Goal: Task Accomplishment & Management: Manage account settings

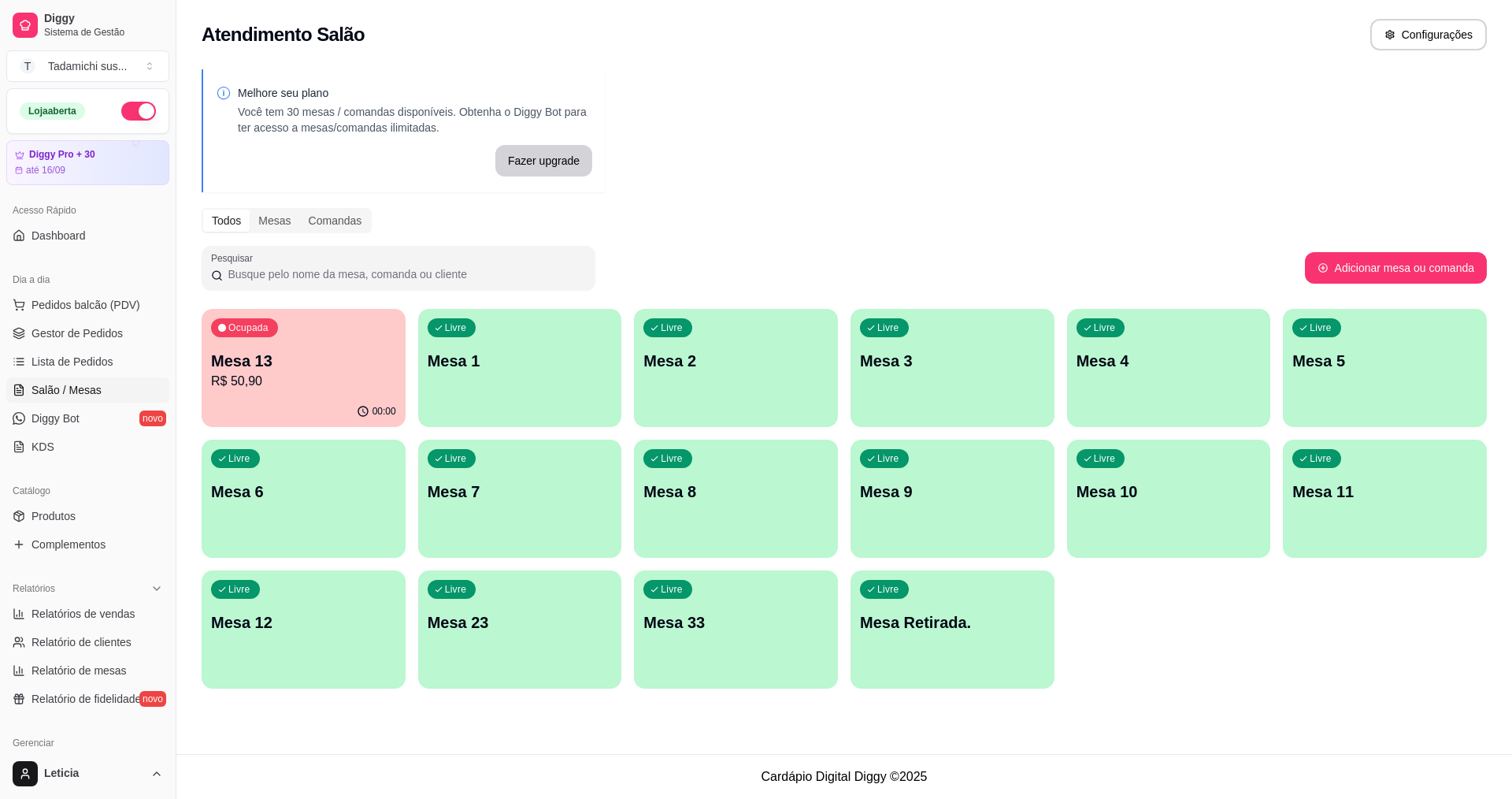
click at [84, 333] on span "Gestor de Pedidos" at bounding box center [77, 333] width 92 height 16
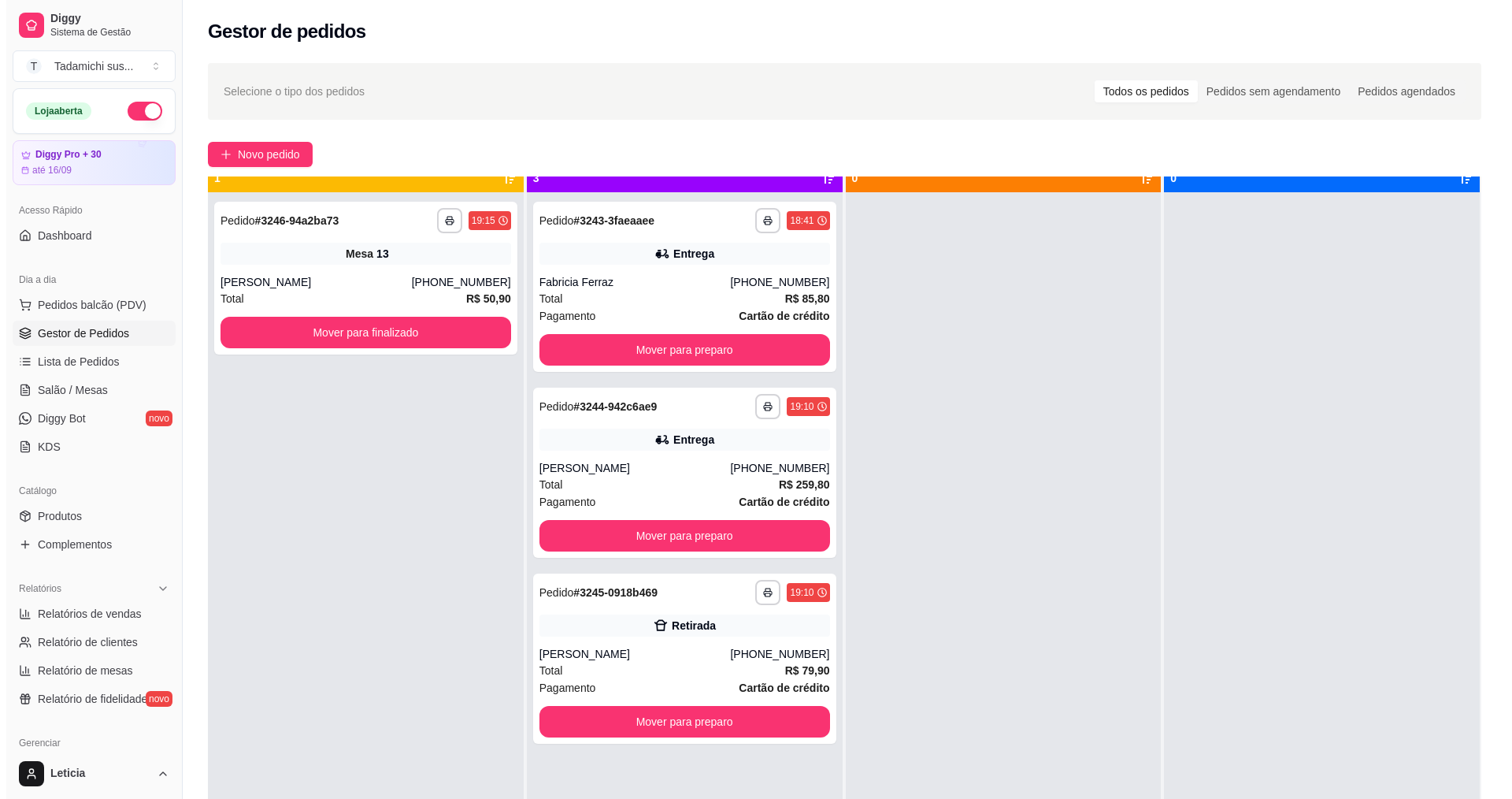
scroll to position [44, 0]
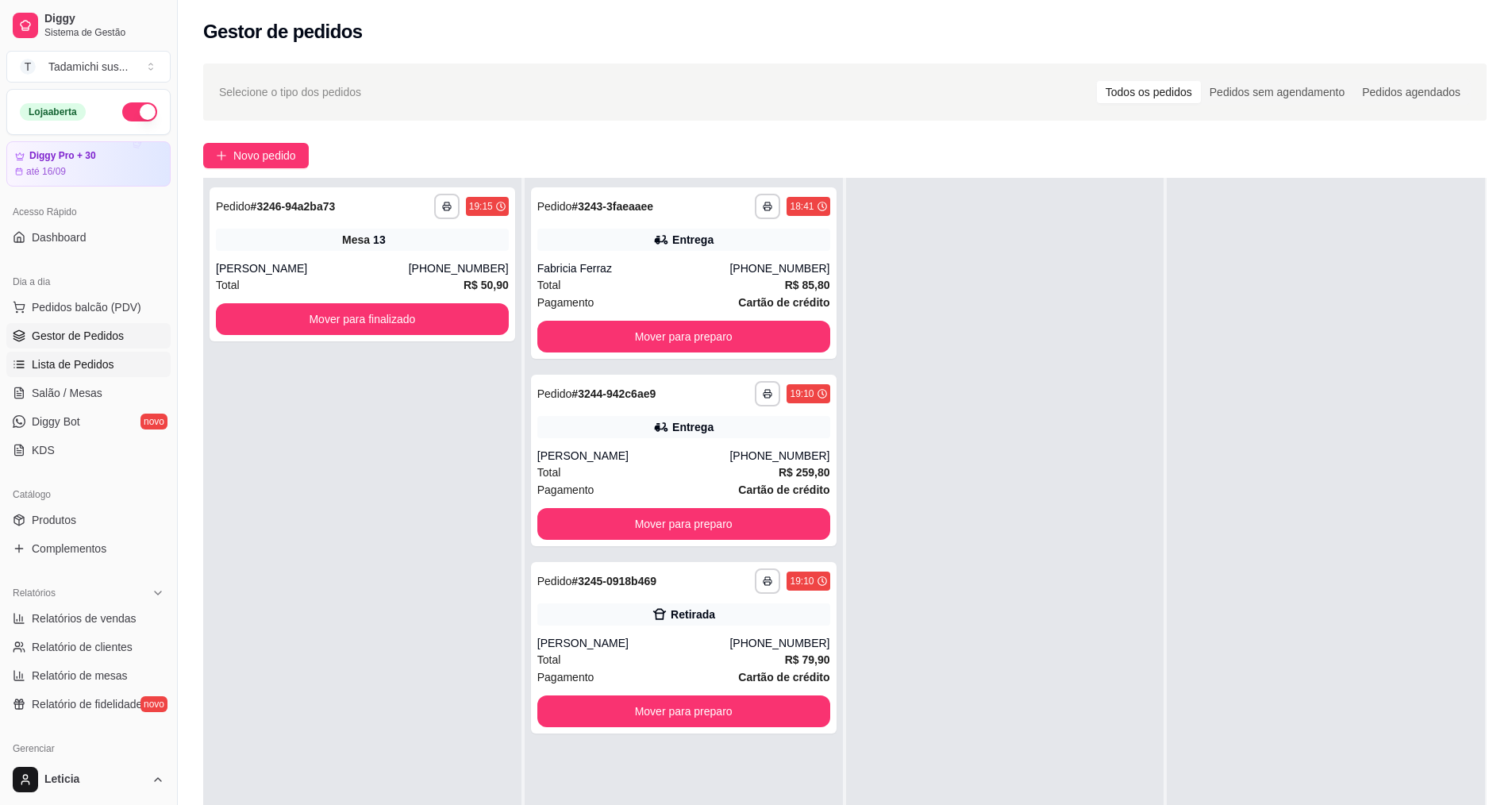
click at [85, 361] on span "Lista de Pedidos" at bounding box center [73, 364] width 82 height 16
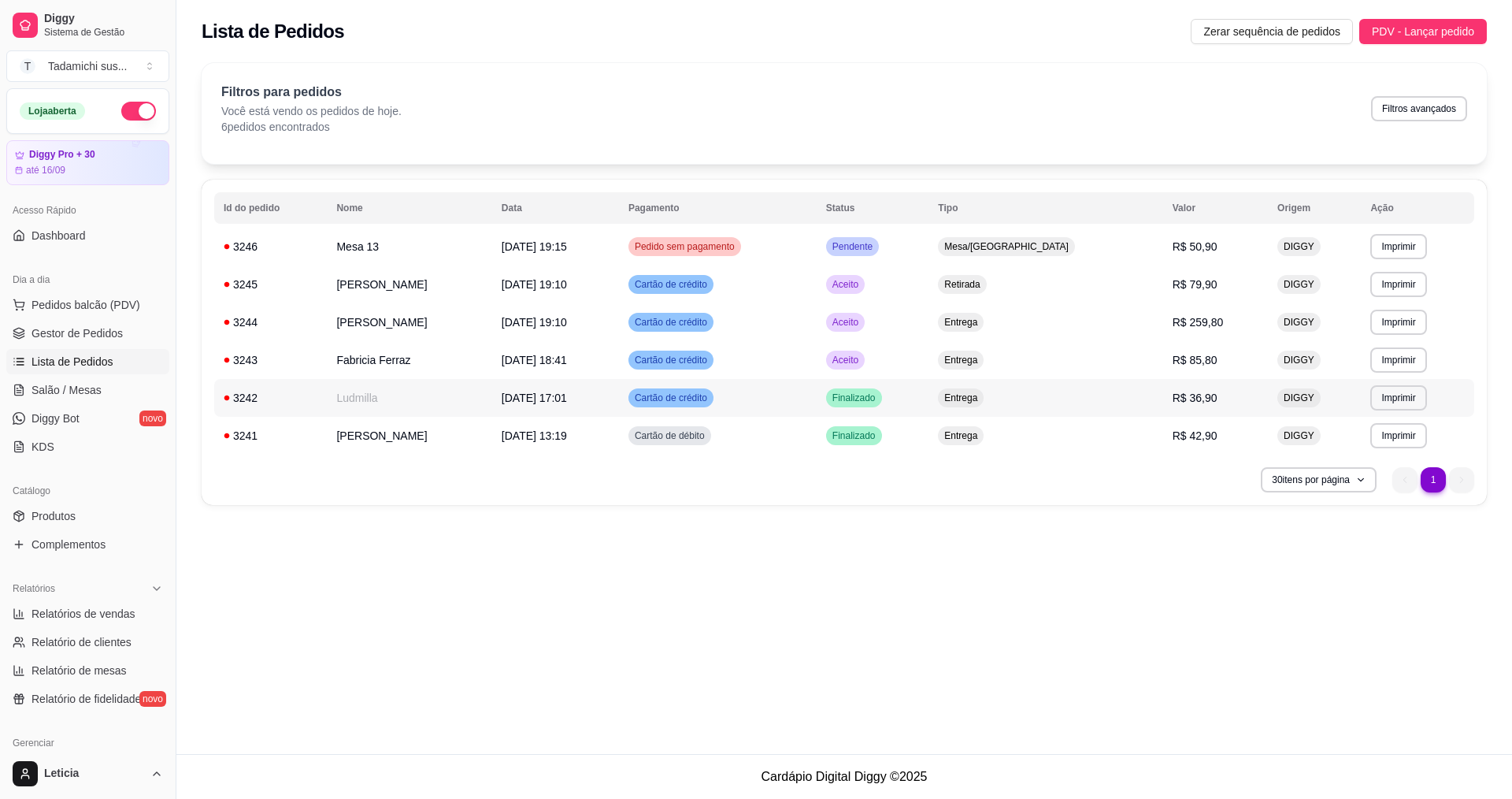
click at [550, 400] on span "[DATE] 17:01" at bounding box center [534, 397] width 66 height 12
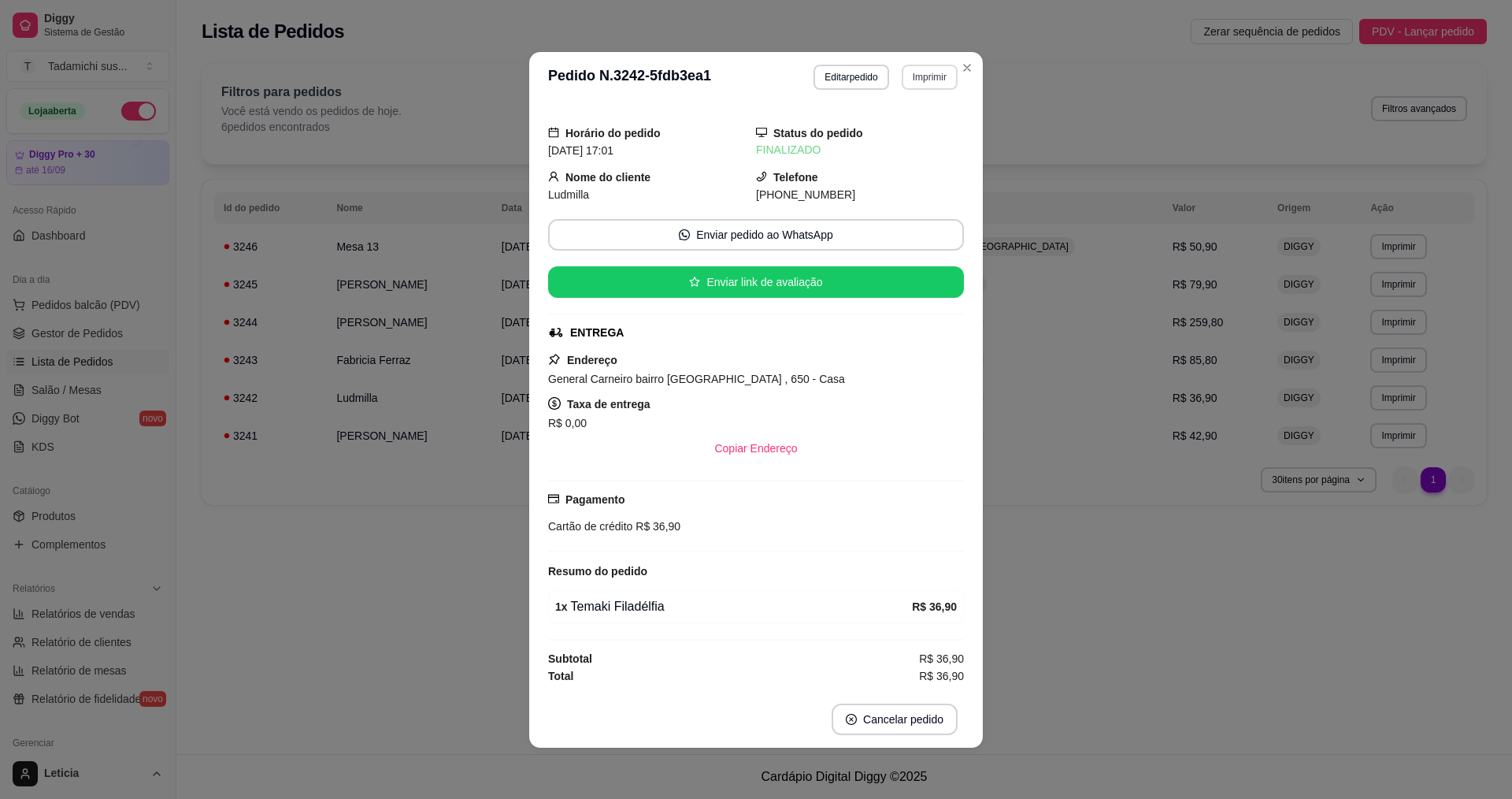
click at [911, 76] on button "Imprimir" at bounding box center [930, 77] width 56 height 25
click at [877, 127] on button "IMPRESSORA" at bounding box center [896, 132] width 117 height 24
click at [915, 68] on button "Imprimir" at bounding box center [930, 77] width 56 height 25
click at [899, 169] on button "IMPRESSORA HAYOM" at bounding box center [896, 163] width 117 height 24
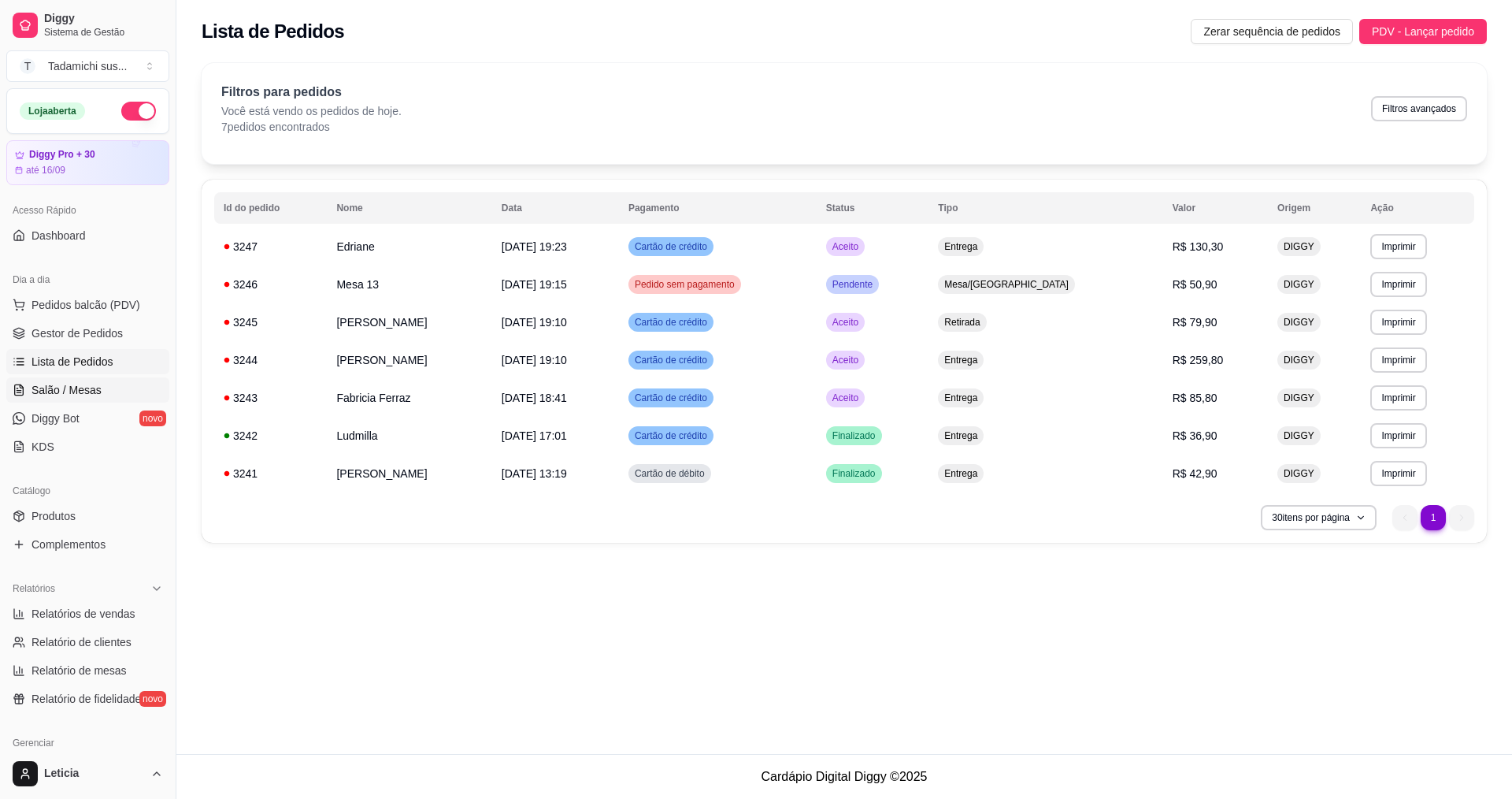
click at [69, 393] on span "Salão / Mesas" at bounding box center [67, 390] width 70 height 16
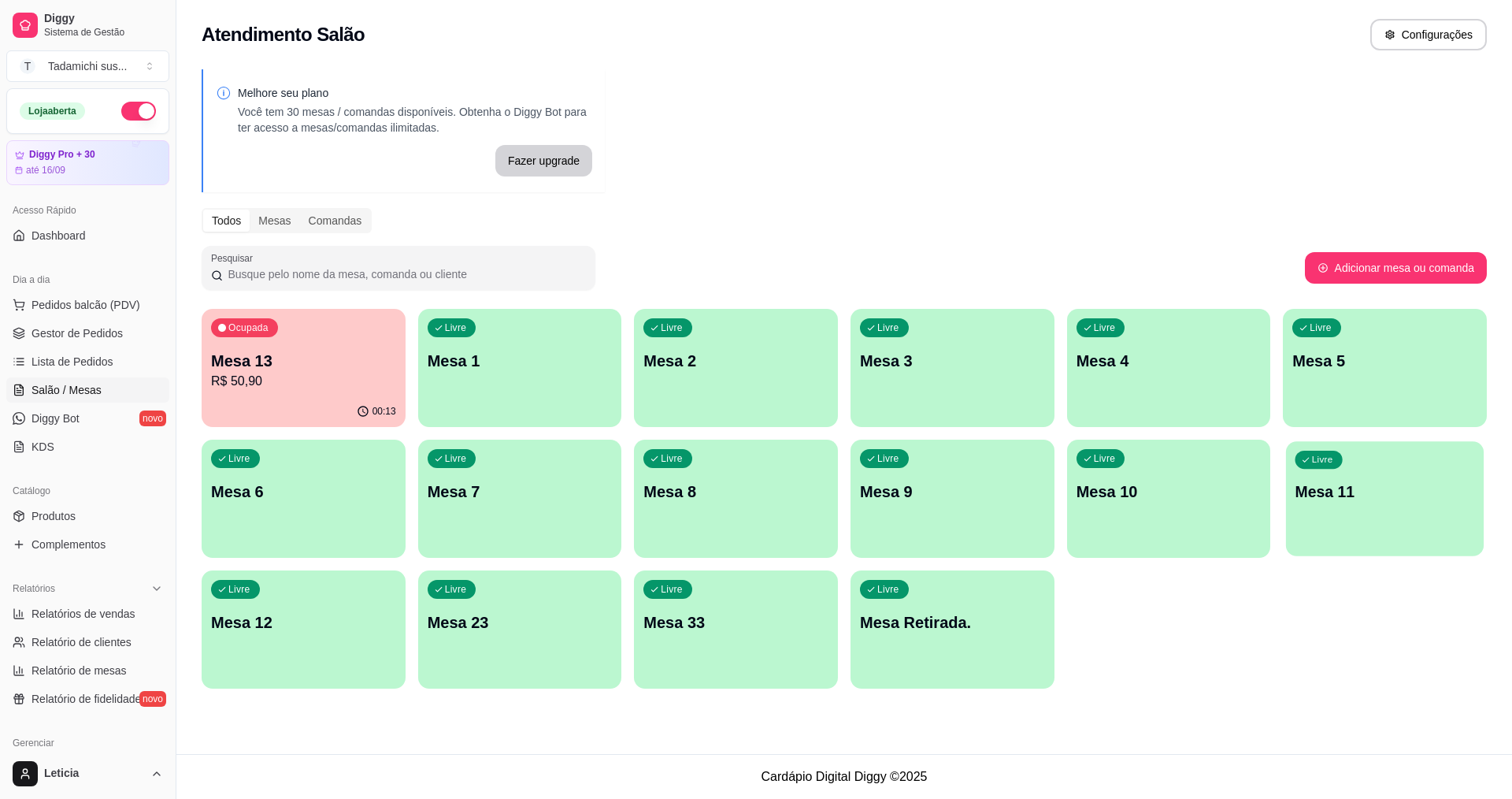
click at [1369, 490] on p "Mesa 11" at bounding box center [1386, 492] width 180 height 22
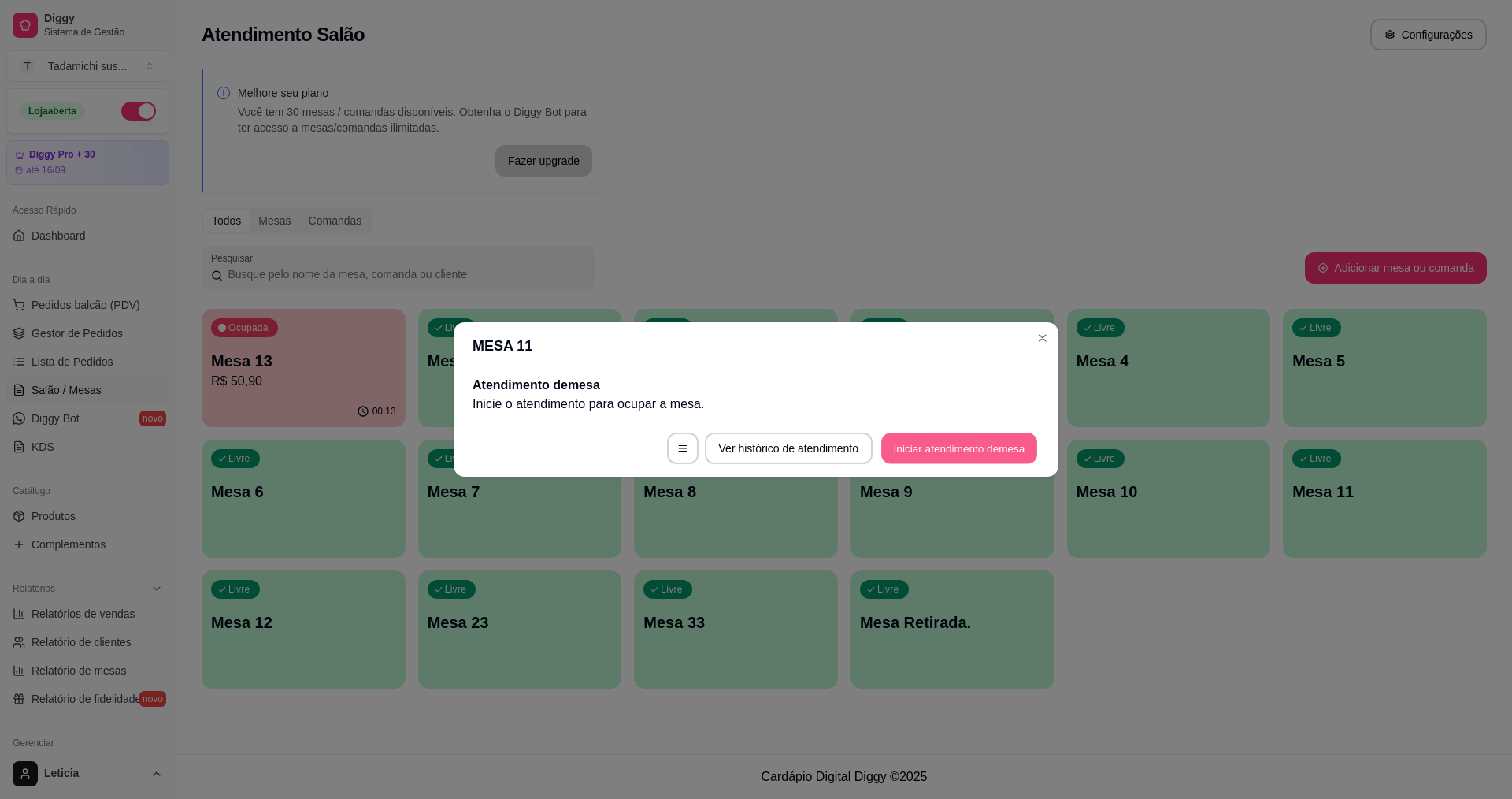
click at [989, 449] on button "Iniciar atendimento de mesa" at bounding box center [959, 449] width 156 height 31
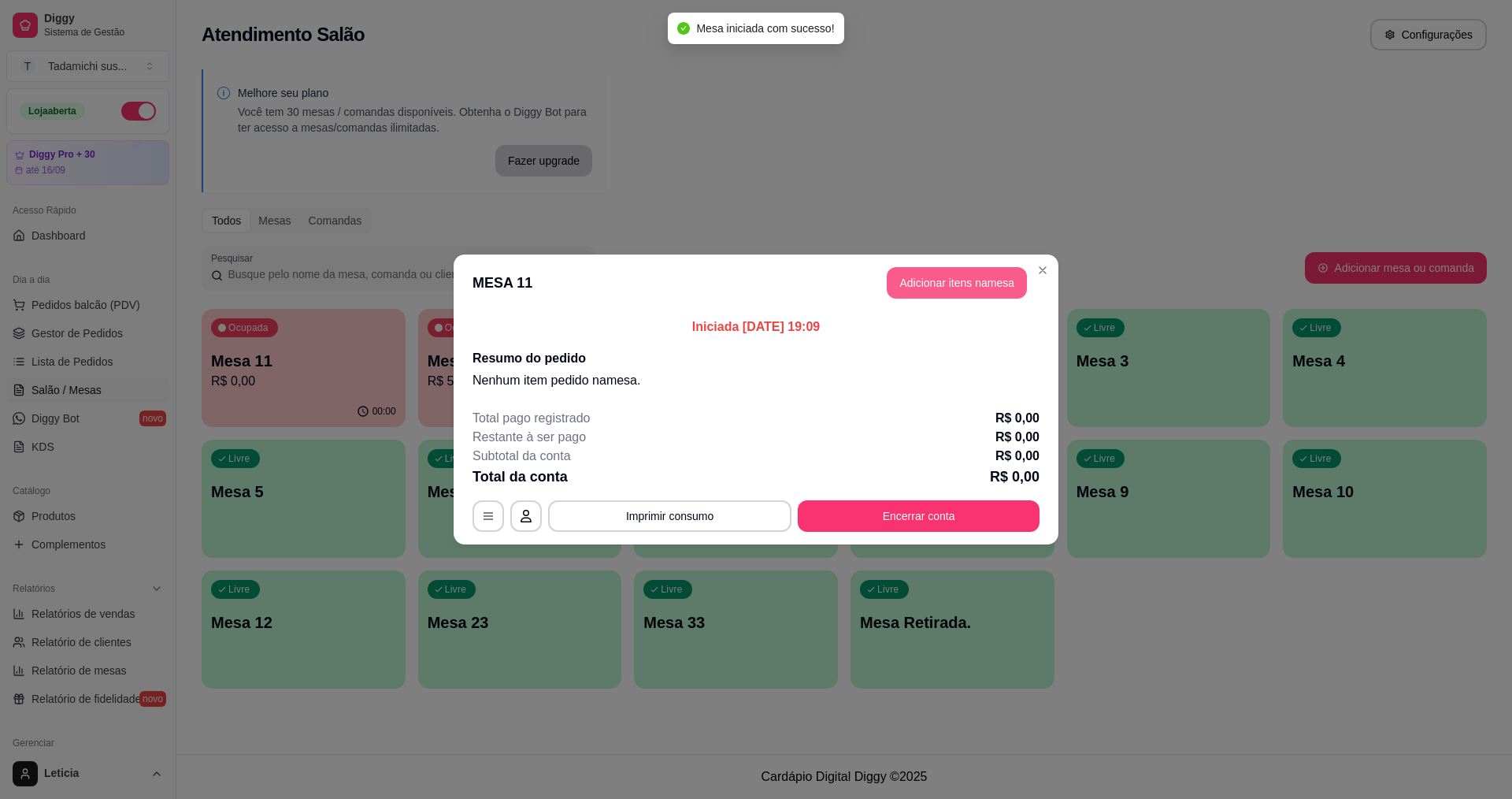
click at [931, 292] on button "Adicionar itens na mesa" at bounding box center [957, 283] width 140 height 32
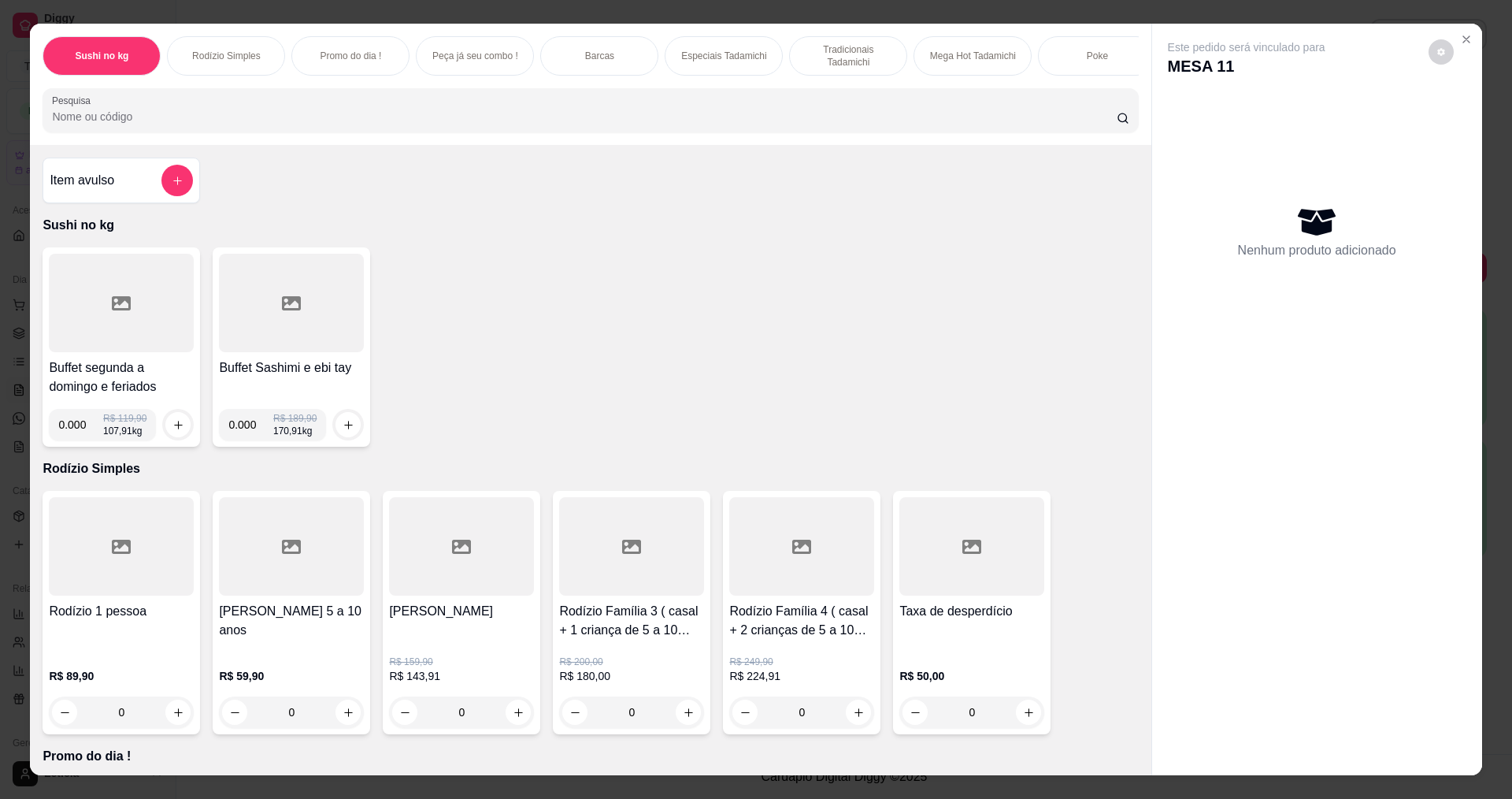
click at [183, 121] on input "Pesquisa" at bounding box center [583, 117] width 1064 height 16
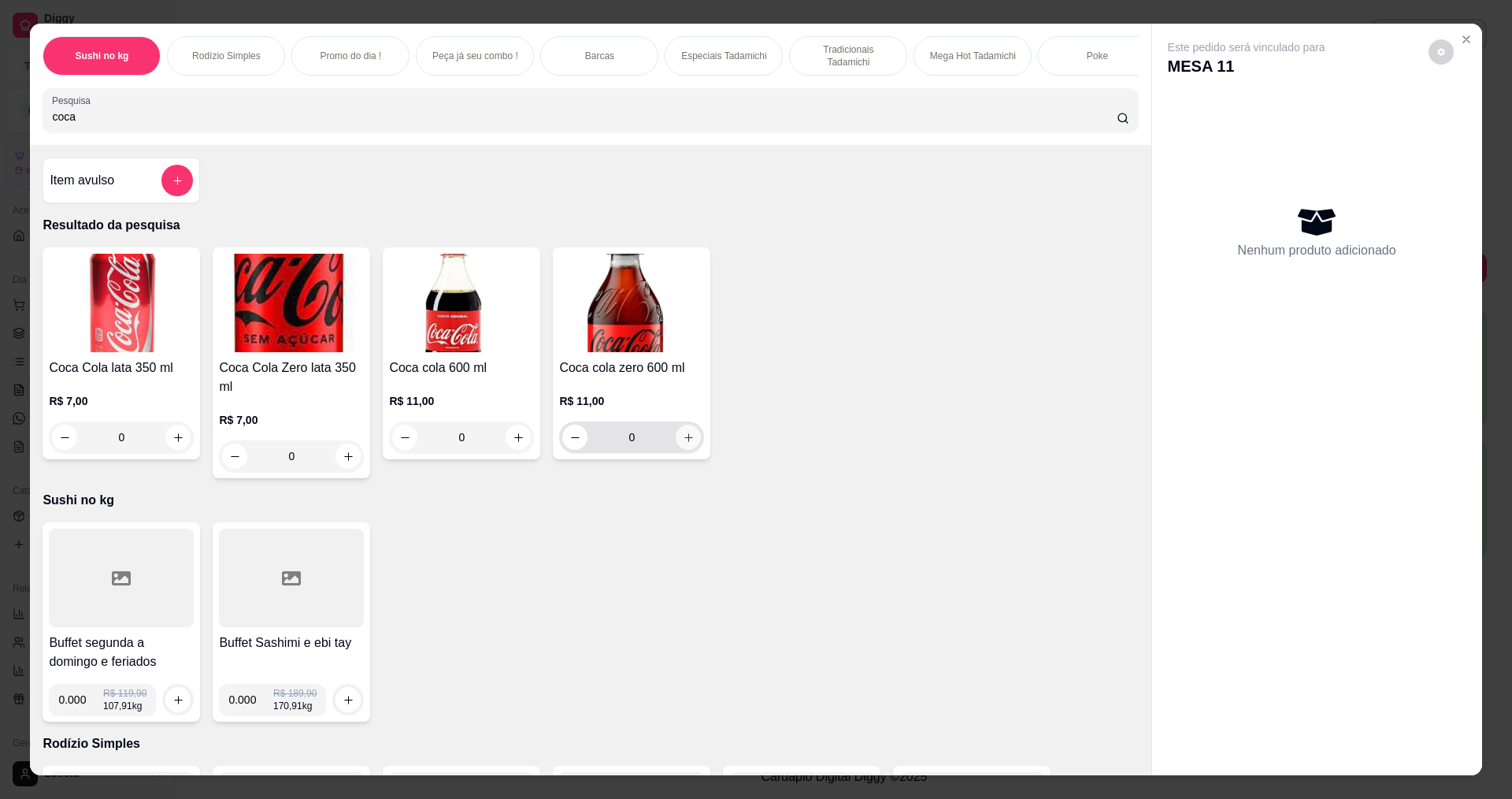
type input "coca"
click at [683, 444] on icon "increase-product-quantity" at bounding box center [689, 438] width 12 height 12
type input "1"
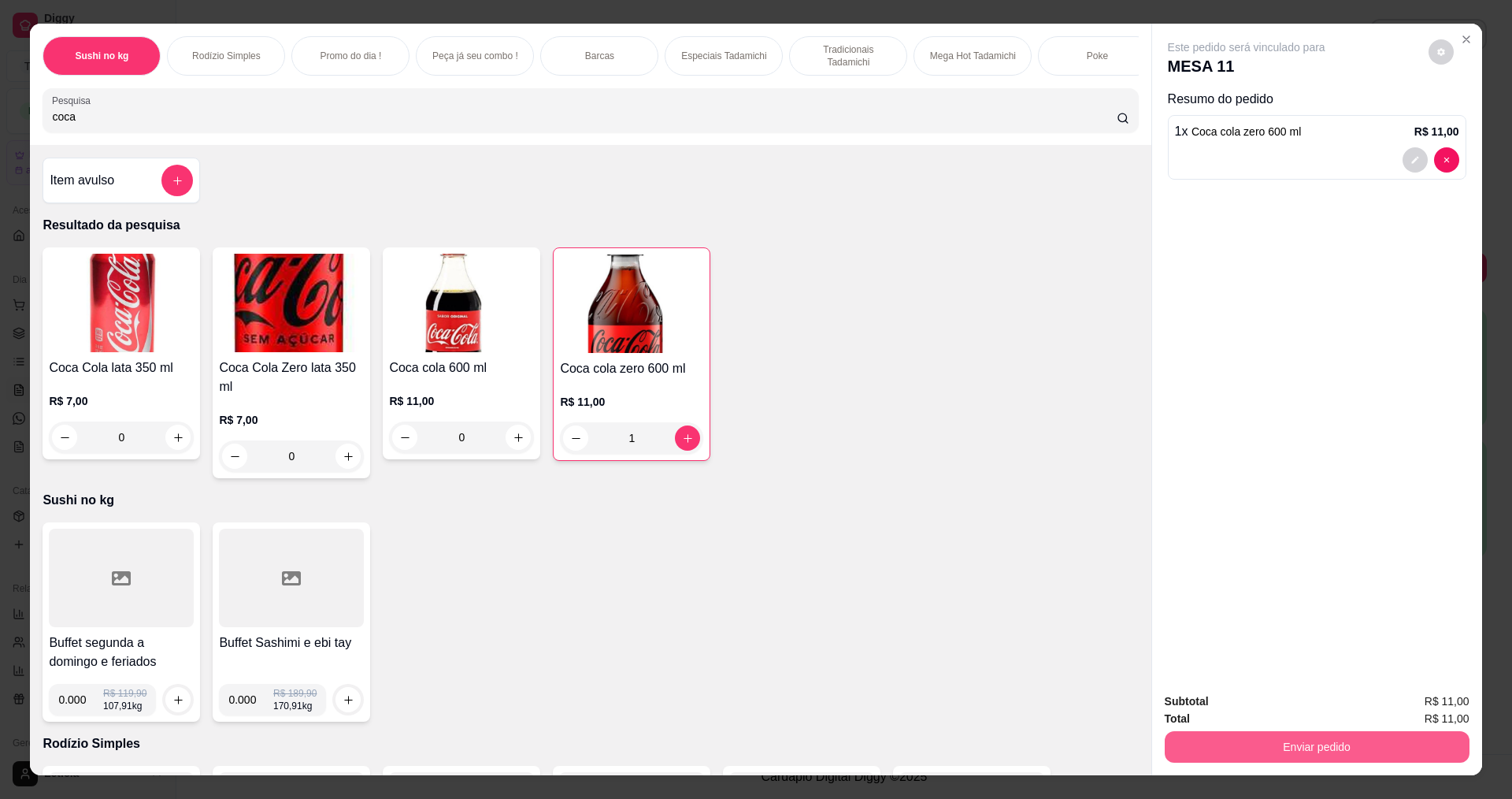
click at [1286, 746] on button "Enviar pedido" at bounding box center [1317, 747] width 305 height 32
click at [1221, 700] on button "Não registrar e enviar pedido" at bounding box center [1265, 707] width 164 height 30
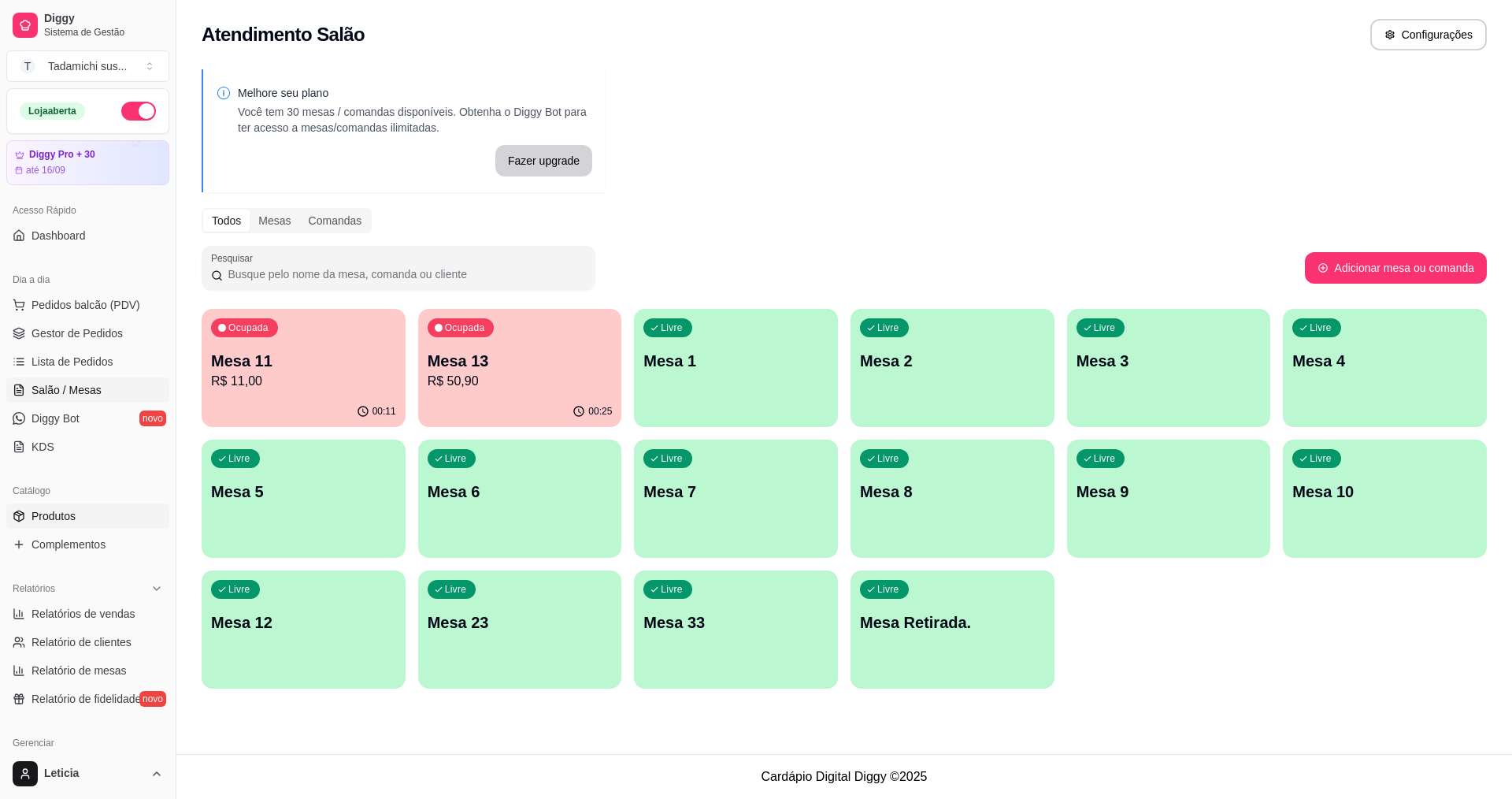
click at [37, 515] on span "Produtos" at bounding box center [53, 515] width 44 height 16
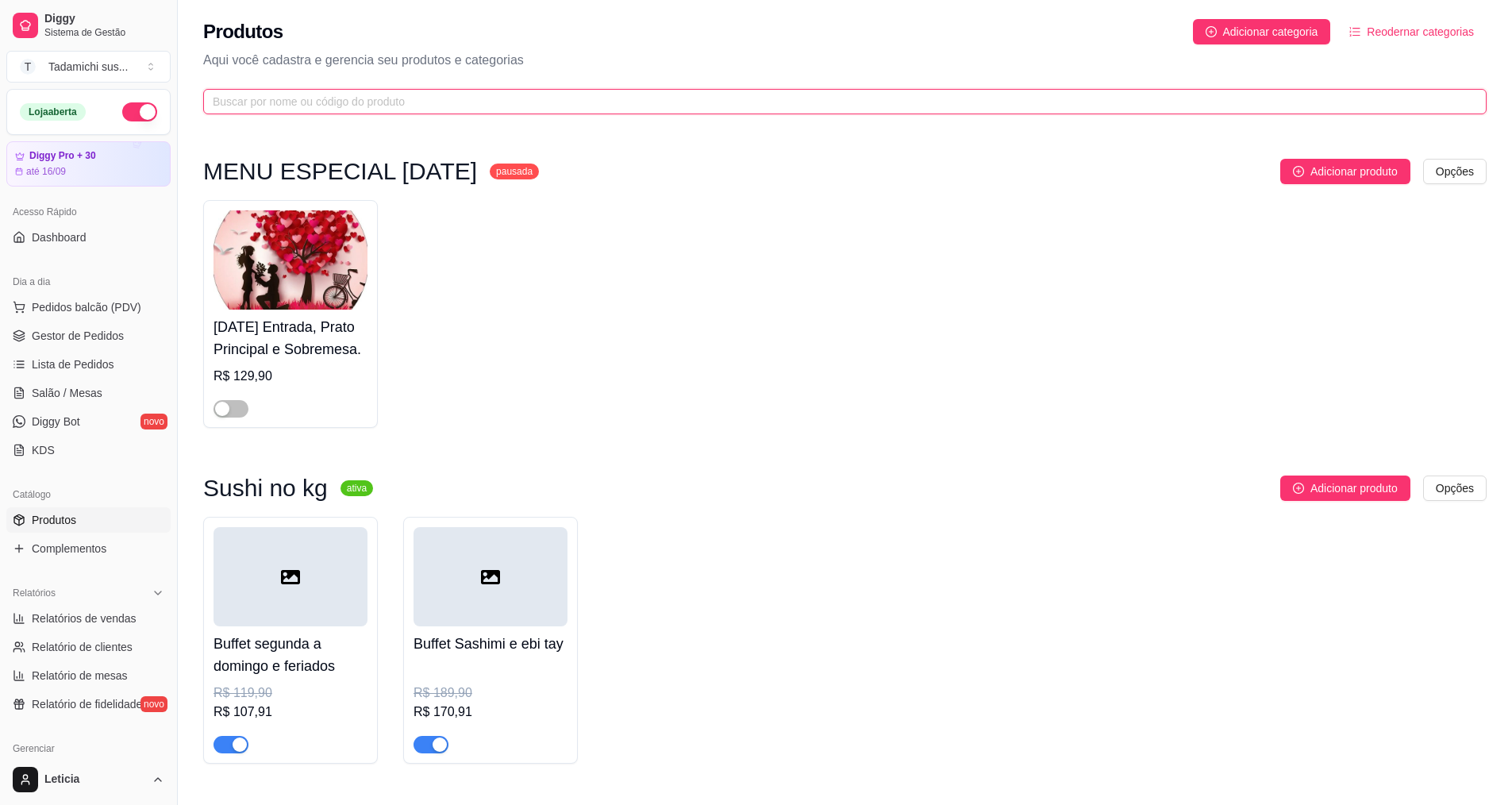
click at [281, 105] on input "text" at bounding box center [839, 101] width 1252 height 18
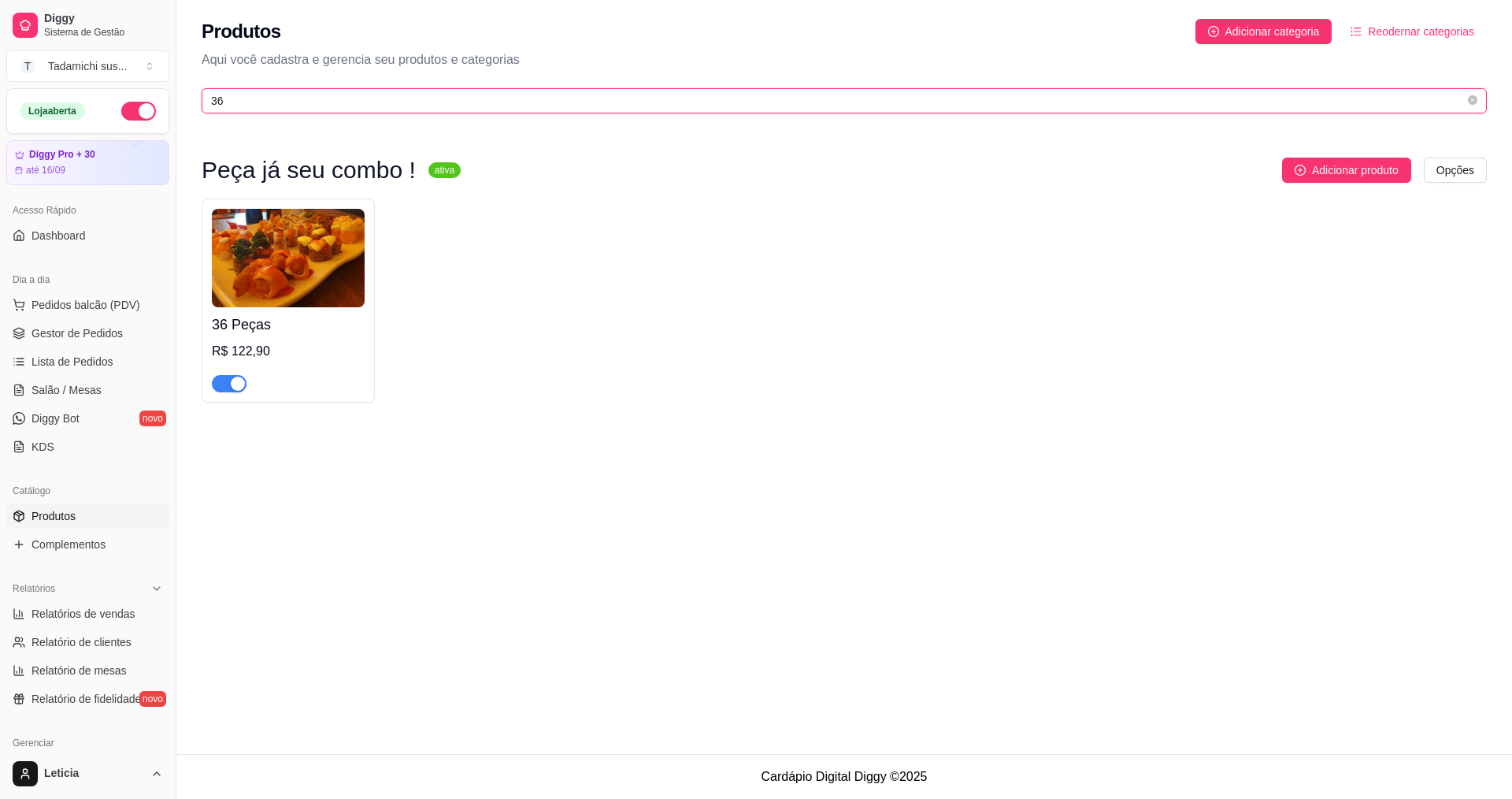
type input "36"
click at [339, 255] on img at bounding box center [289, 258] width 153 height 98
click at [312, 107] on input "36" at bounding box center [838, 101] width 1254 height 17
type input "3"
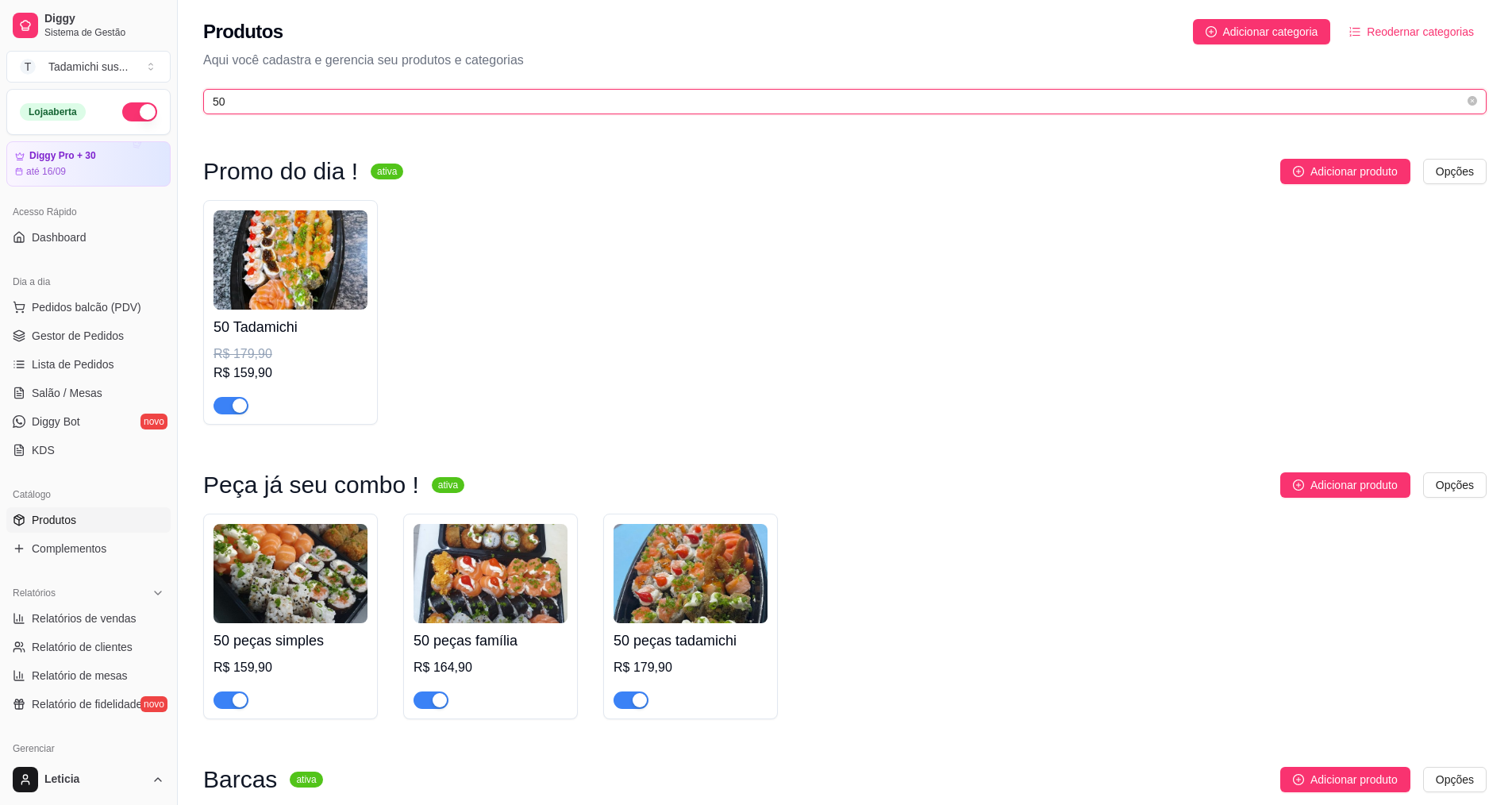
type input "50"
click at [324, 271] on img at bounding box center [291, 260] width 154 height 99
click at [92, 391] on span "Salão / Mesas" at bounding box center [67, 392] width 70 height 16
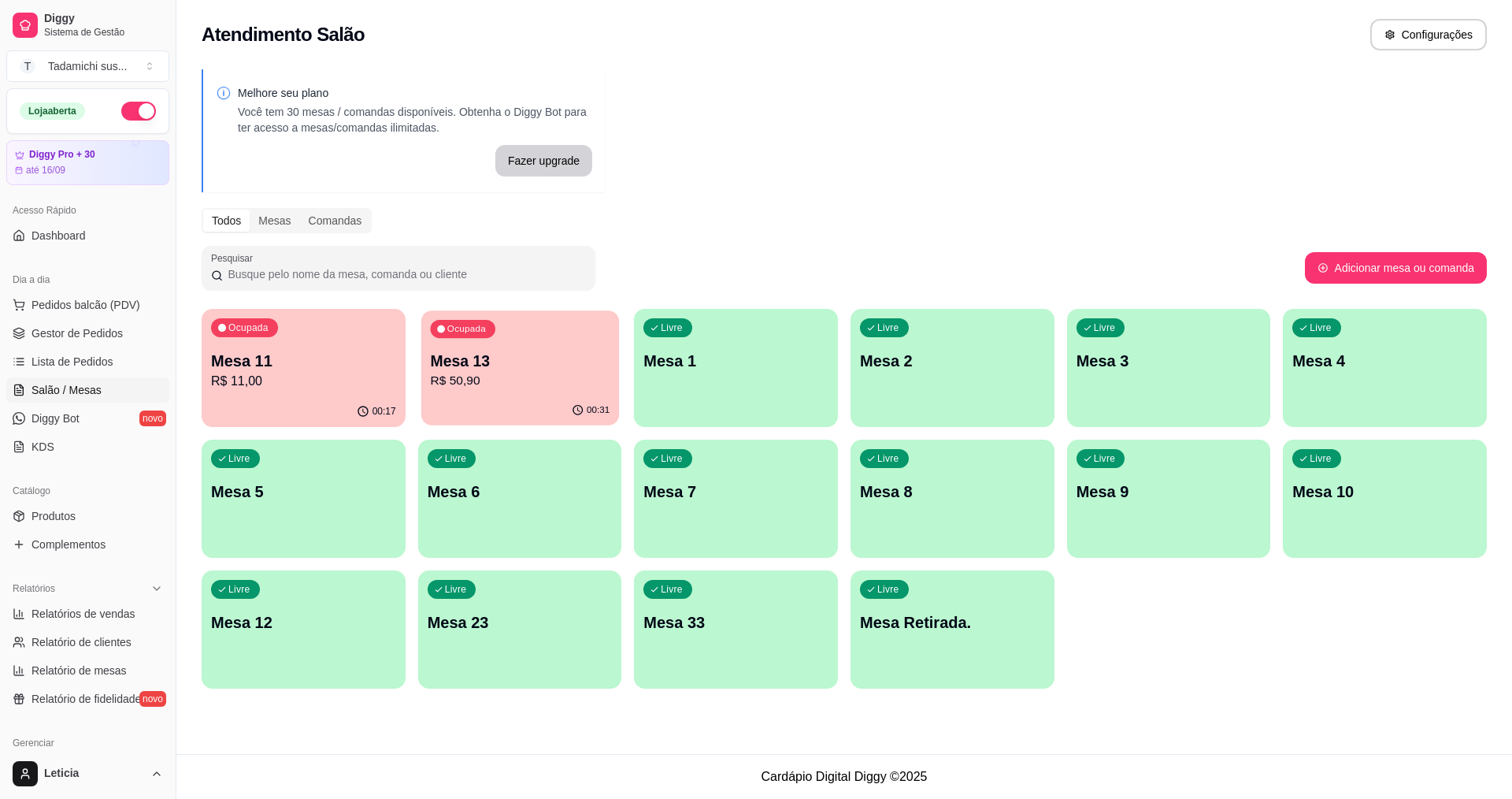
click at [486, 390] on div "Ocupada Mesa 13 R$ 50,90" at bounding box center [520, 353] width 198 height 85
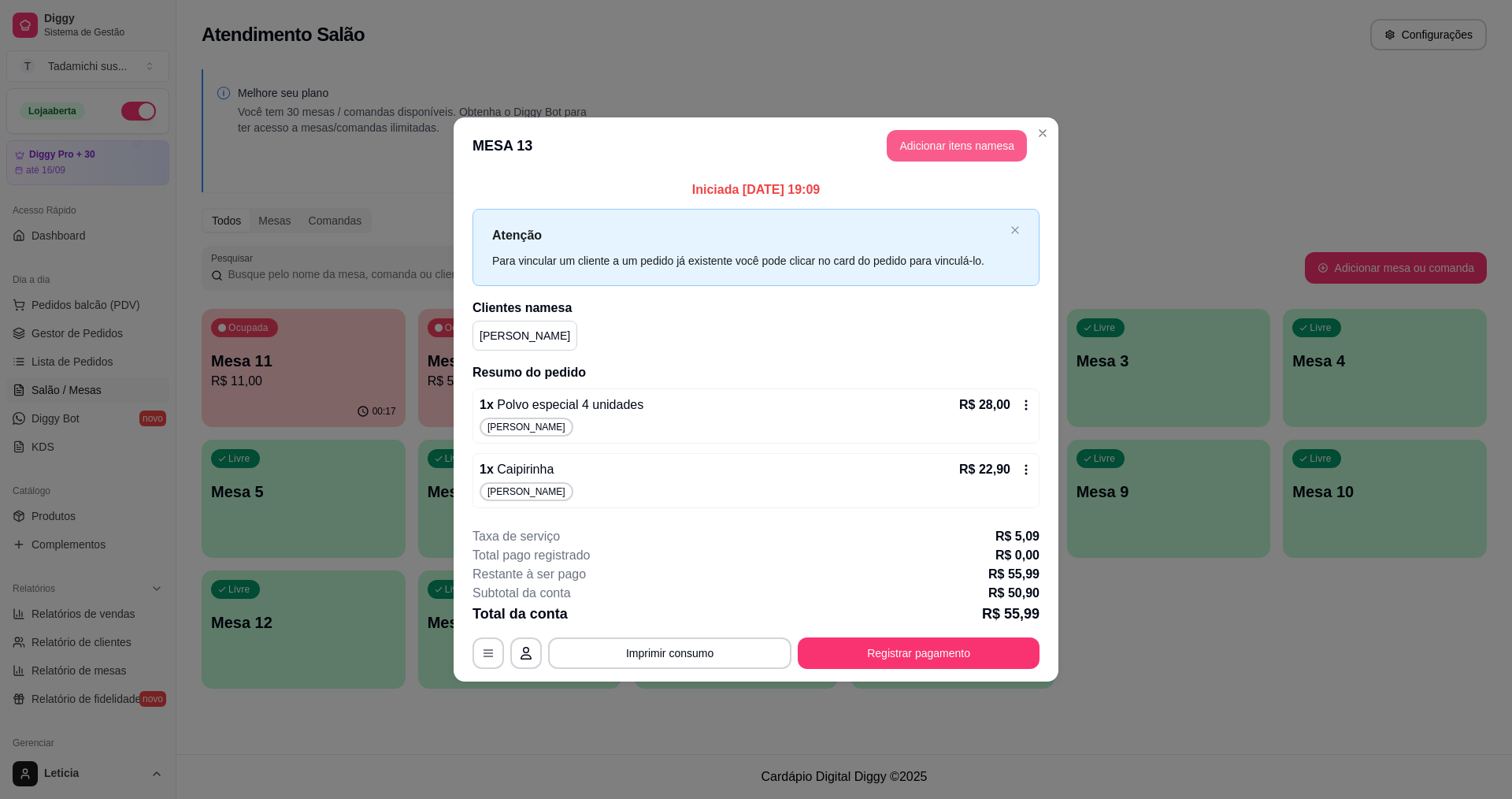
click at [930, 154] on button "Adicionar itens na mesa" at bounding box center [957, 146] width 140 height 32
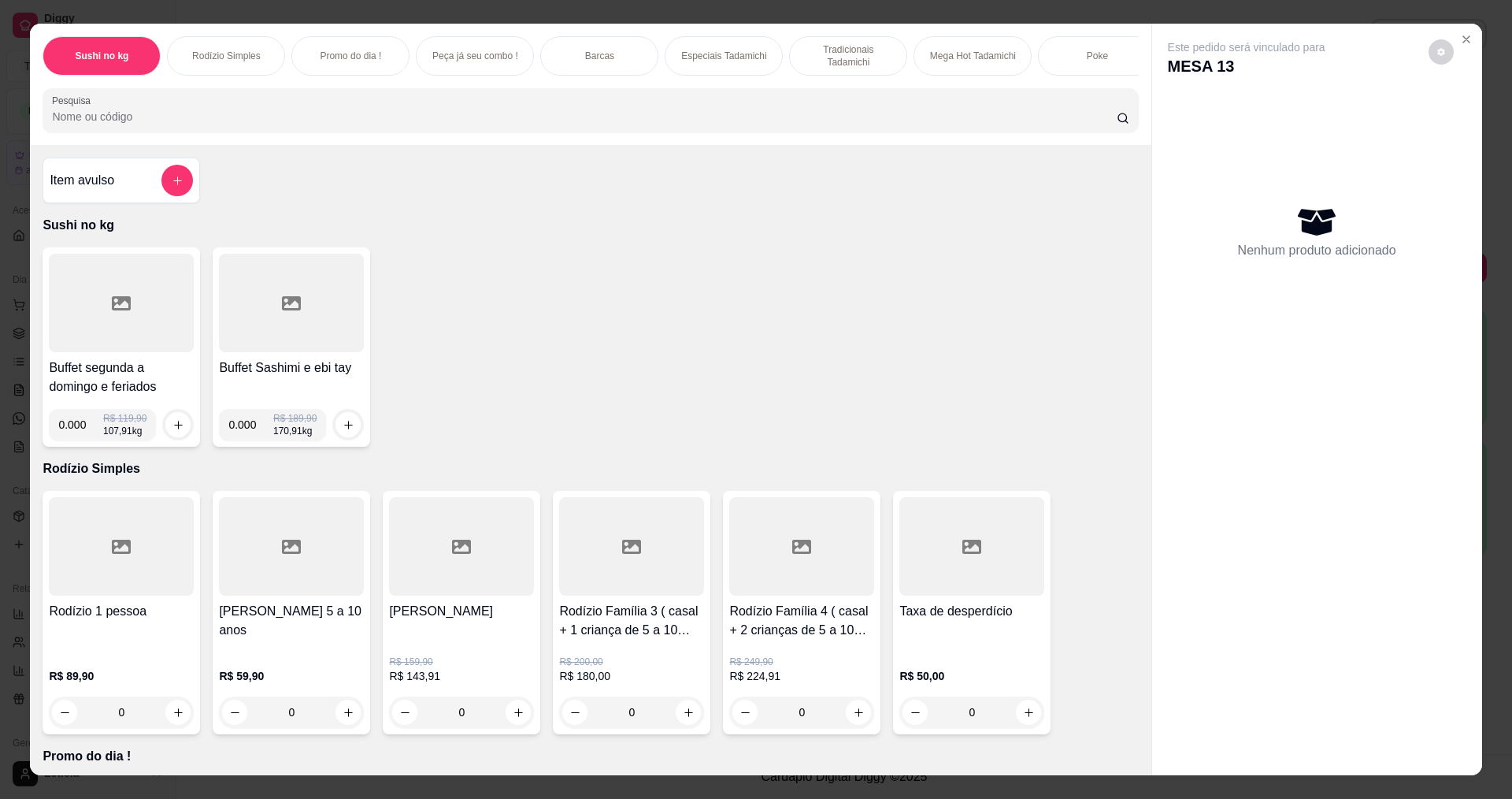
click at [276, 122] on input "Pesquisa" at bounding box center [583, 117] width 1064 height 16
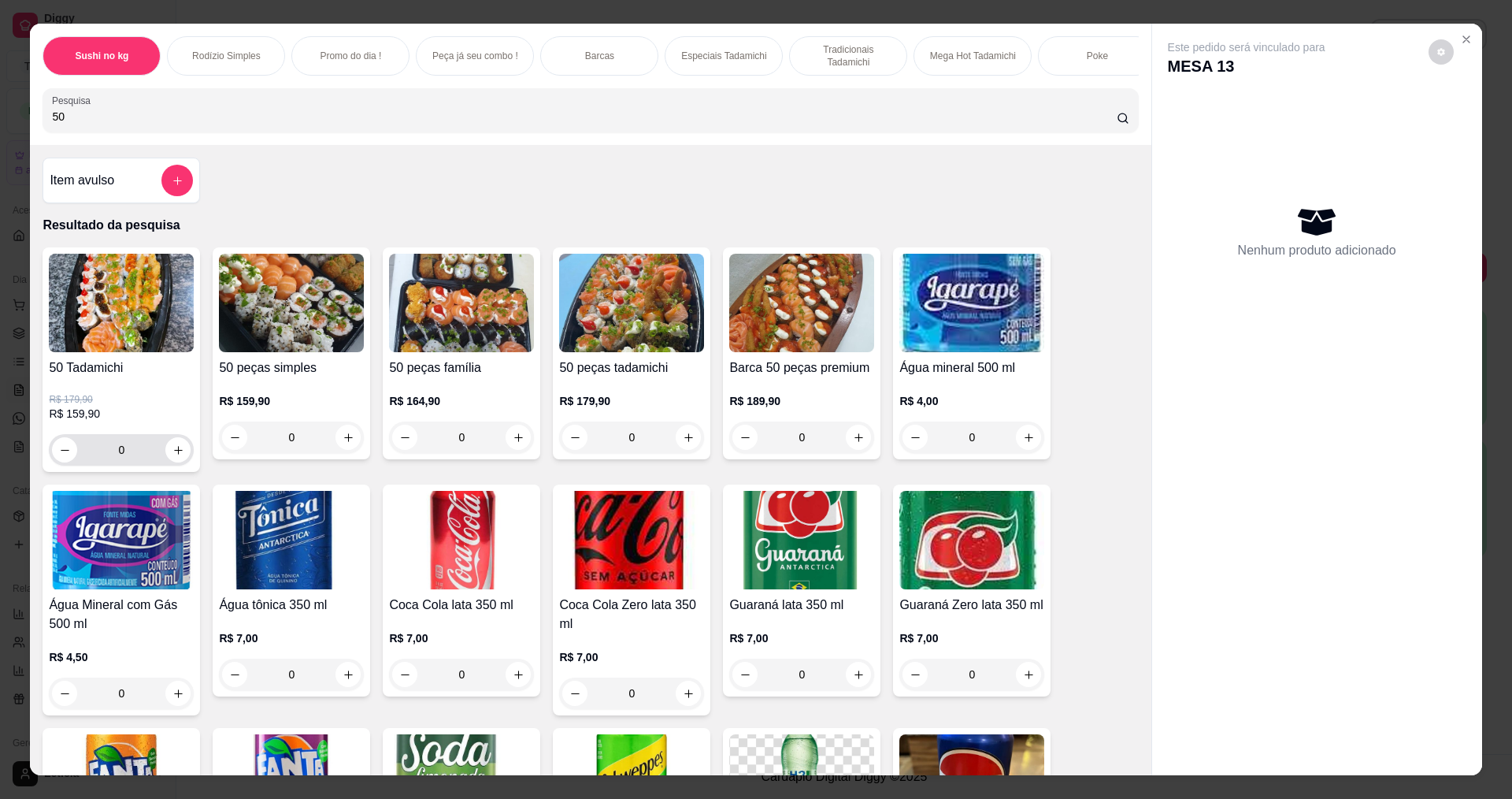
type input "50"
click at [178, 463] on button "increase-product-quantity" at bounding box center [178, 449] width 25 height 25
type input "1"
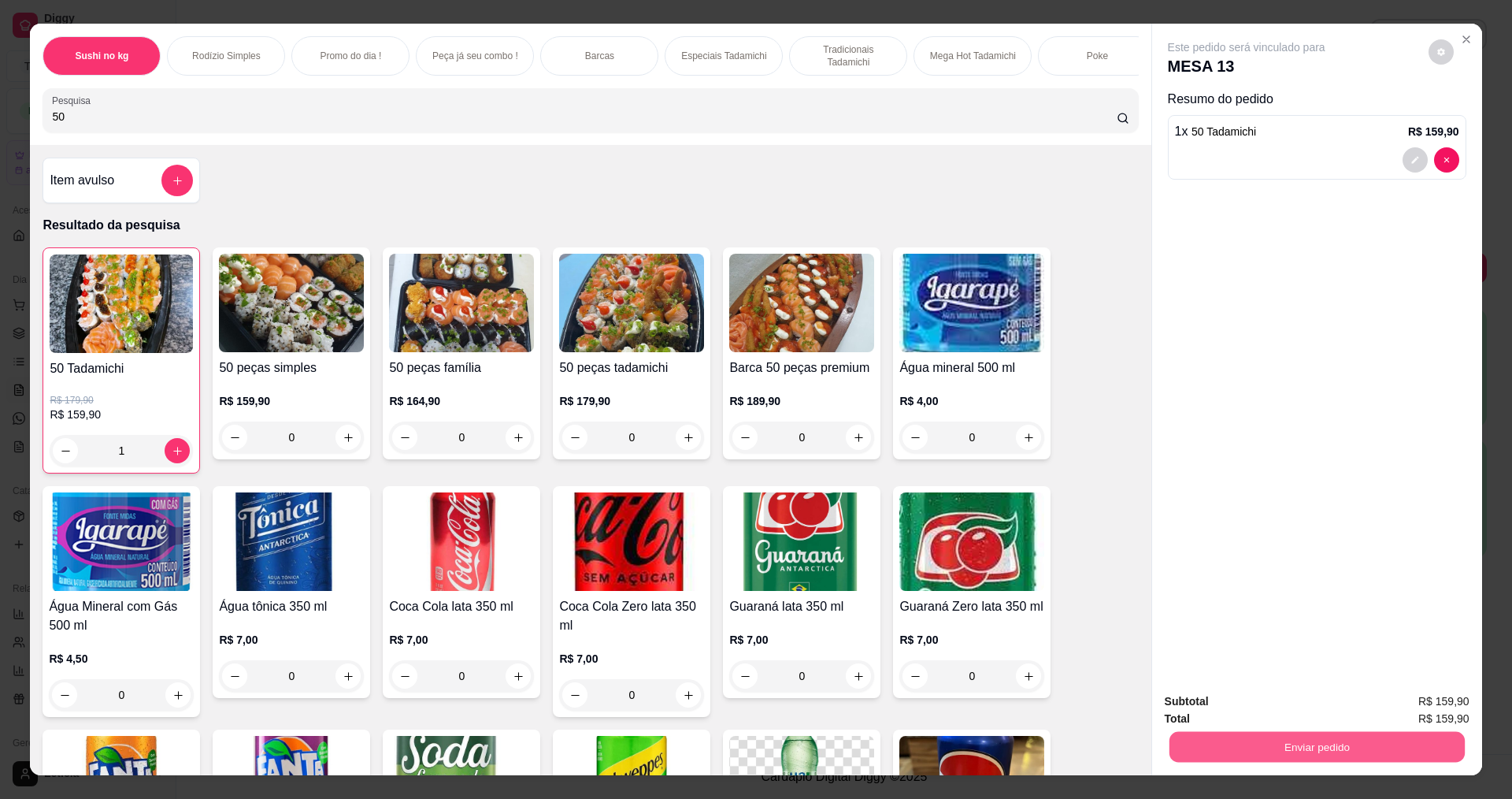
click at [1257, 733] on button "Enviar pedido" at bounding box center [1316, 746] width 295 height 31
click at [1266, 702] on button "Não registrar e enviar pedido" at bounding box center [1264, 707] width 159 height 29
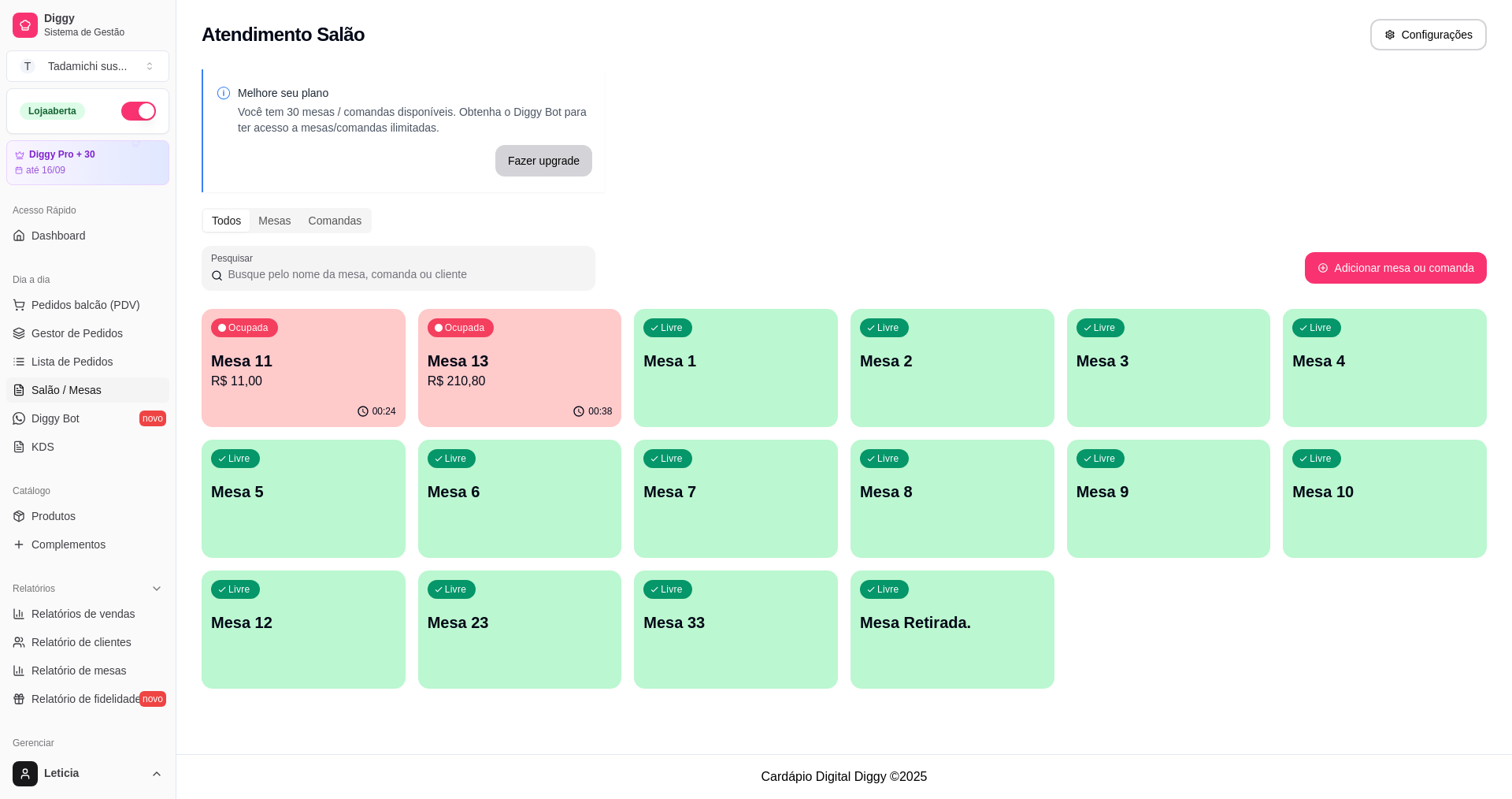
click at [485, 354] on p "Mesa 13" at bounding box center [520, 360] width 185 height 22
click at [567, 375] on div "Mesa 13 R$ 210,80" at bounding box center [520, 370] width 185 height 41
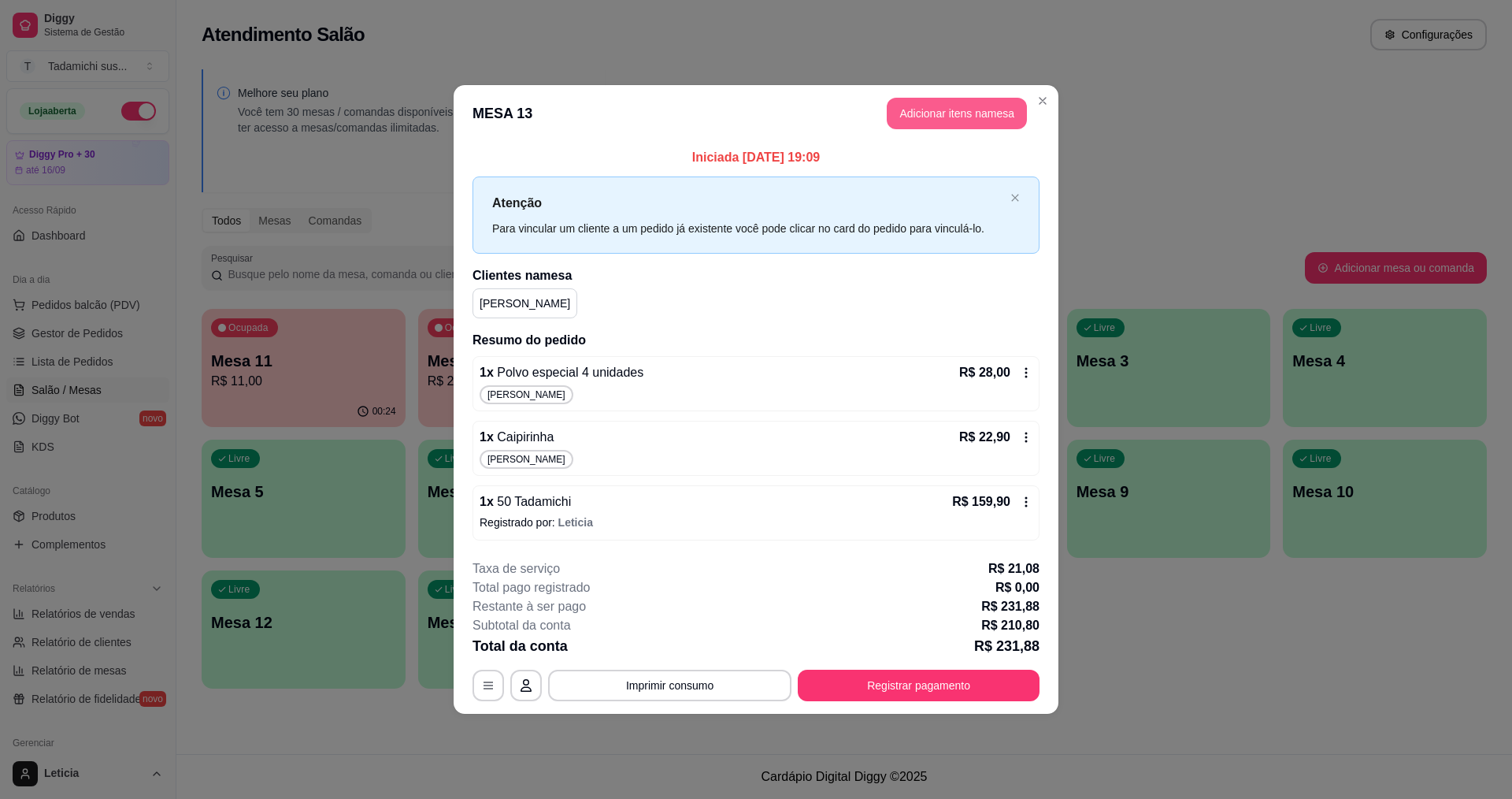
click at [971, 107] on button "Adicionar itens na mesa" at bounding box center [957, 113] width 140 height 32
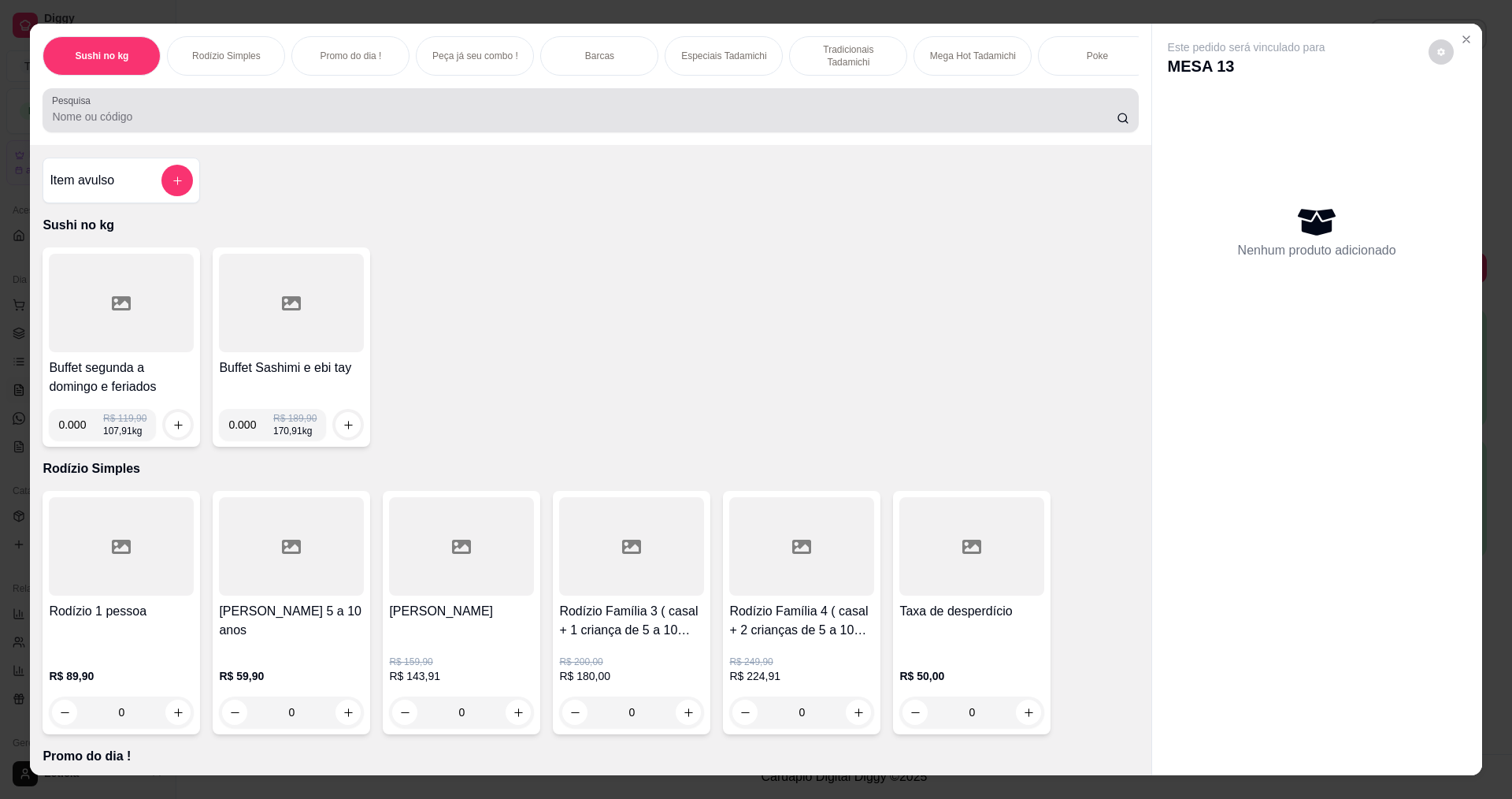
click at [945, 117] on div at bounding box center [590, 111] width 1077 height 32
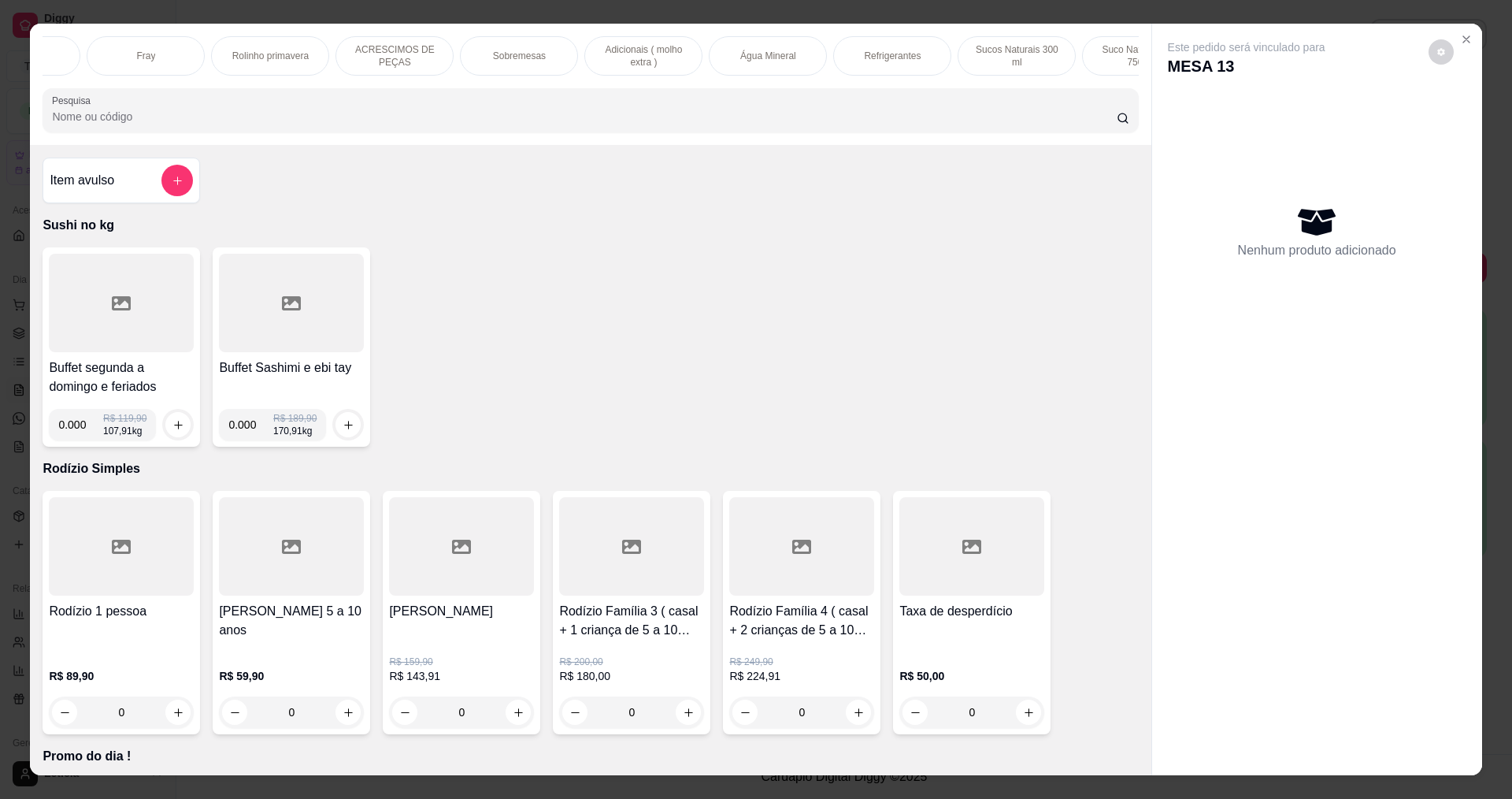
scroll to position [0, 1575]
click at [757, 62] on p "Água Mineral" at bounding box center [766, 56] width 56 height 12
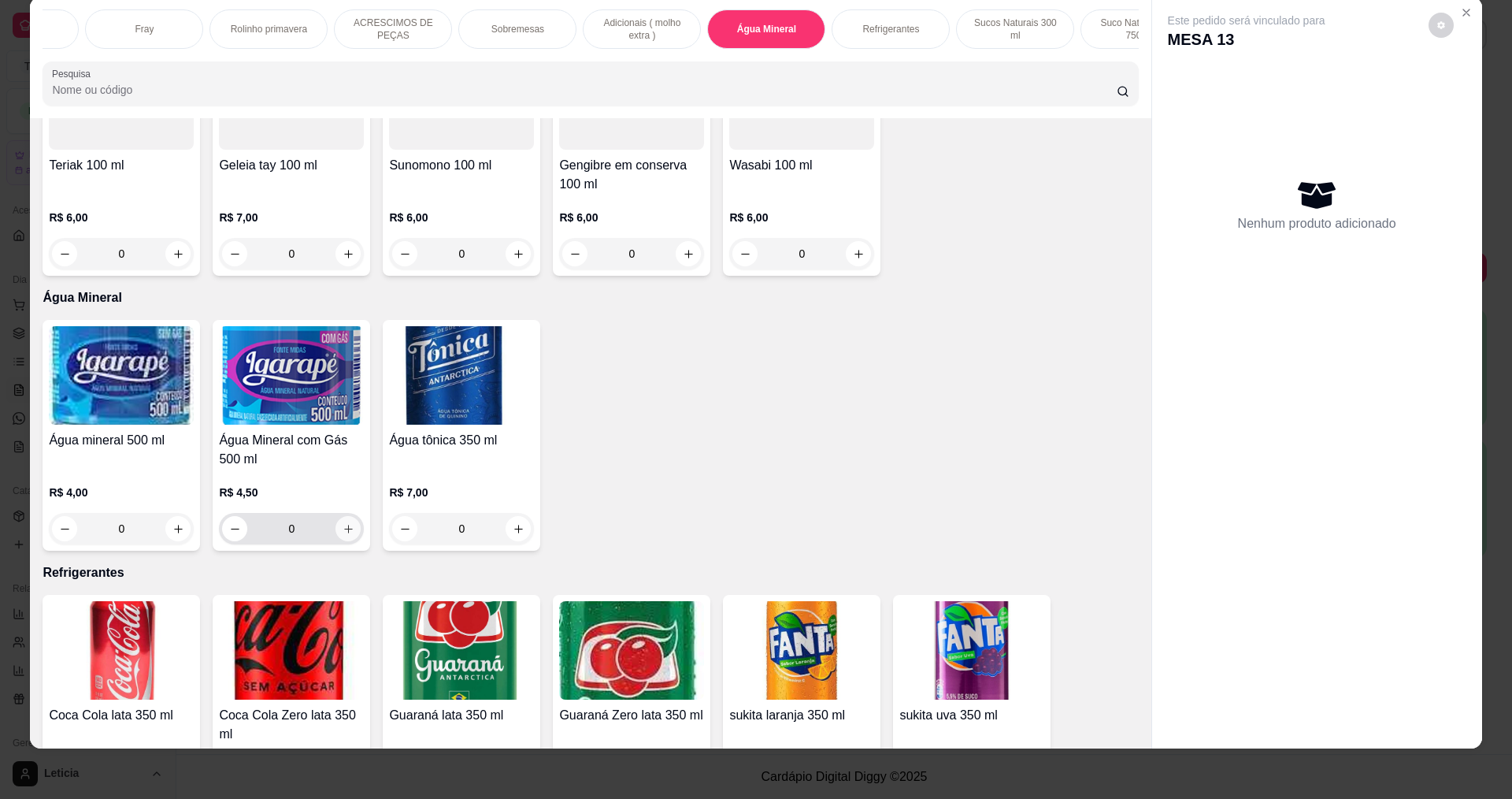
click at [347, 523] on icon "increase-product-quantity" at bounding box center [349, 529] width 12 height 12
type input "1"
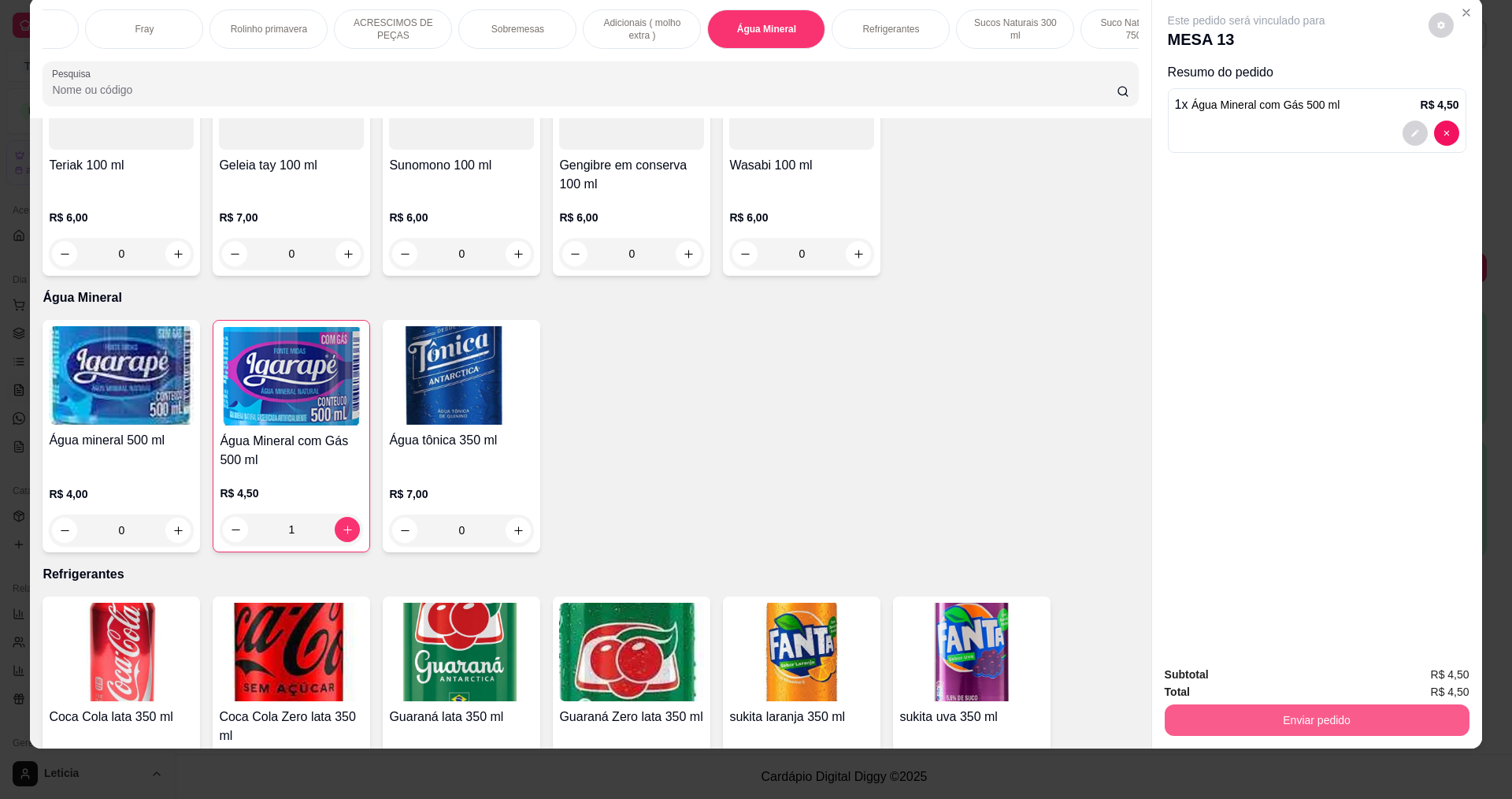
click at [1347, 706] on button "Enviar pedido" at bounding box center [1317, 720] width 305 height 32
click at [1302, 687] on button "Não registrar e enviar pedido" at bounding box center [1264, 680] width 159 height 29
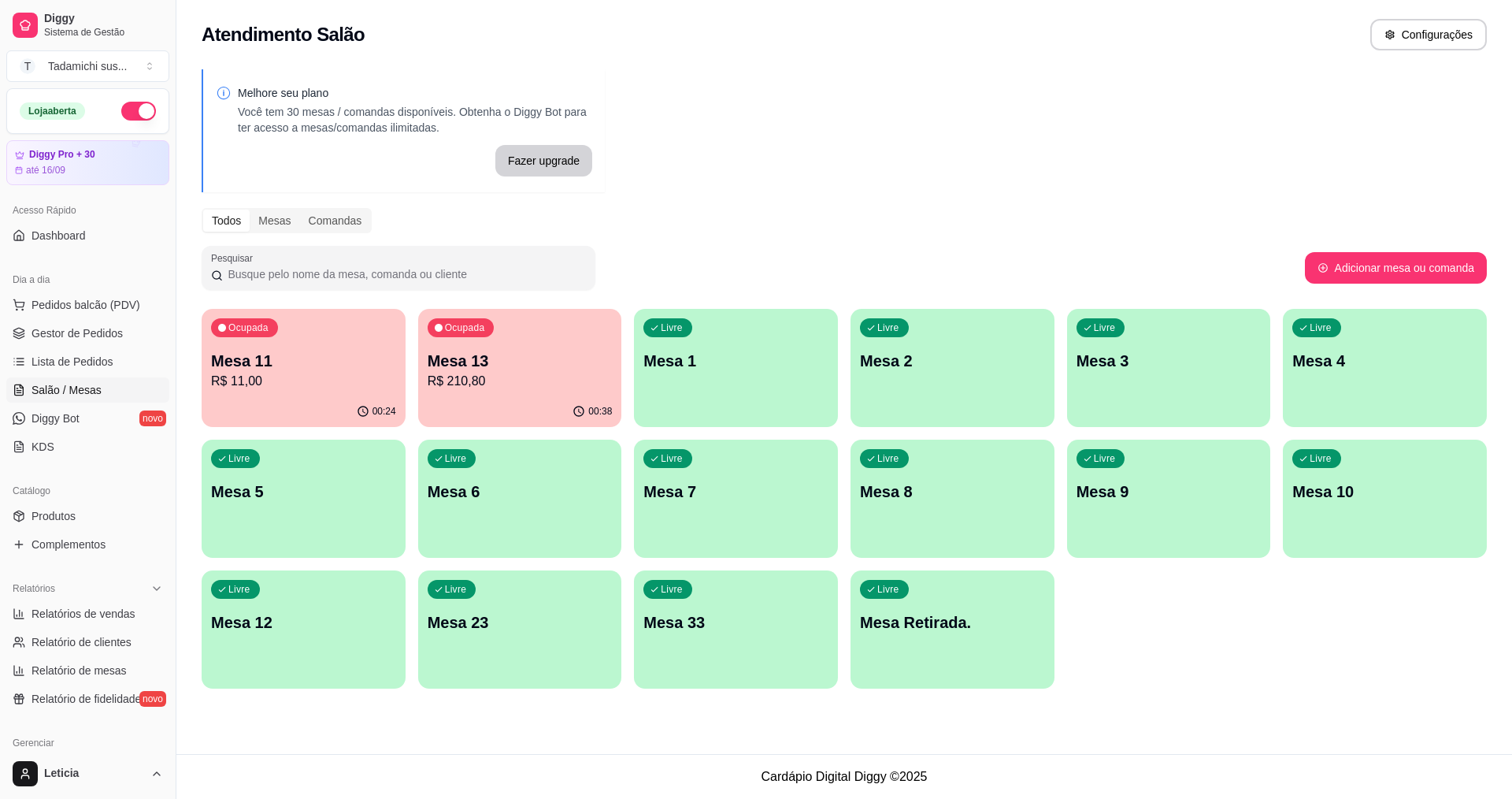
click at [315, 390] on p "R$ 11,00" at bounding box center [304, 381] width 185 height 19
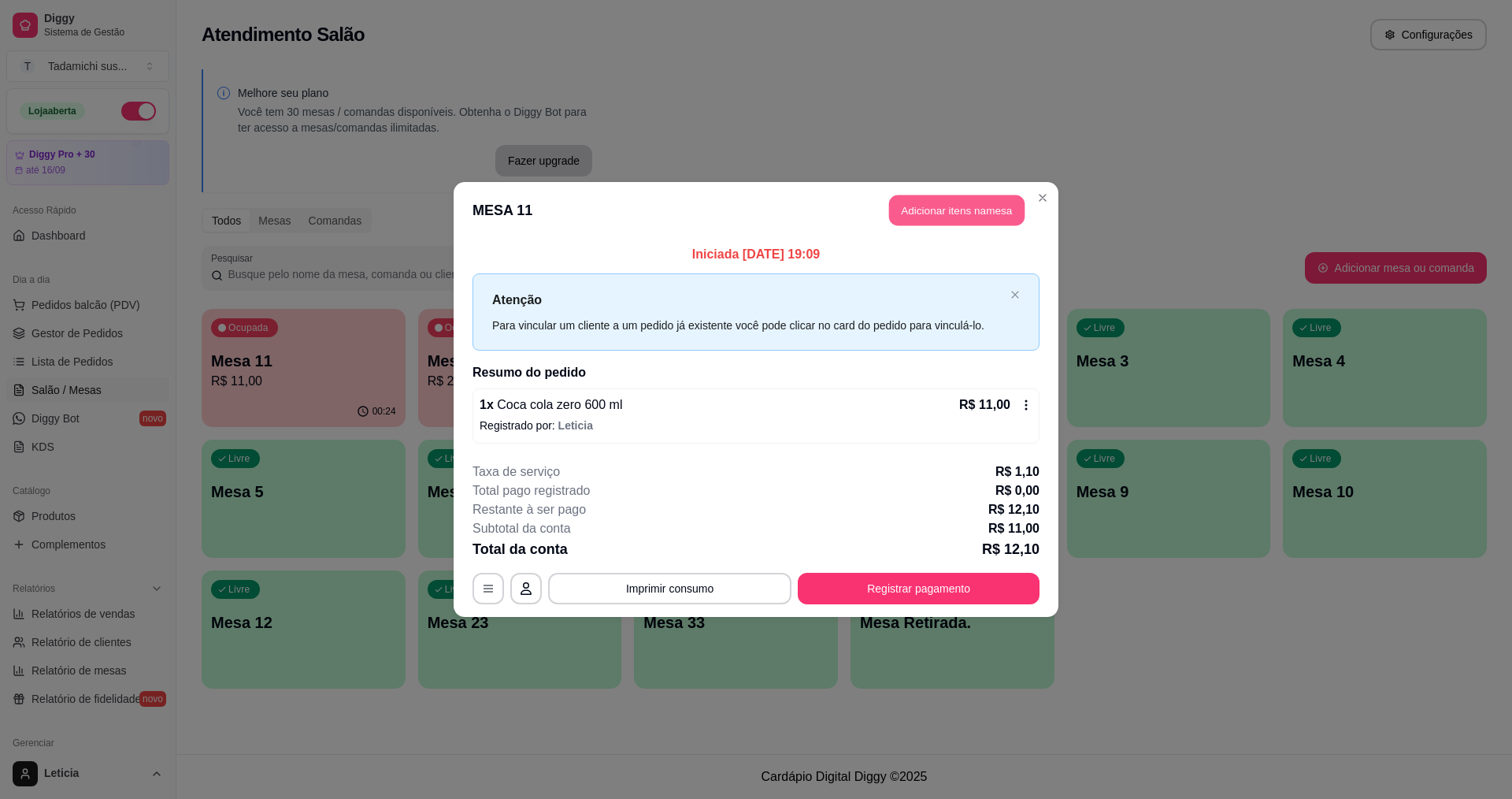
click at [920, 212] on button "Adicionar itens na mesa" at bounding box center [957, 211] width 136 height 31
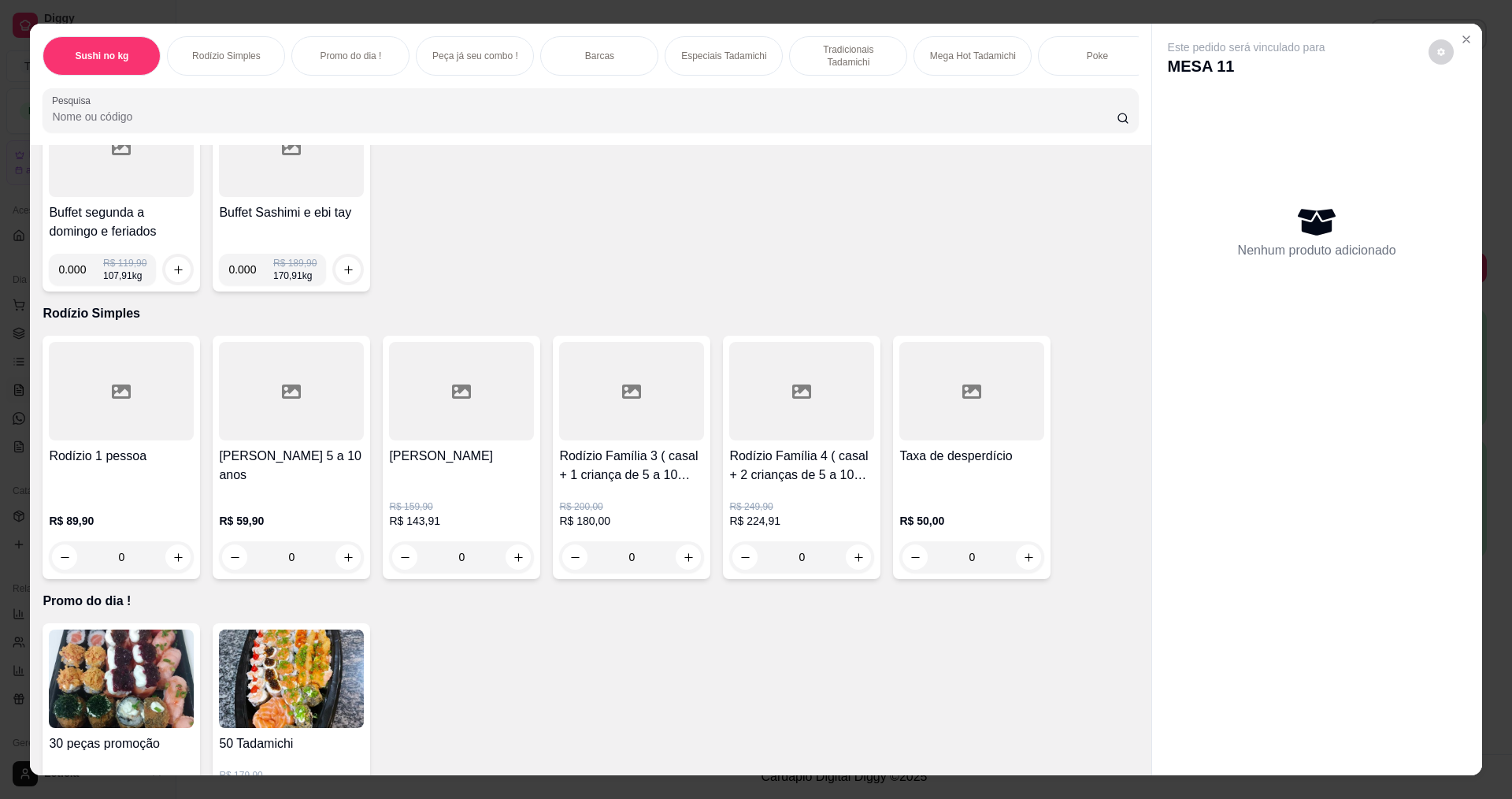
scroll to position [157, 0]
click at [515, 567] on button "increase-product-quantity" at bounding box center [518, 554] width 25 height 25
type input "1"
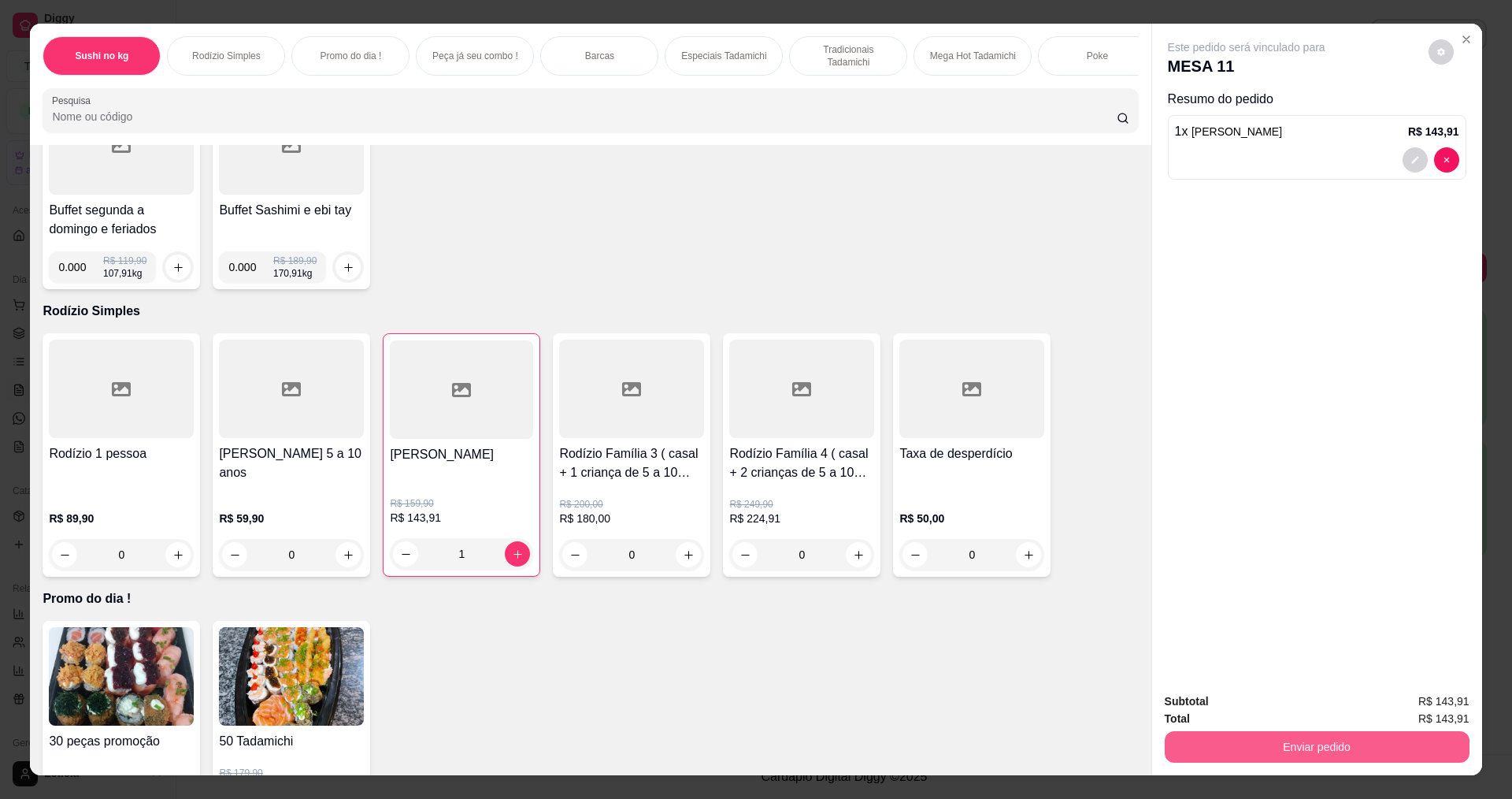
click at [1267, 741] on button "Enviar pedido" at bounding box center [1317, 747] width 305 height 32
click at [1239, 704] on button "Não registrar e enviar pedido" at bounding box center [1265, 707] width 164 height 30
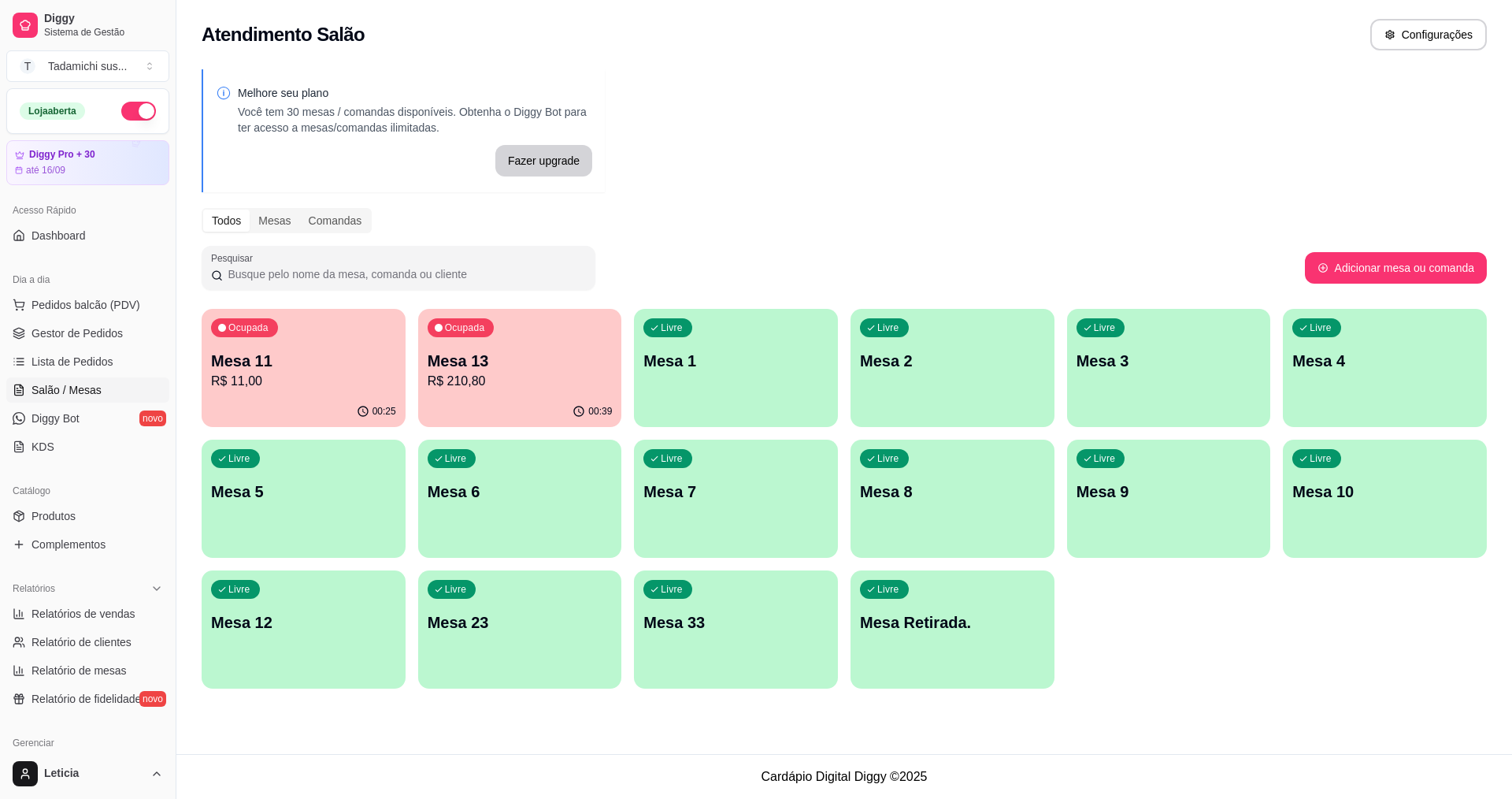
click at [477, 391] on div "Ocupada Mesa 13 R$ 210,80" at bounding box center [520, 352] width 204 height 87
click at [934, 517] on div "Livre Mesa 8" at bounding box center [952, 489] width 204 height 99
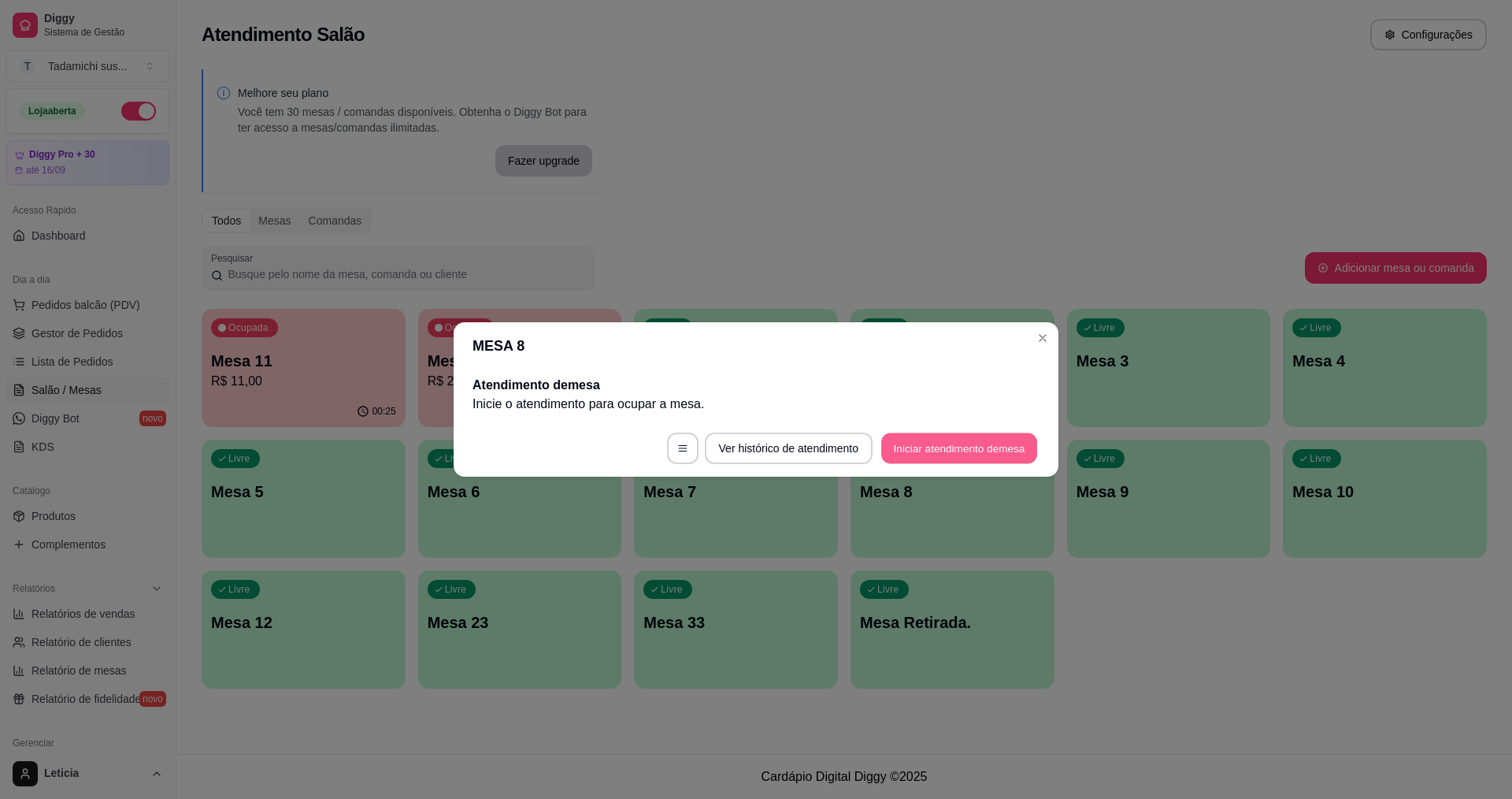
click at [930, 449] on button "Iniciar atendimento de mesa" at bounding box center [959, 449] width 156 height 31
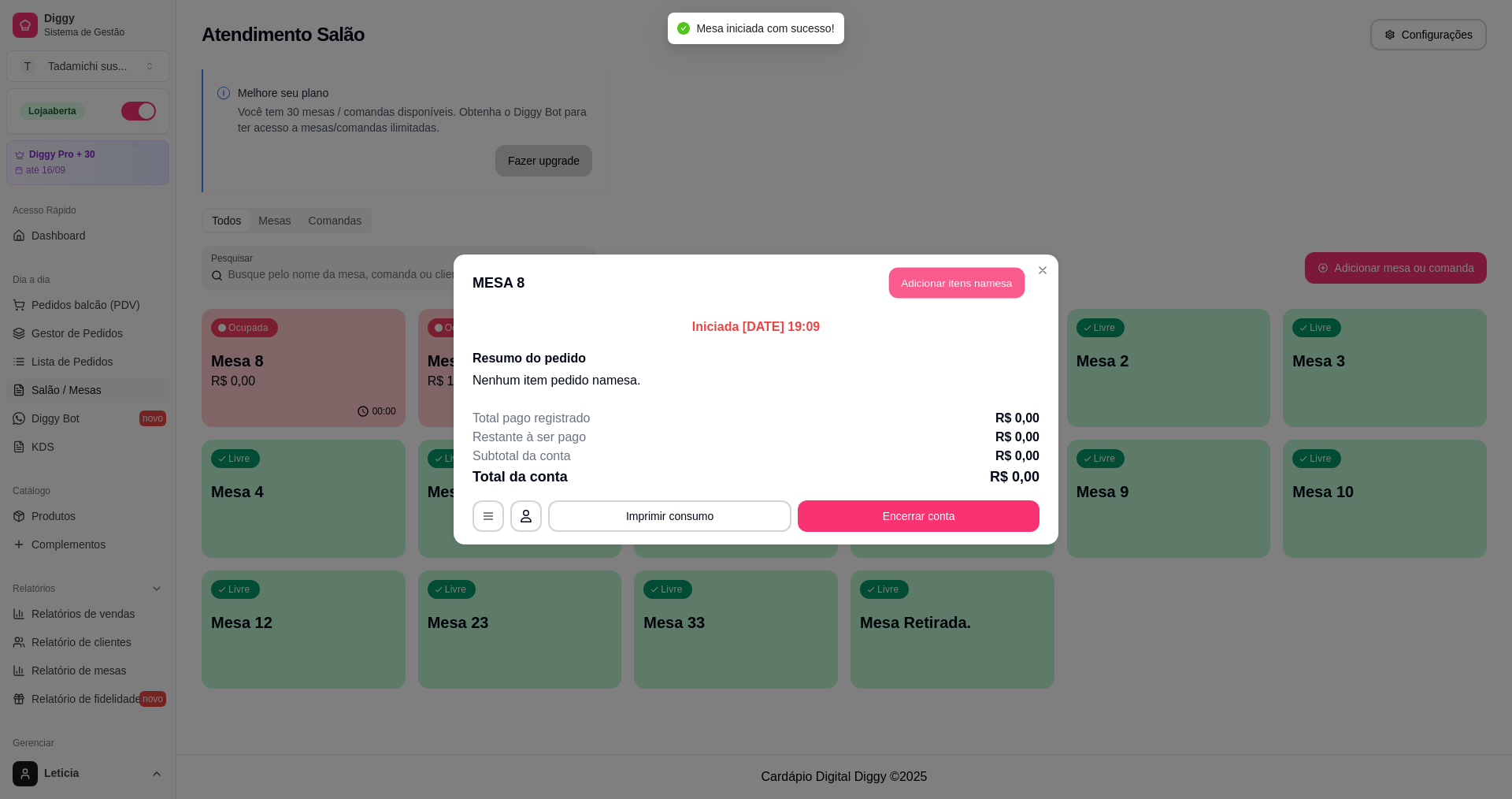
click at [898, 279] on button "Adicionar itens na mesa" at bounding box center [957, 283] width 136 height 31
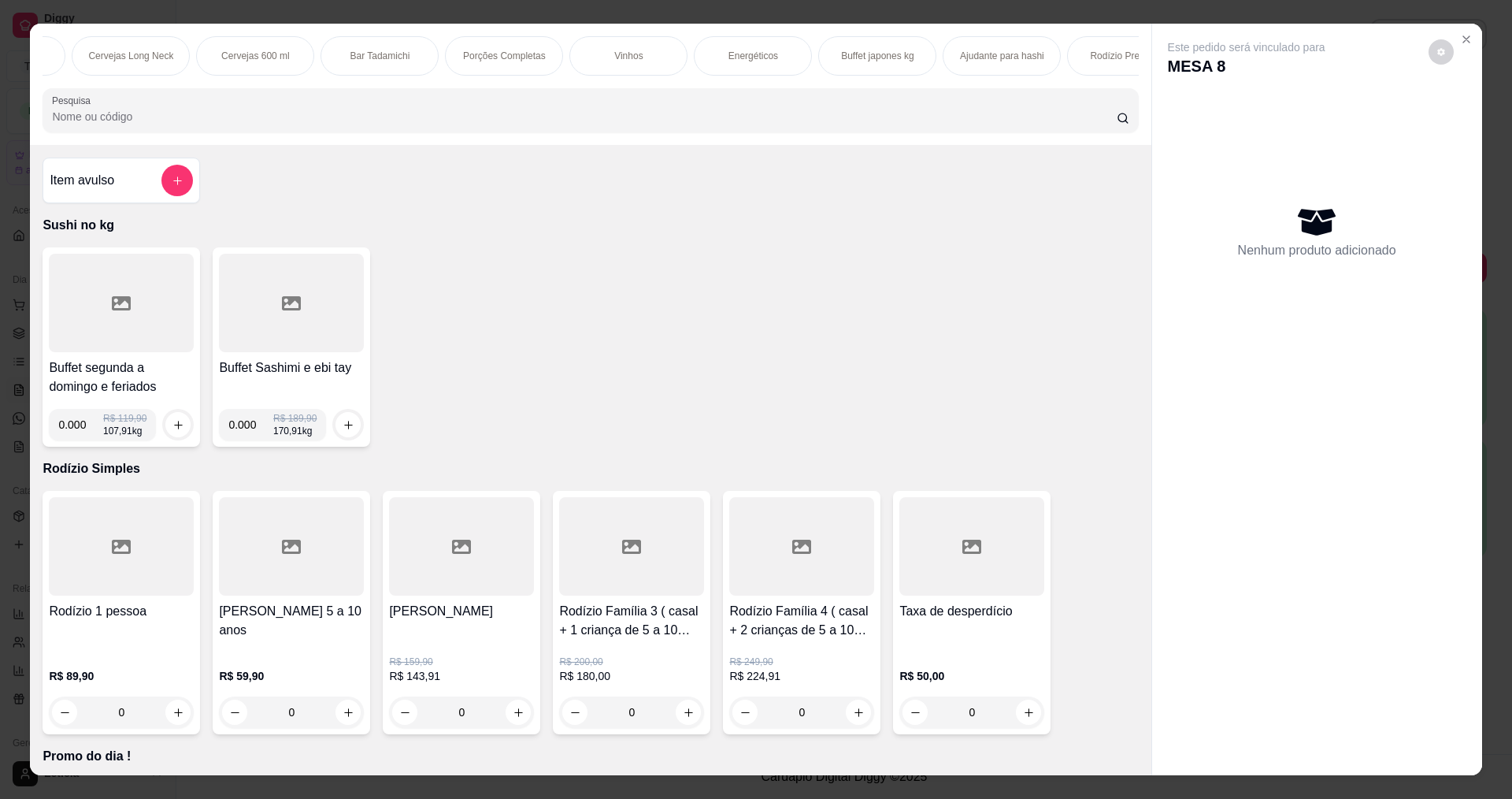
scroll to position [0, 2880]
click at [1067, 57] on p "Rodízio Premium" at bounding box center [1078, 56] width 72 height 12
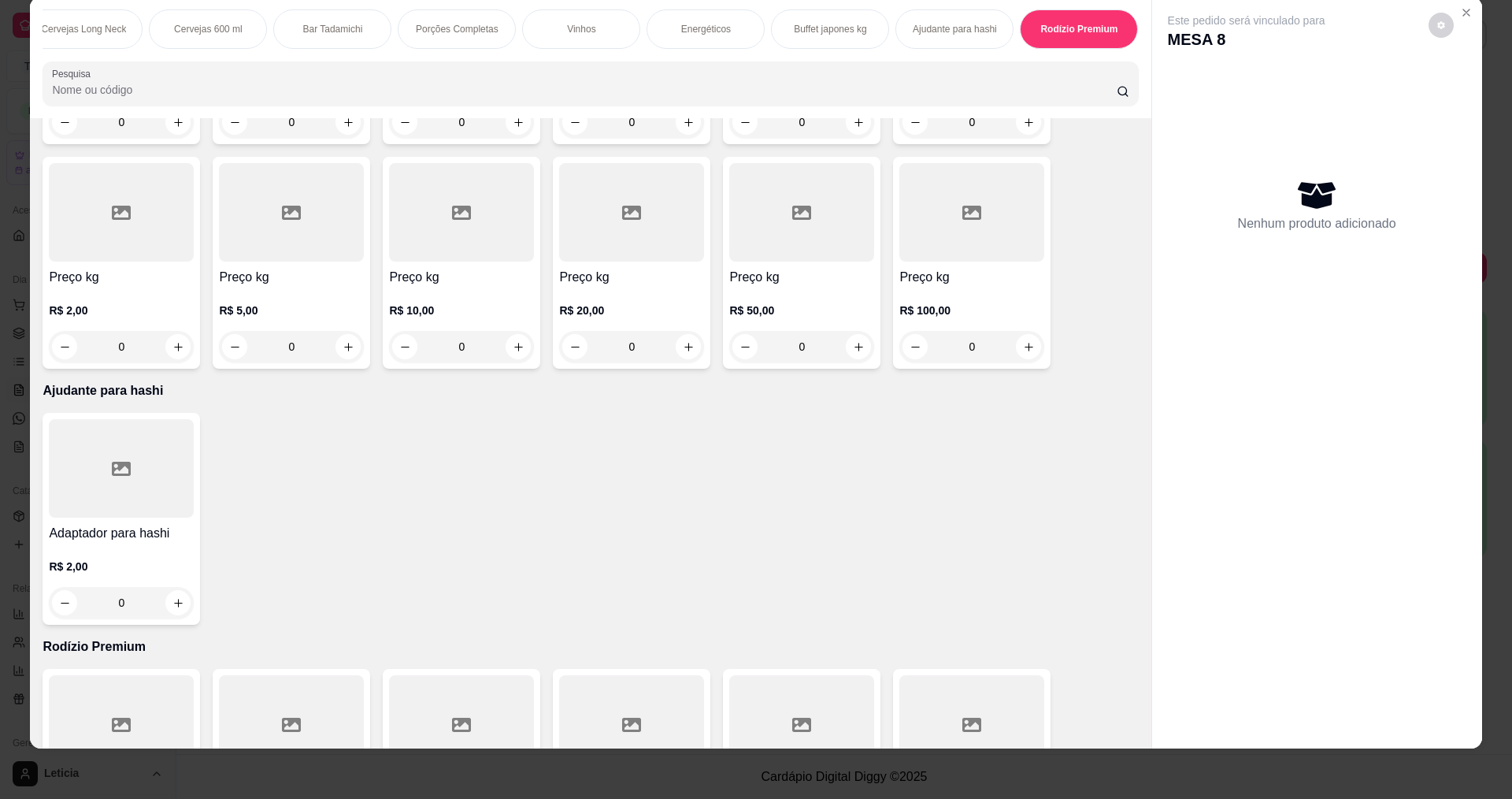
type input "1"
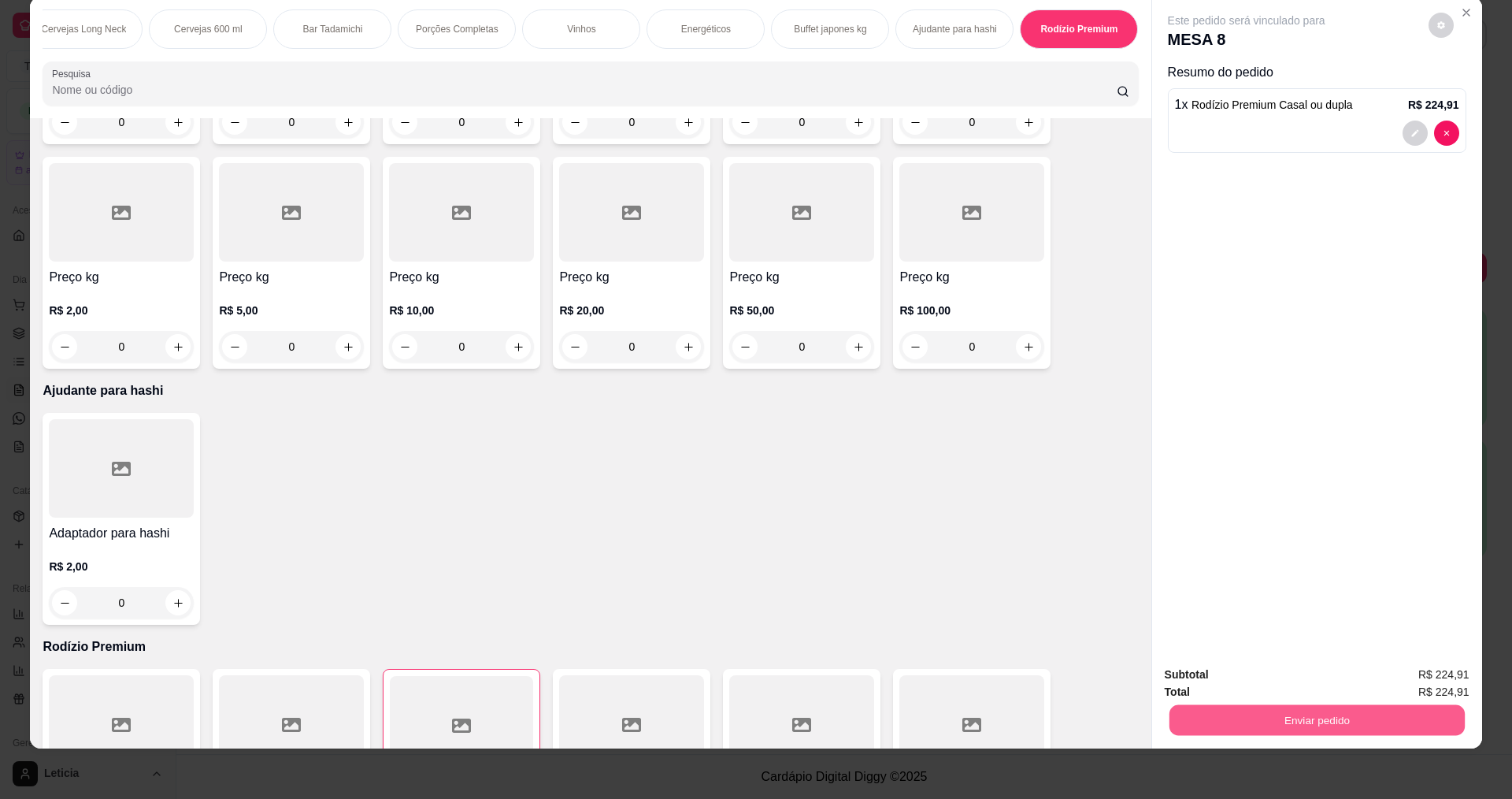
click at [1247, 712] on button "Enviar pedido" at bounding box center [1316, 719] width 295 height 31
click at [1227, 680] on button "Não registrar e enviar pedido" at bounding box center [1265, 681] width 164 height 30
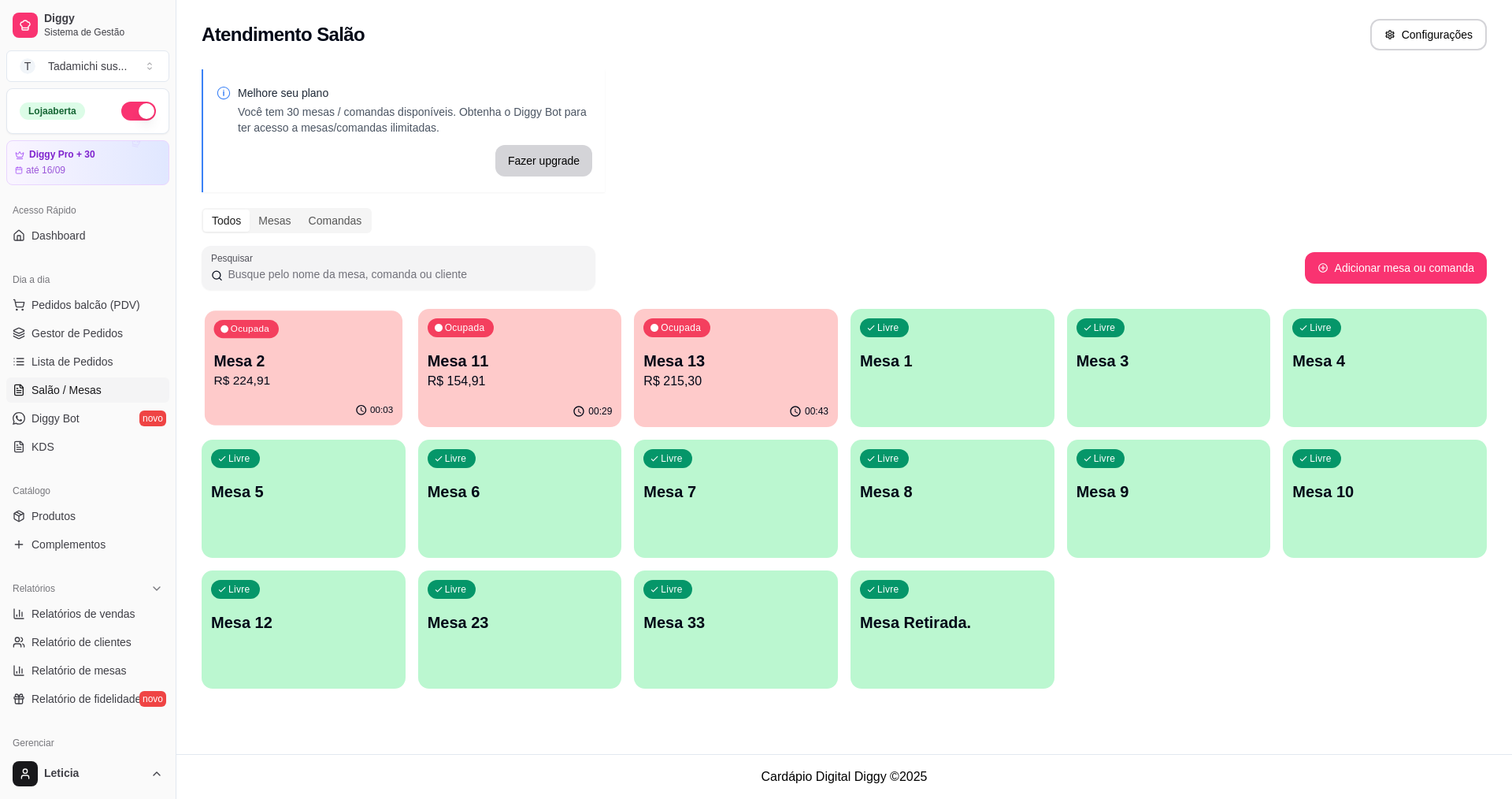
click at [369, 385] on p "R$ 224,91" at bounding box center [304, 381] width 180 height 18
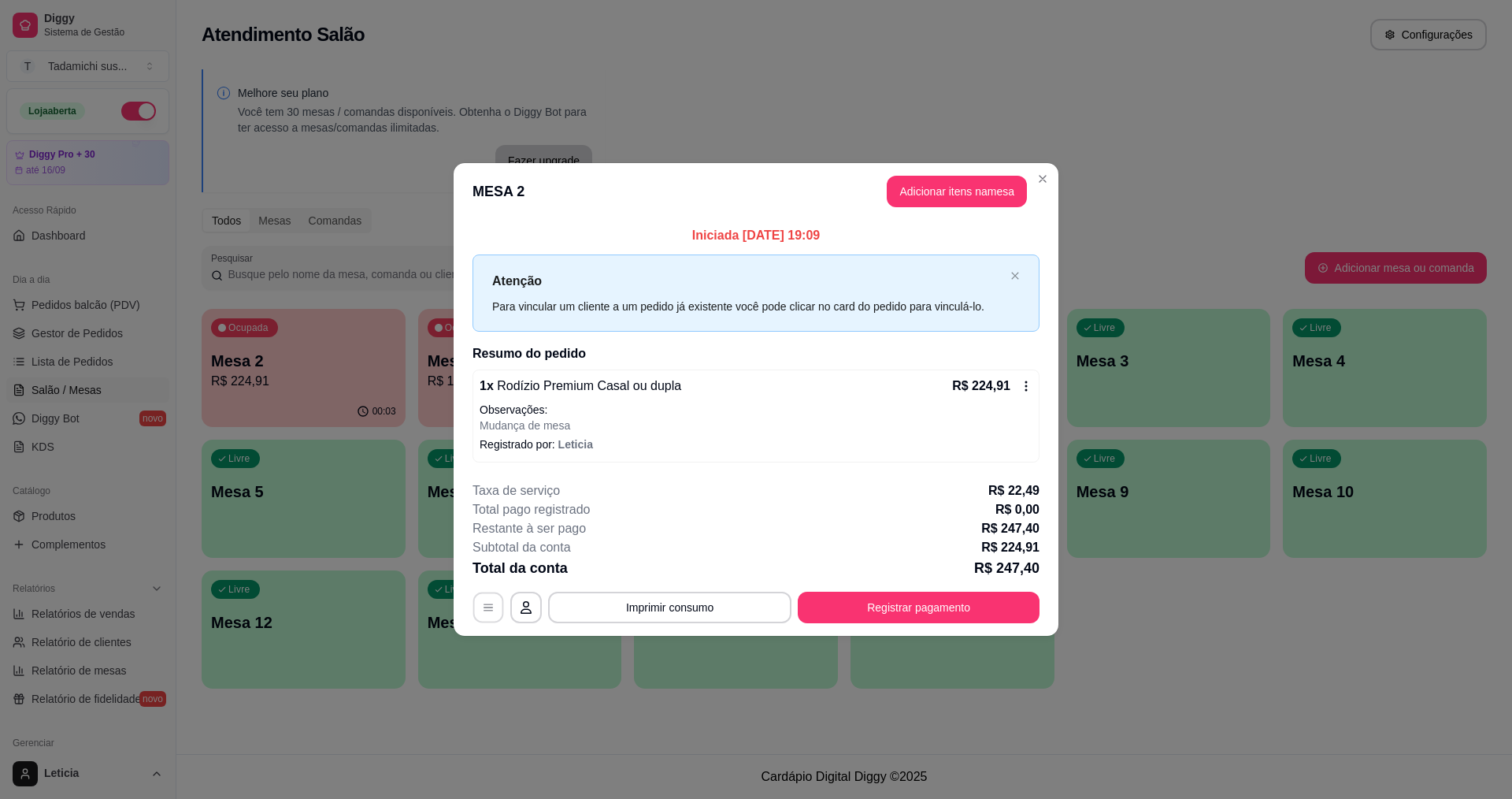
click at [490, 618] on button "button" at bounding box center [488, 607] width 31 height 31
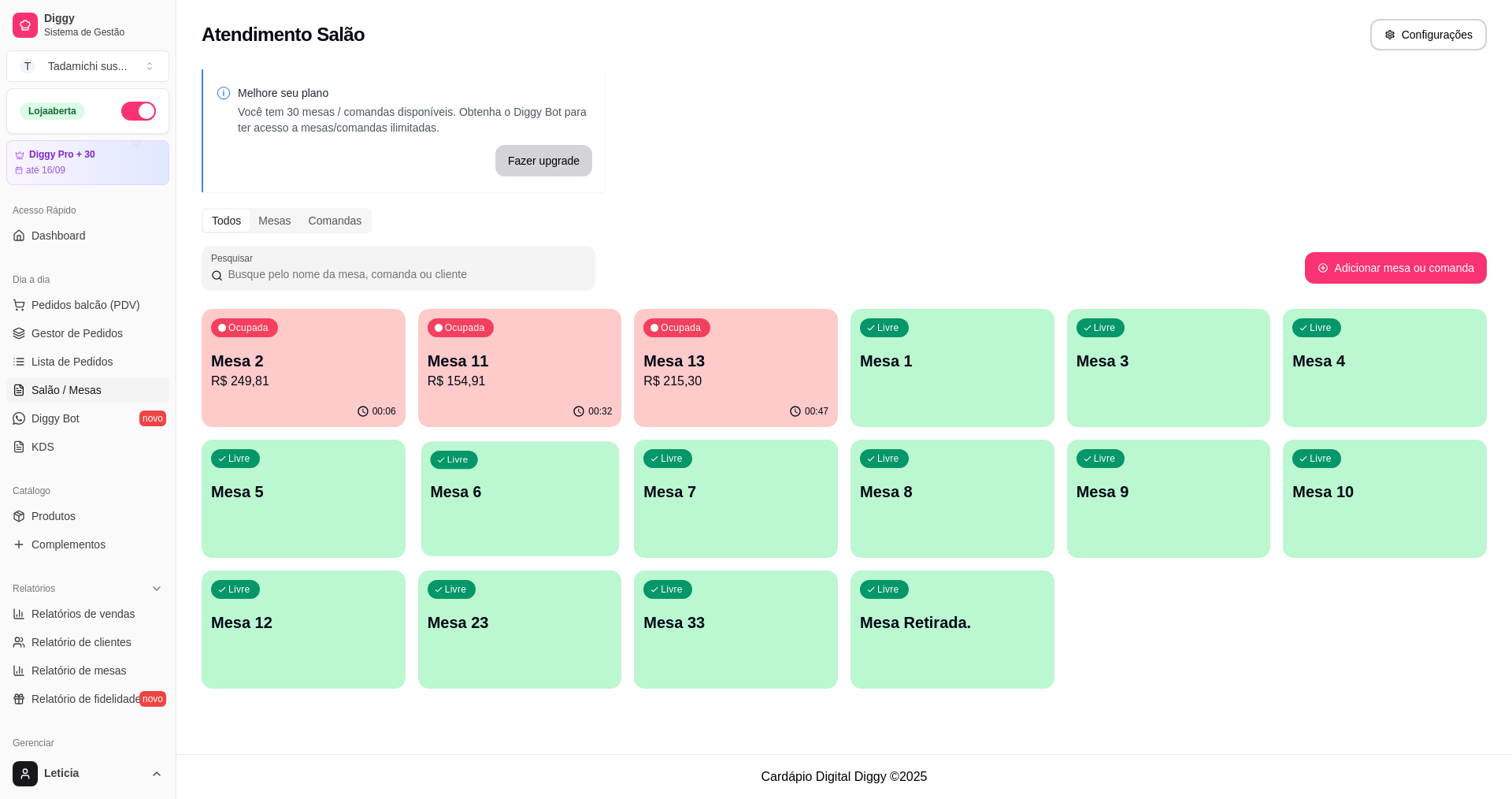
click at [464, 493] on p "Mesa 6" at bounding box center [520, 492] width 180 height 22
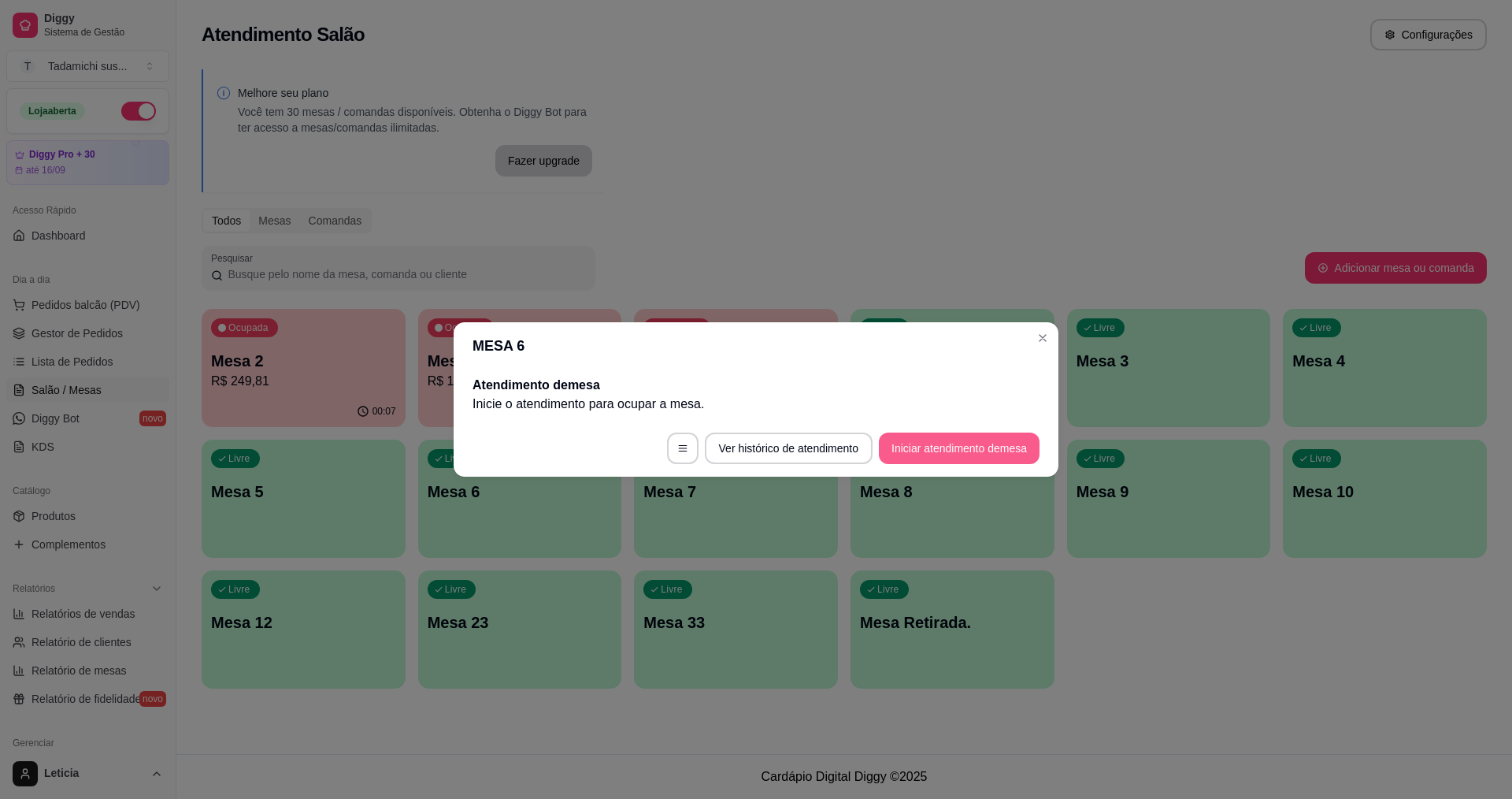
click at [962, 449] on button "Iniciar atendimento de mesa" at bounding box center [959, 449] width 161 height 32
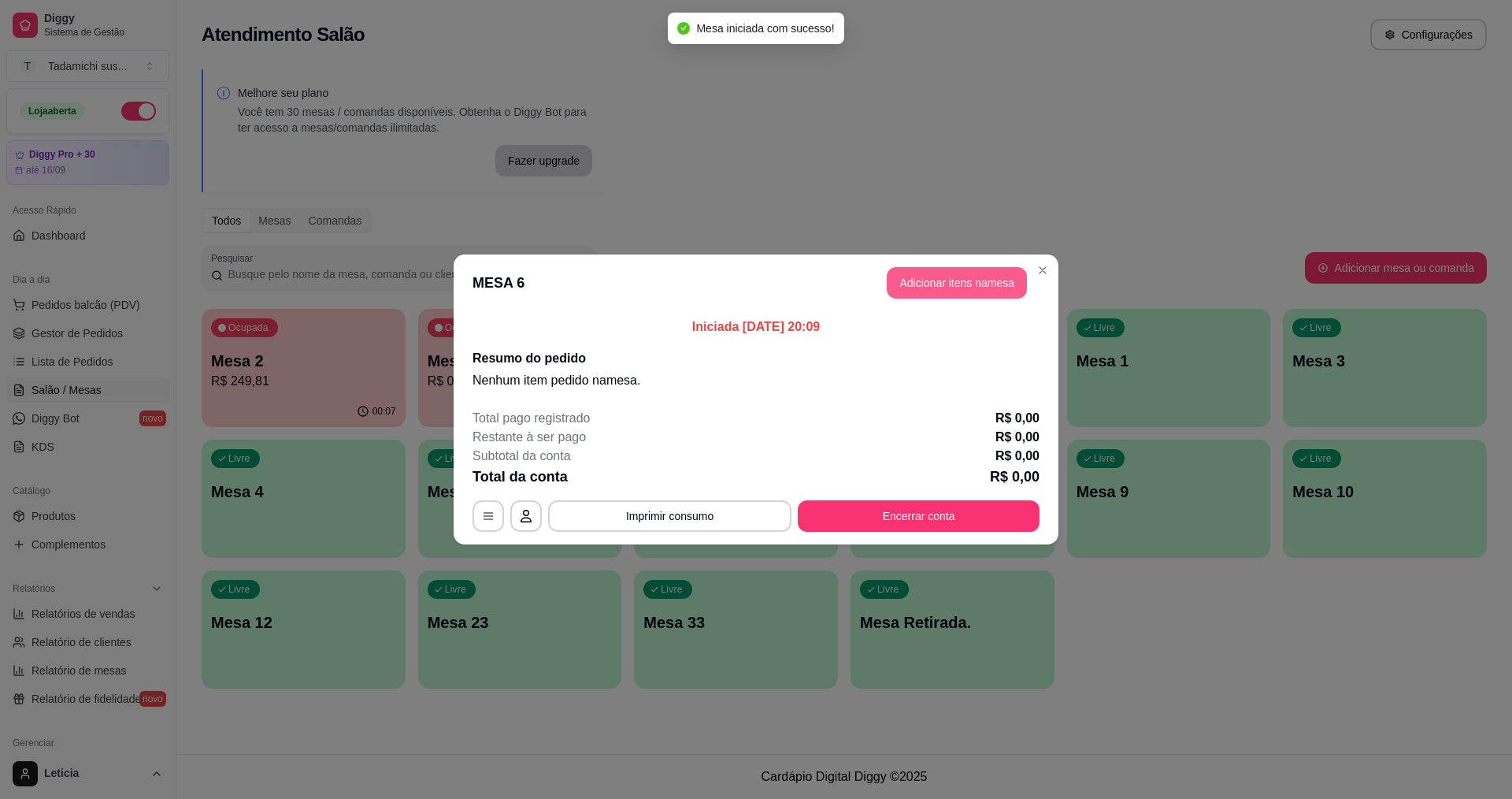
click at [974, 285] on button "Adicionar itens na mesa" at bounding box center [957, 283] width 140 height 32
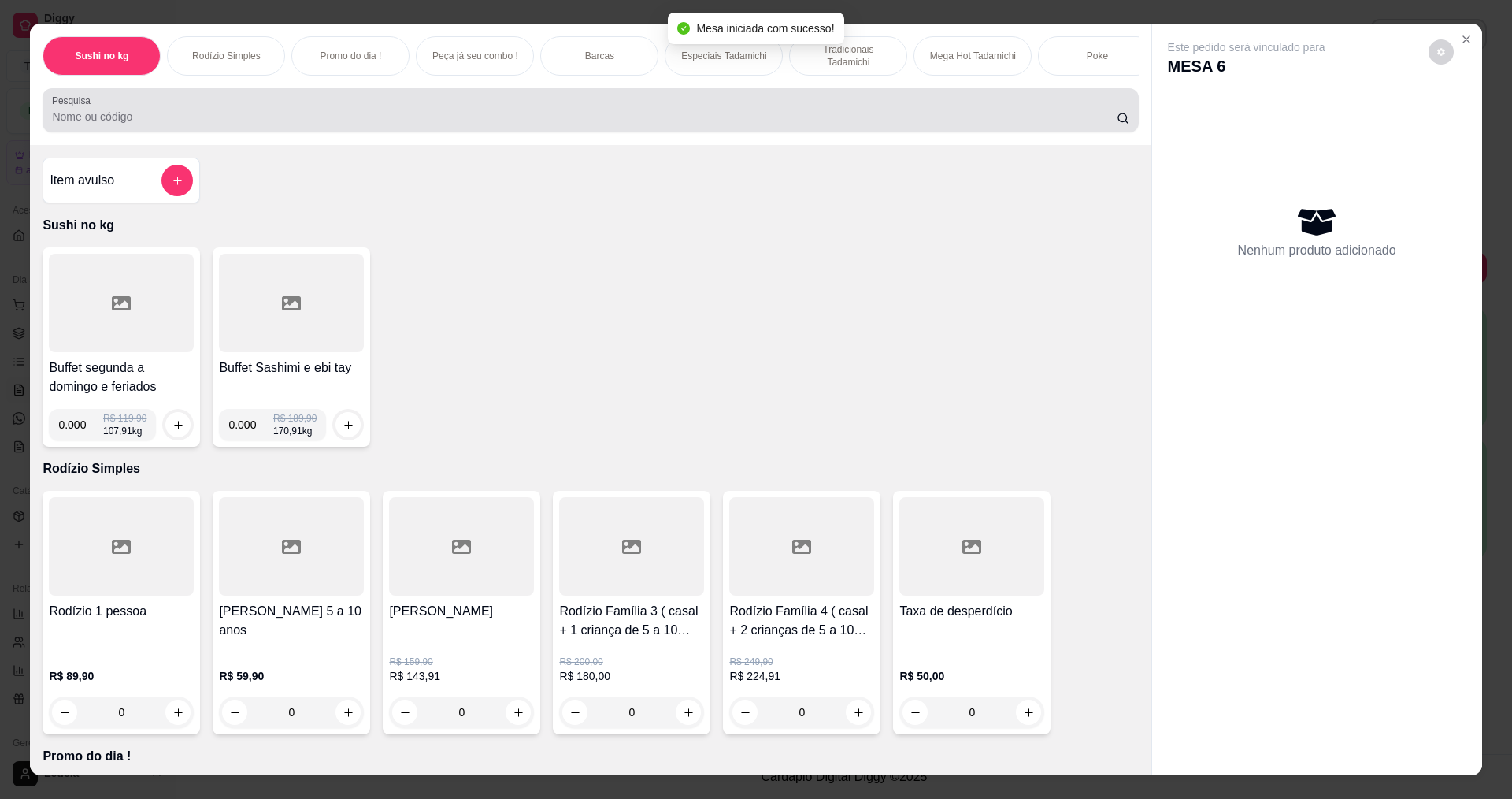
click at [244, 124] on input "Pesquisa" at bounding box center [583, 117] width 1064 height 16
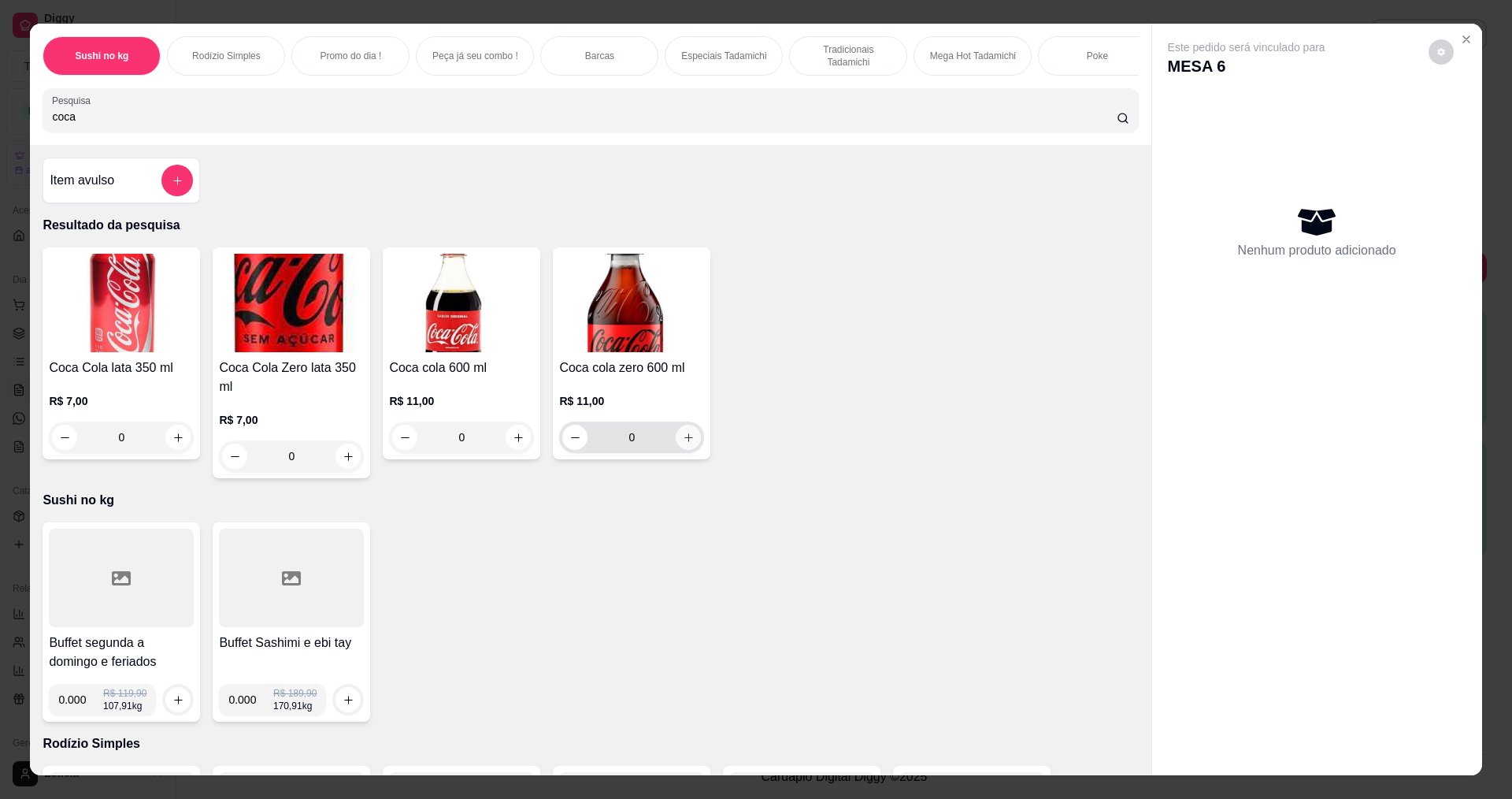
type input "coca"
click at [684, 439] on button "increase-product-quantity" at bounding box center [688, 437] width 24 height 24
type input "1"
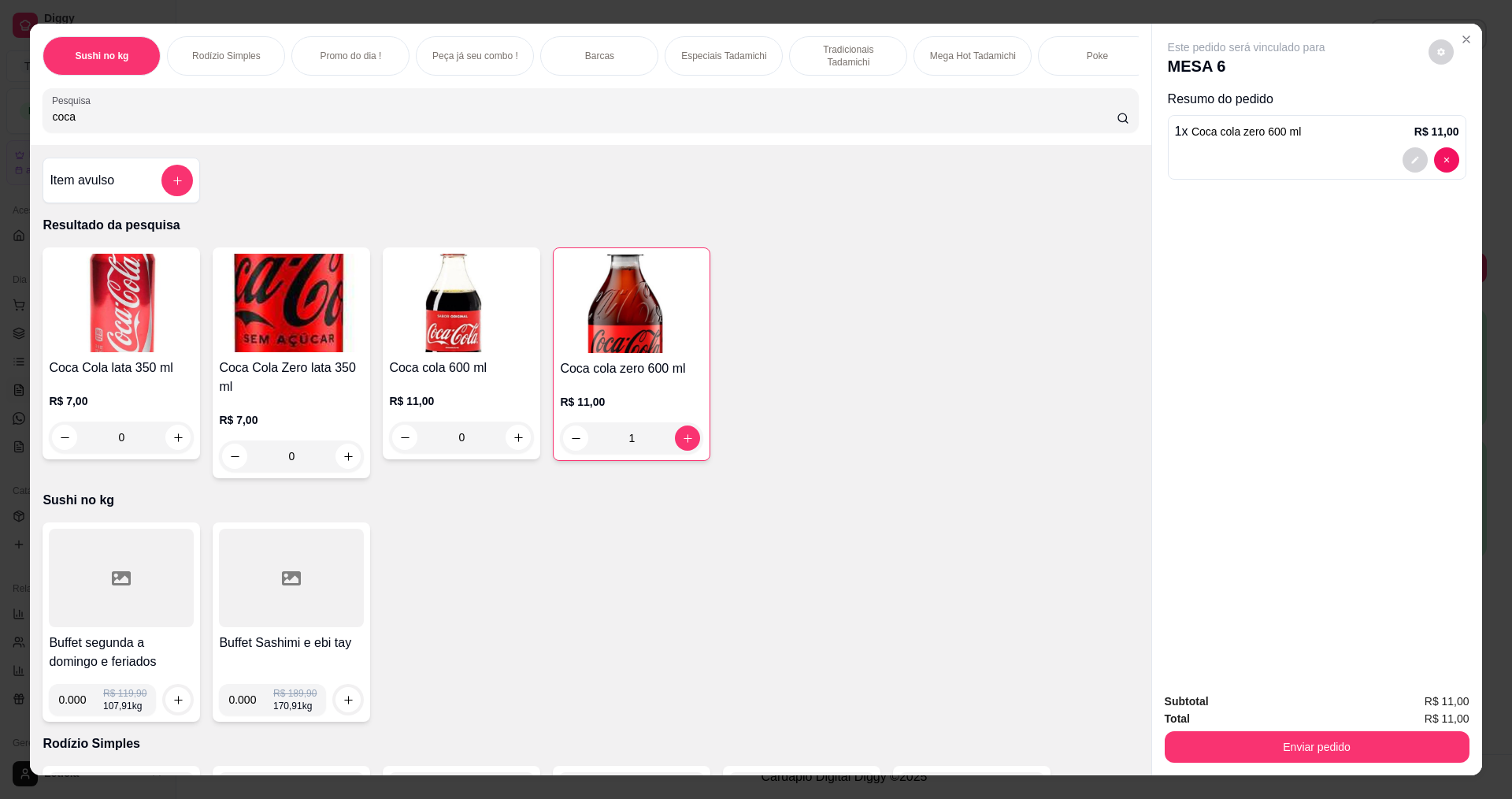
click at [135, 605] on div at bounding box center [121, 578] width 145 height 98
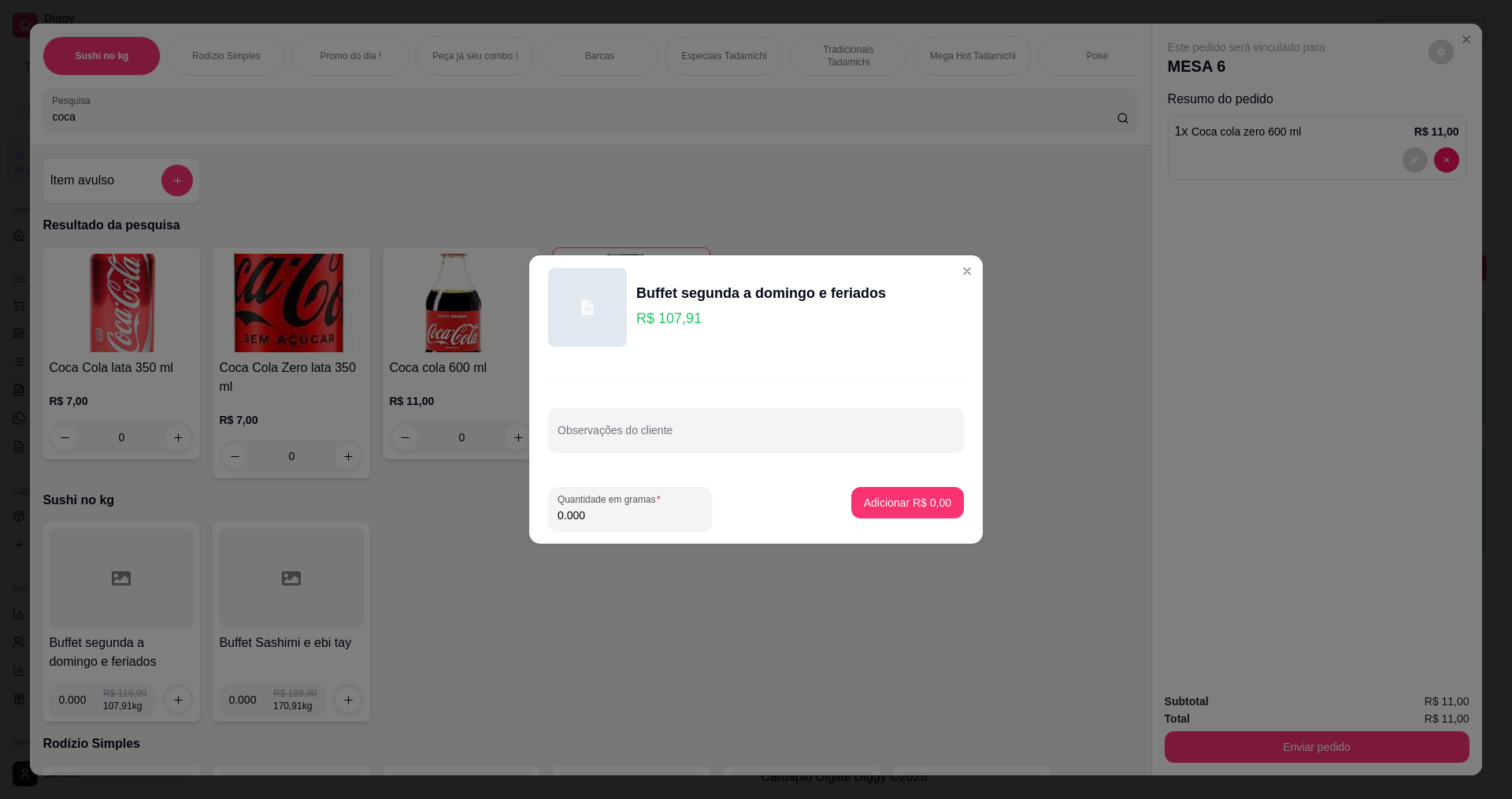
click at [657, 517] on input "0.000" at bounding box center [630, 515] width 145 height 16
type input "0.210"
click at [860, 509] on p "Adicionar R$ 22,66" at bounding box center [905, 502] width 94 height 16
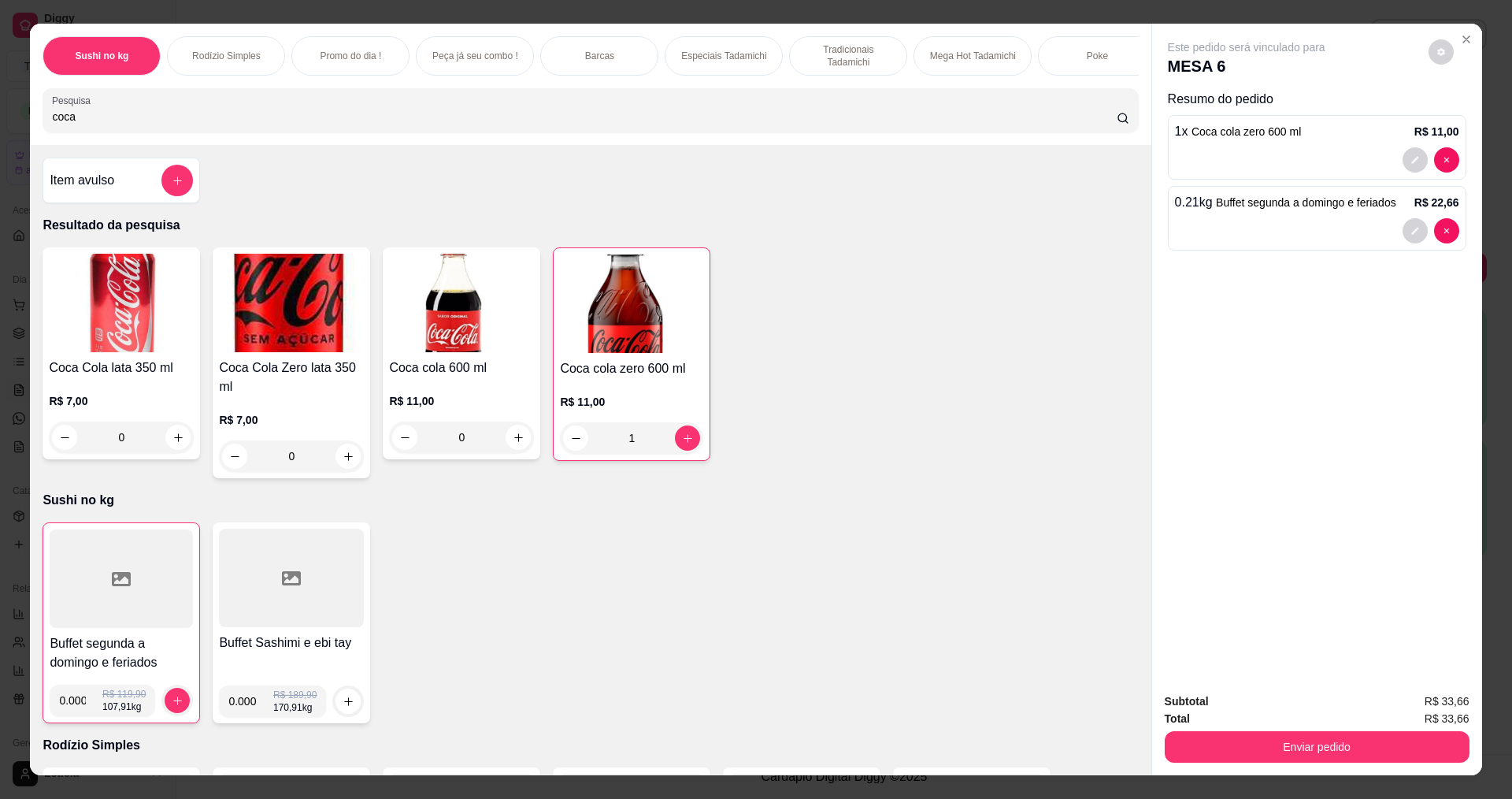
click at [138, 605] on div at bounding box center [121, 578] width 143 height 98
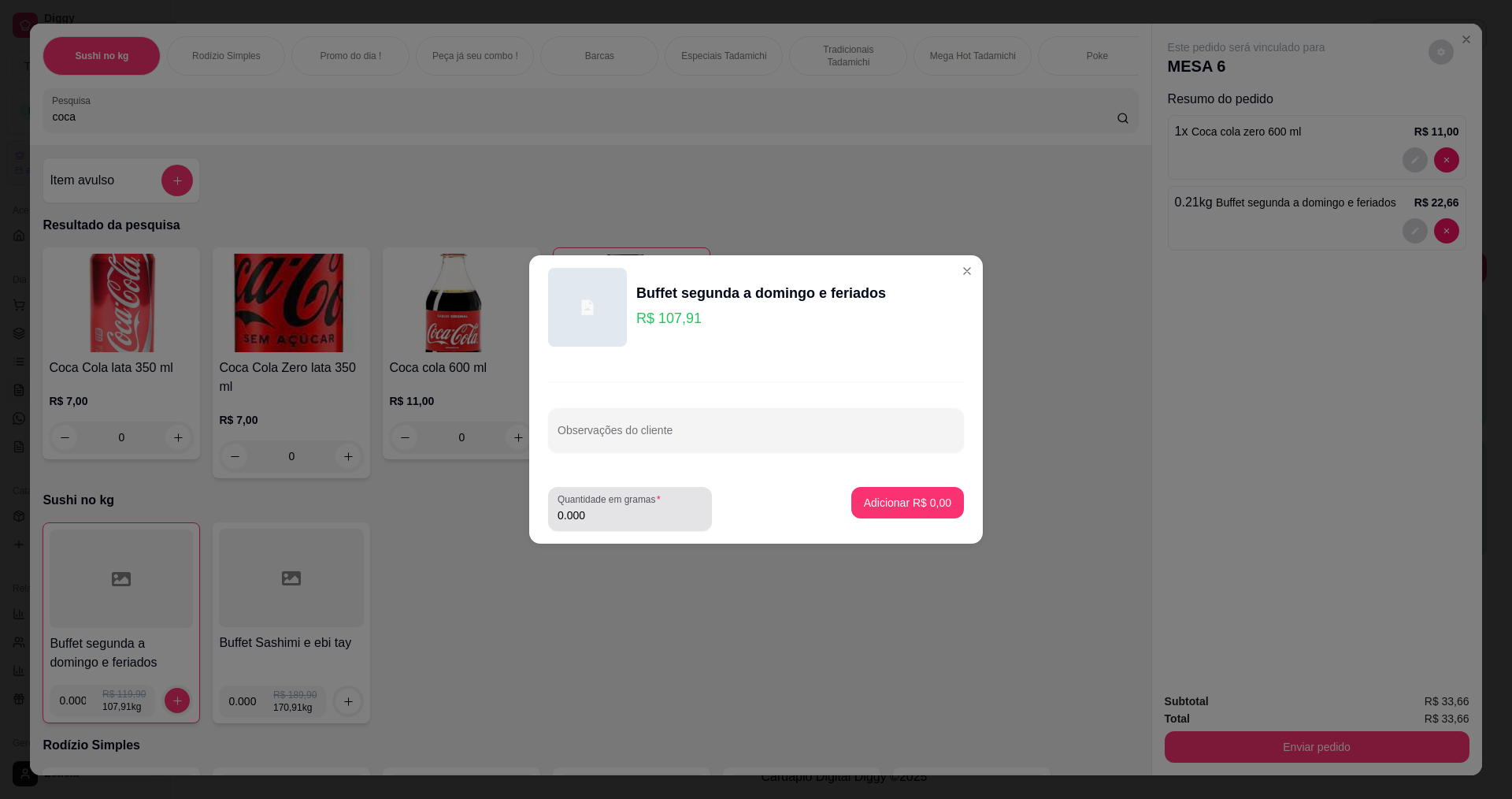
click at [609, 513] on input "0.000" at bounding box center [630, 515] width 145 height 16
type input "0.200"
click at [878, 501] on p "Adicionar R$ 21,58" at bounding box center [905, 502] width 94 height 16
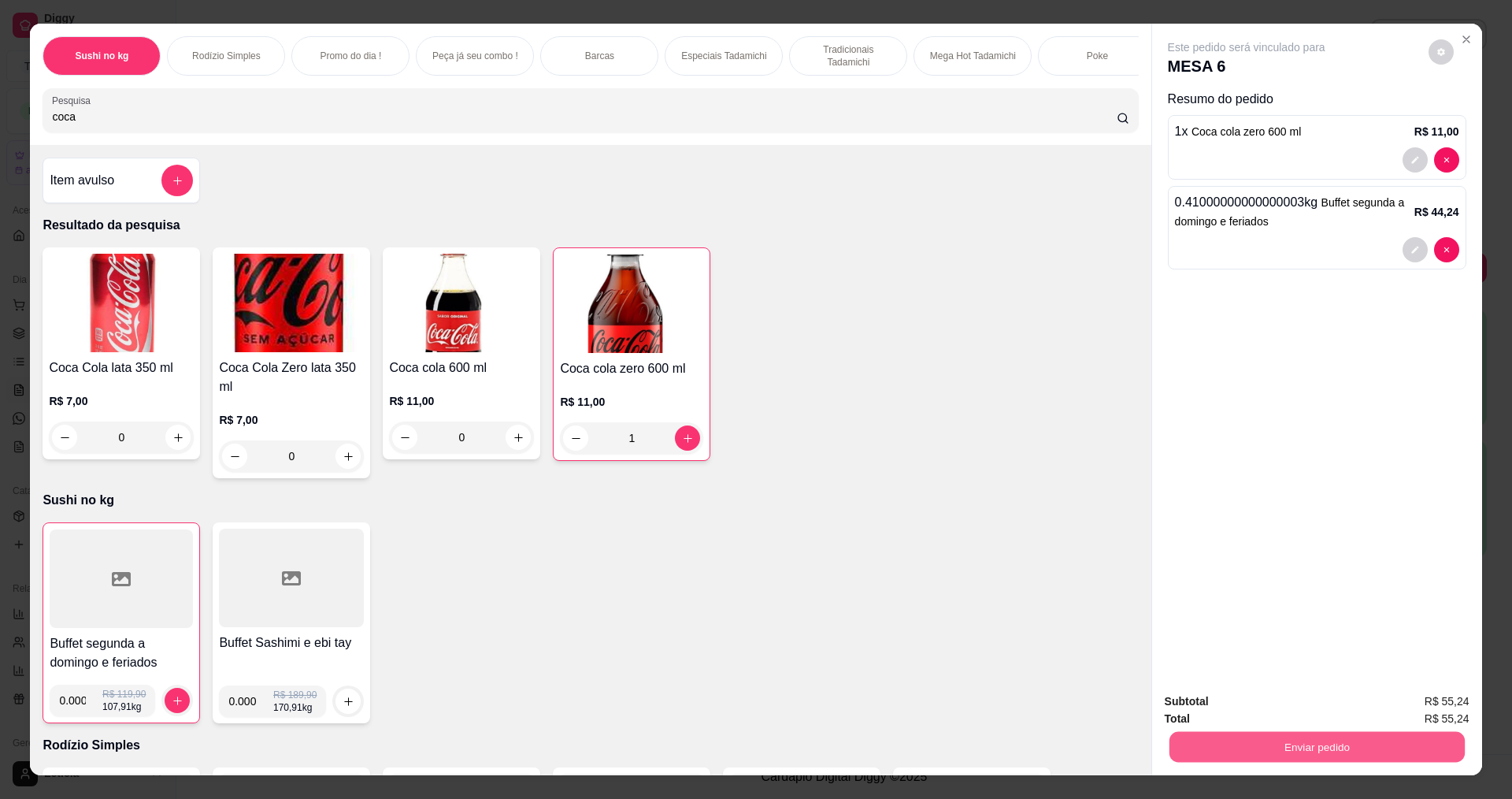
click at [1241, 751] on button "Enviar pedido" at bounding box center [1316, 746] width 295 height 31
click at [1242, 707] on button "Não registrar e enviar pedido" at bounding box center [1264, 707] width 159 height 29
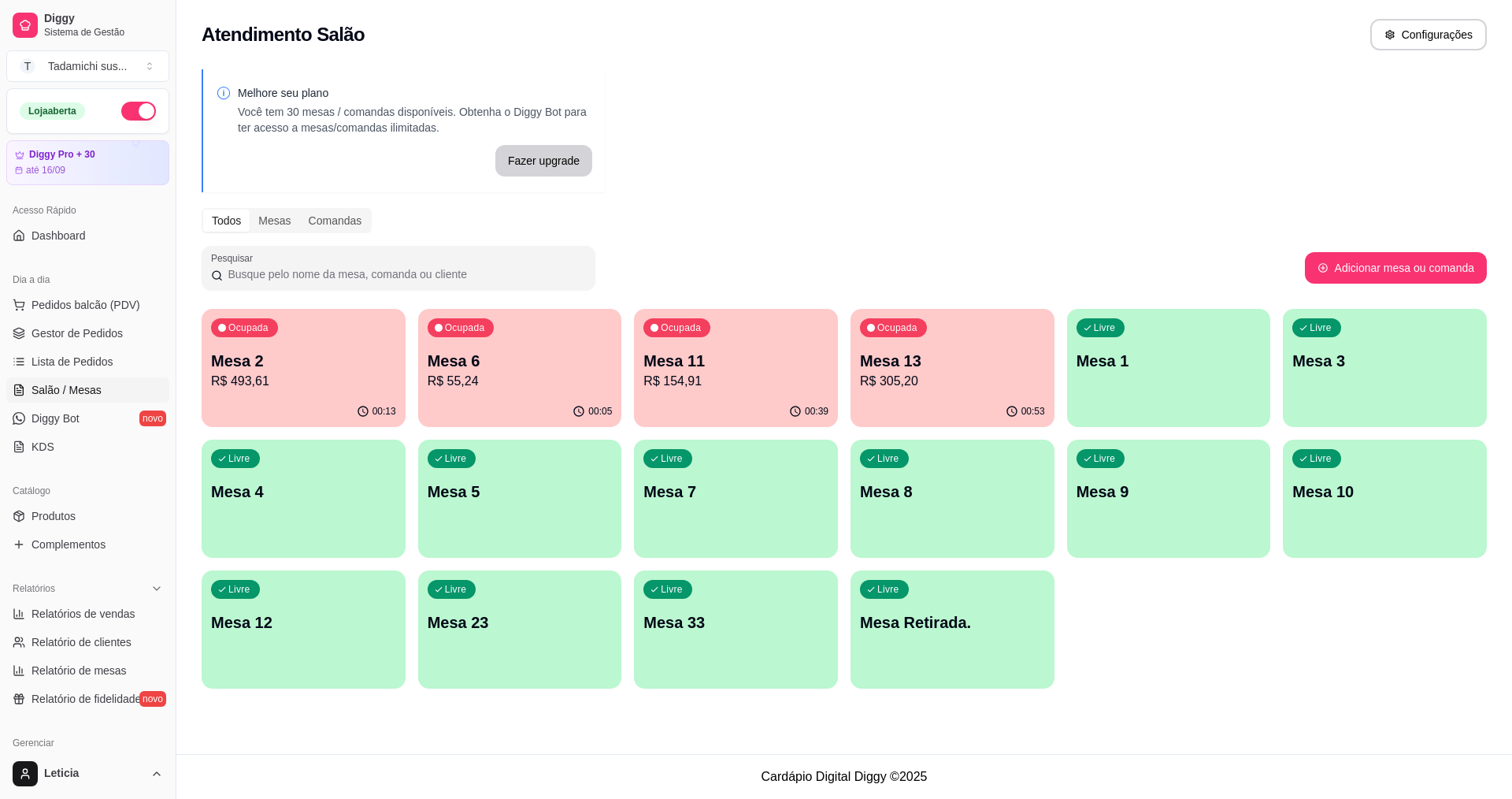
click at [759, 375] on p "R$ 154,91" at bounding box center [736, 381] width 185 height 19
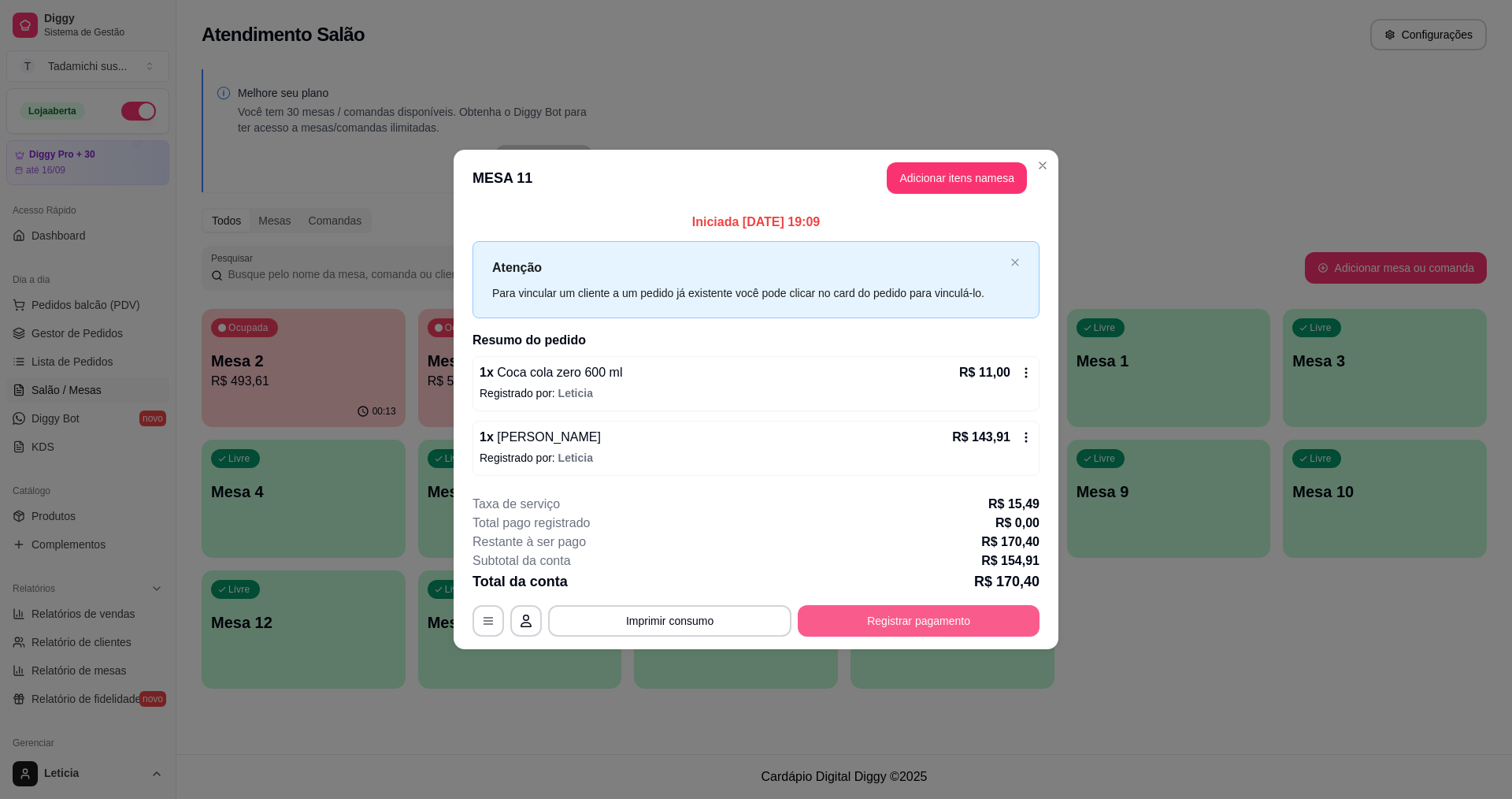
click at [916, 624] on button "Registrar pagamento" at bounding box center [919, 621] width 242 height 32
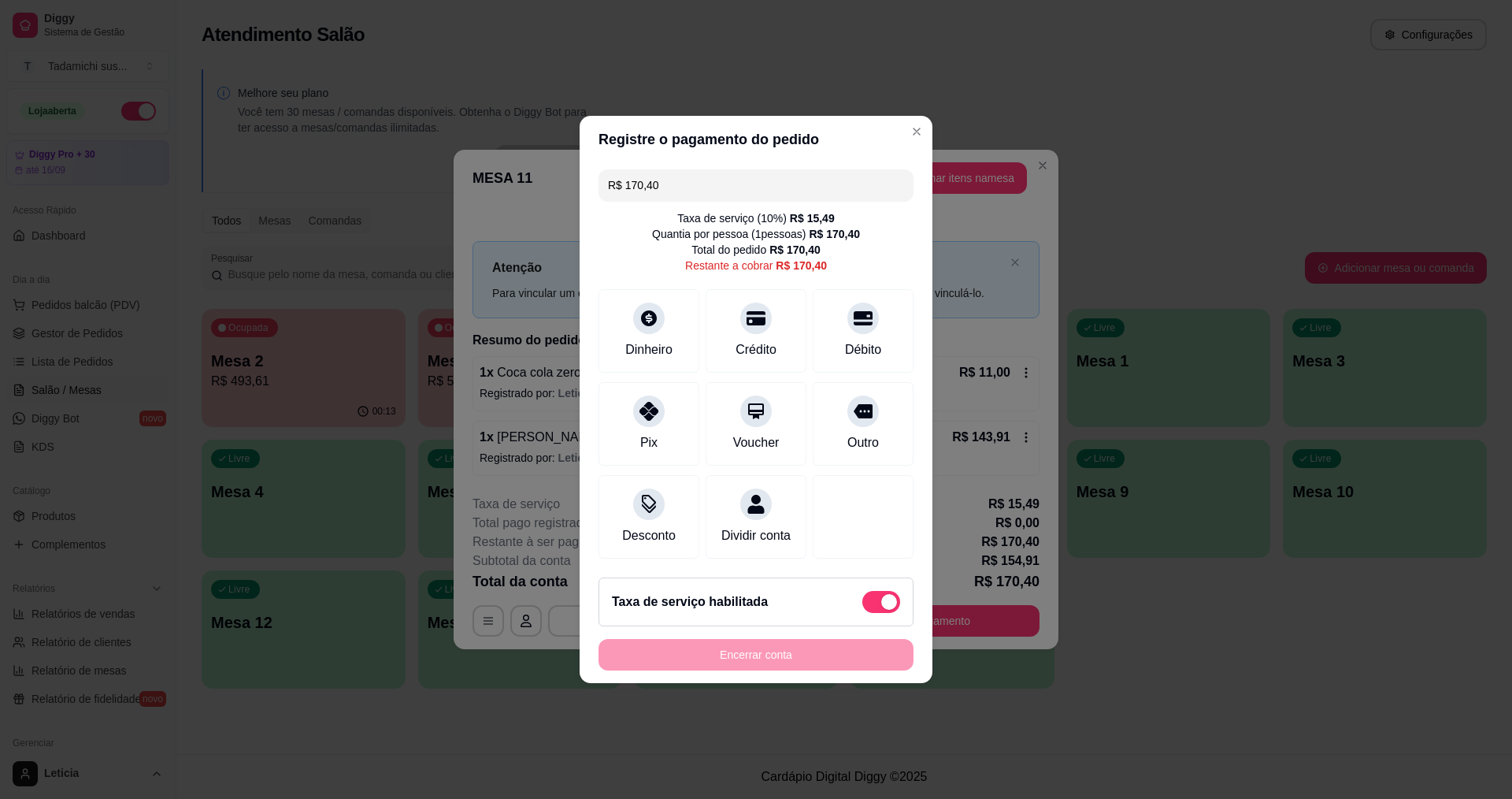
click at [862, 607] on span at bounding box center [880, 602] width 37 height 22
click at [861, 607] on input "checkbox" at bounding box center [866, 610] width 10 height 10
checkbox input "true"
type input "R$ 154,91"
checkbox input "false"
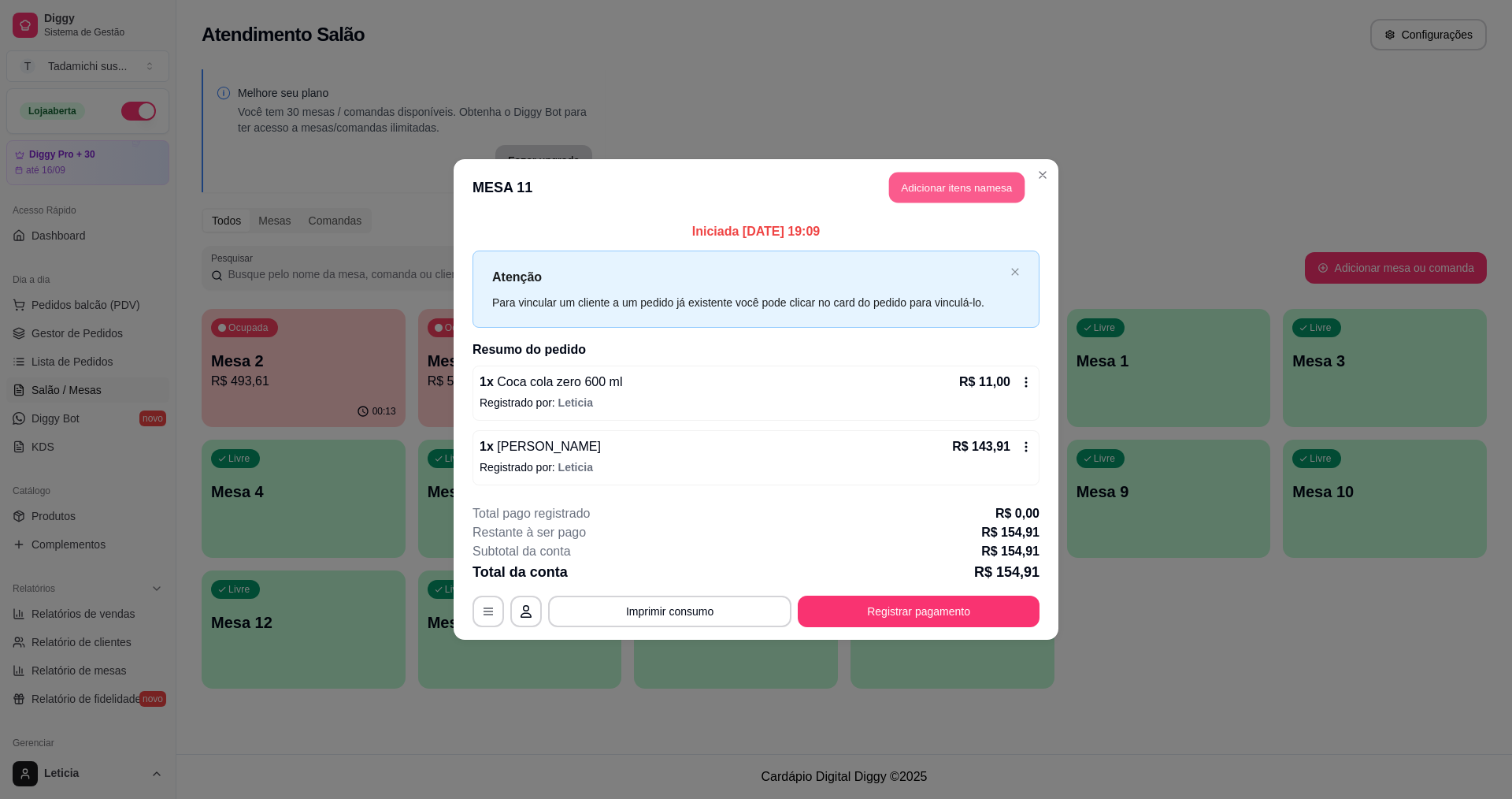
click at [959, 202] on button "Adicionar itens na mesa" at bounding box center [957, 187] width 136 height 31
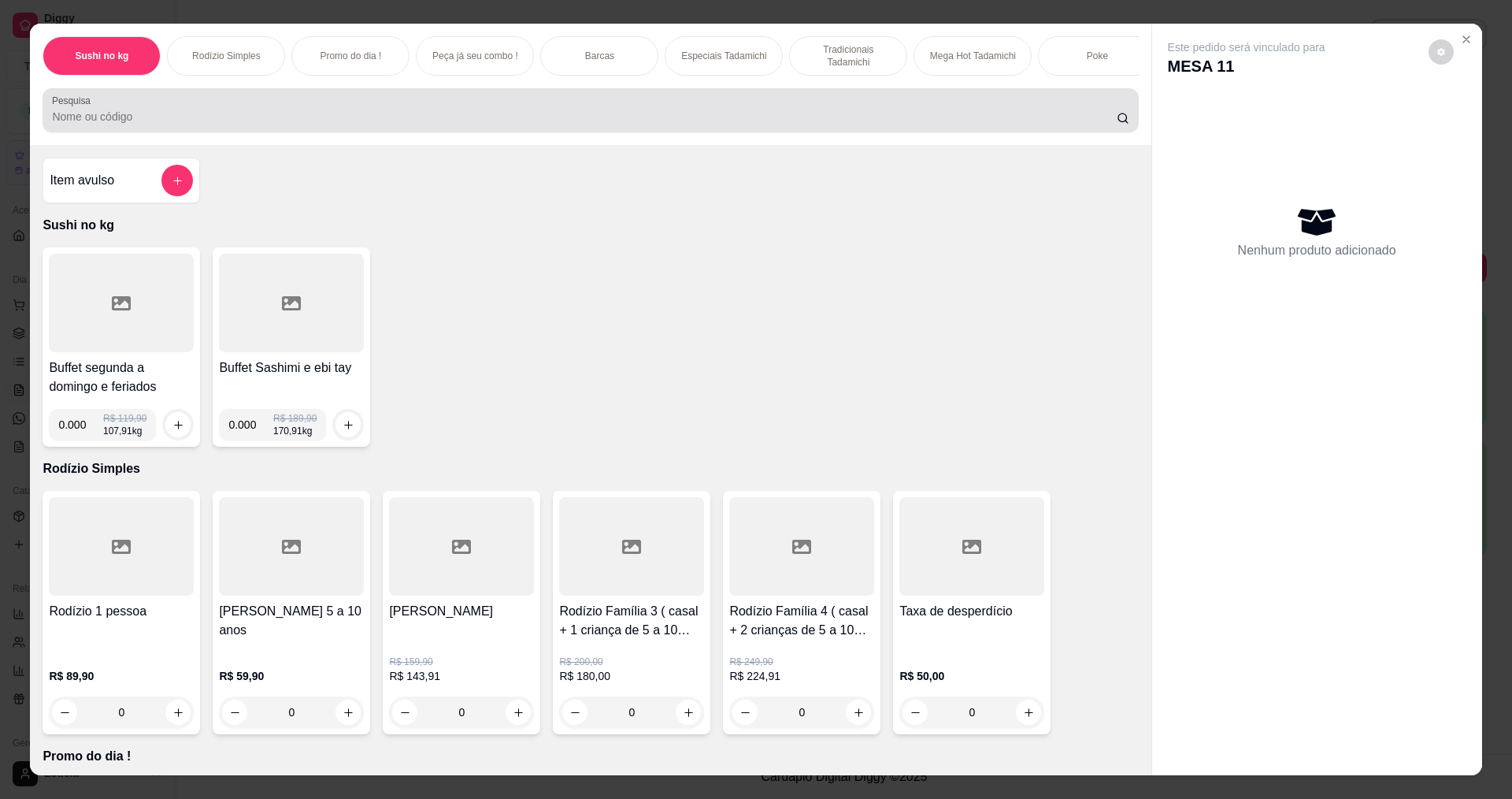
click at [386, 125] on input "Pesquisa" at bounding box center [583, 117] width 1064 height 16
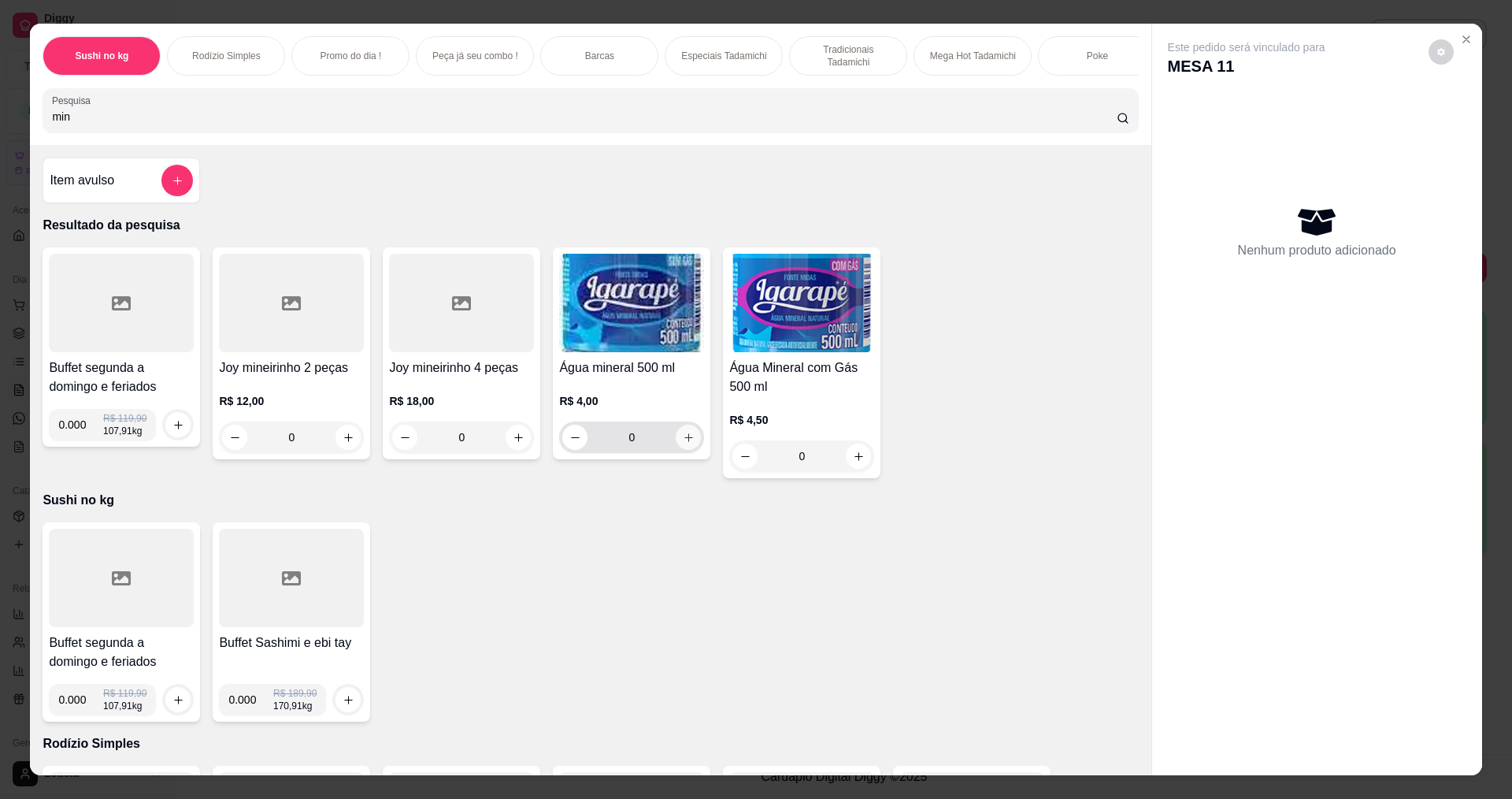
type input "min"
click at [684, 442] on icon "increase-product-quantity" at bounding box center [688, 438] width 8 height 8
type input "1"
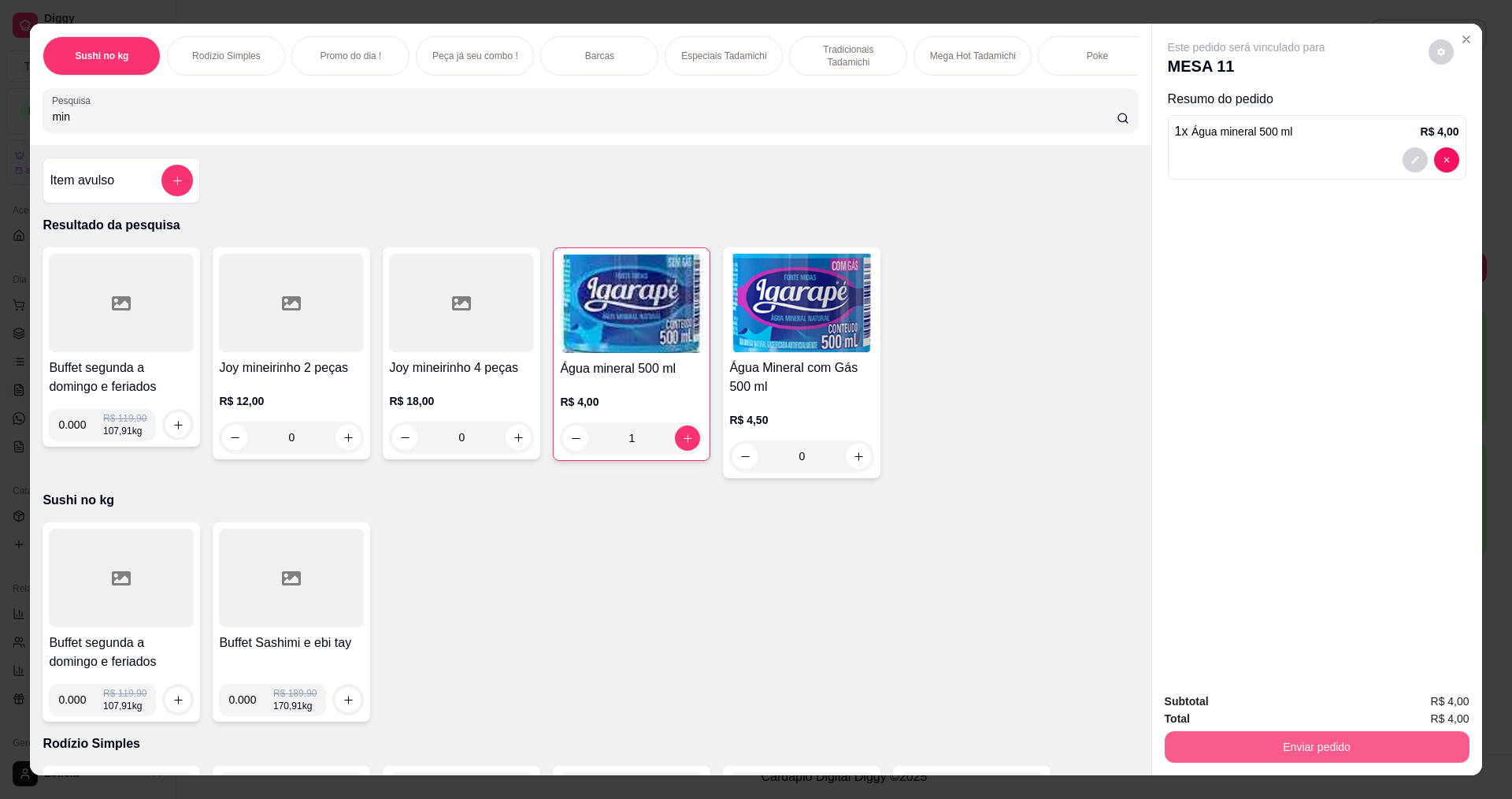
click at [1267, 750] on button "Enviar pedido" at bounding box center [1317, 747] width 305 height 32
click at [1238, 705] on button "Não registrar e enviar pedido" at bounding box center [1264, 707] width 159 height 29
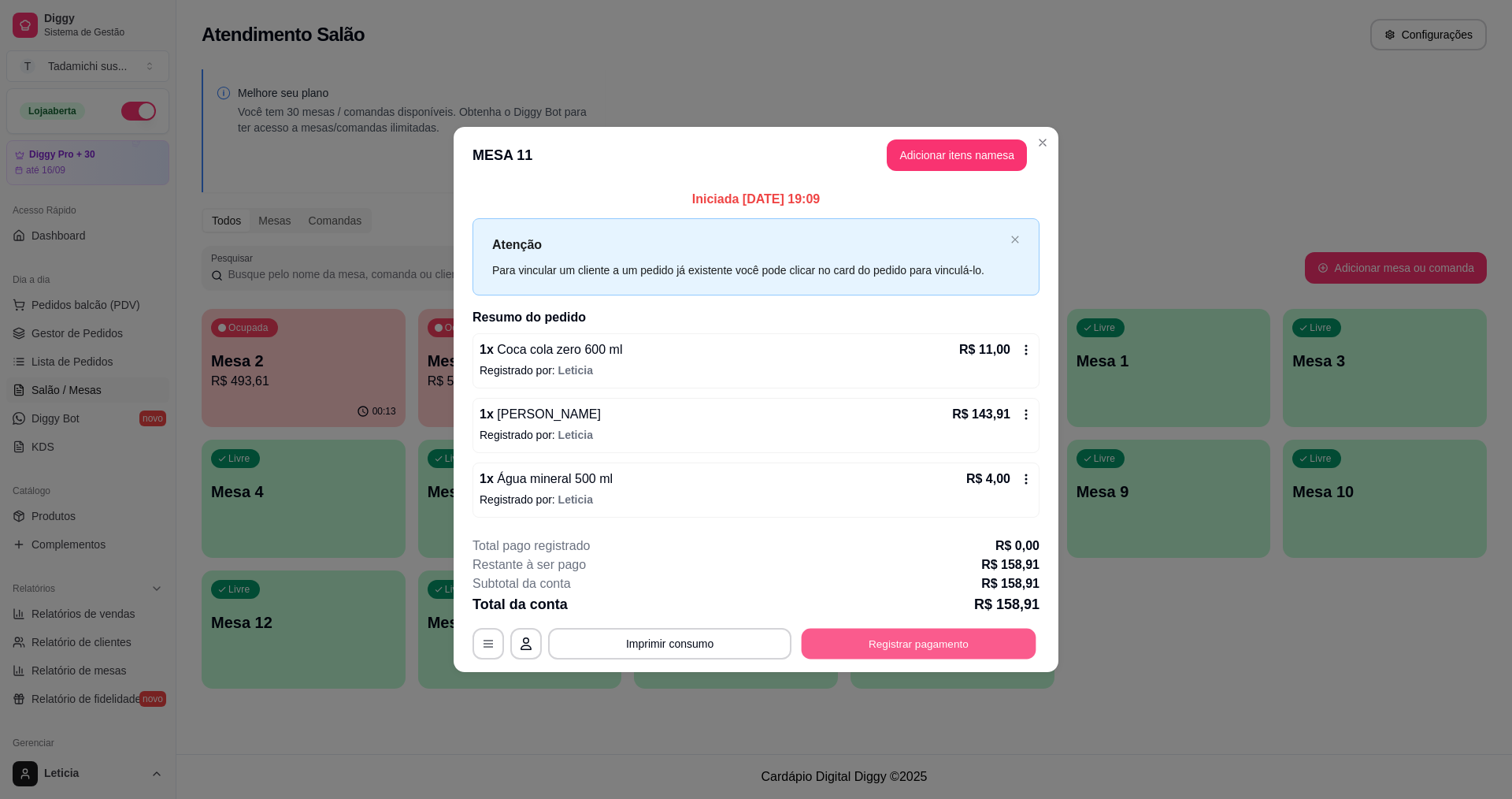
click at [910, 648] on button "Registrar pagamento" at bounding box center [919, 643] width 235 height 31
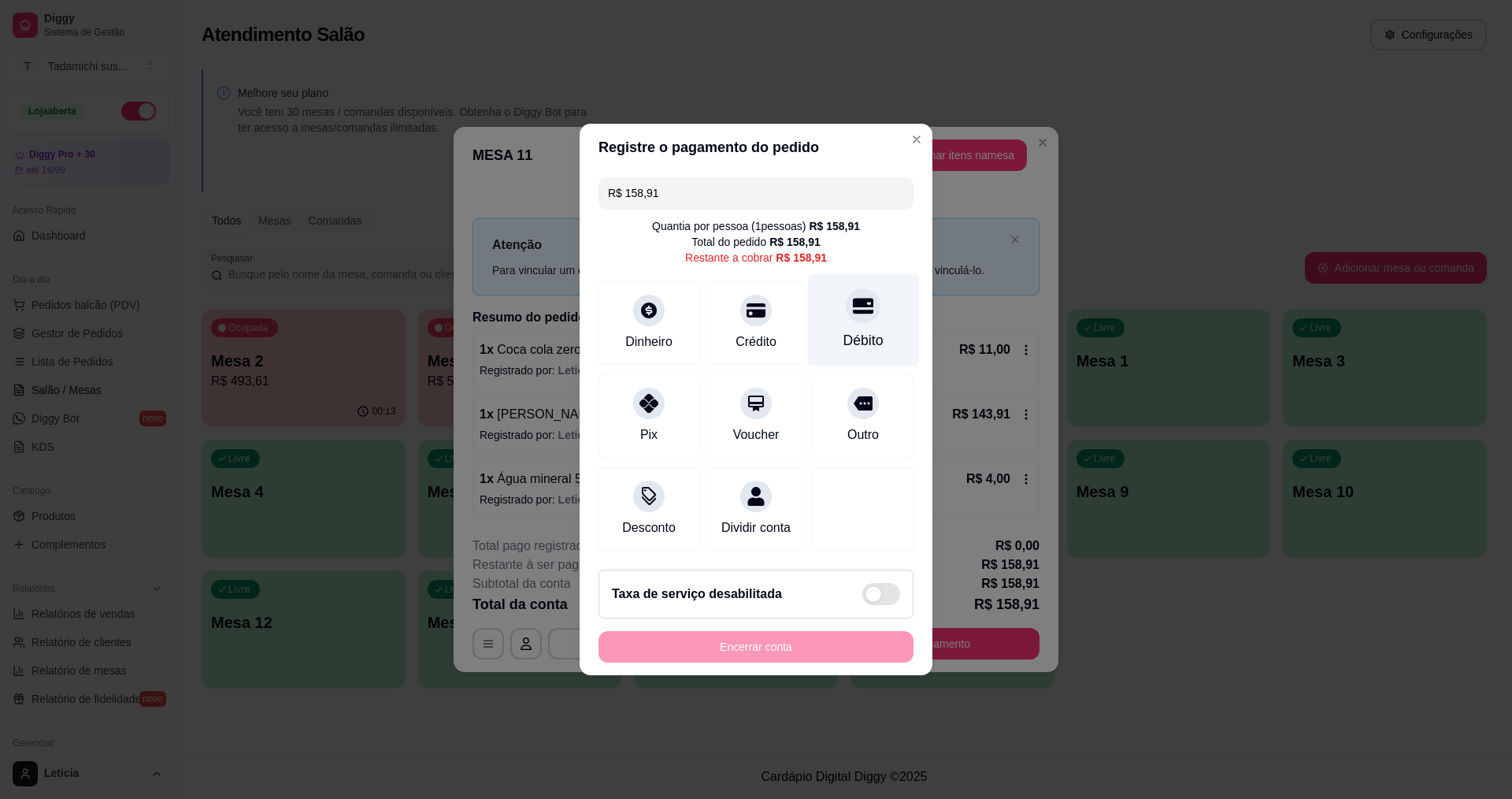
click at [843, 315] on div "Débito" at bounding box center [863, 320] width 111 height 92
type input "R$ 0,00"
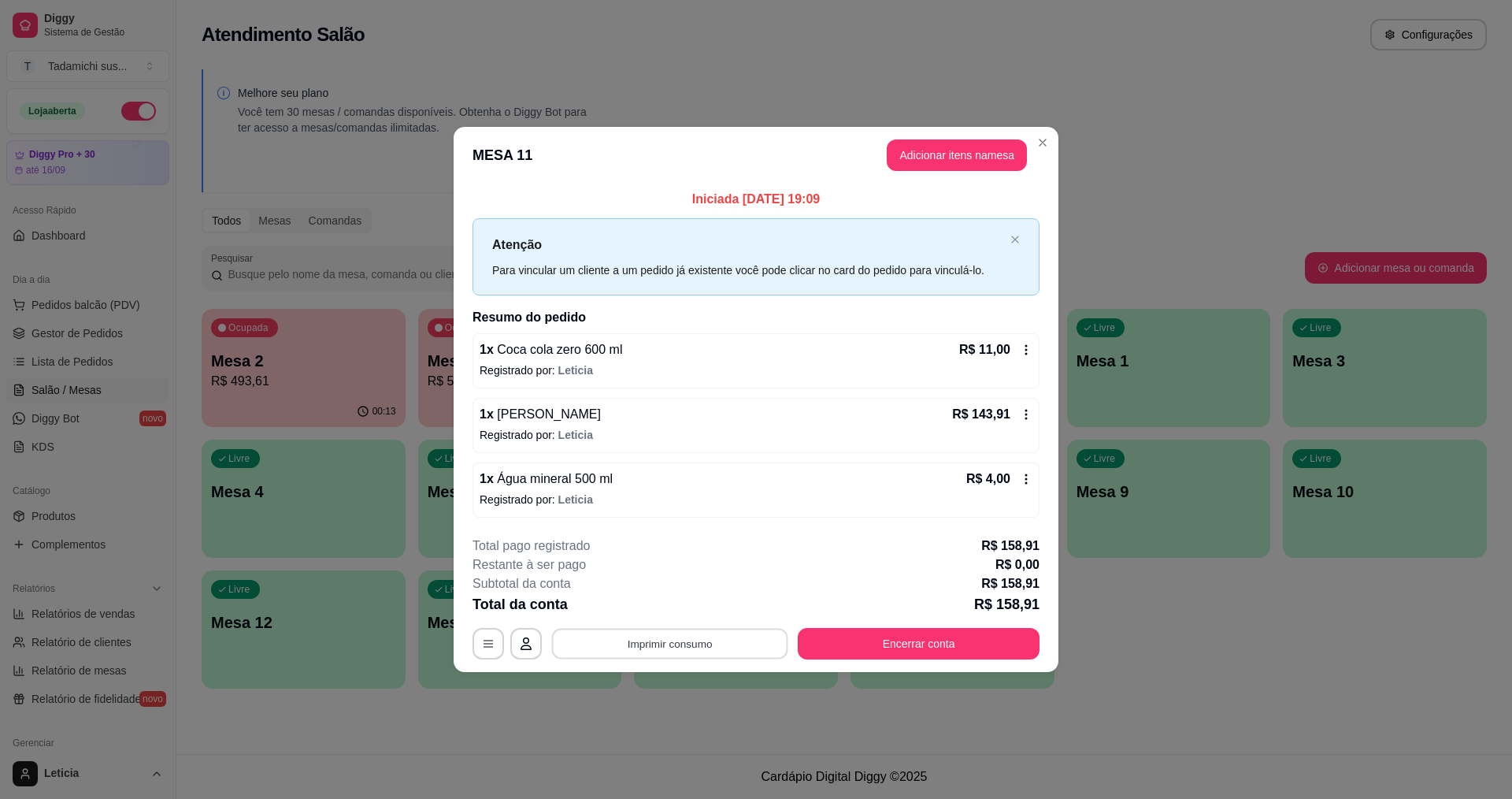
click at [705, 640] on button "Imprimir consumo" at bounding box center [670, 643] width 236 height 31
click at [702, 606] on button "IMPRESSORA HAYOM" at bounding box center [674, 607] width 121 height 25
click at [916, 636] on button "Encerrar conta" at bounding box center [919, 643] width 242 height 32
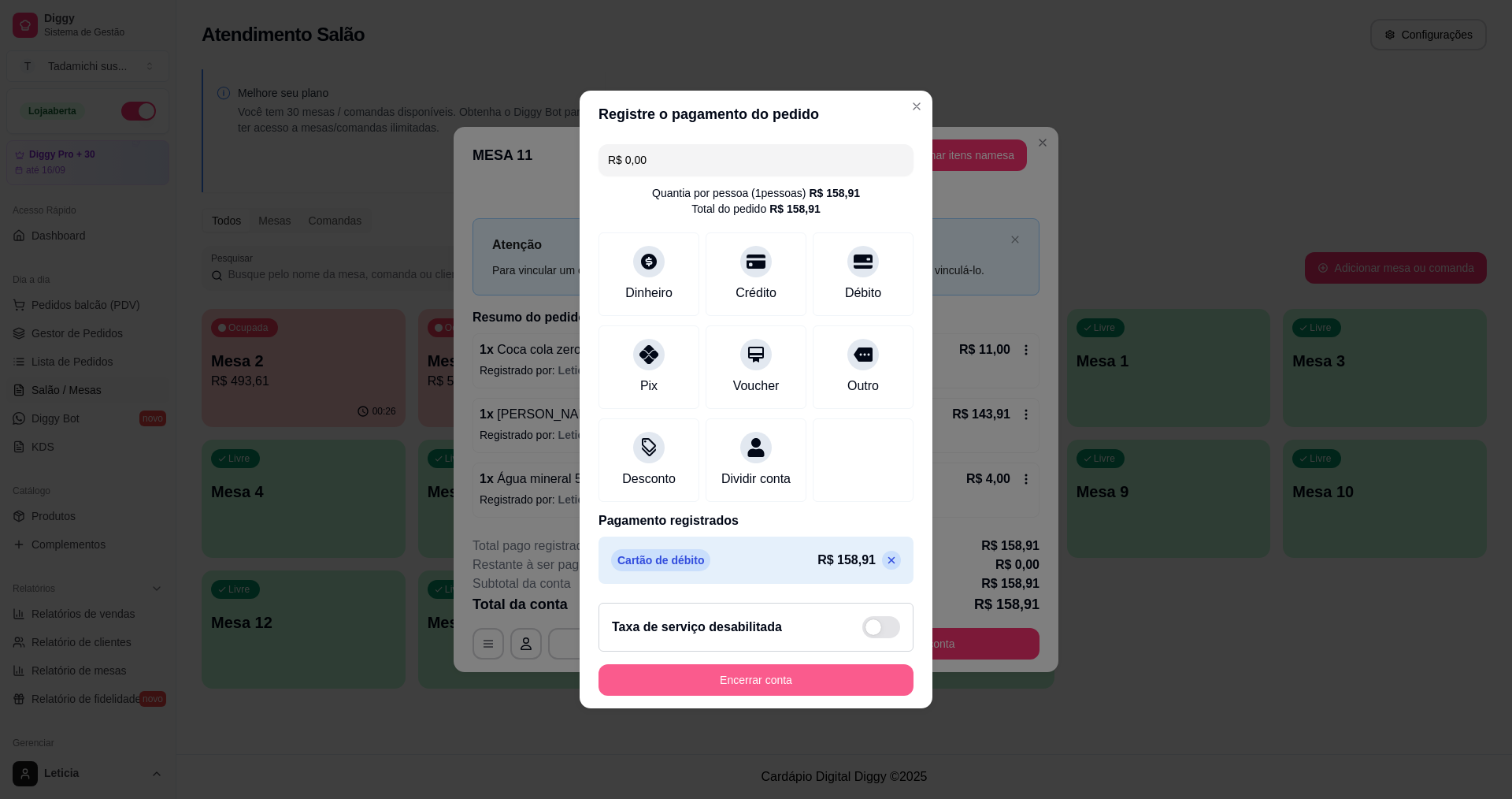
click at [847, 680] on button "Encerrar conta" at bounding box center [756, 680] width 315 height 32
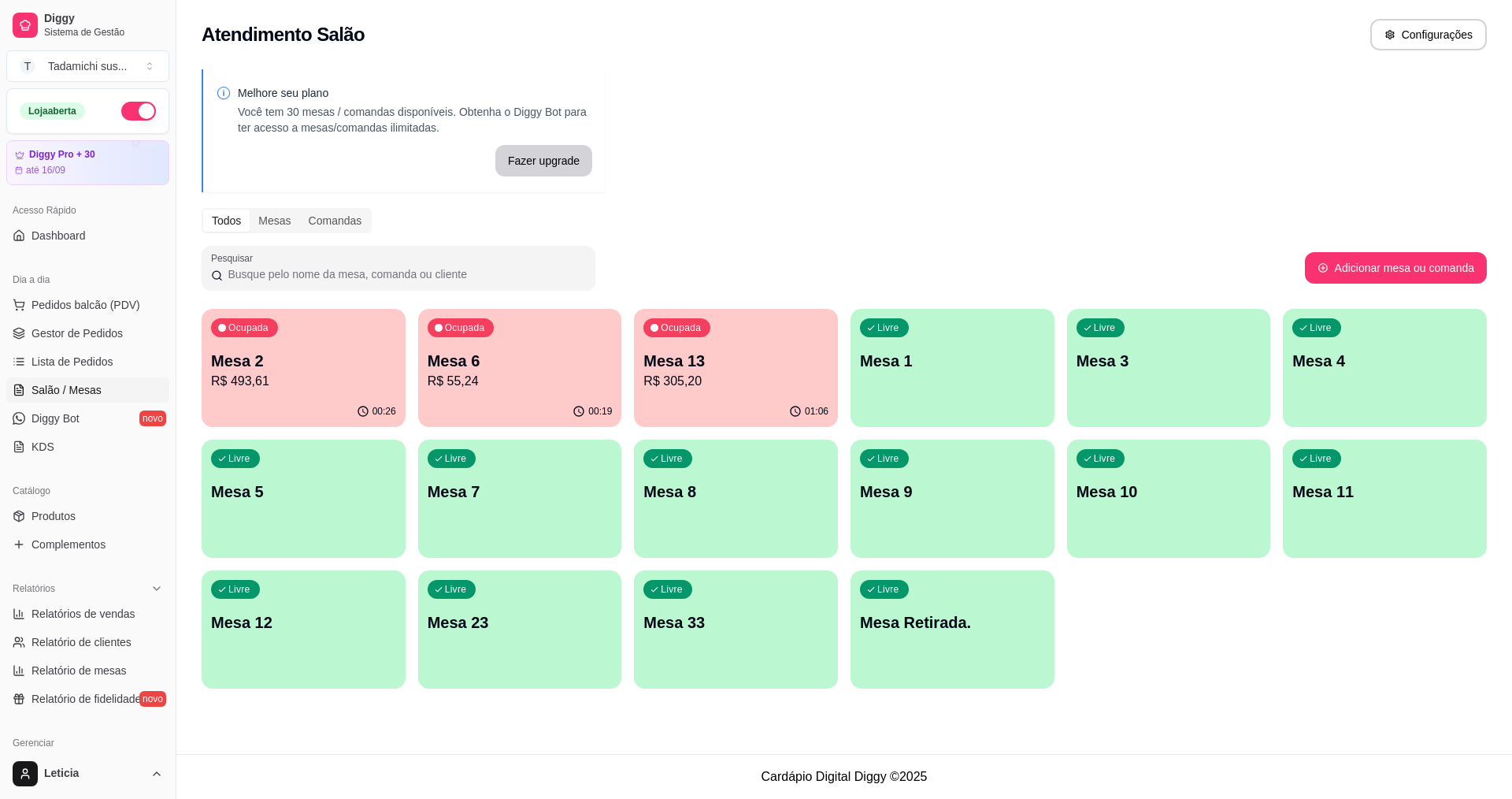
click at [941, 637] on div "Livre Mesa Retirada." at bounding box center [952, 619] width 204 height 99
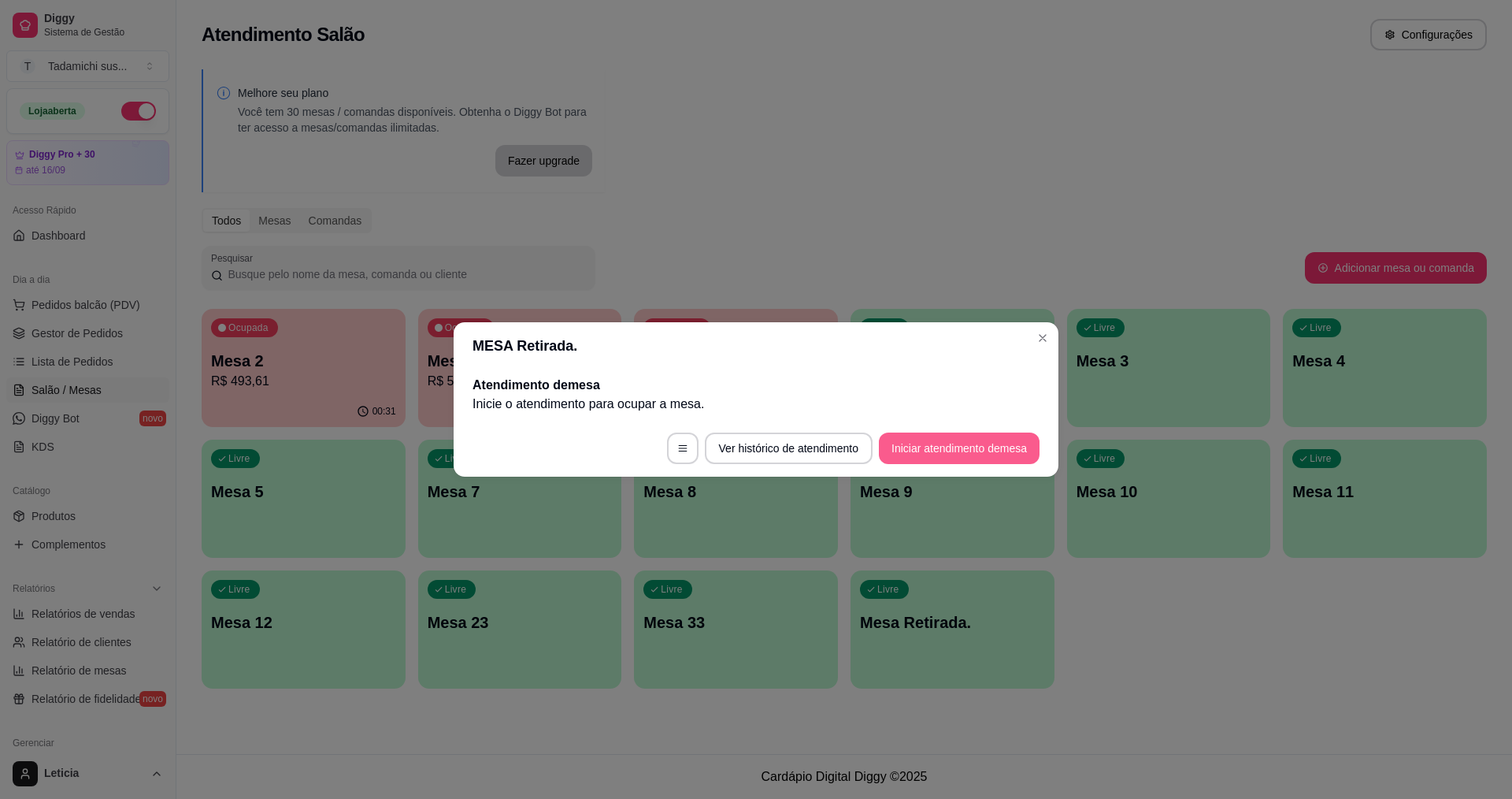
click at [964, 446] on button "Iniciar atendimento de mesa" at bounding box center [959, 449] width 161 height 32
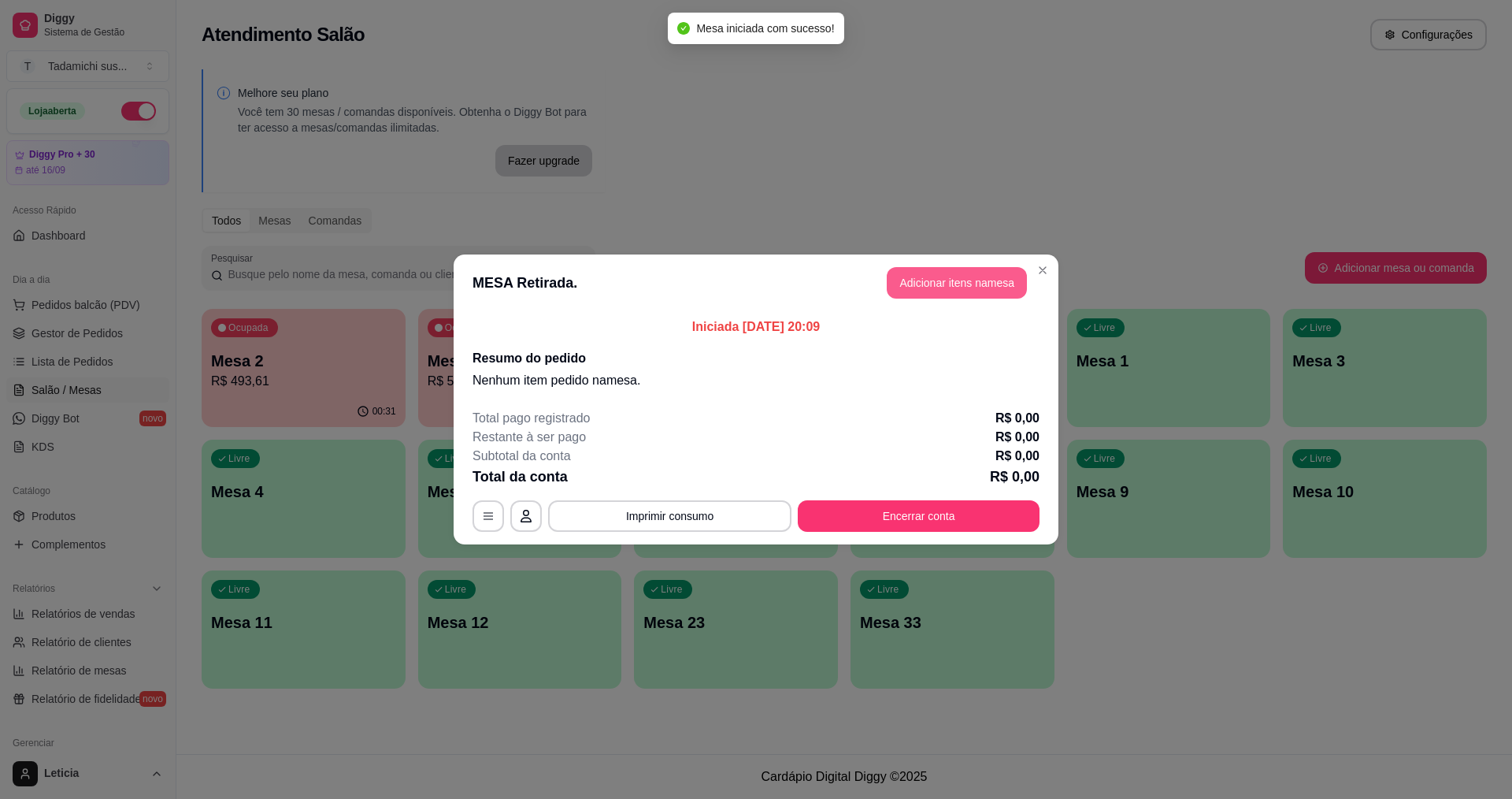
click at [961, 280] on button "Adicionar itens na mesa" at bounding box center [957, 283] width 140 height 32
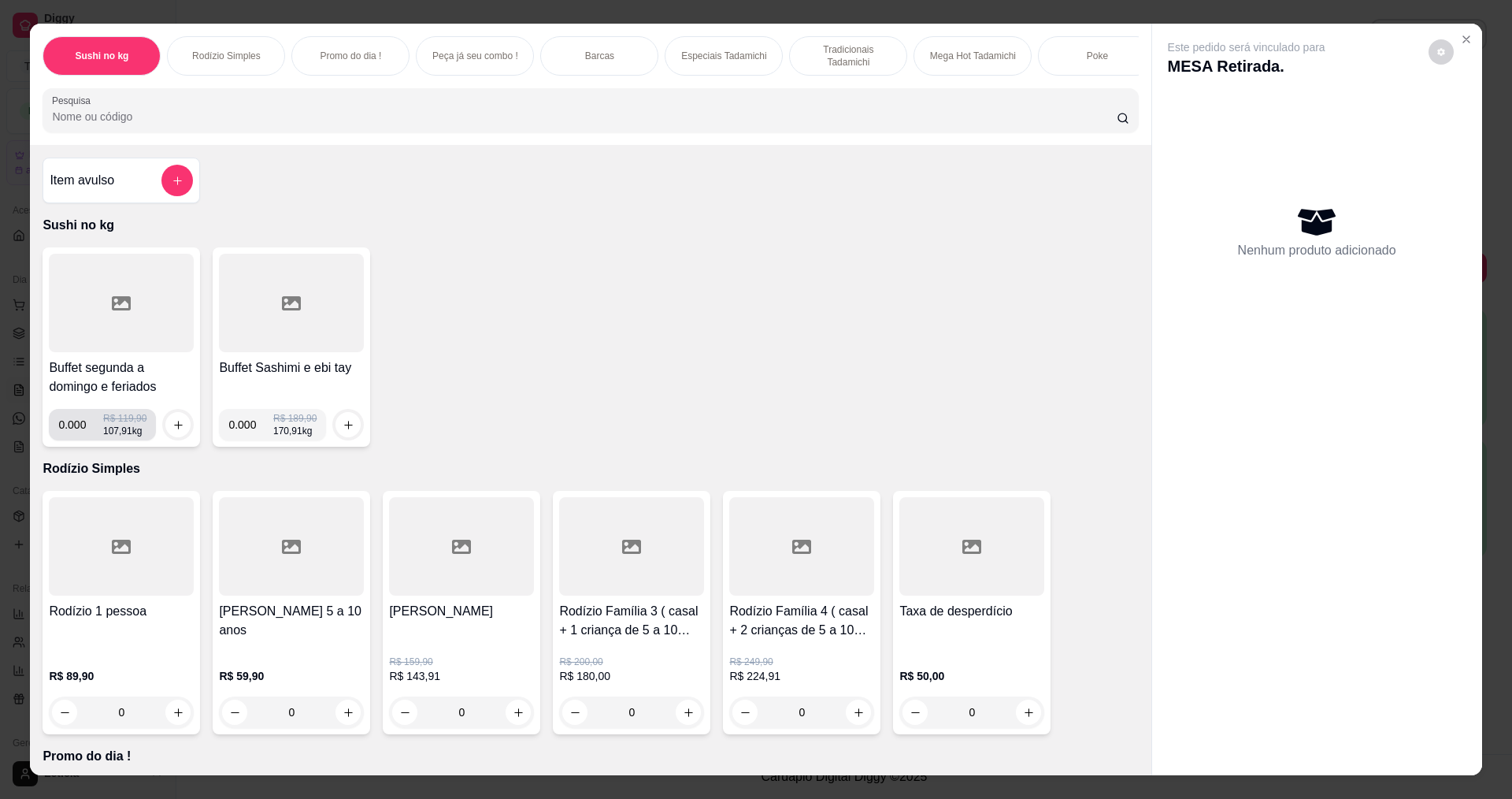
click at [81, 440] on input "0.000" at bounding box center [81, 424] width 45 height 32
type input "0.242"
click at [184, 440] on div at bounding box center [178, 424] width 32 height 32
click at [174, 431] on icon "increase-product-quantity" at bounding box center [178, 425] width 12 height 12
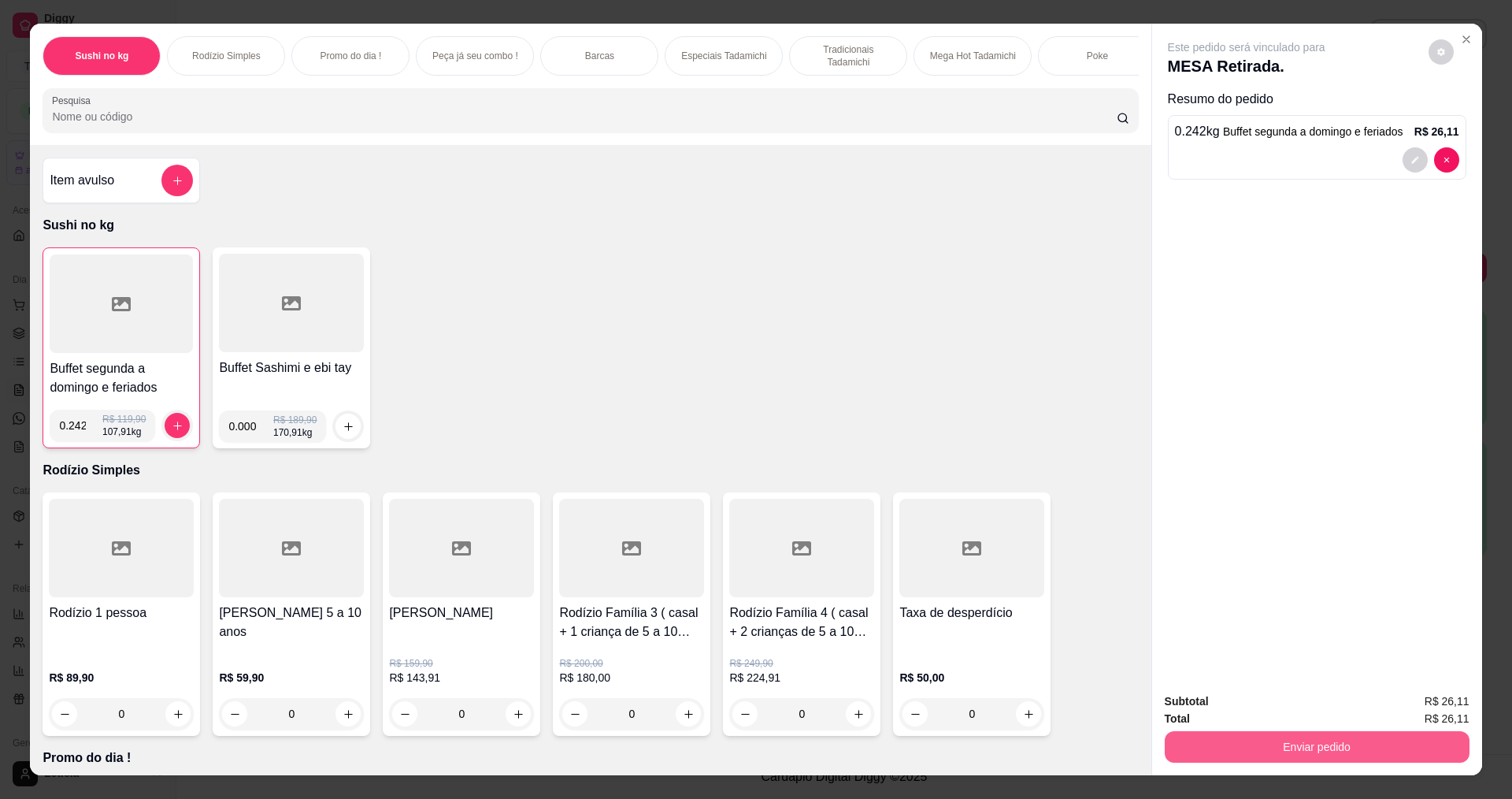
click at [1292, 754] on button "Enviar pedido" at bounding box center [1317, 747] width 305 height 32
click at [1249, 705] on button "Não registrar e enviar pedido" at bounding box center [1264, 707] width 159 height 29
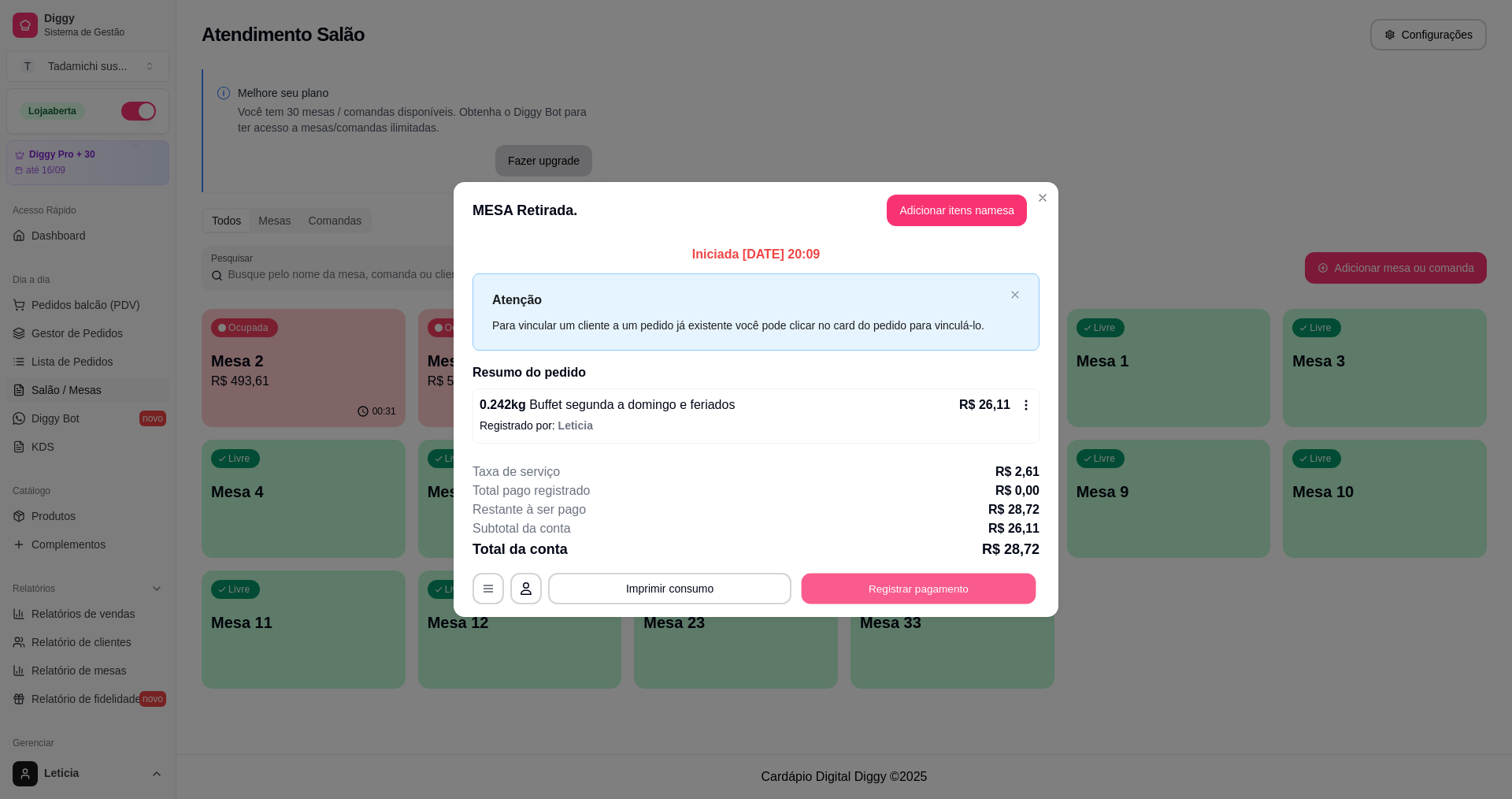
click at [978, 580] on button "Registrar pagamento" at bounding box center [919, 588] width 235 height 31
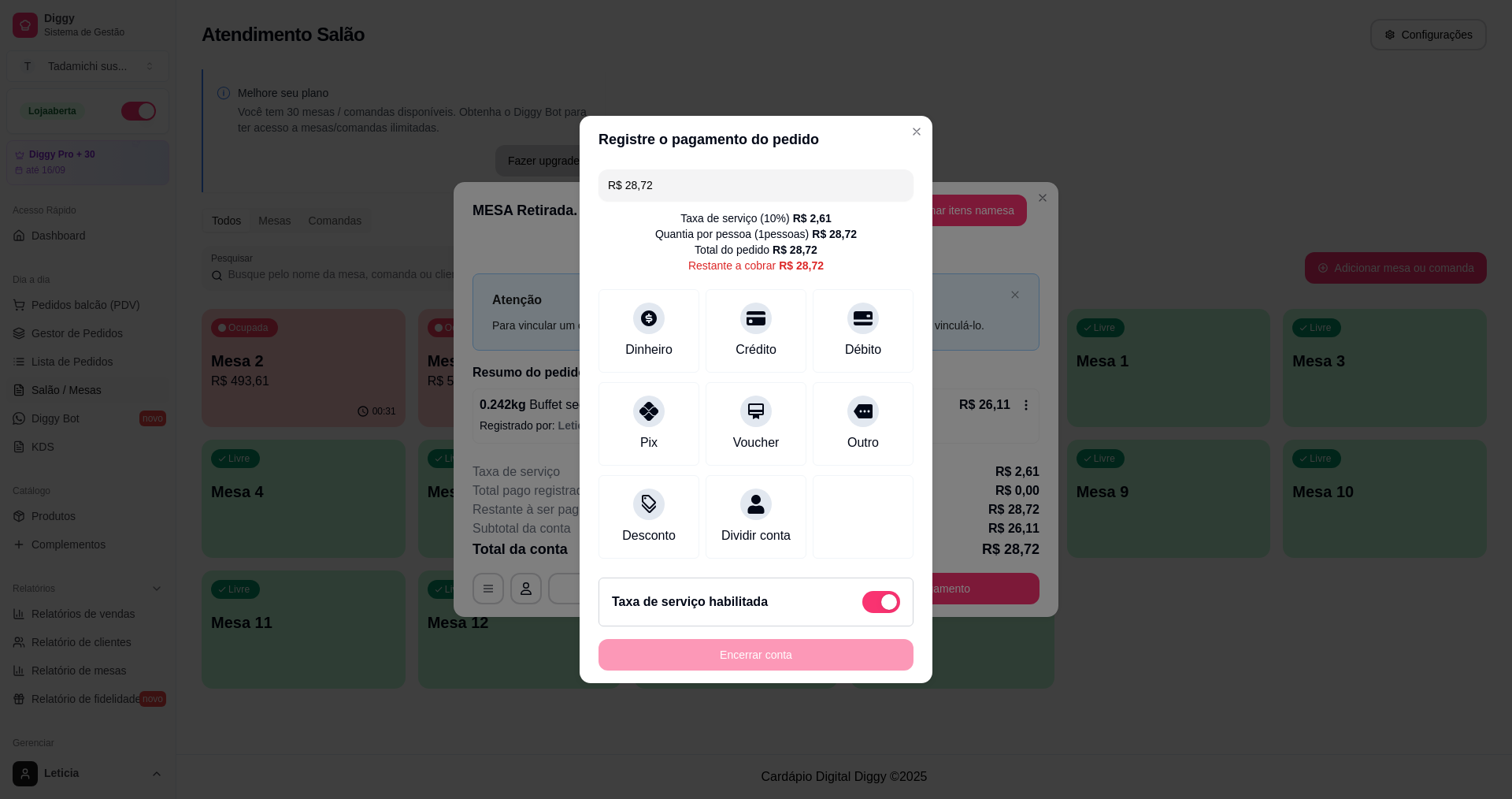
click at [862, 613] on span at bounding box center [880, 602] width 37 height 22
click at [861, 615] on input "checkbox" at bounding box center [866, 610] width 10 height 10
checkbox input "true"
type input "R$ 26,11"
checkbox input "false"
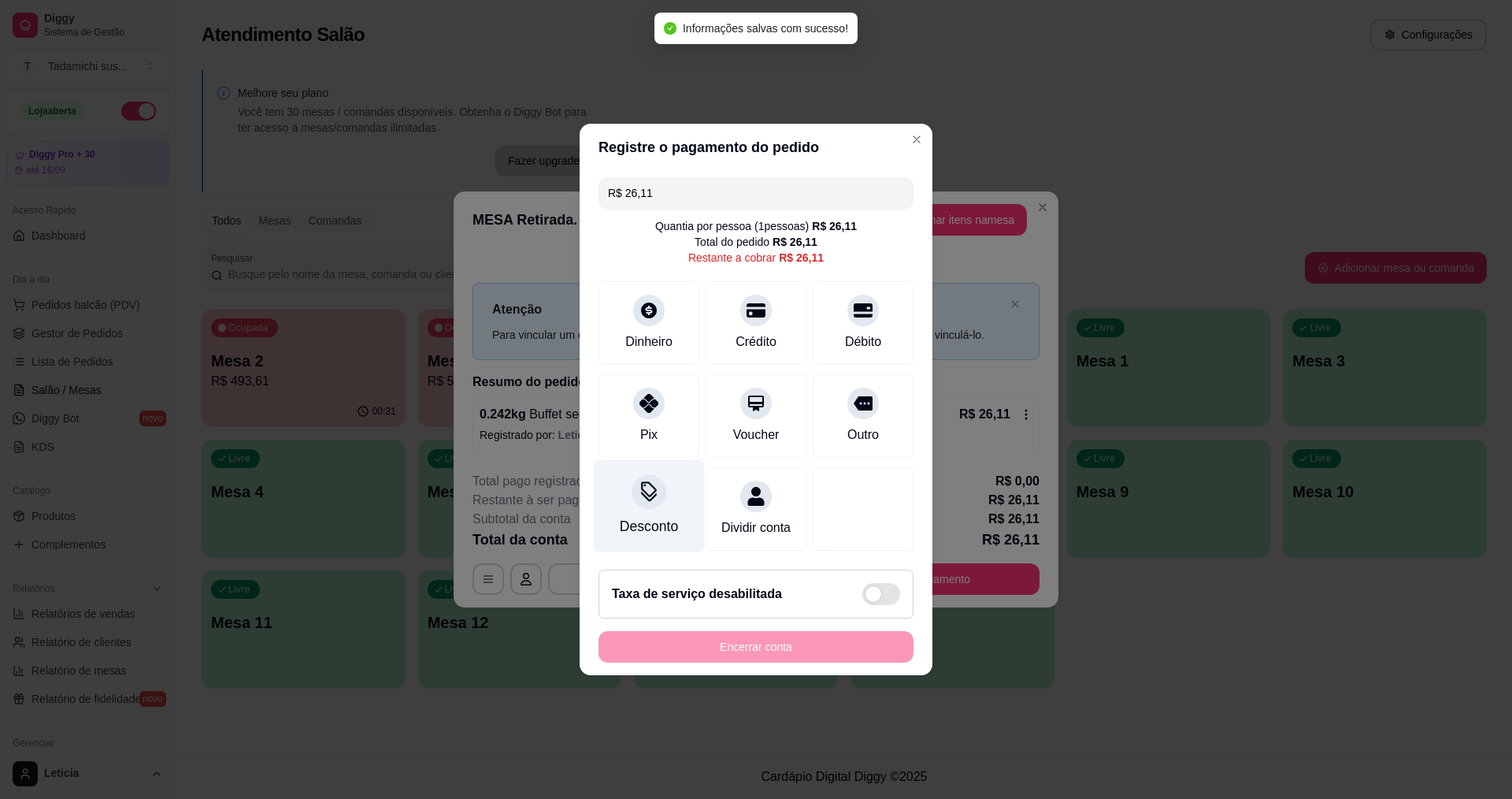
click at [650, 497] on div at bounding box center [649, 492] width 35 height 35
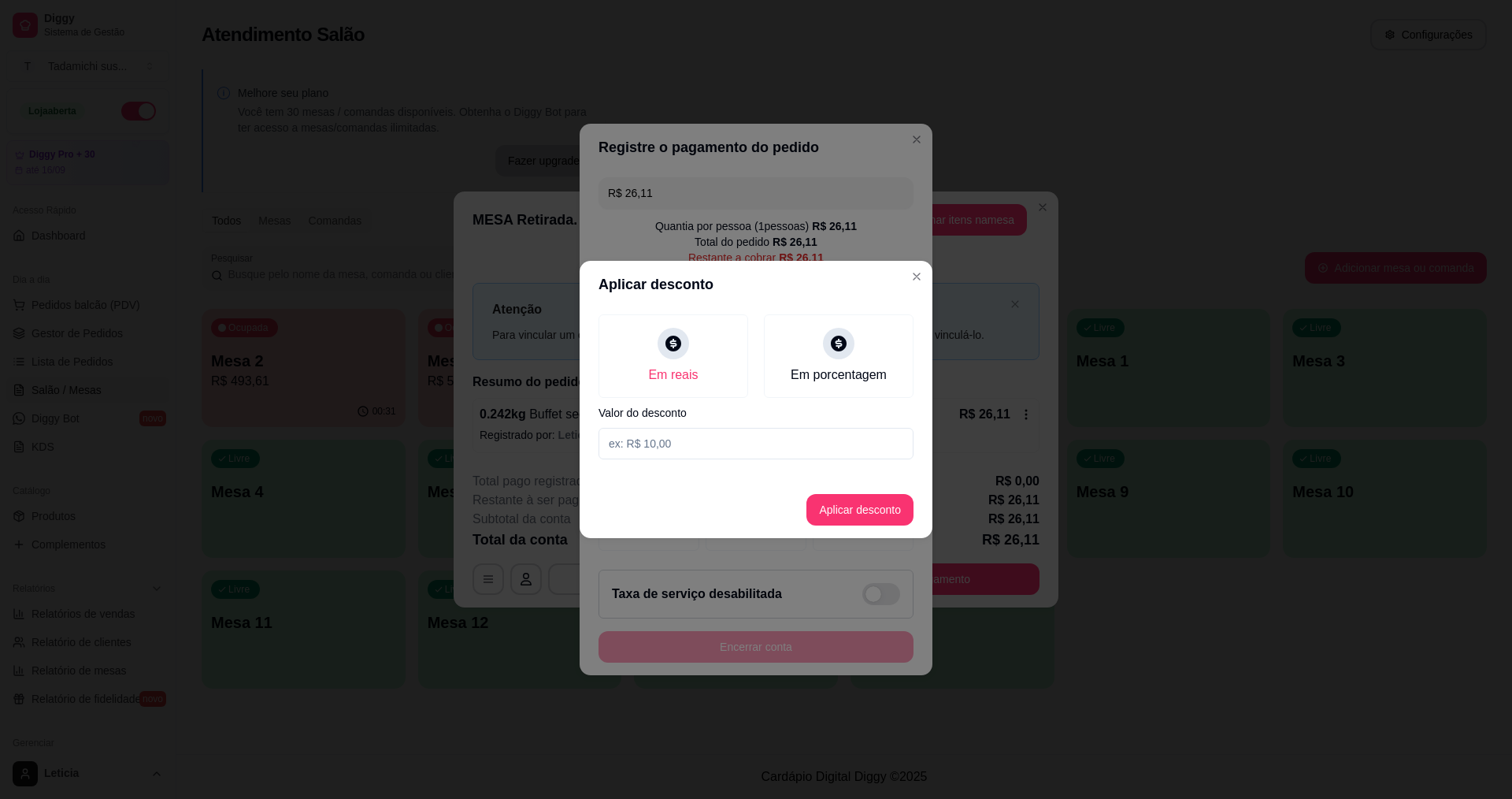
click at [725, 449] on input at bounding box center [756, 444] width 315 height 32
type input "0,11"
click at [887, 498] on button "Aplicar desconto" at bounding box center [860, 509] width 107 height 32
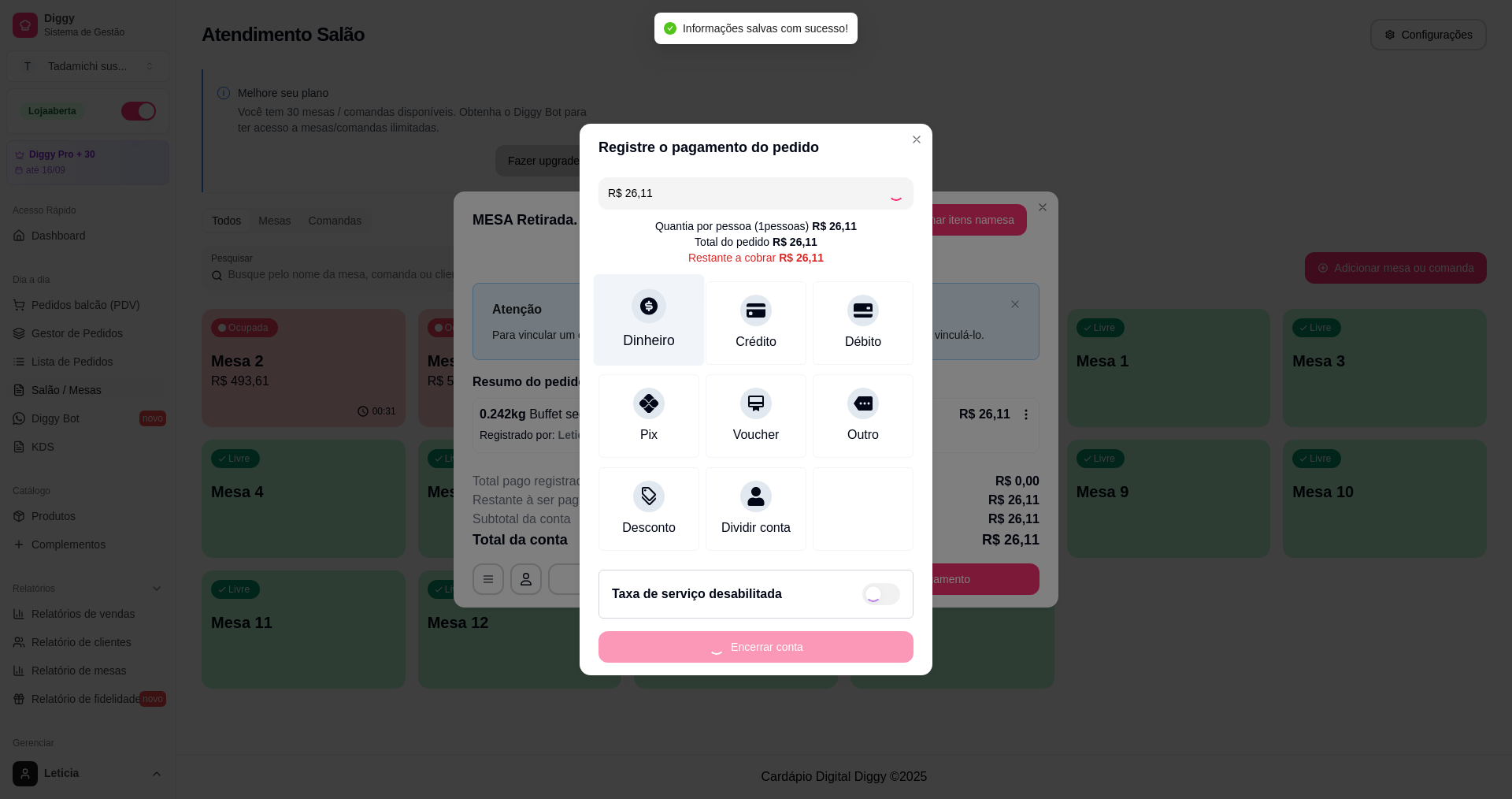
type input "R$ 26,00"
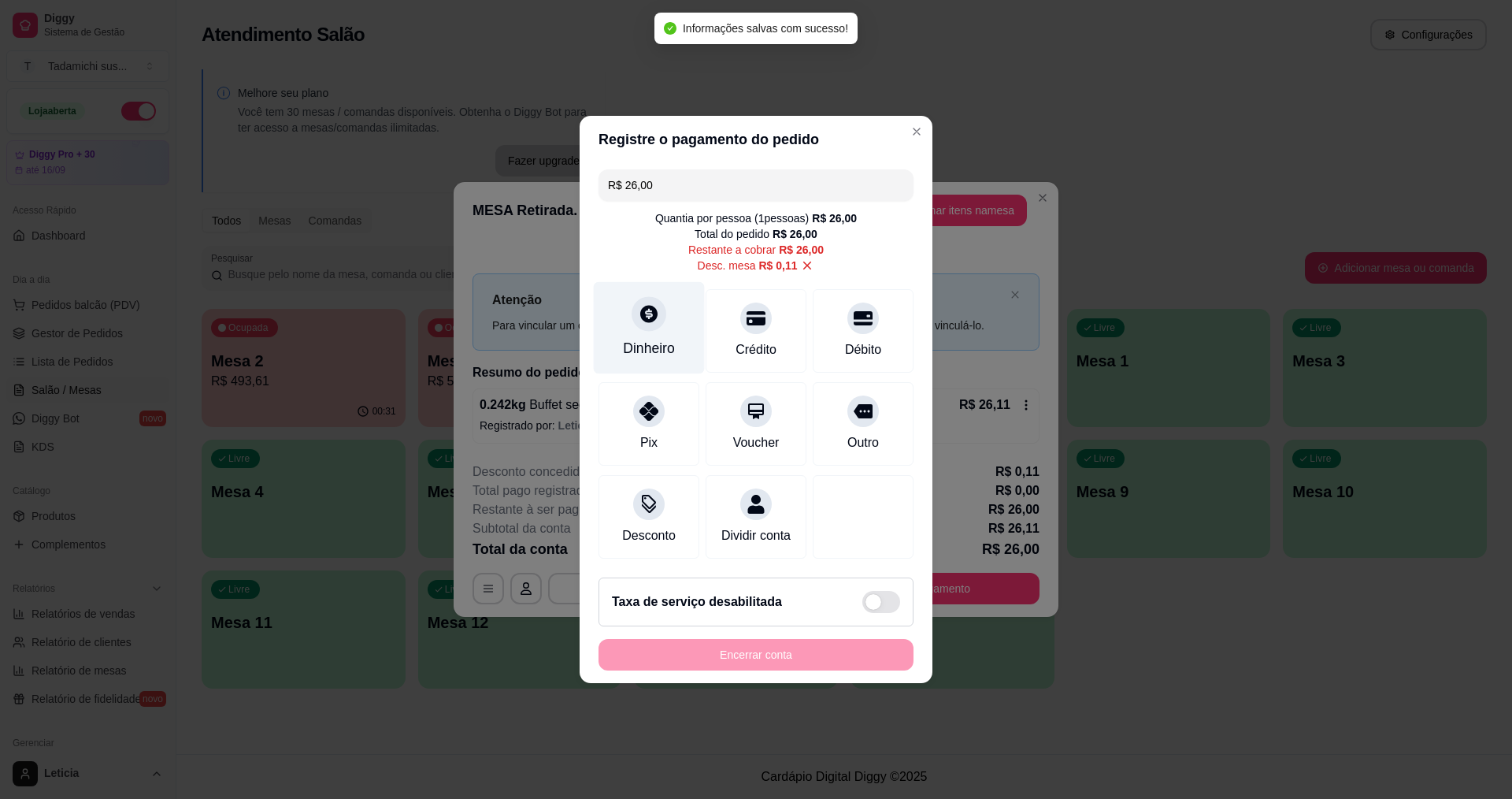
click at [635, 307] on div at bounding box center [649, 314] width 35 height 35
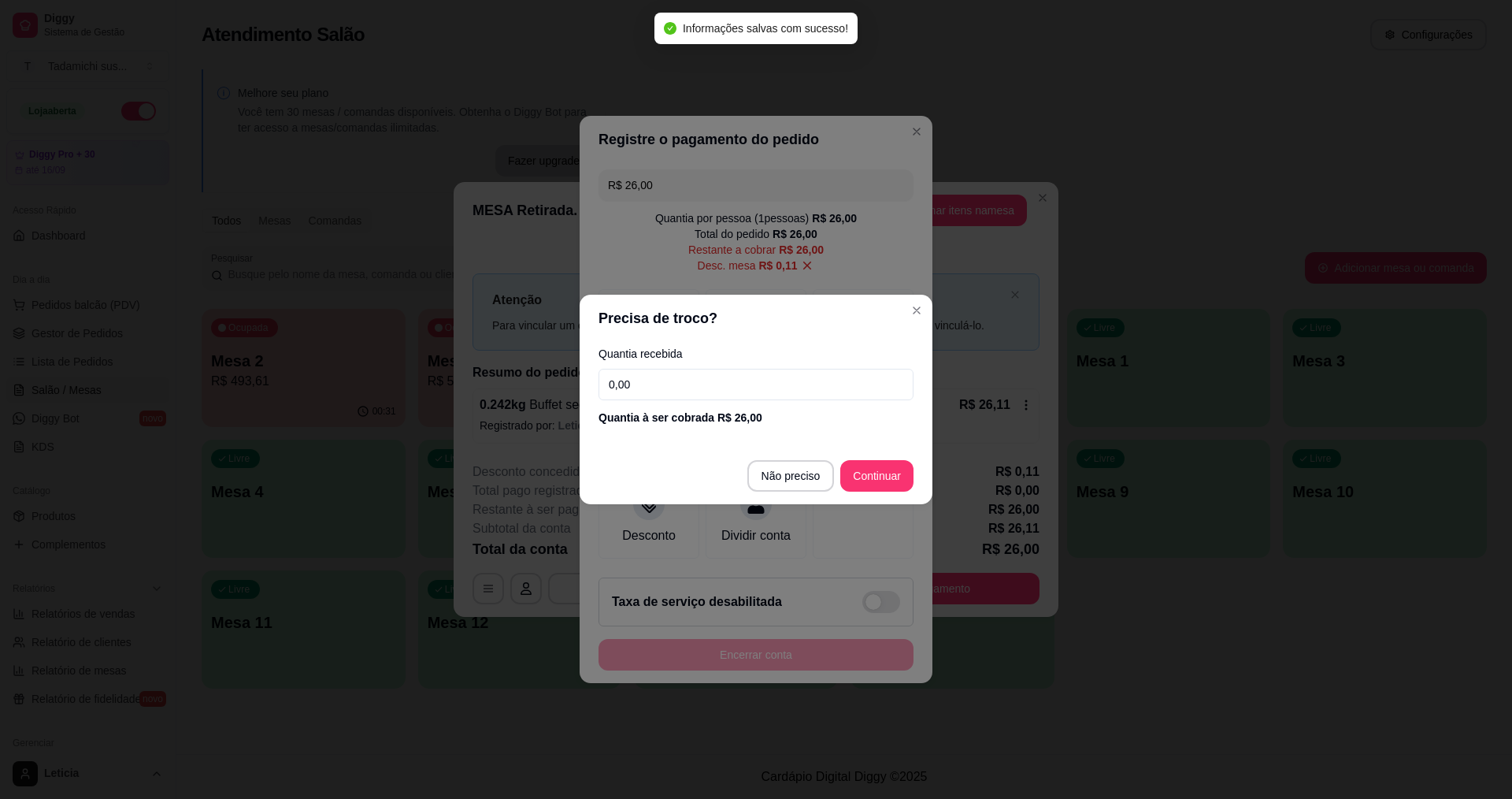
click at [703, 376] on input "0,00" at bounding box center [756, 385] width 315 height 32
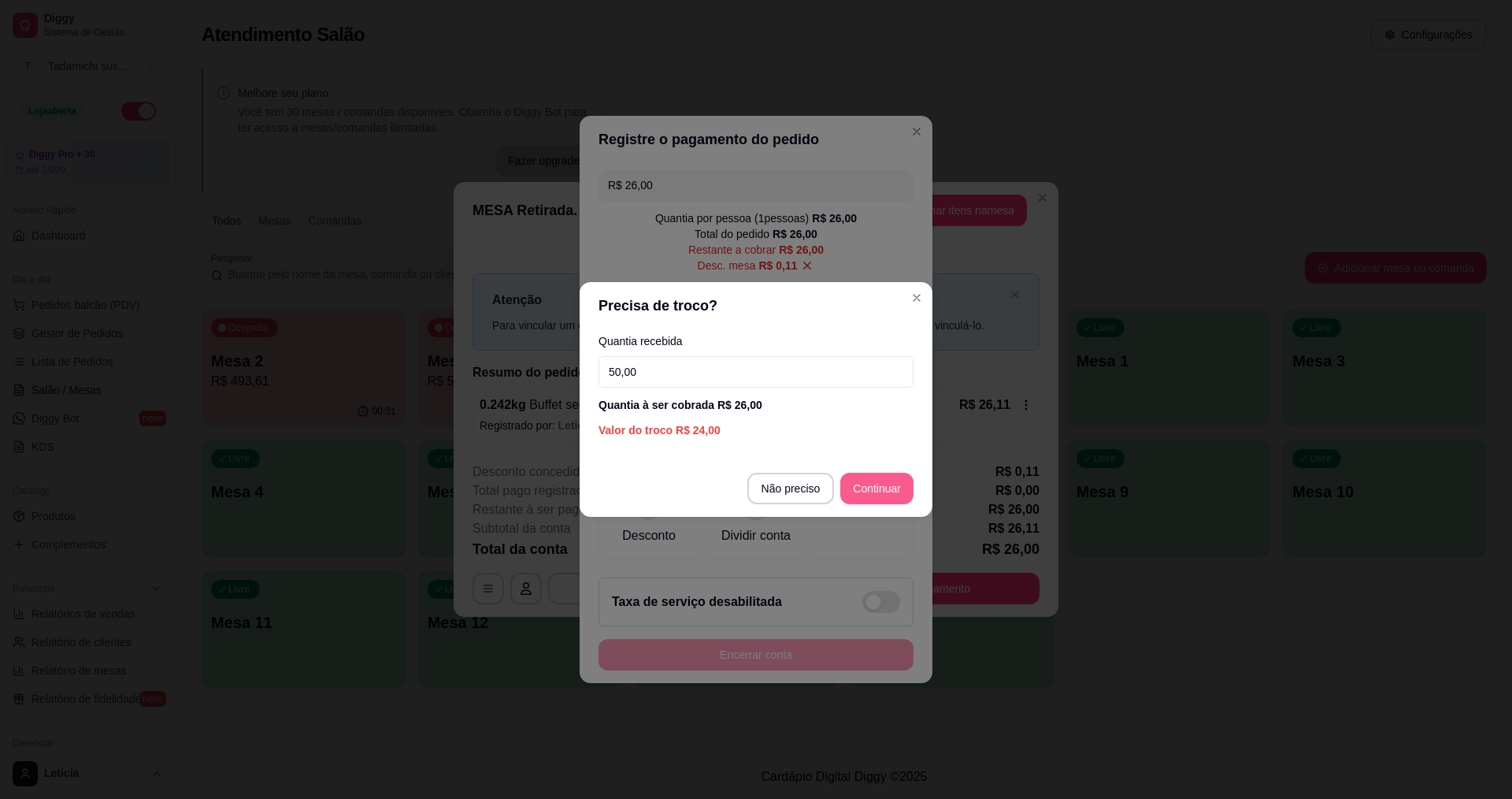
type input "50,00"
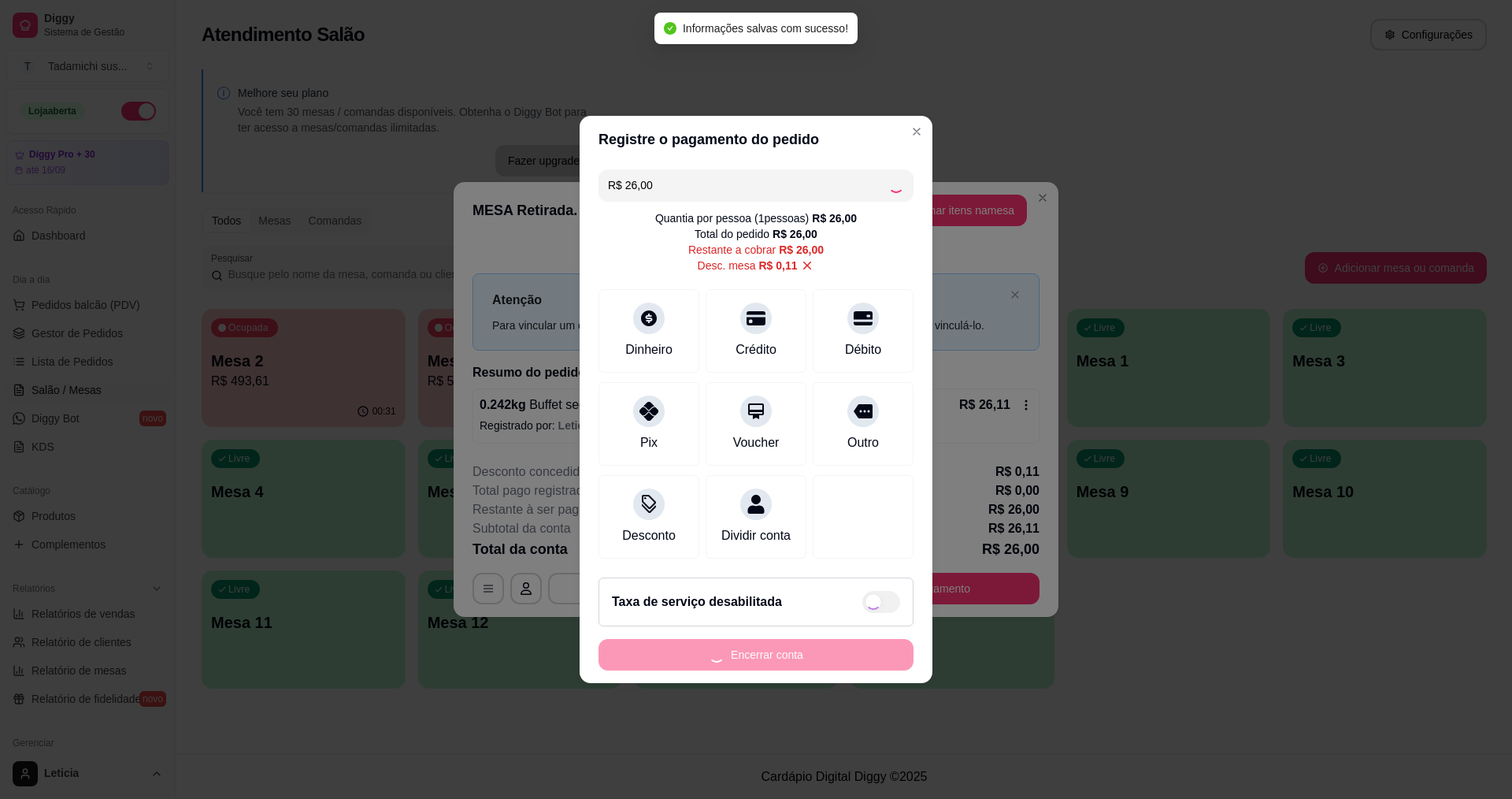
type input "R$ 0,00"
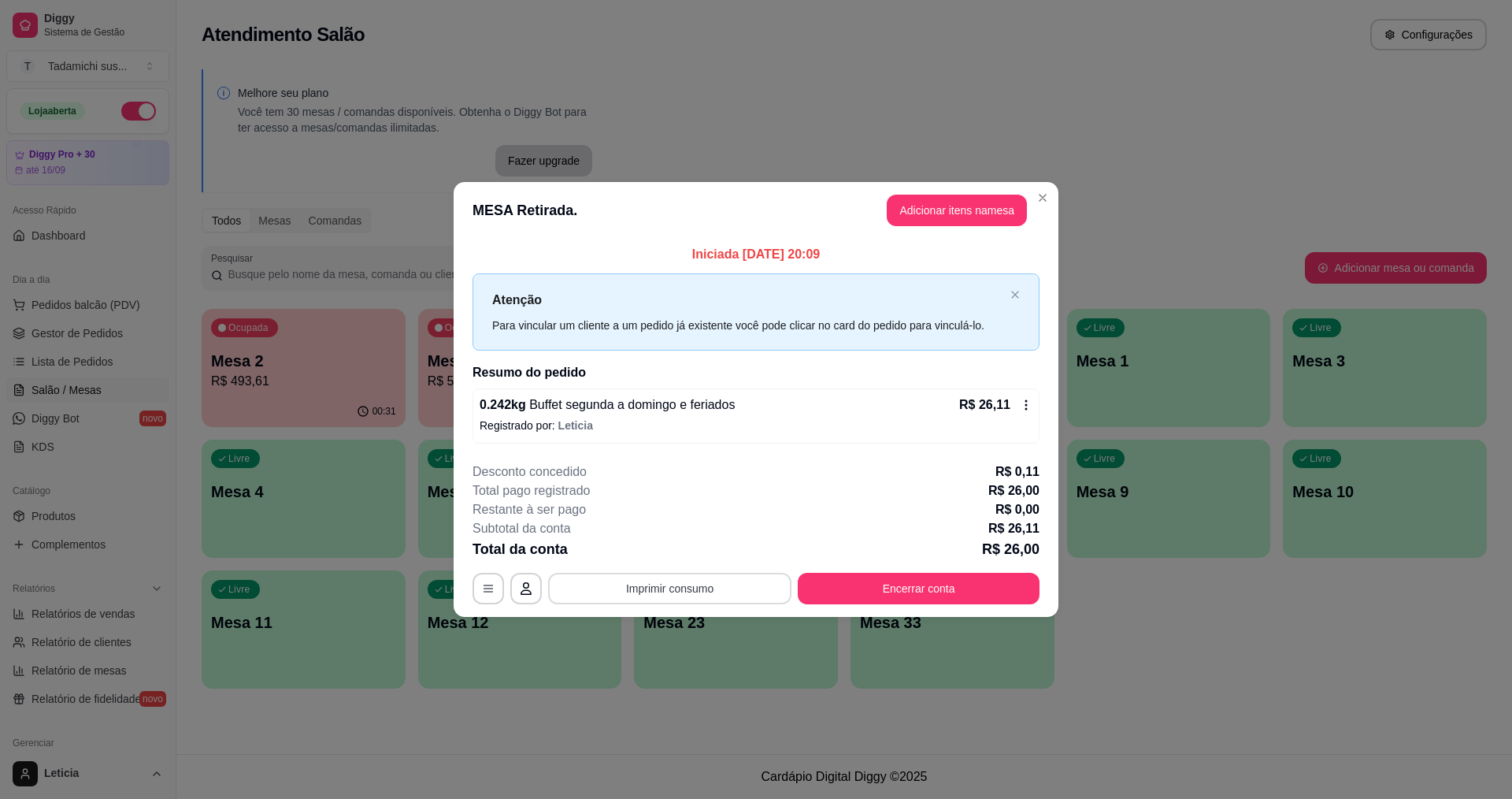
click at [647, 585] on button "Imprimir consumo" at bounding box center [670, 588] width 243 height 32
click at [696, 521] on button "IMPRESSORA" at bounding box center [674, 520] width 121 height 25
click at [684, 581] on button "Imprimir consumo" at bounding box center [670, 588] width 243 height 32
click at [697, 546] on button "IMPRESSORA HAYOM" at bounding box center [673, 550] width 117 height 24
click at [967, 588] on button "Encerrar conta" at bounding box center [919, 588] width 242 height 32
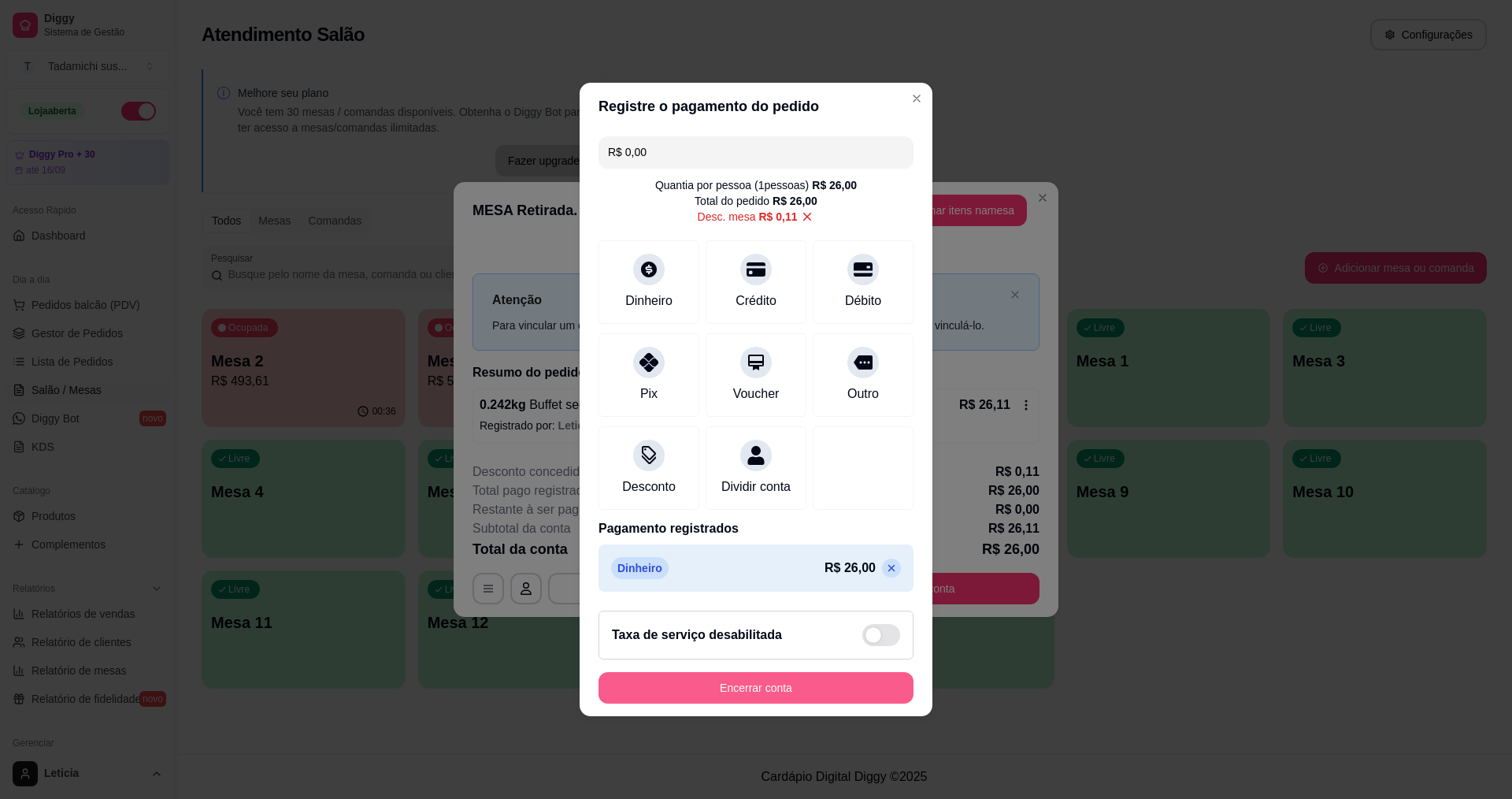
click at [796, 685] on button "Encerrar conta" at bounding box center [756, 687] width 315 height 32
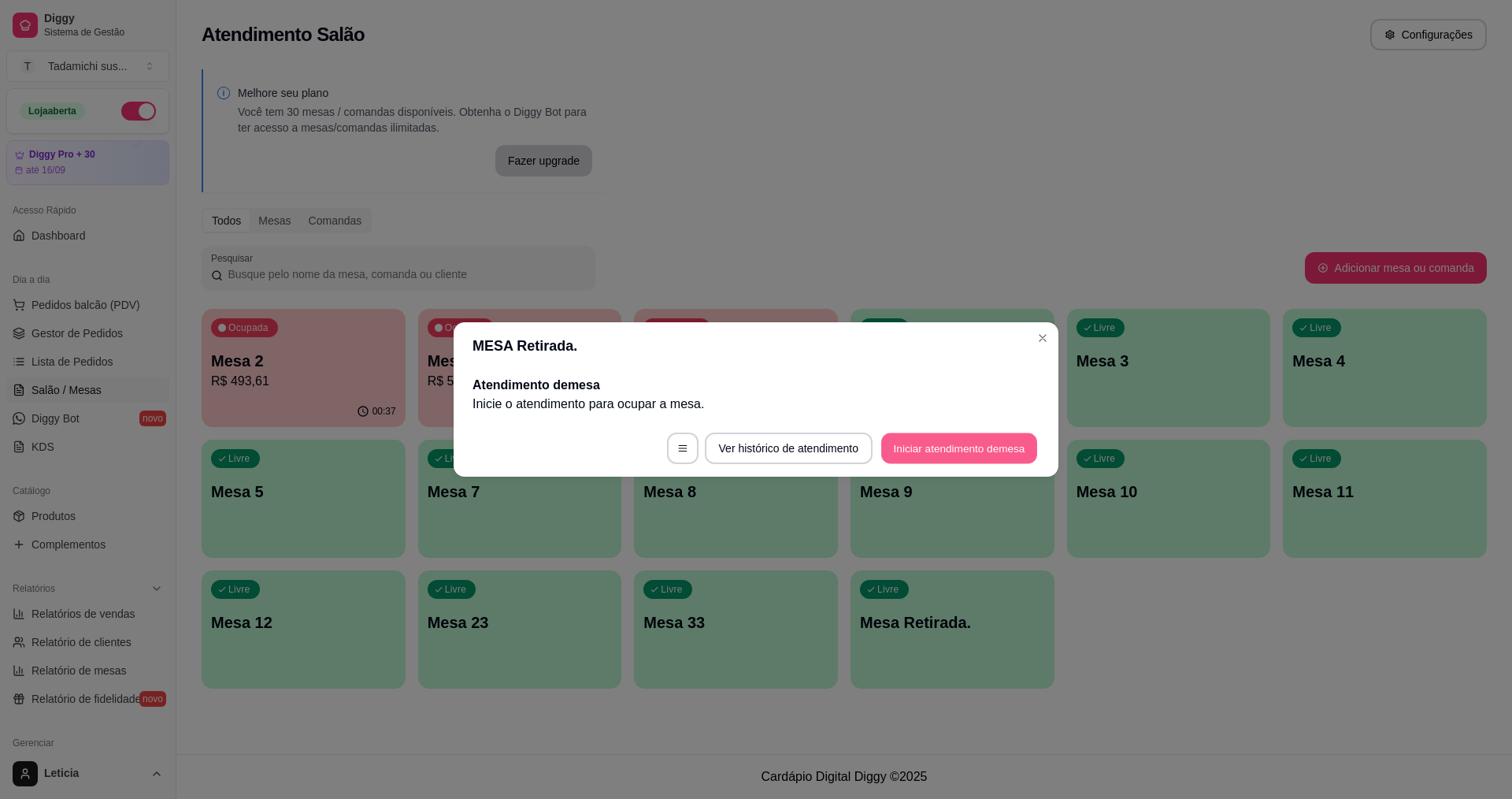
click at [969, 449] on button "Iniciar atendimento de mesa" at bounding box center [959, 449] width 156 height 31
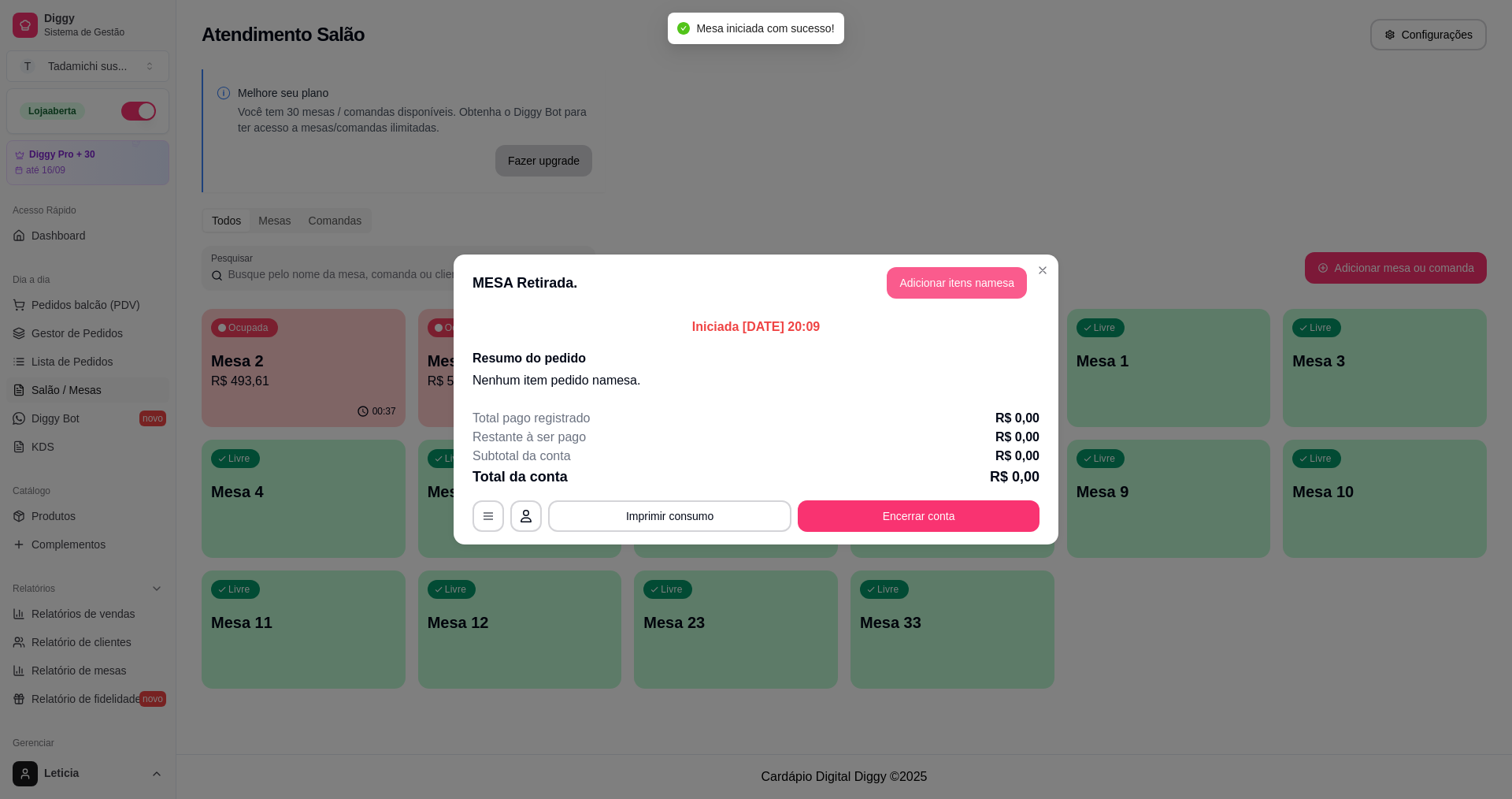
click at [948, 283] on button "Adicionar itens na mesa" at bounding box center [957, 283] width 140 height 32
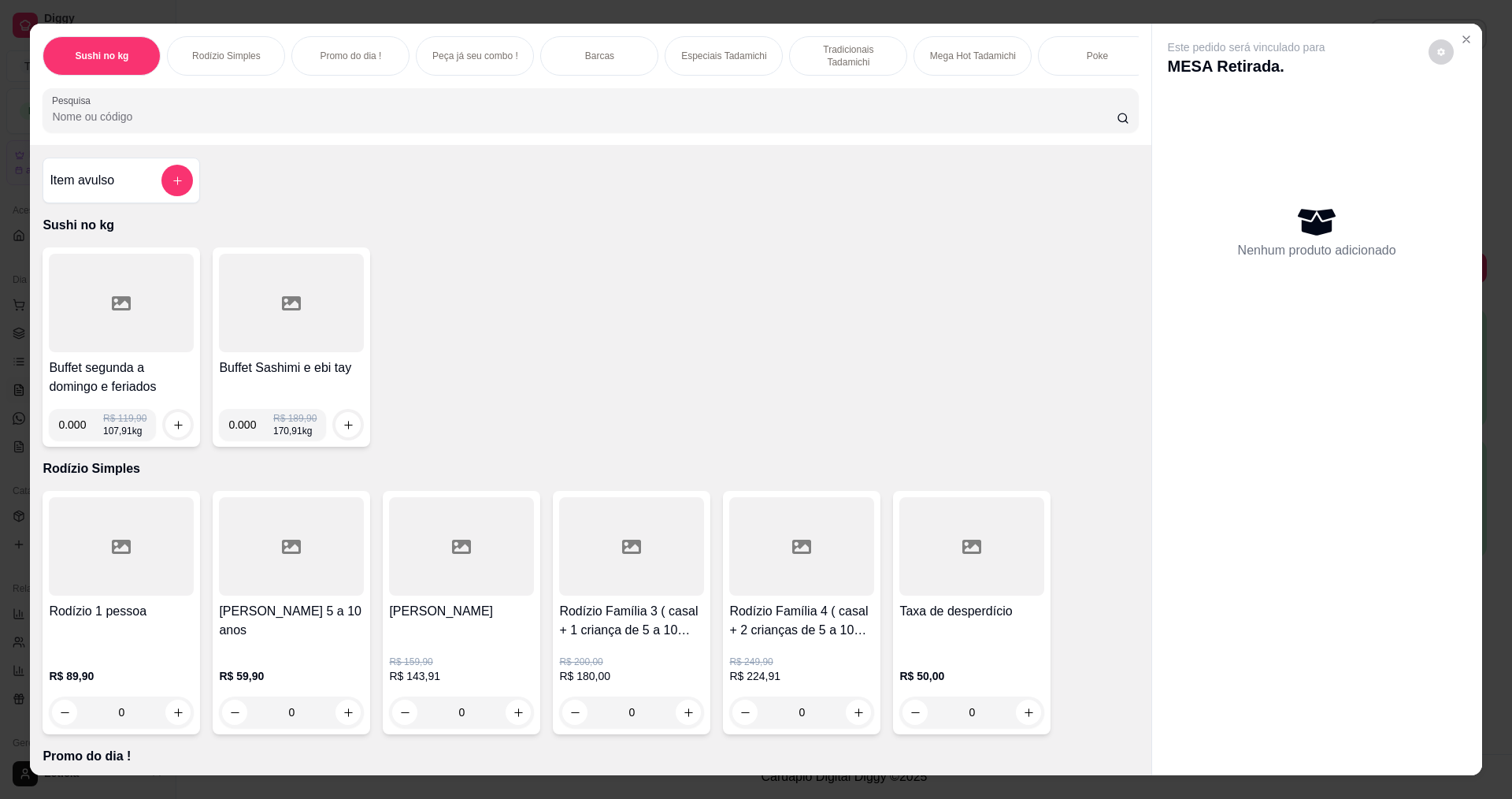
click at [81, 439] on input "0.000" at bounding box center [81, 424] width 45 height 32
type input "0.322"
click at [172, 431] on icon "increase-product-quantity" at bounding box center [178, 425] width 12 height 12
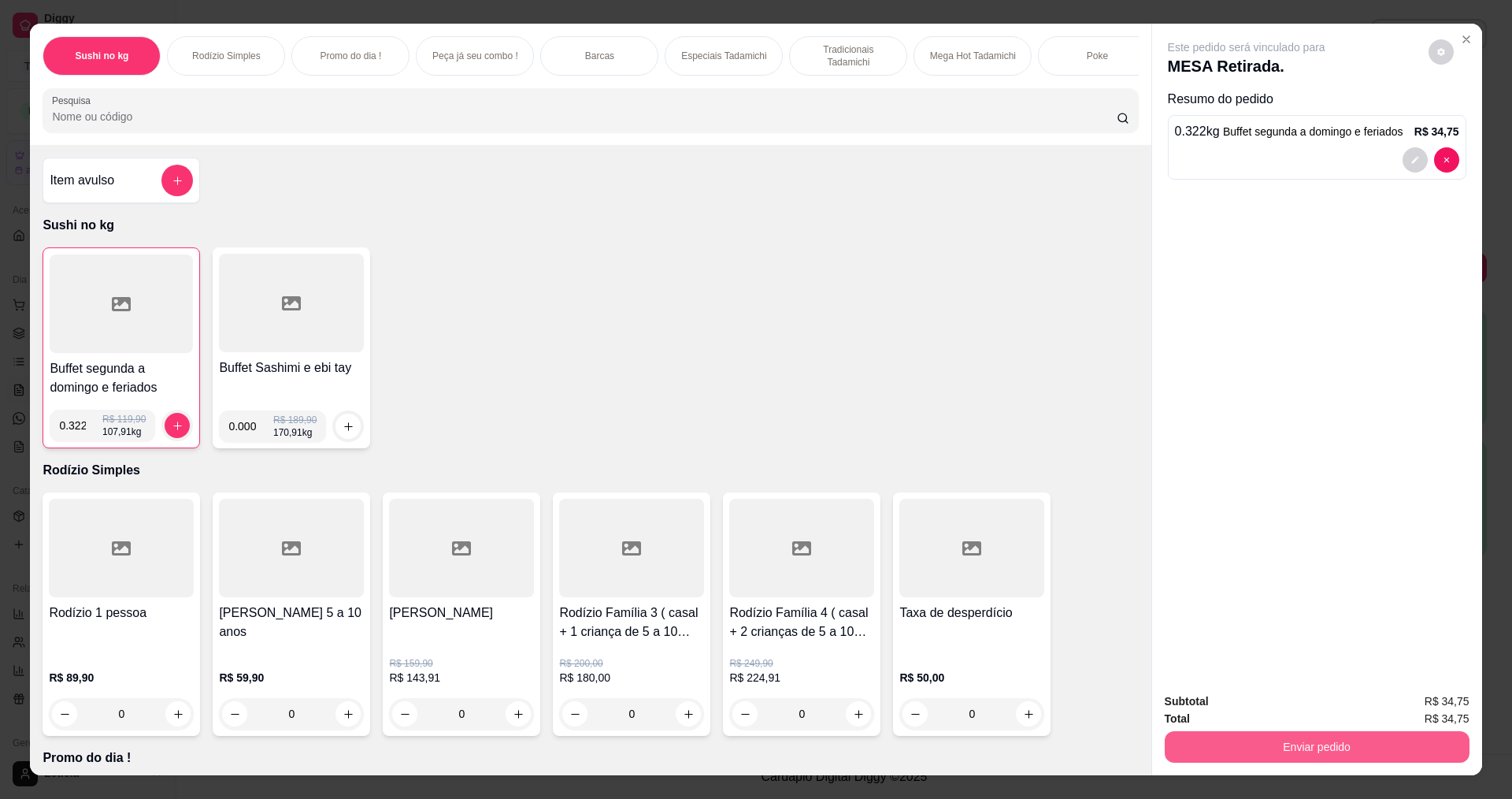
click at [1207, 752] on button "Enviar pedido" at bounding box center [1317, 747] width 305 height 32
click at [1253, 707] on button "Não registrar e enviar pedido" at bounding box center [1264, 707] width 159 height 29
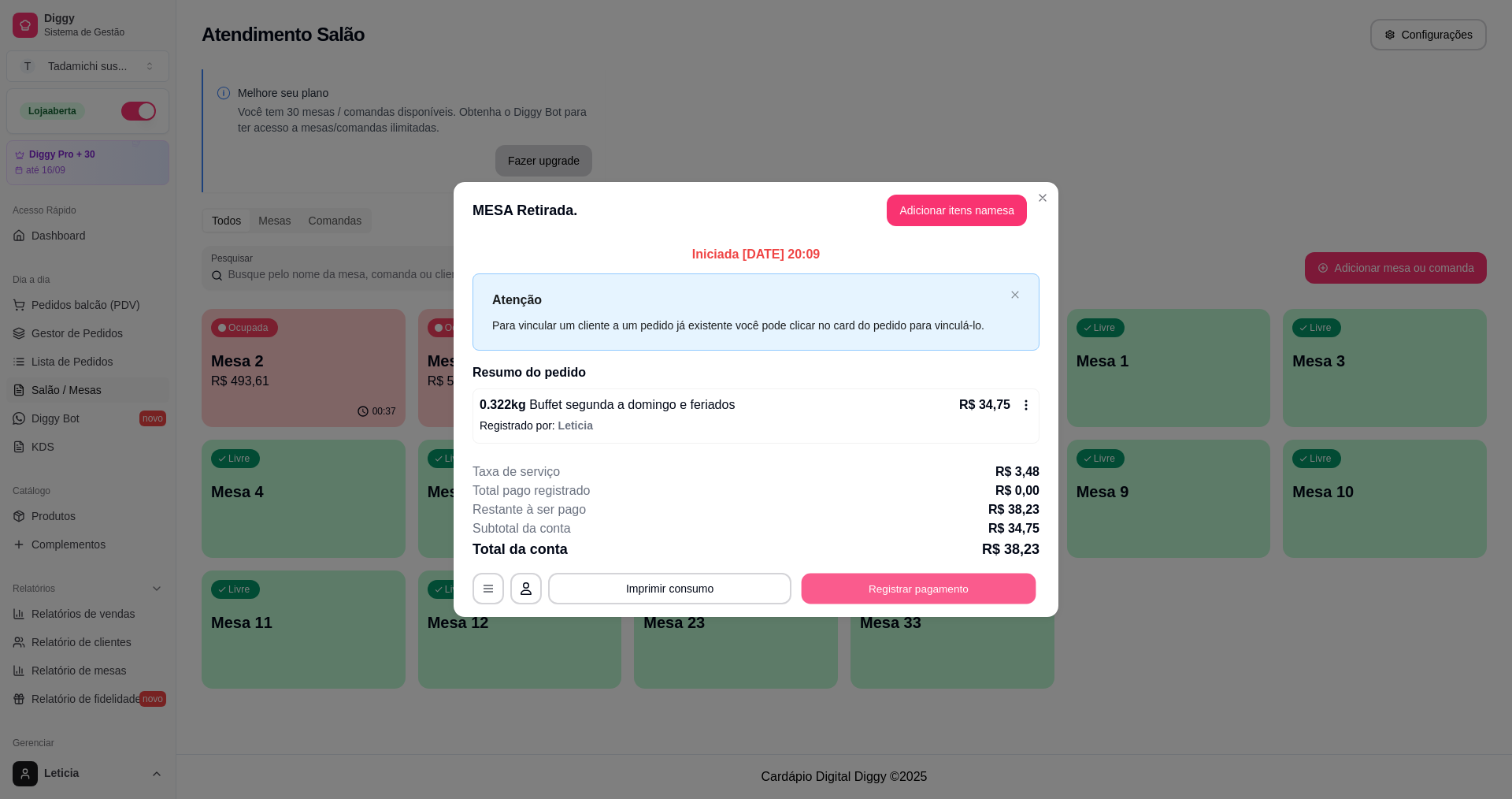
click at [977, 587] on button "Registrar pagamento" at bounding box center [919, 588] width 235 height 31
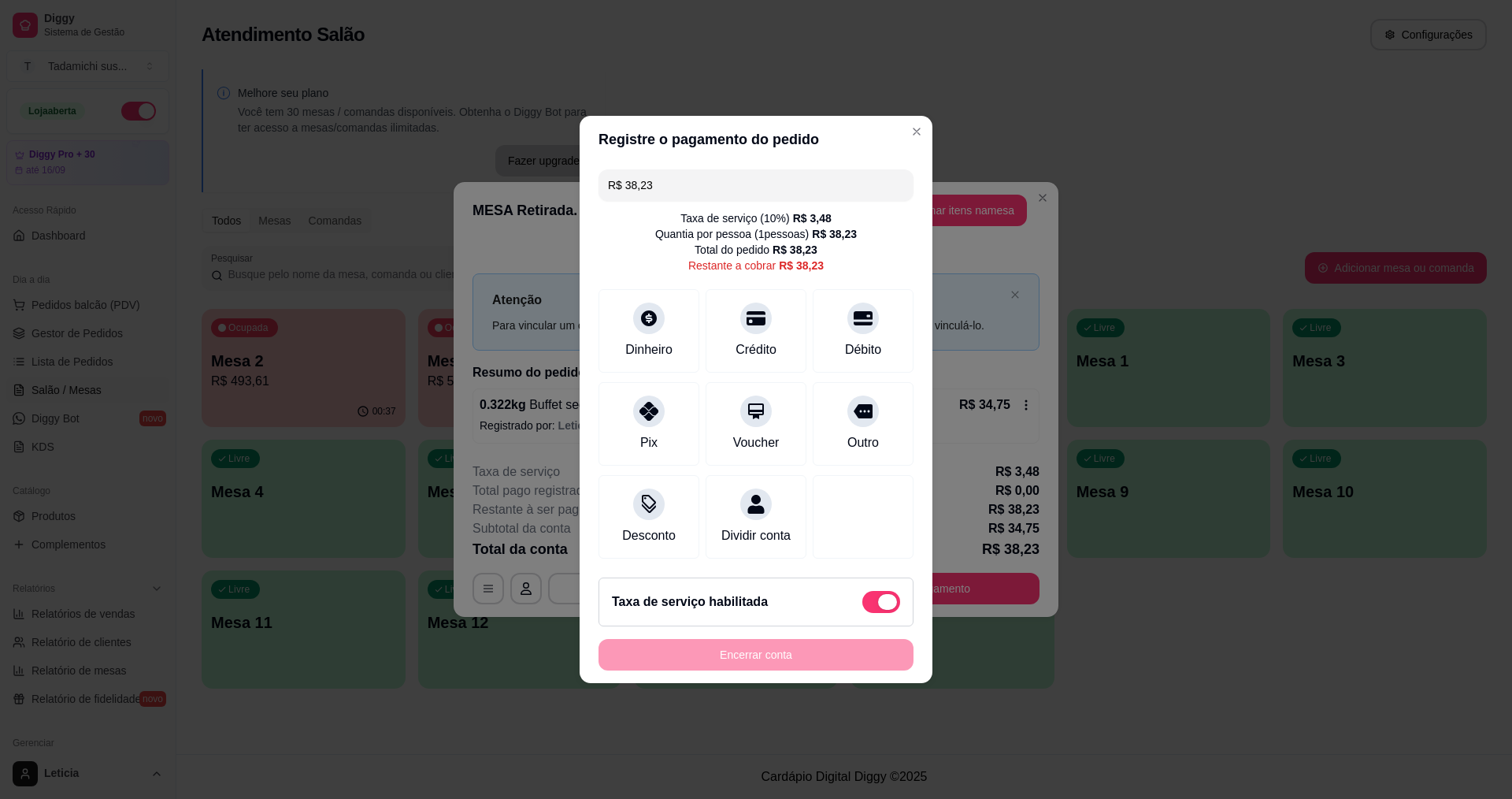
click at [862, 610] on span at bounding box center [880, 602] width 37 height 22
click at [861, 610] on input "checkbox" at bounding box center [866, 610] width 10 height 10
checkbox input "true"
type input "R$ 34,75"
checkbox input "false"
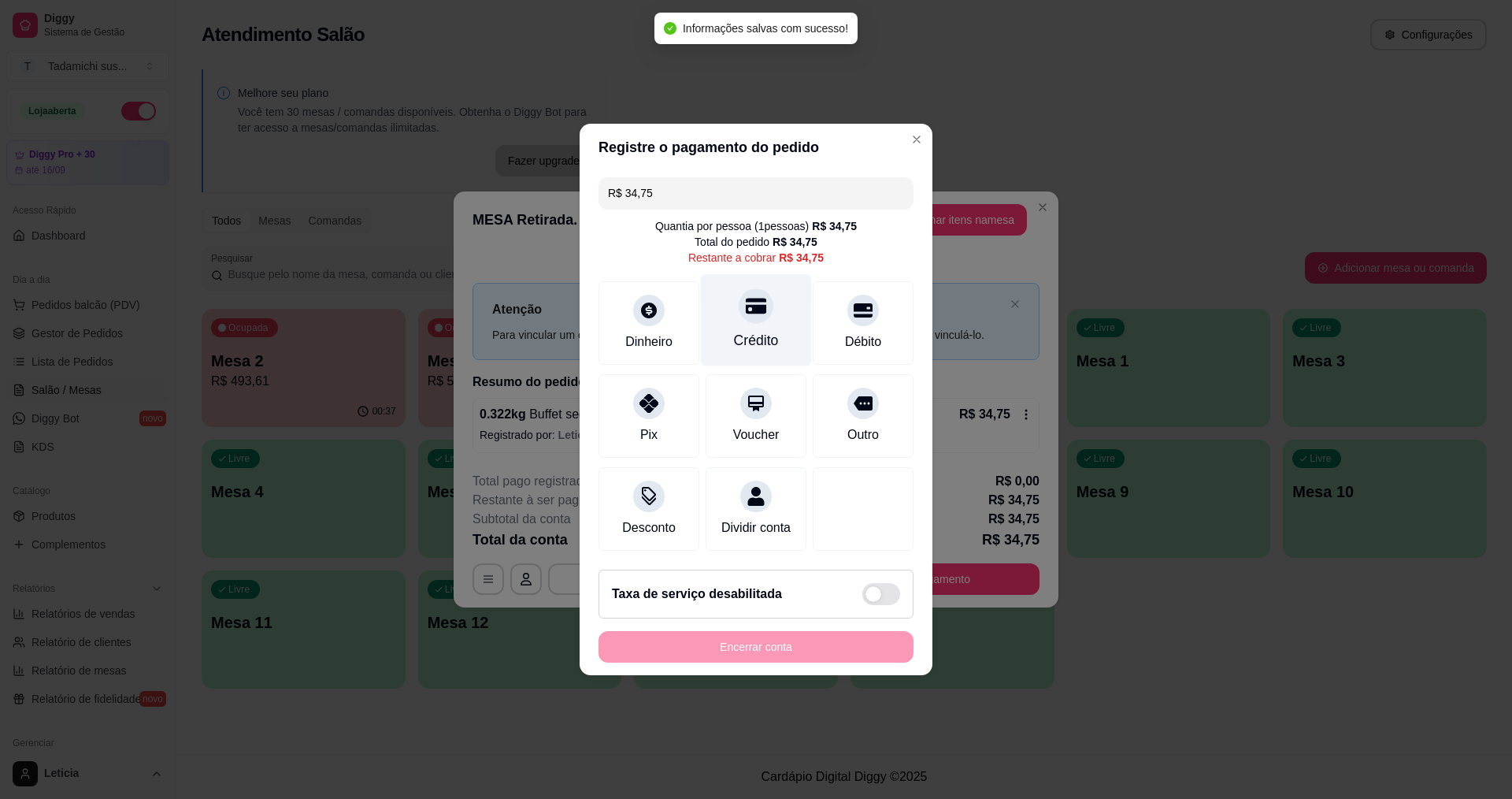
click at [734, 330] on div "Crédito" at bounding box center [756, 340] width 45 height 21
type input "R$ 0,00"
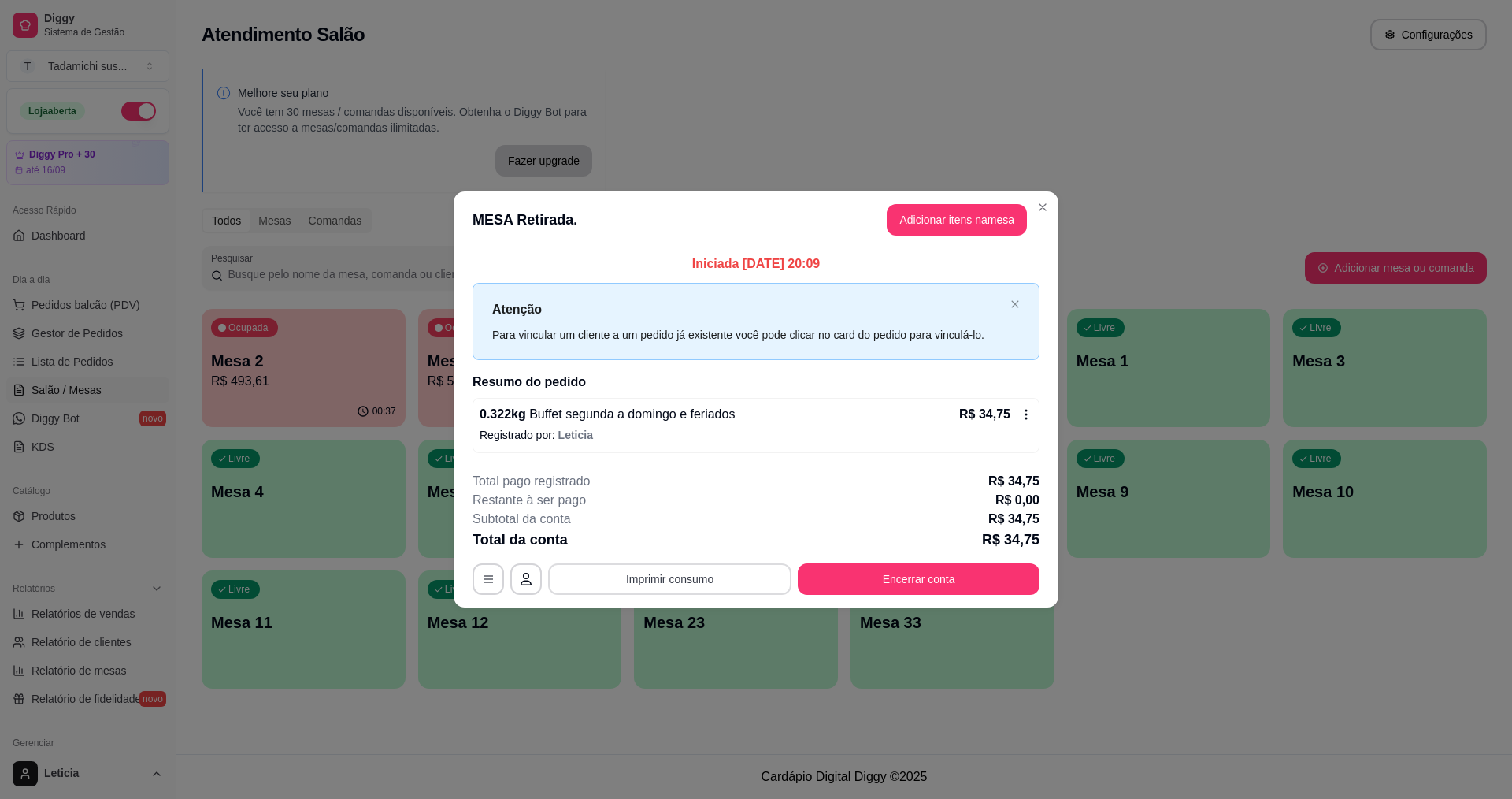
click at [717, 578] on button "Imprimir consumo" at bounding box center [670, 579] width 243 height 32
click at [699, 538] on button "IMPRESSORA HAYOM" at bounding box center [673, 541] width 117 height 24
click at [871, 583] on button "Encerrar conta" at bounding box center [919, 579] width 242 height 32
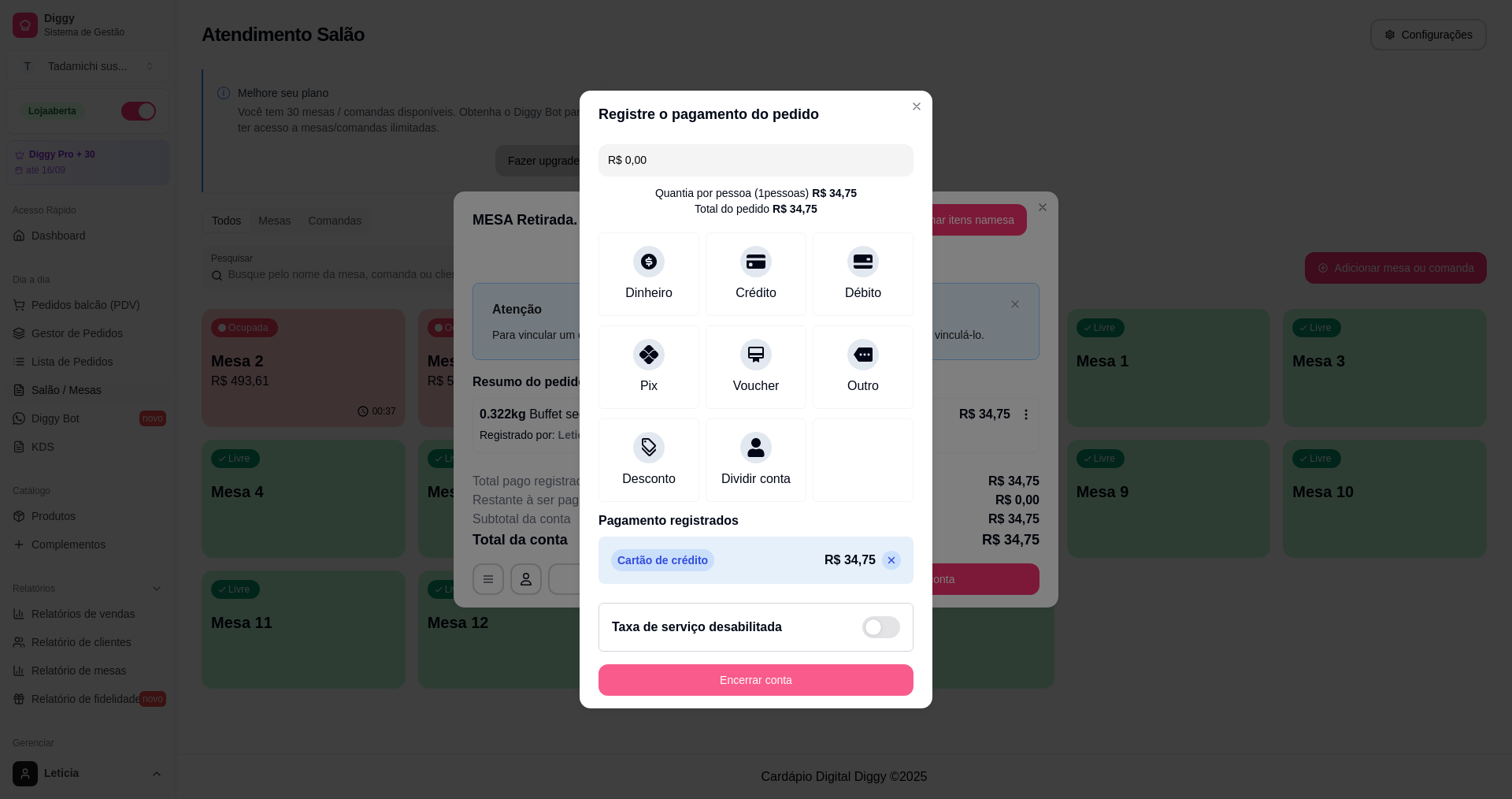
click at [814, 692] on button "Encerrar conta" at bounding box center [756, 680] width 315 height 32
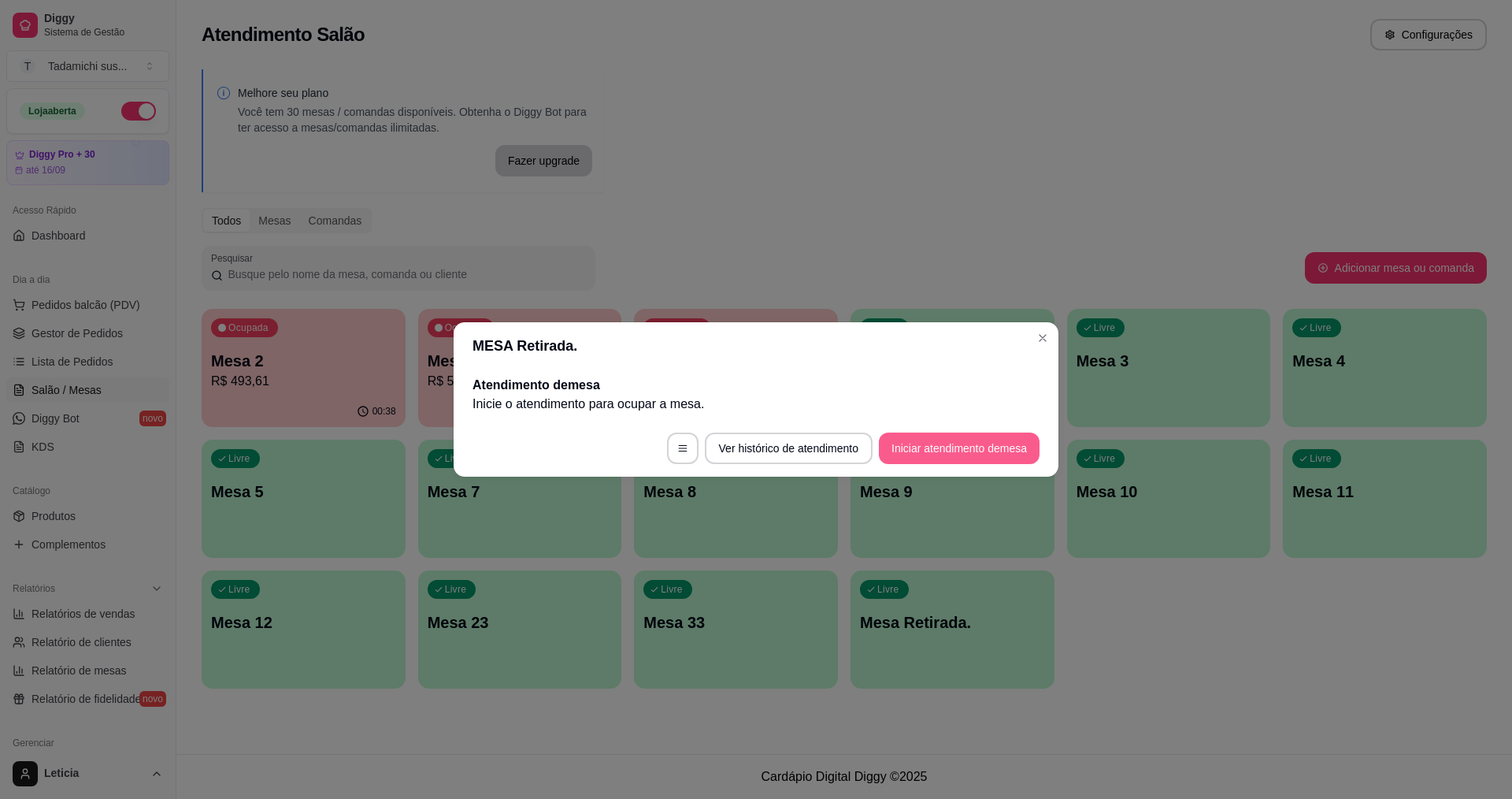
click at [971, 446] on button "Iniciar atendimento de mesa" at bounding box center [959, 449] width 161 height 32
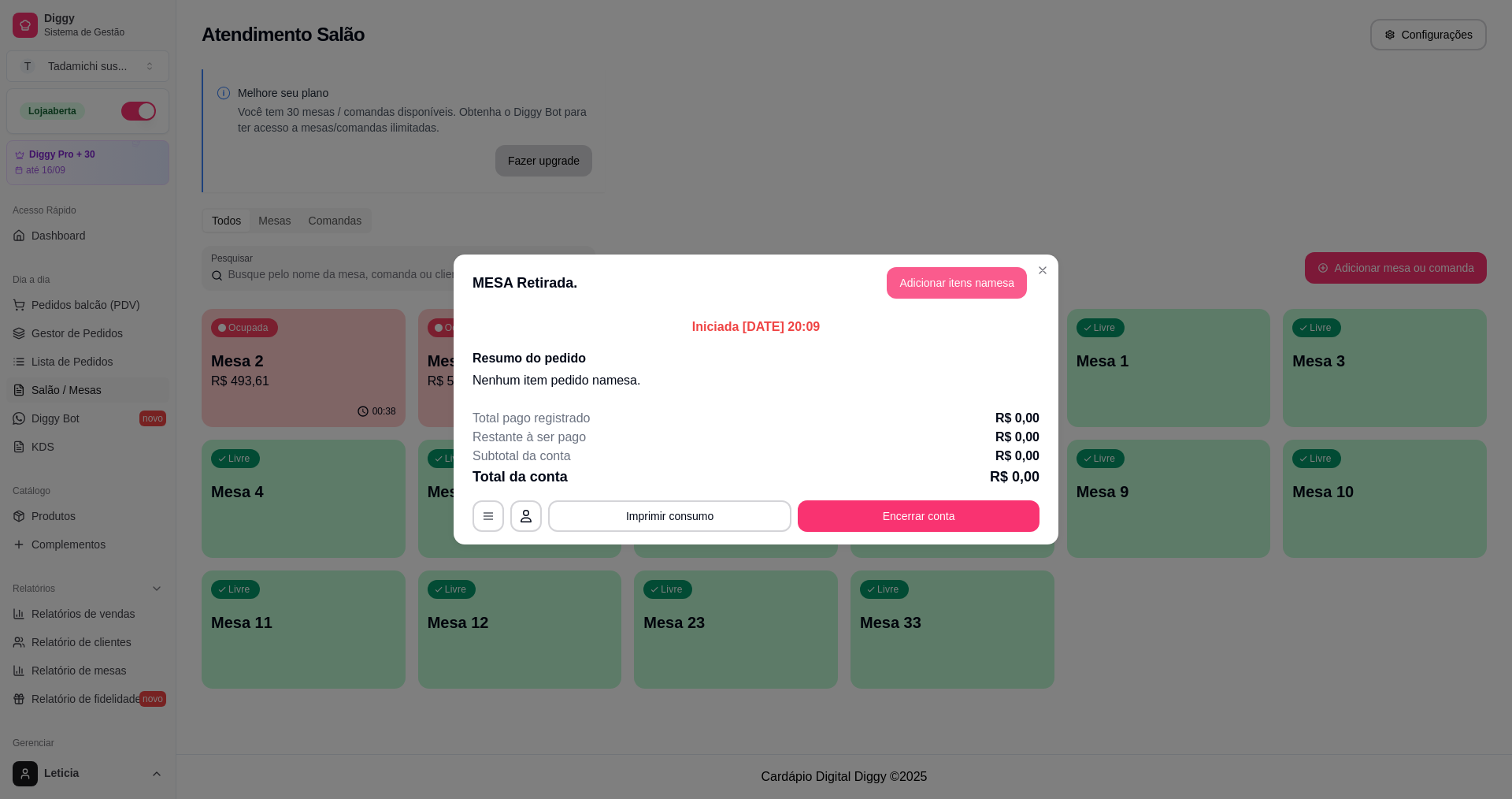
click at [913, 285] on button "Adicionar itens na mesa" at bounding box center [957, 283] width 140 height 32
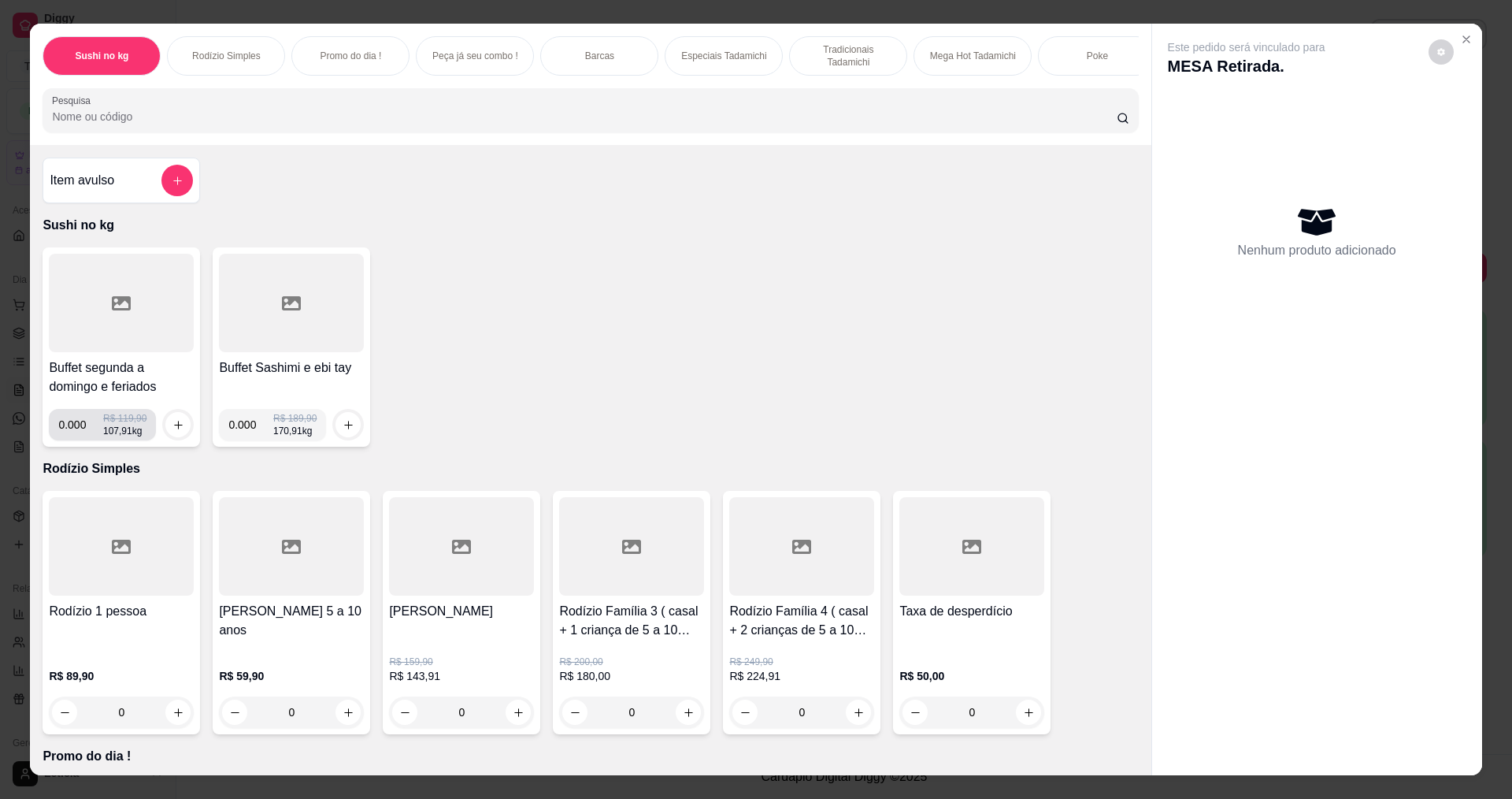
click at [77, 440] on input "0.000" at bounding box center [81, 424] width 45 height 32
type input "0.258"
click at [181, 437] on button "increase-product-quantity" at bounding box center [178, 424] width 25 height 25
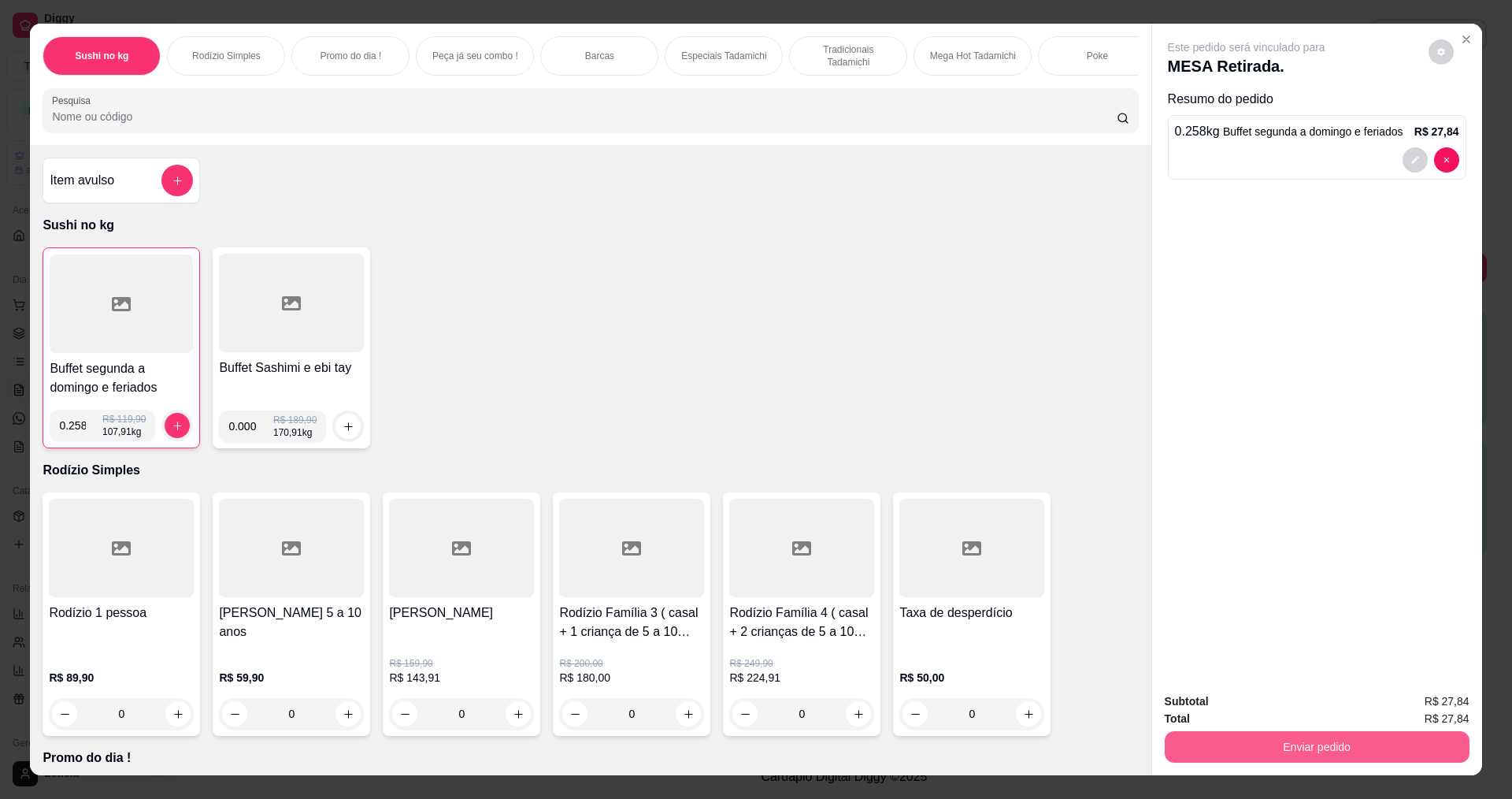
click at [1212, 743] on button "Enviar pedido" at bounding box center [1317, 747] width 305 height 32
click at [1248, 713] on button "Não registrar e enviar pedido" at bounding box center [1265, 707] width 164 height 30
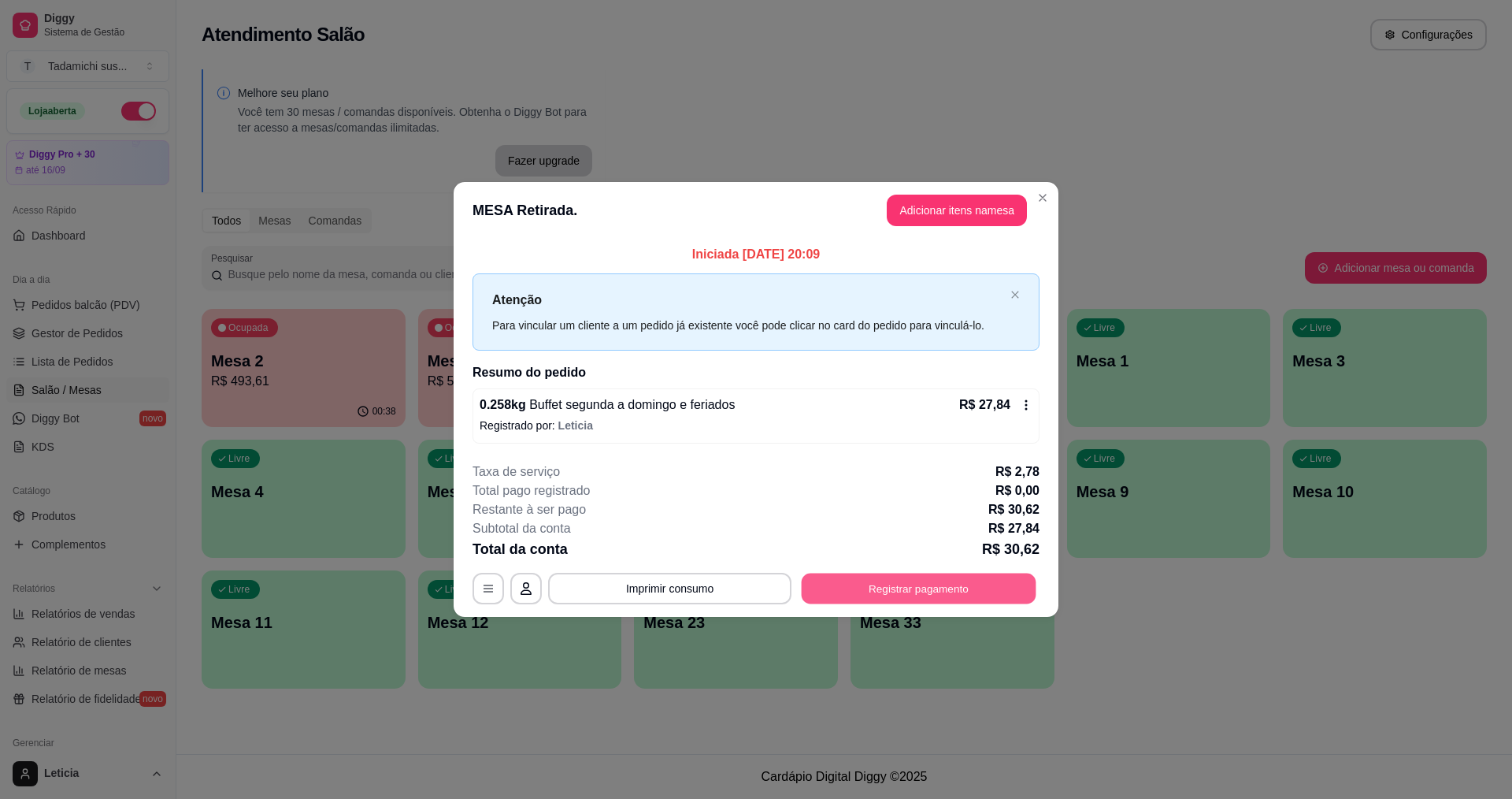
click at [932, 597] on button "Registrar pagamento" at bounding box center [919, 588] width 235 height 31
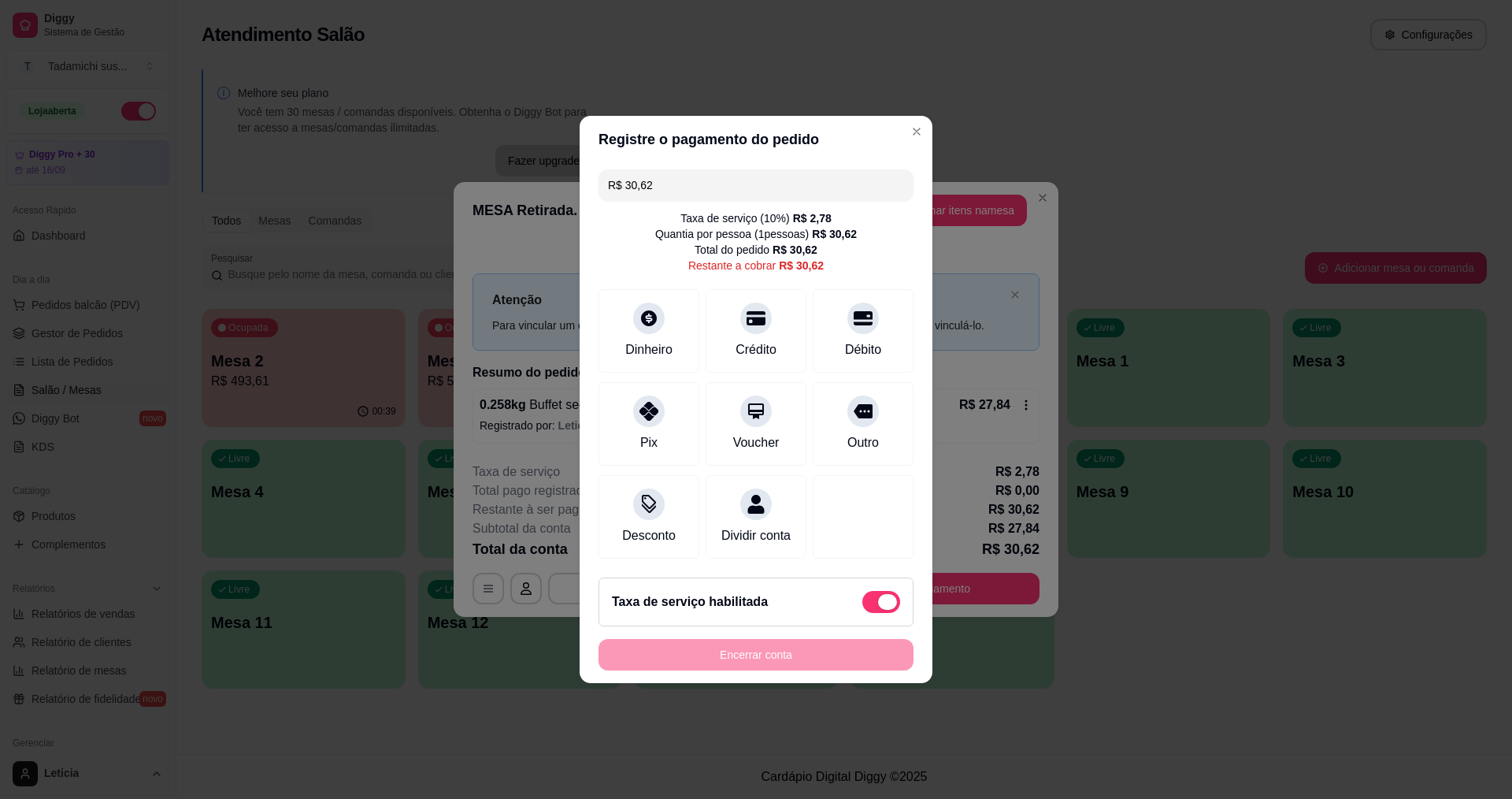
click at [862, 607] on span at bounding box center [880, 602] width 37 height 22
click at [861, 607] on input "checkbox" at bounding box center [866, 610] width 10 height 10
checkbox input "true"
type input "R$ 27,84"
checkbox input "false"
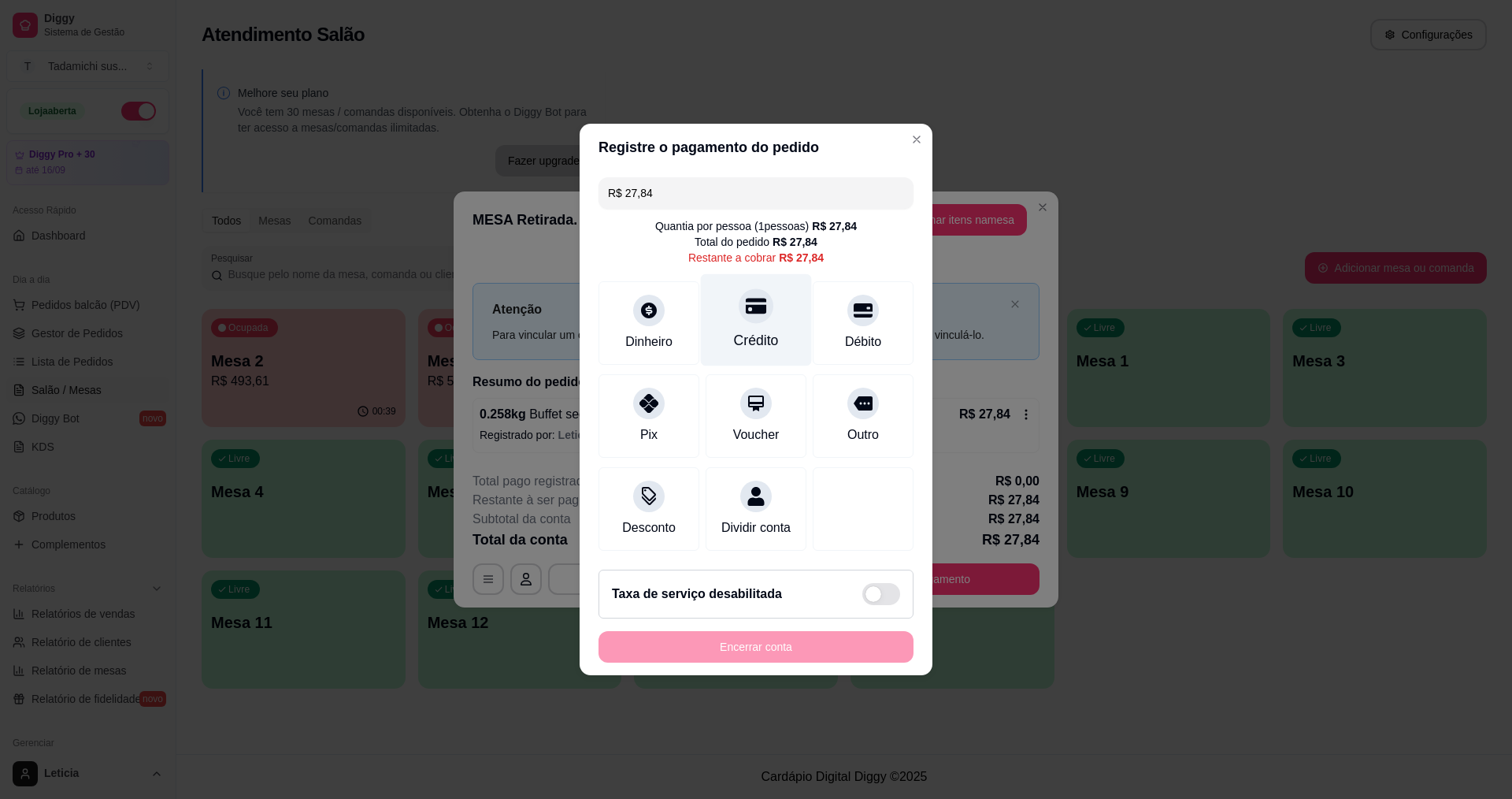
click at [757, 336] on div "Crédito" at bounding box center [756, 340] width 45 height 21
type input "R$ 0,00"
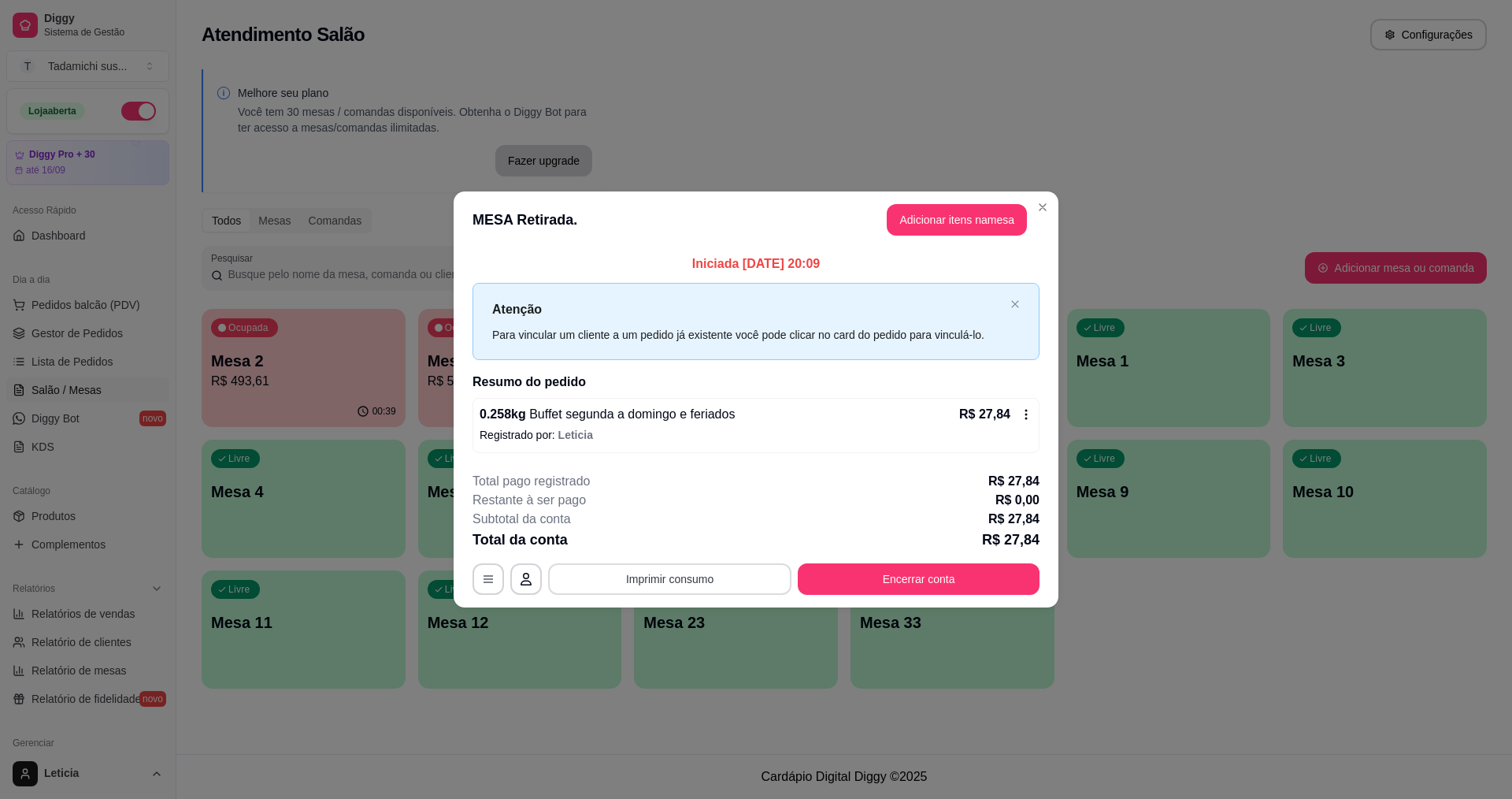
click at [656, 580] on button "Imprimir consumo" at bounding box center [670, 579] width 243 height 32
click at [675, 544] on button "IMPRESSORA HAYOM" at bounding box center [673, 541] width 117 height 24
click at [902, 580] on button "Encerrar conta" at bounding box center [919, 578] width 235 height 31
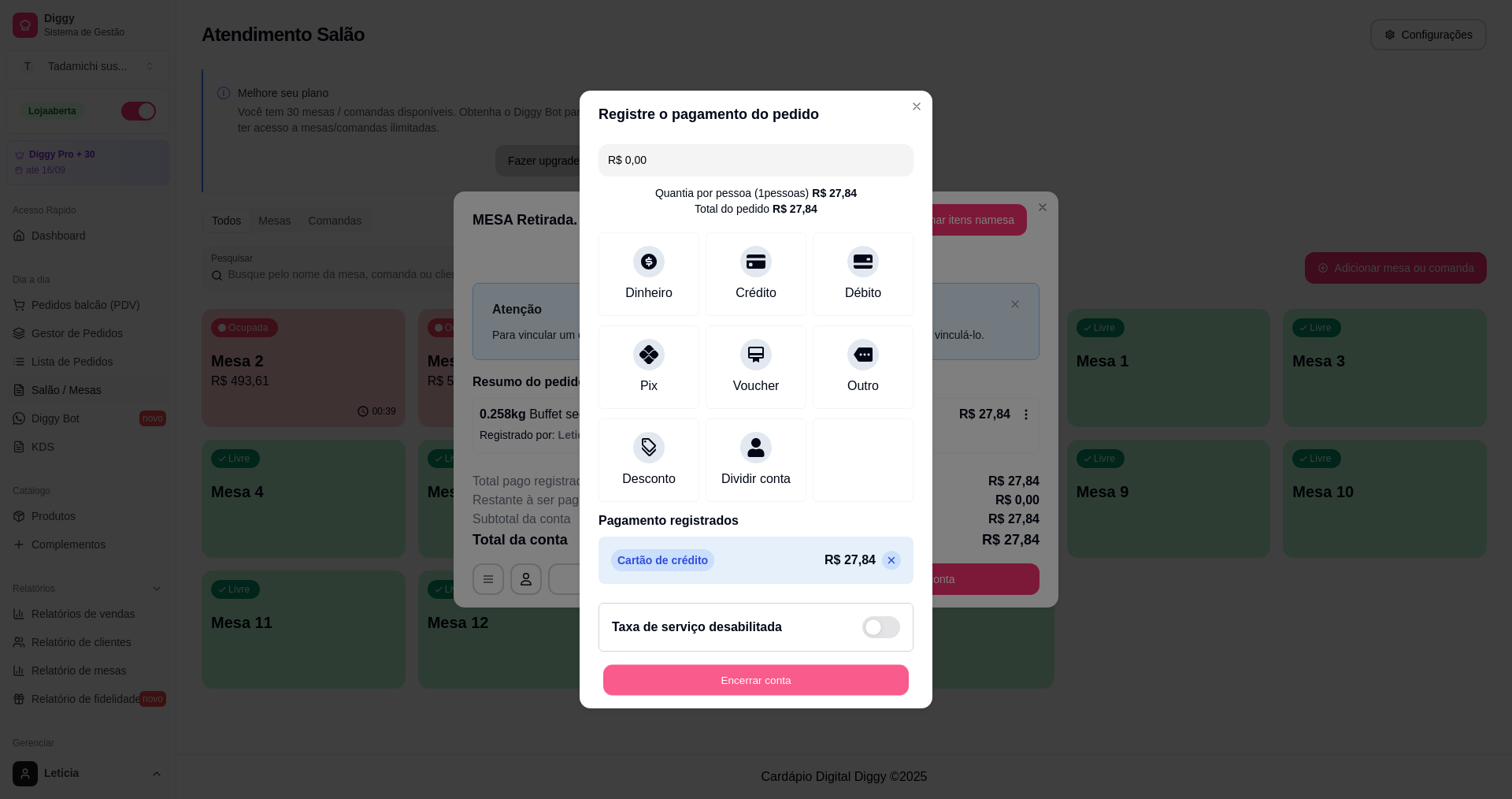
click at [813, 695] on button "Encerrar conta" at bounding box center [756, 680] width 305 height 31
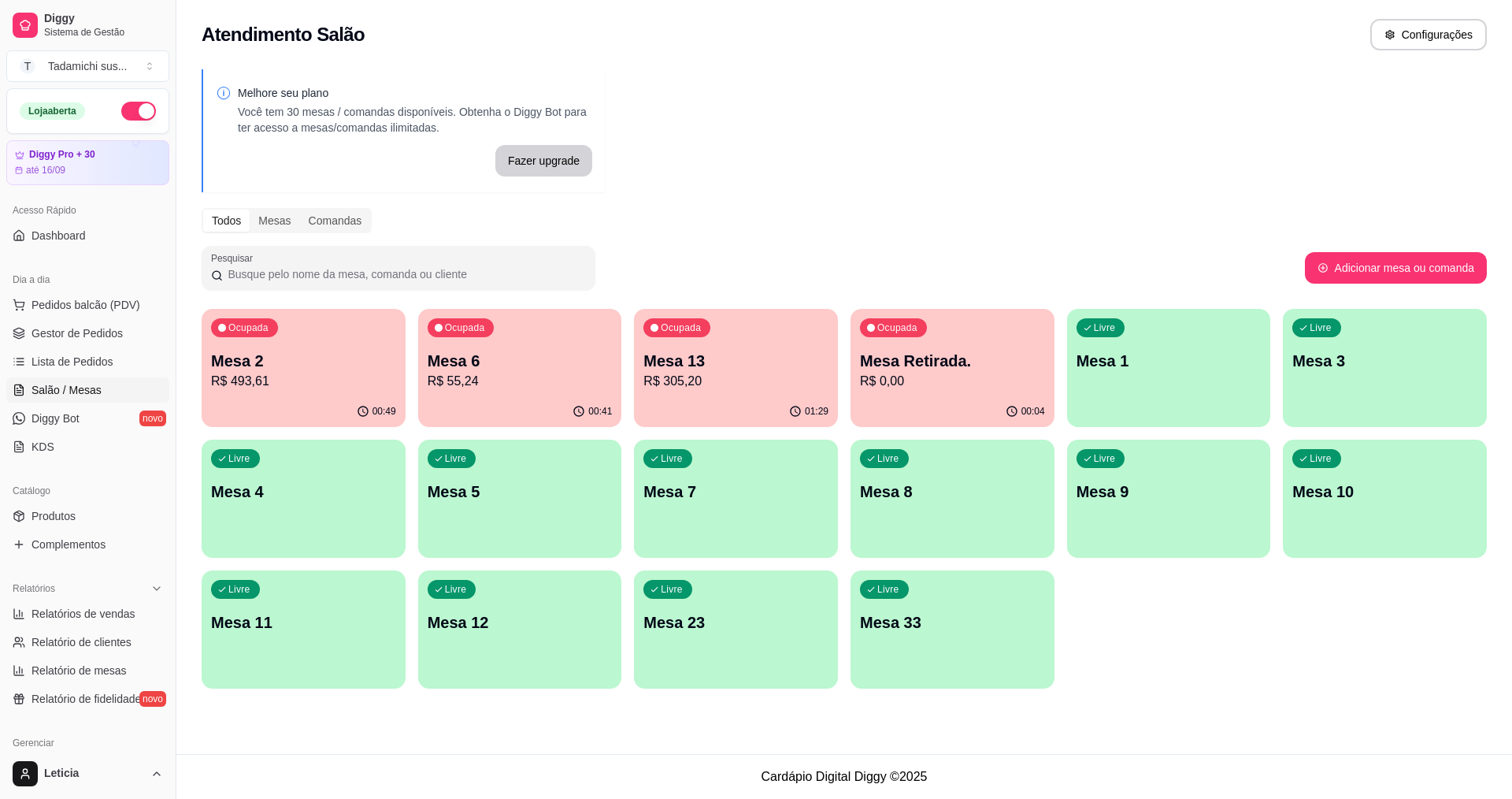
click at [1442, 495] on p "Mesa 10" at bounding box center [1385, 491] width 185 height 22
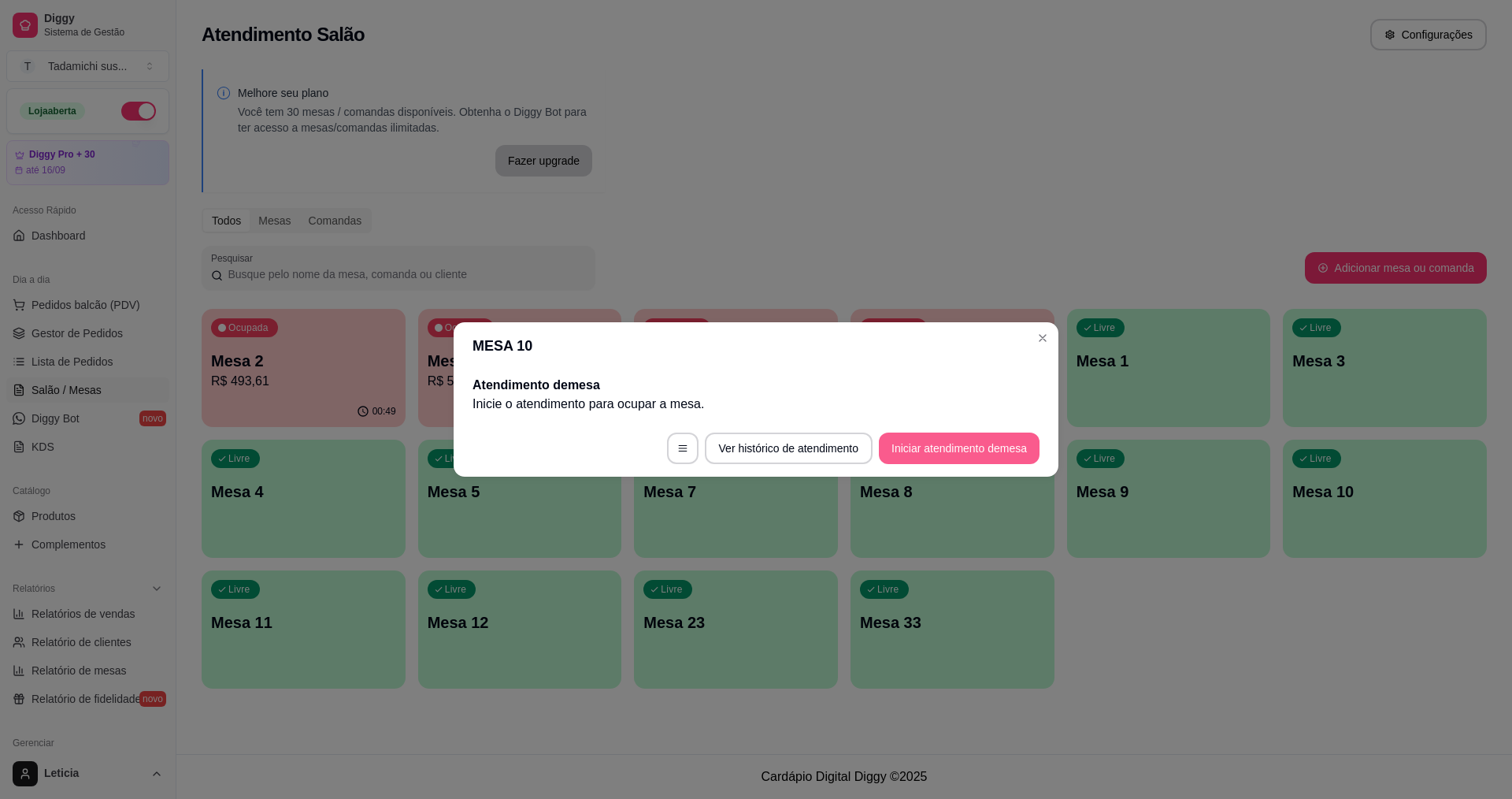
click at [954, 456] on button "Iniciar atendimento de mesa" at bounding box center [959, 449] width 161 height 32
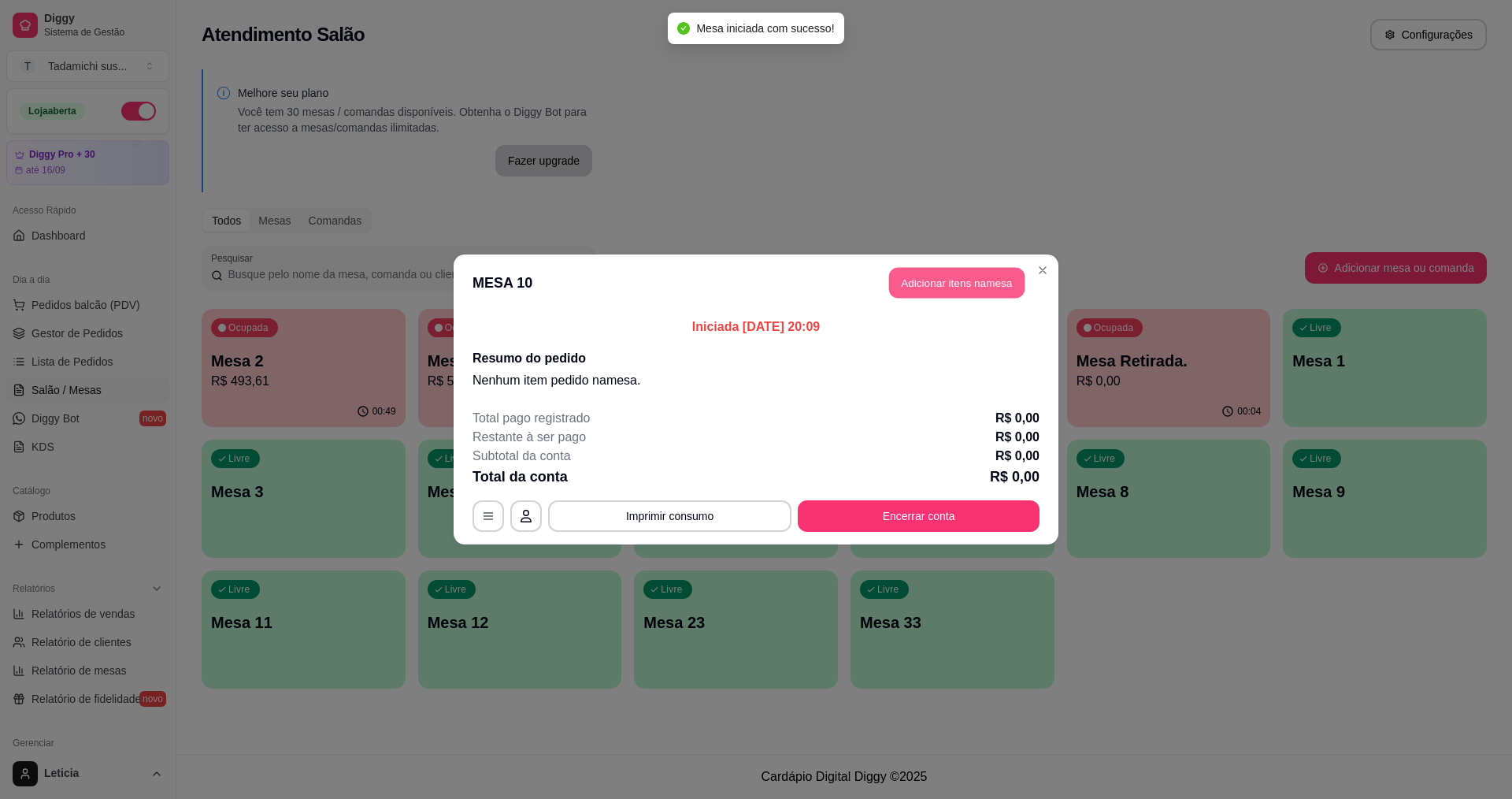
click at [945, 289] on button "Adicionar itens na mesa" at bounding box center [957, 283] width 136 height 31
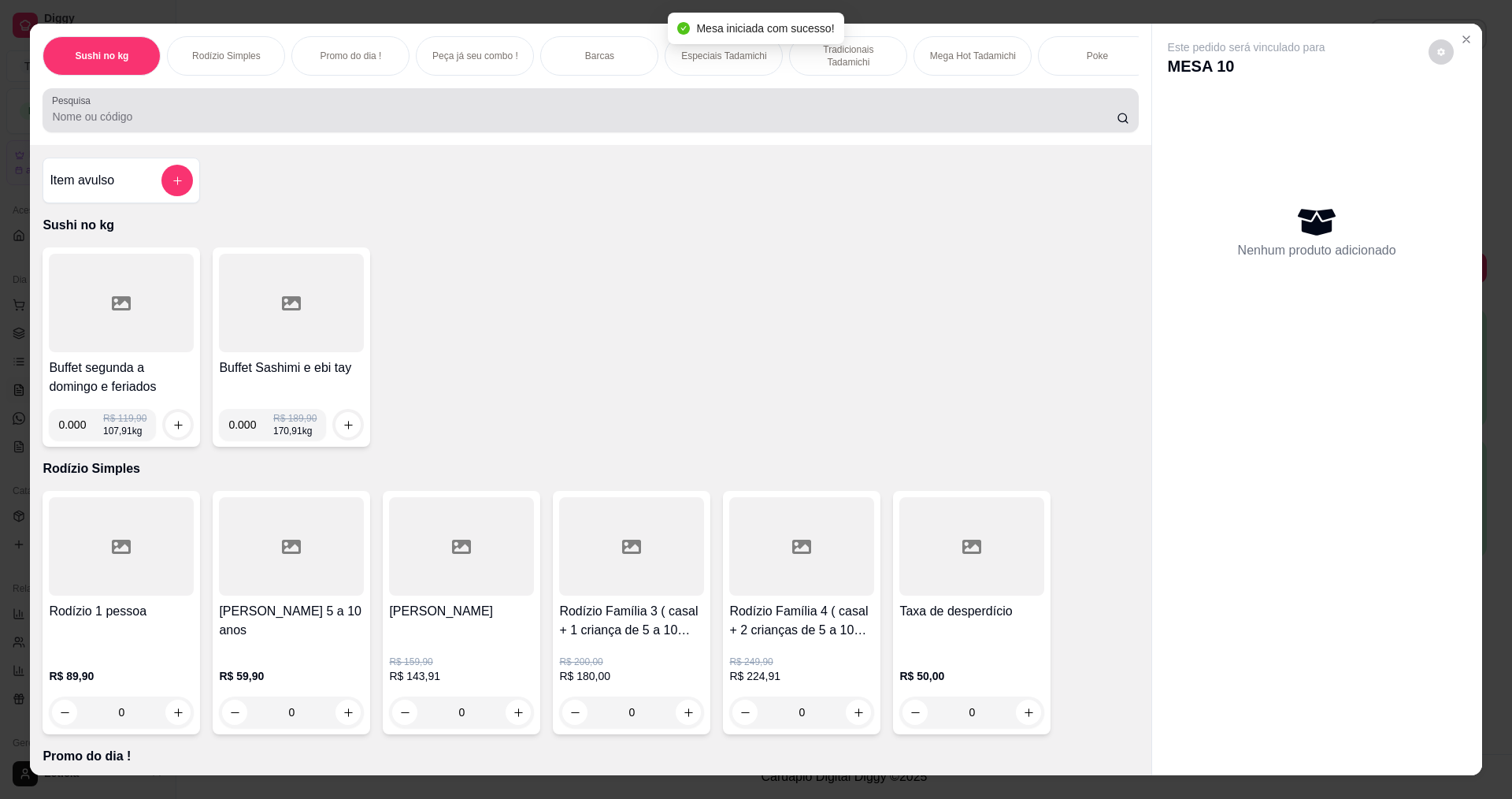
click at [761, 125] on input "Pesquisa" at bounding box center [583, 117] width 1064 height 16
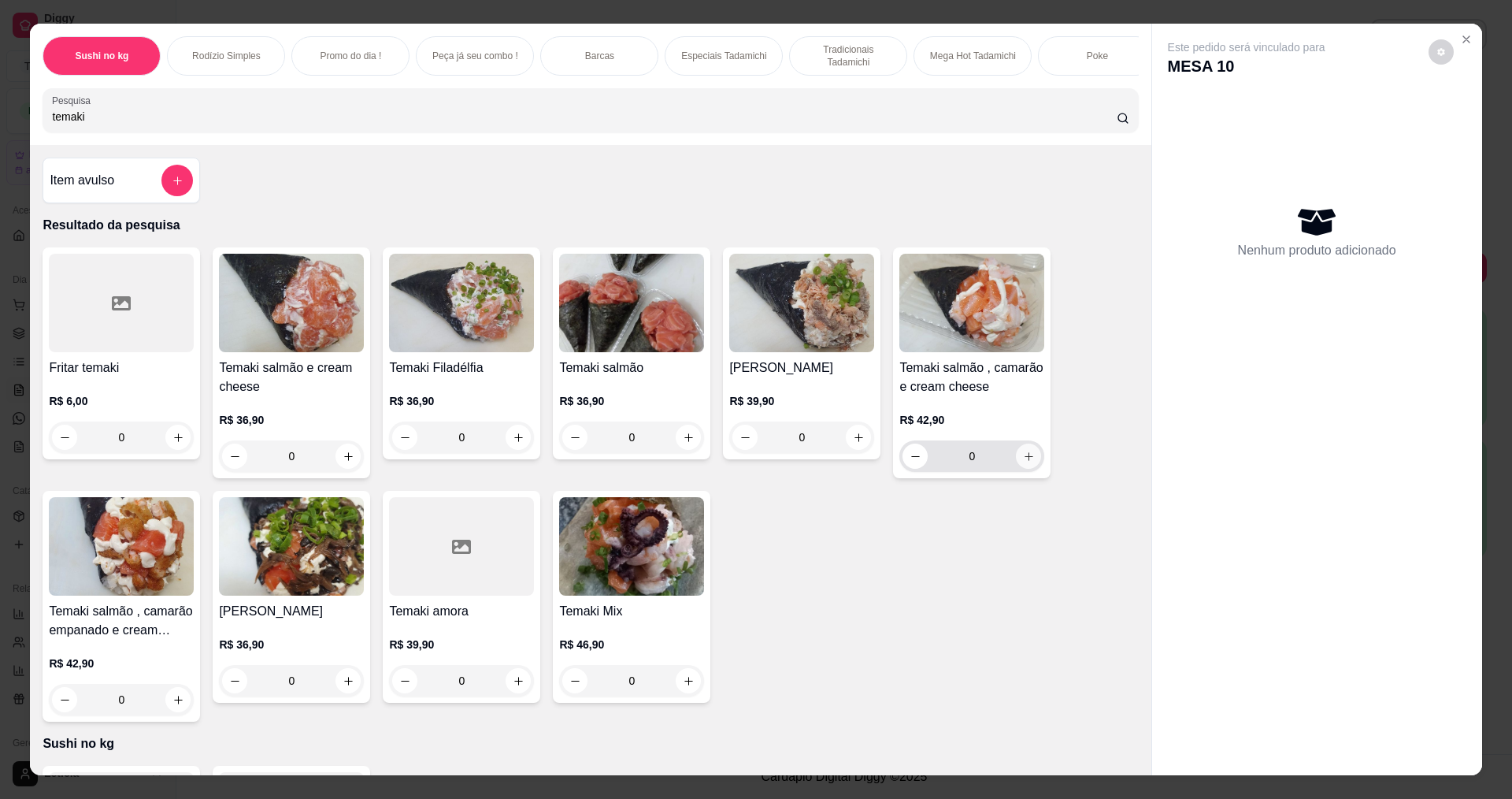
type input "temaki"
click at [1025, 463] on icon "increase-product-quantity" at bounding box center [1029, 456] width 12 height 12
type input "1"
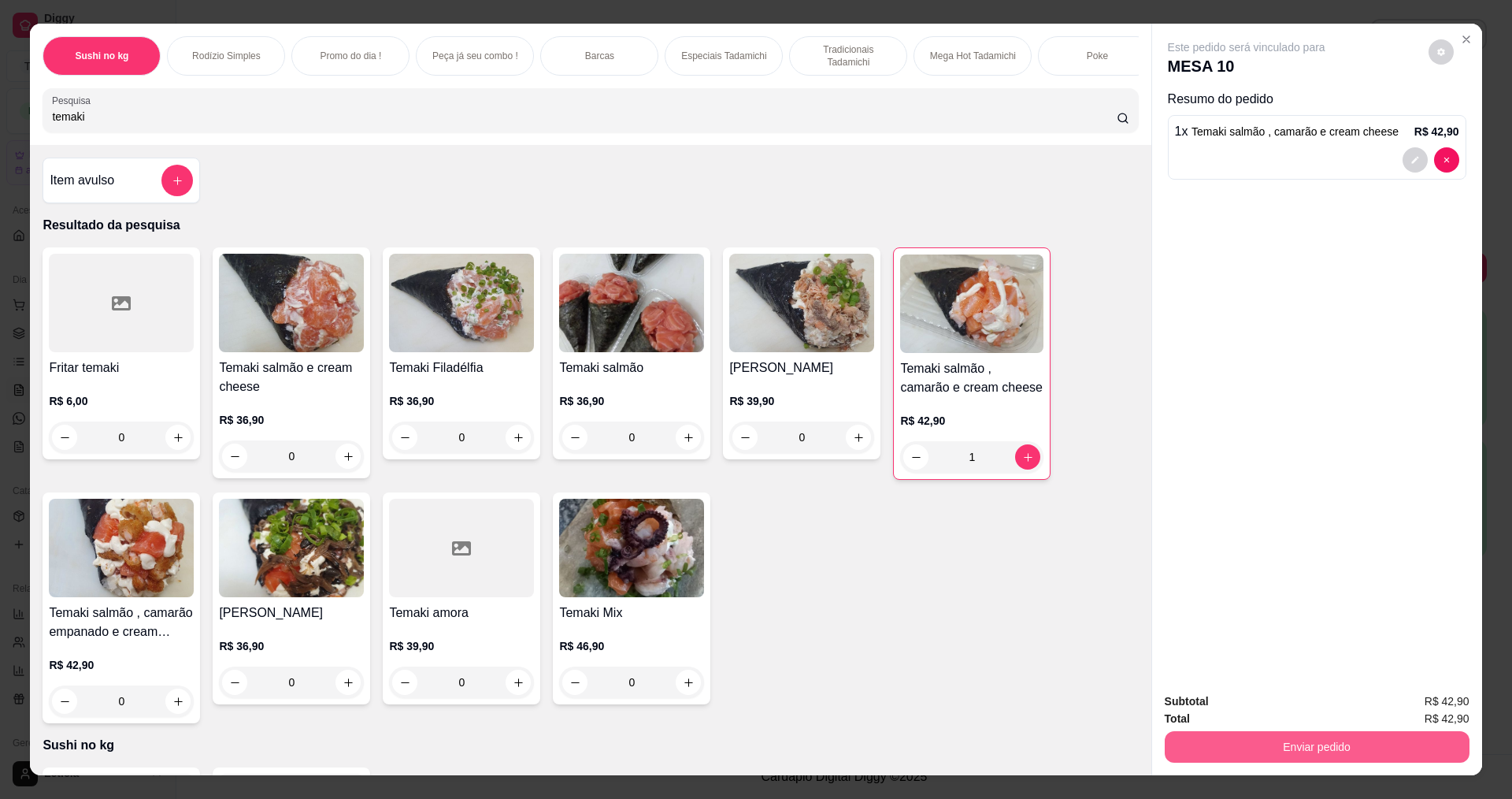
click at [1381, 744] on button "Enviar pedido" at bounding box center [1317, 747] width 305 height 32
click at [1315, 713] on button "Não registrar e enviar pedido" at bounding box center [1265, 707] width 164 height 30
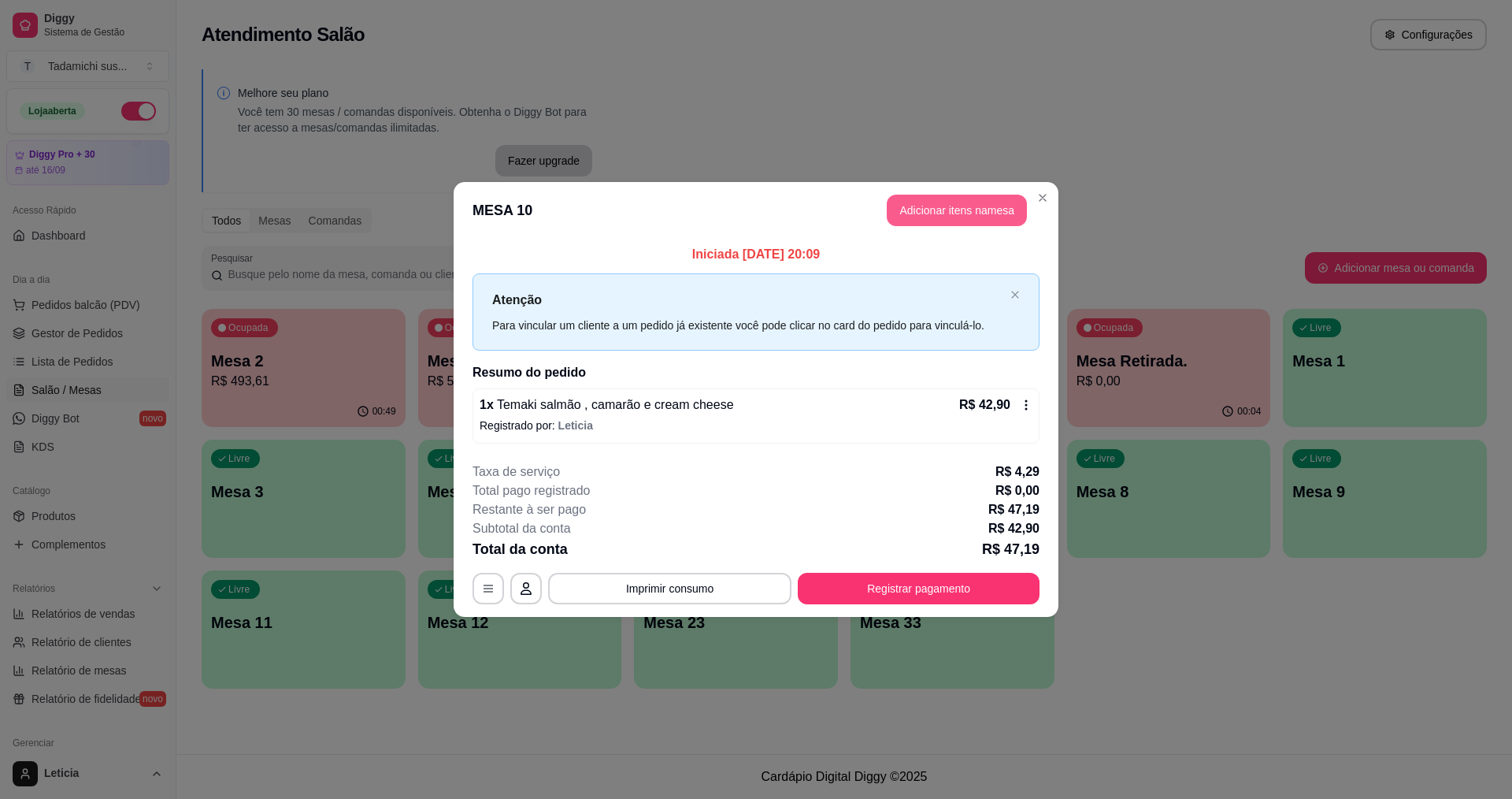
click at [955, 211] on button "Adicionar itens na mesa" at bounding box center [957, 211] width 140 height 32
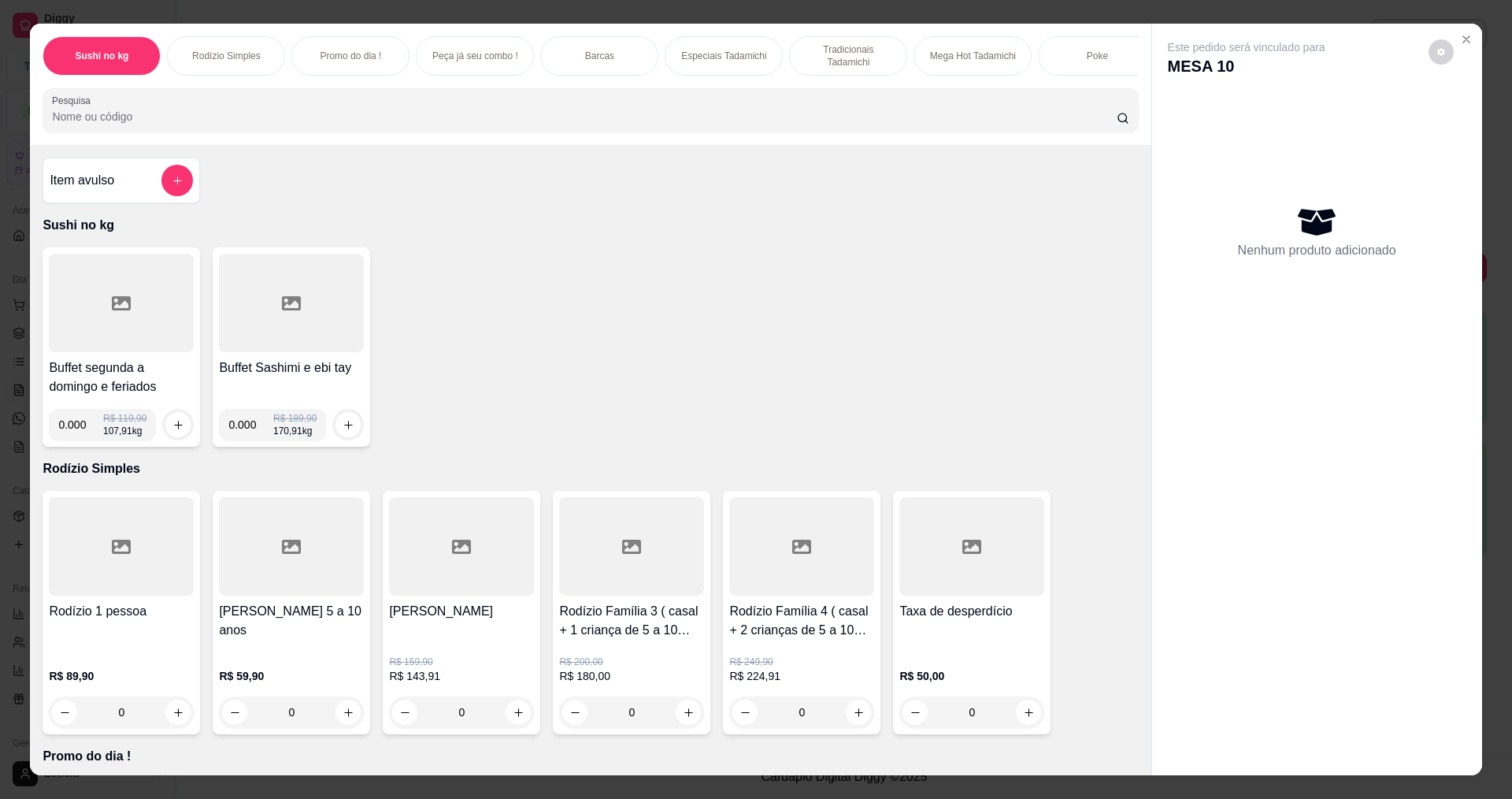
click at [80, 440] on input "0.000" at bounding box center [81, 424] width 45 height 32
type input "0.218"
click at [173, 431] on icon "increase-product-quantity" at bounding box center [178, 425] width 12 height 12
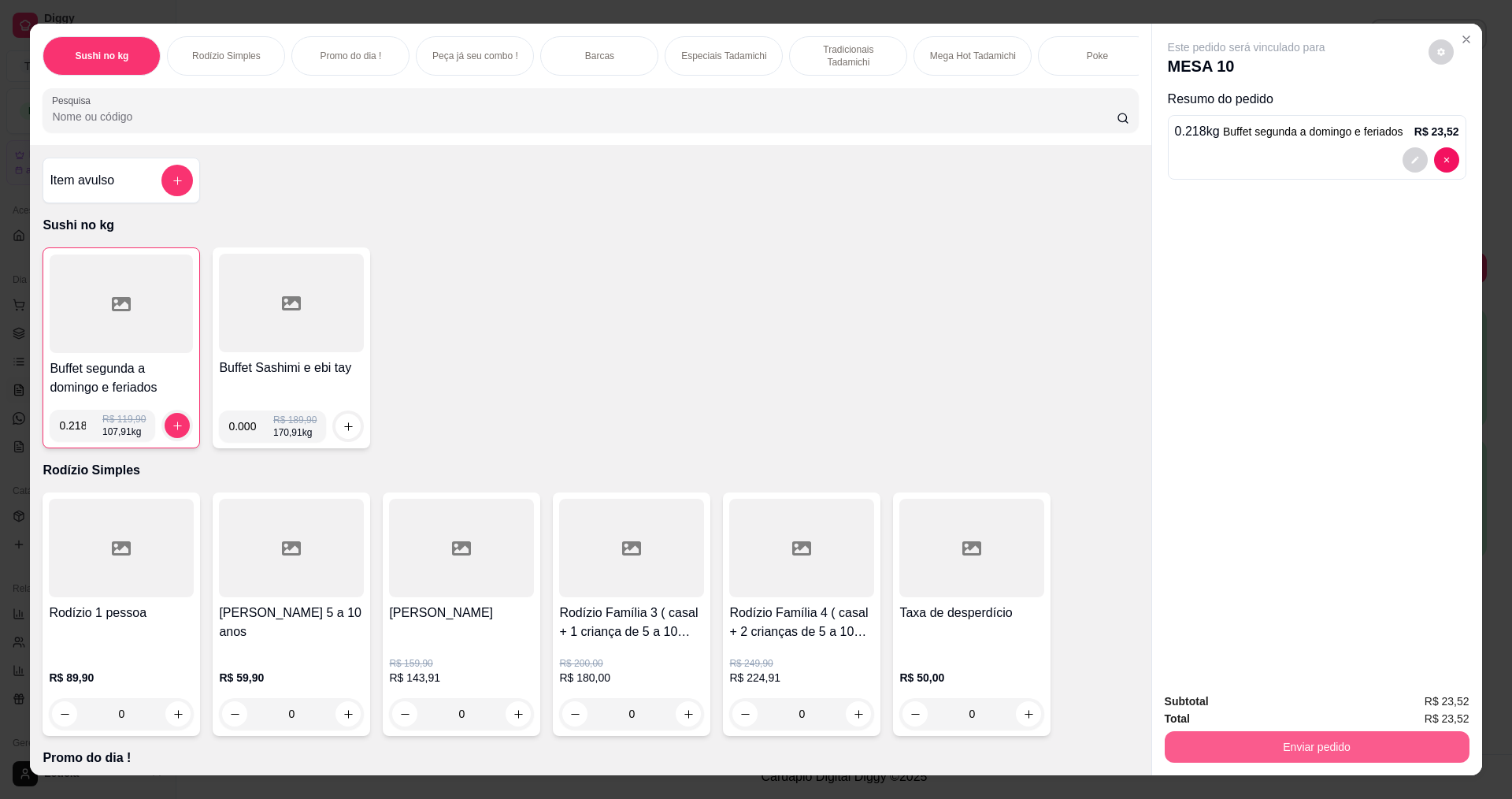
click at [1276, 758] on button "Enviar pedido" at bounding box center [1317, 747] width 305 height 32
click at [1247, 707] on button "Não registrar e enviar pedido" at bounding box center [1265, 708] width 164 height 30
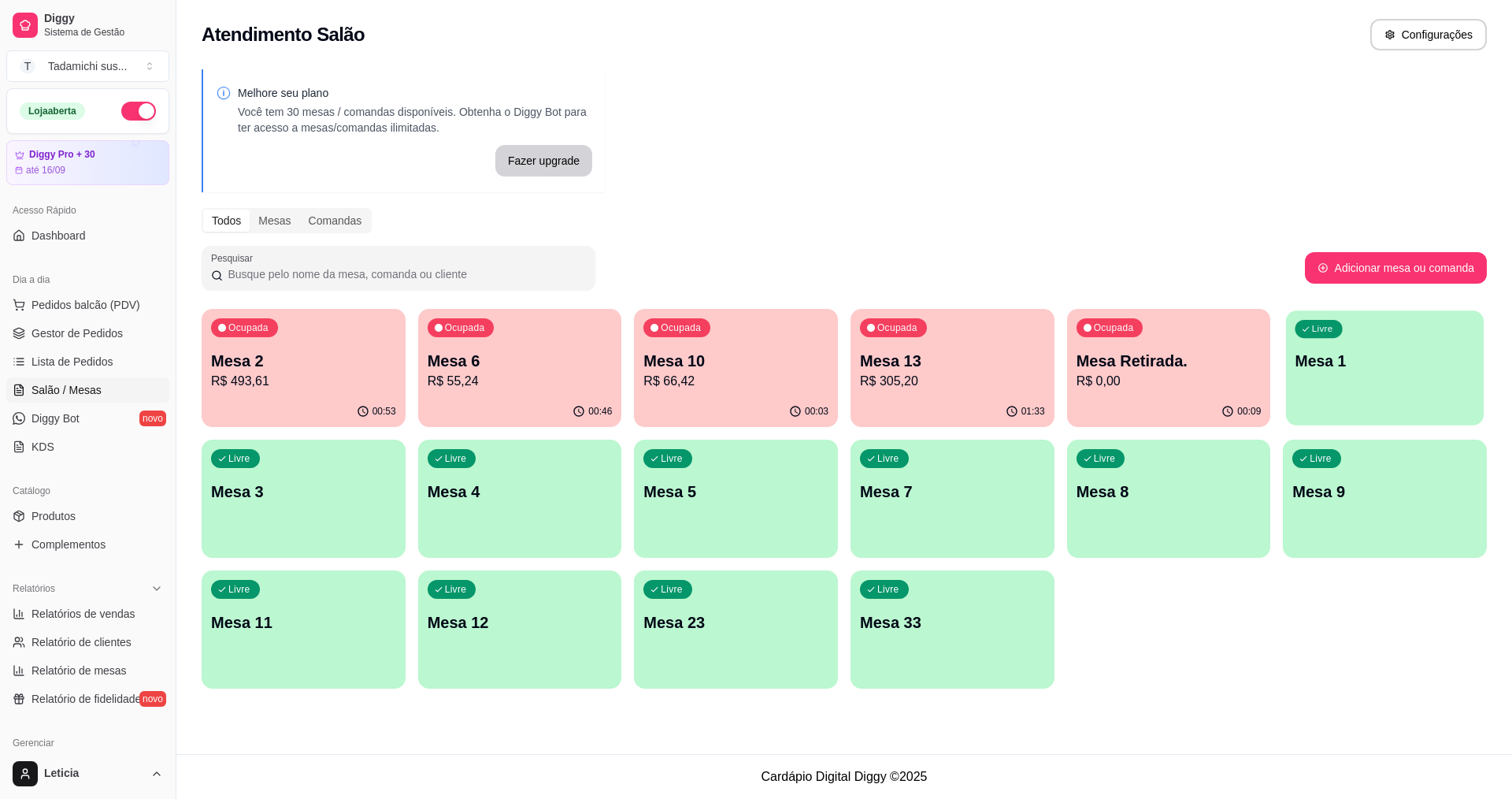
click at [1435, 379] on div "Livre Mesa 1" at bounding box center [1386, 358] width 198 height 96
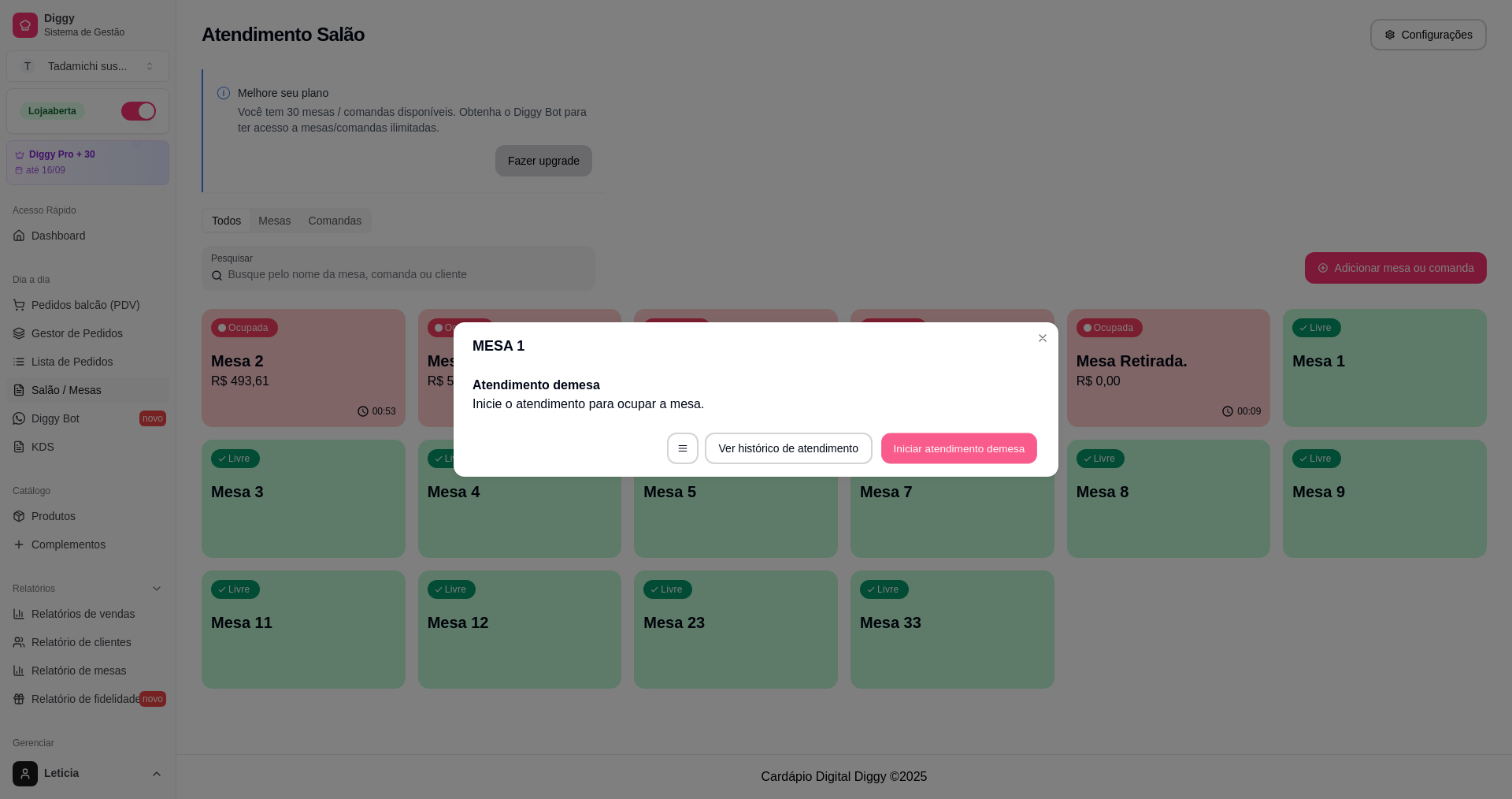
click at [992, 434] on button "Iniciar atendimento de mesa" at bounding box center [959, 449] width 156 height 31
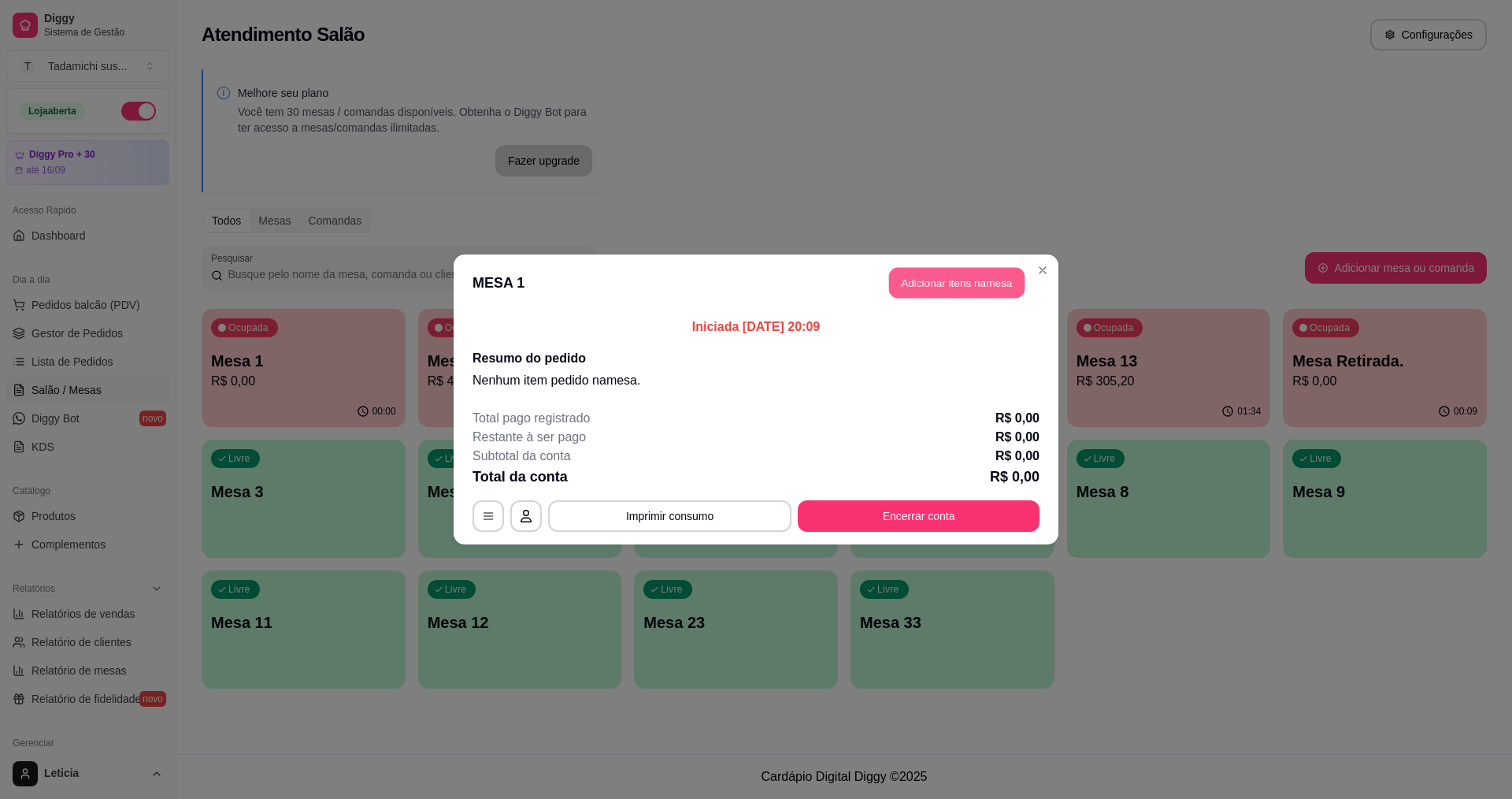
click at [908, 274] on button "Adicionar itens na mesa" at bounding box center [957, 283] width 136 height 31
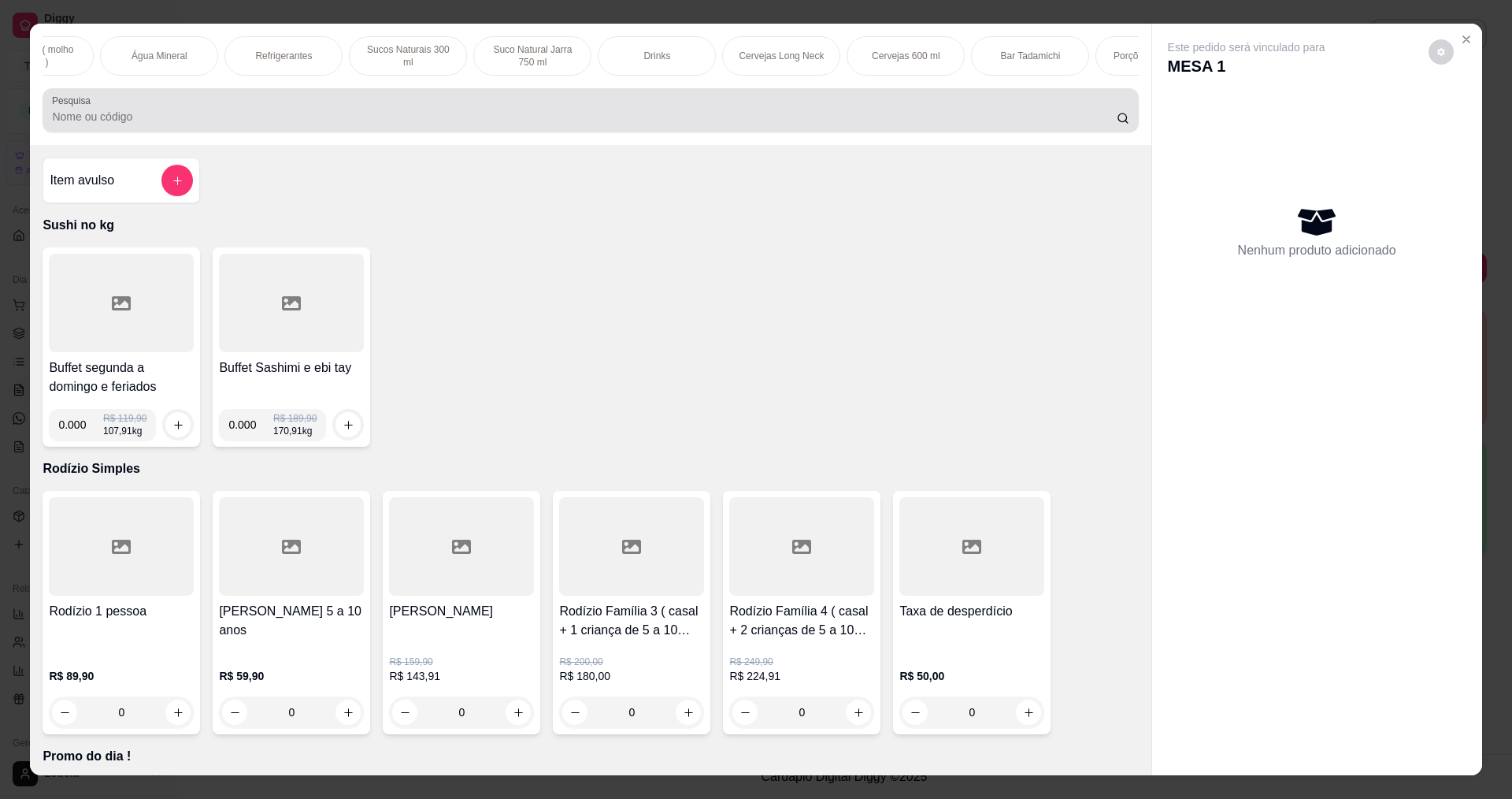
scroll to position [0, 2237]
click at [748, 122] on input "Pesquisa" at bounding box center [583, 117] width 1064 height 16
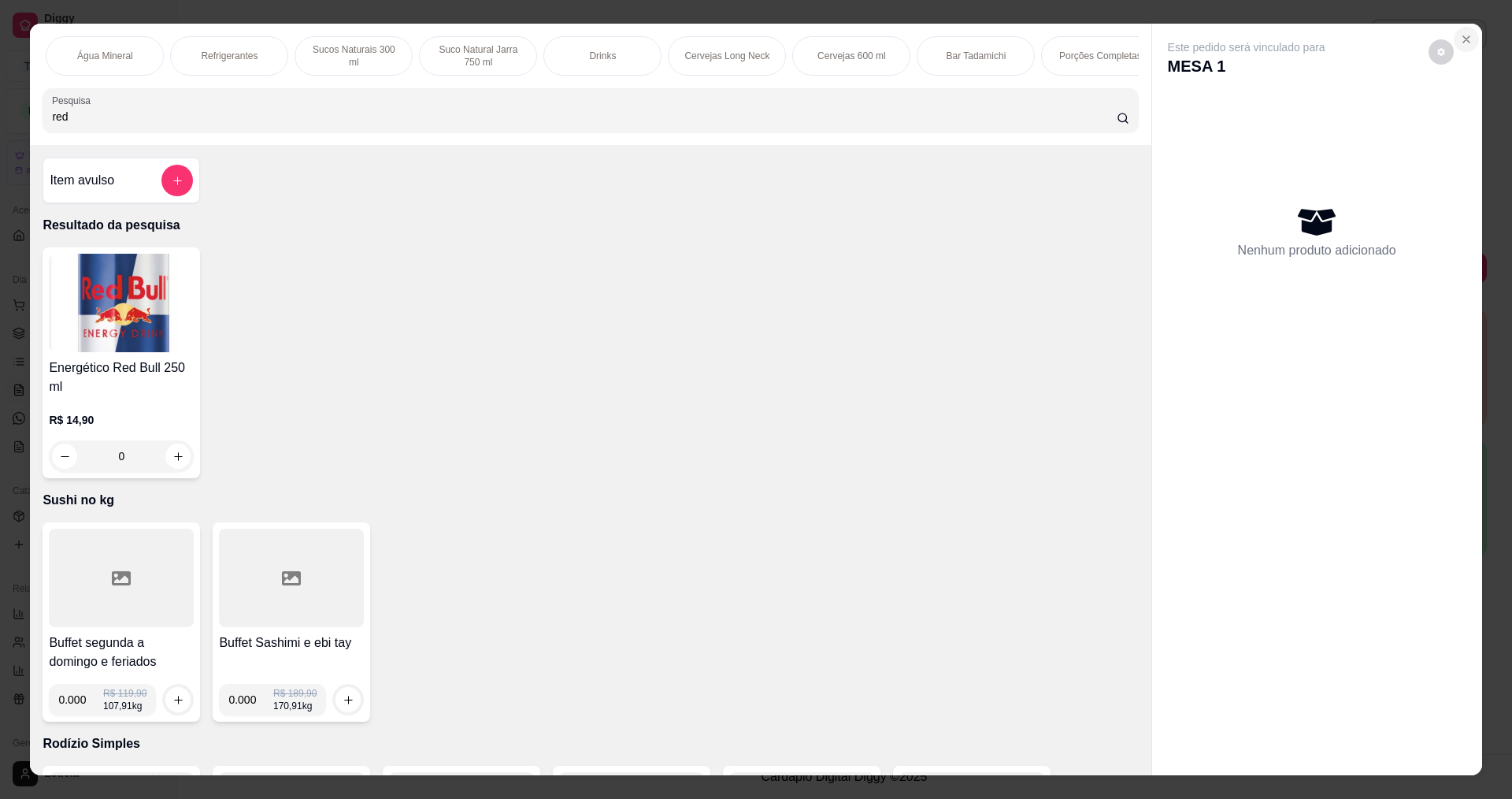
type input "red"
click at [1463, 39] on icon "Close" at bounding box center [1466, 40] width 7 height 7
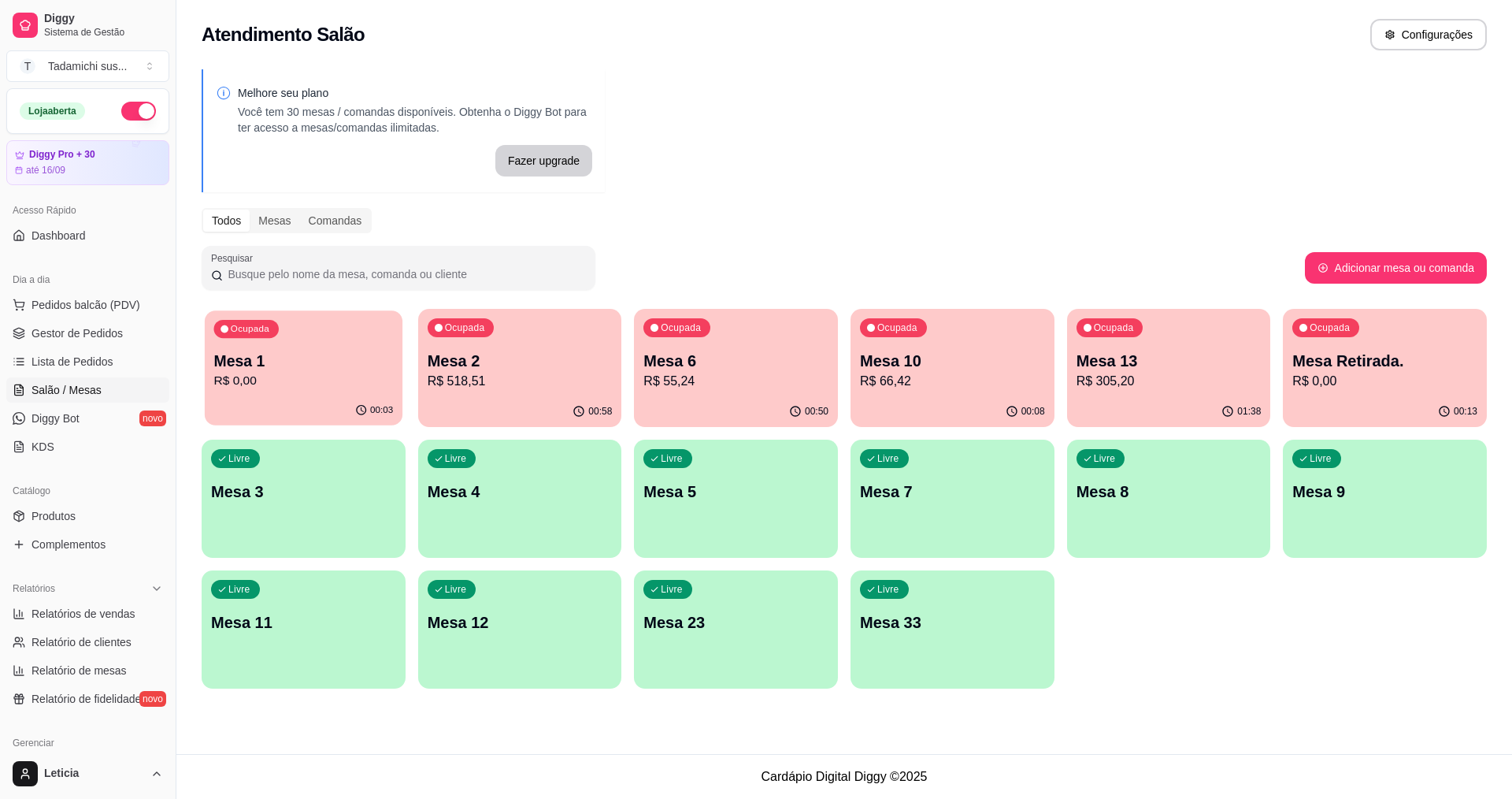
click at [255, 389] on p "R$ 0,00" at bounding box center [304, 381] width 180 height 18
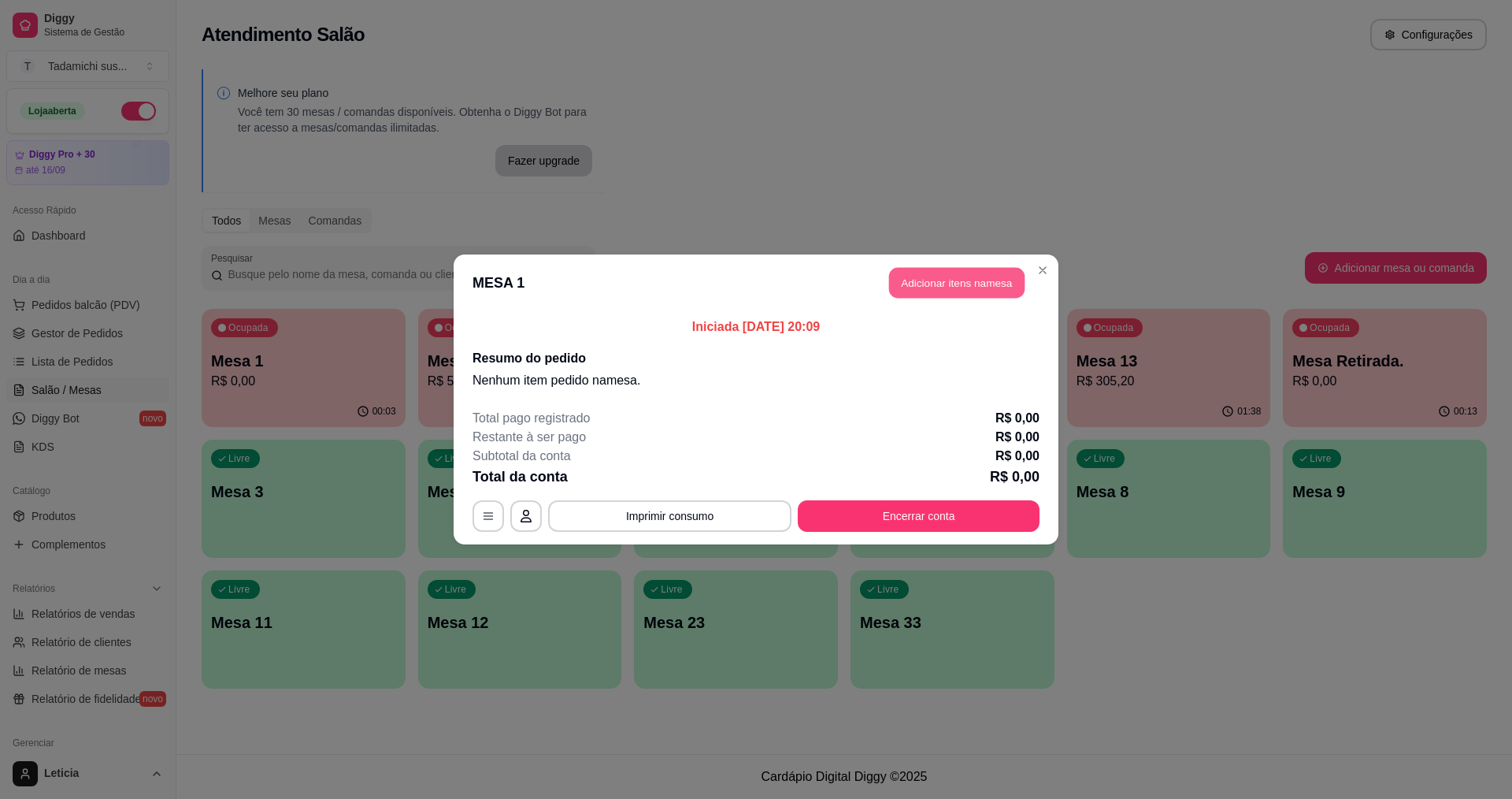
click at [932, 293] on button "Adicionar itens na mesa" at bounding box center [957, 283] width 136 height 31
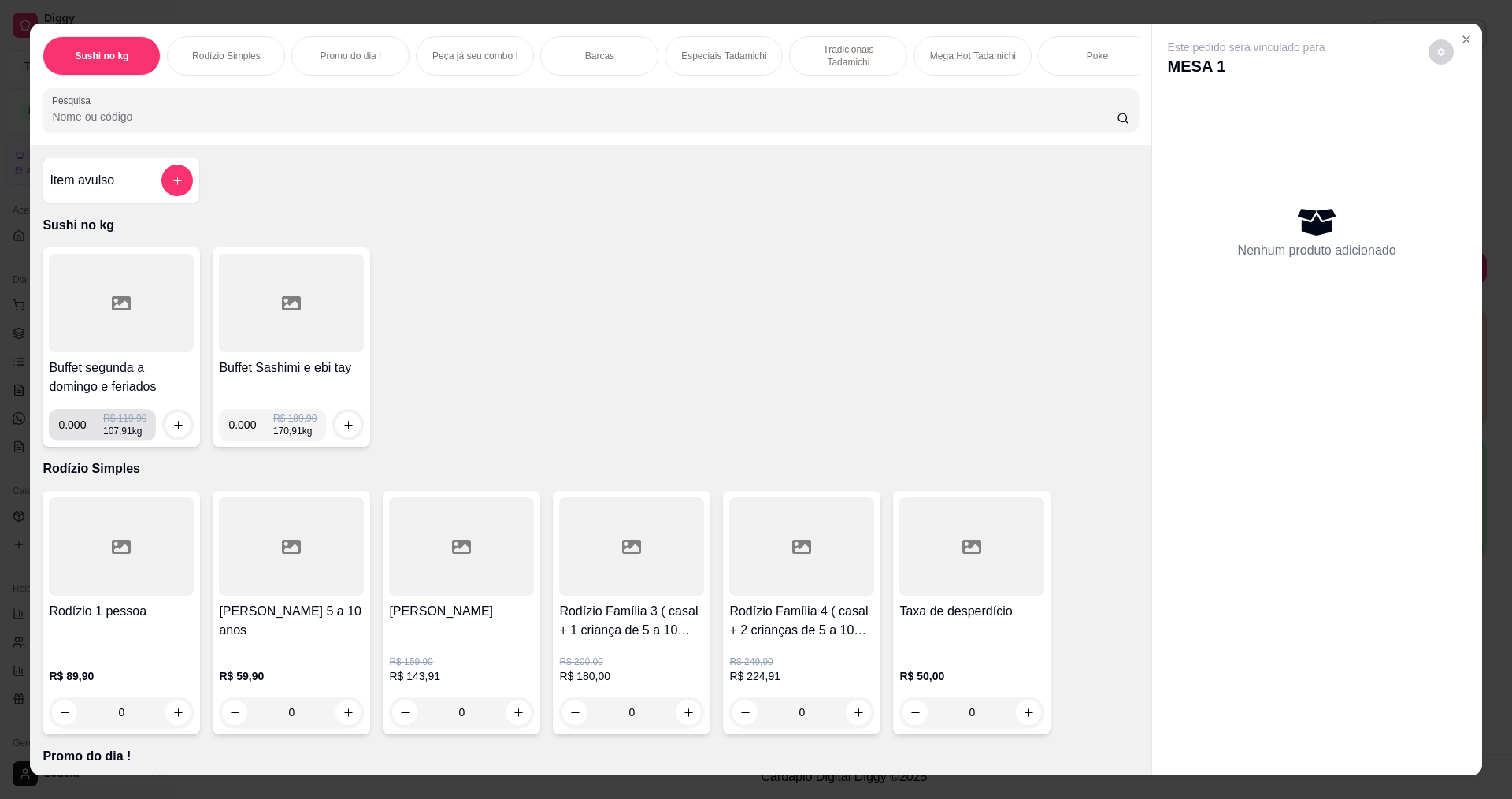
click at [92, 440] on input "0.000" at bounding box center [81, 424] width 45 height 32
type input "0.548"
click at [172, 431] on icon "increase-product-quantity" at bounding box center [178, 425] width 12 height 12
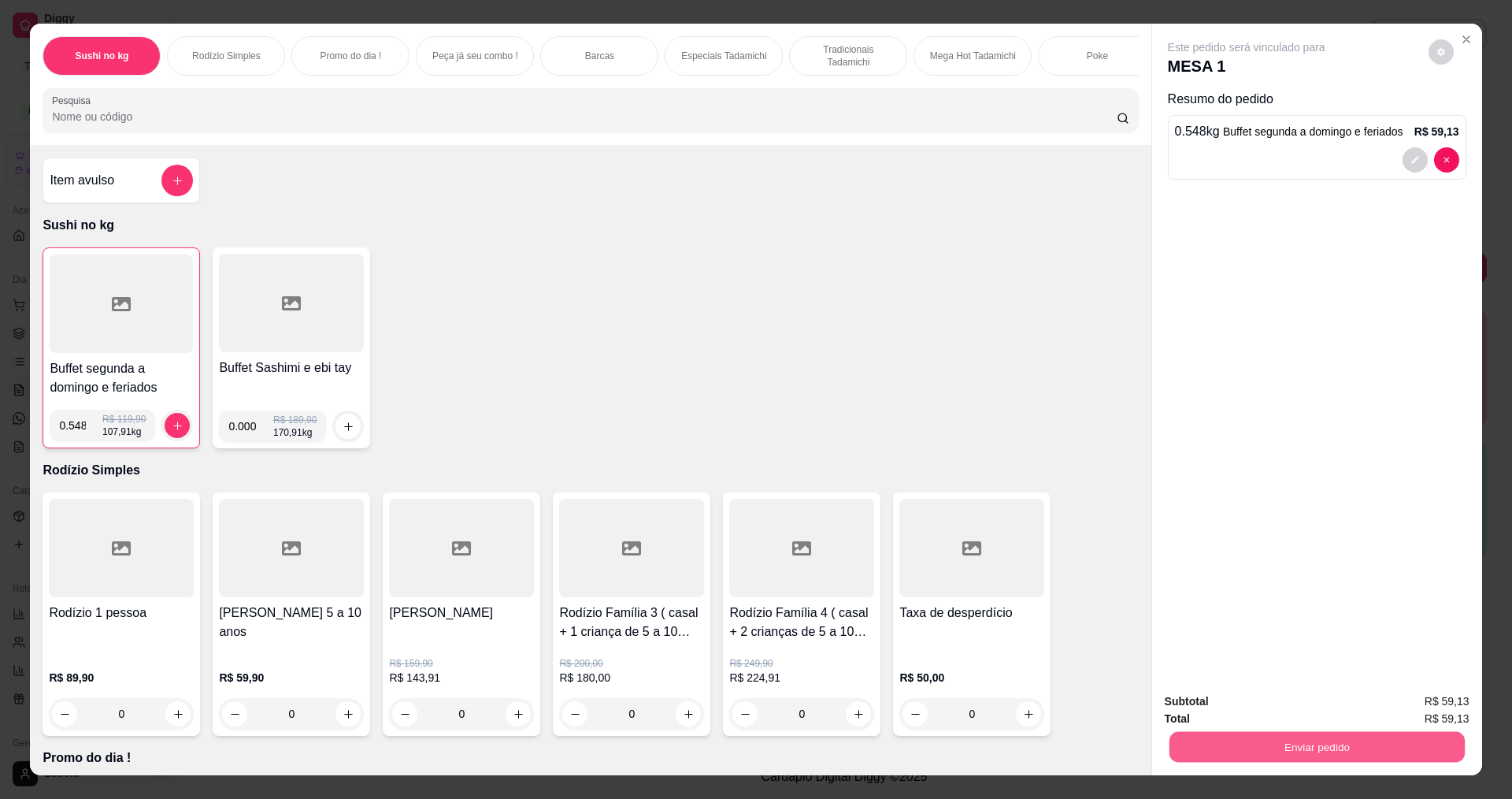
click at [1281, 737] on button "Enviar pedido" at bounding box center [1316, 746] width 295 height 31
click at [1246, 711] on button "Não registrar e enviar pedido" at bounding box center [1264, 707] width 159 height 29
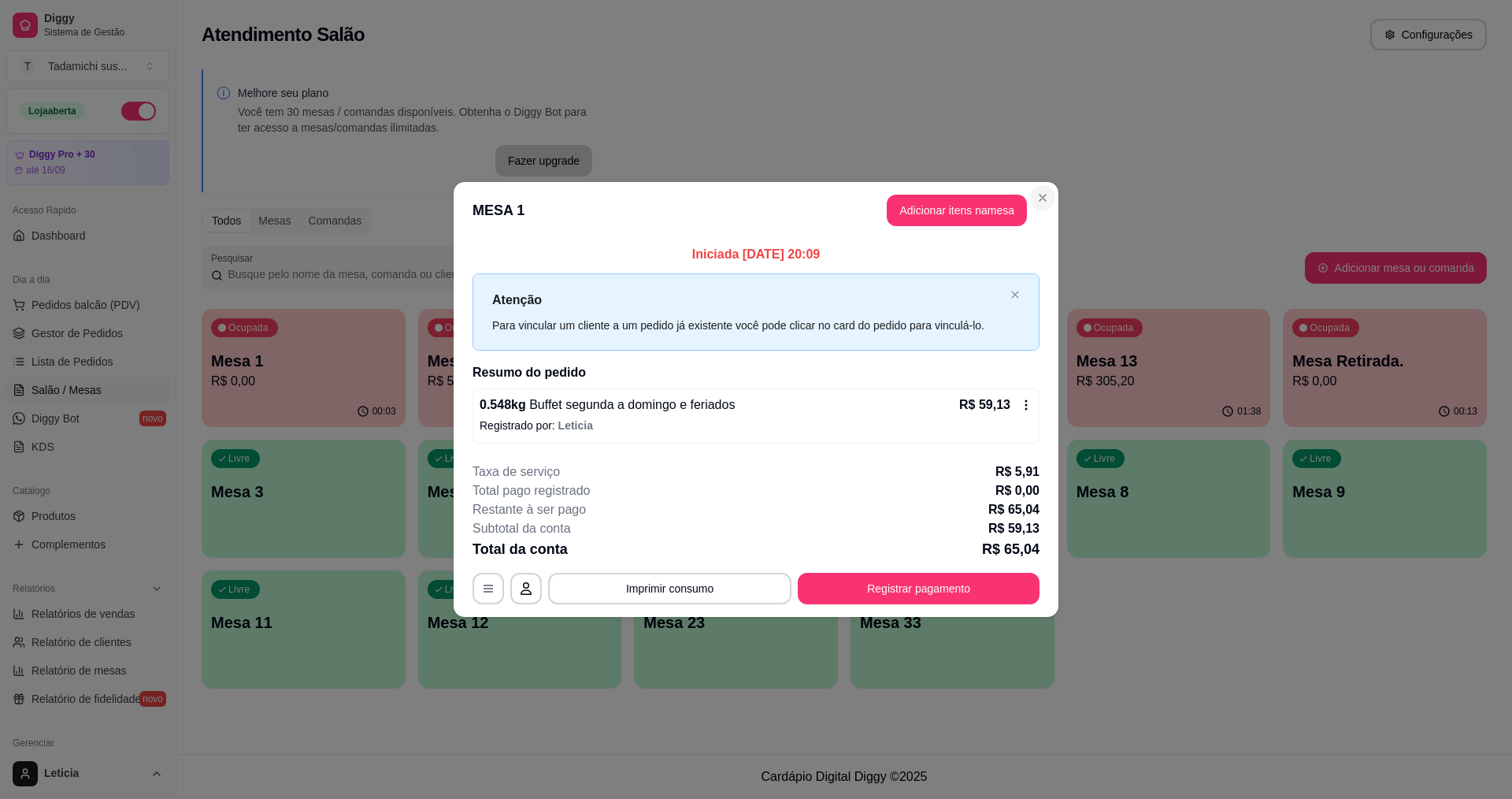
click at [1044, 185] on section "**********" at bounding box center [756, 399] width 605 height 434
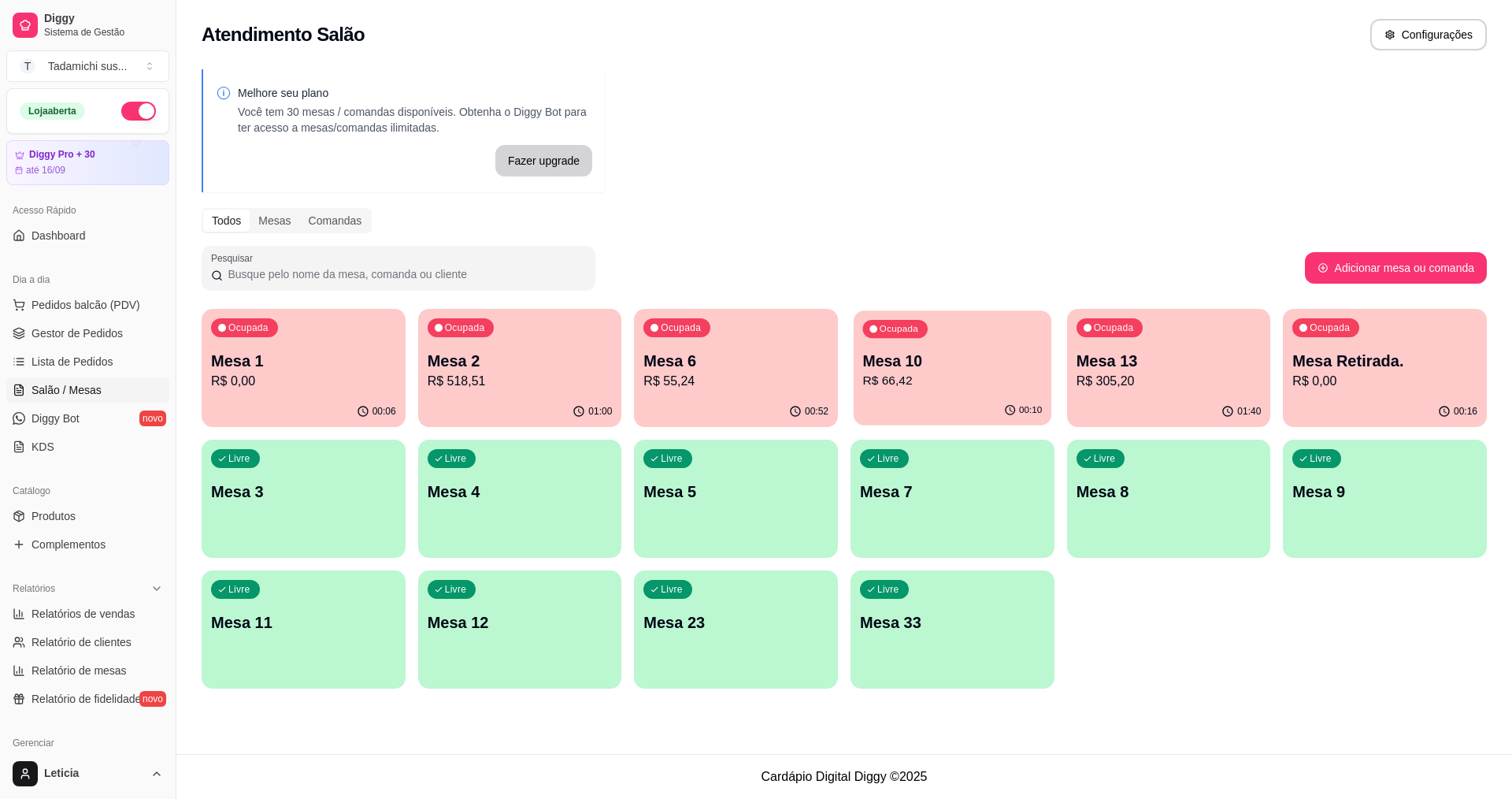
click at [963, 390] on p "R$ 66,42" at bounding box center [953, 381] width 180 height 18
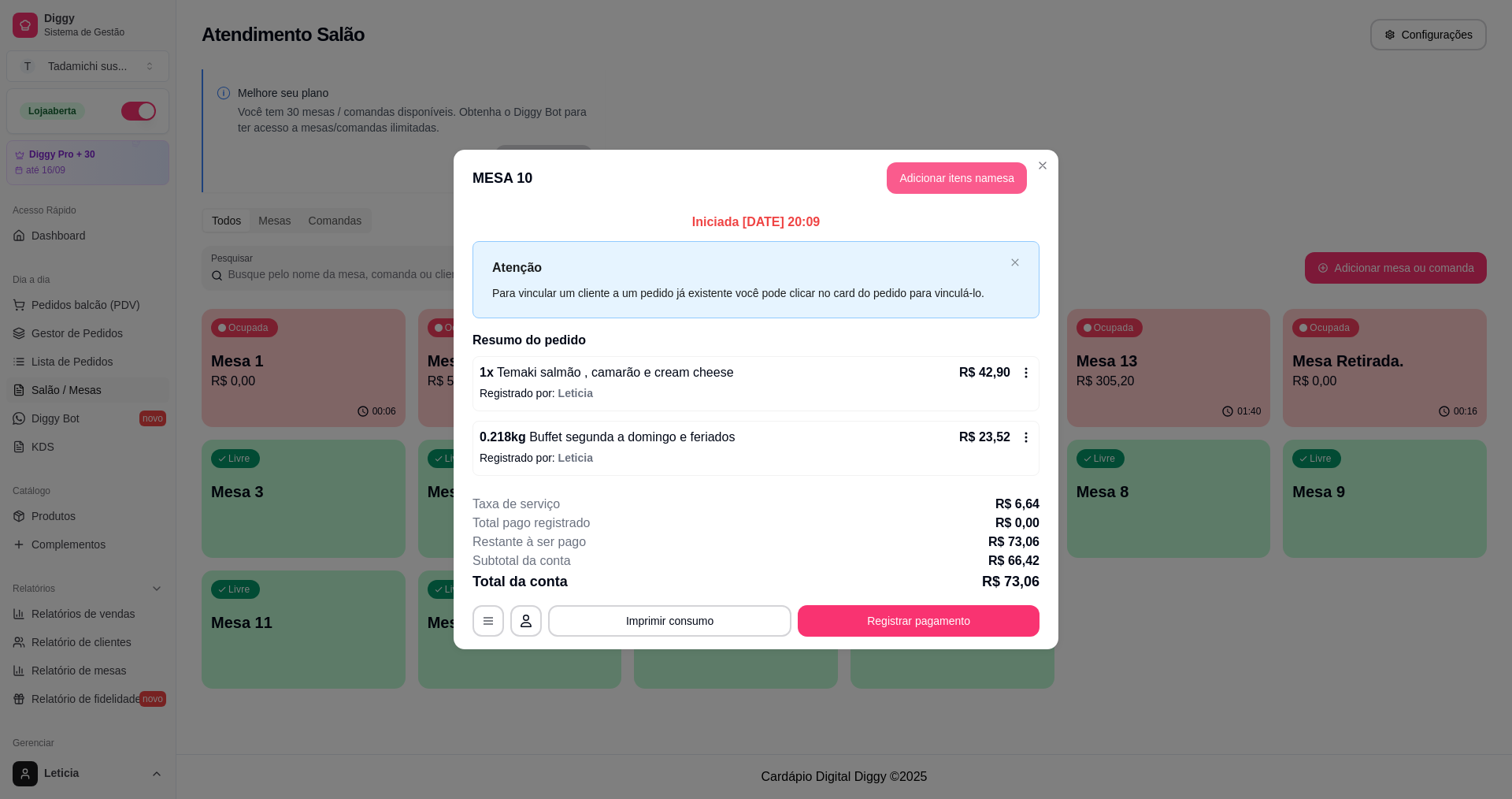
click at [982, 183] on button "Adicionar itens na mesa" at bounding box center [957, 178] width 140 height 32
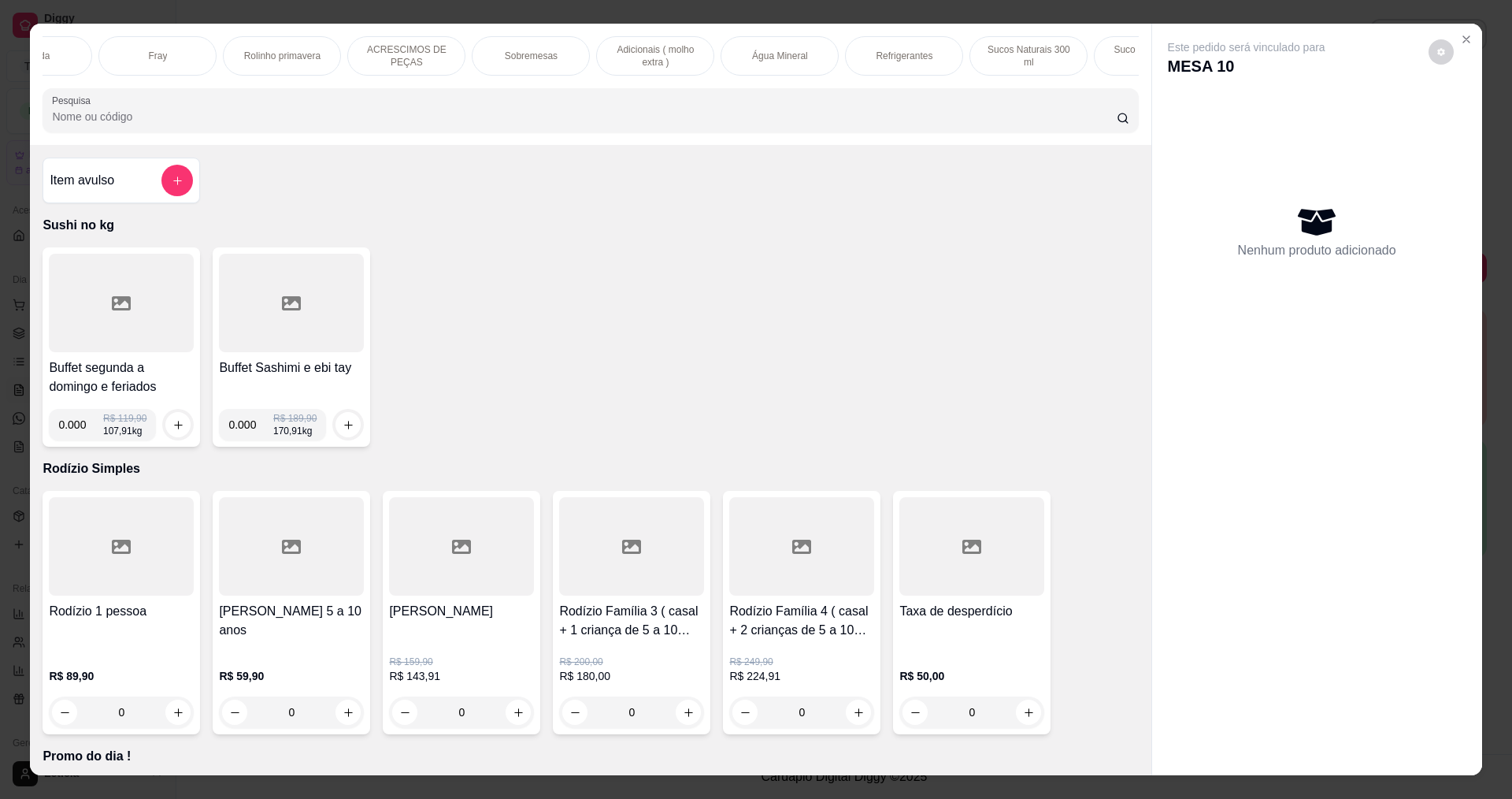
scroll to position [0, 1638]
click at [684, 62] on p "Água Mineral" at bounding box center [703, 56] width 56 height 12
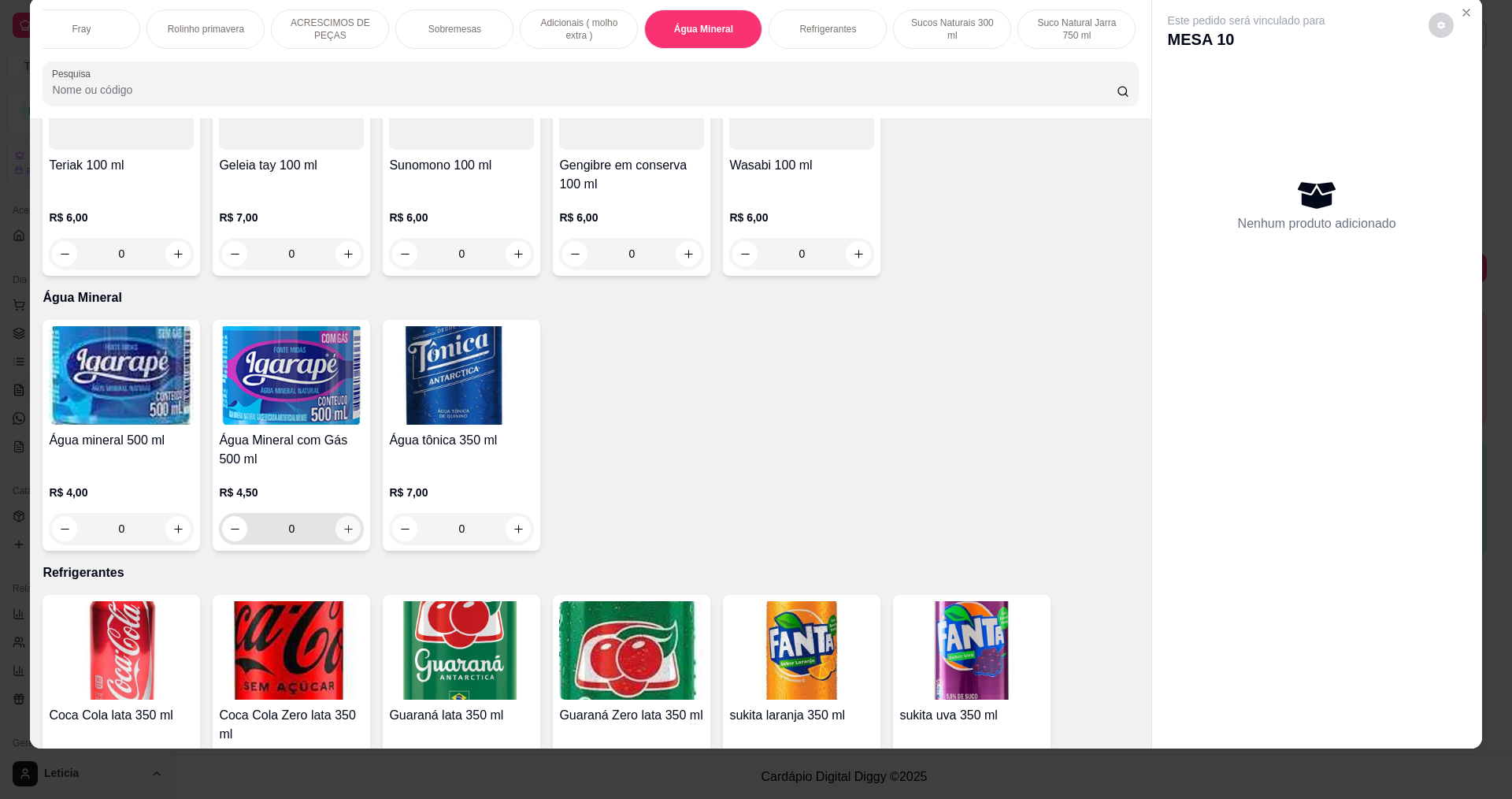
click at [341, 516] on button "increase-product-quantity" at bounding box center [348, 529] width 25 height 25
type input "1"
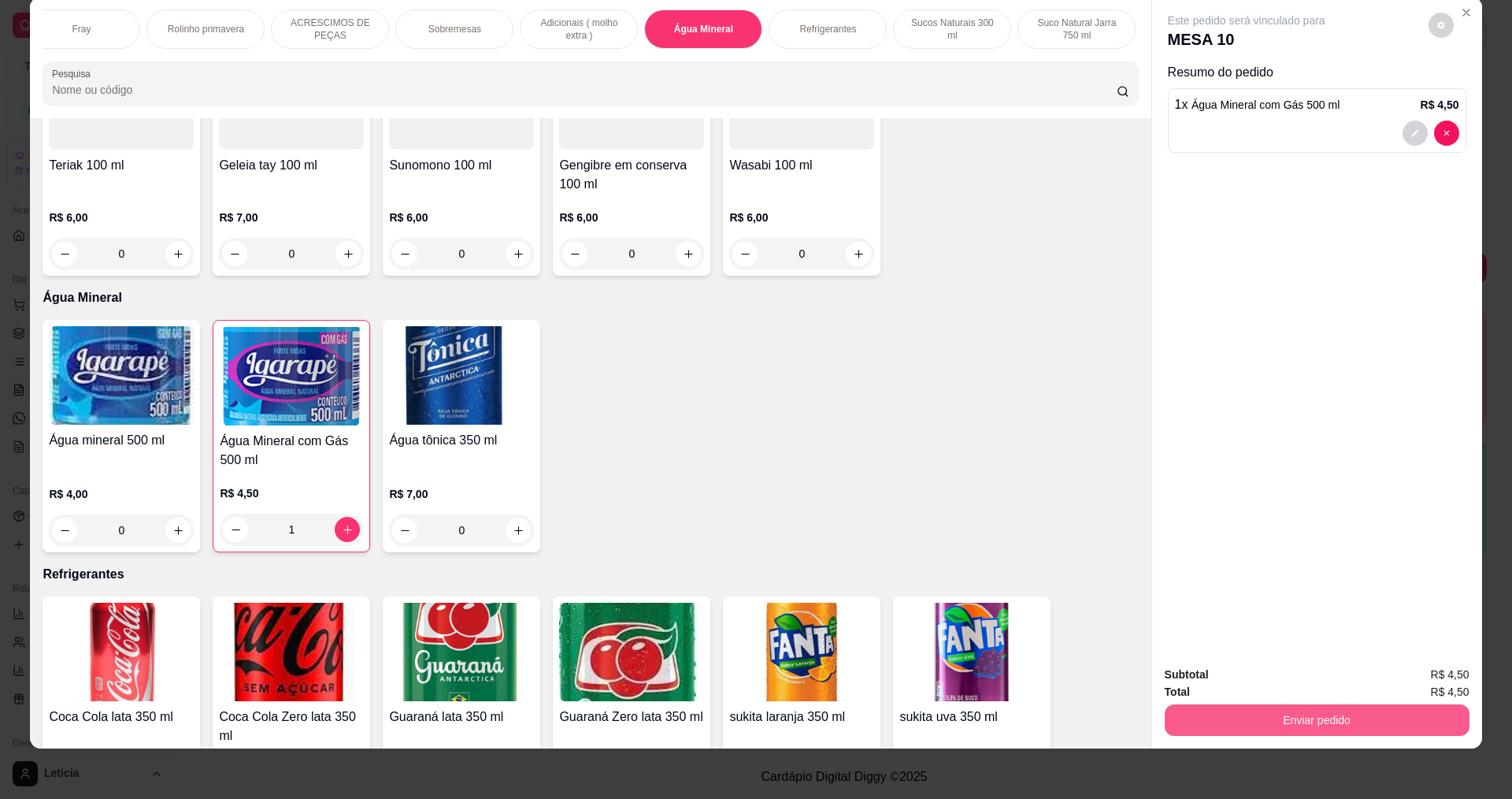
click at [1287, 714] on button "Enviar pedido" at bounding box center [1317, 720] width 305 height 32
click at [1246, 678] on button "Não registrar e enviar pedido" at bounding box center [1264, 680] width 159 height 29
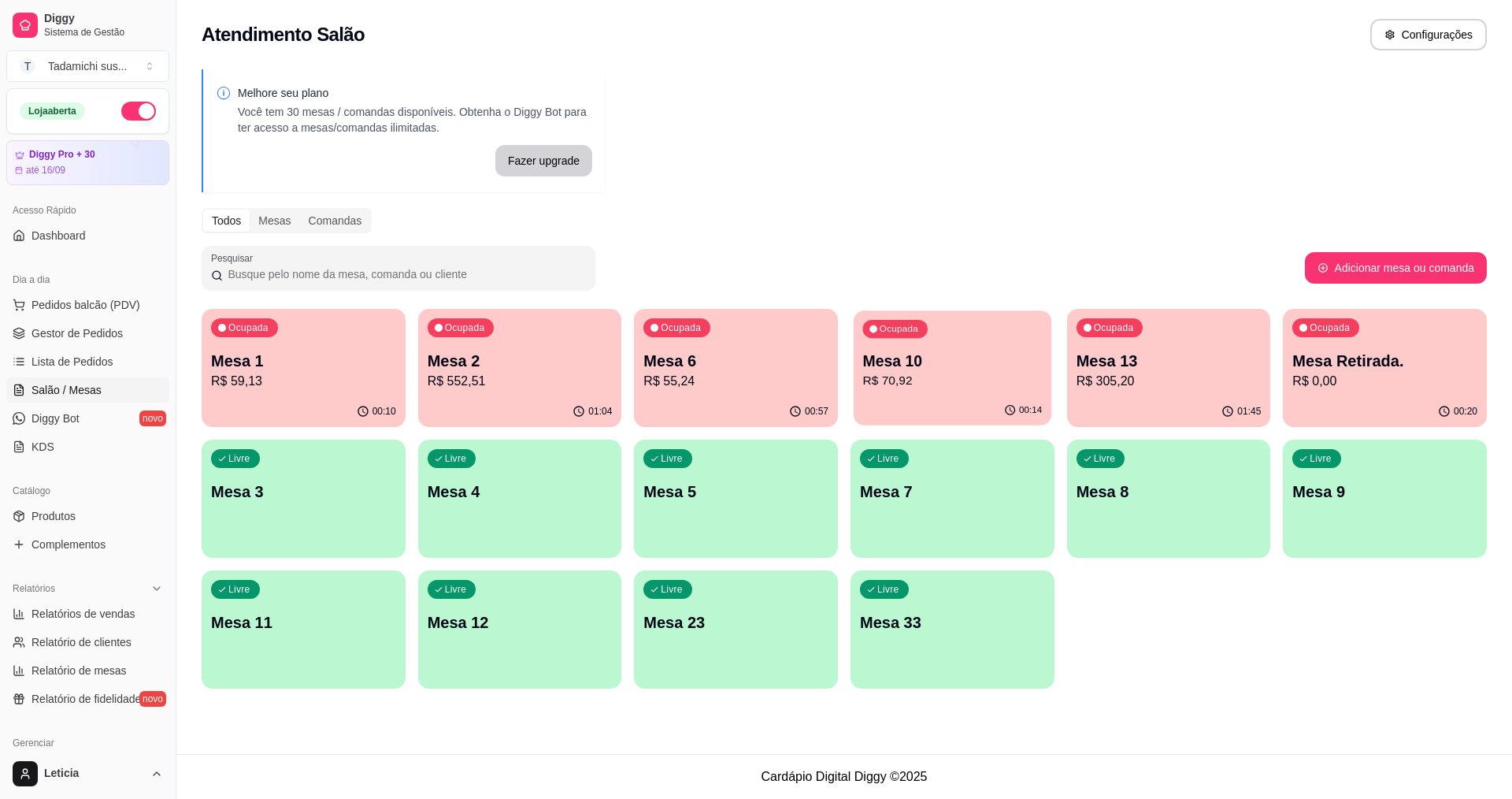
click at [921, 368] on p "Mesa 10" at bounding box center [953, 361] width 180 height 22
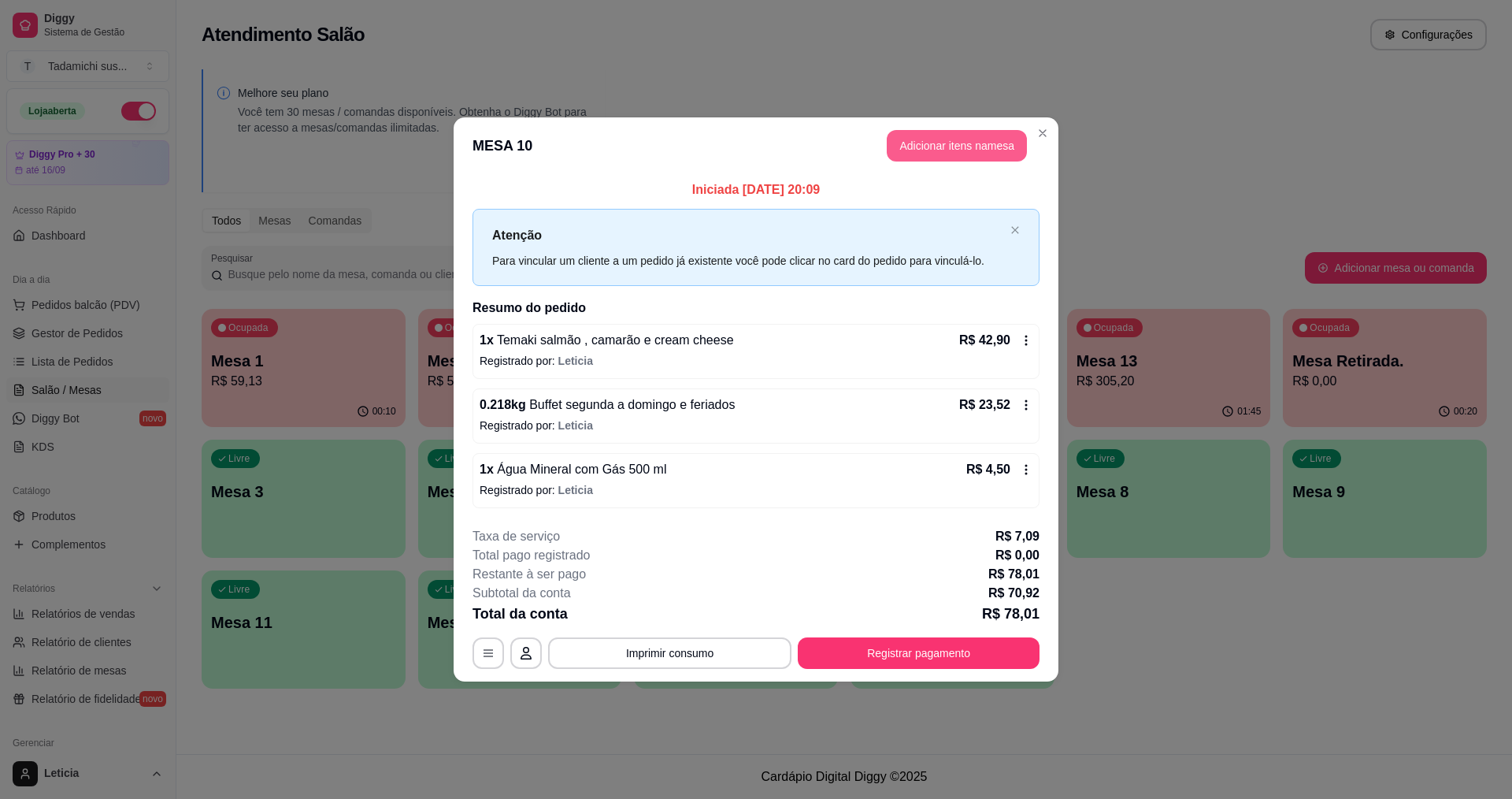
click at [984, 153] on button "Adicionar itens na mesa" at bounding box center [957, 146] width 140 height 32
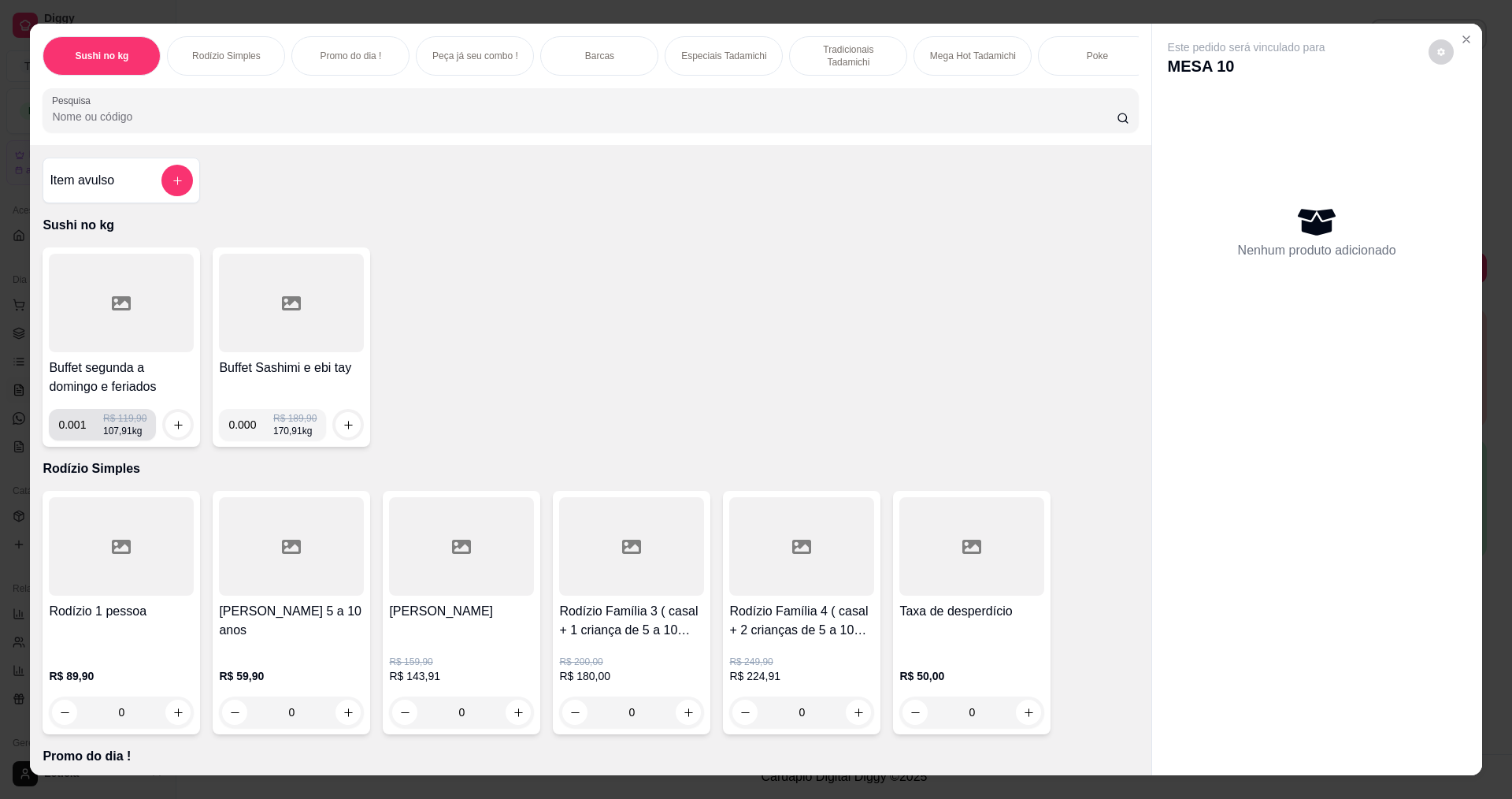
drag, startPoint x: 94, startPoint y: 434, endPoint x: 82, endPoint y: 448, distance: 18.4
click at [92, 435] on input "0.001" at bounding box center [81, 424] width 45 height 32
type input "0.098"
click at [172, 431] on icon "increase-product-quantity" at bounding box center [178, 425] width 12 height 12
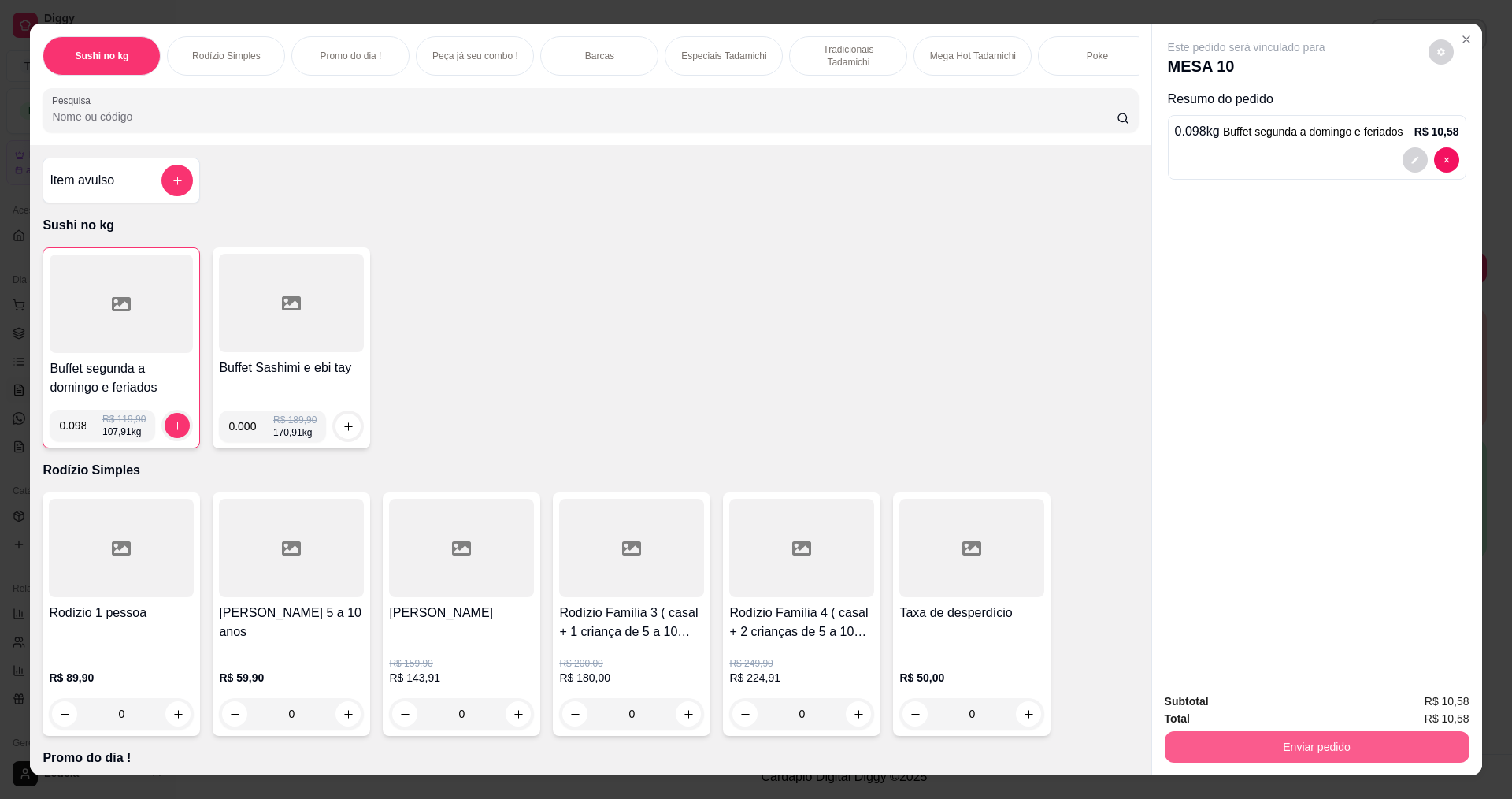
click at [1235, 740] on button "Enviar pedido" at bounding box center [1317, 747] width 305 height 32
click at [1218, 707] on button "Não registrar e enviar pedido" at bounding box center [1265, 708] width 164 height 30
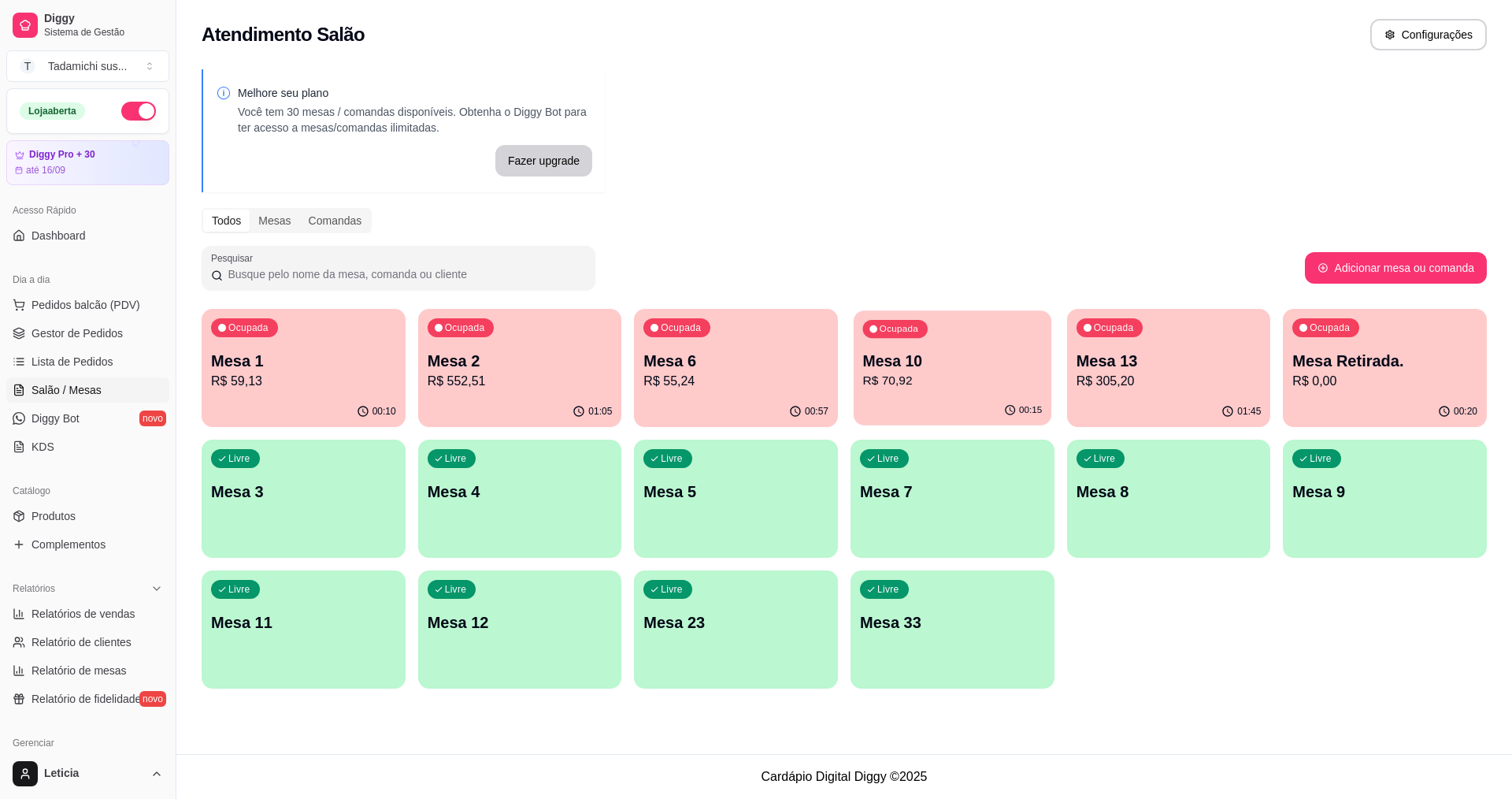
click at [994, 375] on p "R$ 70,92" at bounding box center [953, 381] width 180 height 18
click at [1374, 386] on p "R$ 0,00" at bounding box center [1385, 381] width 185 height 19
click at [1151, 391] on div "Ocupada Mesa 13 R$ 305,20" at bounding box center [1169, 353] width 198 height 85
click at [730, 394] on div "Ocupada Mesa 6 R$ 55,24" at bounding box center [736, 352] width 204 height 87
click at [488, 385] on p "R$ 552,51" at bounding box center [520, 381] width 185 height 19
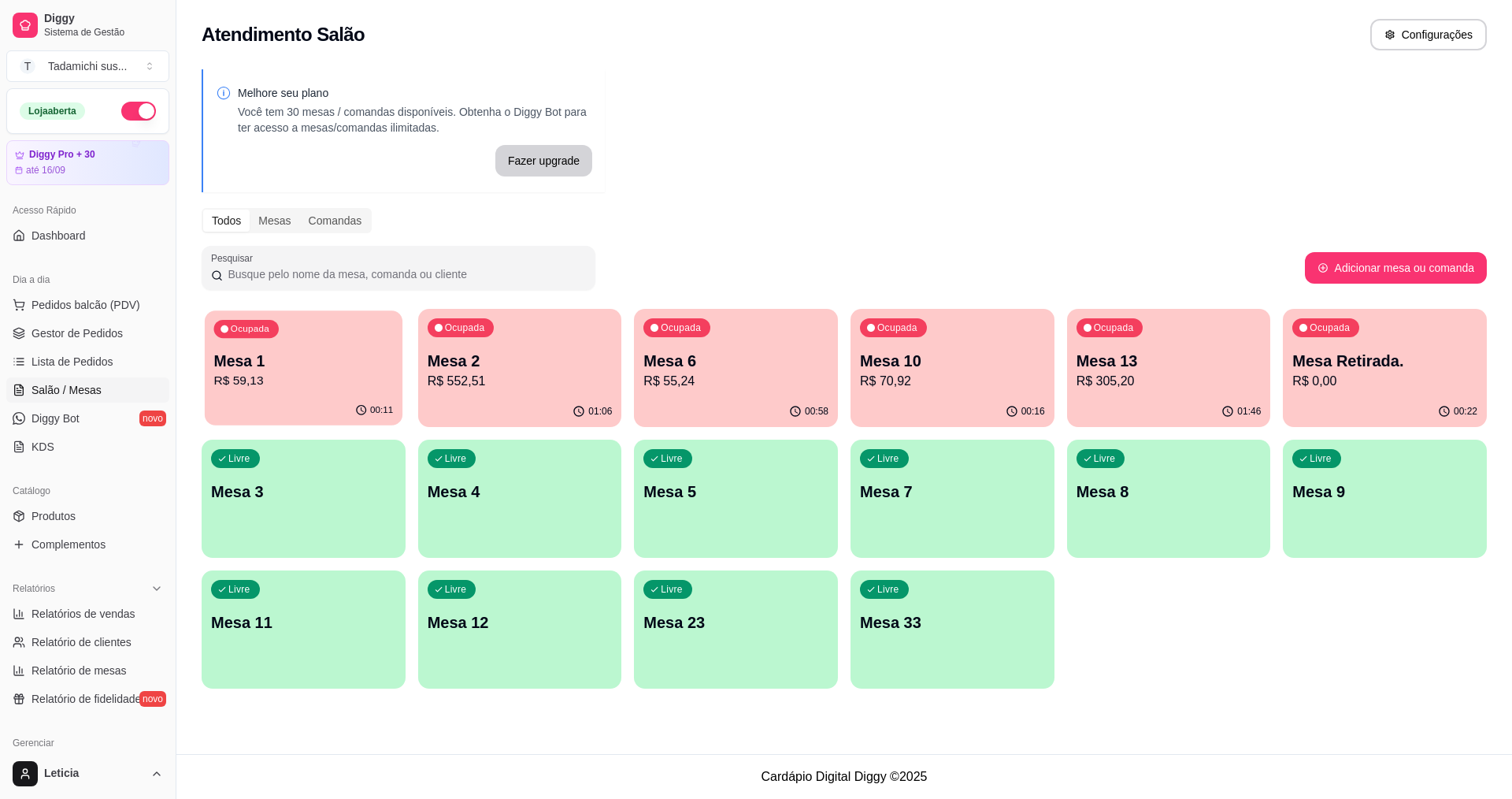
click at [331, 391] on div "Ocupada Mesa 1 R$ 59,13" at bounding box center [304, 353] width 198 height 85
click at [691, 355] on p "Mesa 6" at bounding box center [736, 360] width 185 height 22
click at [959, 369] on p "Mesa 10" at bounding box center [953, 360] width 185 height 22
click at [319, 389] on p "R$ 59,13" at bounding box center [304, 381] width 180 height 18
click at [1458, 354] on p "Mesa Retirada." at bounding box center [1385, 360] width 185 height 22
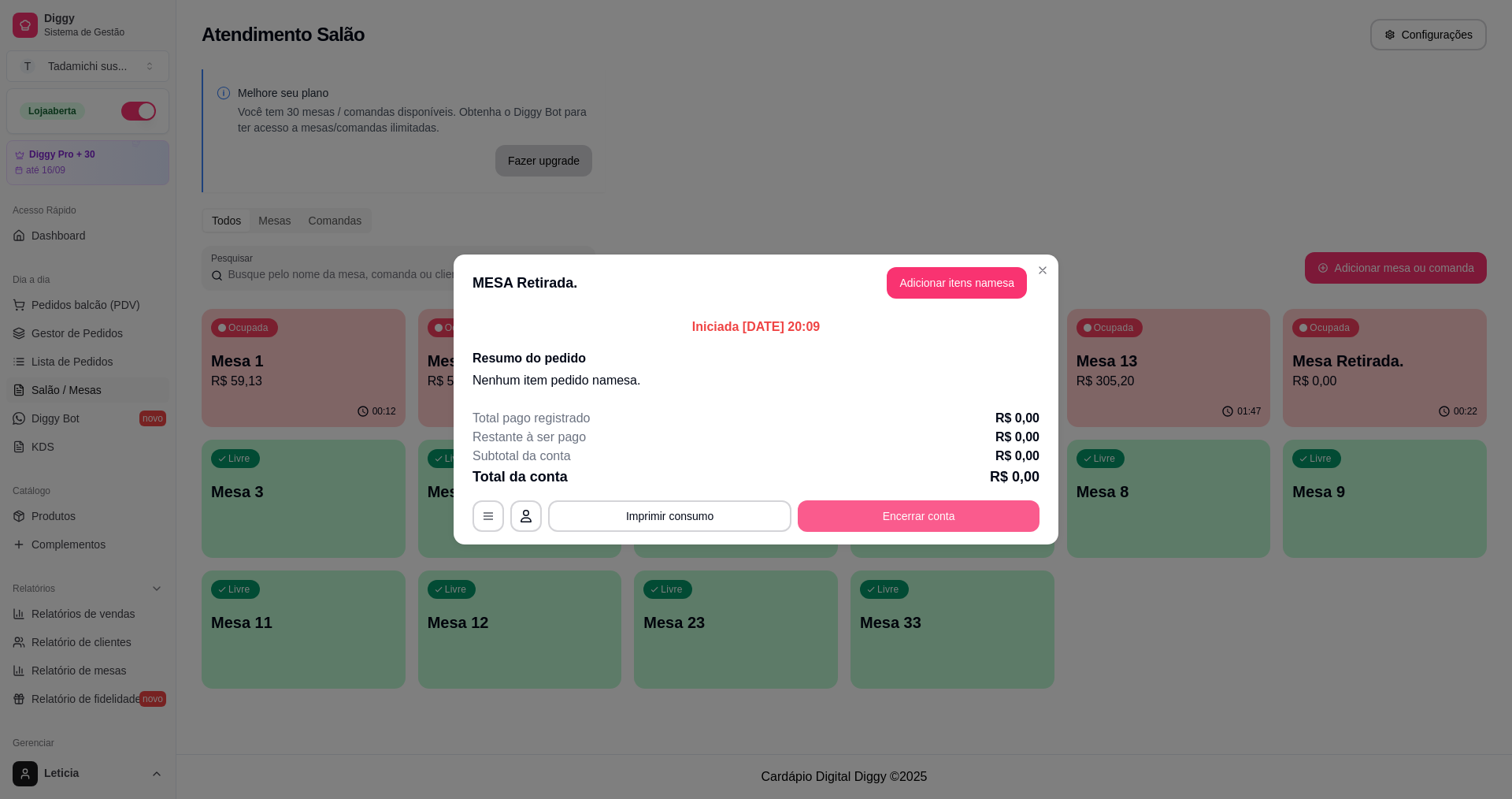
click at [897, 514] on button "Encerrar conta" at bounding box center [919, 516] width 242 height 32
click at [962, 292] on button "Adicionar itens na mesa" at bounding box center [957, 283] width 136 height 31
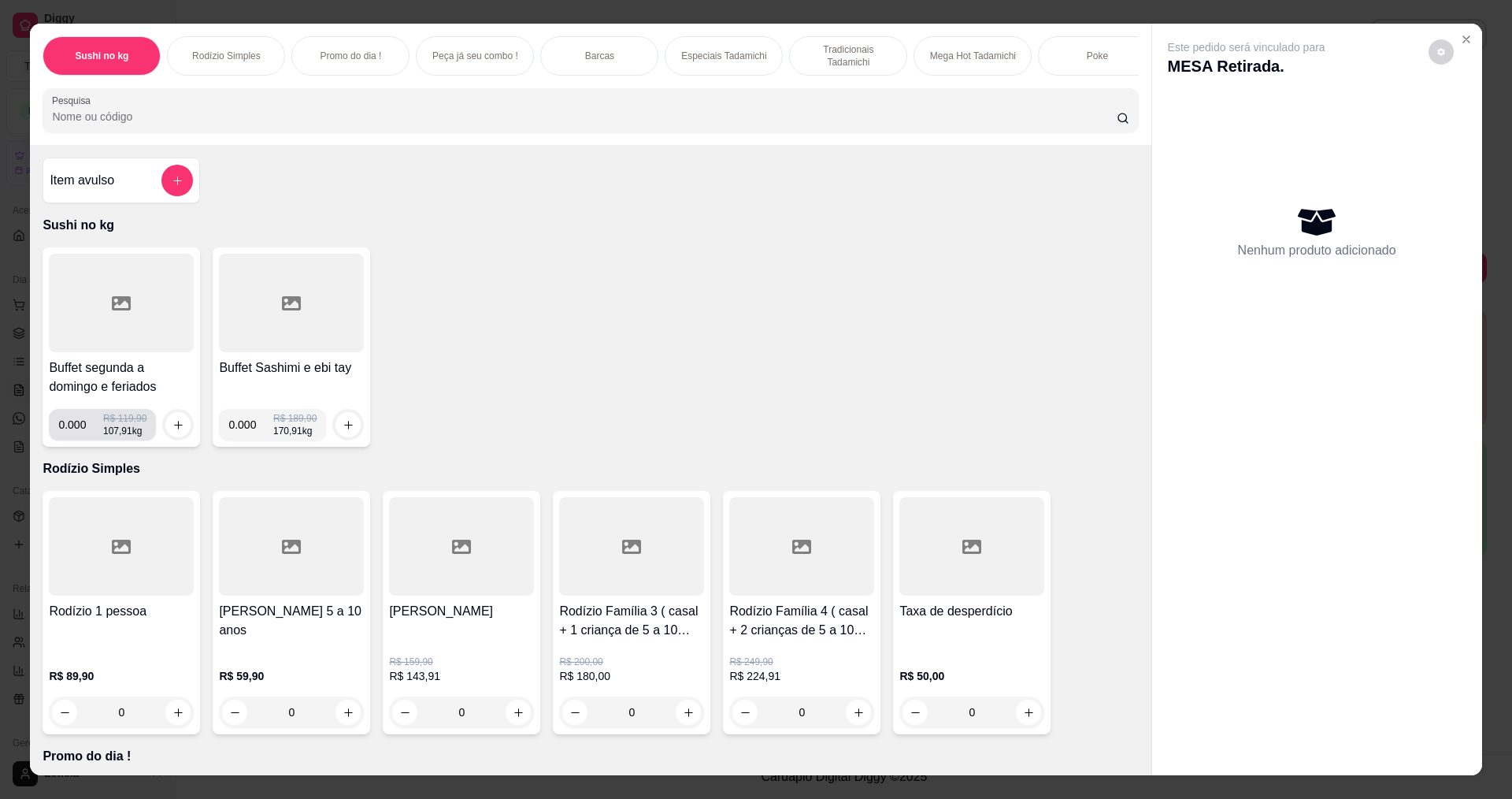
click at [82, 440] on input "0.000" at bounding box center [81, 424] width 45 height 32
type input "0.252"
click at [176, 431] on icon "increase-product-quantity" at bounding box center [178, 425] width 12 height 12
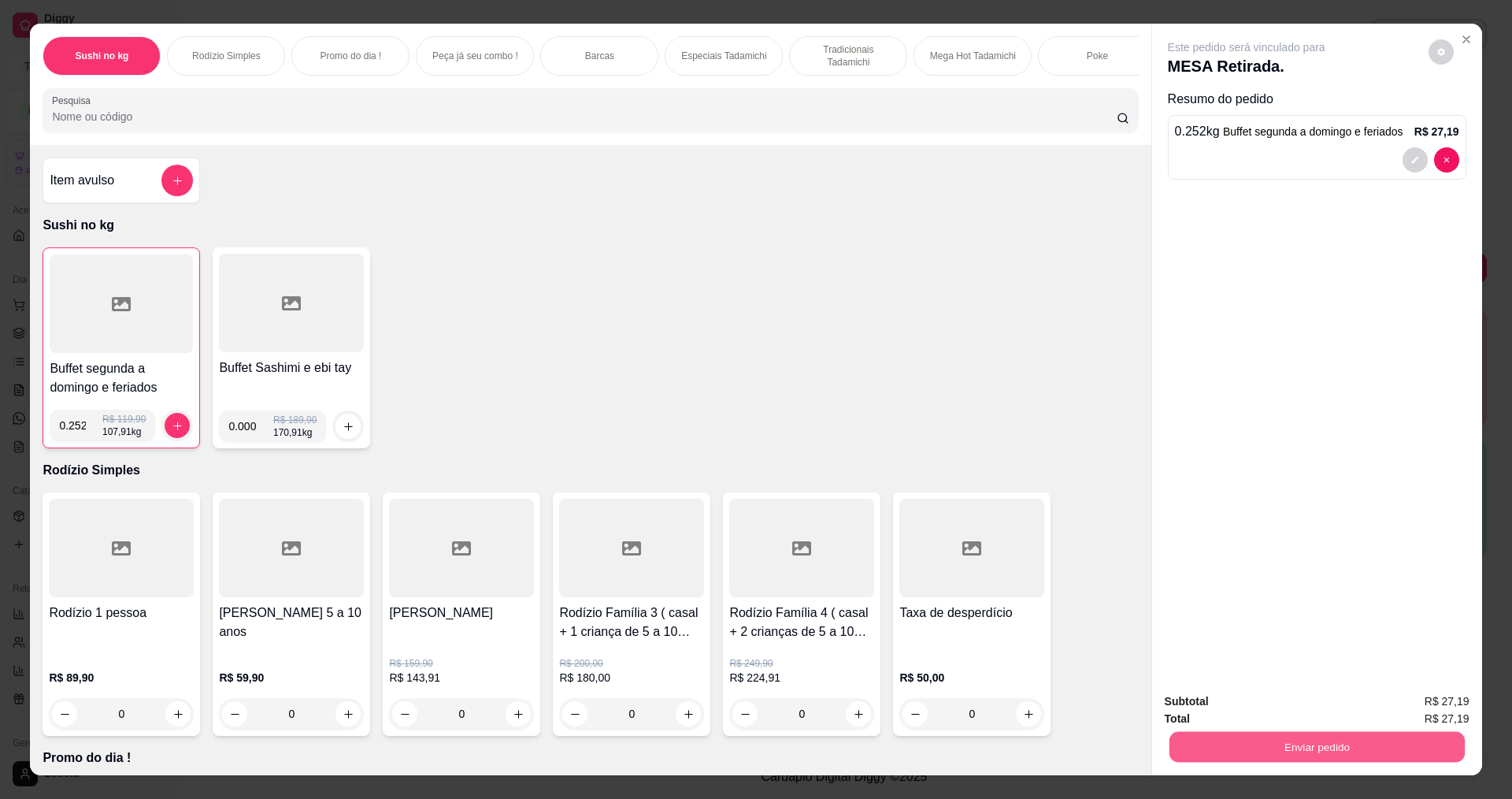
click at [1271, 743] on button "Enviar pedido" at bounding box center [1316, 746] width 295 height 31
click at [1280, 712] on button "Não registrar e enviar pedido" at bounding box center [1265, 707] width 164 height 30
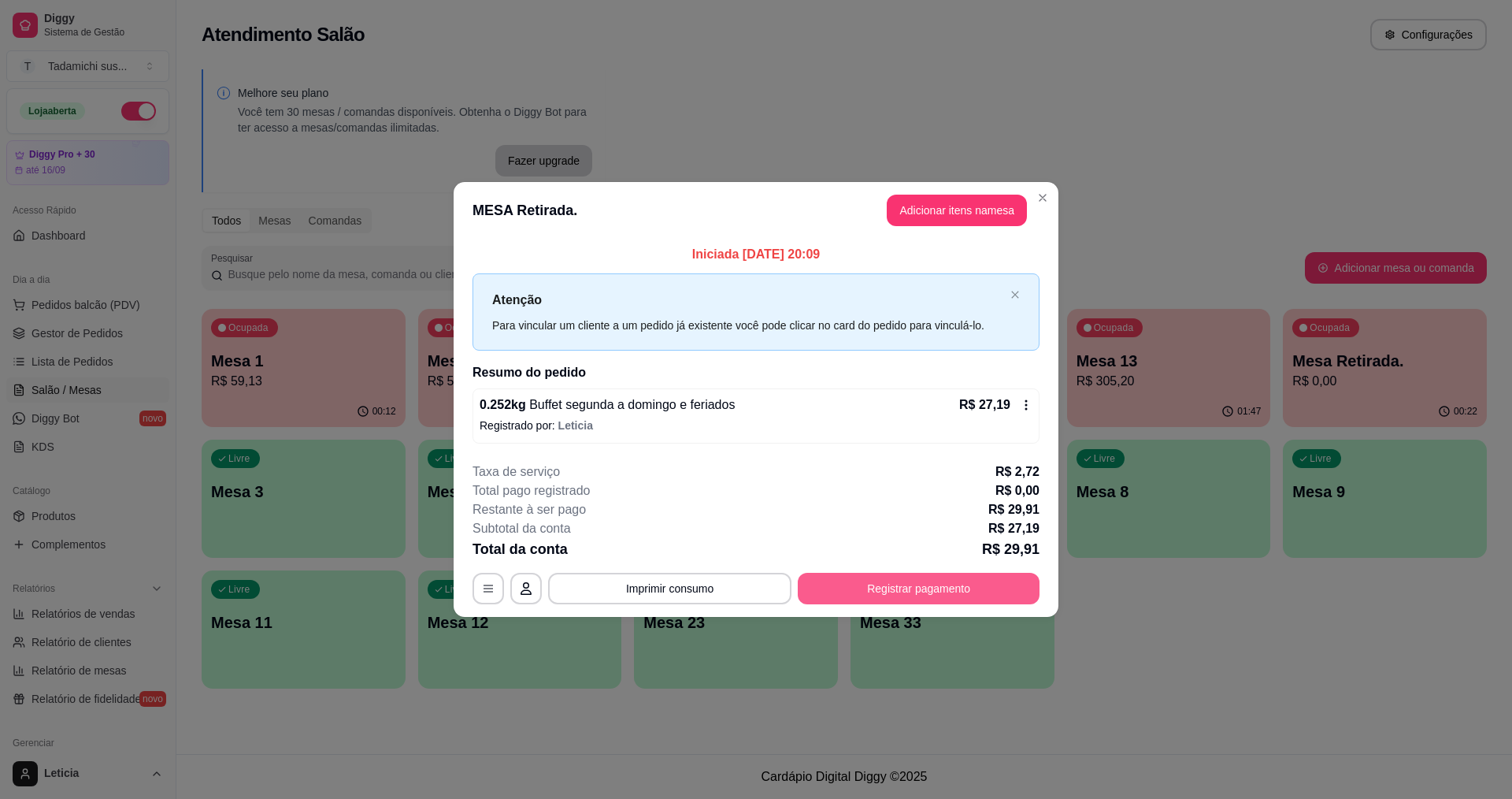
click at [1024, 593] on button "Registrar pagamento" at bounding box center [919, 588] width 242 height 32
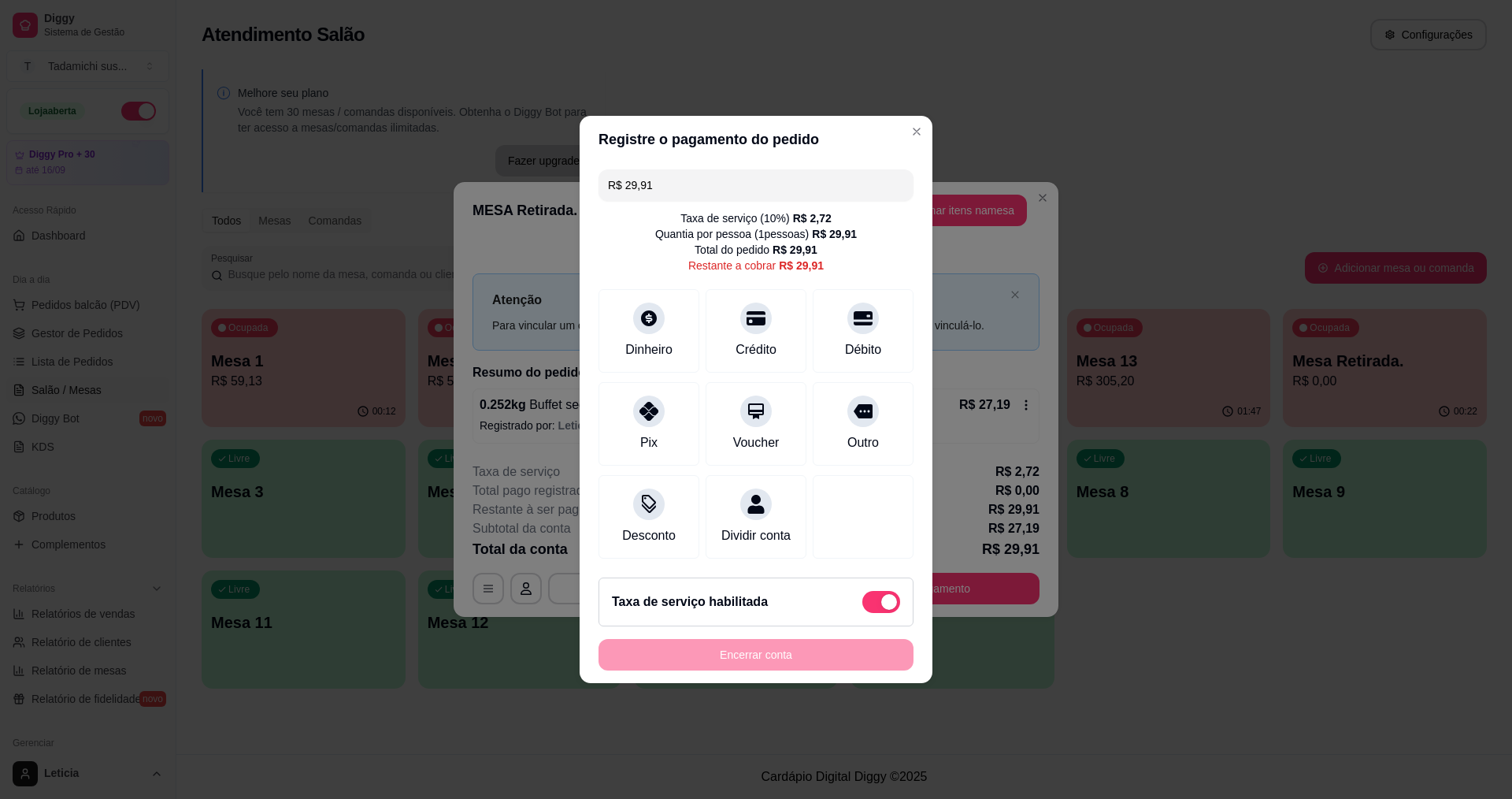
click at [862, 607] on span at bounding box center [880, 602] width 37 height 22
click at [861, 607] on input "checkbox" at bounding box center [866, 610] width 10 height 10
checkbox input "true"
type input "R$ 27,19"
checkbox input "false"
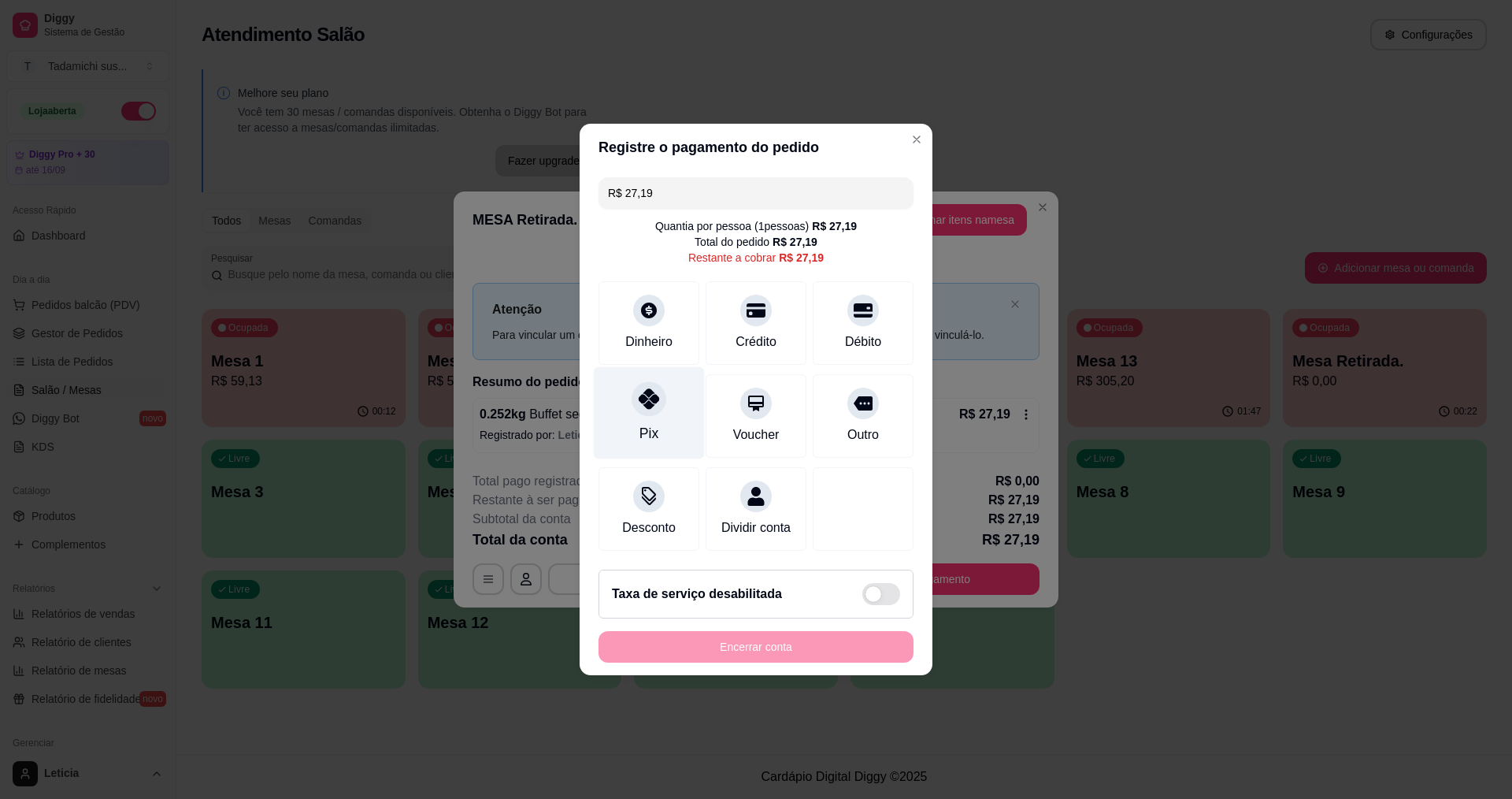
click at [659, 398] on div at bounding box center [649, 399] width 35 height 35
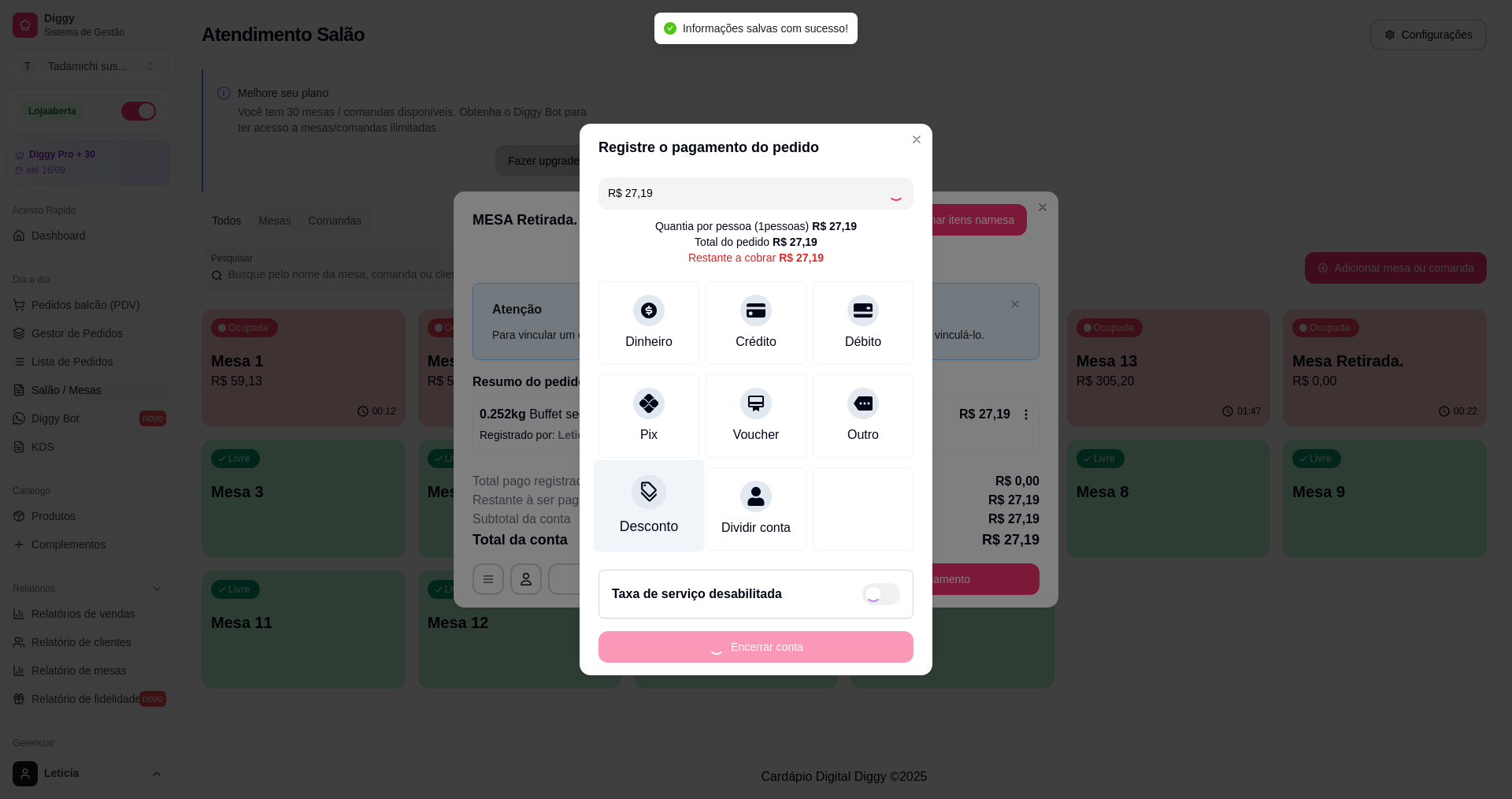
type input "R$ 0,00"
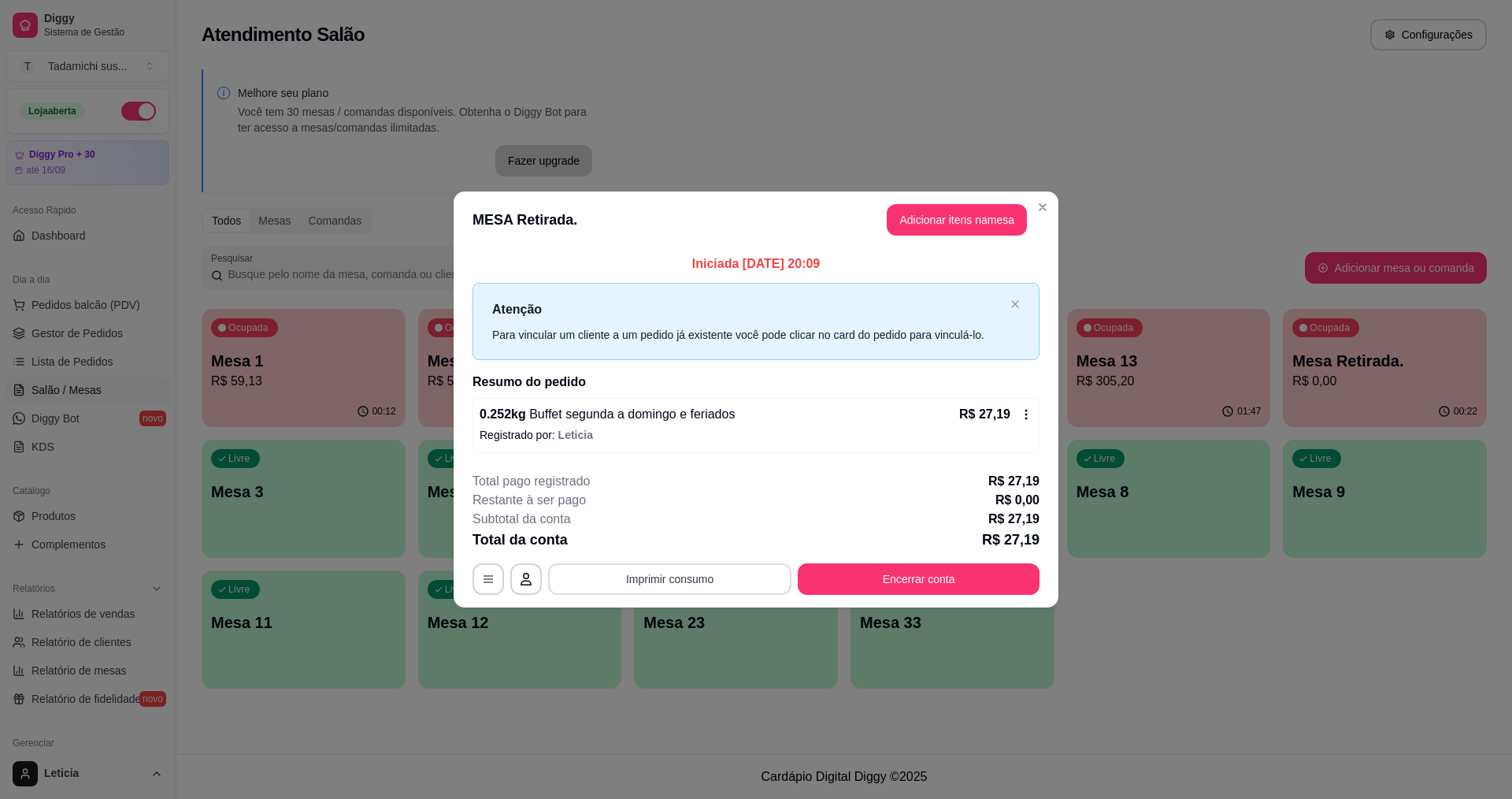
click at [704, 571] on button "Imprimir consumo" at bounding box center [670, 579] width 243 height 32
click at [706, 540] on button "IMPRESSORA HAYOM" at bounding box center [673, 541] width 117 height 24
click at [929, 583] on button "Encerrar conta" at bounding box center [919, 579] width 242 height 32
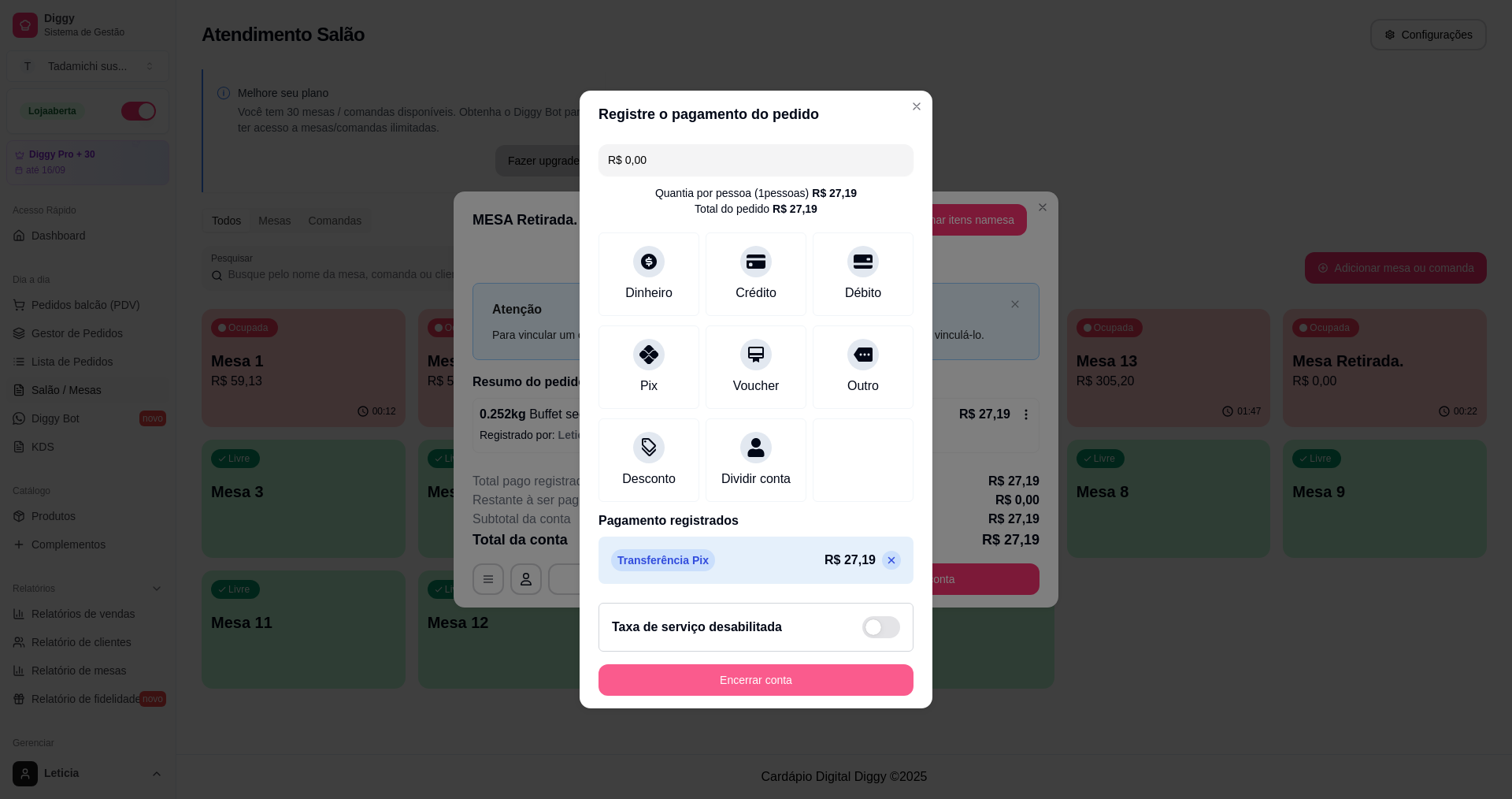
click at [810, 688] on button "Encerrar conta" at bounding box center [756, 680] width 315 height 32
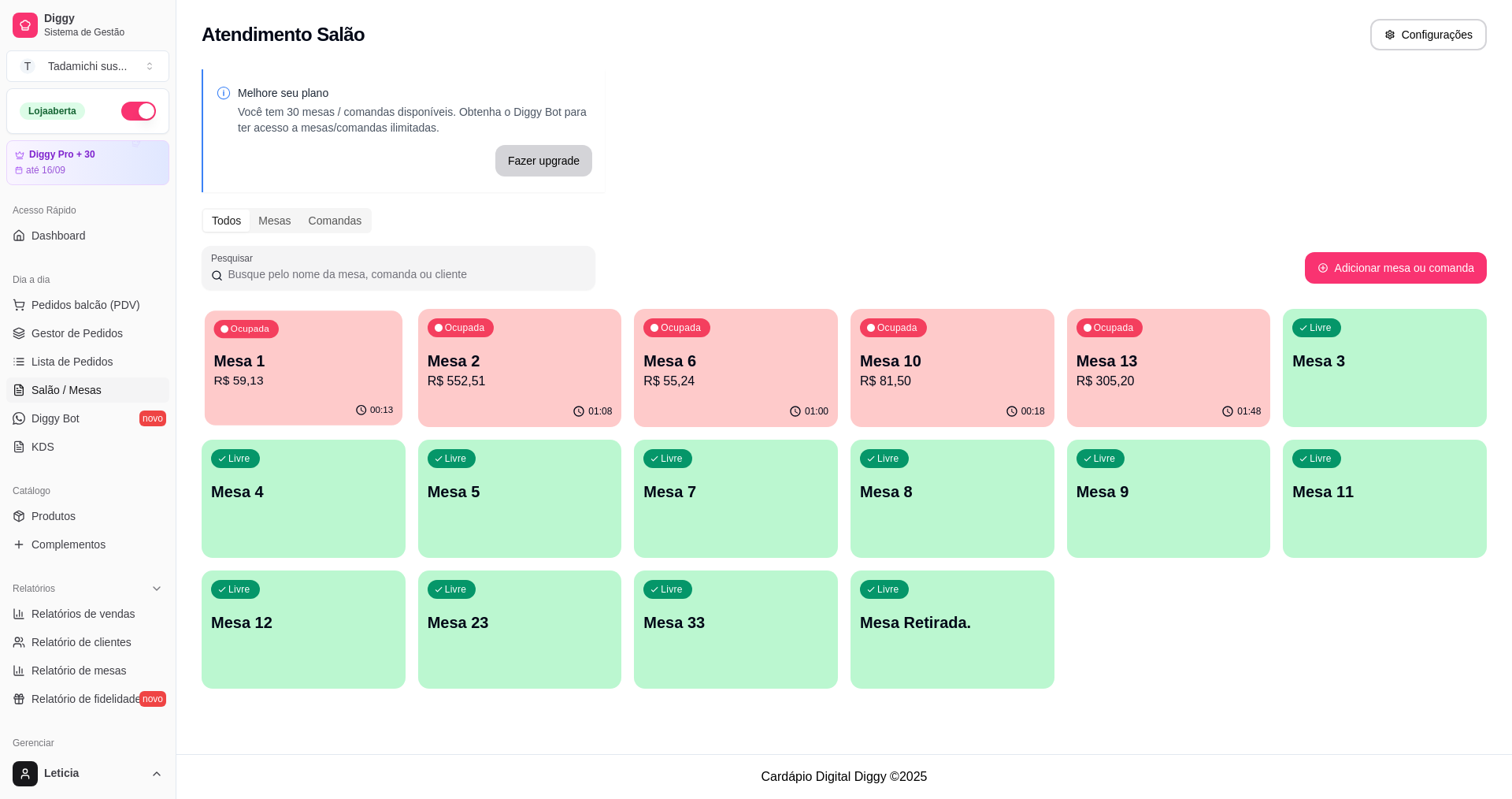
click at [265, 355] on p "Mesa 1" at bounding box center [304, 361] width 180 height 22
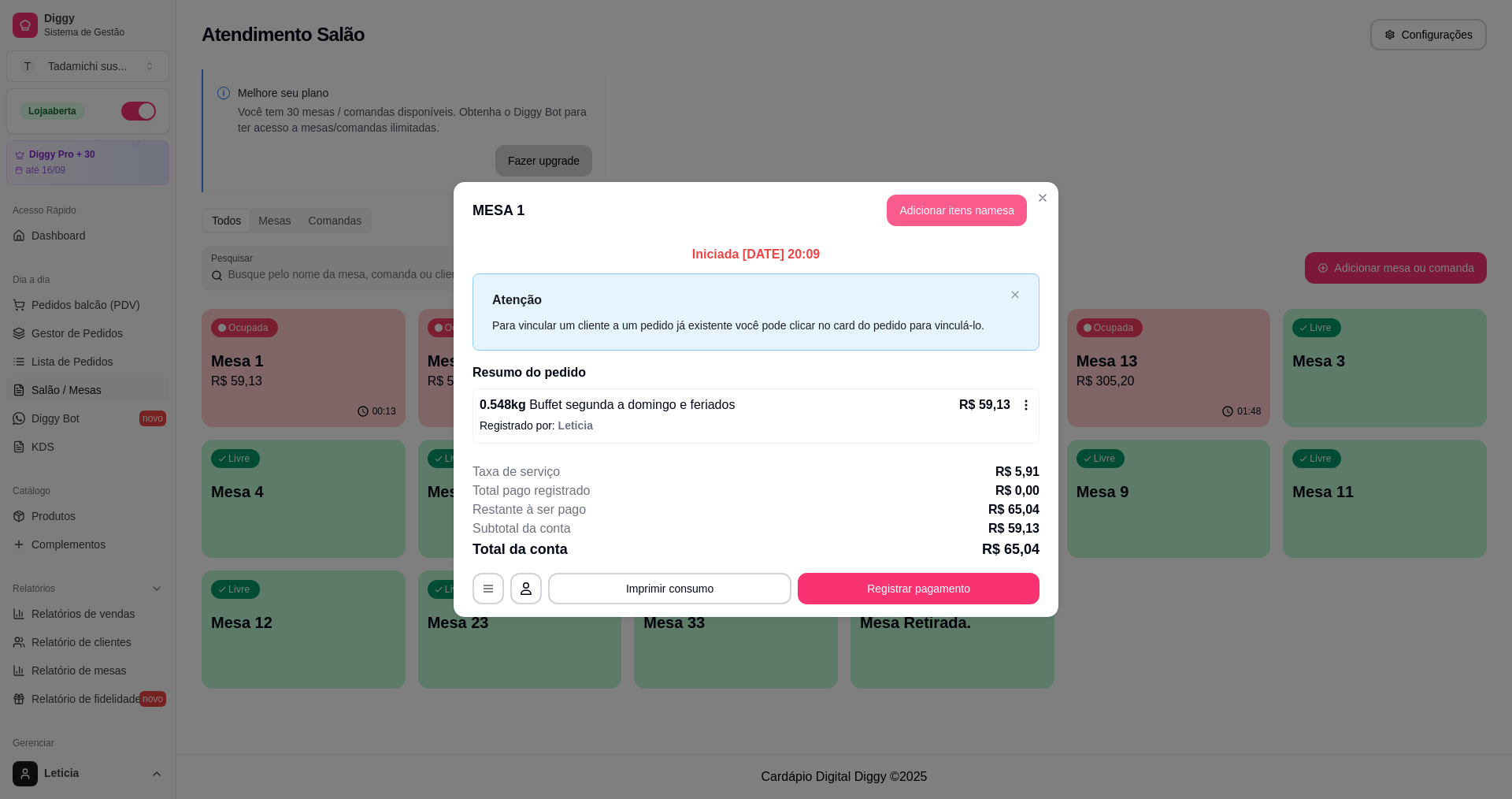
click at [995, 207] on button "Adicionar itens na mesa" at bounding box center [957, 211] width 140 height 32
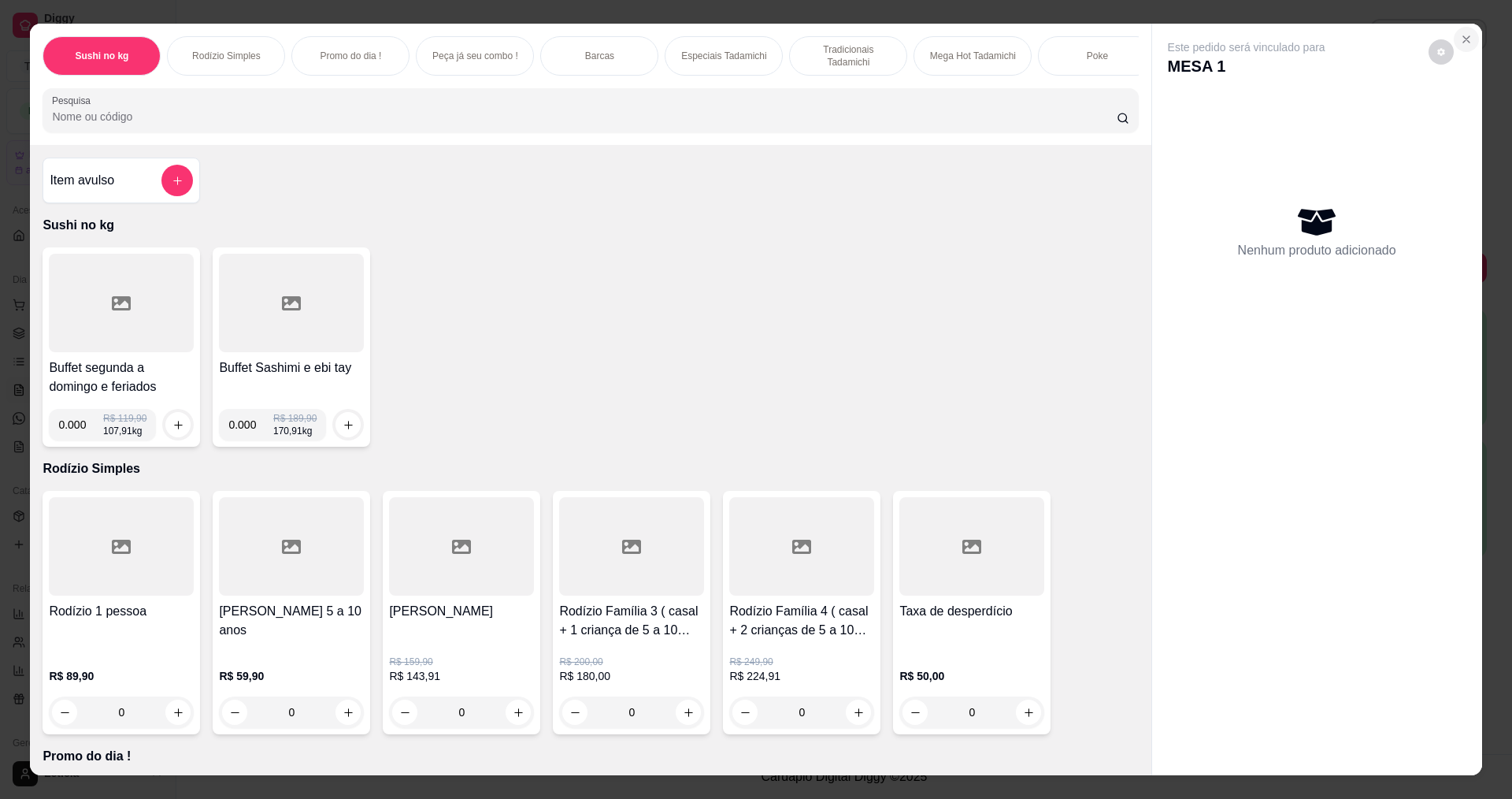
click at [1472, 35] on button "Close" at bounding box center [1466, 39] width 25 height 25
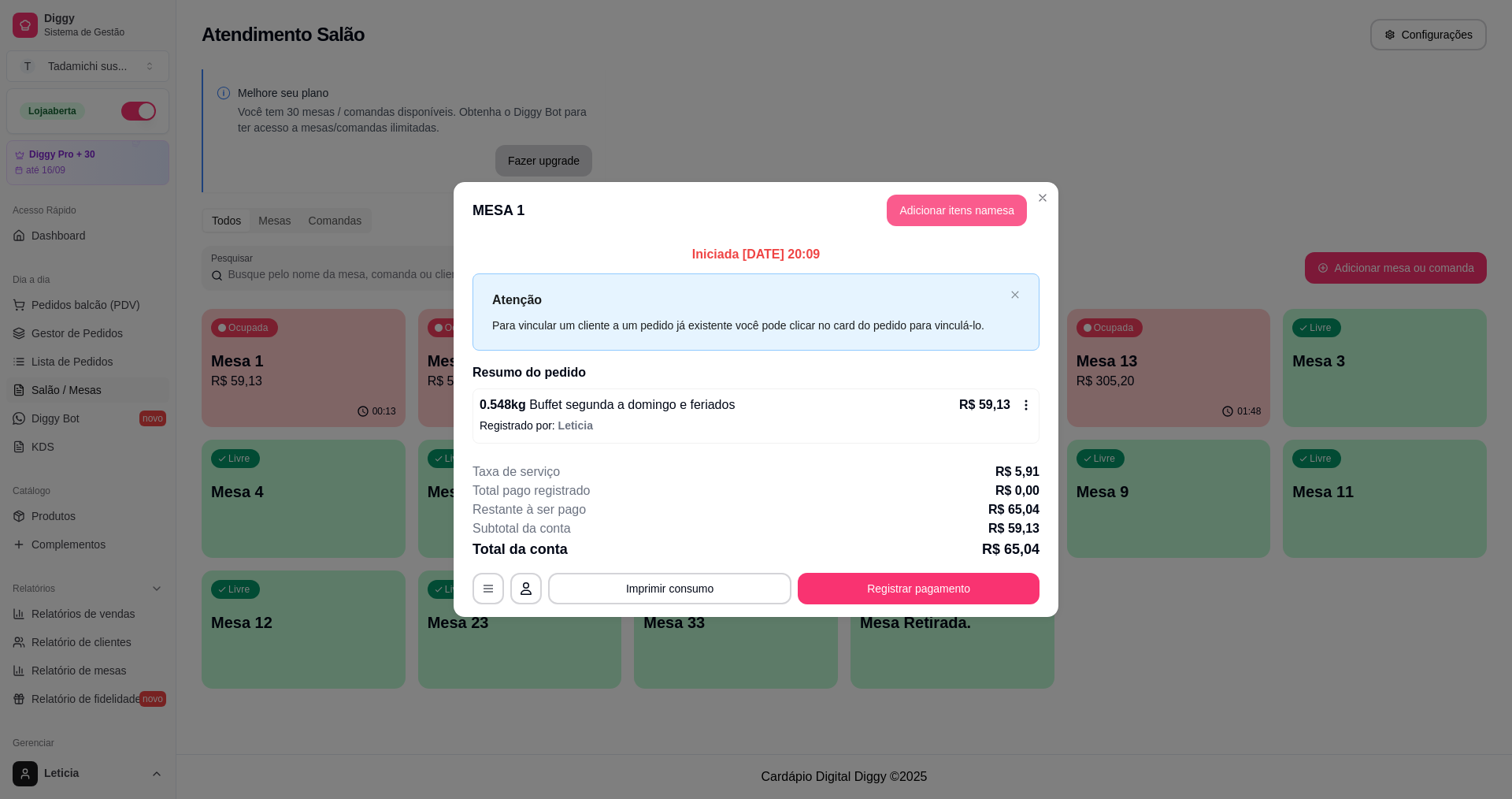
click at [955, 209] on button "Adicionar itens na mesa" at bounding box center [957, 211] width 140 height 32
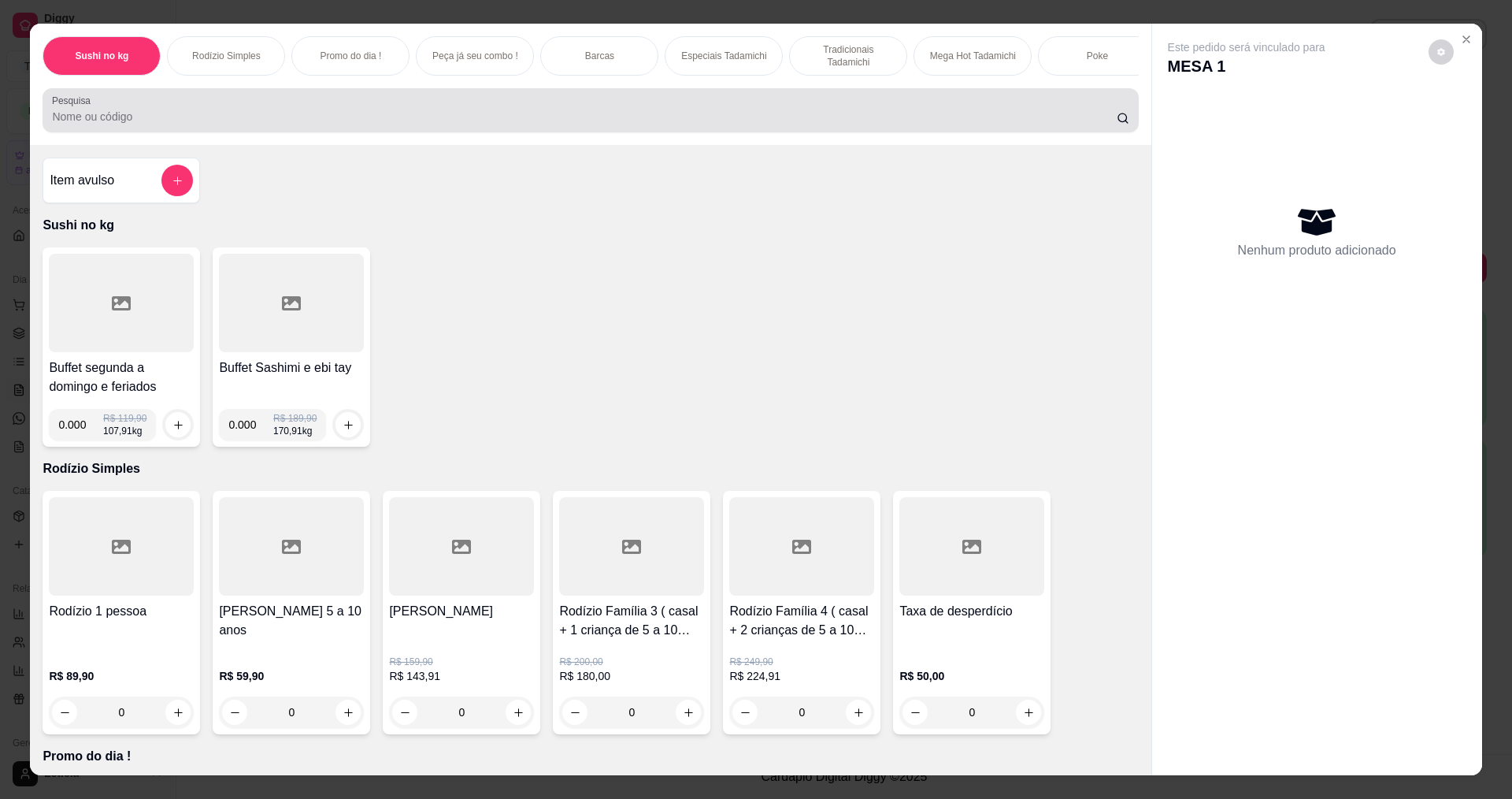
click at [294, 120] on div at bounding box center [590, 111] width 1077 height 32
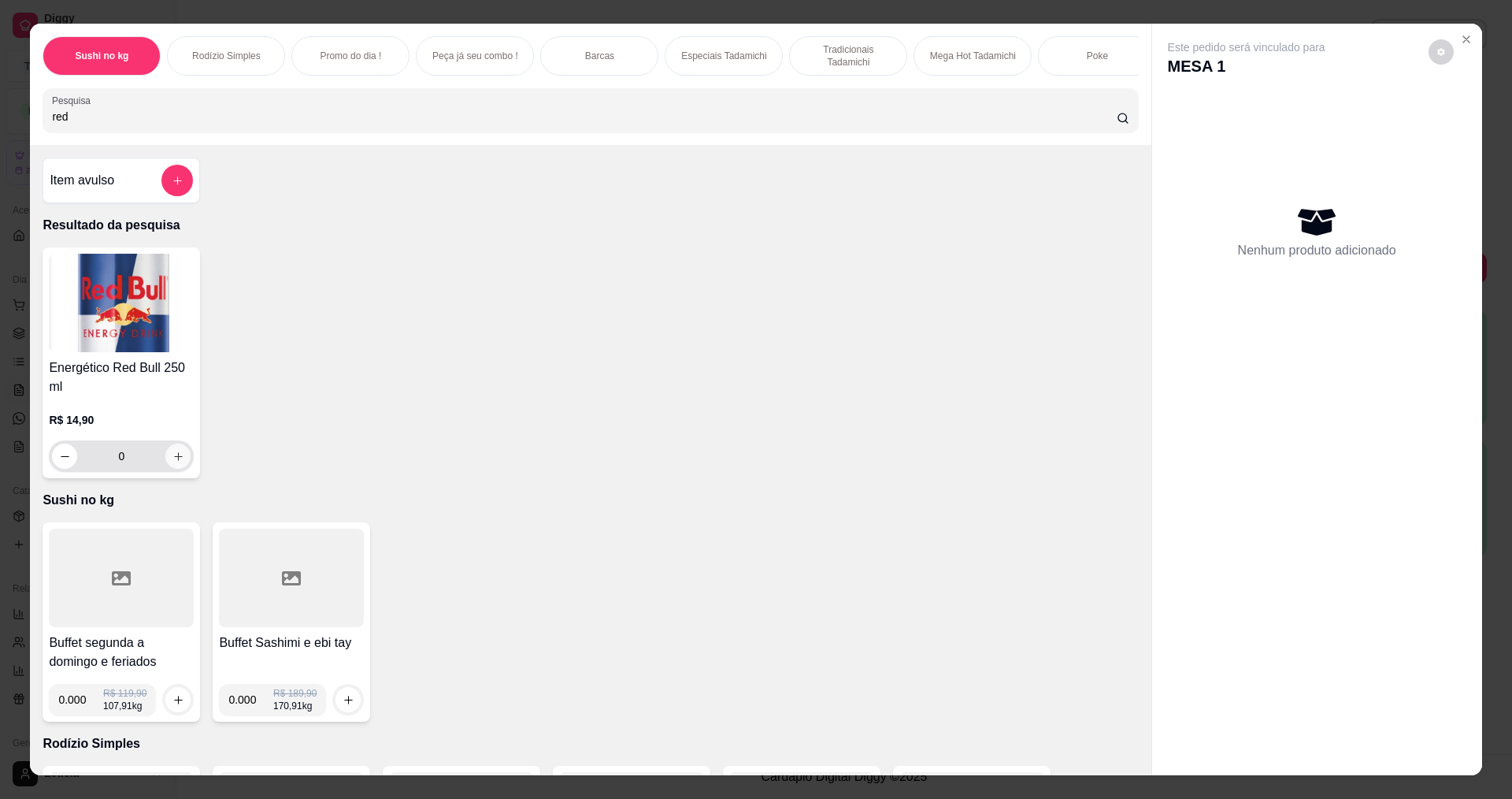
type input "red"
click at [172, 463] on icon "increase-product-quantity" at bounding box center [178, 456] width 12 height 12
type input "1"
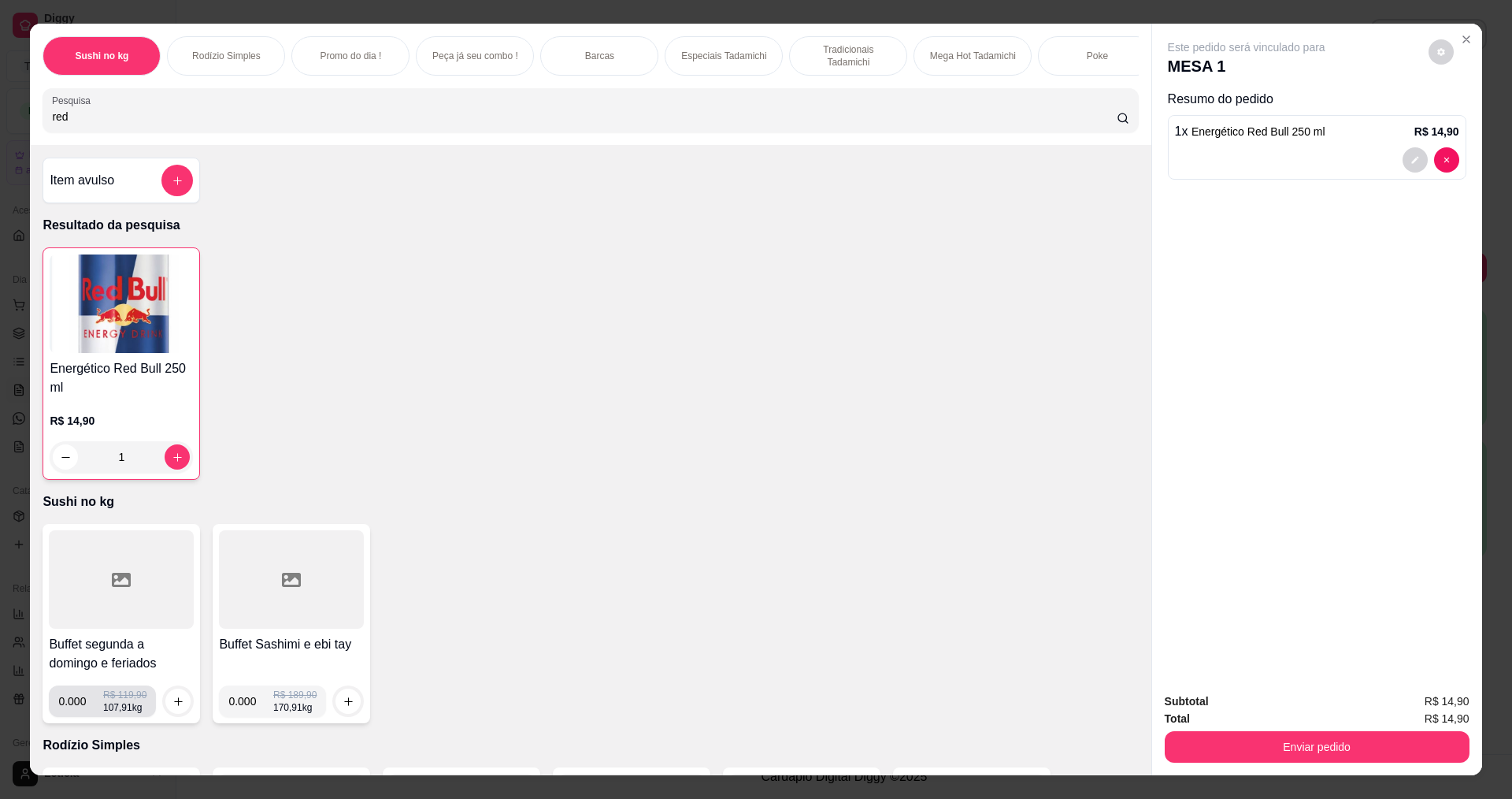
click at [80, 717] on input "0.000" at bounding box center [81, 701] width 45 height 32
type input "0.240"
click at [174, 705] on icon "increase-product-quantity" at bounding box center [177, 701] width 7 height 7
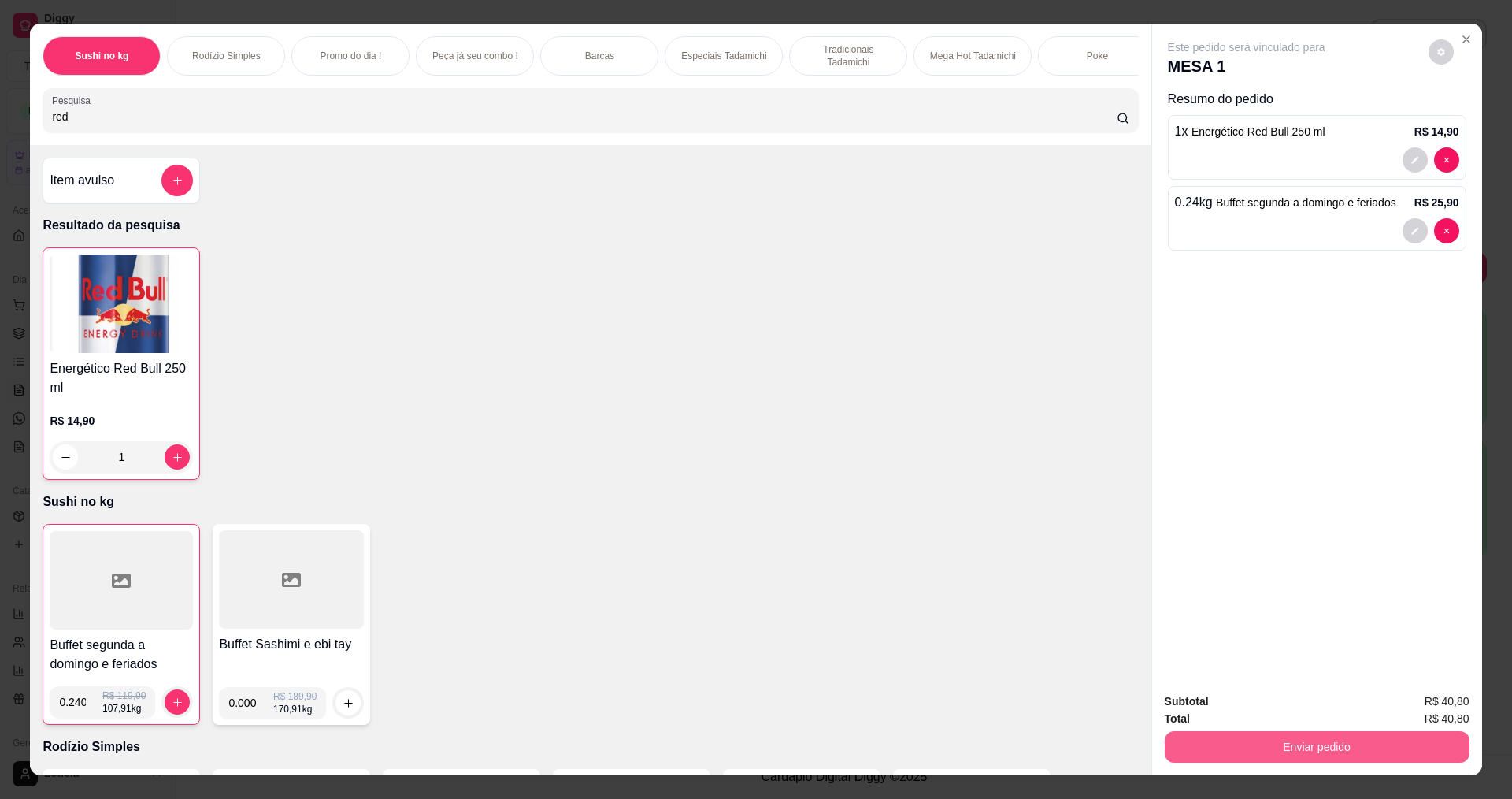
click at [1334, 749] on button "Enviar pedido" at bounding box center [1317, 747] width 305 height 32
click at [1281, 702] on button "Não registrar e enviar pedido" at bounding box center [1264, 707] width 159 height 29
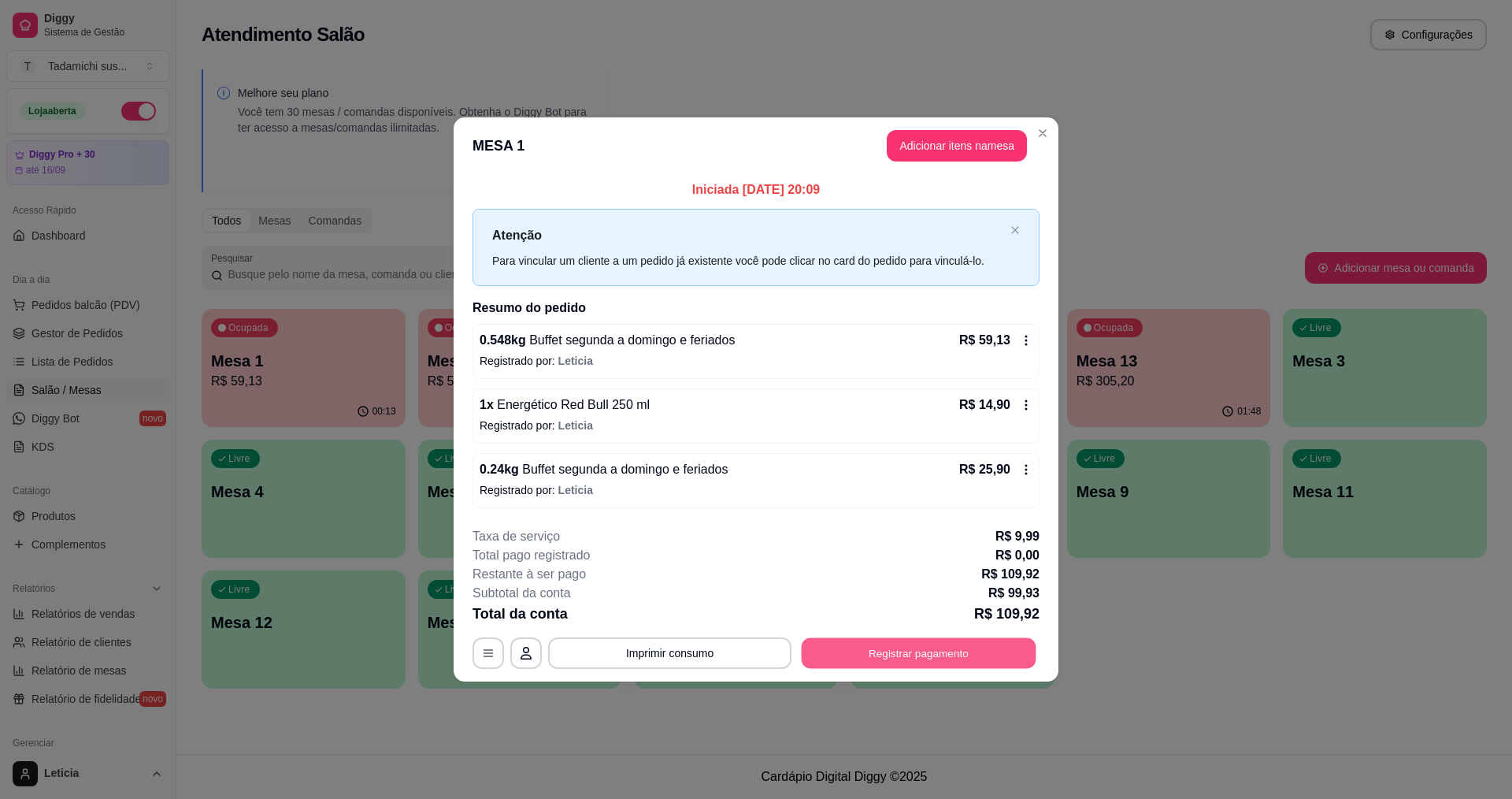
click at [900, 658] on button "Registrar pagamento" at bounding box center [919, 653] width 235 height 31
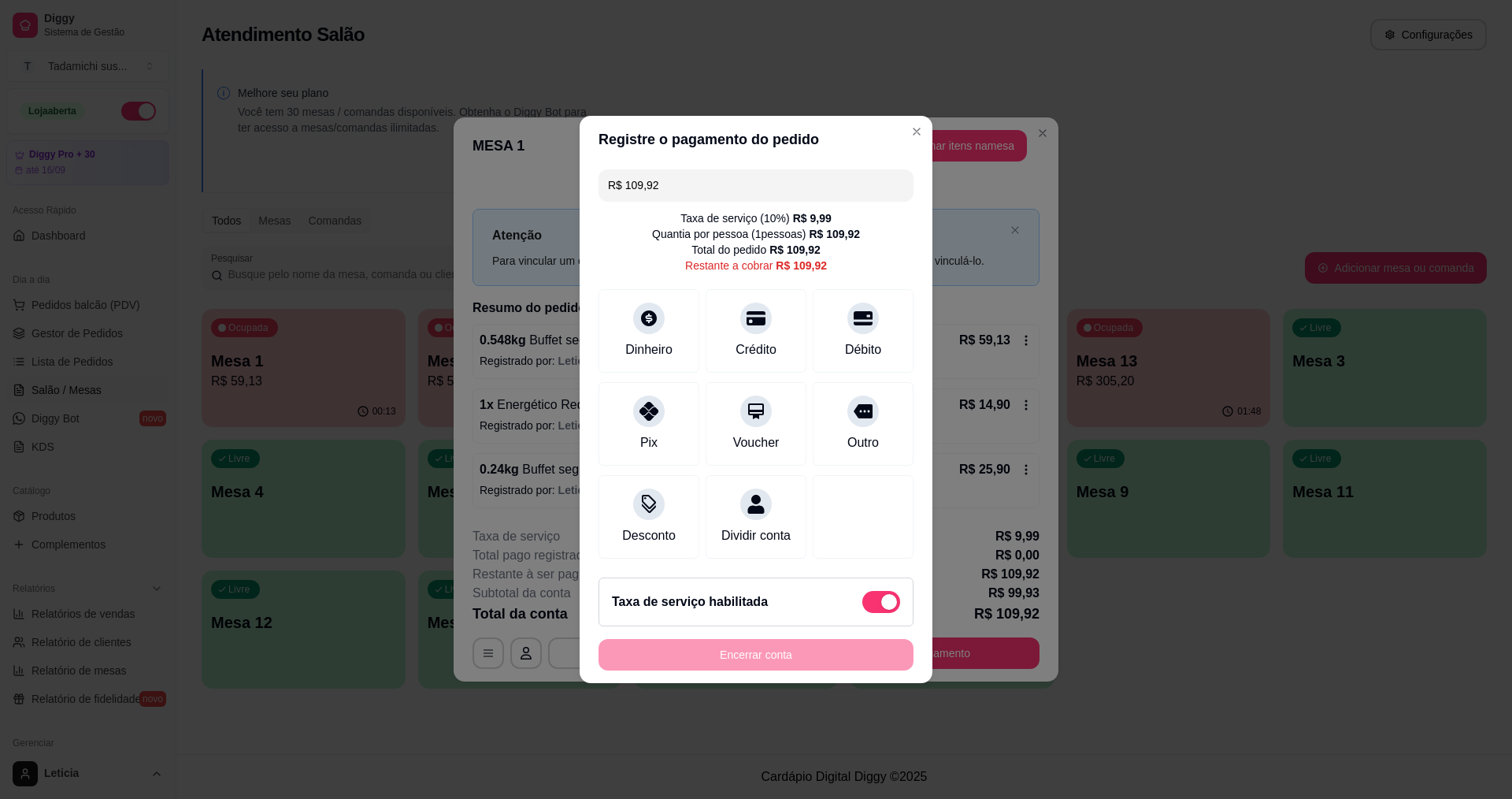
click at [862, 613] on span at bounding box center [880, 602] width 37 height 22
click at [861, 613] on input "checkbox" at bounding box center [866, 610] width 10 height 10
checkbox input "true"
type input "R$ 99,93"
checkbox input "false"
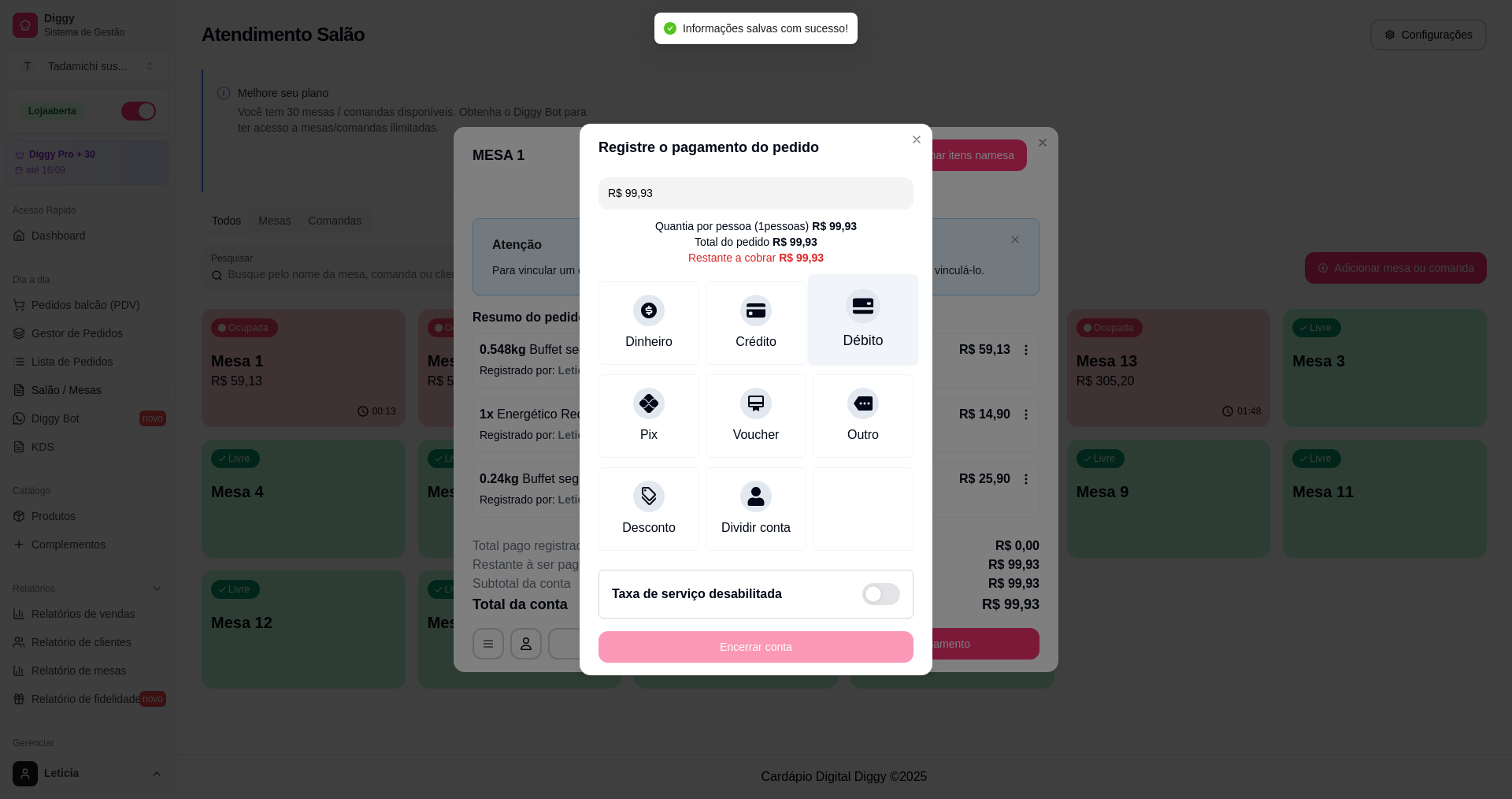
click at [850, 310] on div at bounding box center [863, 305] width 35 height 35
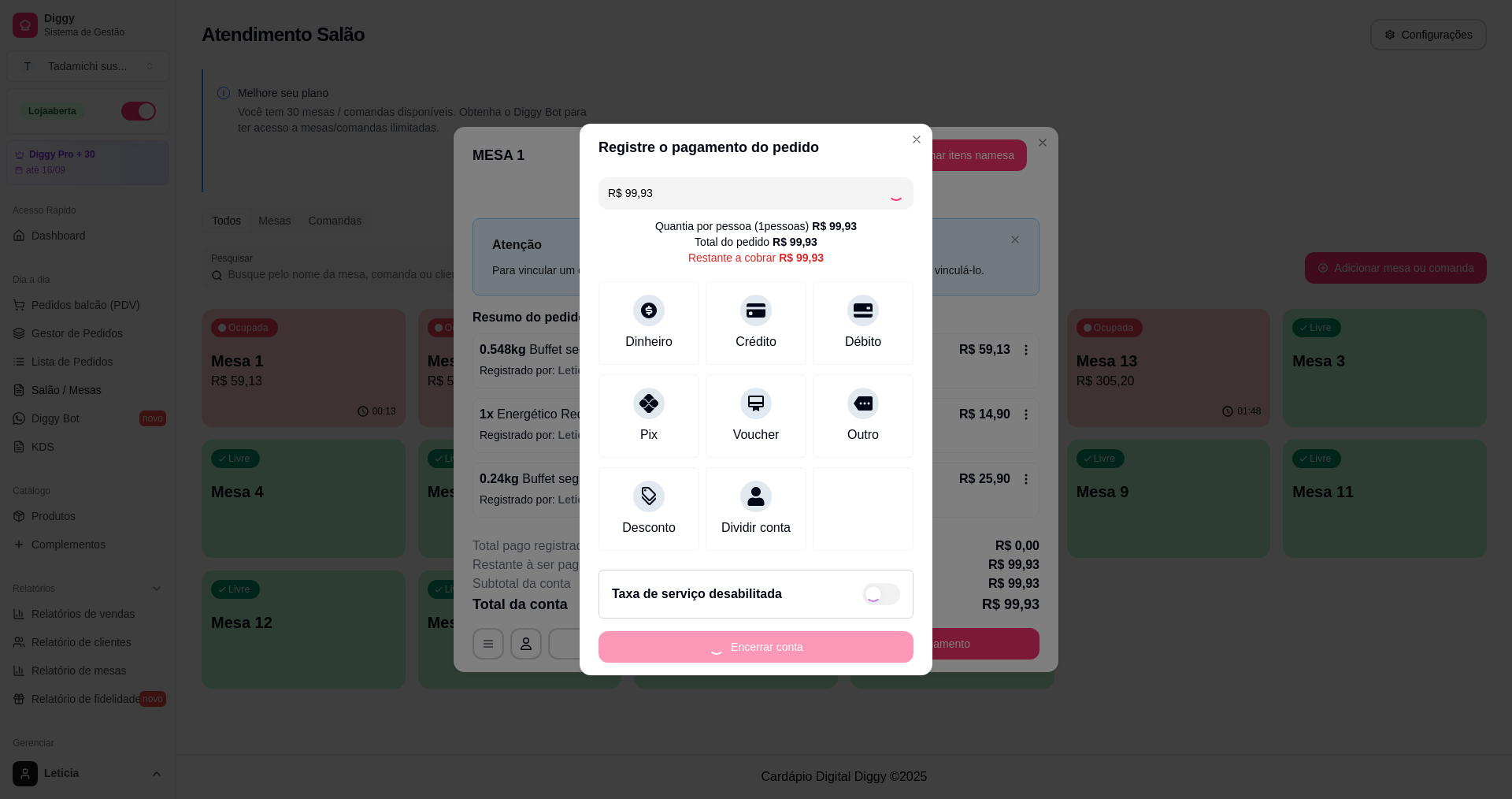
type input "R$ 0,00"
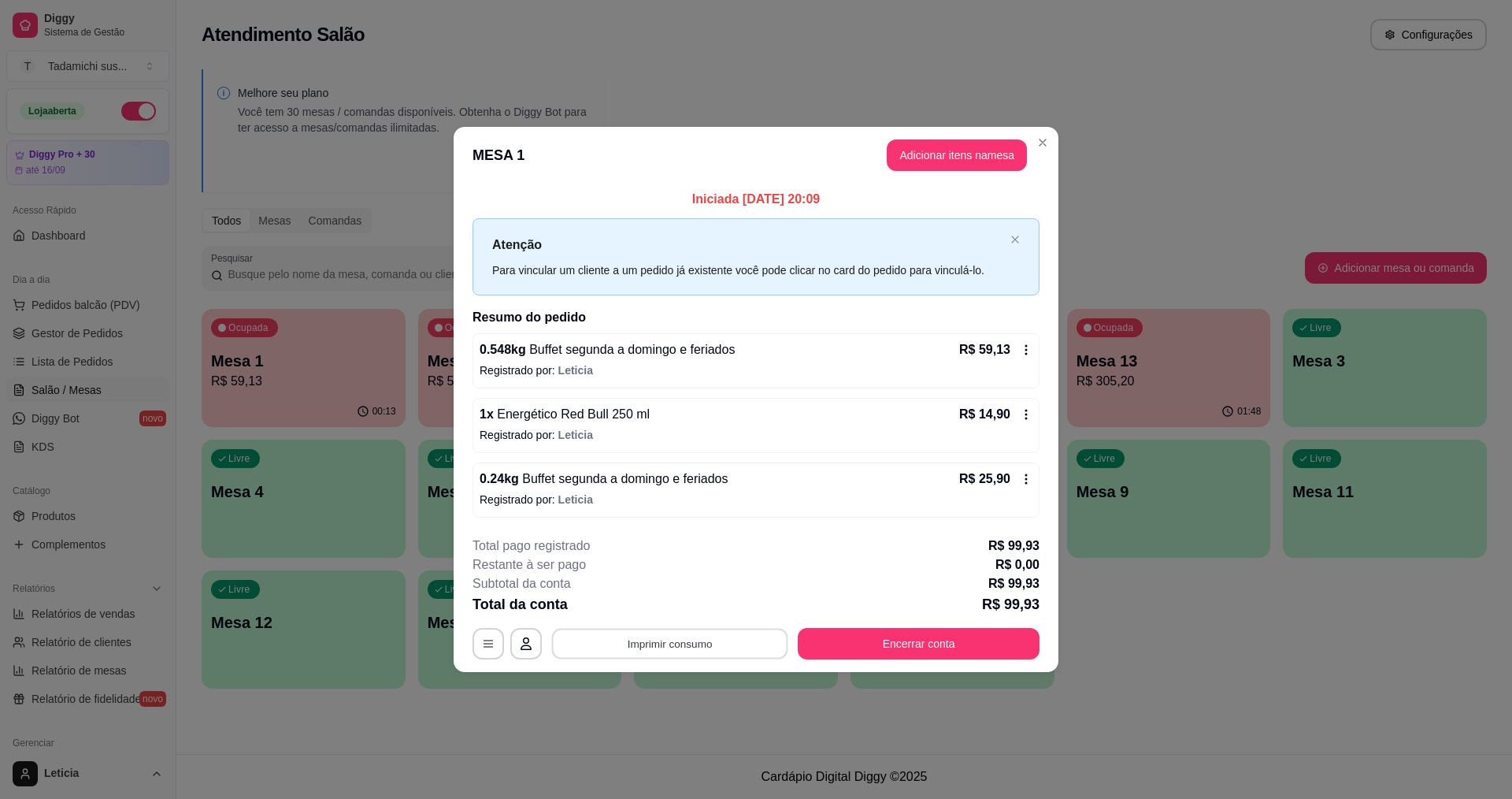
click at [695, 656] on button "Imprimir consumo" at bounding box center [670, 643] width 236 height 31
click at [693, 605] on button "IMPRESSORA HAYOM" at bounding box center [674, 607] width 121 height 25
click at [964, 640] on button "Encerrar conta" at bounding box center [919, 643] width 242 height 32
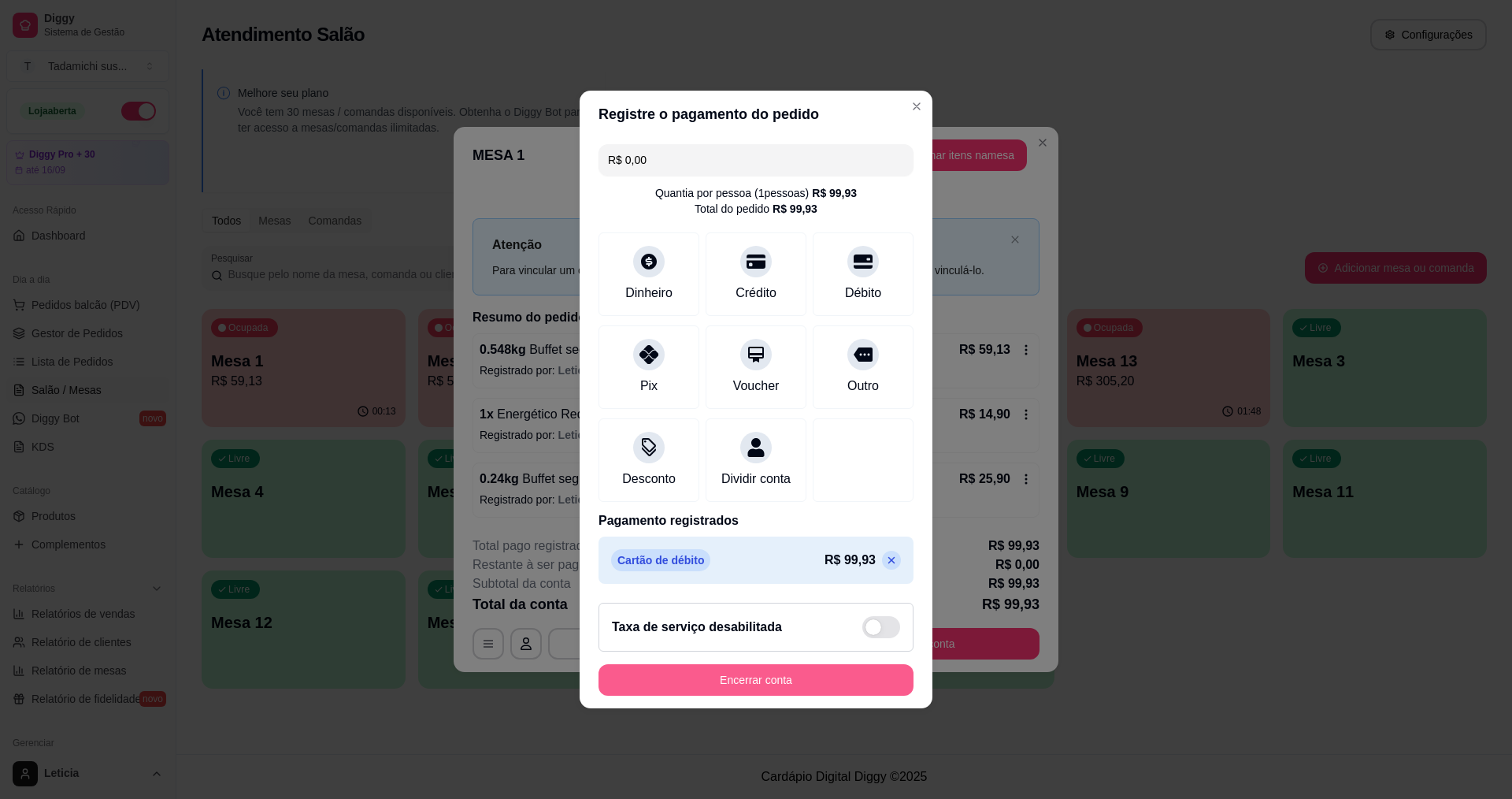
click at [835, 696] on button "Encerrar conta" at bounding box center [756, 680] width 315 height 32
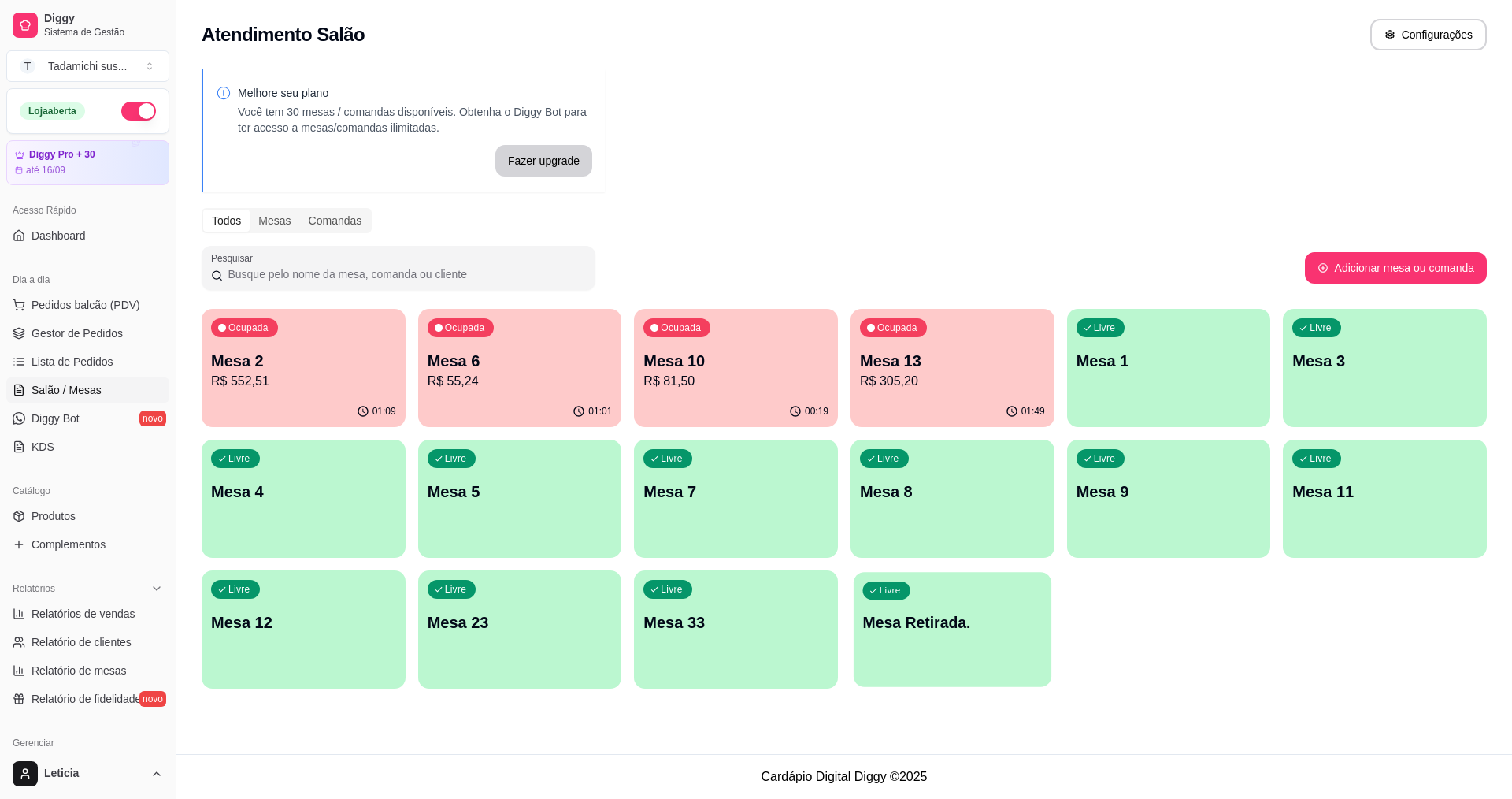
click at [890, 618] on p "Mesa Retirada." at bounding box center [953, 623] width 180 height 22
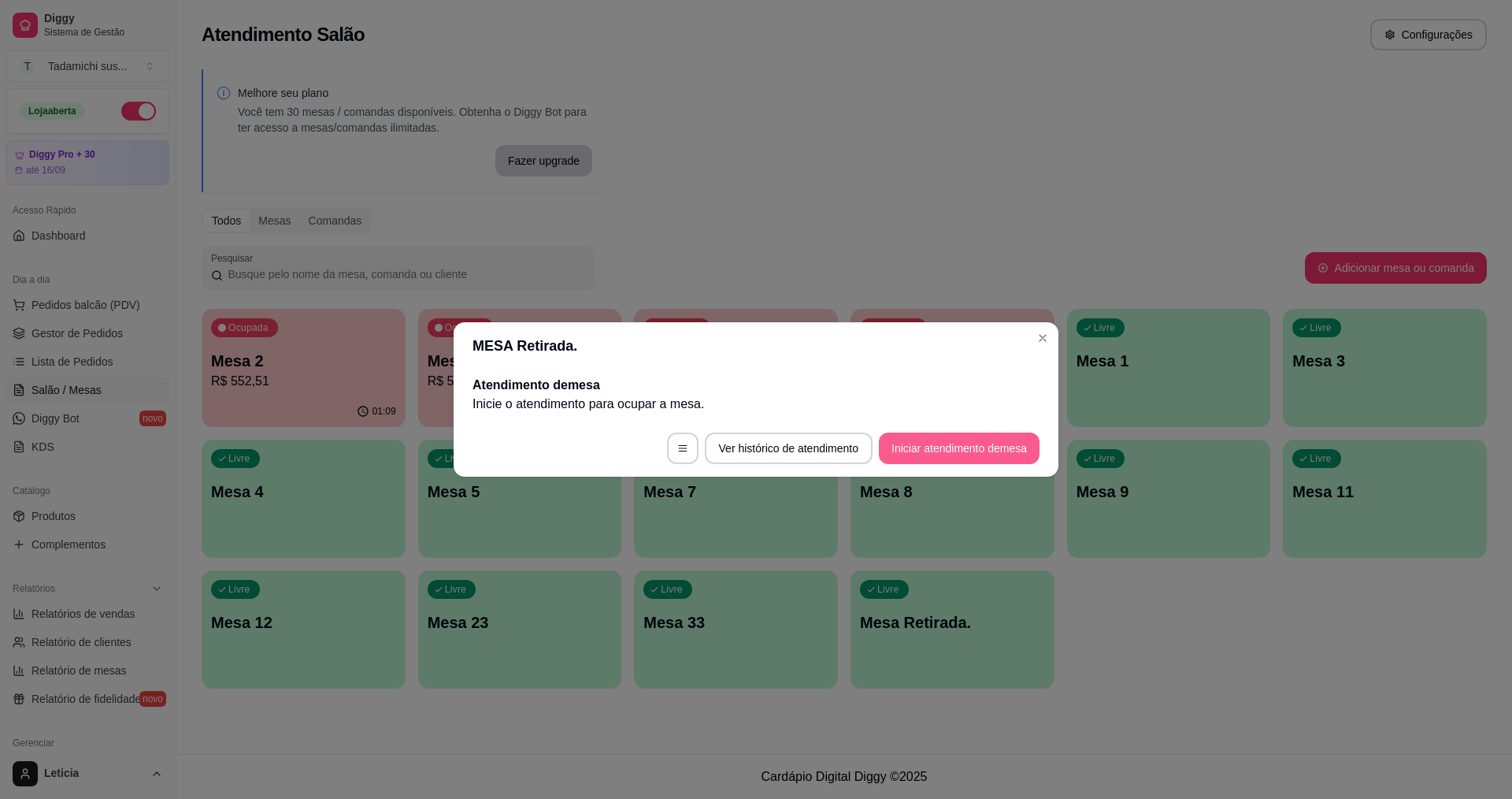
click at [913, 444] on button "Iniciar atendimento de mesa" at bounding box center [959, 449] width 161 height 32
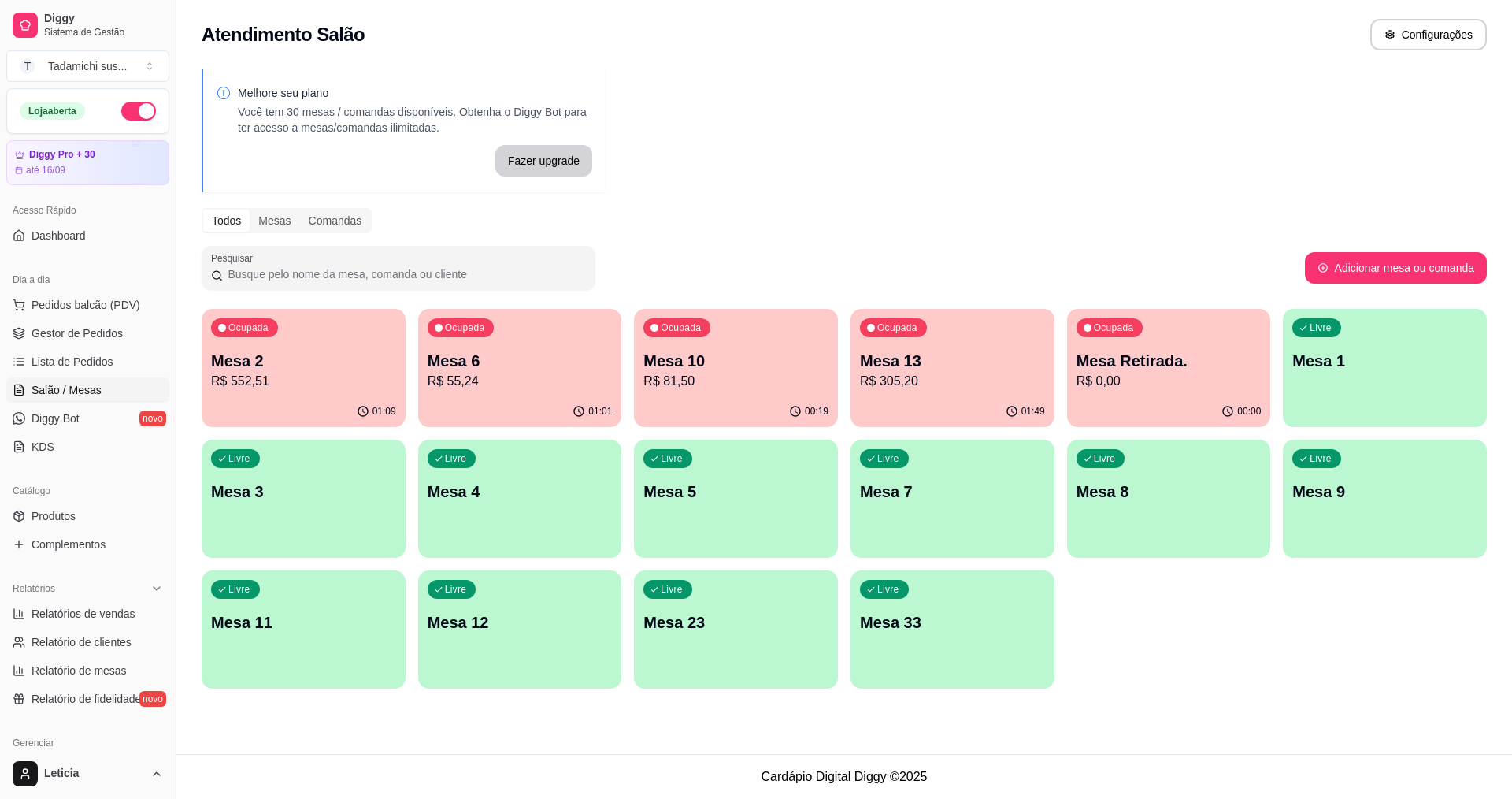
drag, startPoint x: 1149, startPoint y: 694, endPoint x: 766, endPoint y: 494, distance: 432.1
click at [1148, 694] on div "Melhore seu plano Você tem 30 mesas / comandas disponíveis. Obtenha o Diggy Bot…" at bounding box center [844, 384] width 1336 height 648
click at [1363, 367] on p "Mesa 1" at bounding box center [1385, 360] width 185 height 22
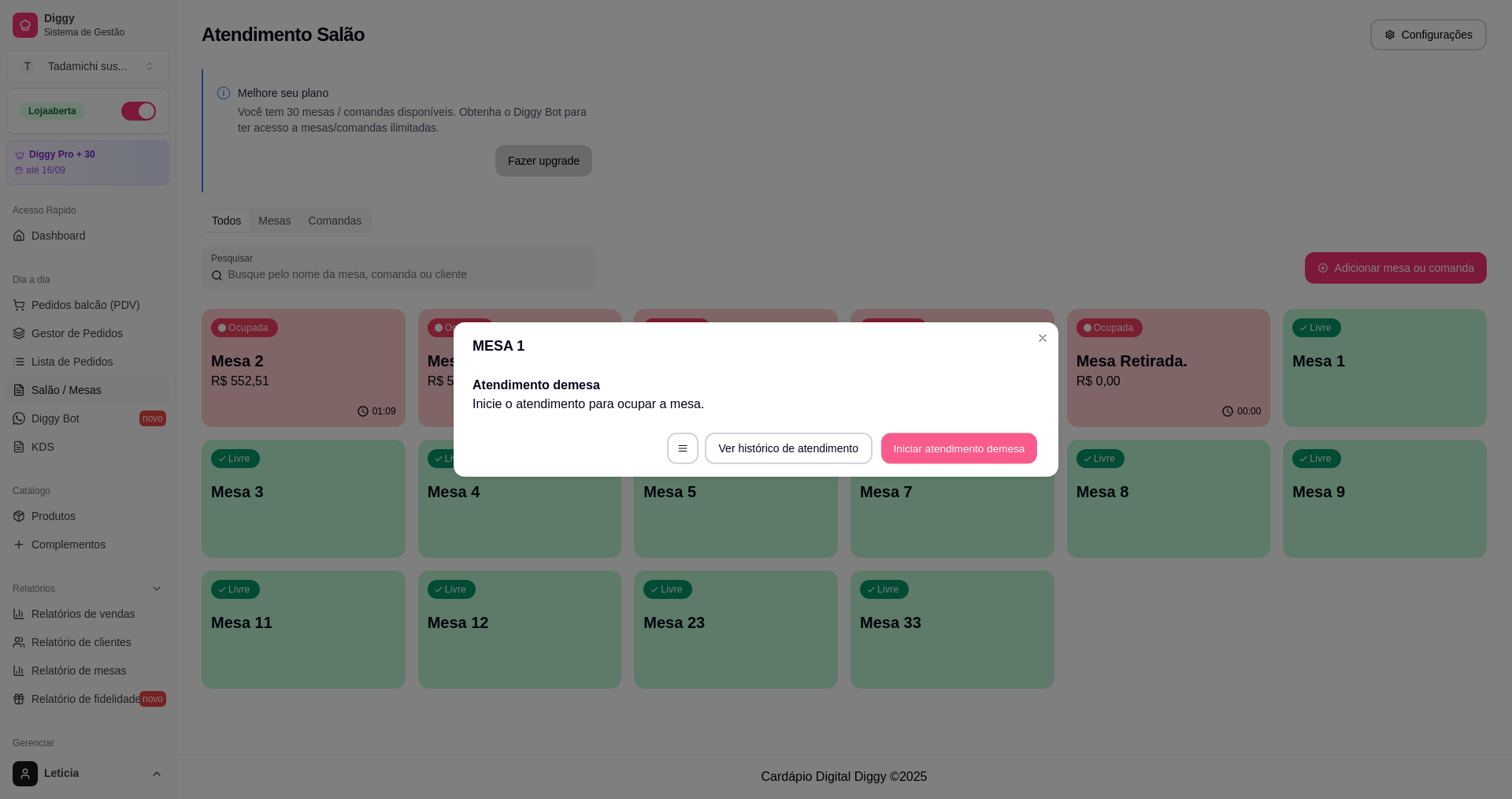
click at [954, 459] on button "Iniciar atendimento de mesa" at bounding box center [959, 449] width 156 height 31
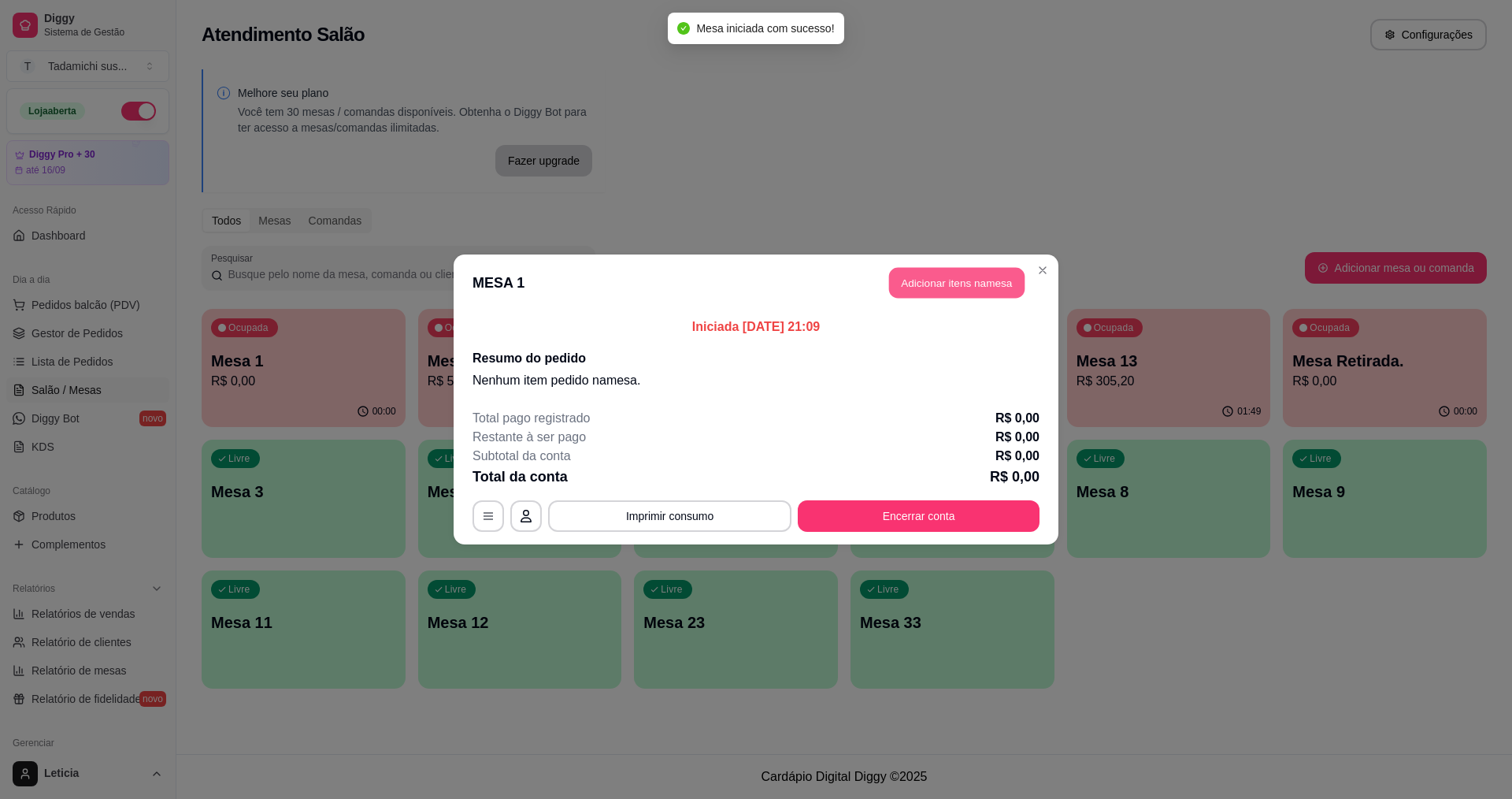
click at [961, 273] on button "Adicionar itens na mesa" at bounding box center [957, 283] width 136 height 31
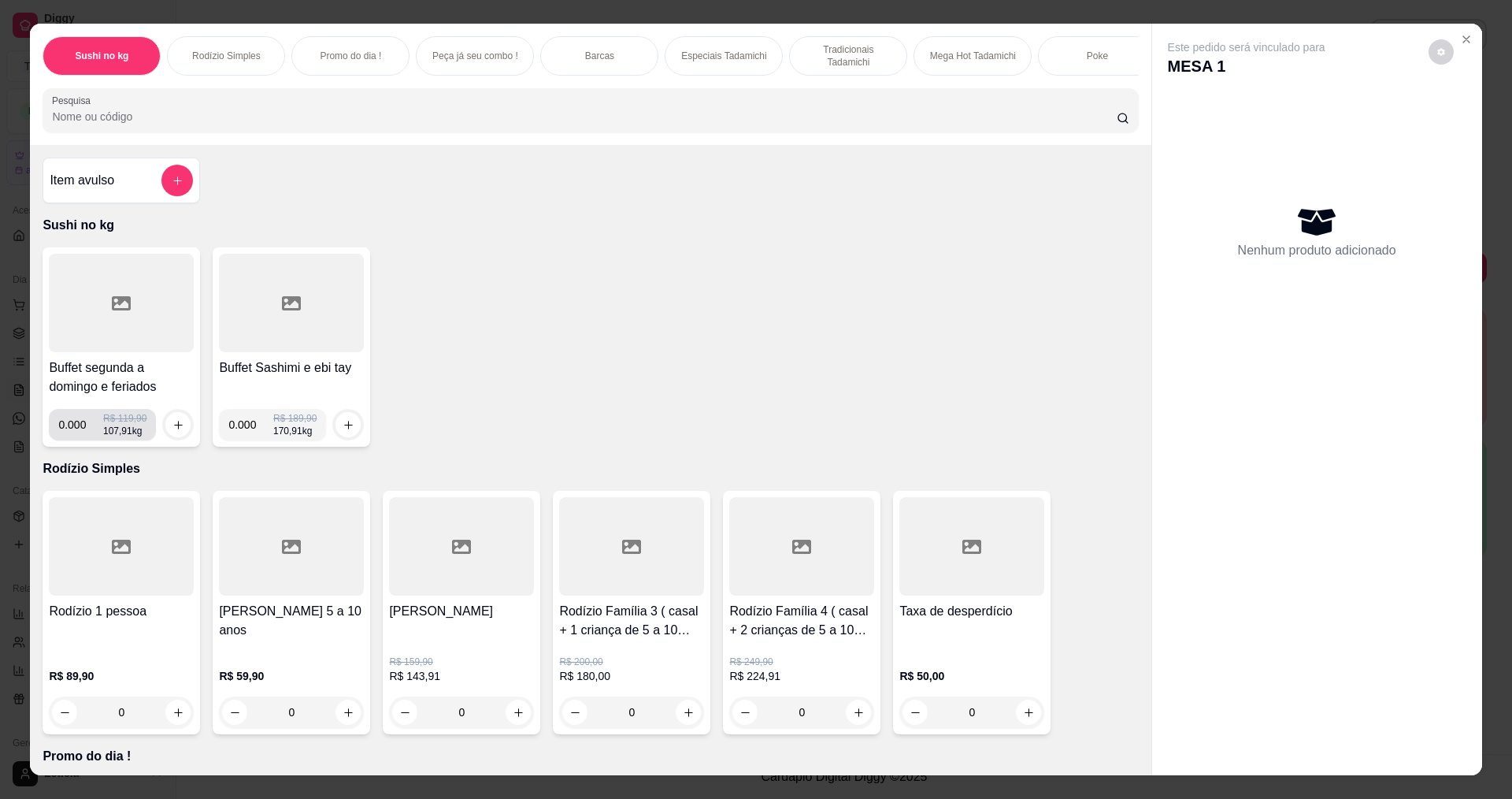
click at [79, 436] on input "0.000" at bounding box center [81, 424] width 45 height 32
type input "0.260"
click at [175, 431] on icon "increase-product-quantity" at bounding box center [178, 425] width 12 height 12
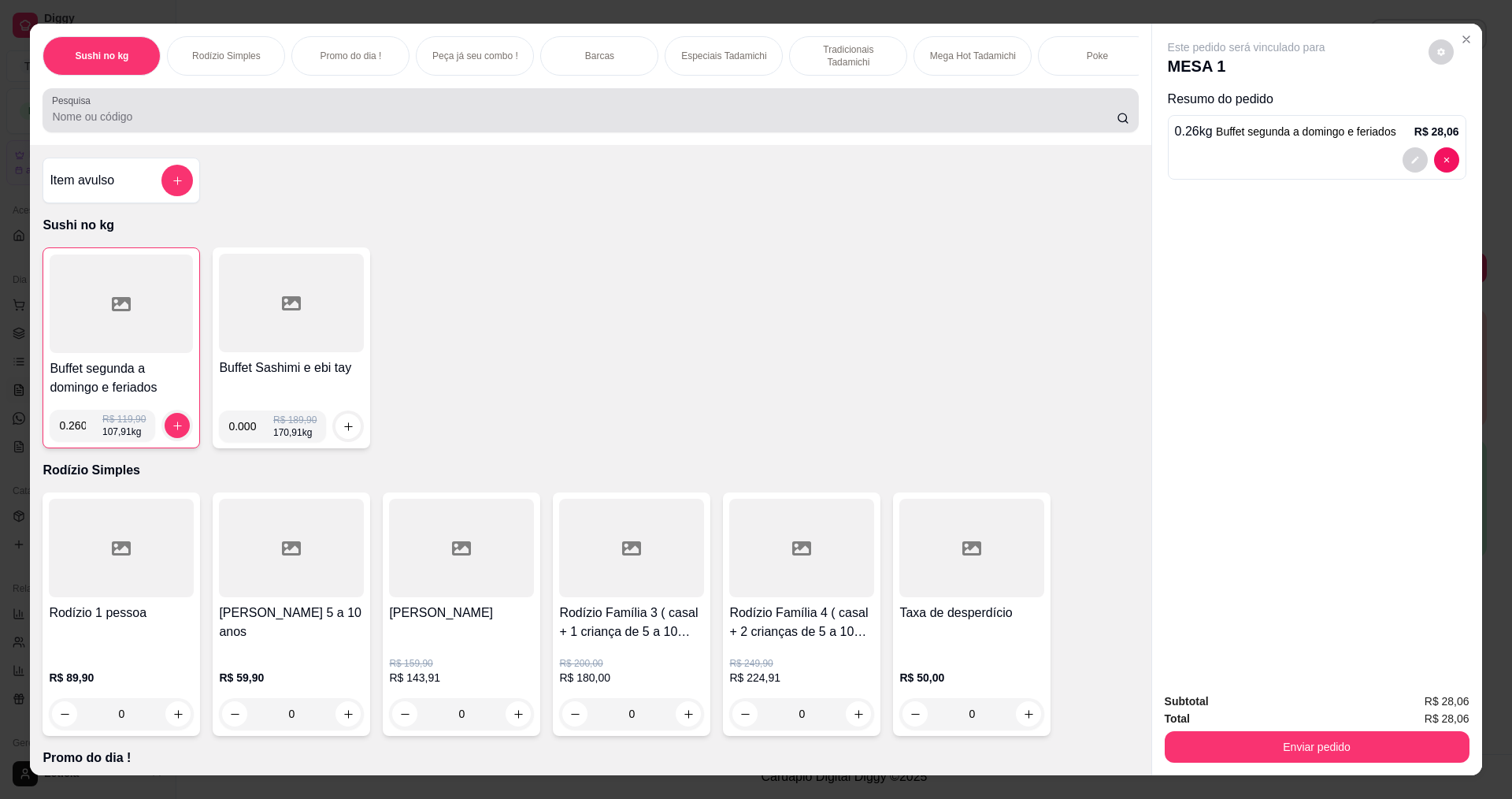
click at [180, 123] on input "Pesquisa" at bounding box center [583, 117] width 1064 height 16
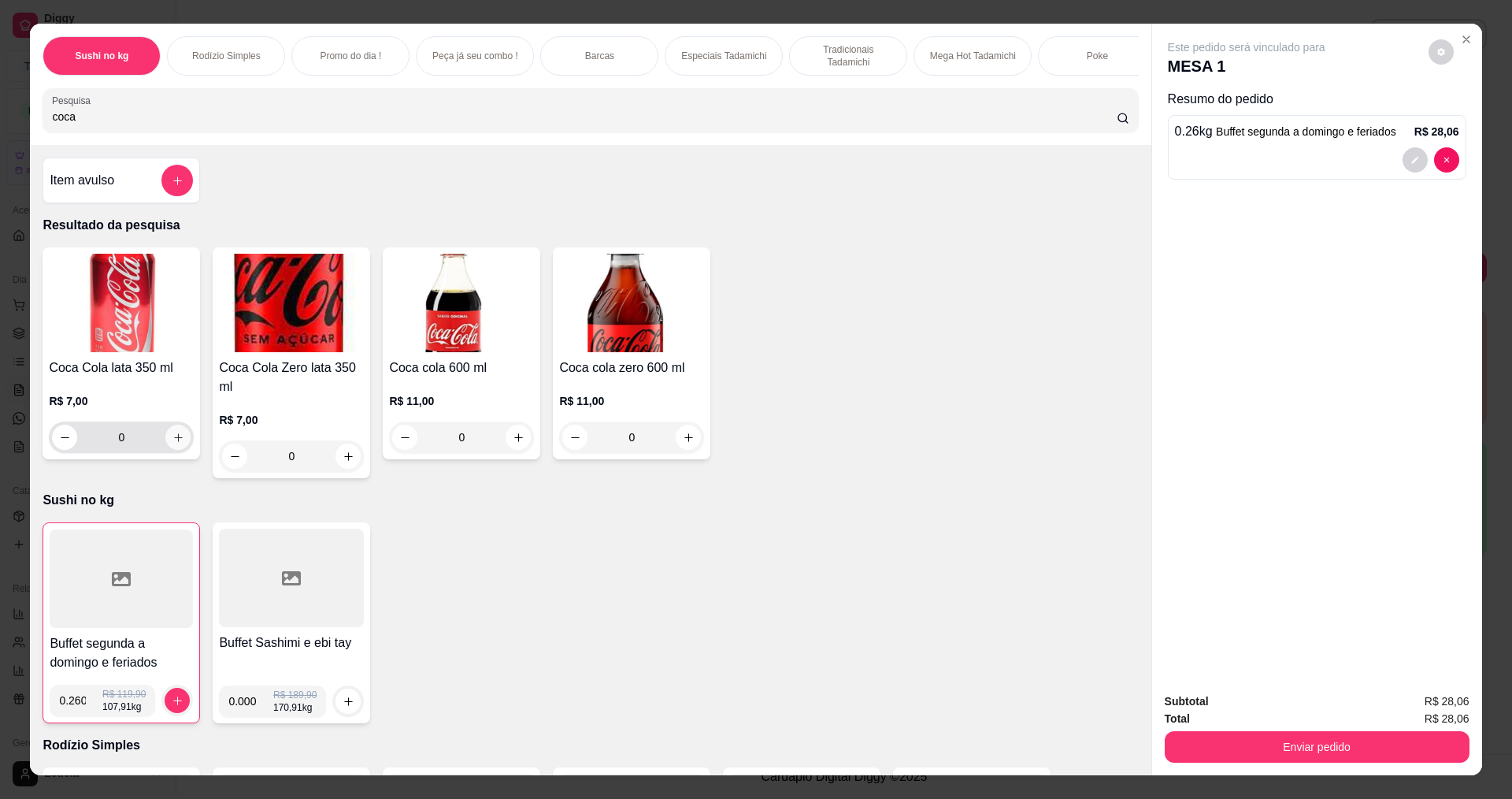
type input "coca"
click at [176, 444] on icon "increase-product-quantity" at bounding box center [178, 438] width 12 height 12
type input "1"
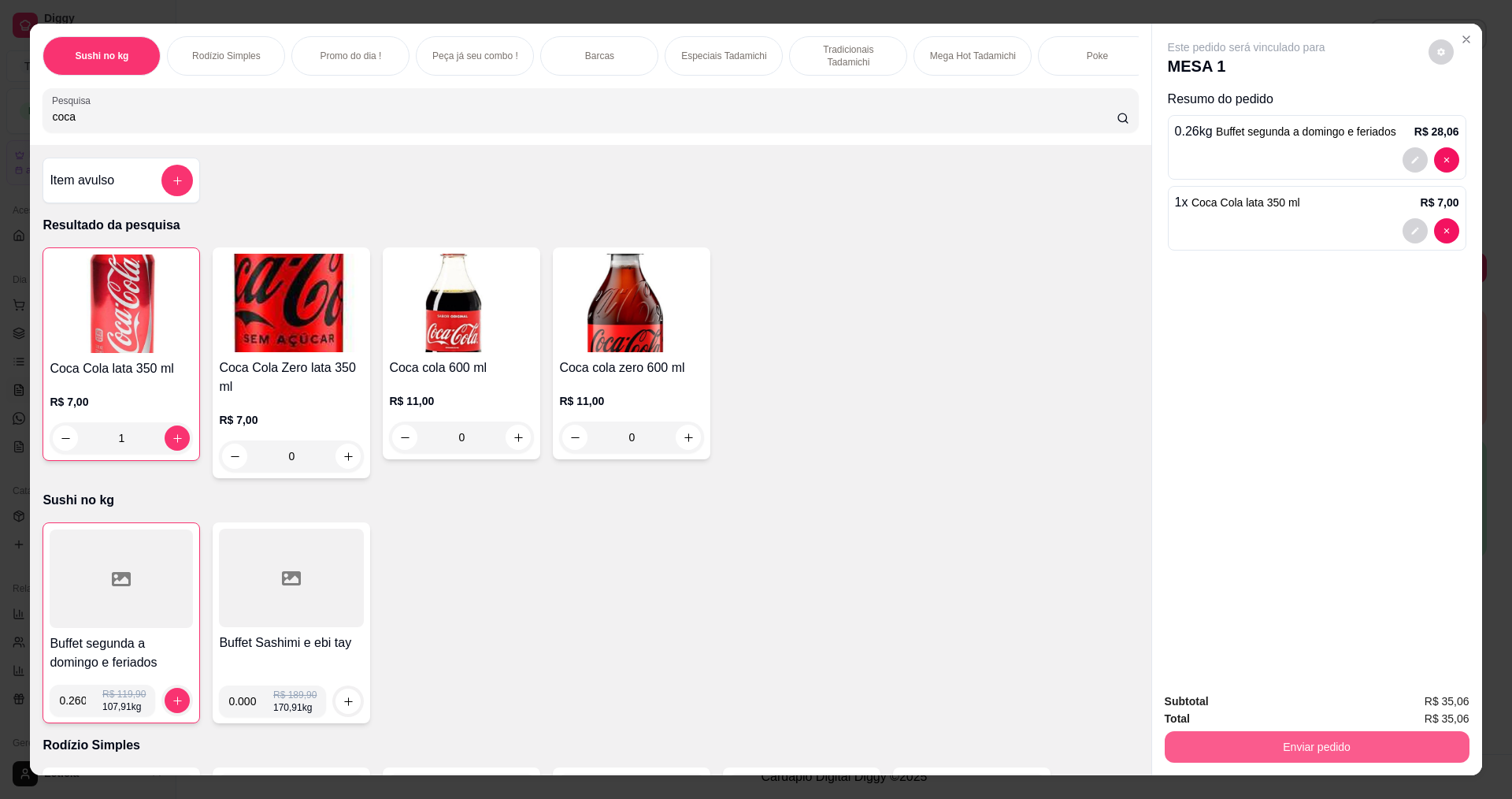
click at [1272, 749] on button "Enviar pedido" at bounding box center [1317, 747] width 305 height 32
click at [1212, 712] on button "Não registrar e enviar pedido" at bounding box center [1264, 707] width 159 height 29
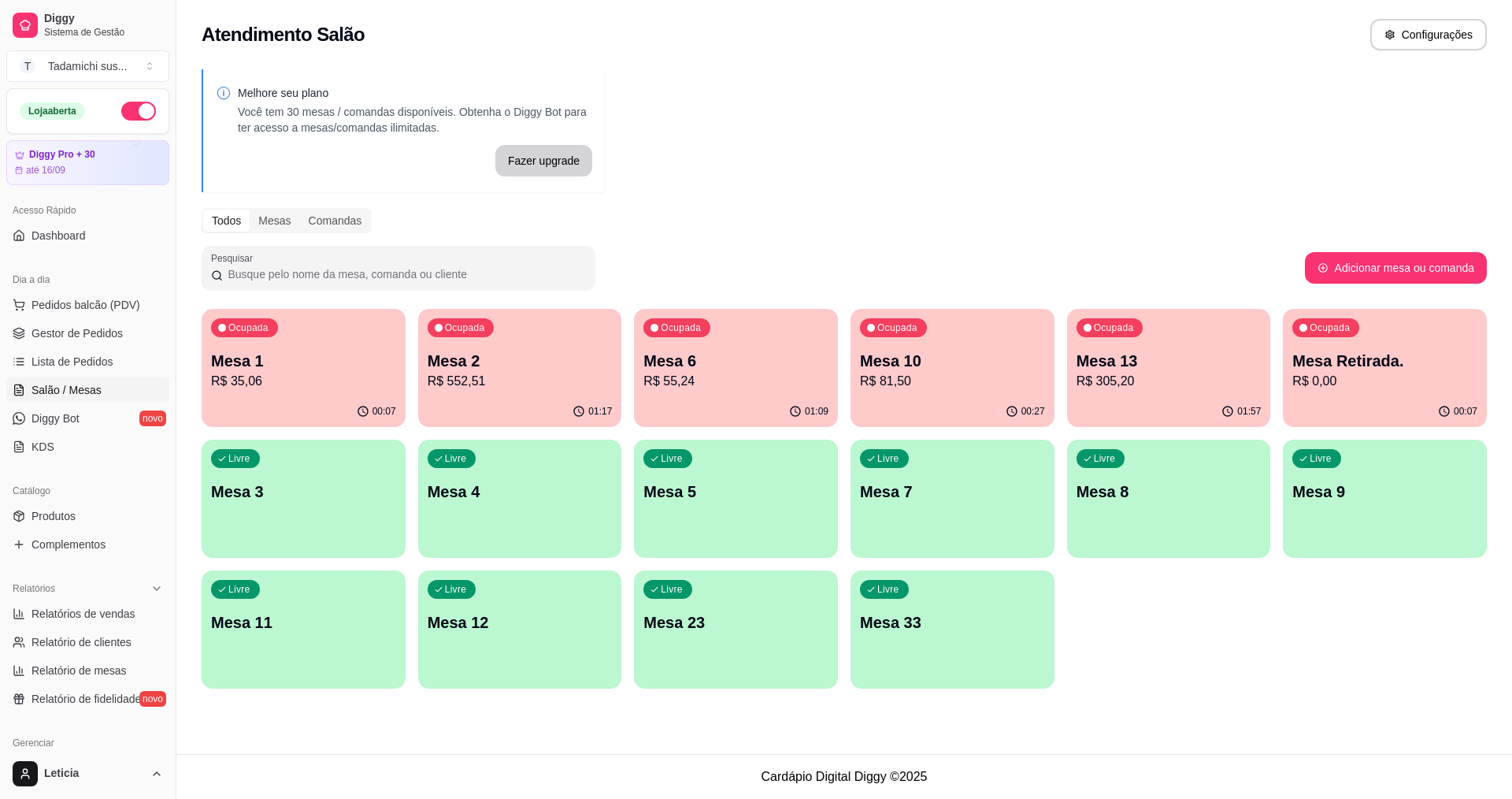
click at [974, 346] on div "Ocupada Mesa 10 R$ 81,50" at bounding box center [952, 352] width 204 height 87
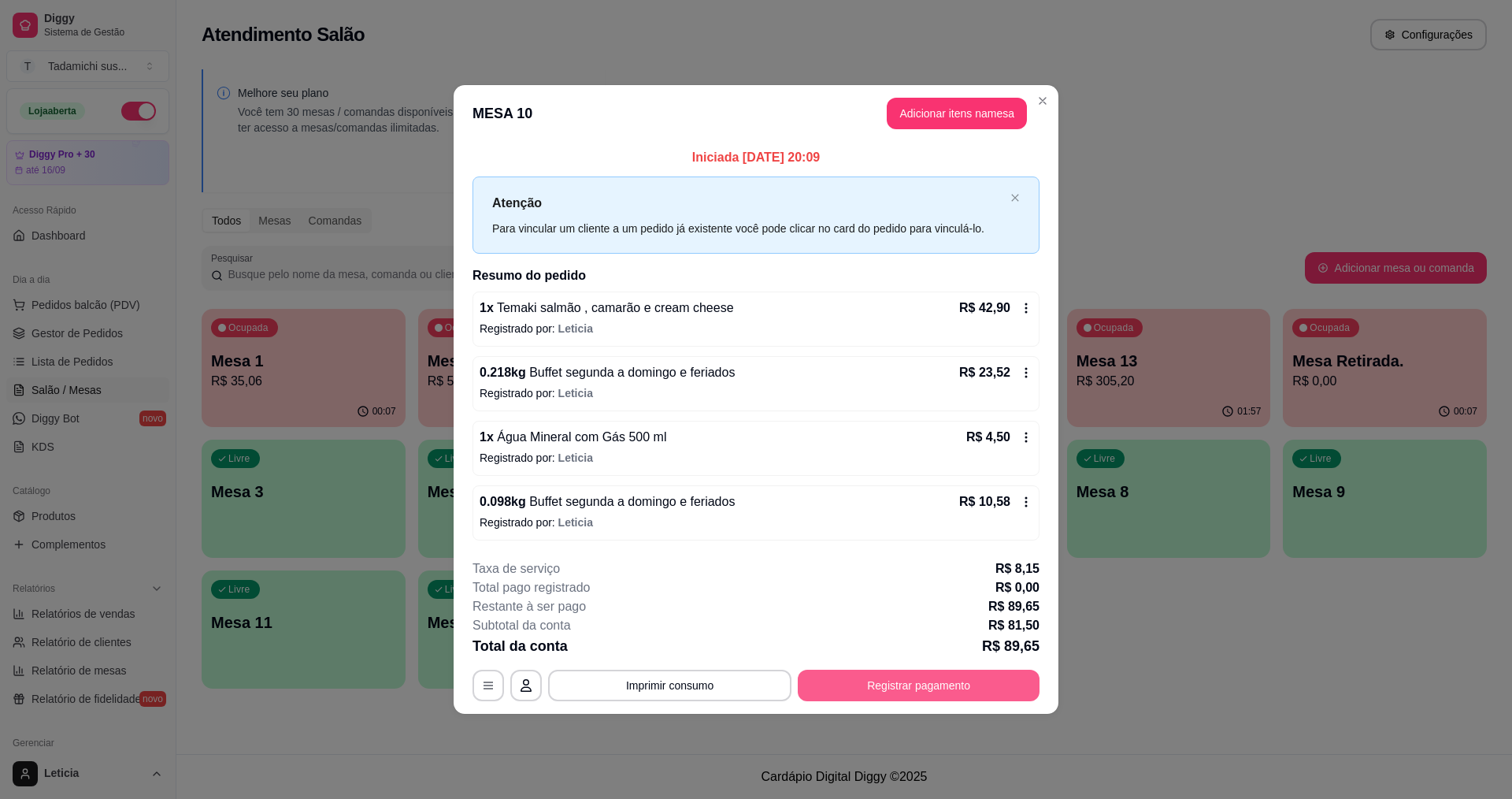
click at [920, 675] on button "Registrar pagamento" at bounding box center [919, 685] width 242 height 32
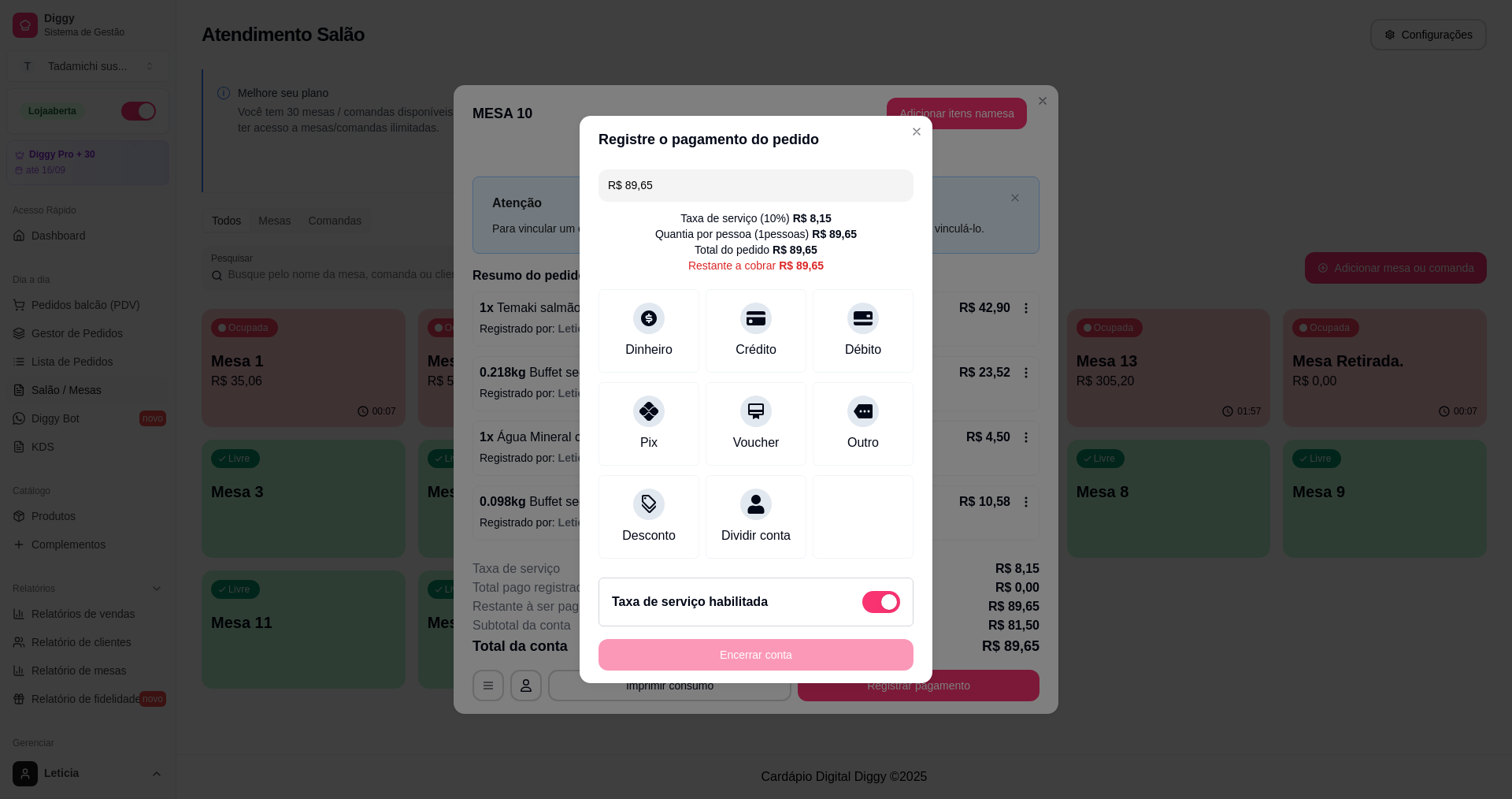
click at [864, 609] on span at bounding box center [880, 602] width 37 height 22
click at [864, 609] on input "checkbox" at bounding box center [866, 610] width 10 height 10
checkbox input "true"
type input "R$ 81,50"
checkbox input "false"
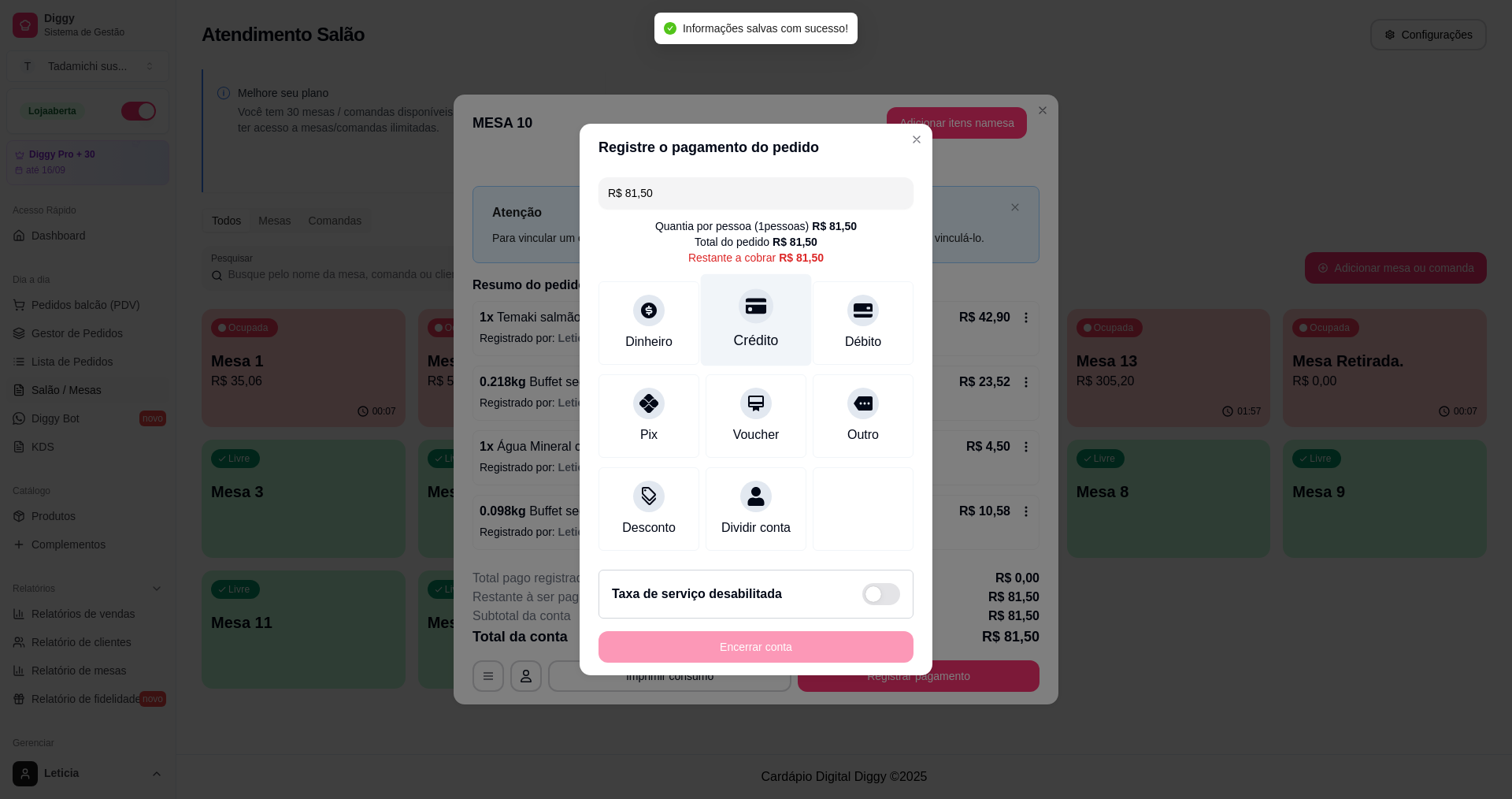
click at [747, 307] on div at bounding box center [756, 305] width 35 height 35
type input "R$ 0,00"
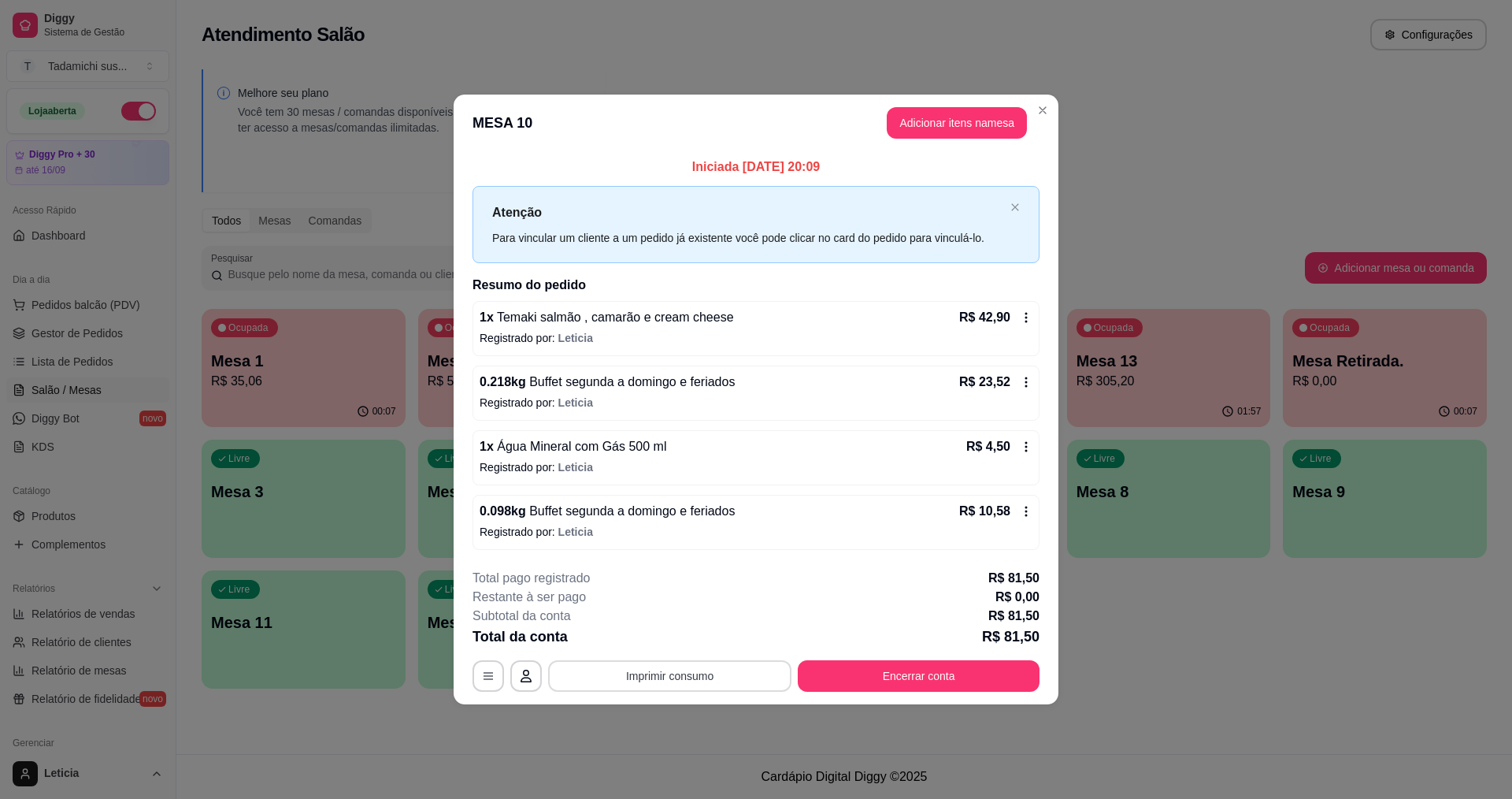
click at [737, 669] on button "Imprimir consumo" at bounding box center [670, 676] width 243 height 32
click at [705, 638] on button "IMPRESSORA HAYOM" at bounding box center [673, 638] width 117 height 24
click at [848, 684] on button "Encerrar conta" at bounding box center [919, 675] width 235 height 31
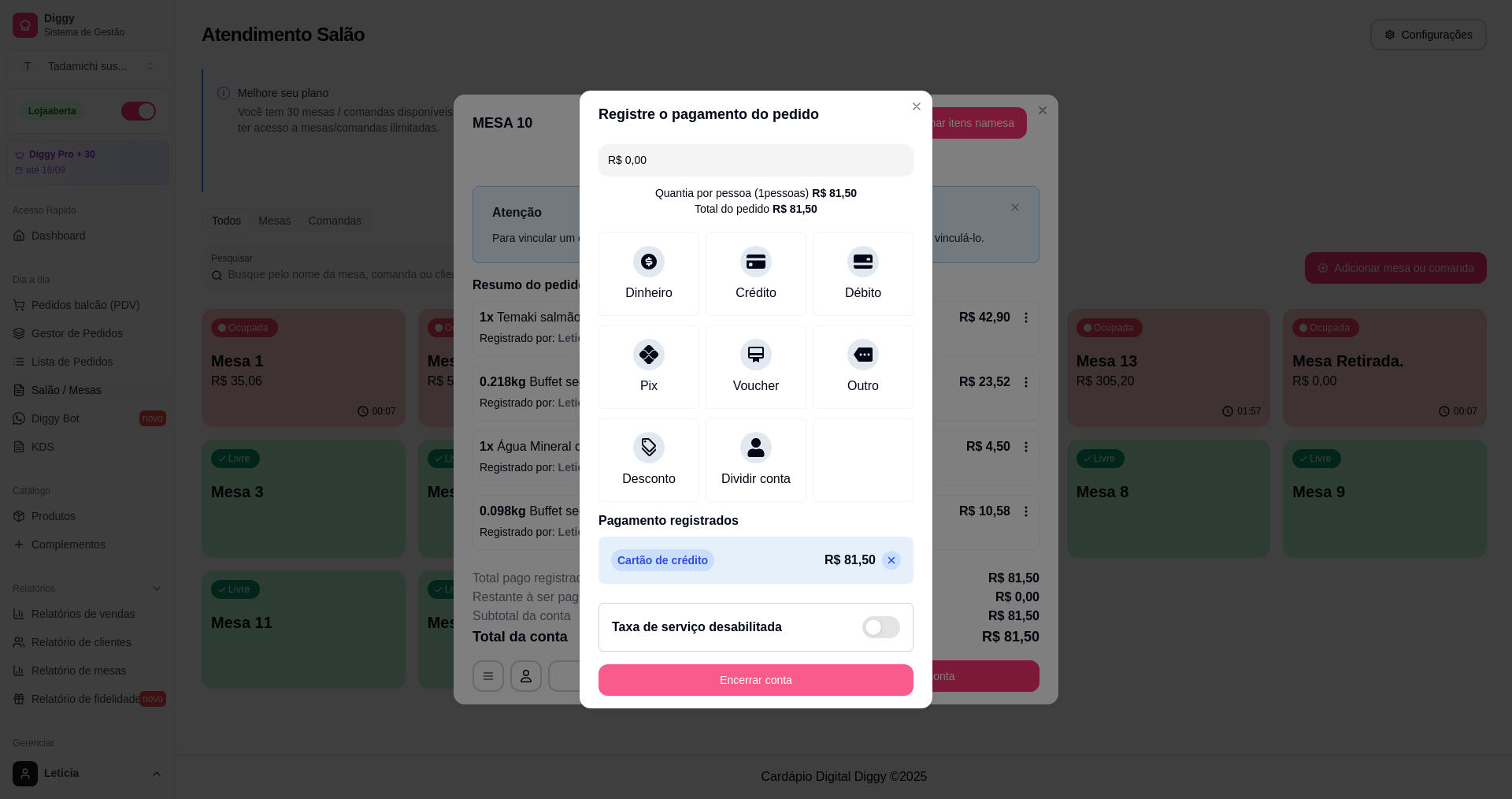
click at [821, 692] on button "Encerrar conta" at bounding box center [756, 680] width 315 height 32
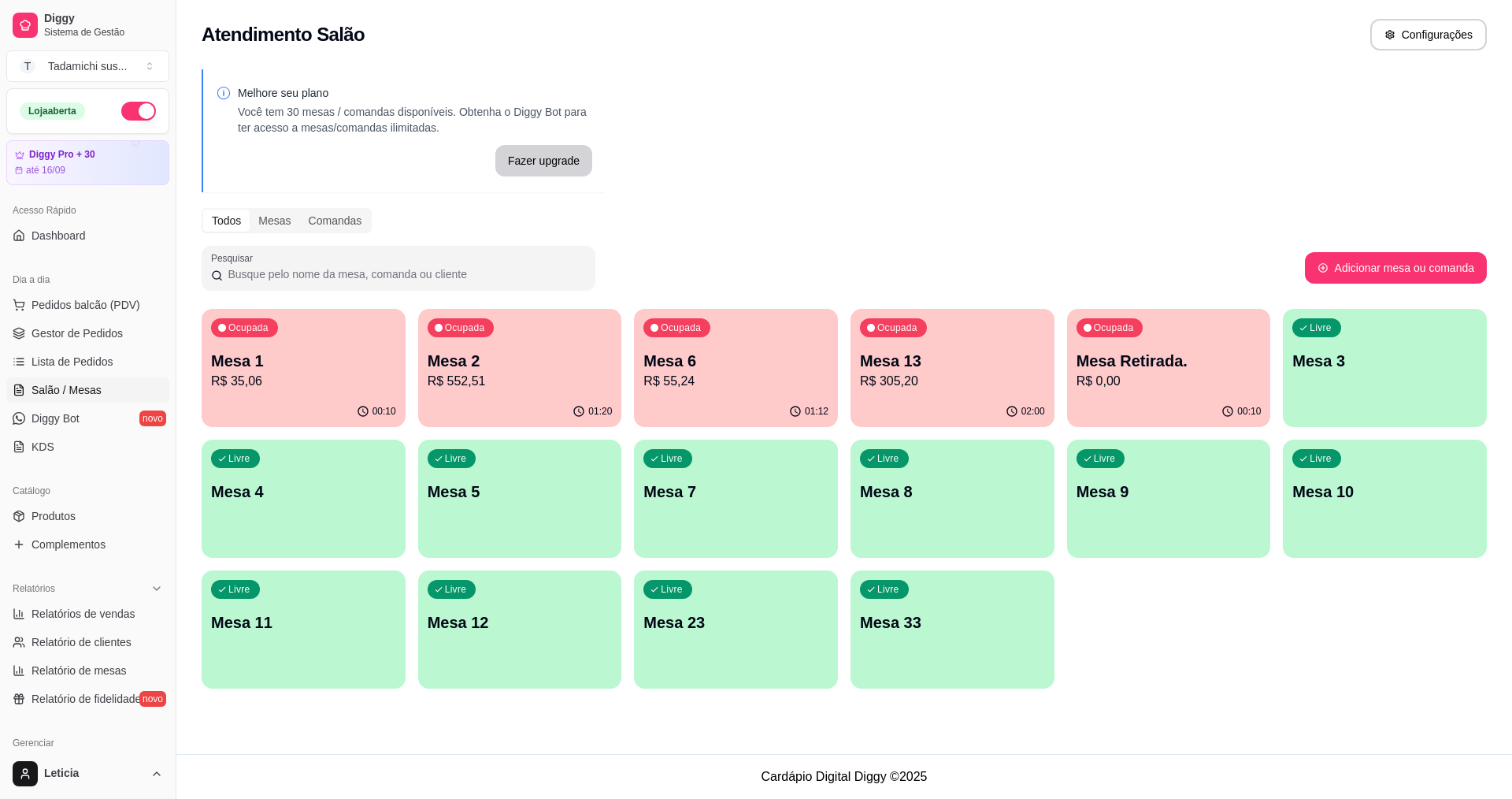
click at [270, 401] on div "00:10" at bounding box center [303, 411] width 204 height 31
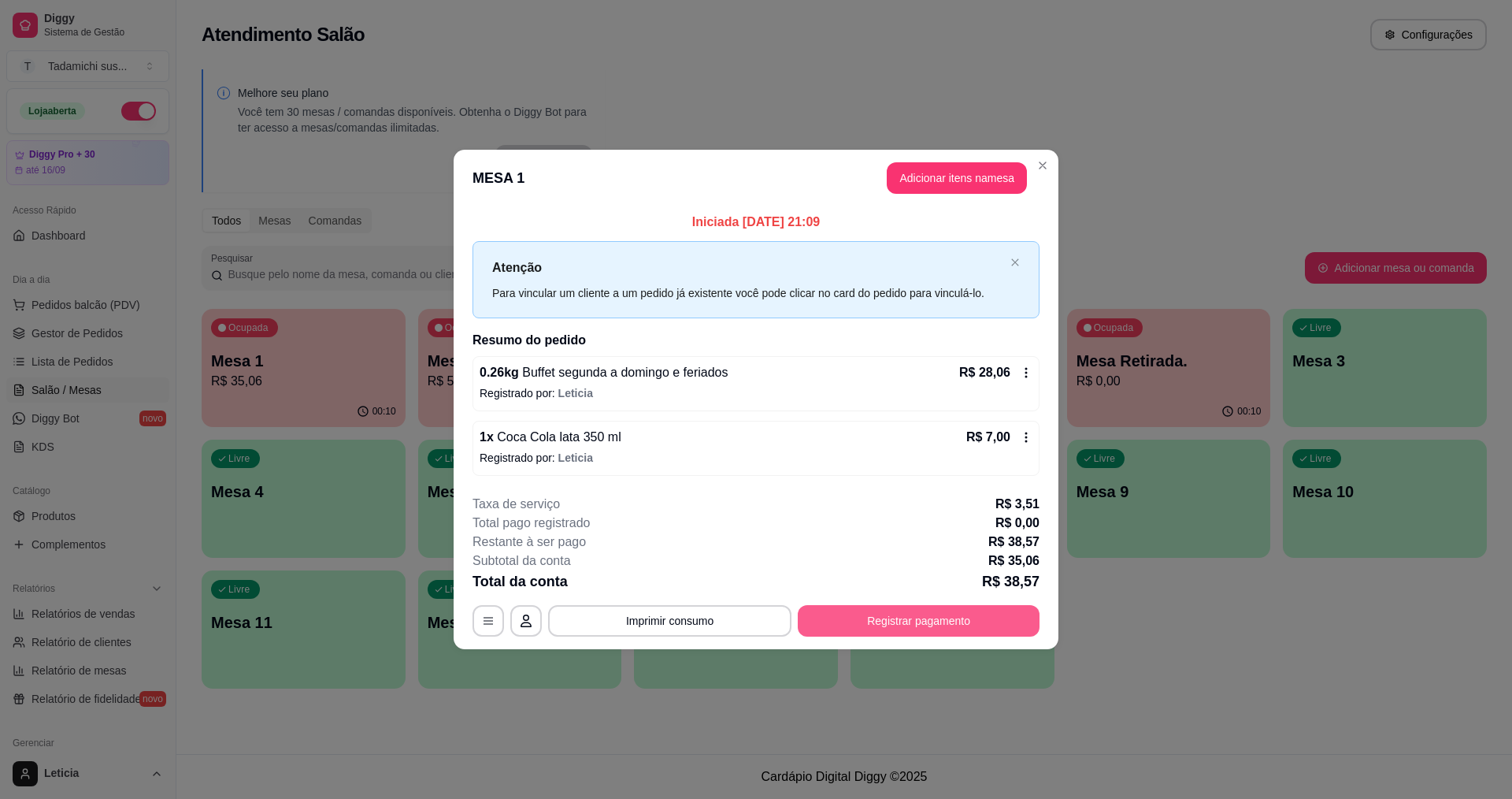
click at [910, 616] on button "Registrar pagamento" at bounding box center [919, 621] width 242 height 32
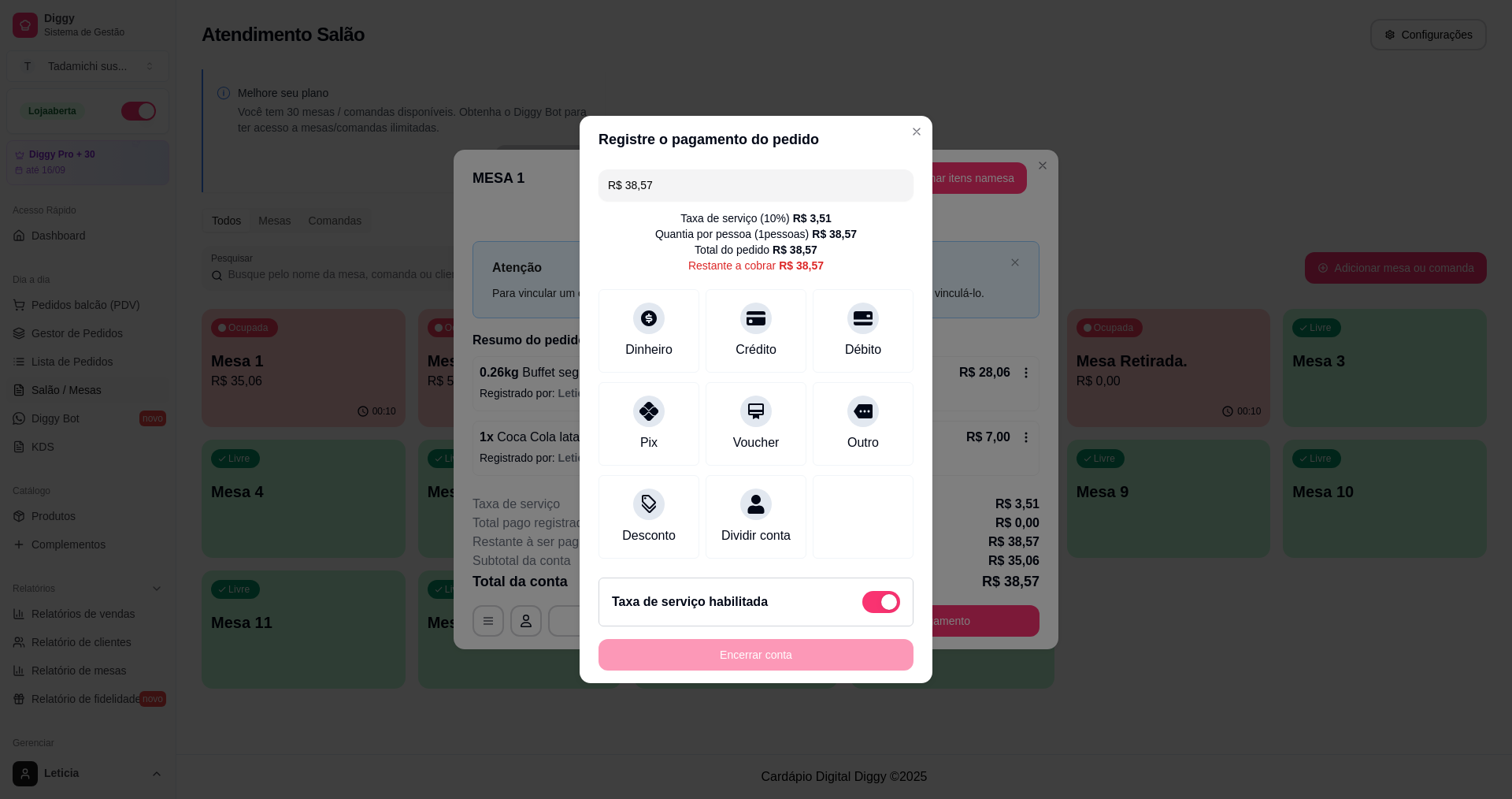
click at [862, 611] on span at bounding box center [880, 602] width 37 height 22
click at [861, 611] on input "checkbox" at bounding box center [866, 610] width 10 height 10
checkbox input "true"
type input "R$ 35,06"
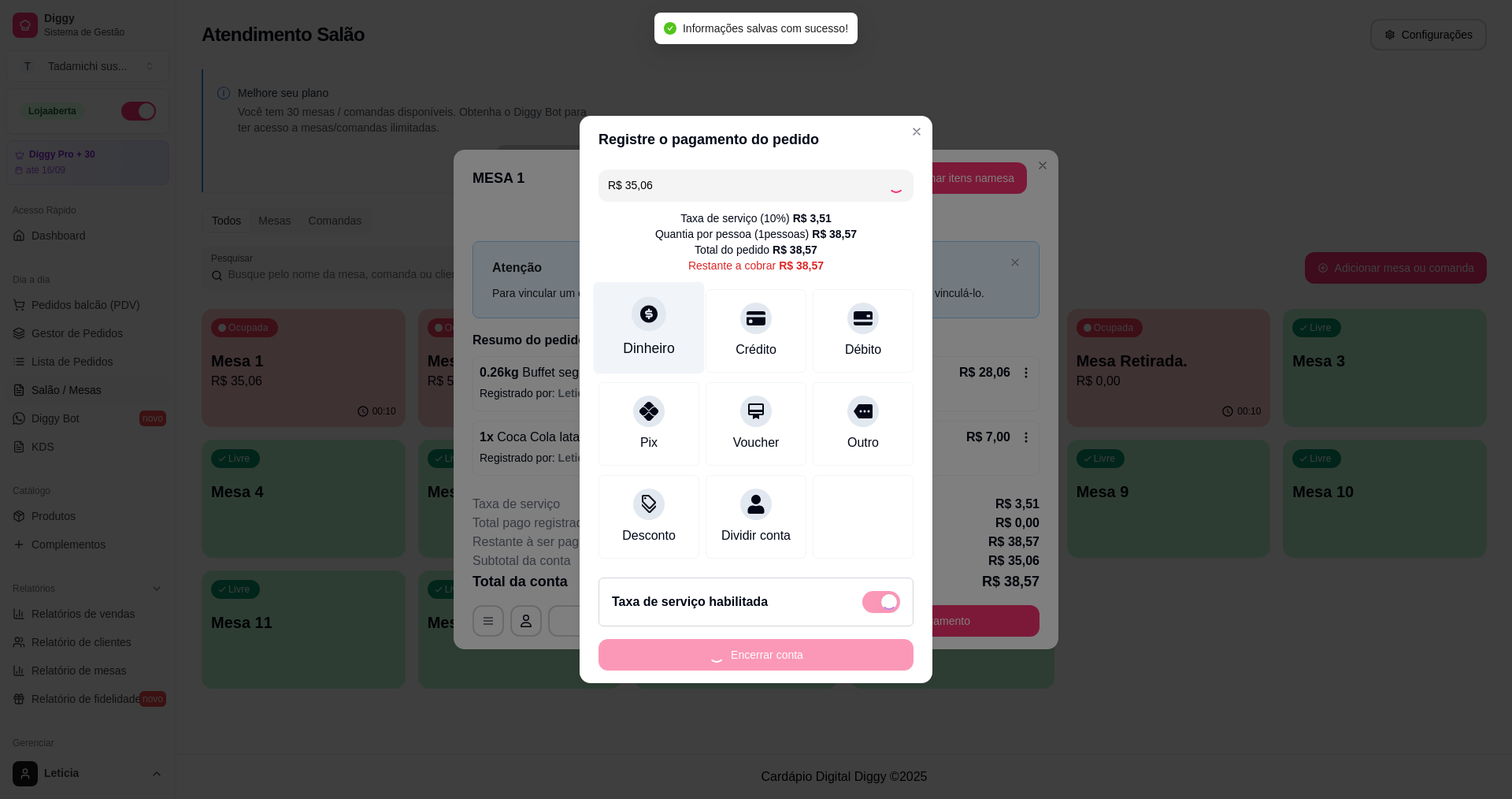
checkbox input "false"
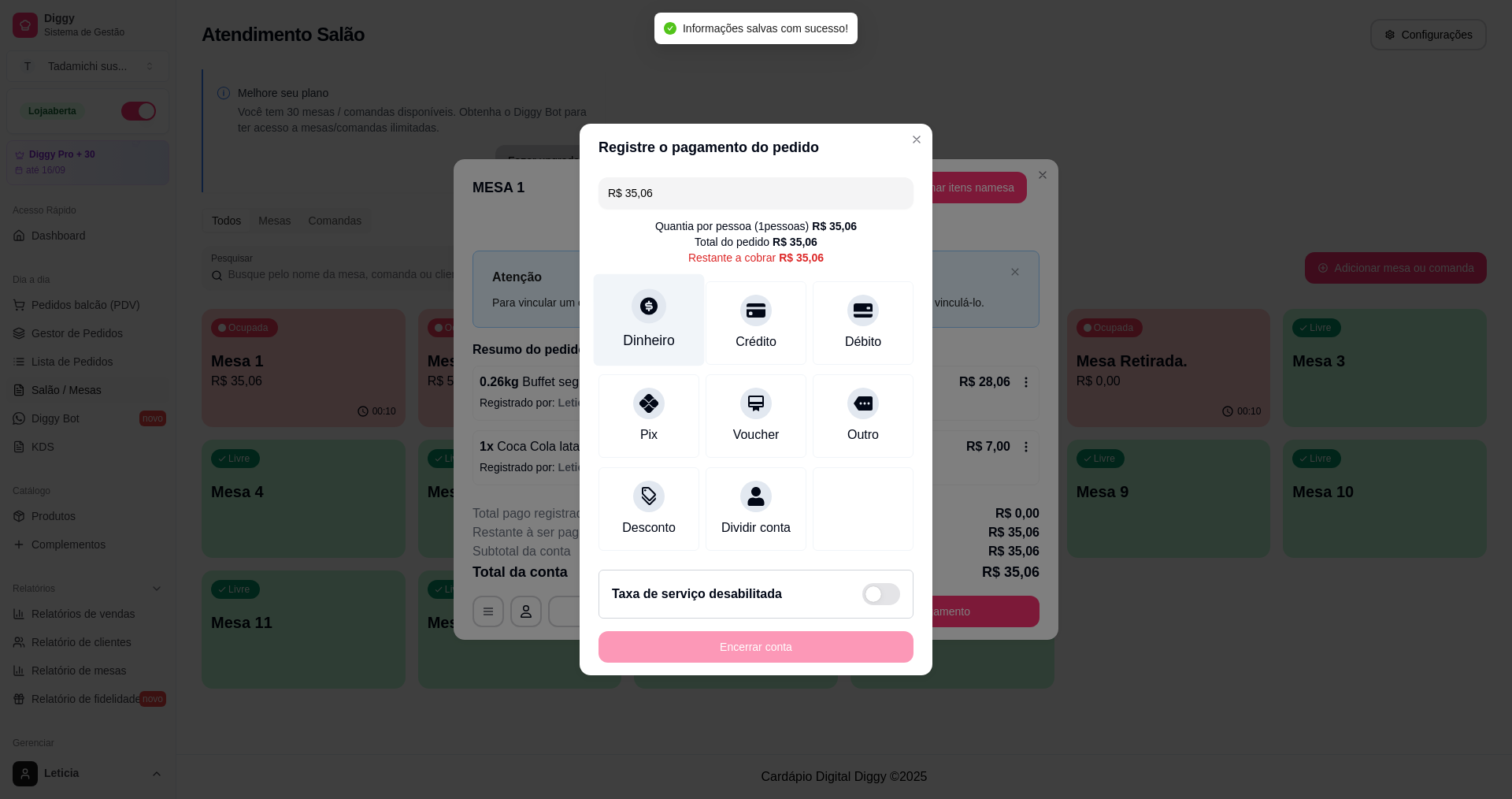
click at [657, 330] on div "Dinheiro" at bounding box center [649, 340] width 52 height 21
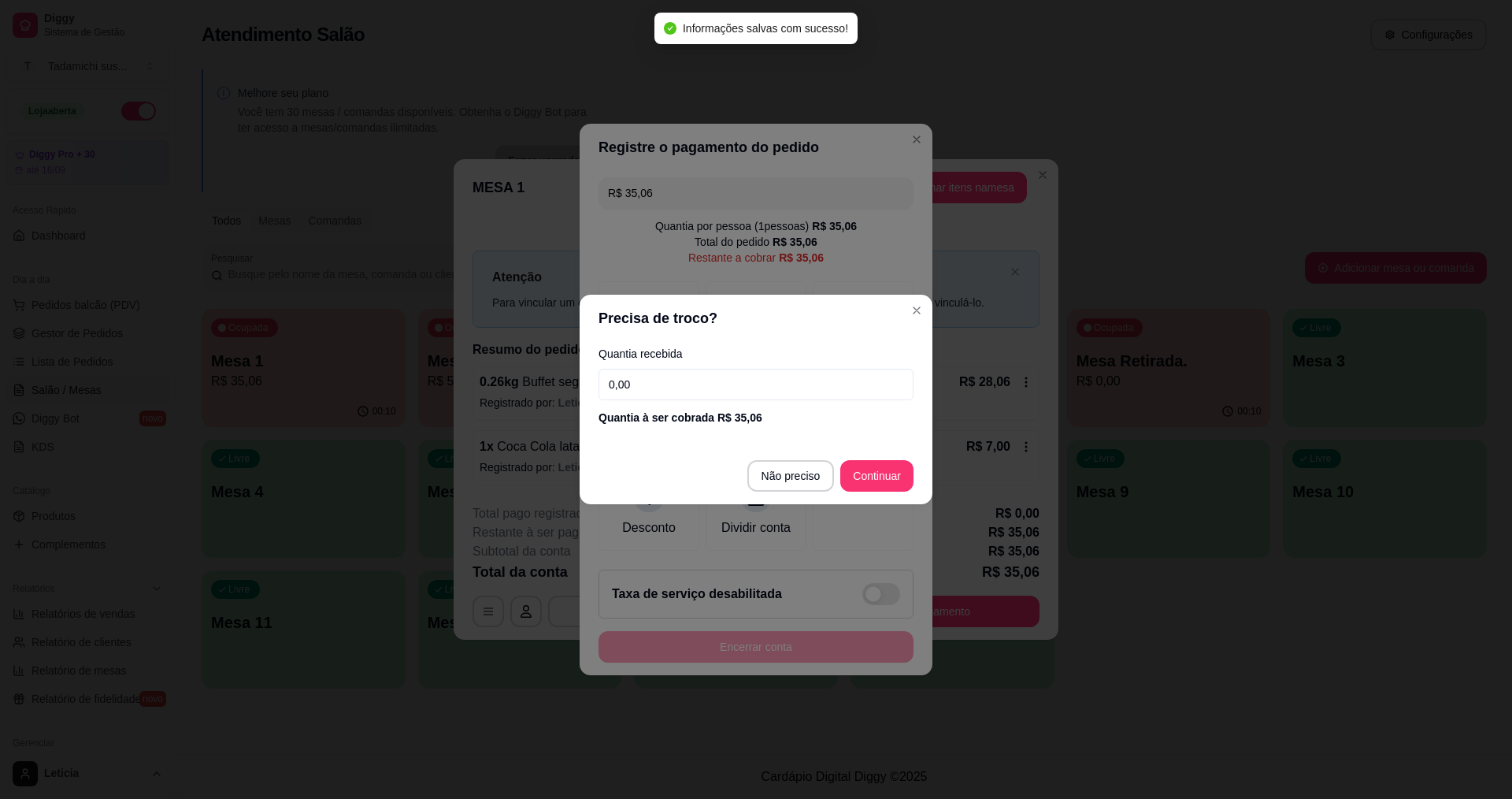
click at [676, 387] on input "0,00" at bounding box center [756, 385] width 315 height 32
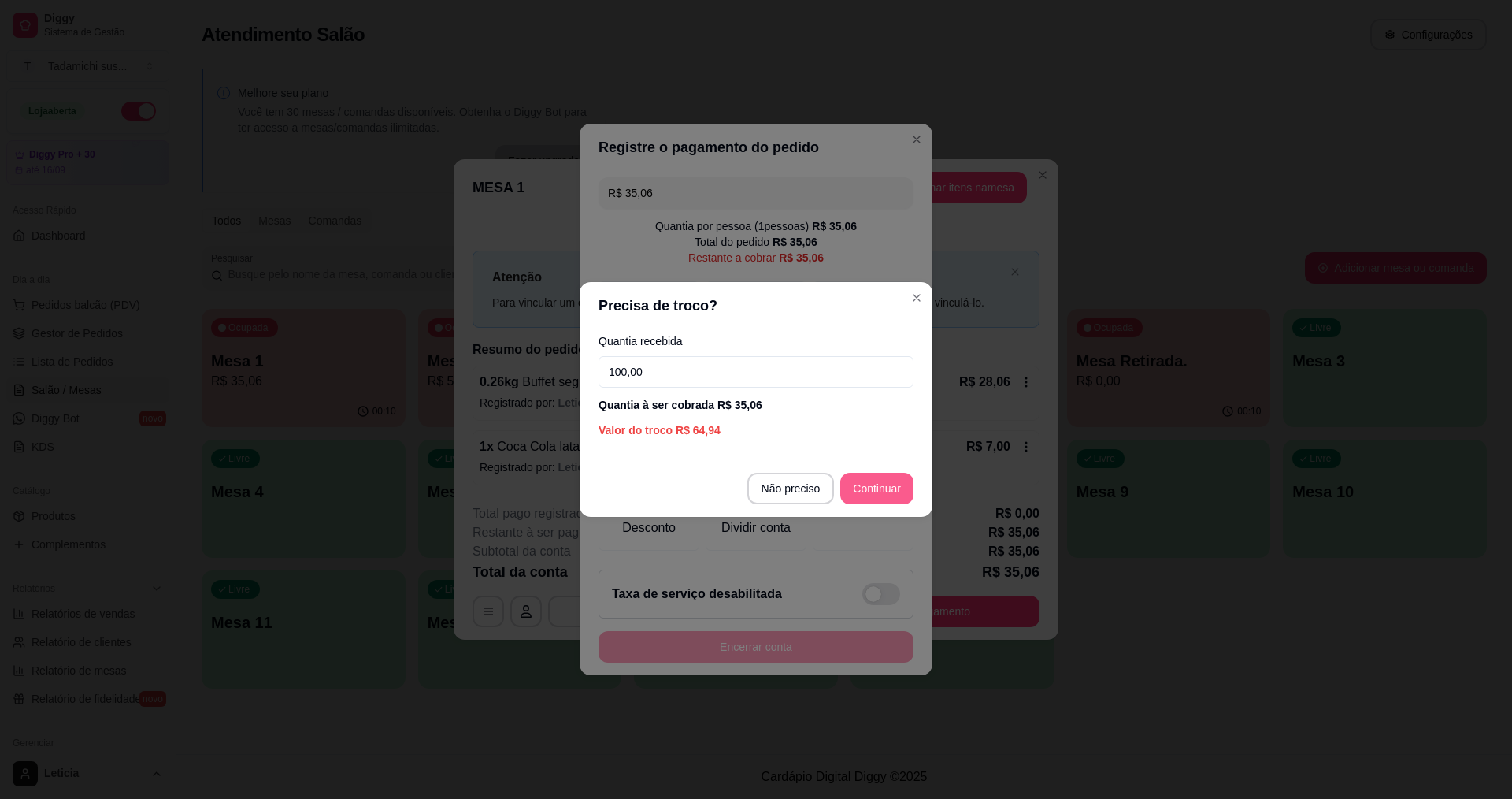
type input "100,00"
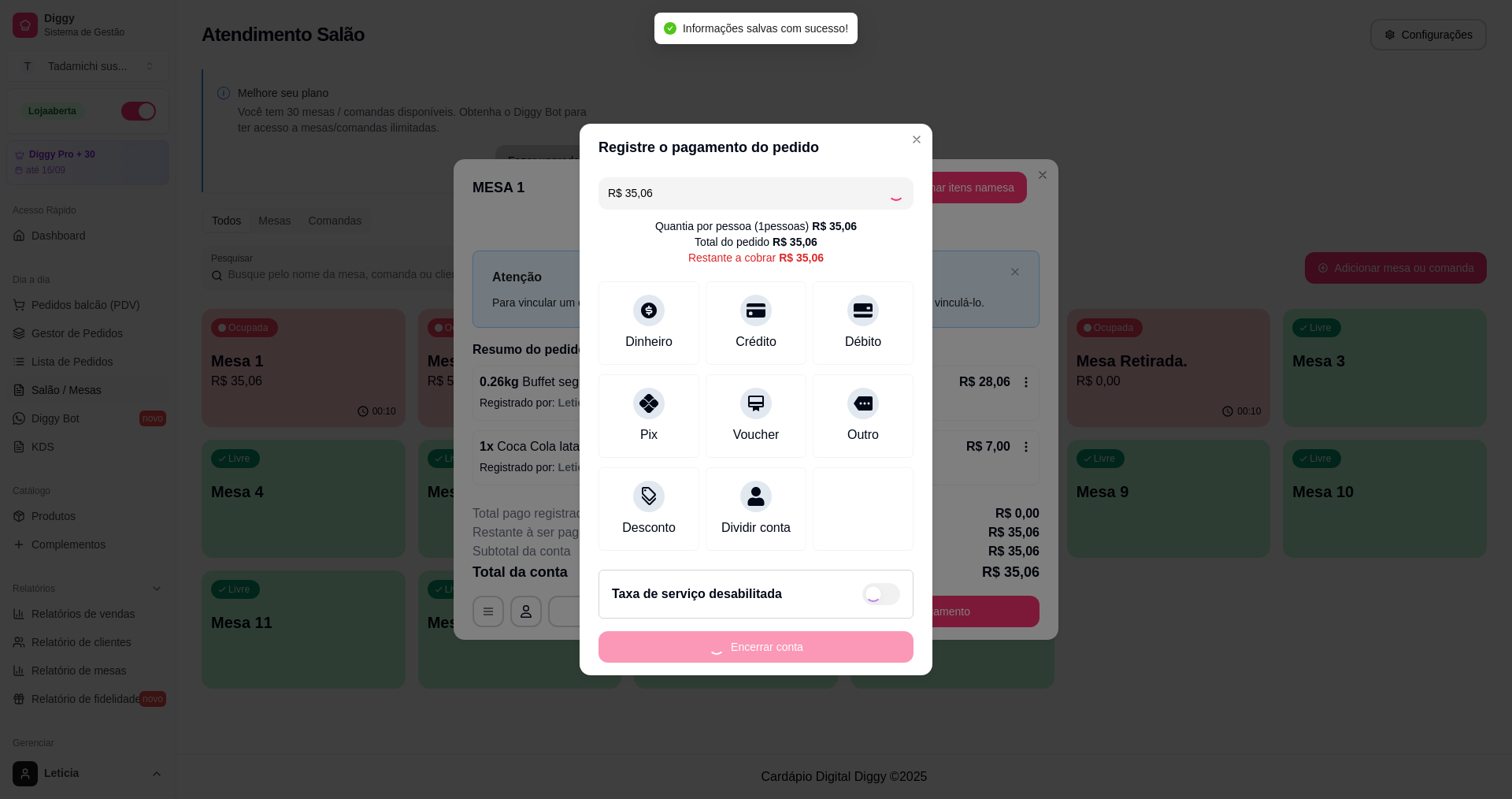
type input "R$ 0,00"
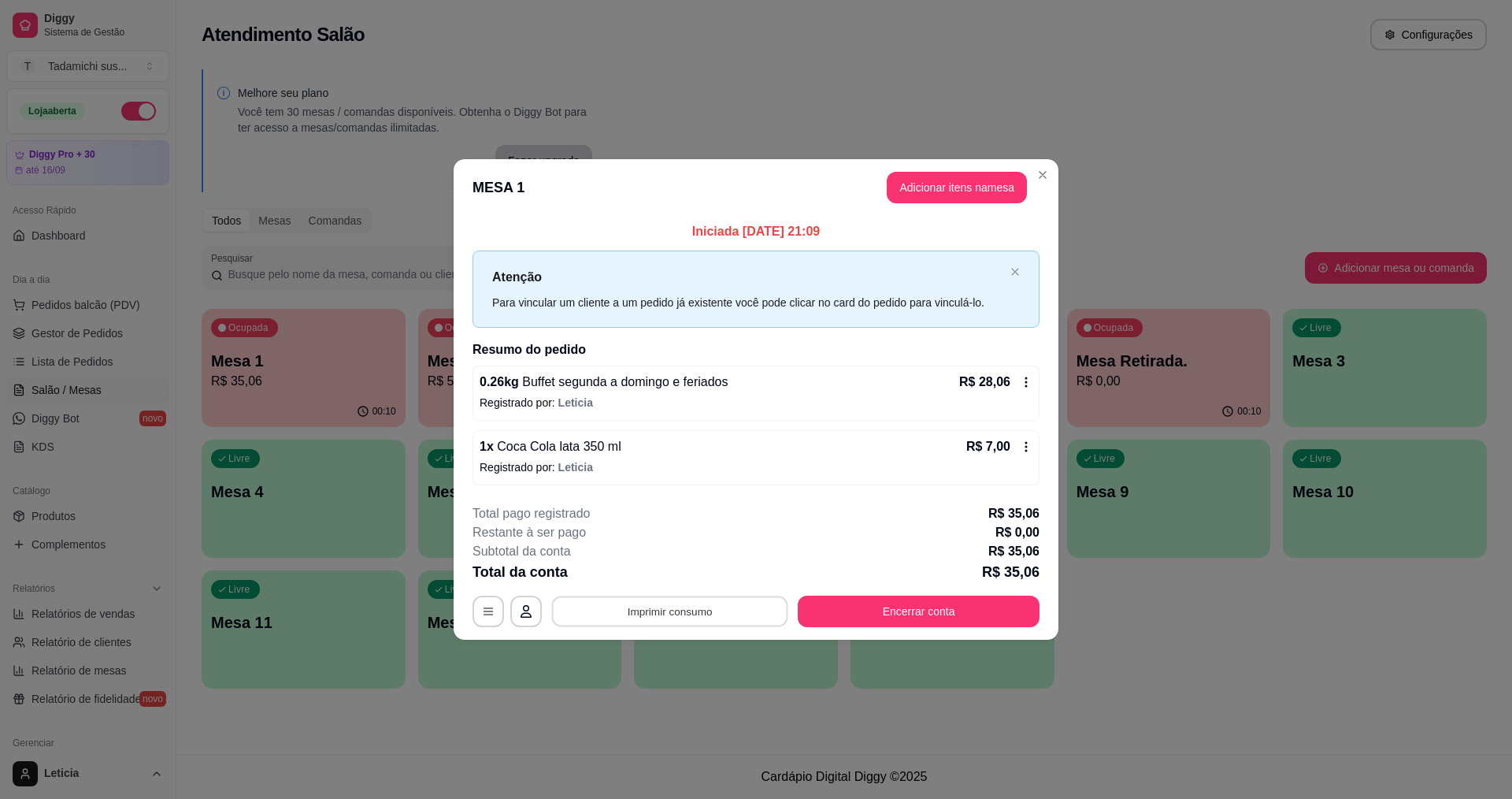
click at [725, 620] on button "Imprimir consumo" at bounding box center [670, 611] width 236 height 31
click at [698, 573] on button "IMPRESSORA HAYOM" at bounding box center [674, 574] width 121 height 25
click at [939, 613] on button "Encerrar conta" at bounding box center [919, 612] width 242 height 32
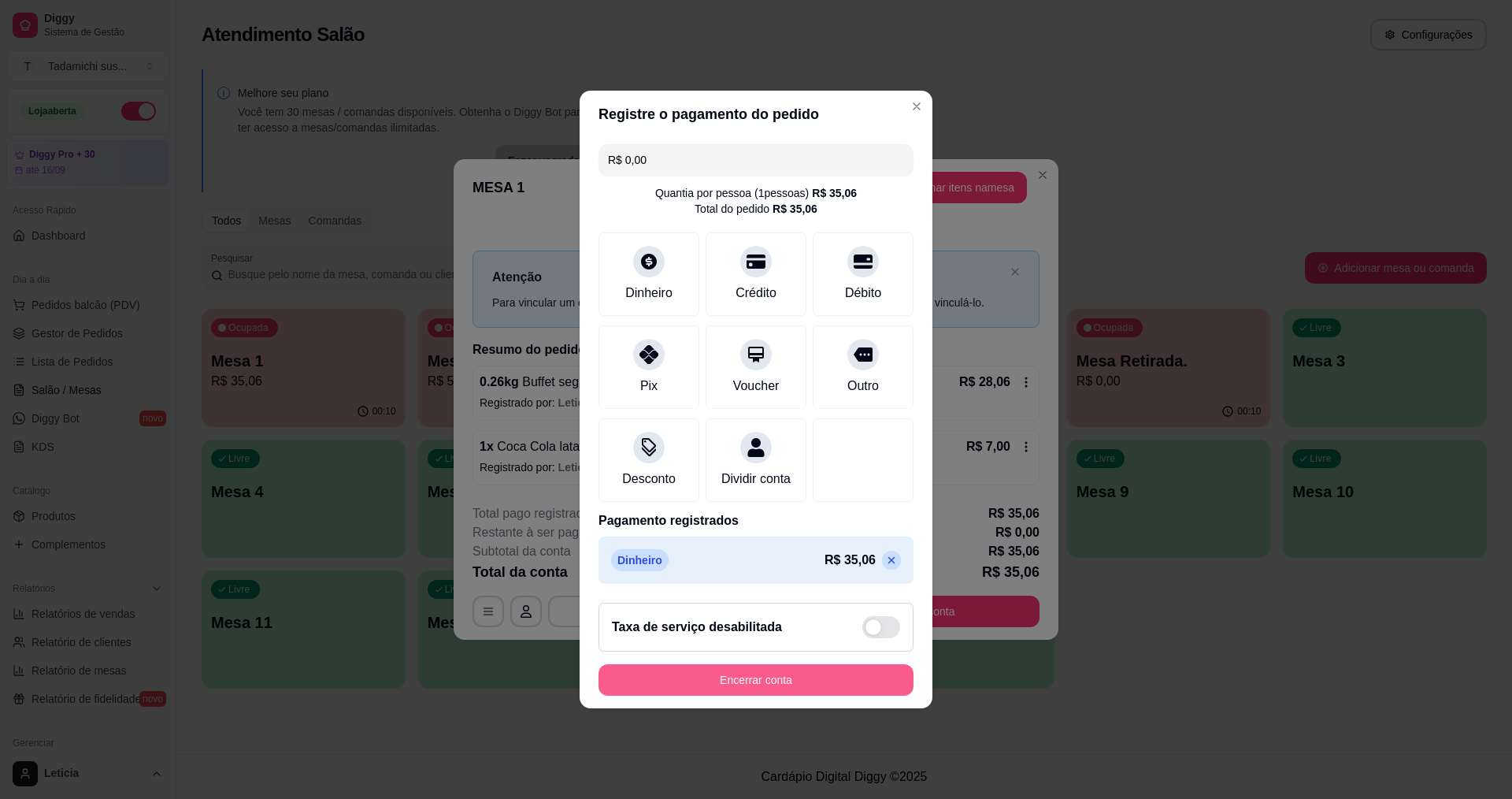
click at [853, 682] on button "Encerrar conta" at bounding box center [756, 680] width 315 height 32
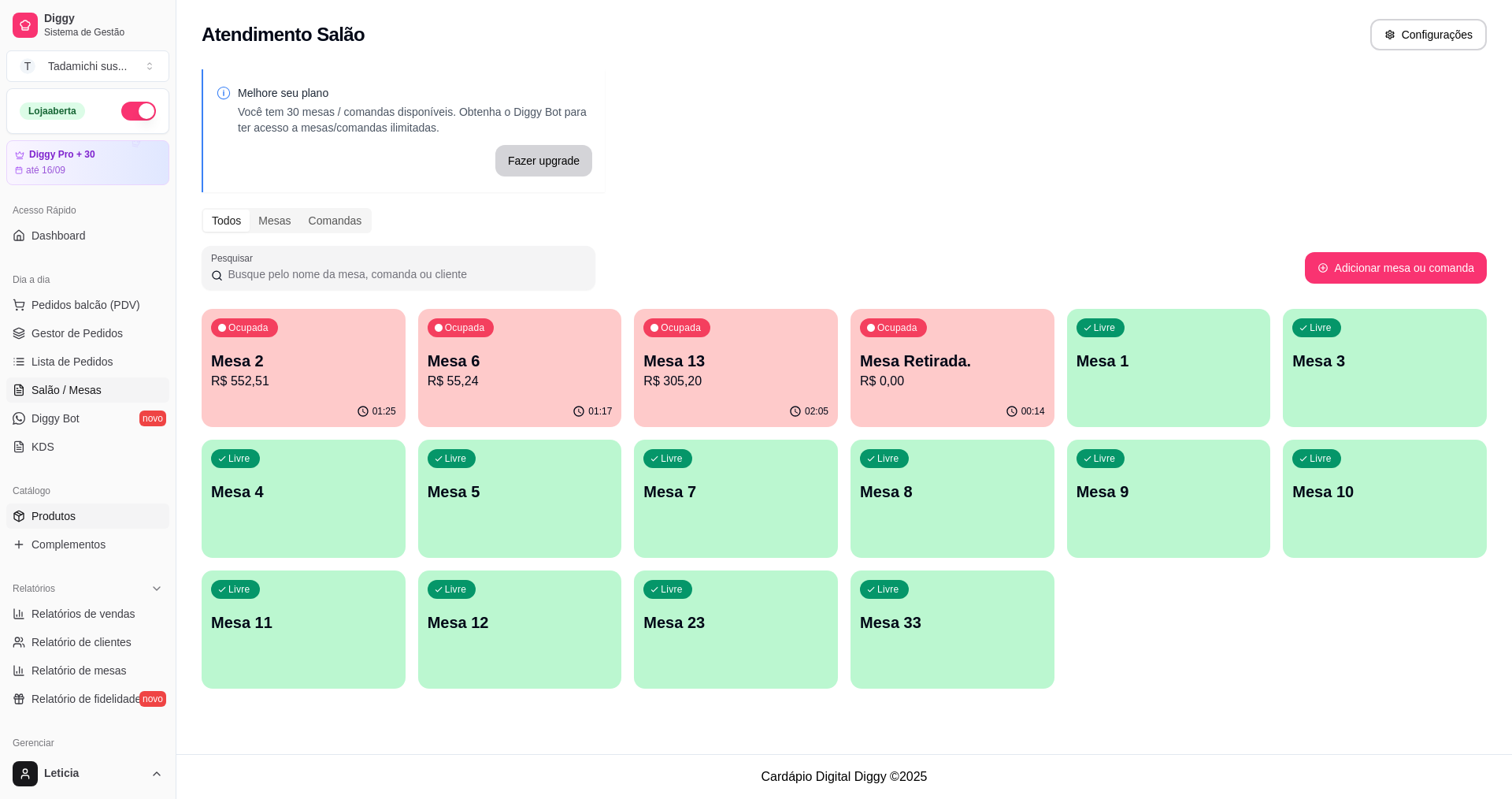
click at [79, 518] on link "Produtos" at bounding box center [88, 516] width 163 height 25
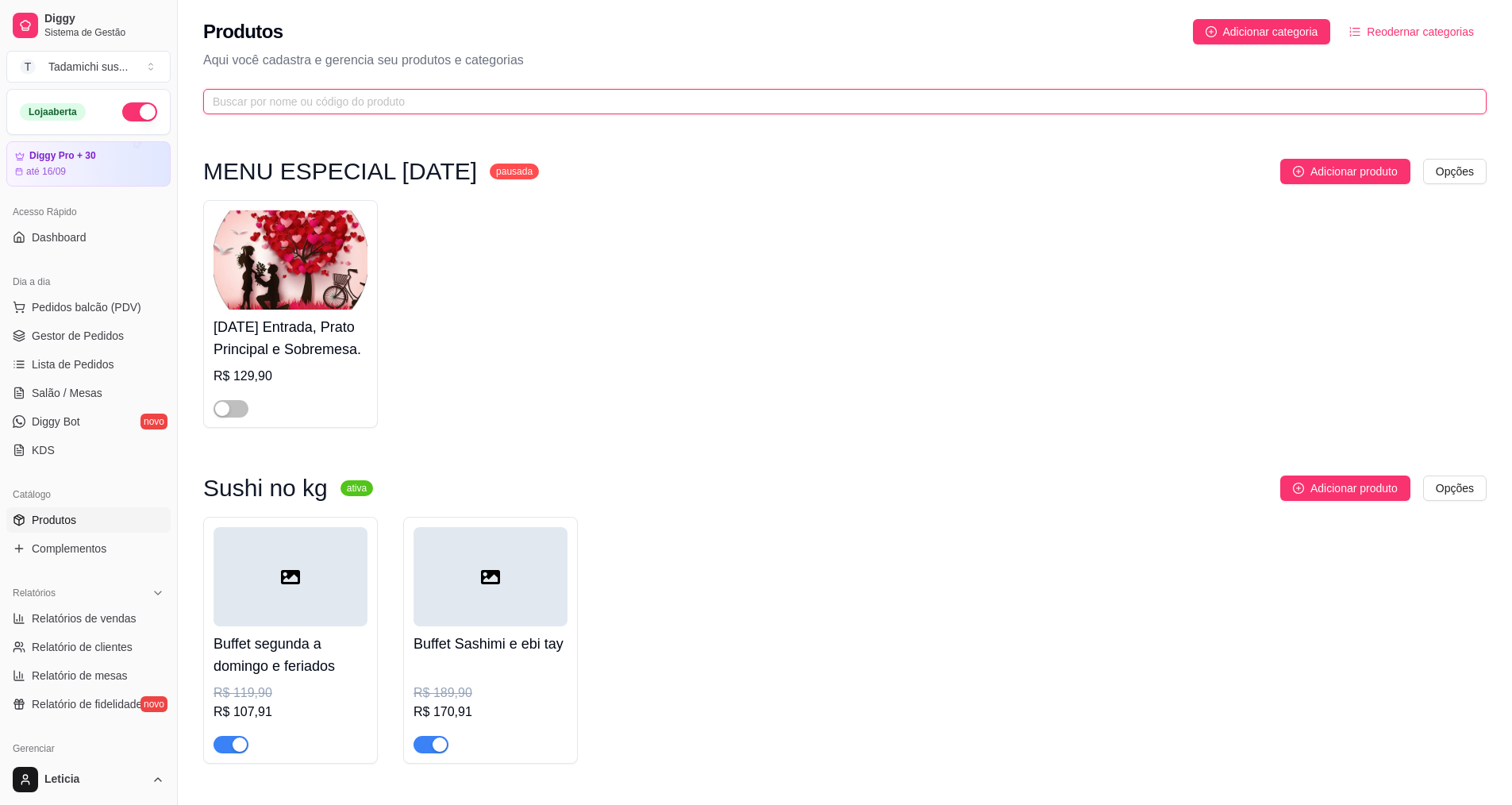
click at [326, 96] on input "text" at bounding box center [839, 101] width 1252 height 18
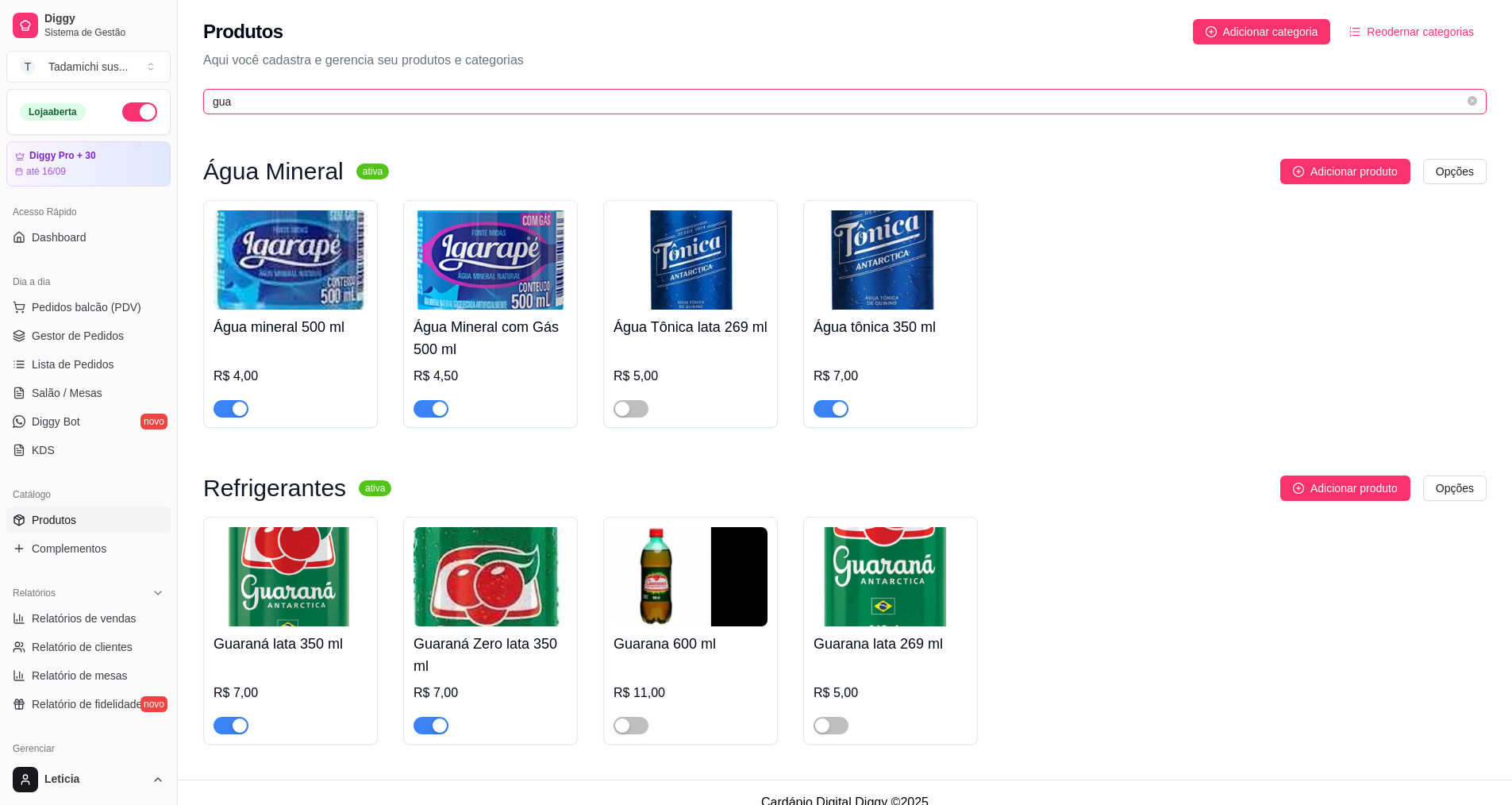
type input "gua"
click at [423, 724] on span "button" at bounding box center [431, 725] width 35 height 18
click at [75, 388] on span "Salão / Mesas" at bounding box center [67, 392] width 70 height 16
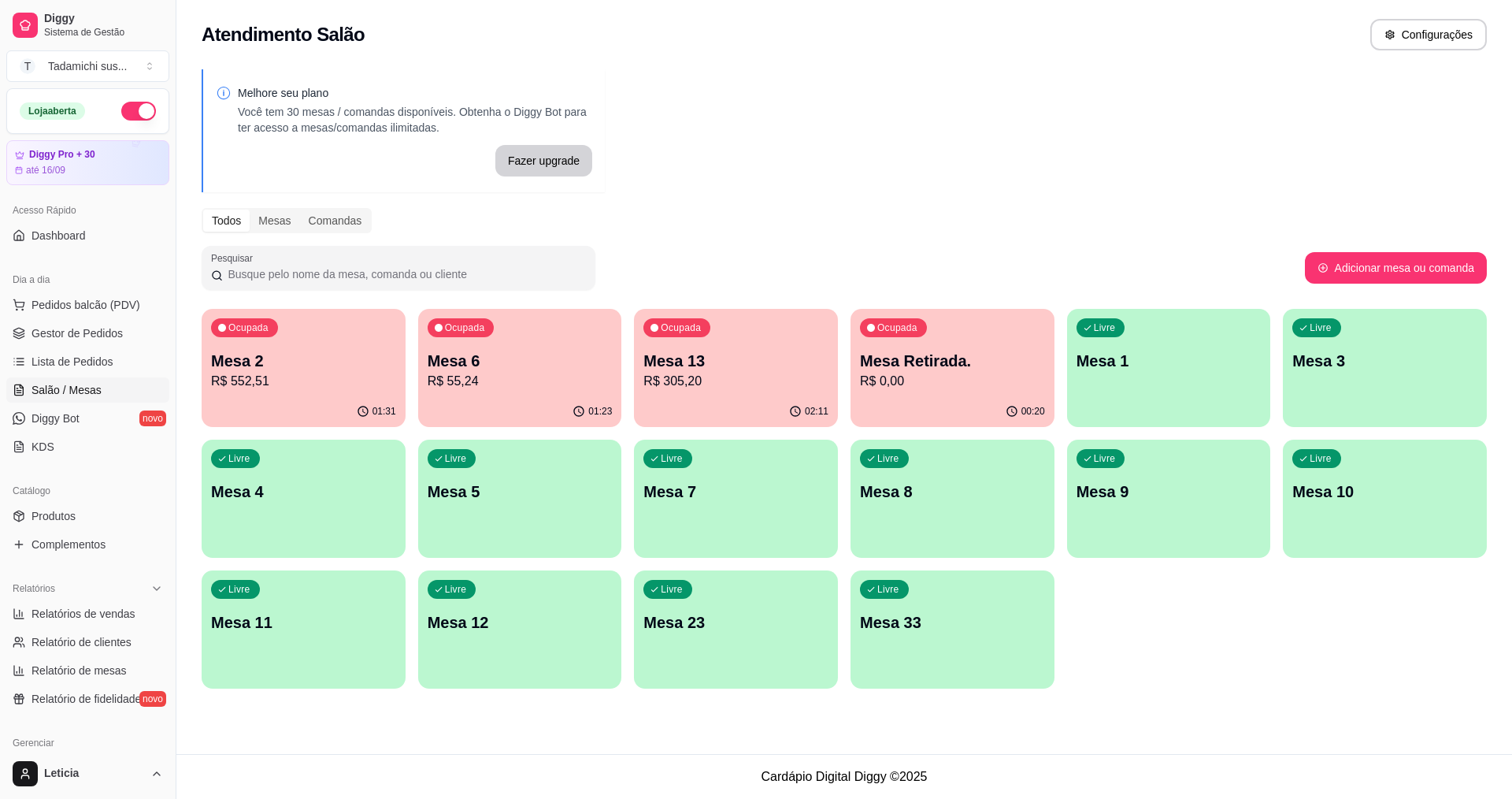
click at [985, 389] on p "R$ 0,00" at bounding box center [953, 381] width 185 height 19
click at [275, 348] on div "Ocupada Mesa 2 R$ 552,51" at bounding box center [303, 352] width 204 height 87
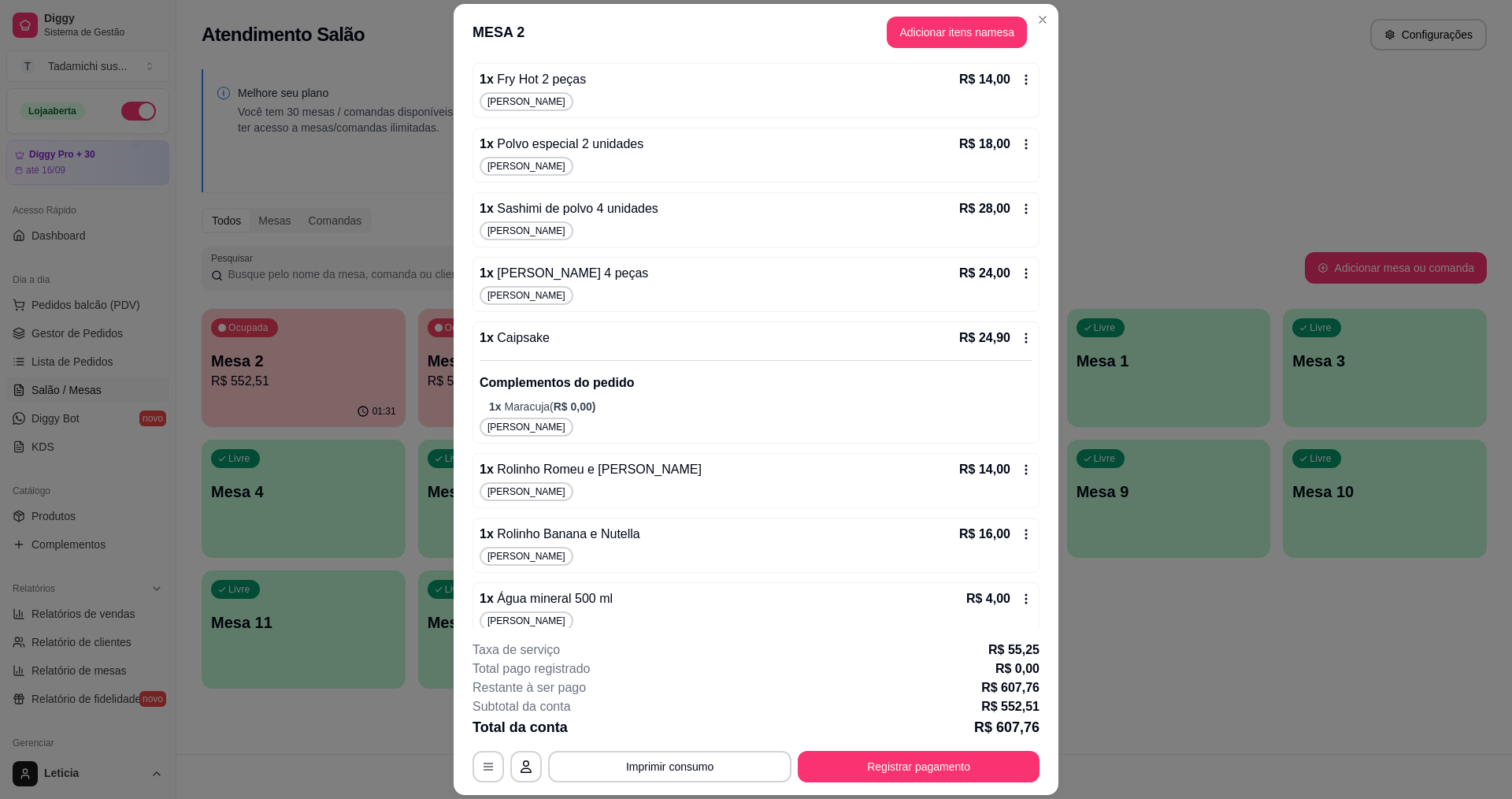
scroll to position [913, 0]
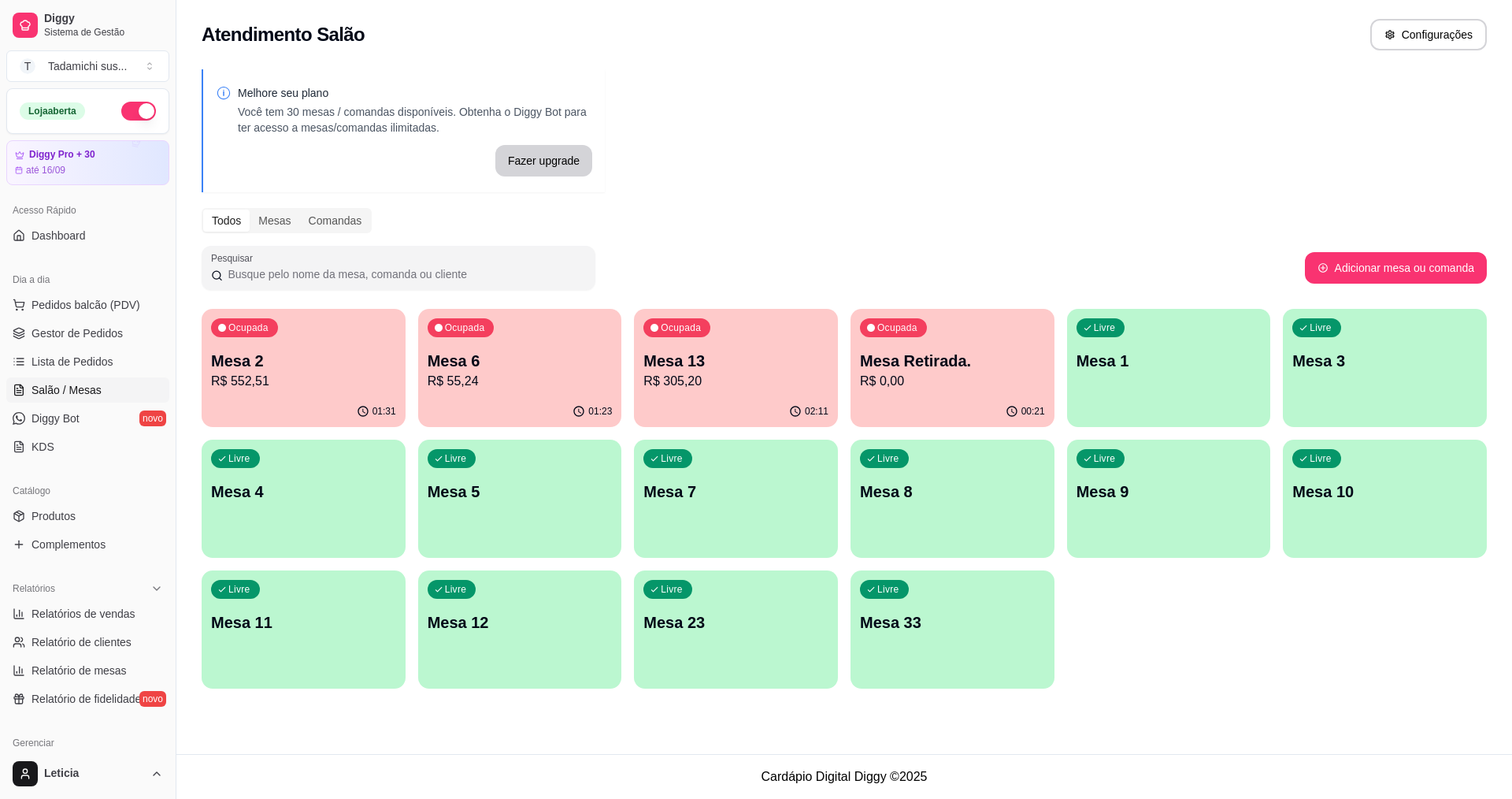
click at [1008, 404] on icon "button" at bounding box center [1012, 410] width 12 height 12
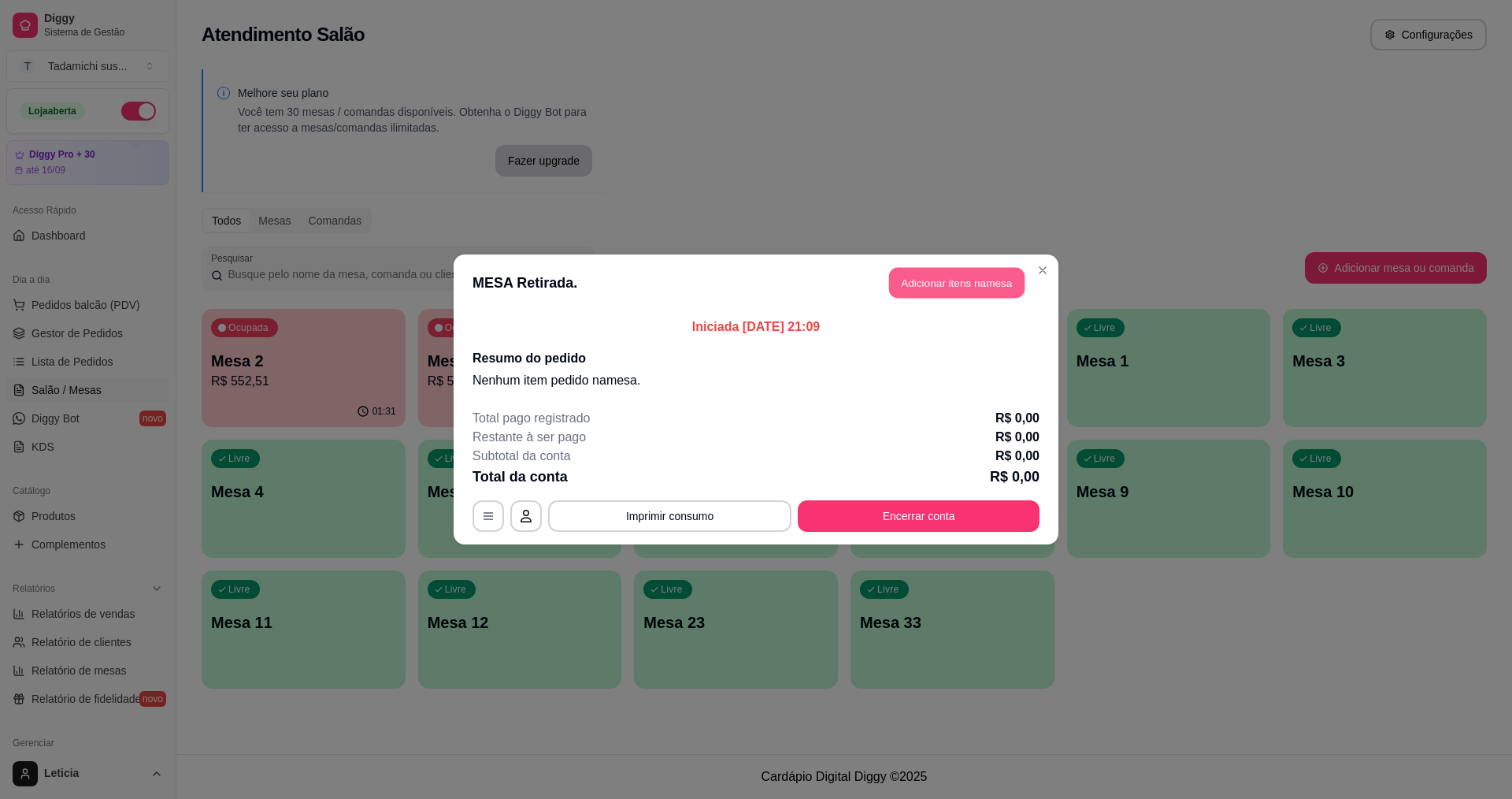
click at [935, 284] on button "Adicionar itens na mesa" at bounding box center [957, 283] width 136 height 31
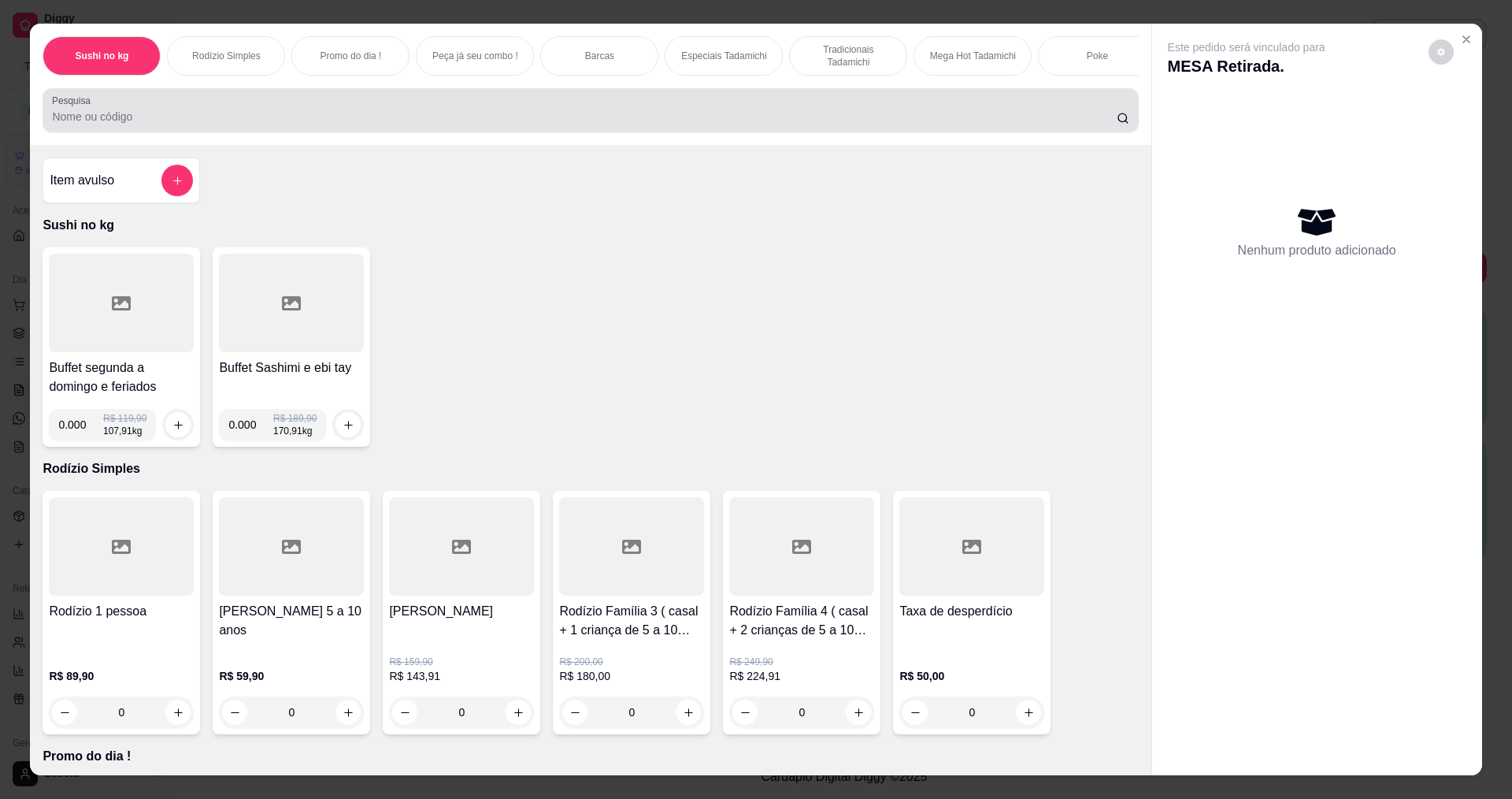
click at [299, 145] on div "Sushi no kg Rodízio Simples Promo do dia ! Peça já seu combo ! Barcas Especiais…" at bounding box center [590, 84] width 1121 height 122
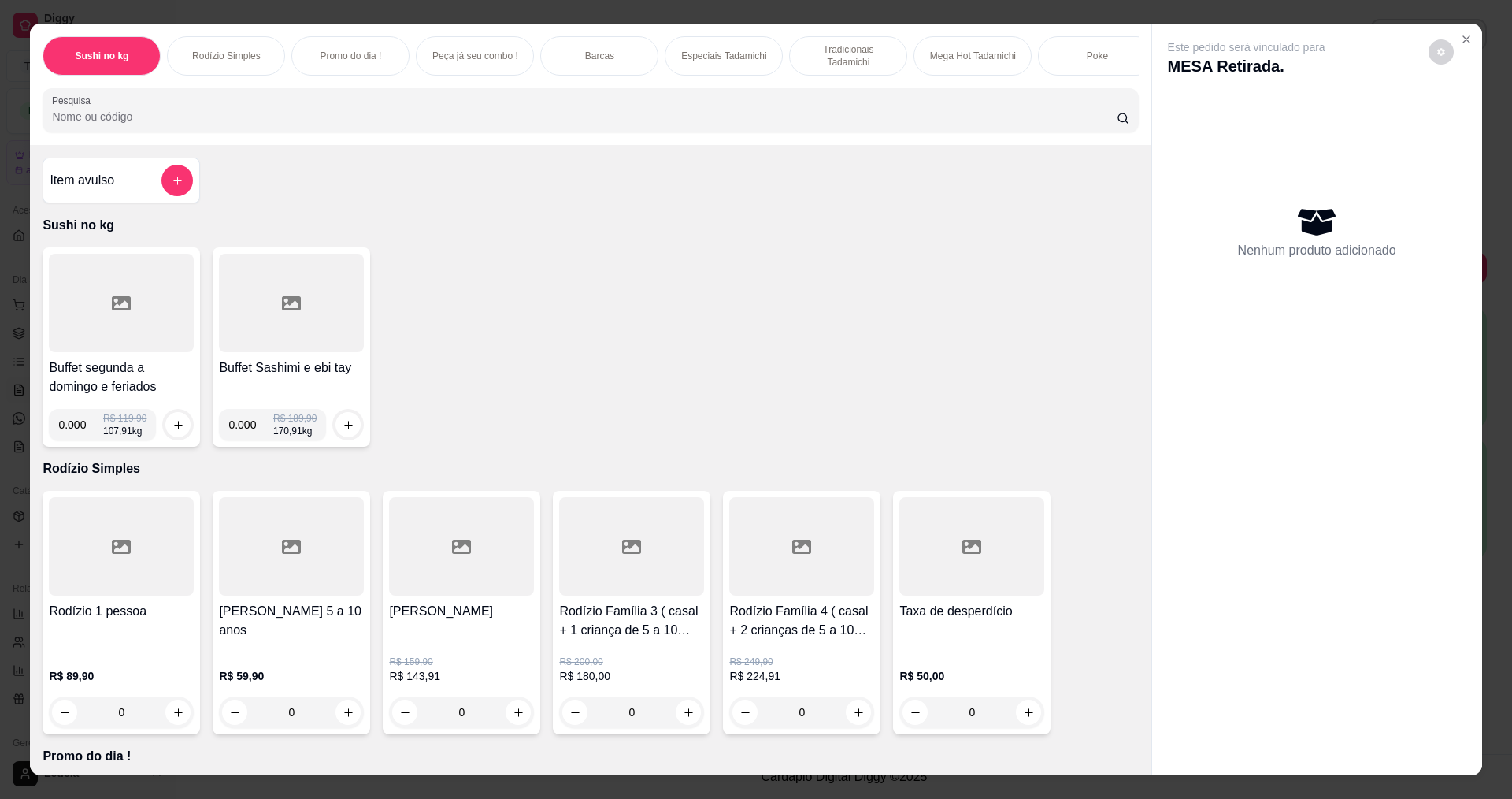
click at [291, 125] on input "Pesquisa" at bounding box center [583, 117] width 1064 height 16
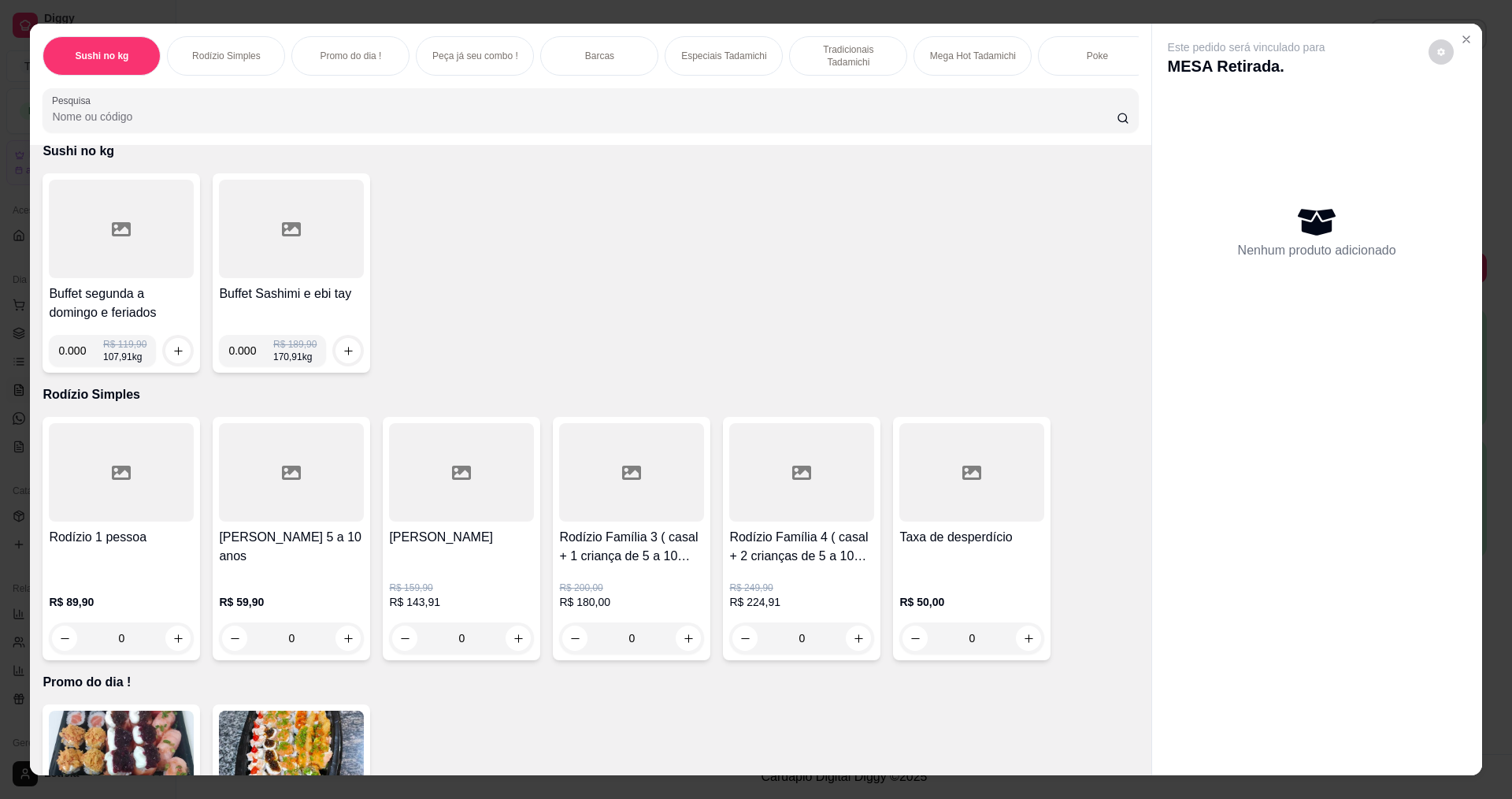
scroll to position [0, 0]
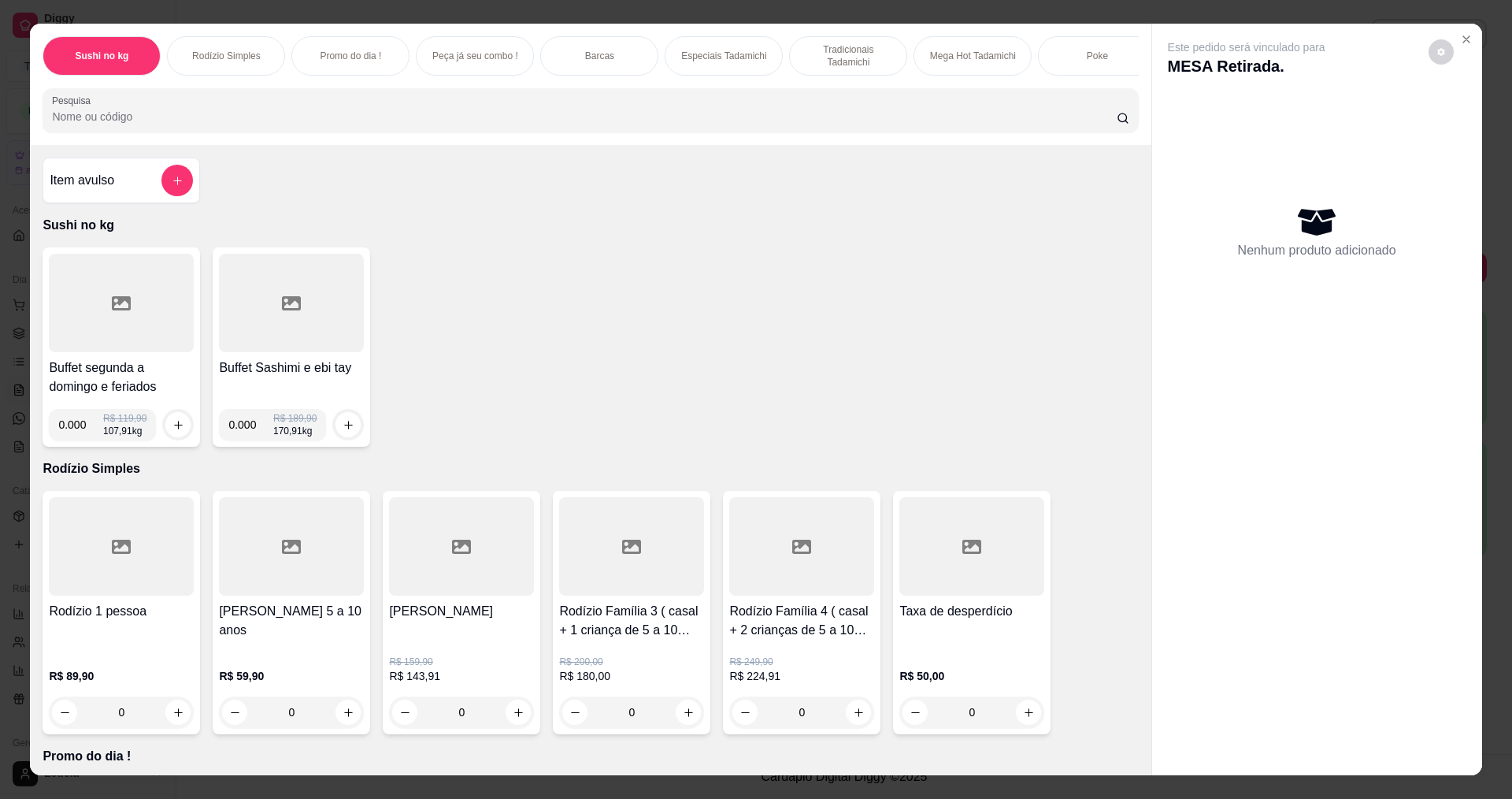
click at [319, 122] on input "Pesquisa" at bounding box center [583, 117] width 1064 height 16
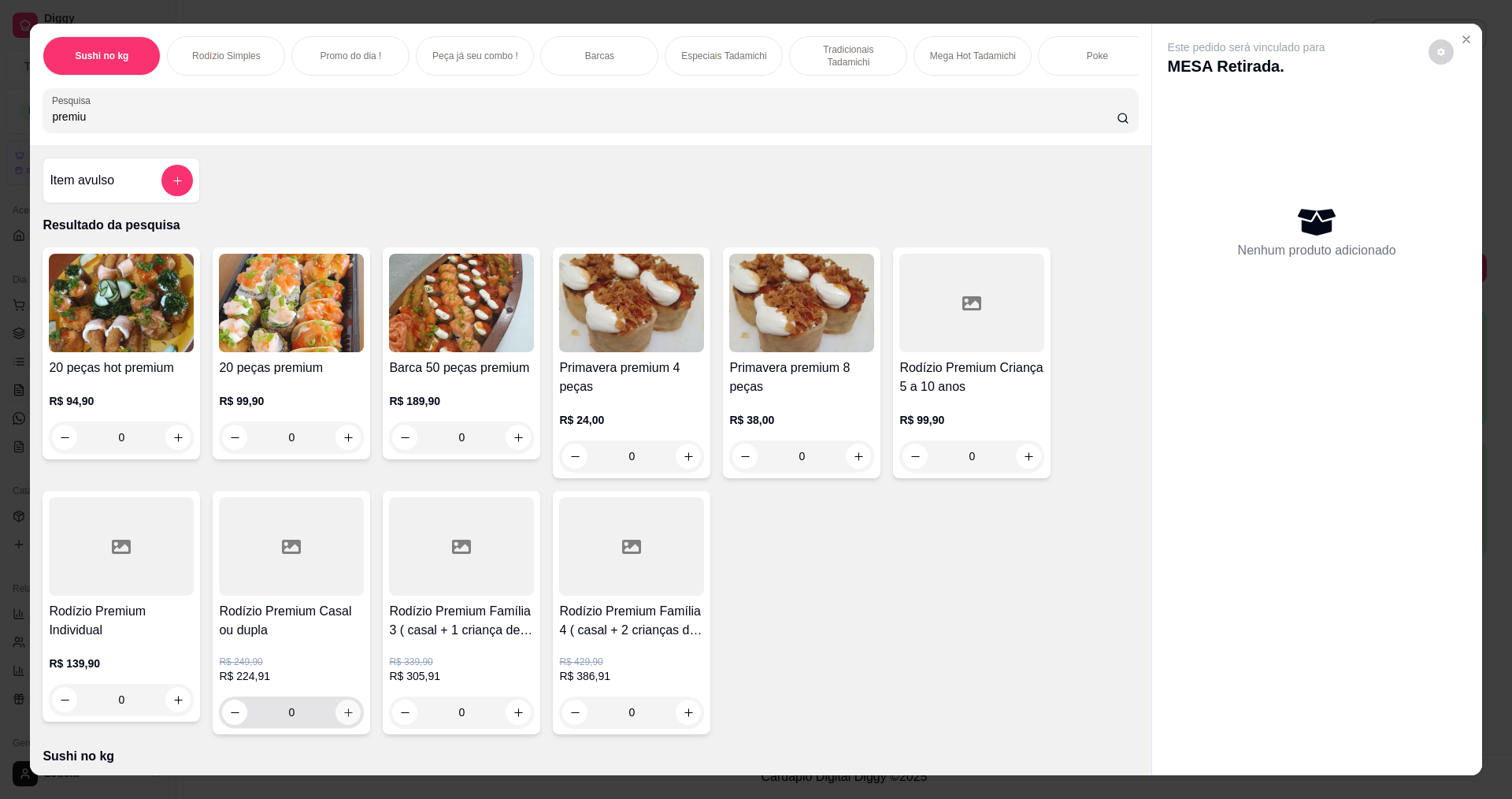
type input "premiu"
click at [343, 718] on icon "increase-product-quantity" at bounding box center [349, 712] width 12 height 12
type input "1"
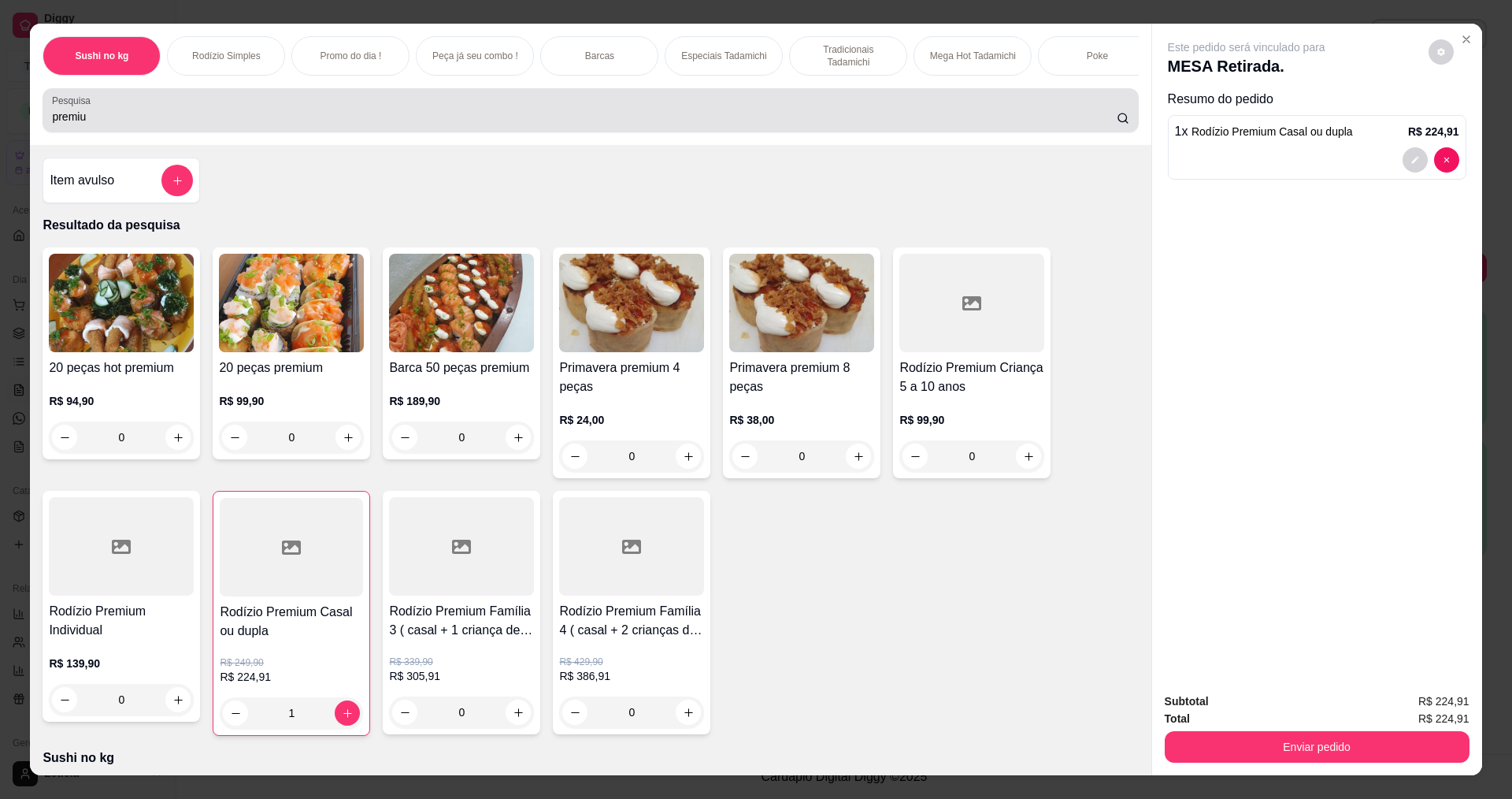
click at [188, 125] on input "premiu" at bounding box center [583, 117] width 1064 height 16
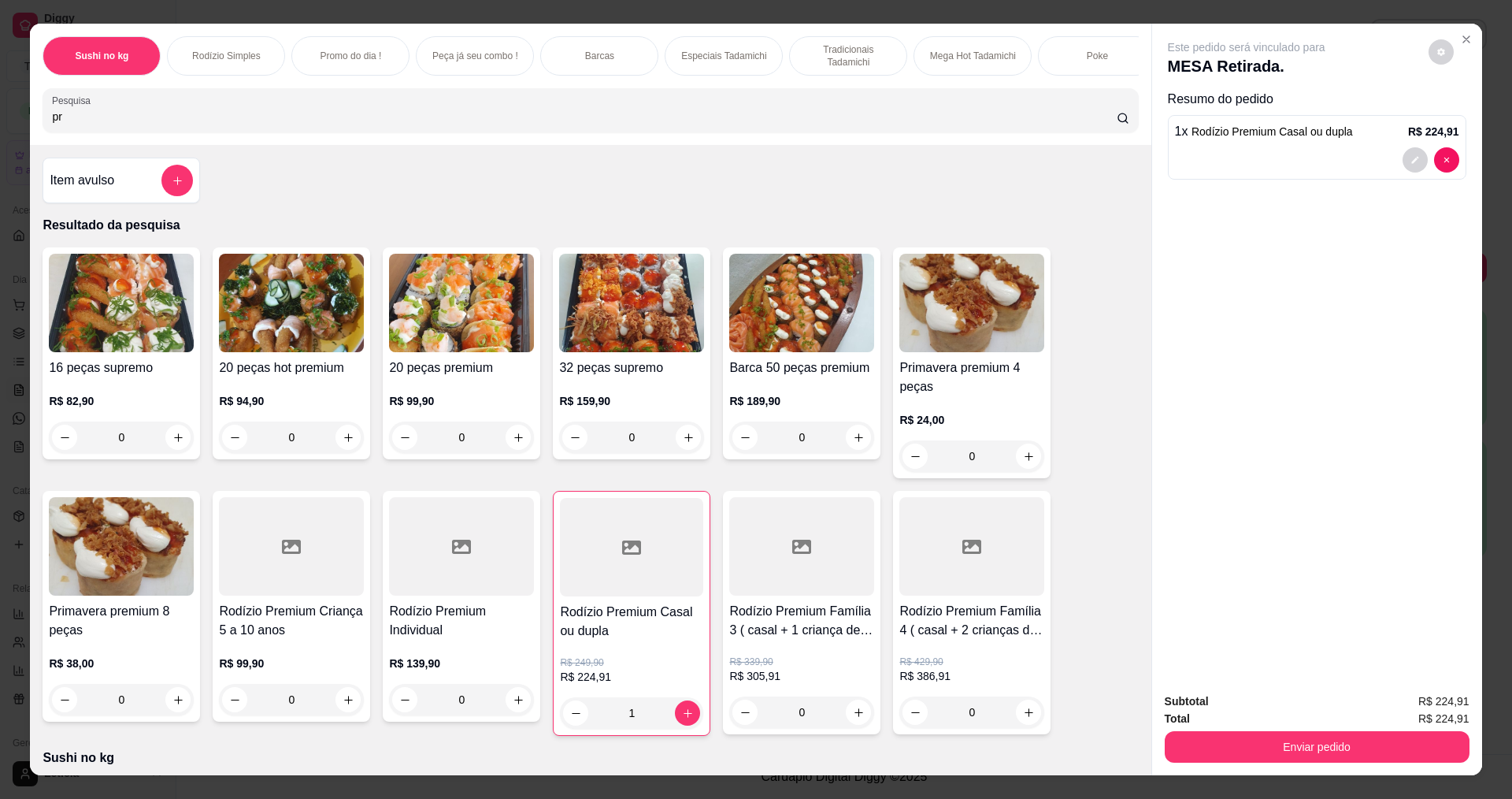
type input "p"
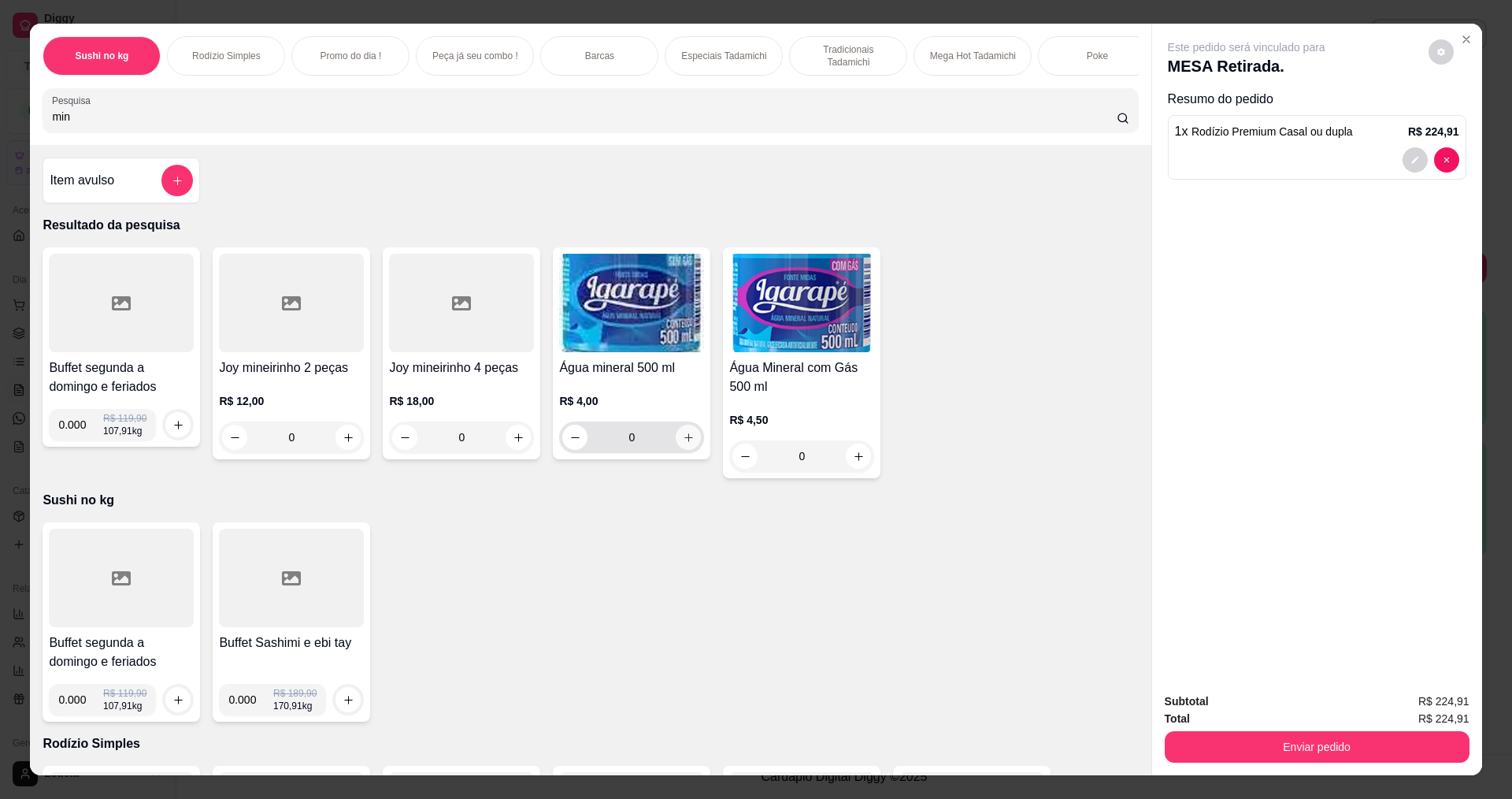
type input "min"
click at [685, 444] on icon "increase-product-quantity" at bounding box center [689, 438] width 12 height 12
type input "1"
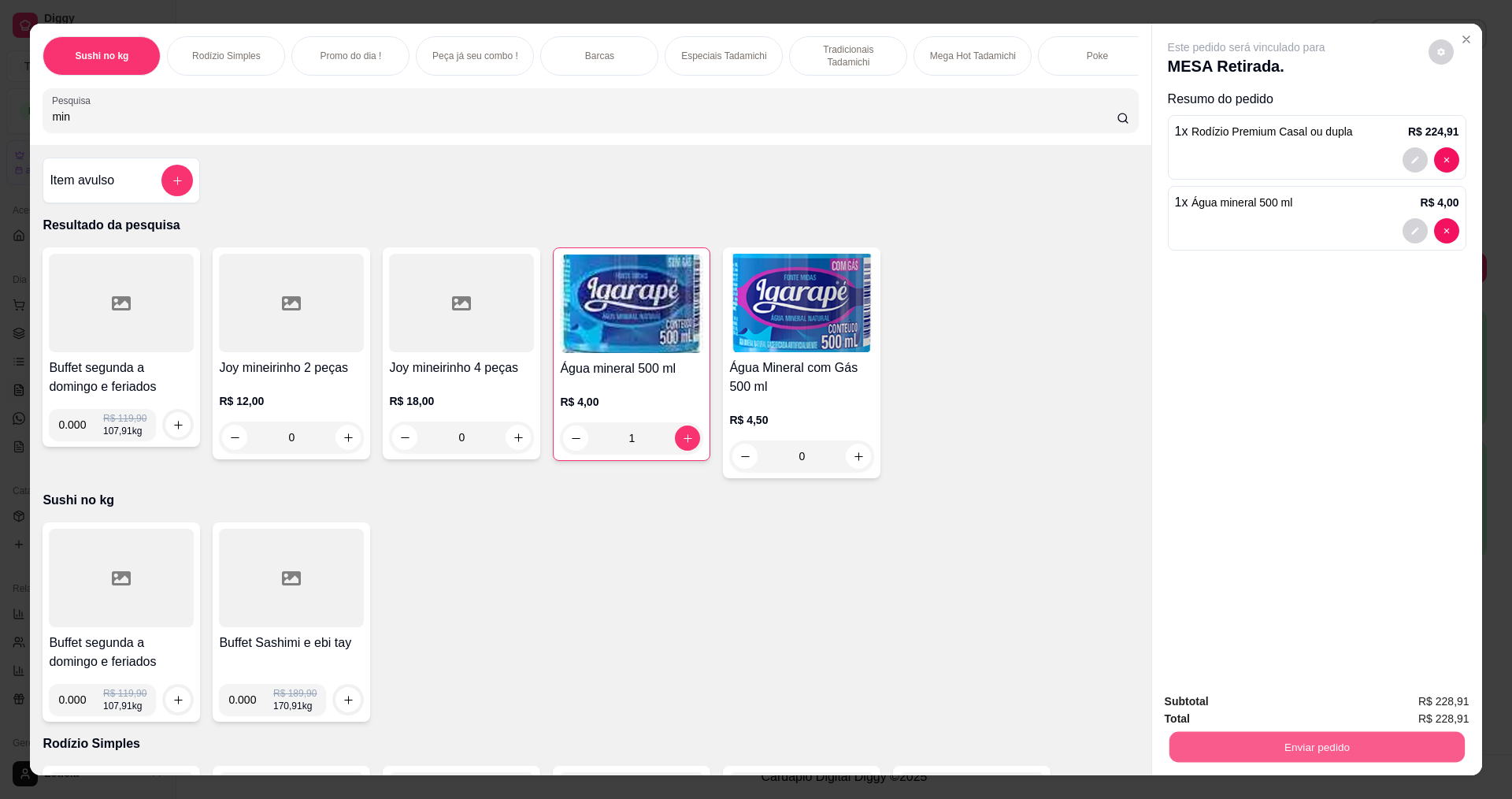
click at [1197, 739] on button "Enviar pedido" at bounding box center [1316, 746] width 295 height 31
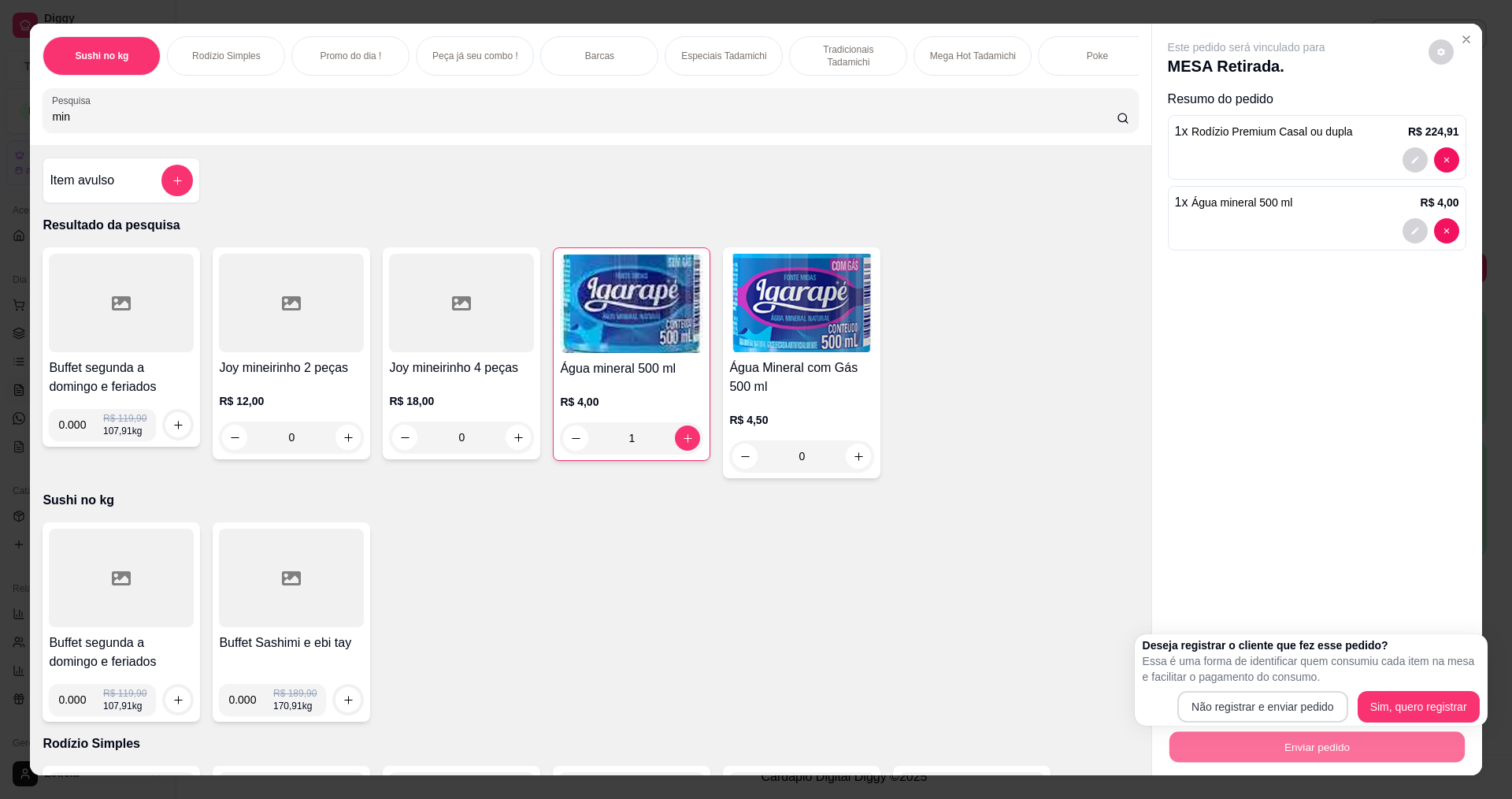
click at [1213, 707] on button "Não registrar e enviar pedido" at bounding box center [1262, 707] width 171 height 32
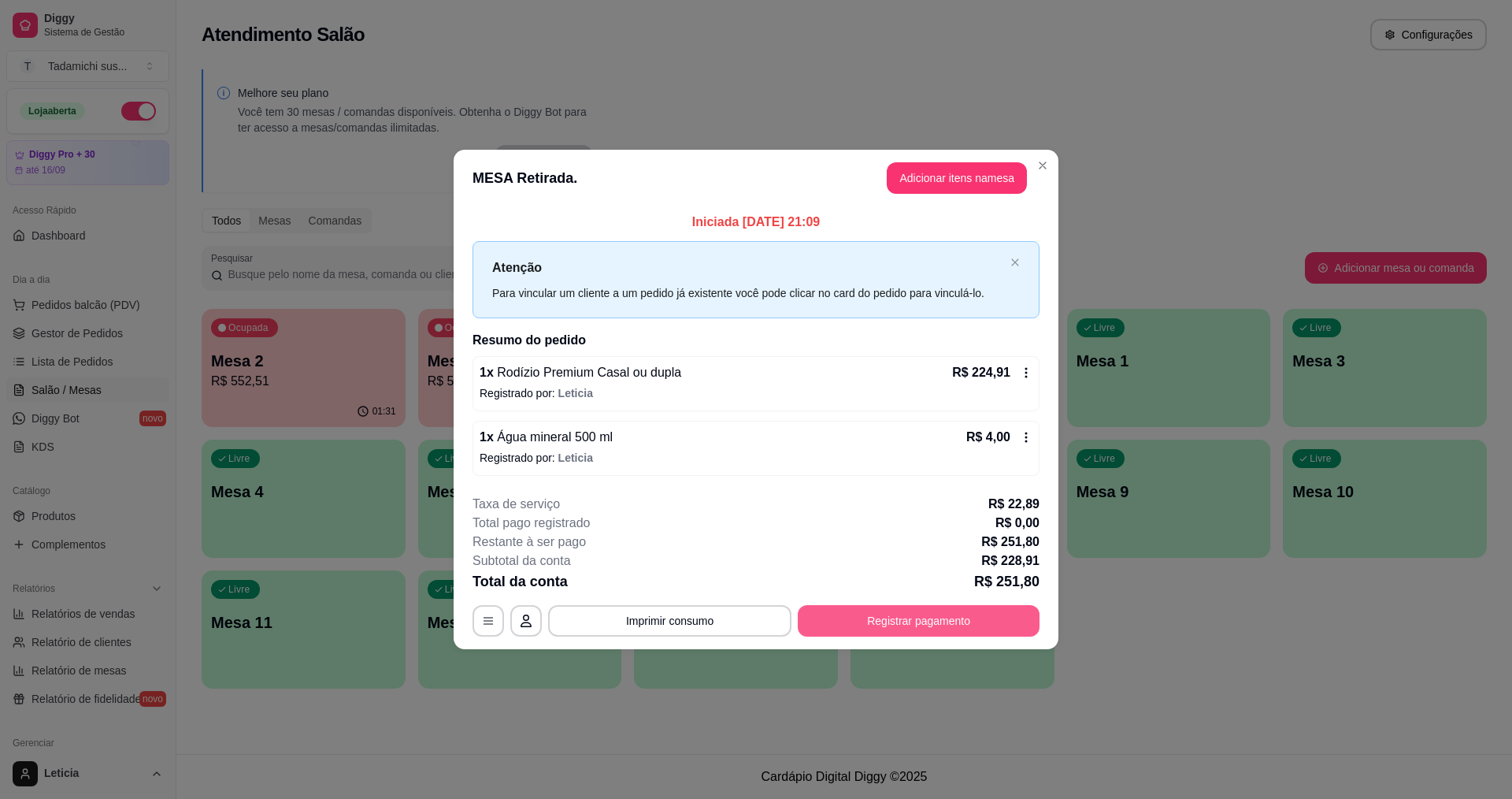
click at [891, 621] on button "Registrar pagamento" at bounding box center [919, 621] width 242 height 32
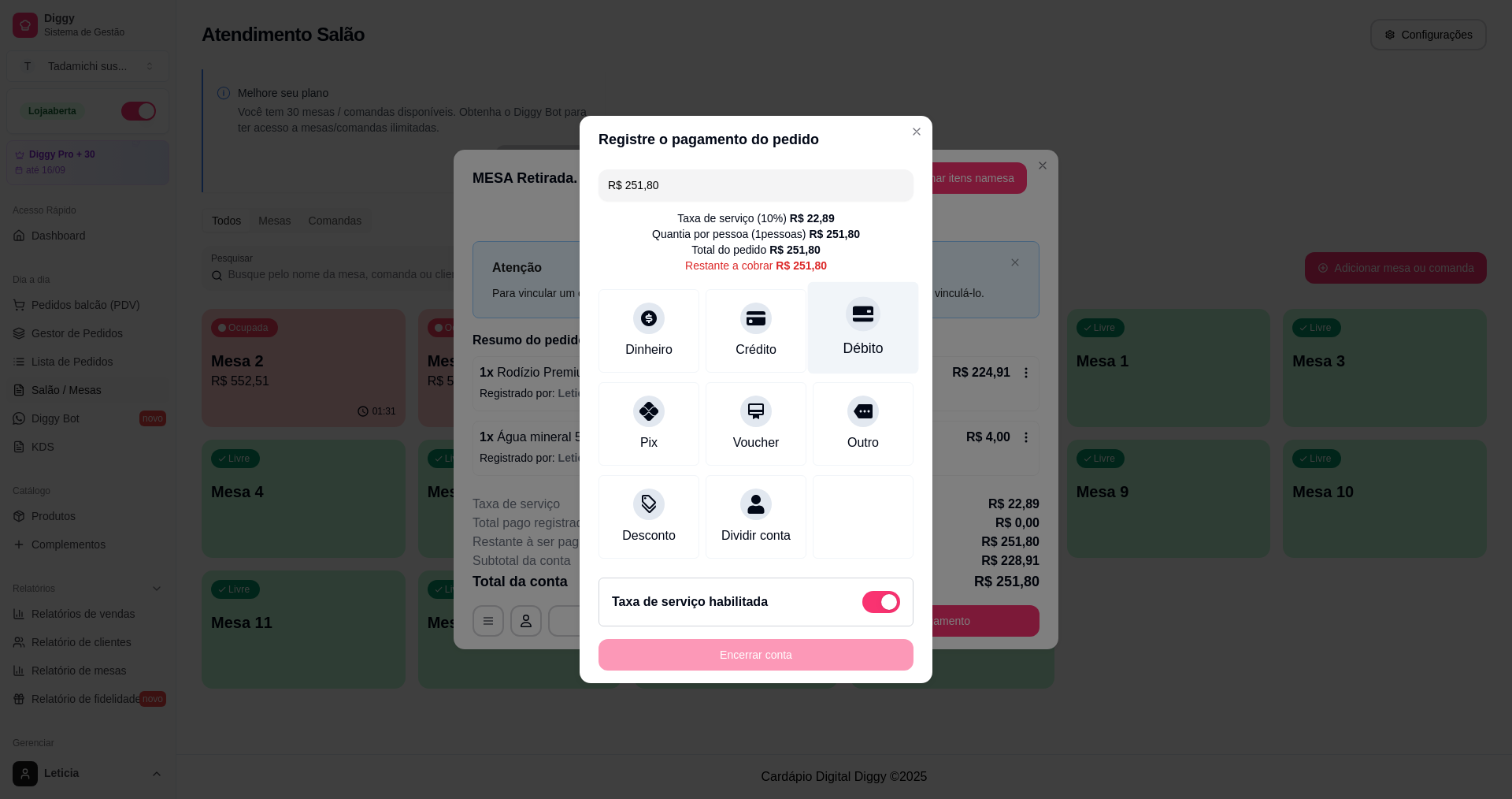
click at [850, 338] on div "Débito" at bounding box center [864, 348] width 40 height 21
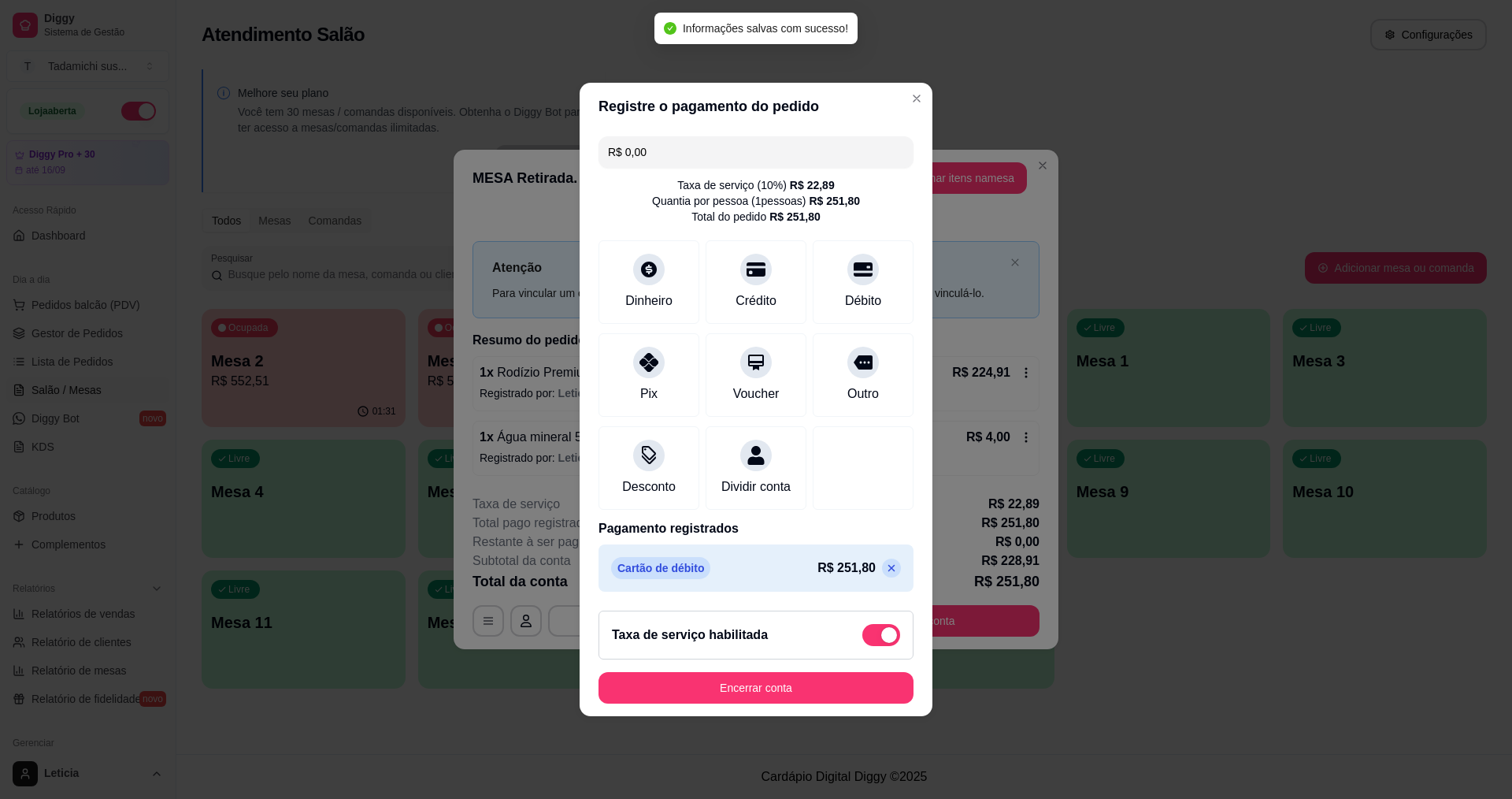
click at [889, 572] on icon at bounding box center [892, 568] width 7 height 7
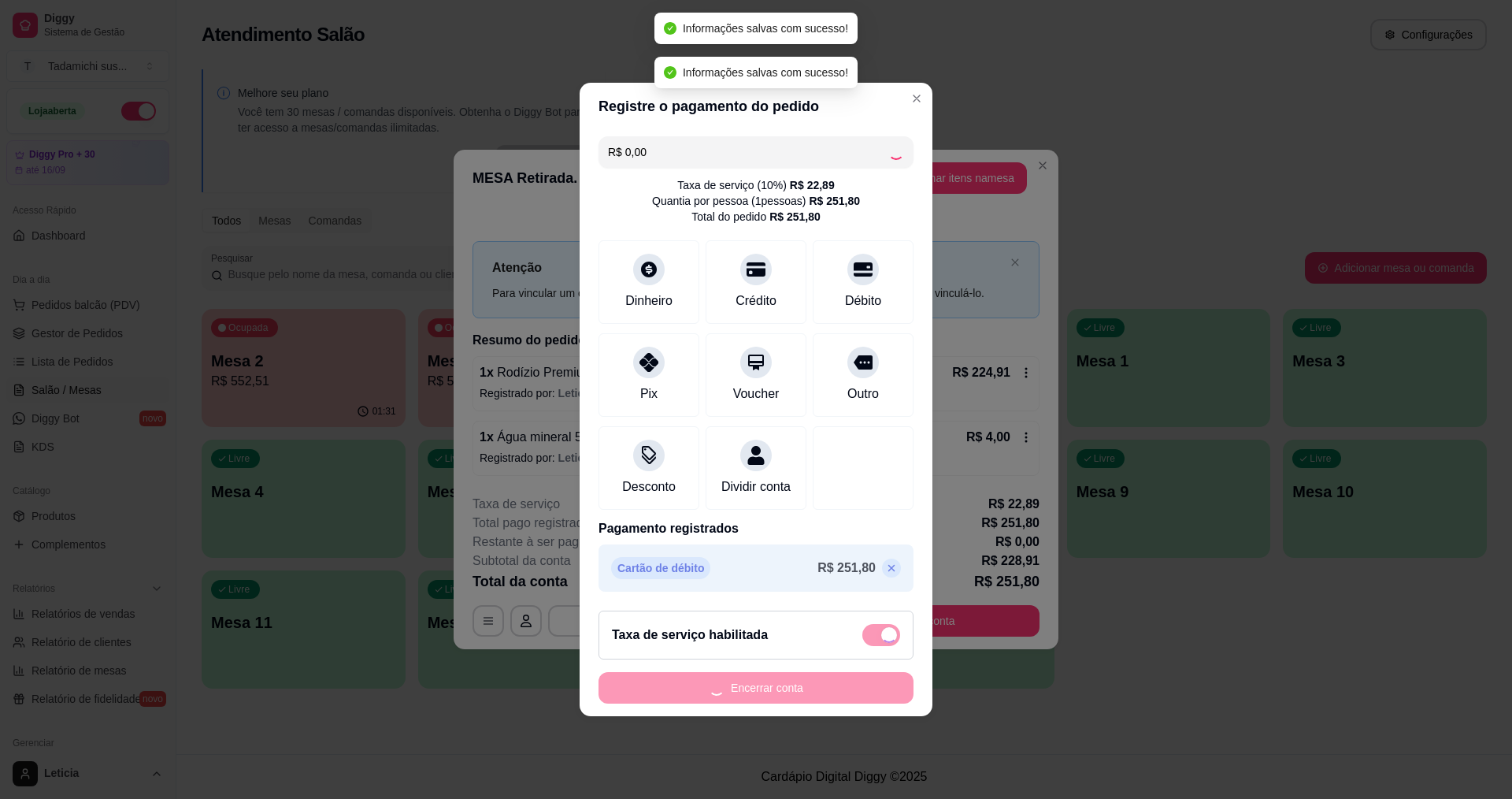
type input "R$ 251,80"
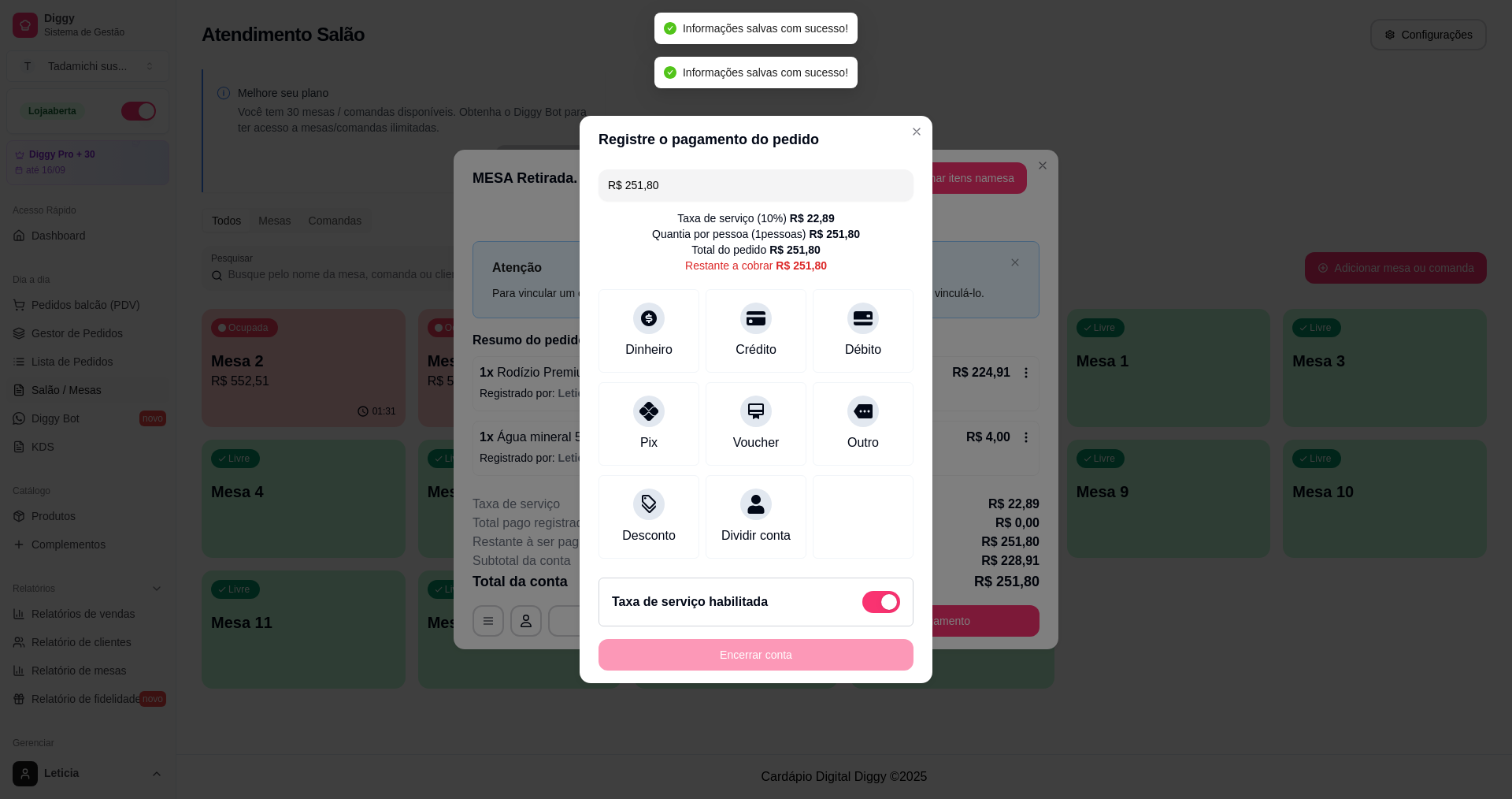
click at [862, 612] on span at bounding box center [880, 602] width 37 height 22
click at [861, 612] on input "checkbox" at bounding box center [866, 610] width 10 height 10
checkbox input "true"
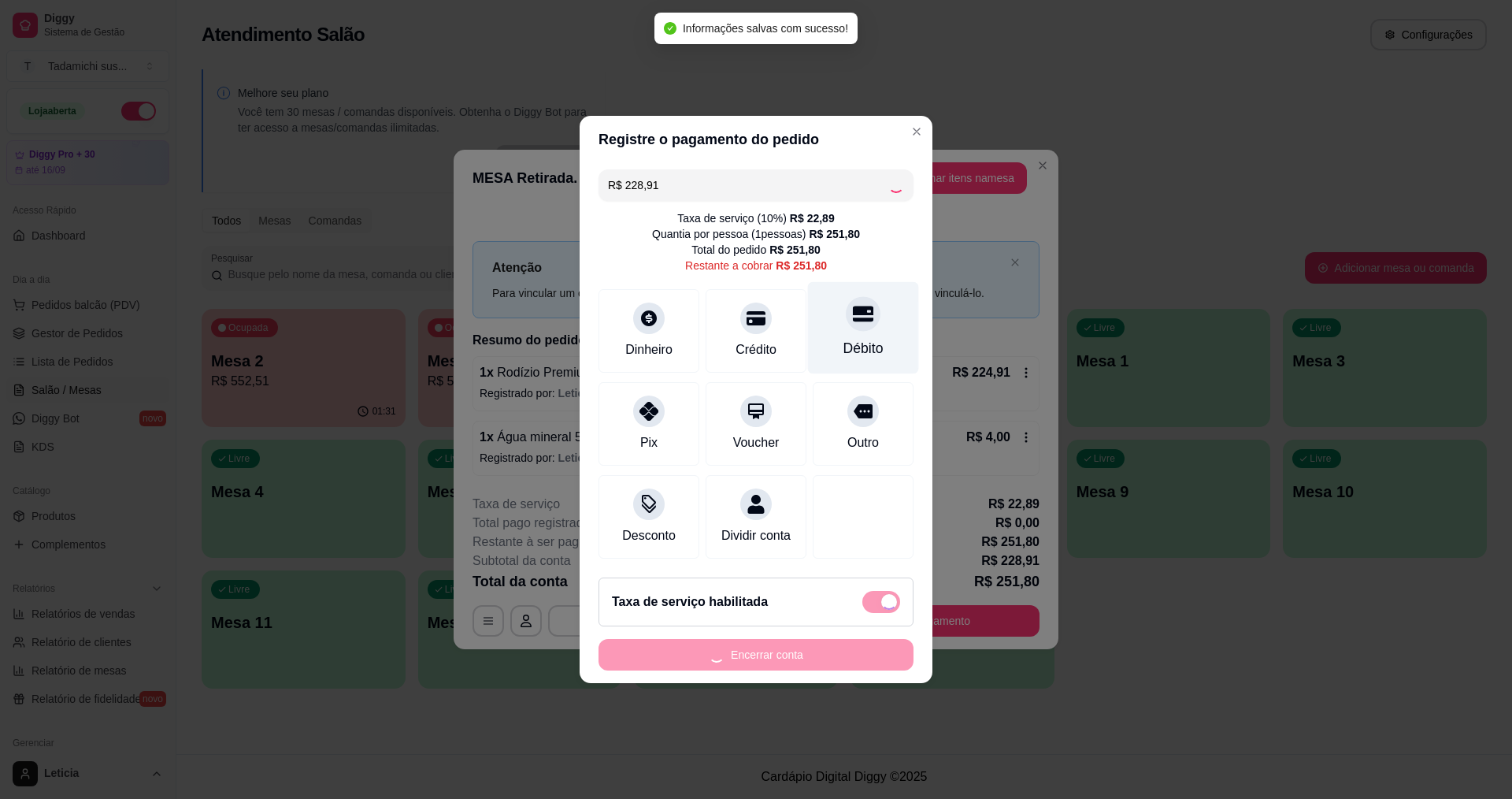
click at [858, 326] on div "Débito" at bounding box center [863, 328] width 111 height 92
type input "R$ 22,89"
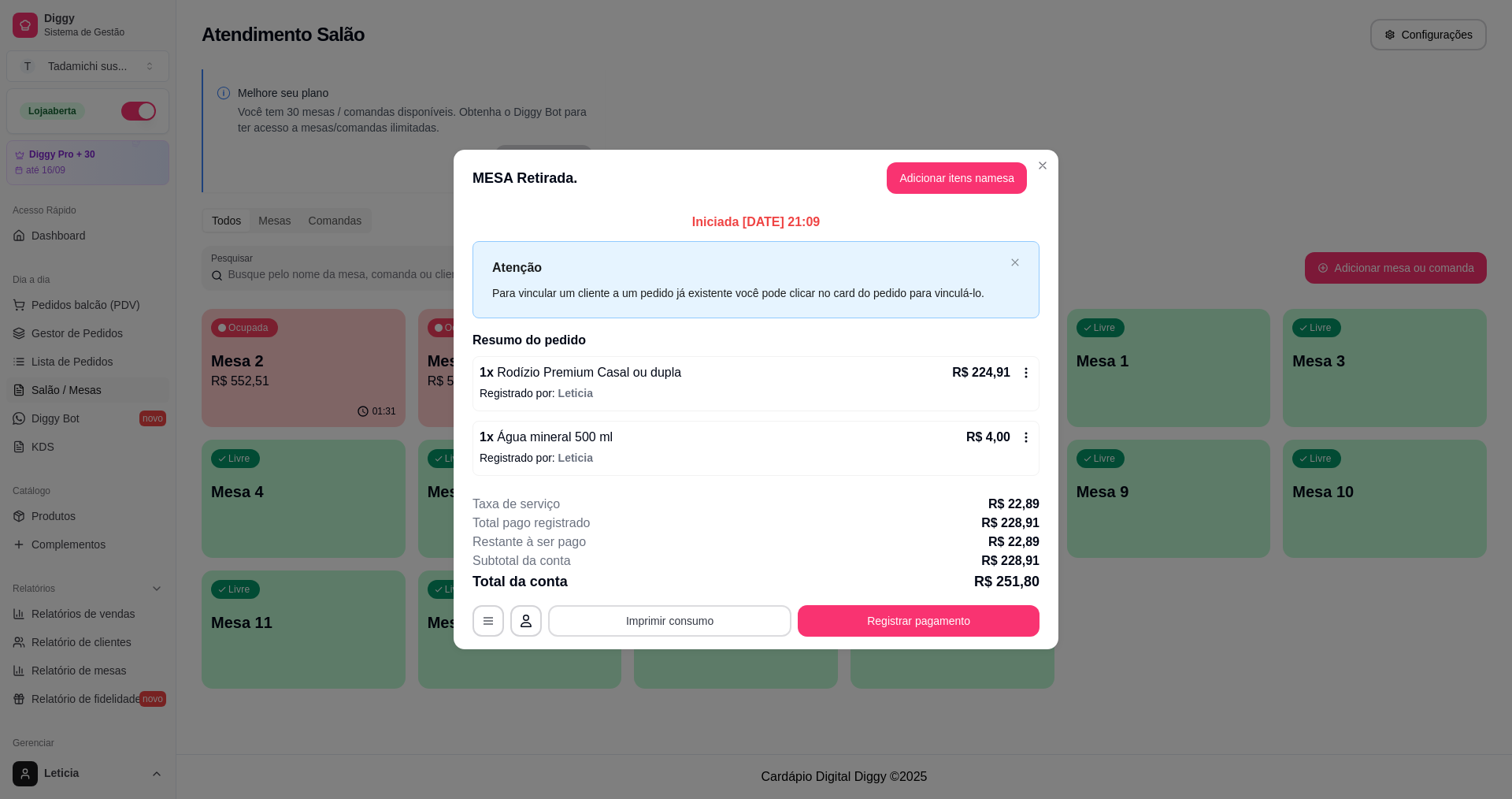
click at [692, 622] on button "Imprimir consumo" at bounding box center [670, 621] width 243 height 32
click at [716, 580] on button "IMPRESSORA HAYOM" at bounding box center [674, 583] width 121 height 25
click at [884, 625] on button "Registrar pagamento" at bounding box center [919, 620] width 235 height 31
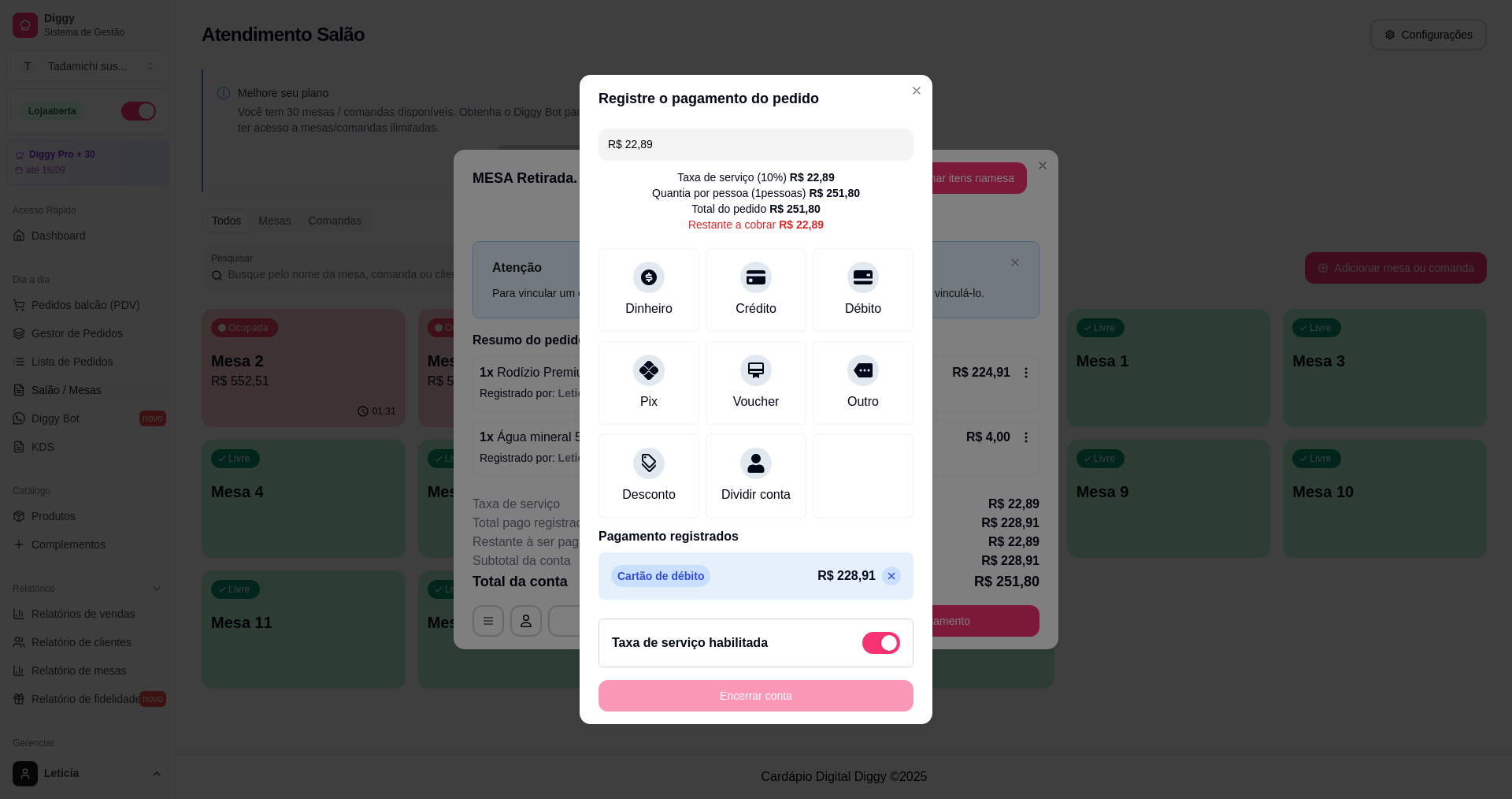
click at [862, 654] on span at bounding box center [880, 643] width 37 height 22
click at [861, 654] on input "checkbox" at bounding box center [866, 651] width 10 height 10
checkbox input "true"
type input "R$ 0,00"
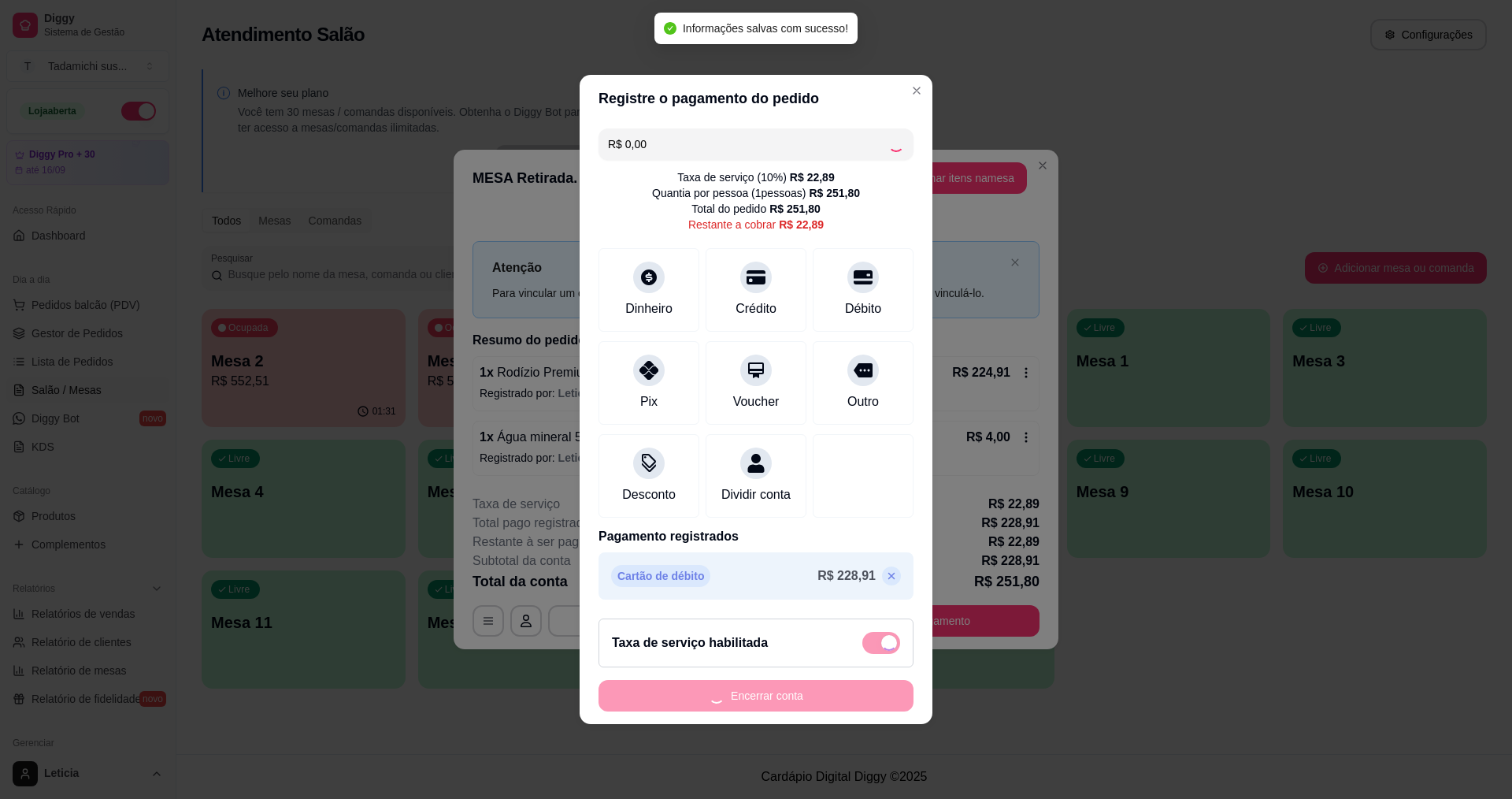
checkbox input "false"
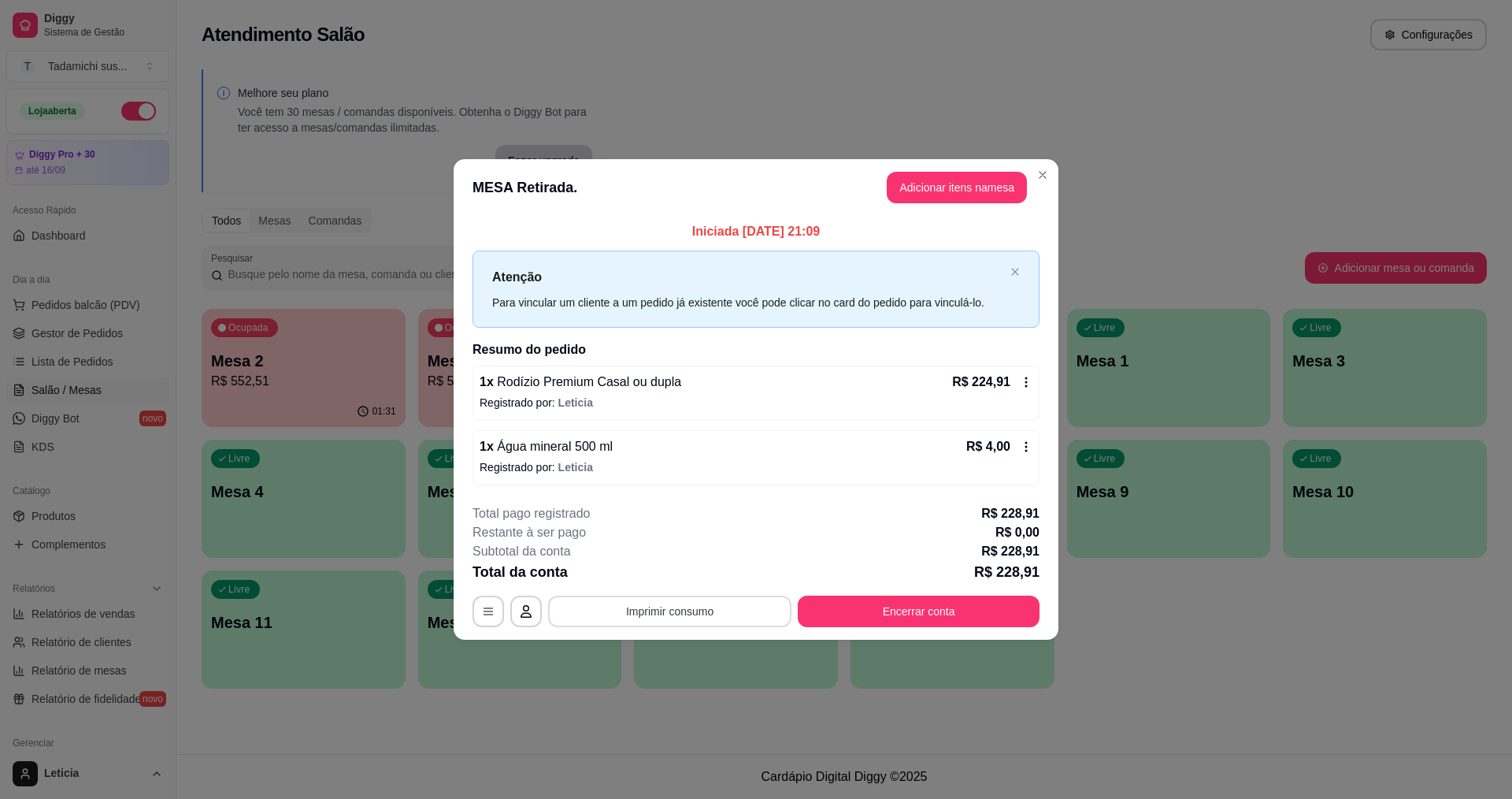
click at [750, 616] on button "Imprimir consumo" at bounding box center [670, 612] width 243 height 32
click at [700, 570] on button "IMPRESSORA HAYOM" at bounding box center [673, 573] width 117 height 24
click at [853, 605] on button "Encerrar conta" at bounding box center [919, 611] width 235 height 31
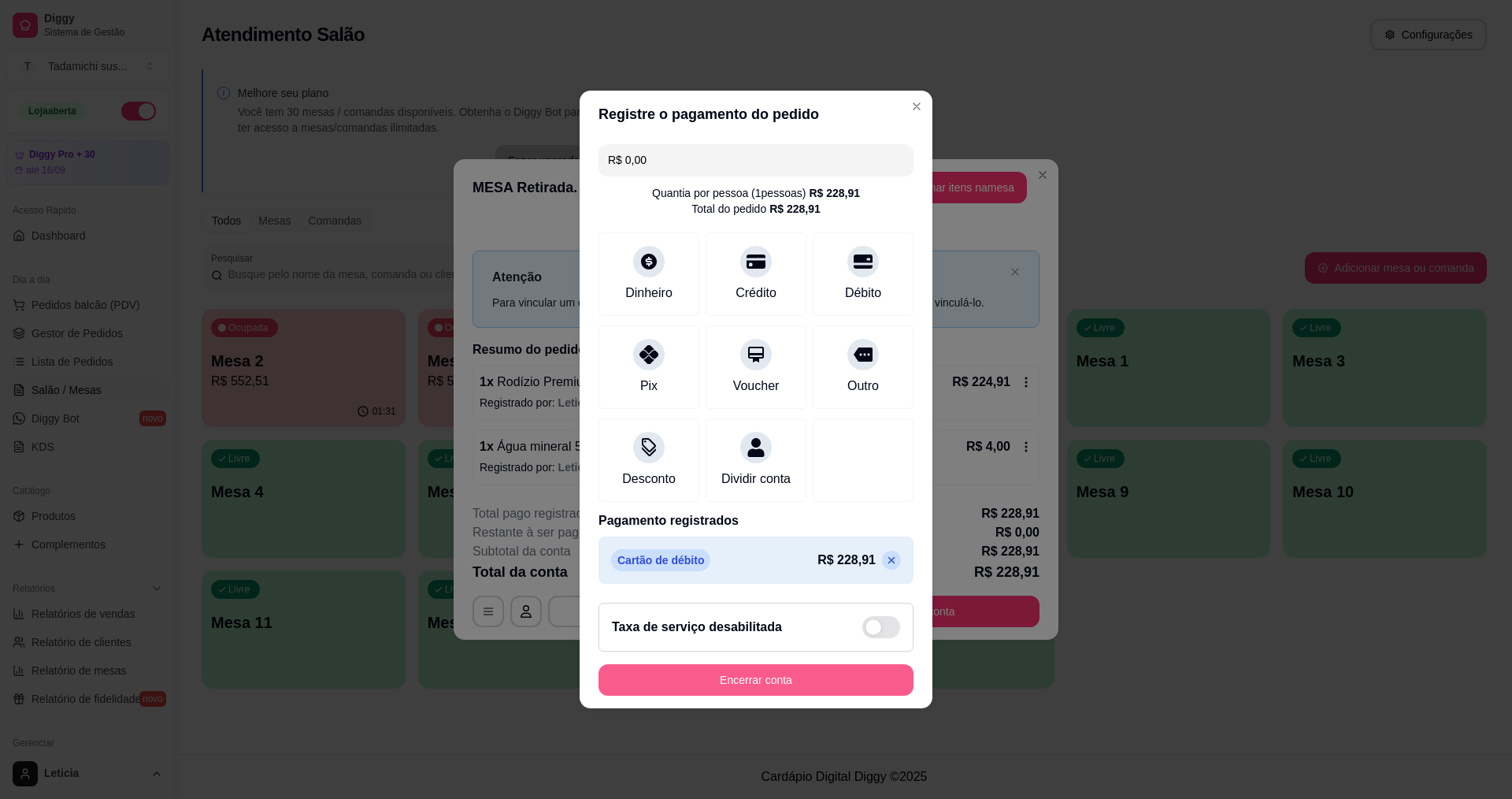
click at [844, 683] on button "Encerrar conta" at bounding box center [756, 680] width 315 height 32
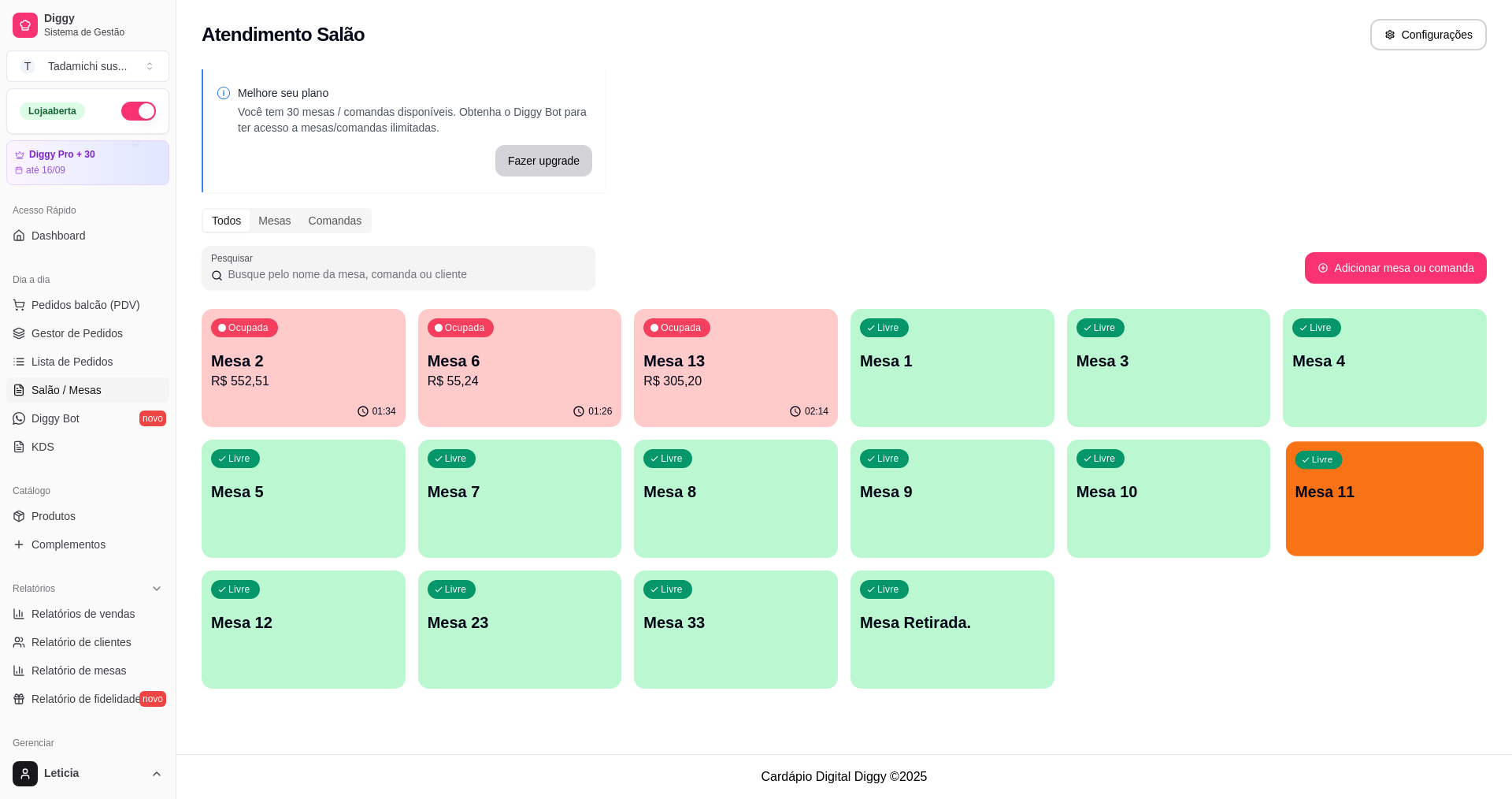
click at [1346, 497] on p "Mesa 11" at bounding box center [1386, 492] width 180 height 22
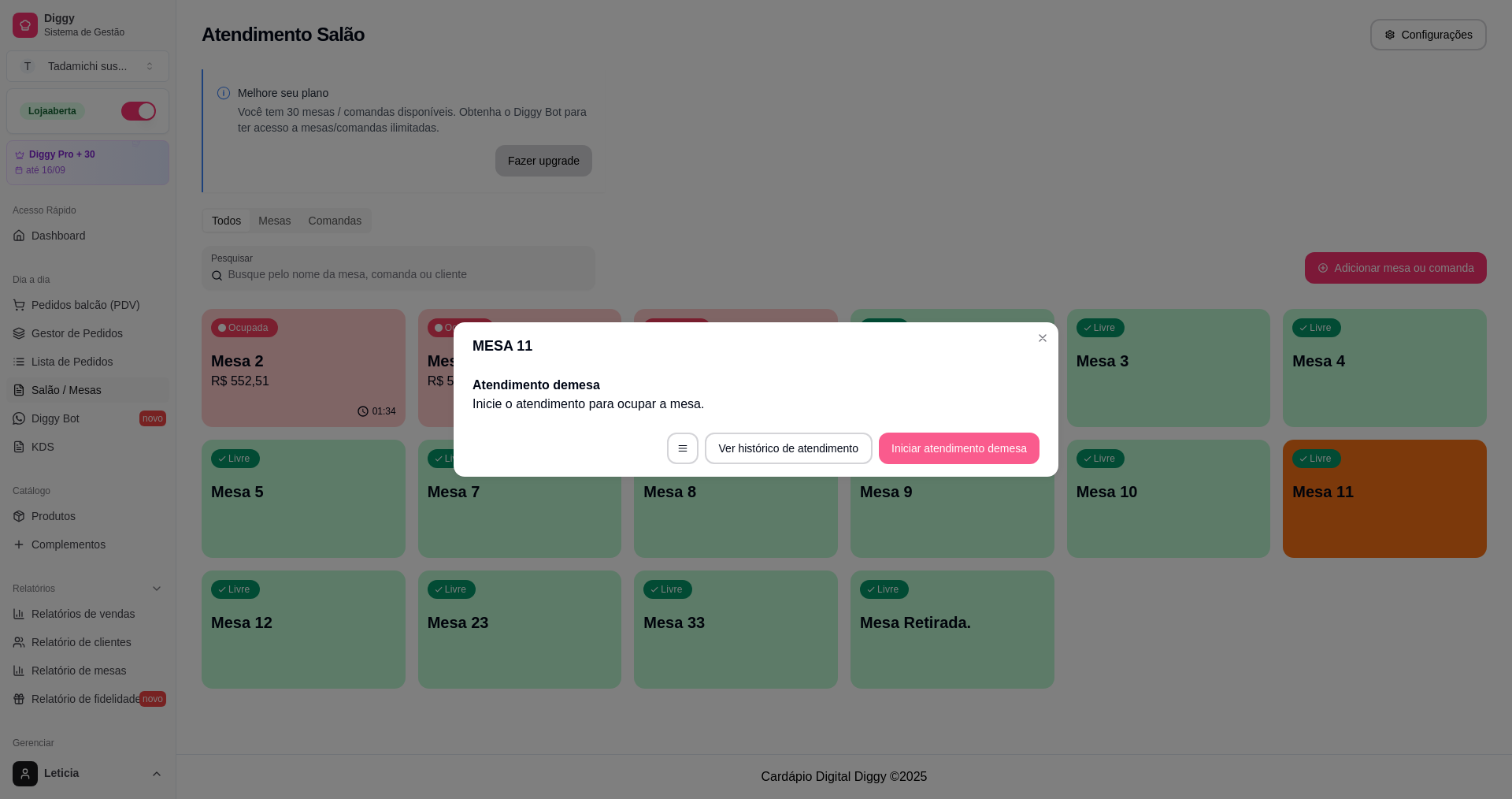
click at [937, 445] on button "Iniciar atendimento de mesa" at bounding box center [959, 449] width 161 height 32
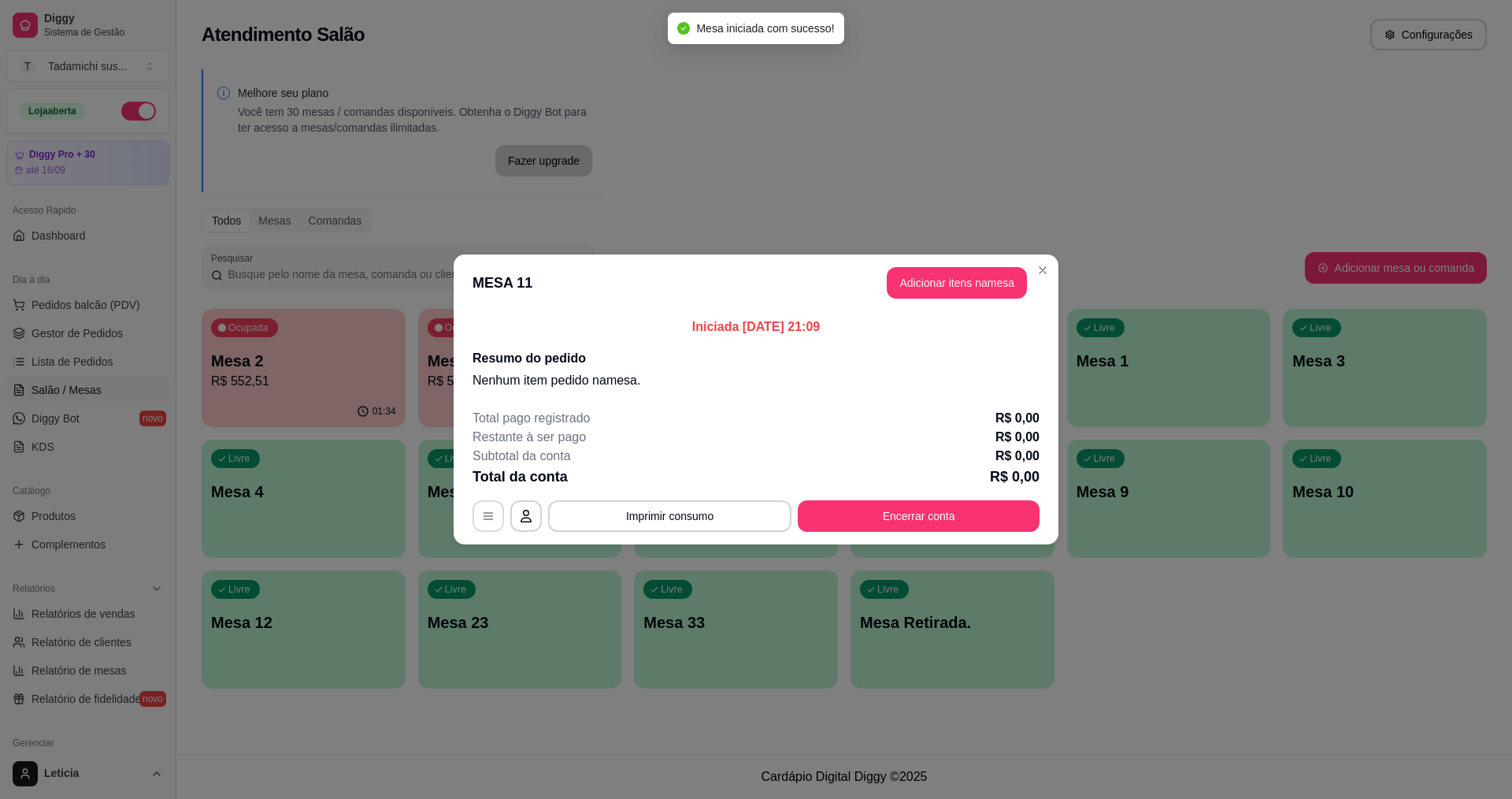
click at [493, 515] on icon "button" at bounding box center [488, 515] width 12 height 12
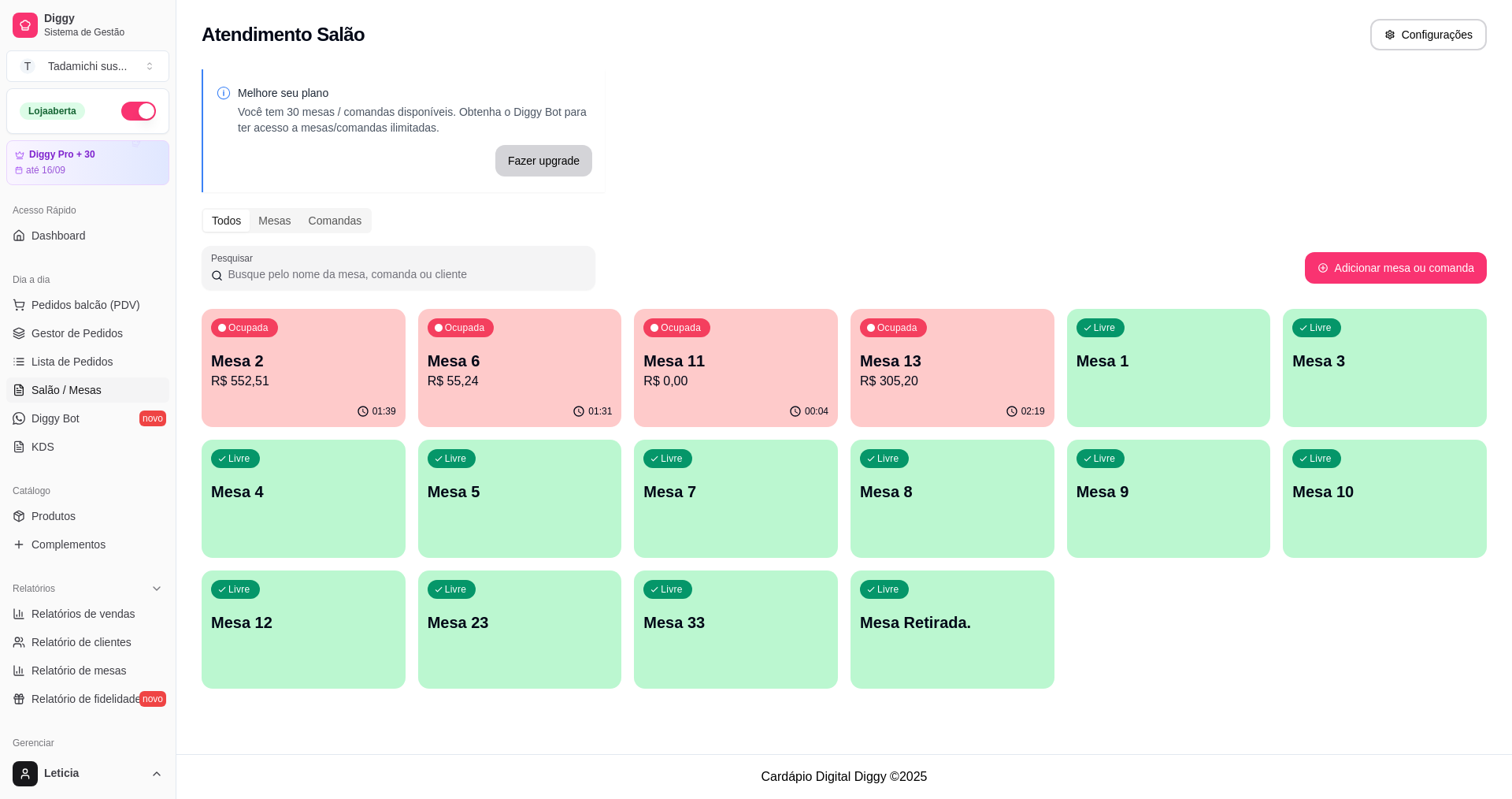
click at [1470, 515] on div "Livre Mesa 10" at bounding box center [1385, 489] width 204 height 99
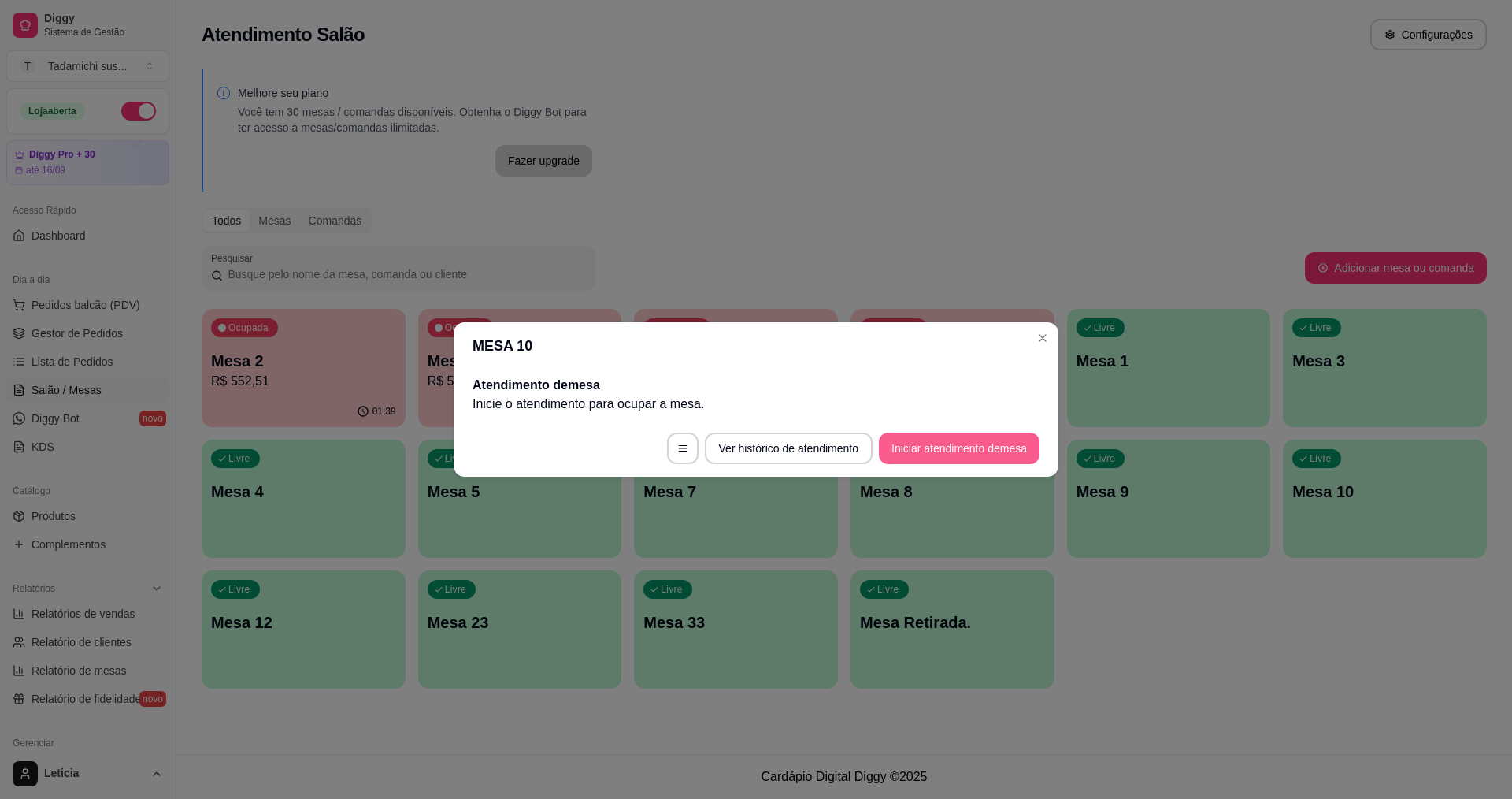
click at [1024, 448] on button "Iniciar atendimento de mesa" at bounding box center [959, 449] width 161 height 32
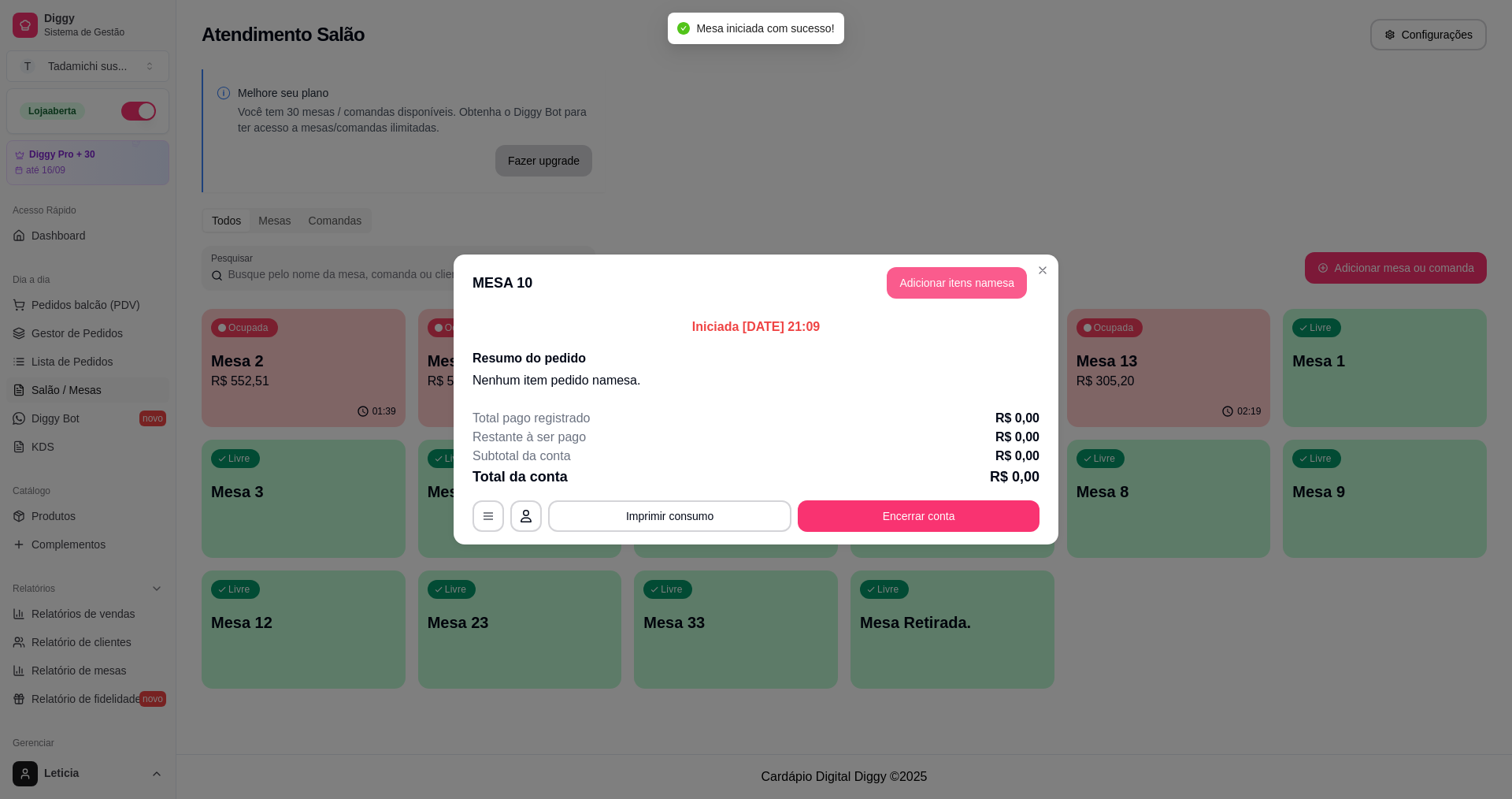
click at [934, 288] on button "Adicionar itens na mesa" at bounding box center [957, 283] width 140 height 32
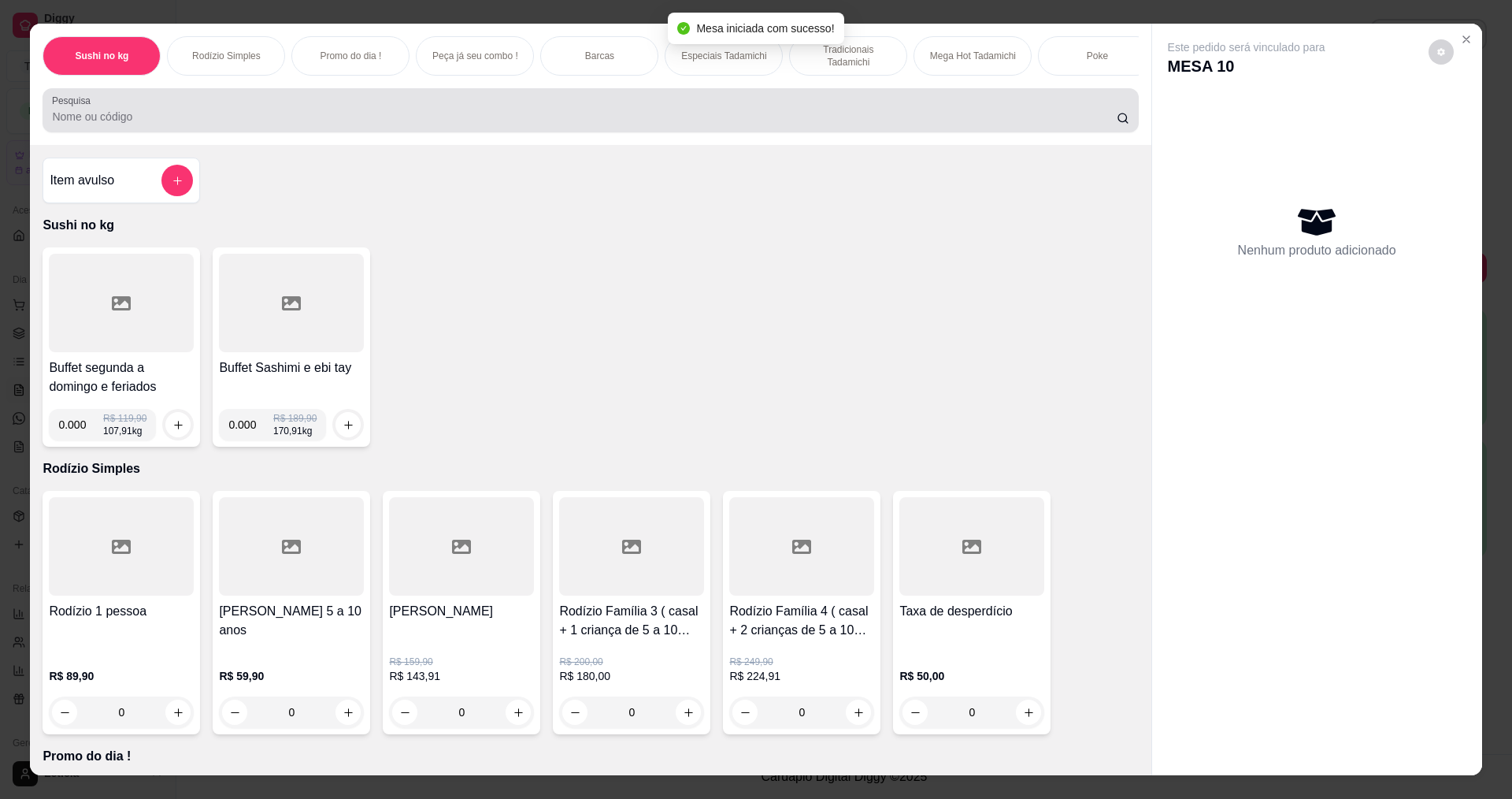
click at [645, 116] on div at bounding box center [590, 111] width 1077 height 32
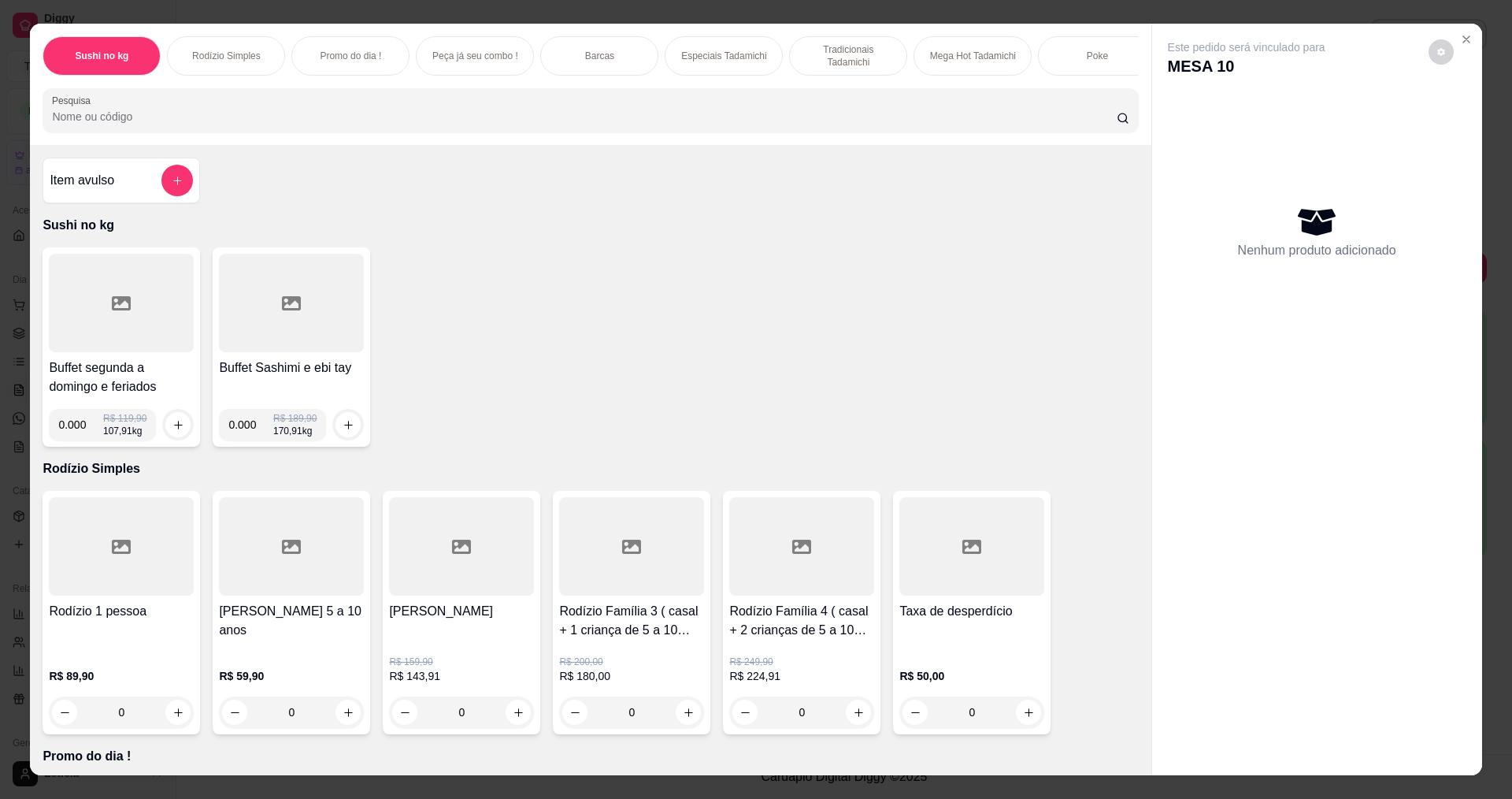
click at [608, 49] on div "Barcas" at bounding box center [599, 56] width 118 height 39
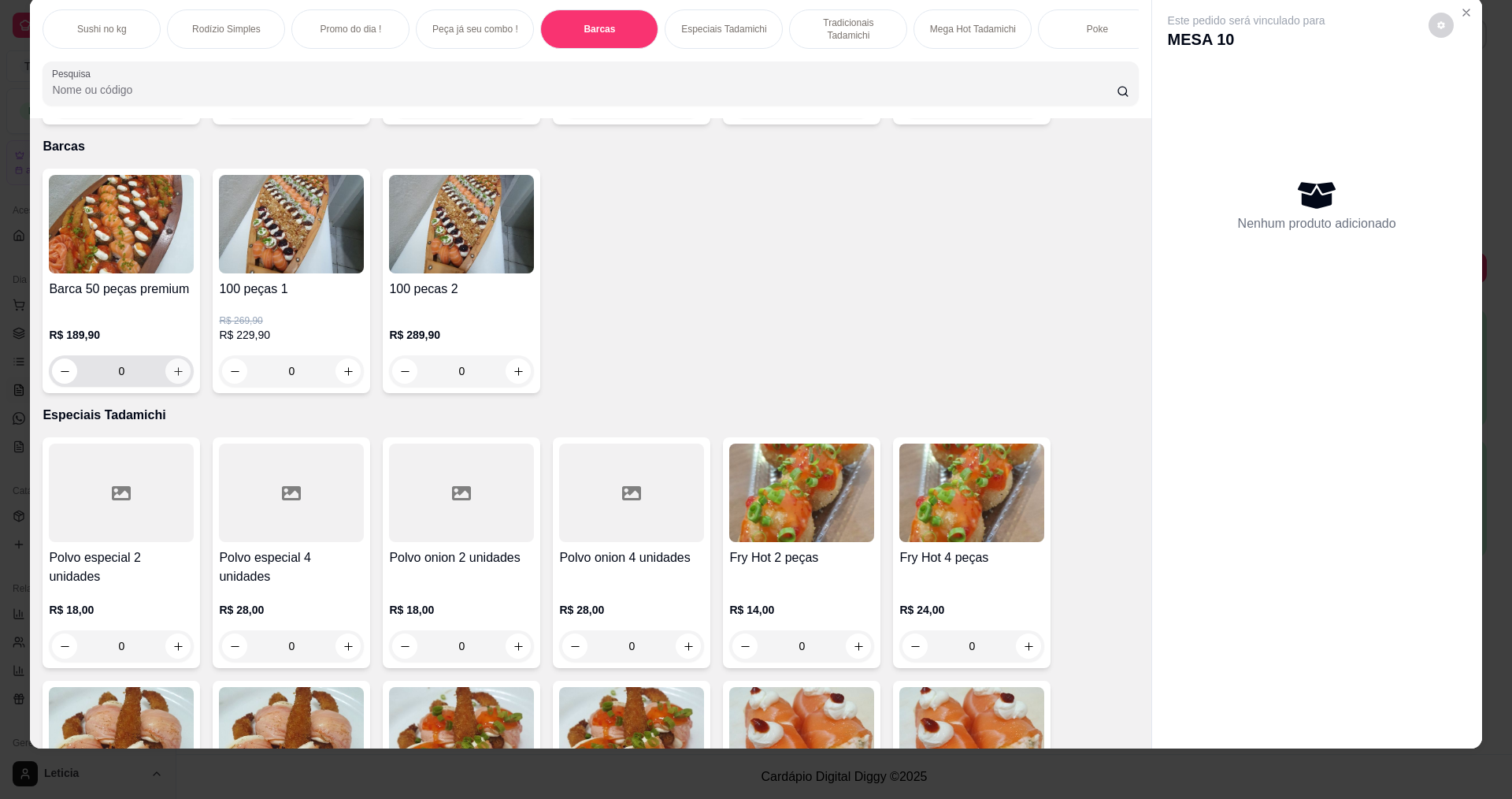
click at [172, 365] on icon "increase-product-quantity" at bounding box center [178, 371] width 12 height 12
type input "1"
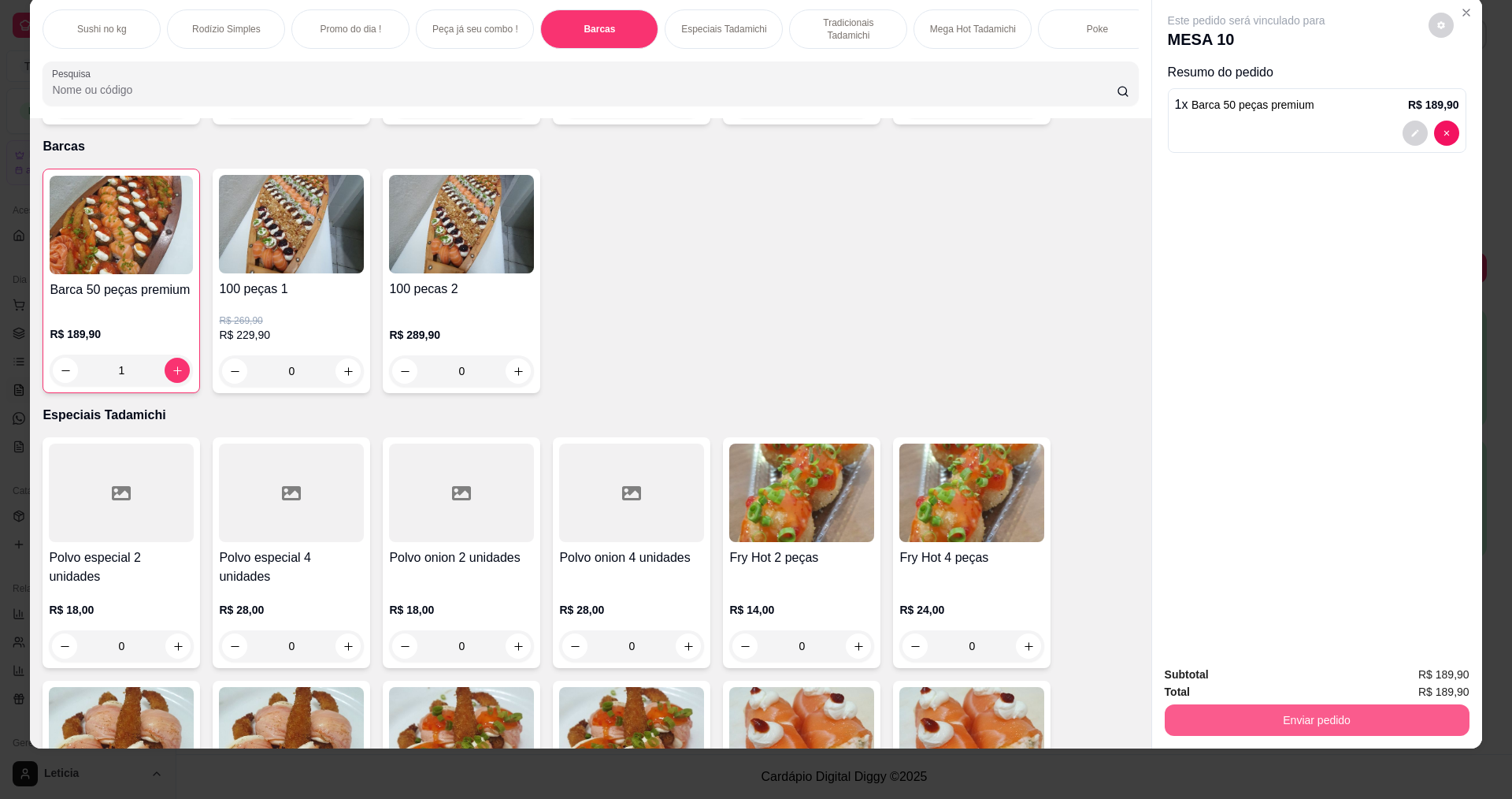
click at [1203, 707] on button "Enviar pedido" at bounding box center [1317, 720] width 305 height 32
click at [1209, 679] on button "Não registrar e enviar pedido" at bounding box center [1265, 681] width 164 height 30
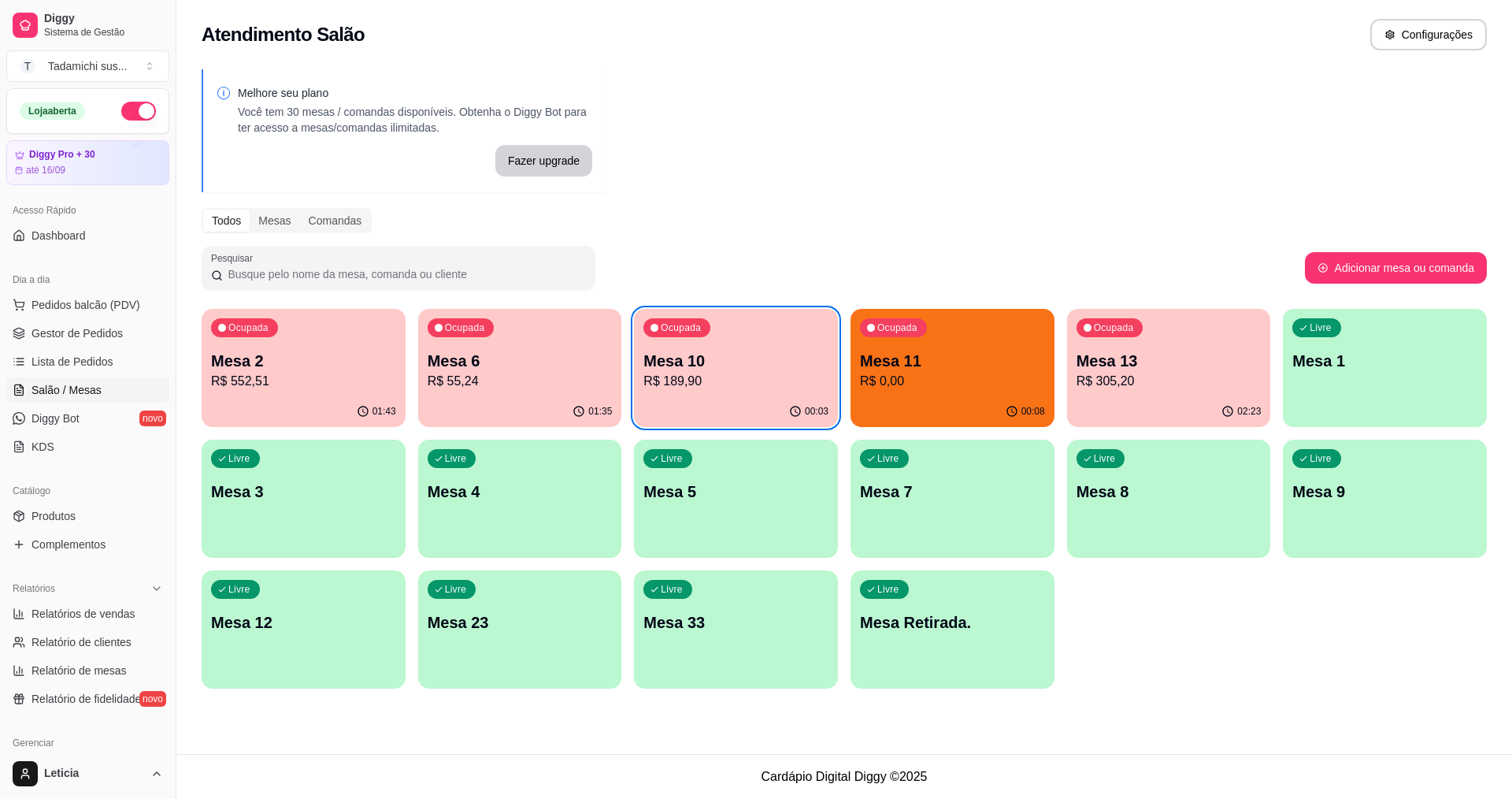
click at [343, 388] on p "R$ 552,51" at bounding box center [304, 381] width 185 height 19
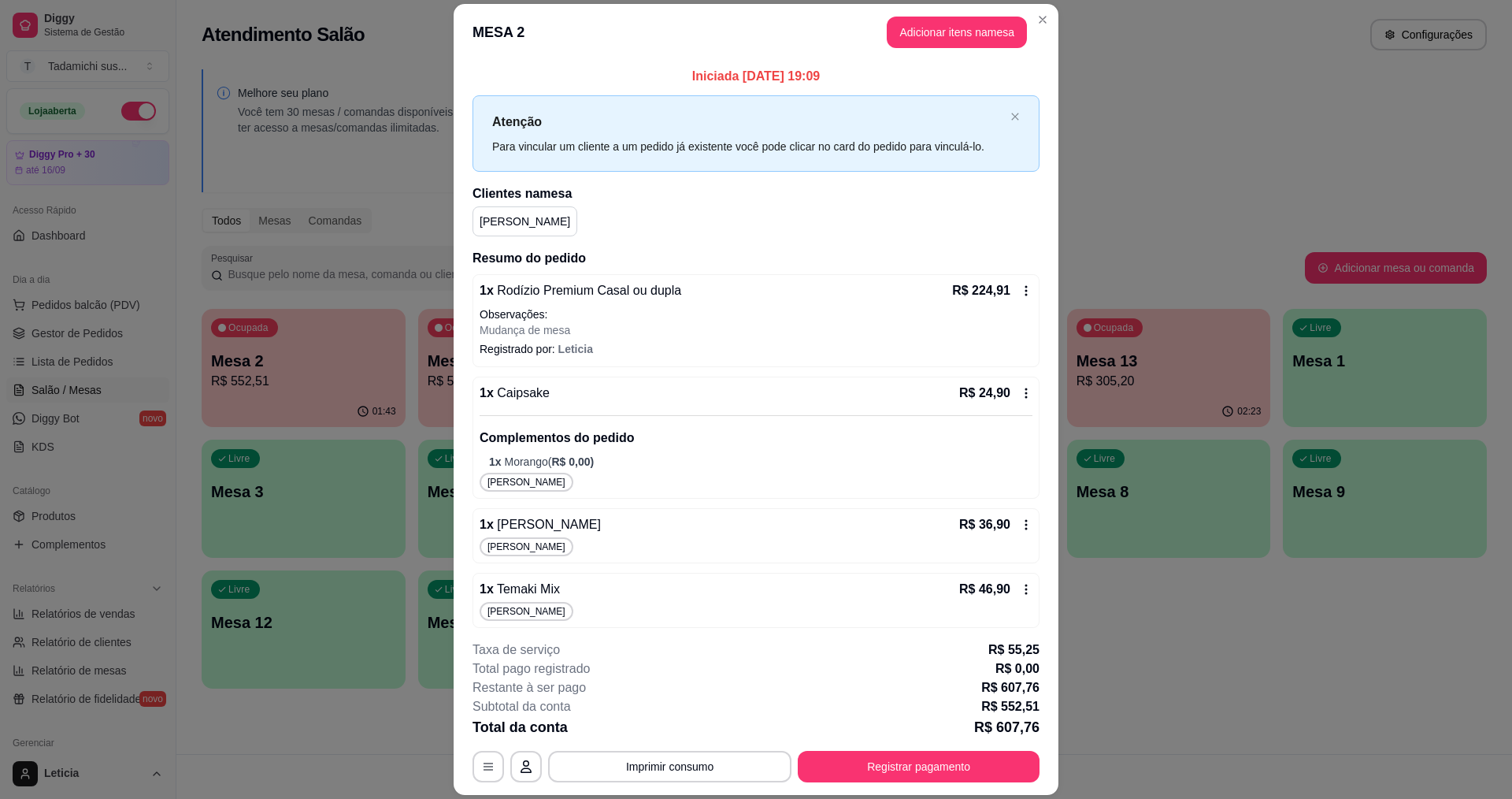
click at [989, 300] on p "R$ 224,91" at bounding box center [981, 290] width 58 height 19
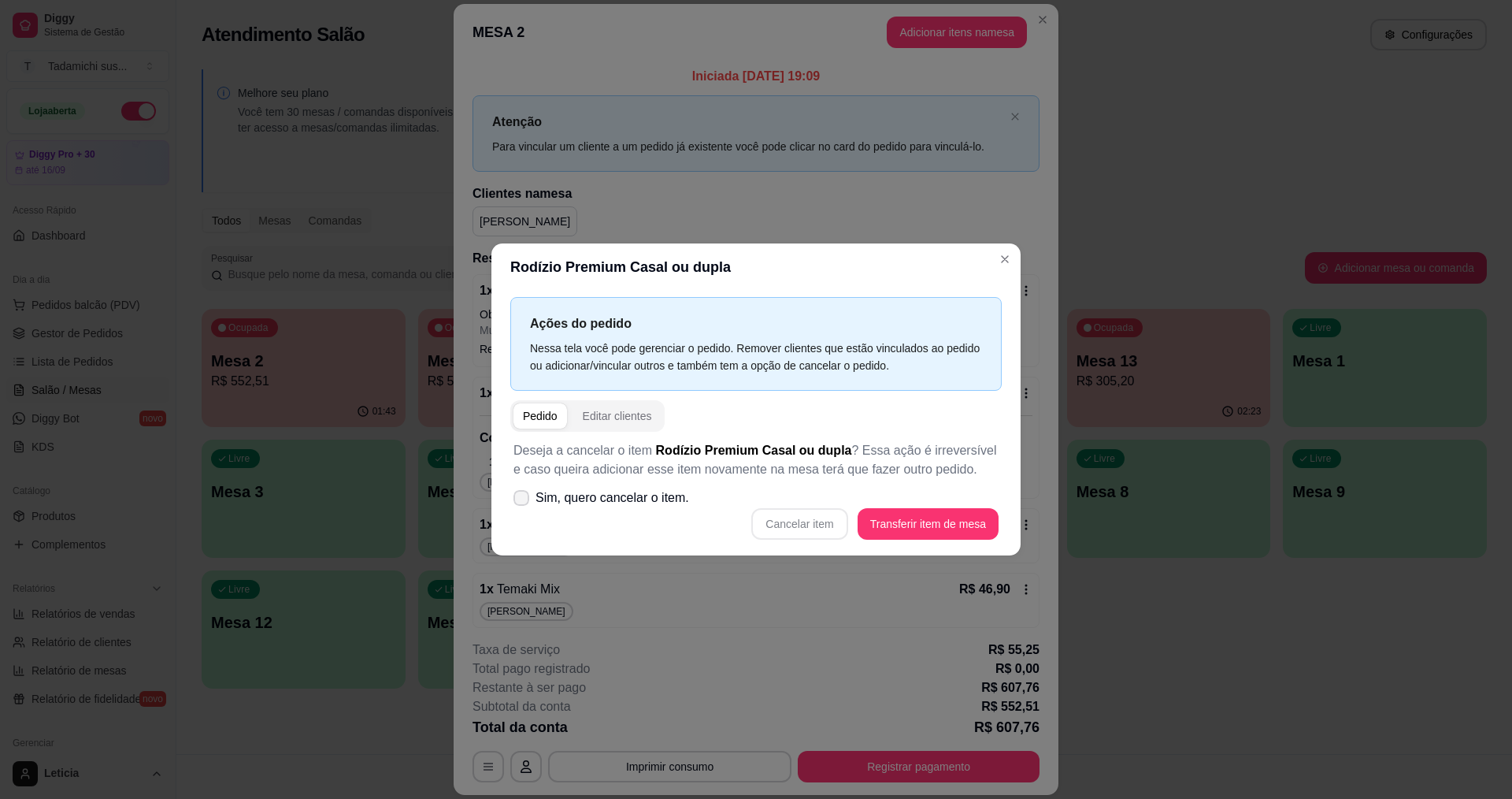
click at [520, 494] on icon at bounding box center [521, 497] width 12 height 9
click at [520, 501] on input "Sim, quero cancelar o item." at bounding box center [518, 506] width 10 height 10
checkbox input "true"
click at [812, 522] on button "Cancelar item" at bounding box center [799, 524] width 96 height 32
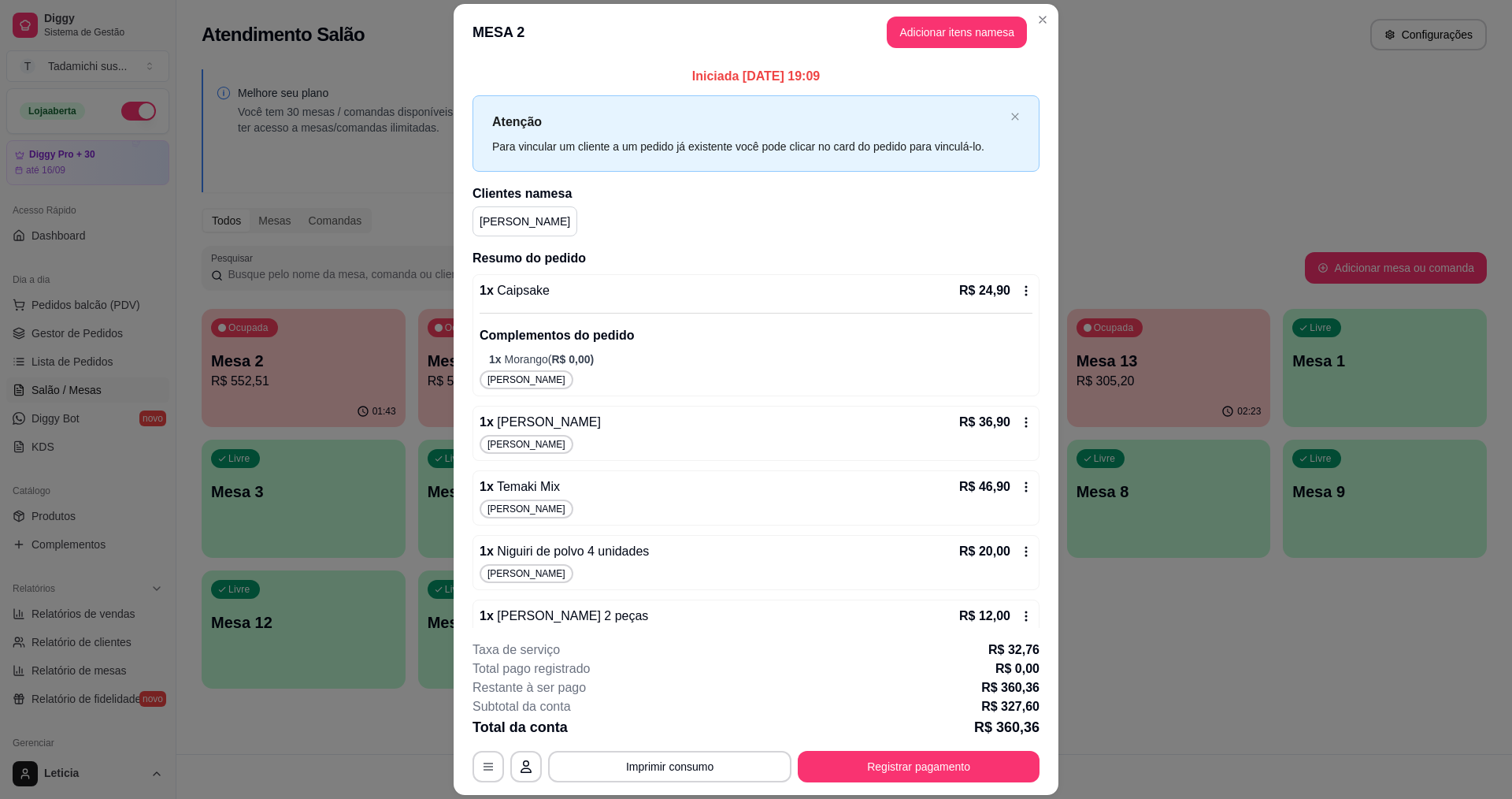
click at [1020, 287] on icon at bounding box center [1026, 290] width 12 height 12
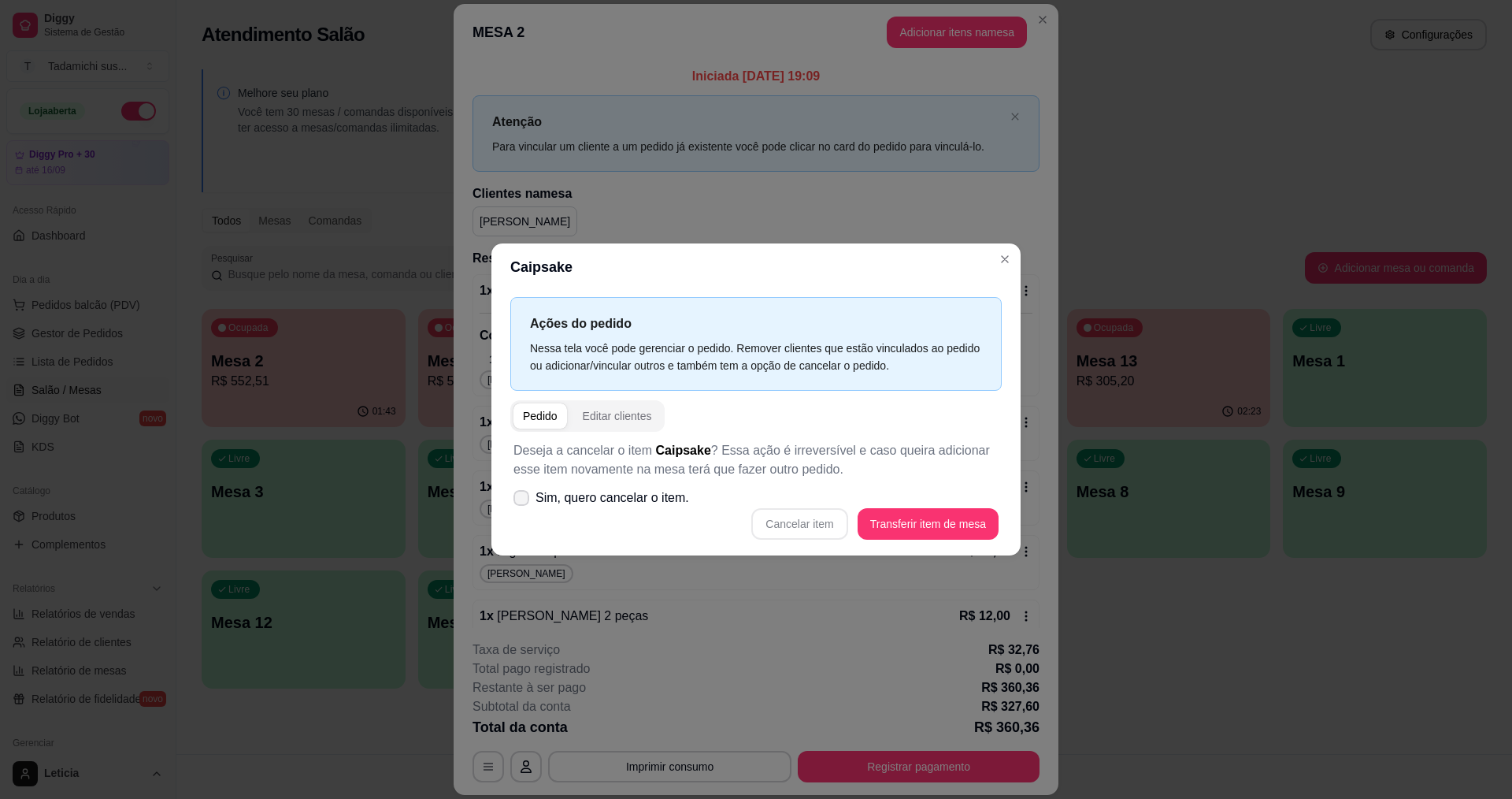
click at [526, 502] on icon at bounding box center [521, 497] width 12 height 9
click at [523, 502] on input "Sim, quero cancelar o item." at bounding box center [518, 506] width 10 height 10
checkbox input "true"
click at [806, 522] on button "Cancelar item" at bounding box center [799, 524] width 96 height 32
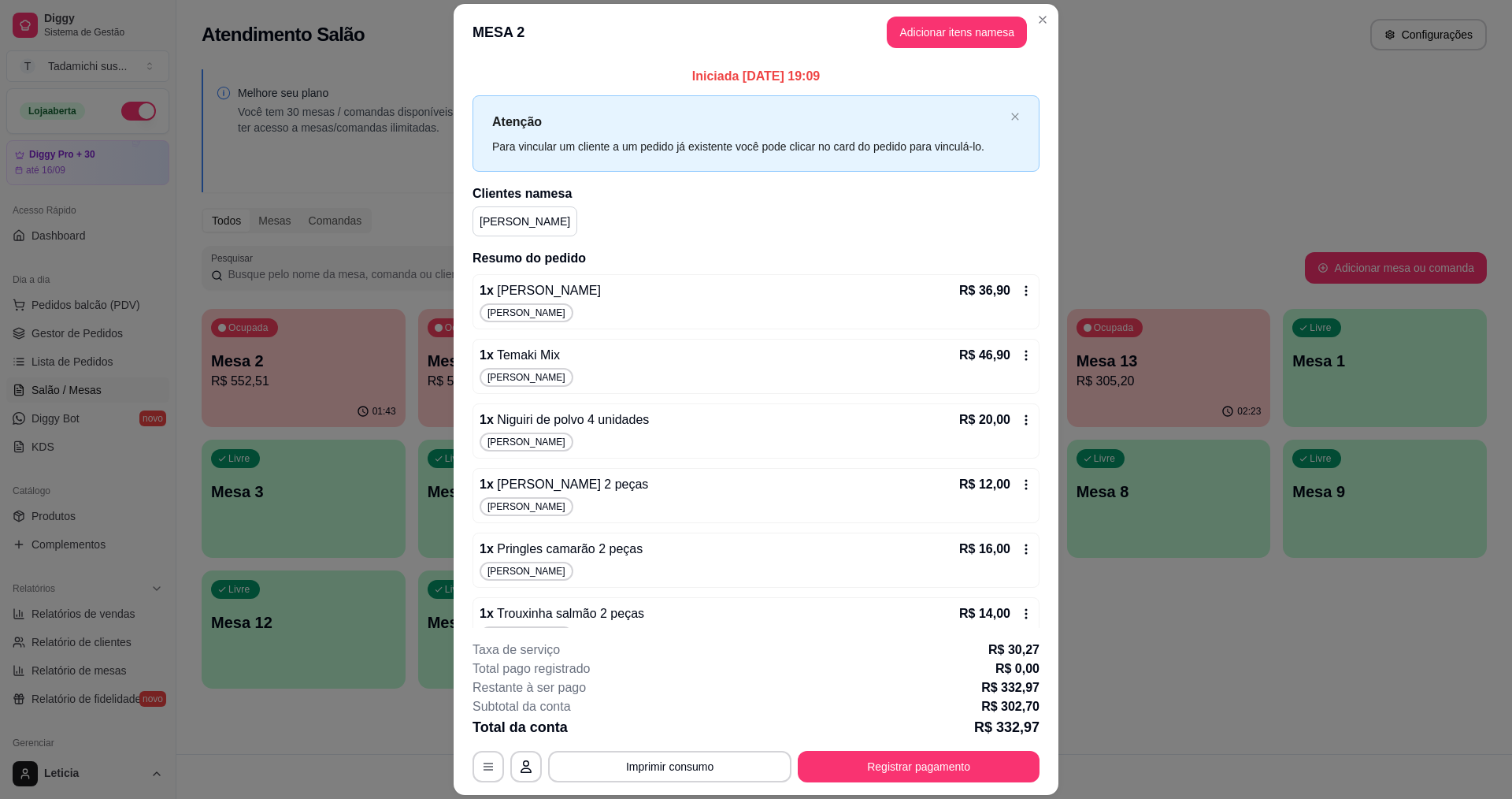
click at [1020, 290] on icon at bounding box center [1026, 290] width 12 height 12
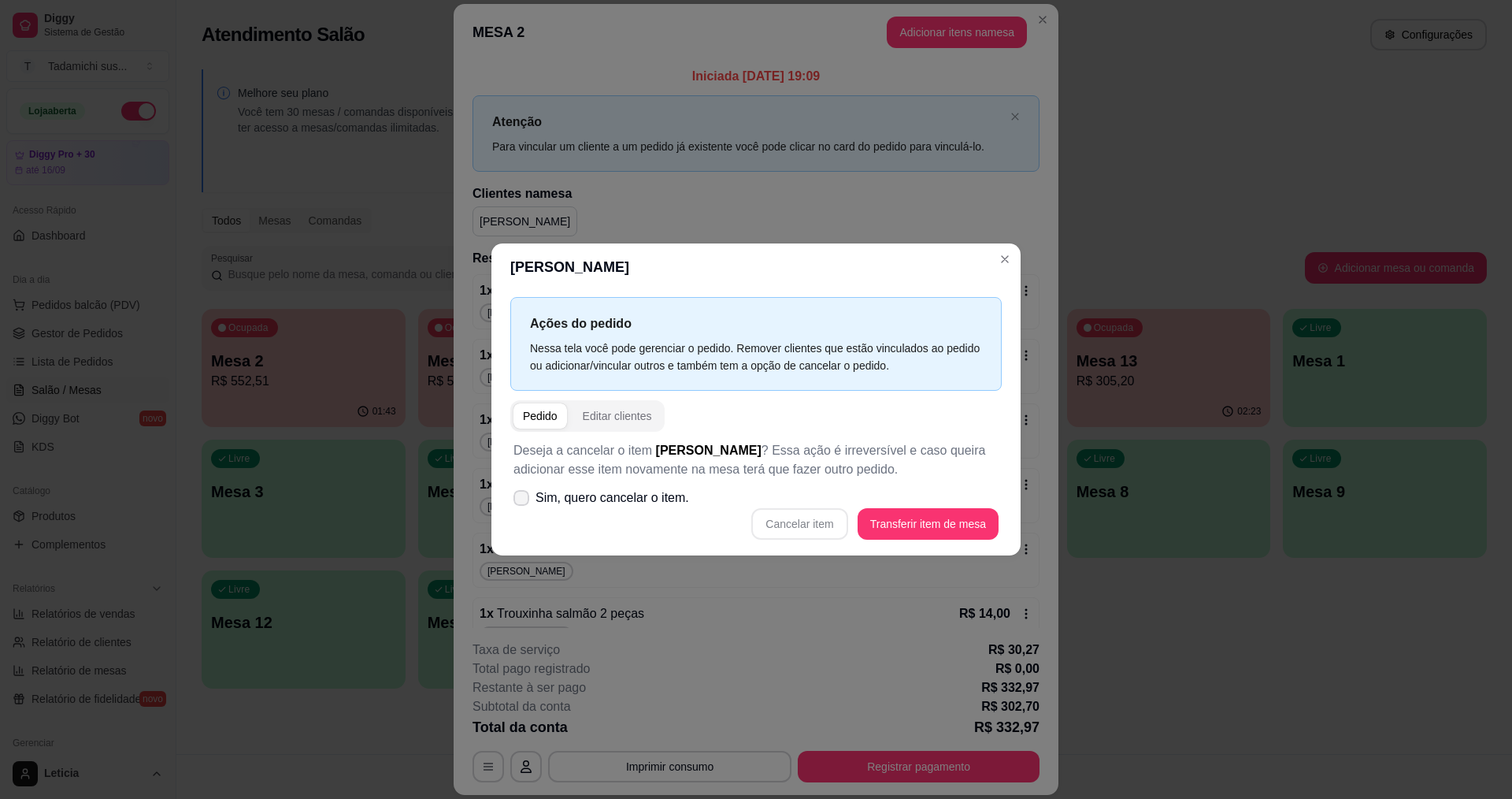
click at [521, 493] on span at bounding box center [521, 498] width 16 height 16
click at [521, 501] on input "Sim, quero cancelar o item." at bounding box center [518, 506] width 10 height 10
checkbox input "true"
click at [823, 528] on button "Cancelar item" at bounding box center [799, 524] width 96 height 32
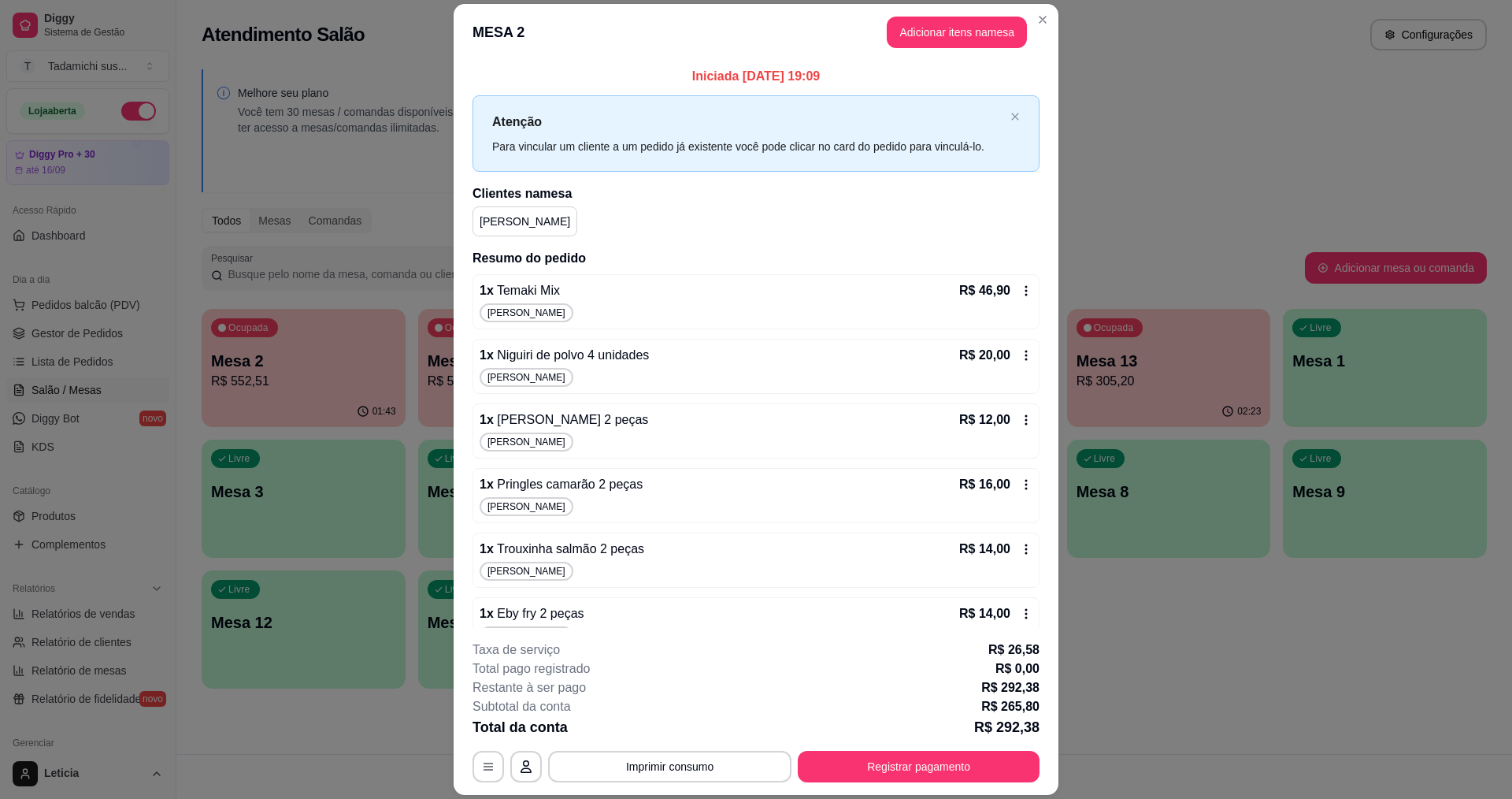
click at [1020, 294] on icon at bounding box center [1026, 290] width 12 height 12
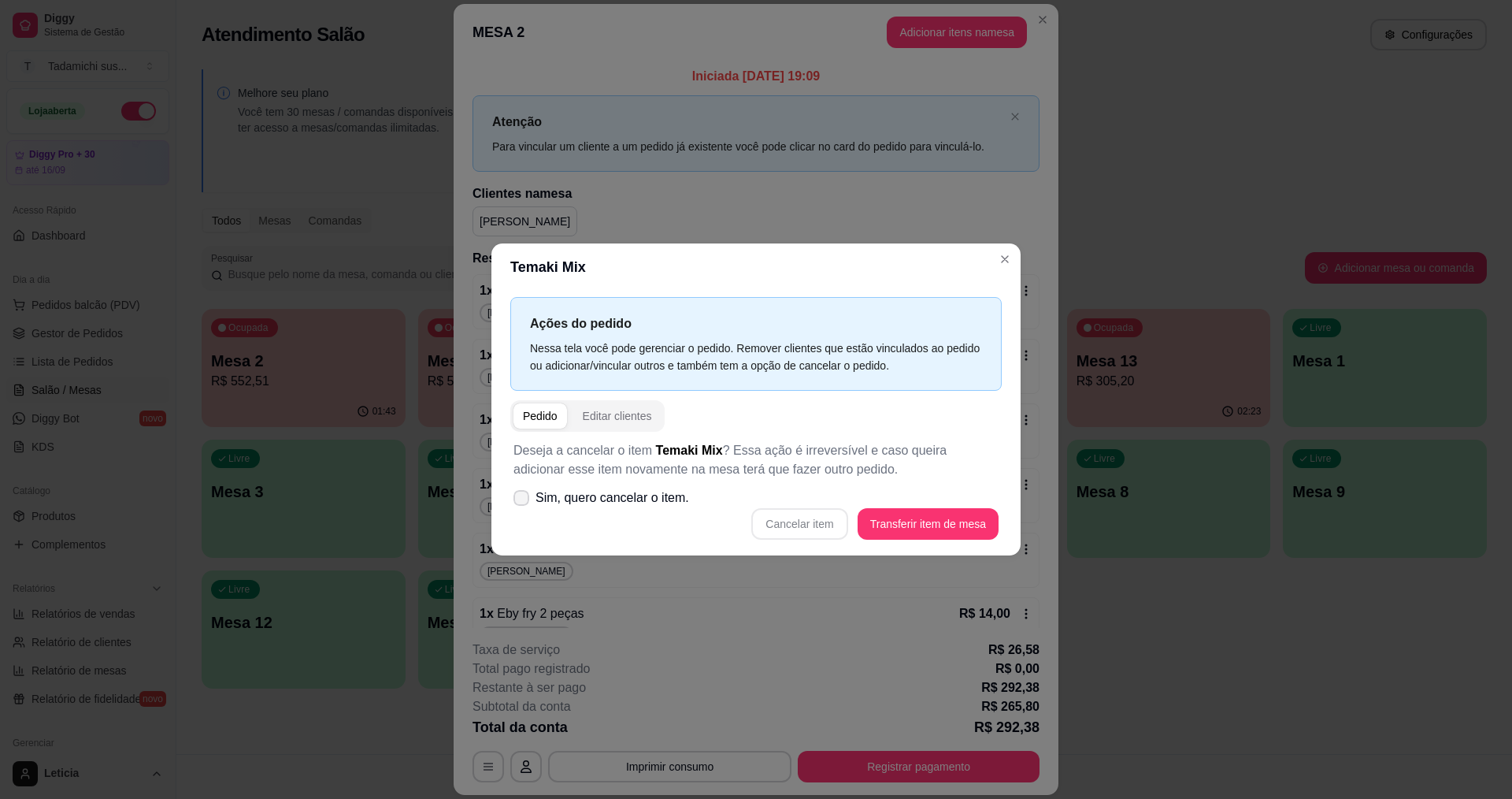
click at [527, 500] on icon at bounding box center [521, 497] width 12 height 9
click at [523, 501] on input "Sim, quero cancelar o item." at bounding box center [518, 506] width 10 height 10
checkbox input "true"
click at [776, 528] on button "Cancelar item" at bounding box center [800, 524] width 94 height 31
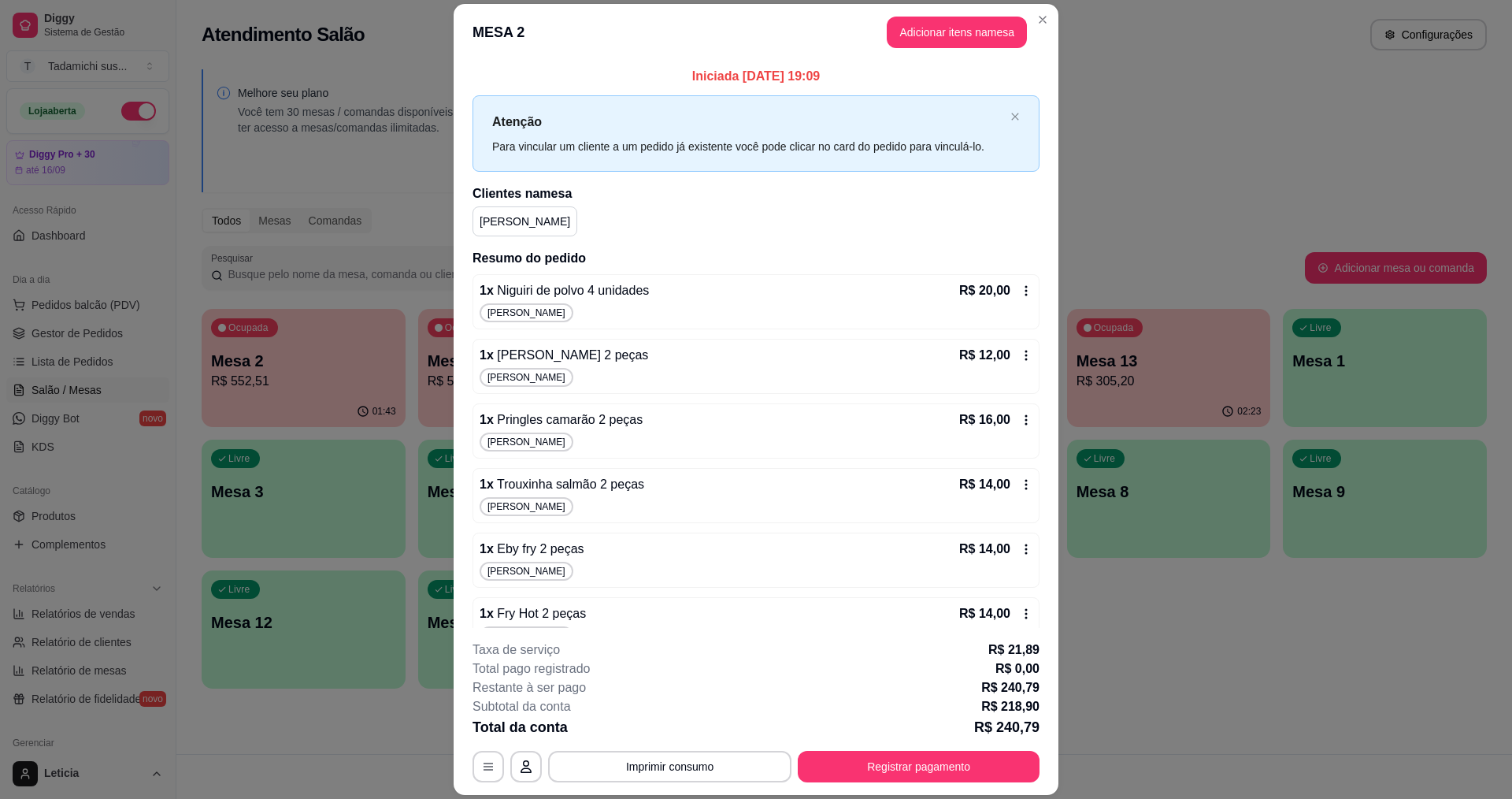
click at [1020, 287] on icon at bounding box center [1026, 290] width 12 height 12
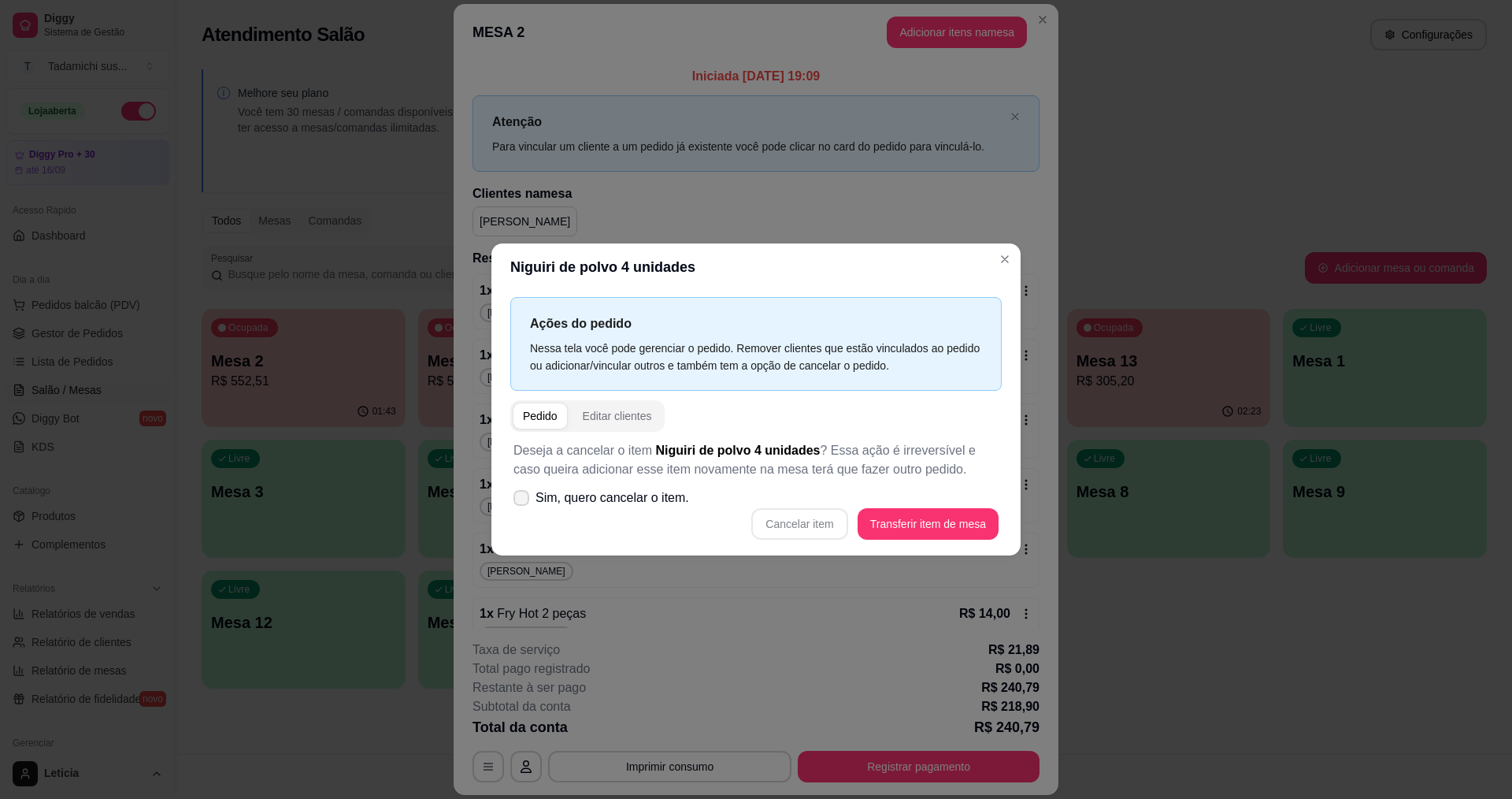
click at [516, 499] on icon at bounding box center [521, 497] width 12 height 9
click at [516, 501] on input "Sim, quero cancelar o item." at bounding box center [518, 506] width 10 height 10
checkbox input "true"
click at [796, 520] on button "Cancelar item" at bounding box center [800, 524] width 94 height 31
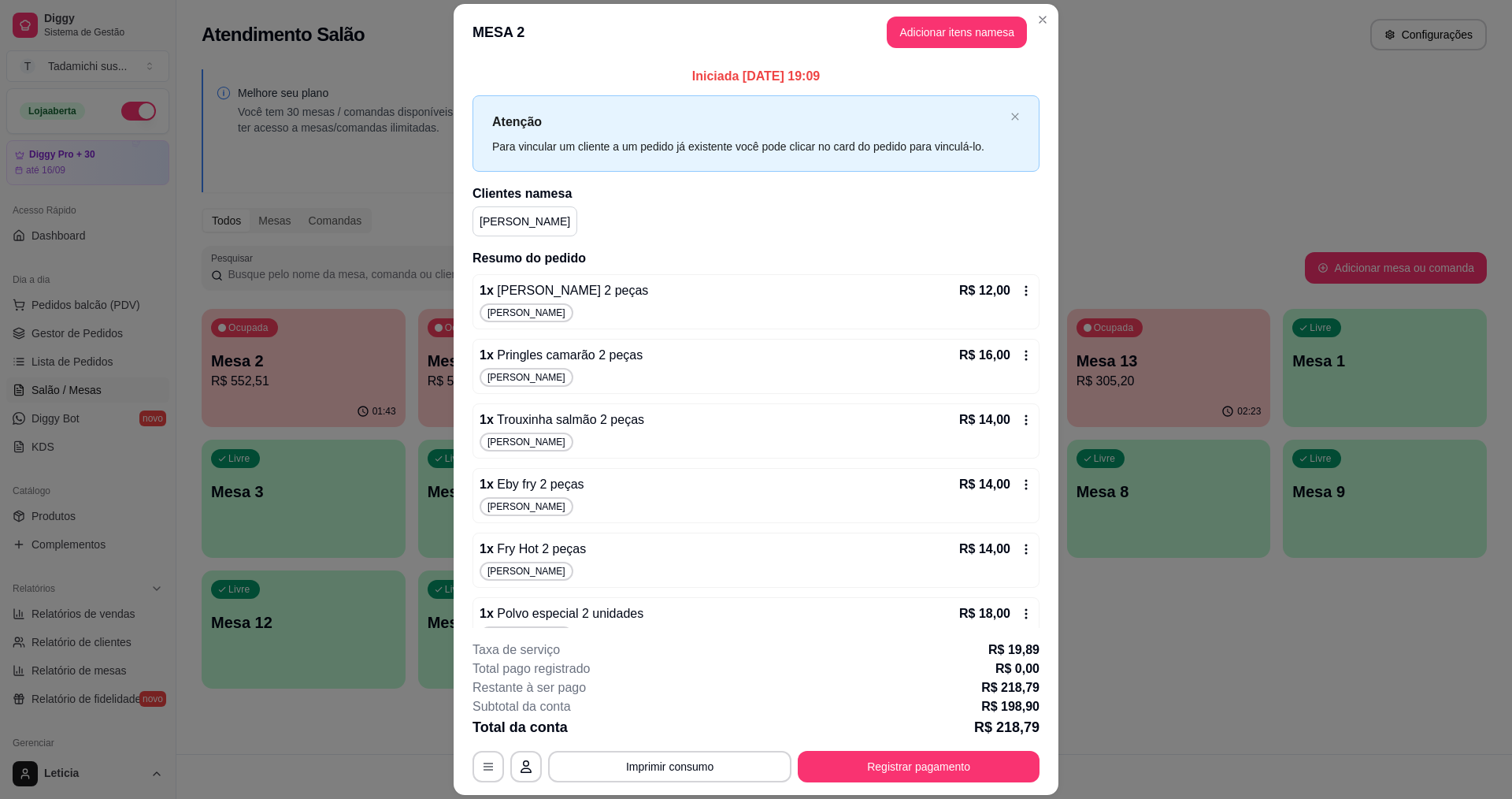
click at [778, 579] on div "[PERSON_NAME]" at bounding box center [756, 571] width 553 height 19
click at [1020, 289] on icon at bounding box center [1026, 290] width 12 height 12
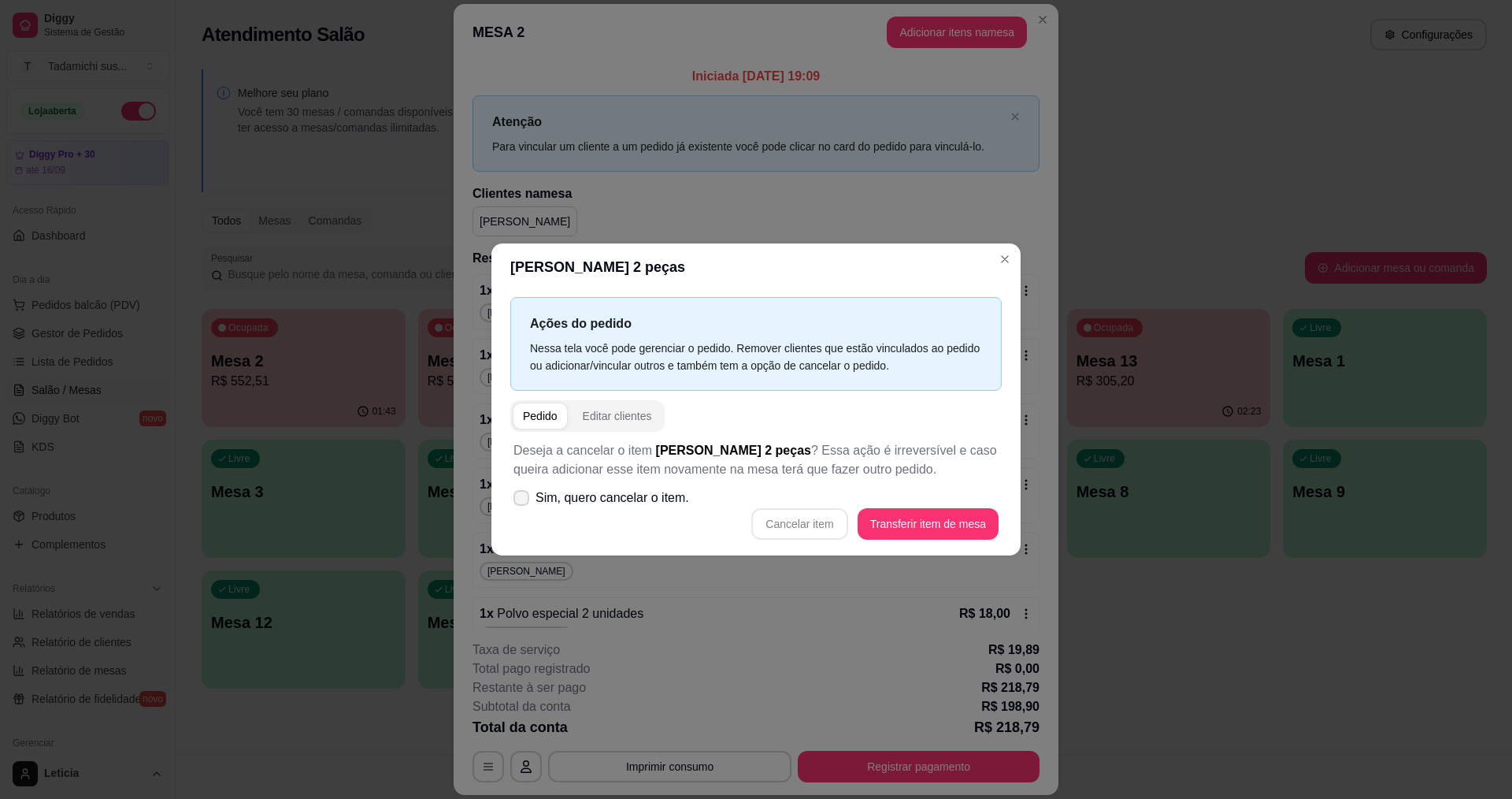
click at [528, 500] on span at bounding box center [521, 498] width 16 height 16
click at [523, 501] on input "Sim, quero cancelar o item." at bounding box center [518, 506] width 10 height 10
checkbox input "true"
click at [771, 517] on button "Cancelar item" at bounding box center [800, 524] width 94 height 31
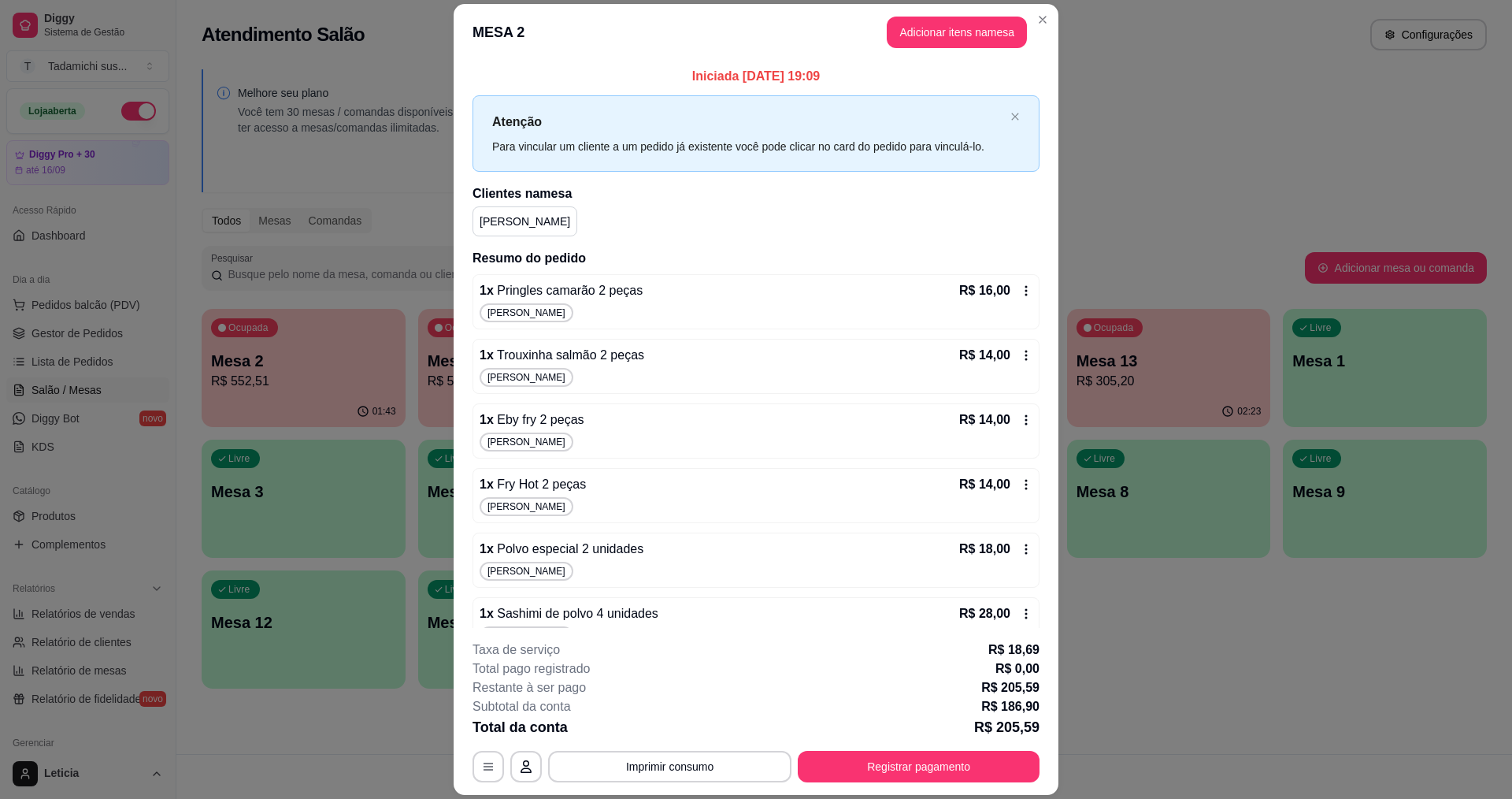
click at [1020, 290] on icon at bounding box center [1026, 290] width 12 height 12
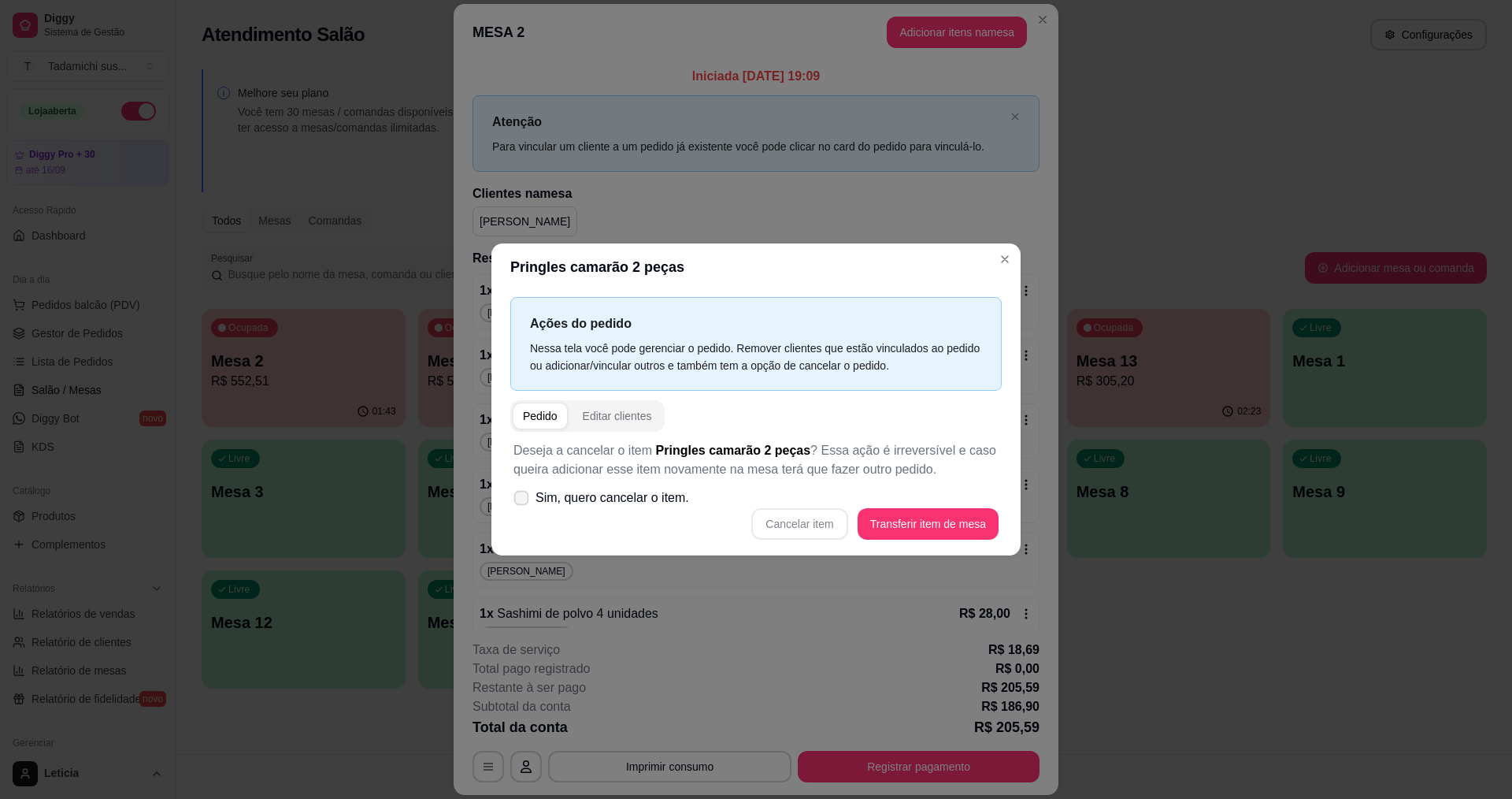
click at [522, 498] on icon at bounding box center [521, 497] width 12 height 8
click at [522, 501] on input "Sim, quero cancelar o item." at bounding box center [518, 506] width 10 height 10
checkbox input "true"
click at [777, 530] on button "Cancelar item" at bounding box center [799, 524] width 96 height 32
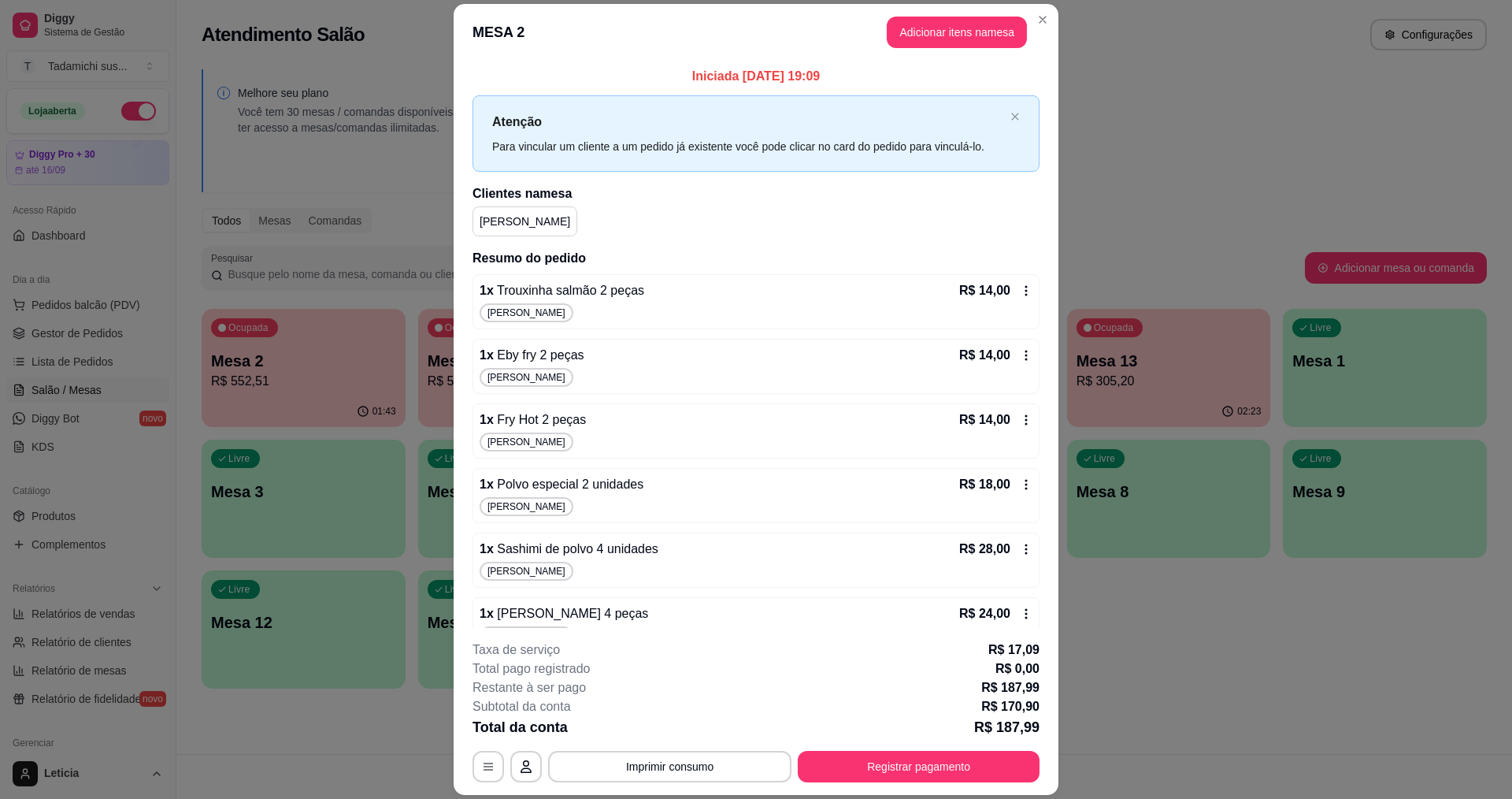
click at [1020, 290] on icon at bounding box center [1026, 290] width 12 height 12
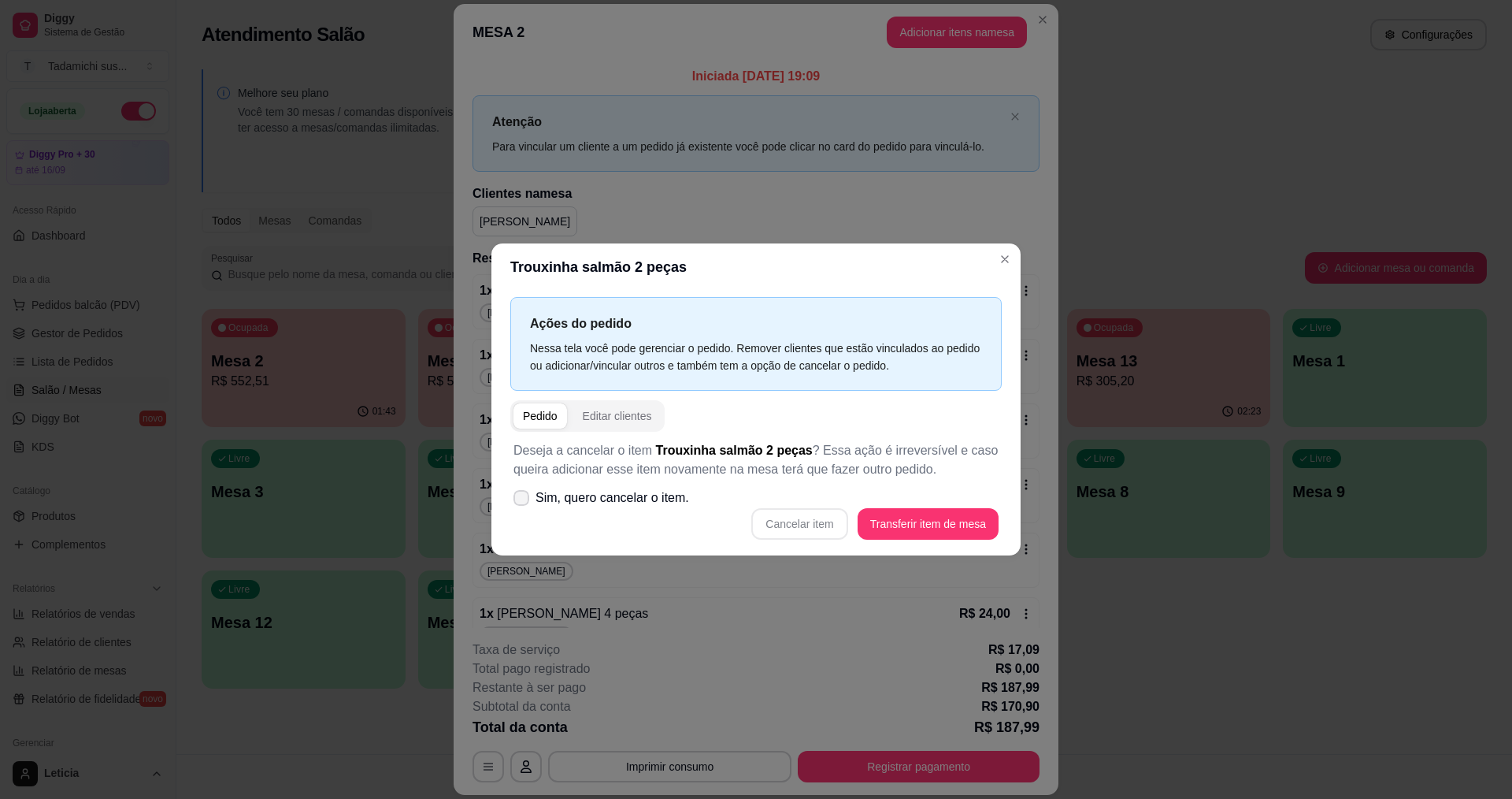
click at [528, 491] on label "Sim, quero cancelar o item." at bounding box center [602, 498] width 188 height 32
click at [523, 501] on input "Sim, quero cancelar o item." at bounding box center [518, 506] width 10 height 10
checkbox input "true"
click at [772, 517] on button "Cancelar item" at bounding box center [800, 524] width 94 height 31
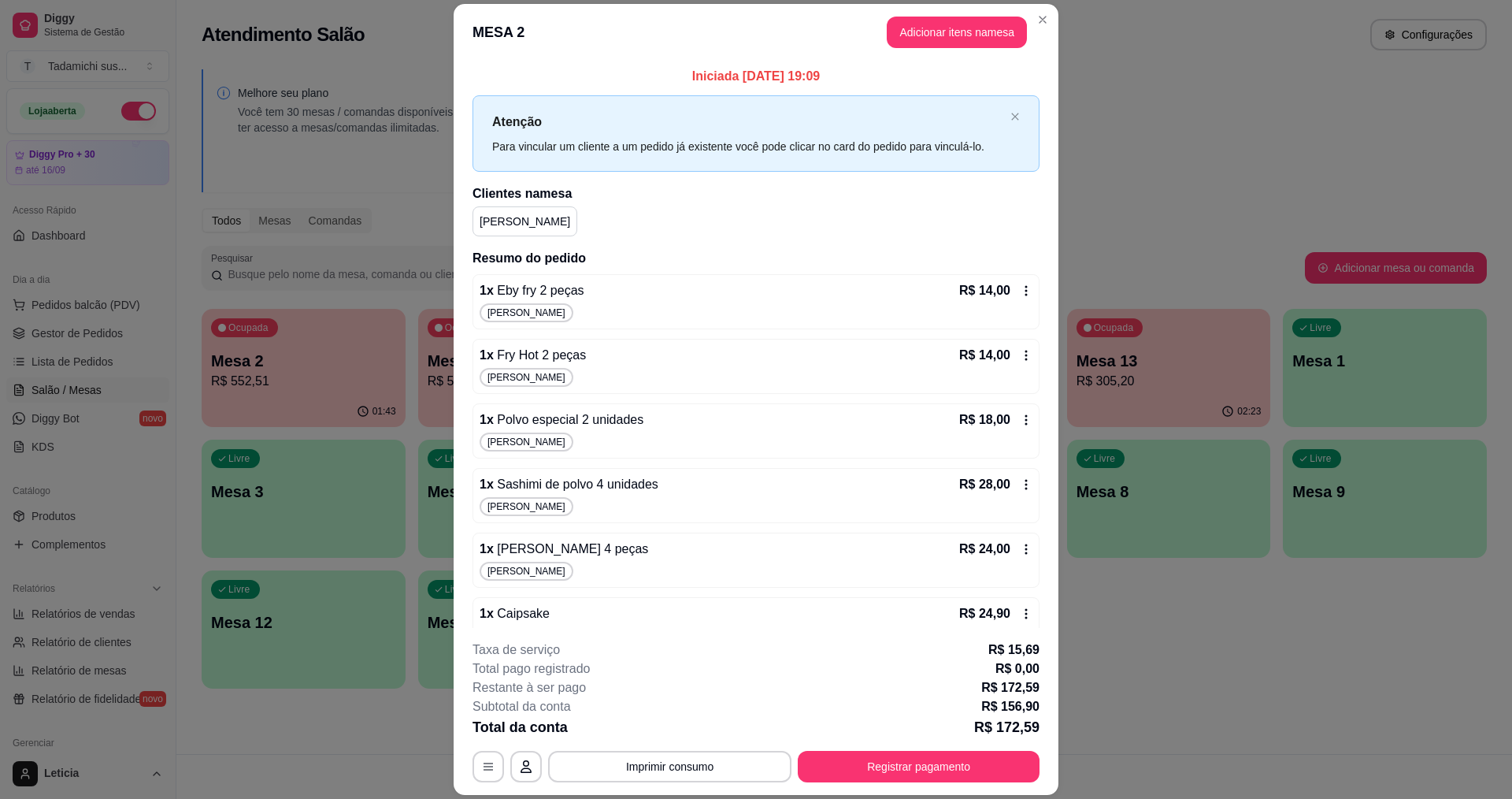
click at [1020, 285] on icon at bounding box center [1026, 290] width 12 height 12
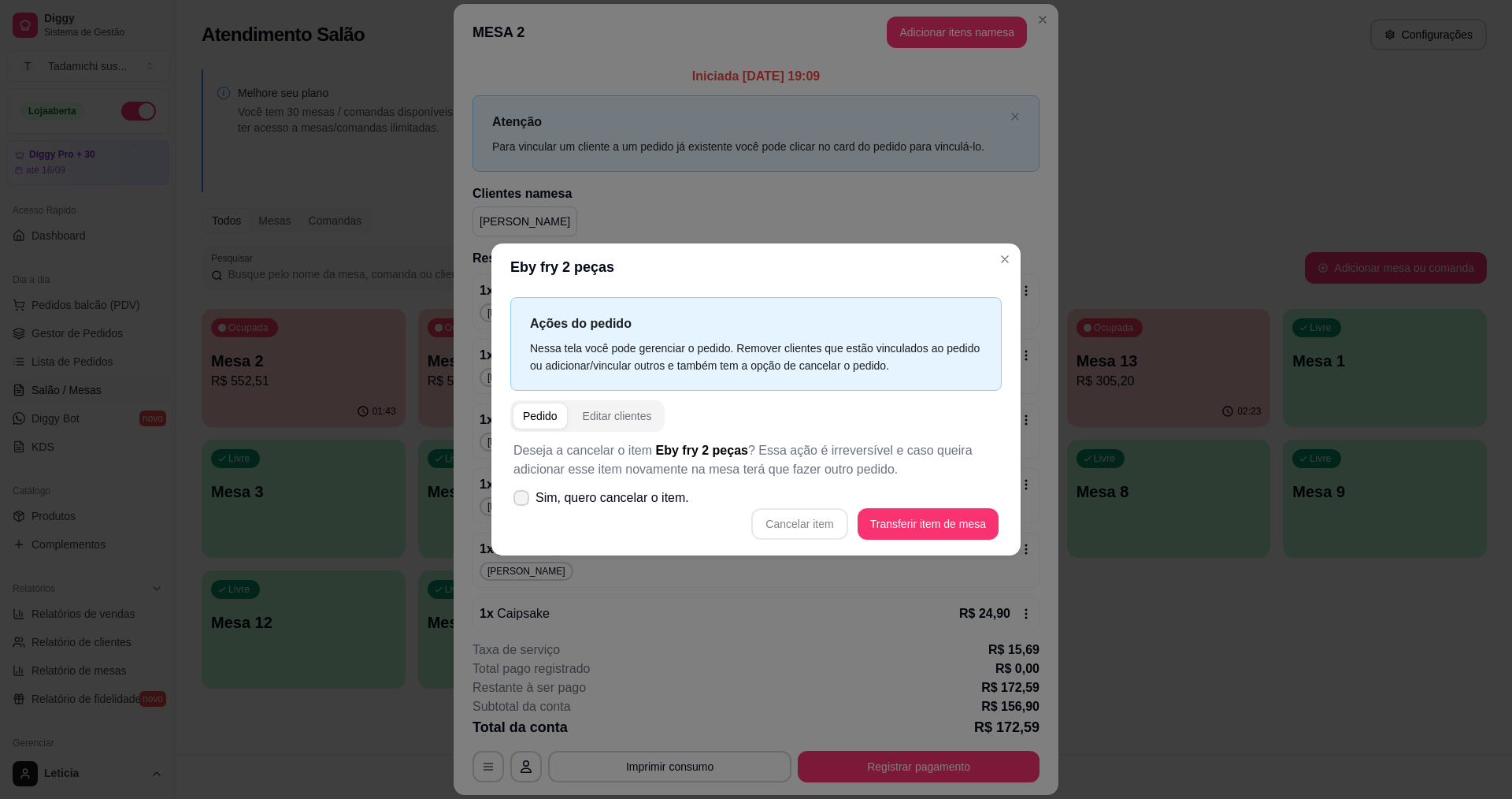
click at [525, 499] on icon at bounding box center [521, 497] width 12 height 9
click at [523, 501] on input "Sim, quero cancelar o item." at bounding box center [518, 506] width 10 height 10
checkbox input "true"
click at [767, 528] on button "Cancelar item" at bounding box center [799, 524] width 96 height 32
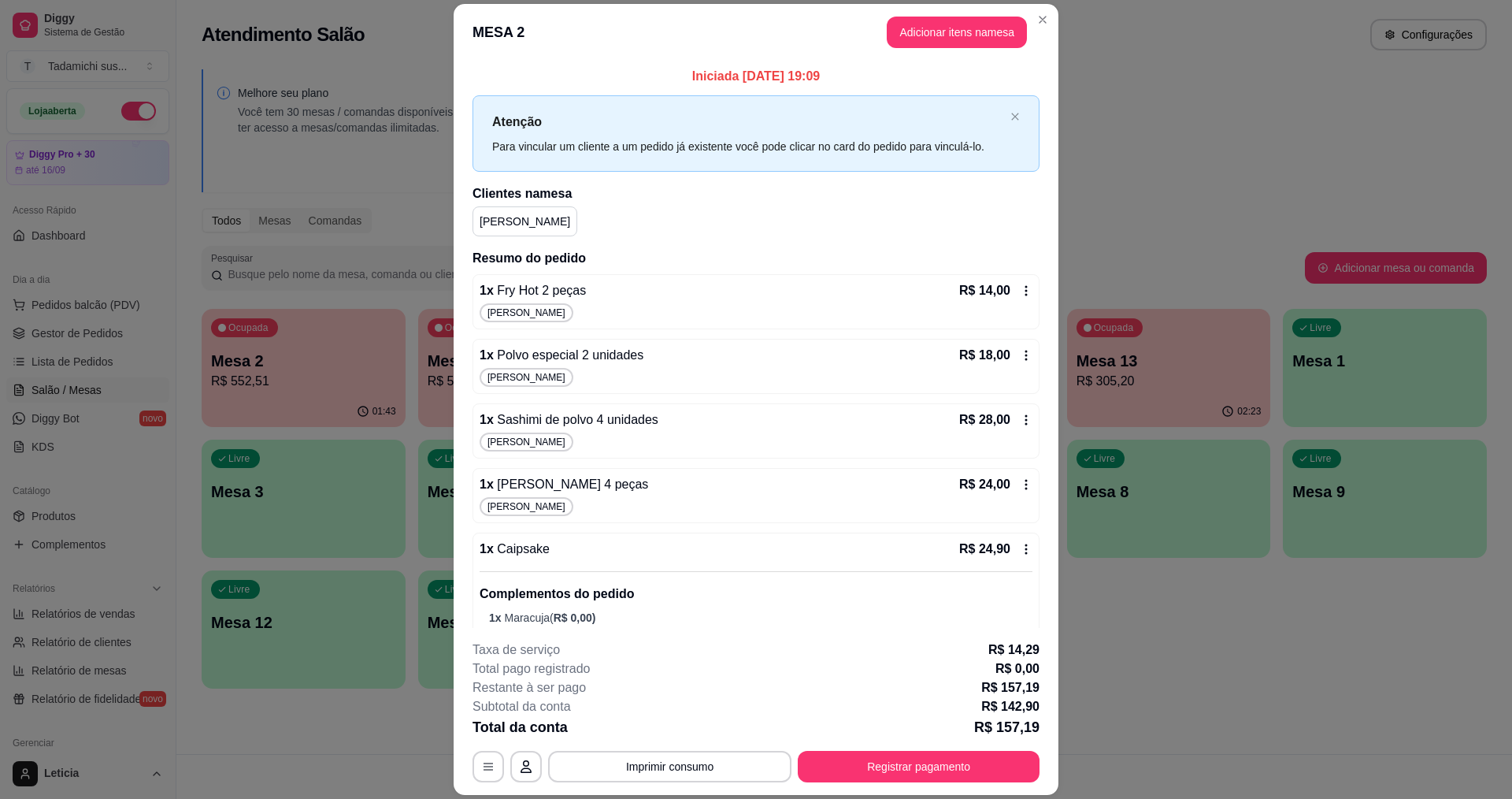
click at [1015, 288] on div "1 x Fry Hot 2 peças R$ 14,00 [PERSON_NAME]" at bounding box center [756, 301] width 567 height 55
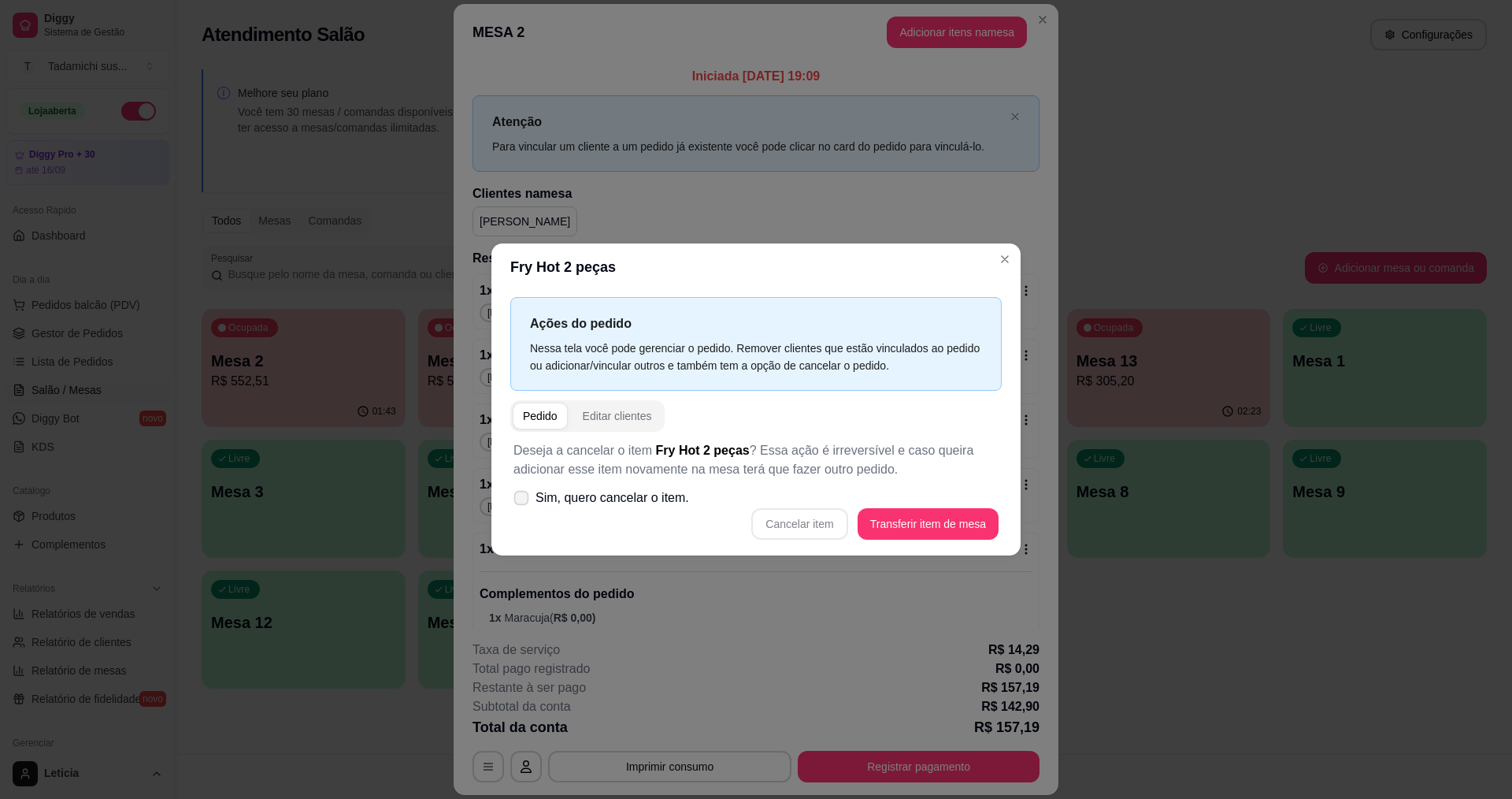
click at [522, 499] on icon at bounding box center [521, 497] width 12 height 8
click at [522, 501] on input "Sim, quero cancelar o item." at bounding box center [518, 506] width 10 height 10
checkbox input "true"
click at [786, 520] on button "Cancelar item" at bounding box center [799, 524] width 96 height 32
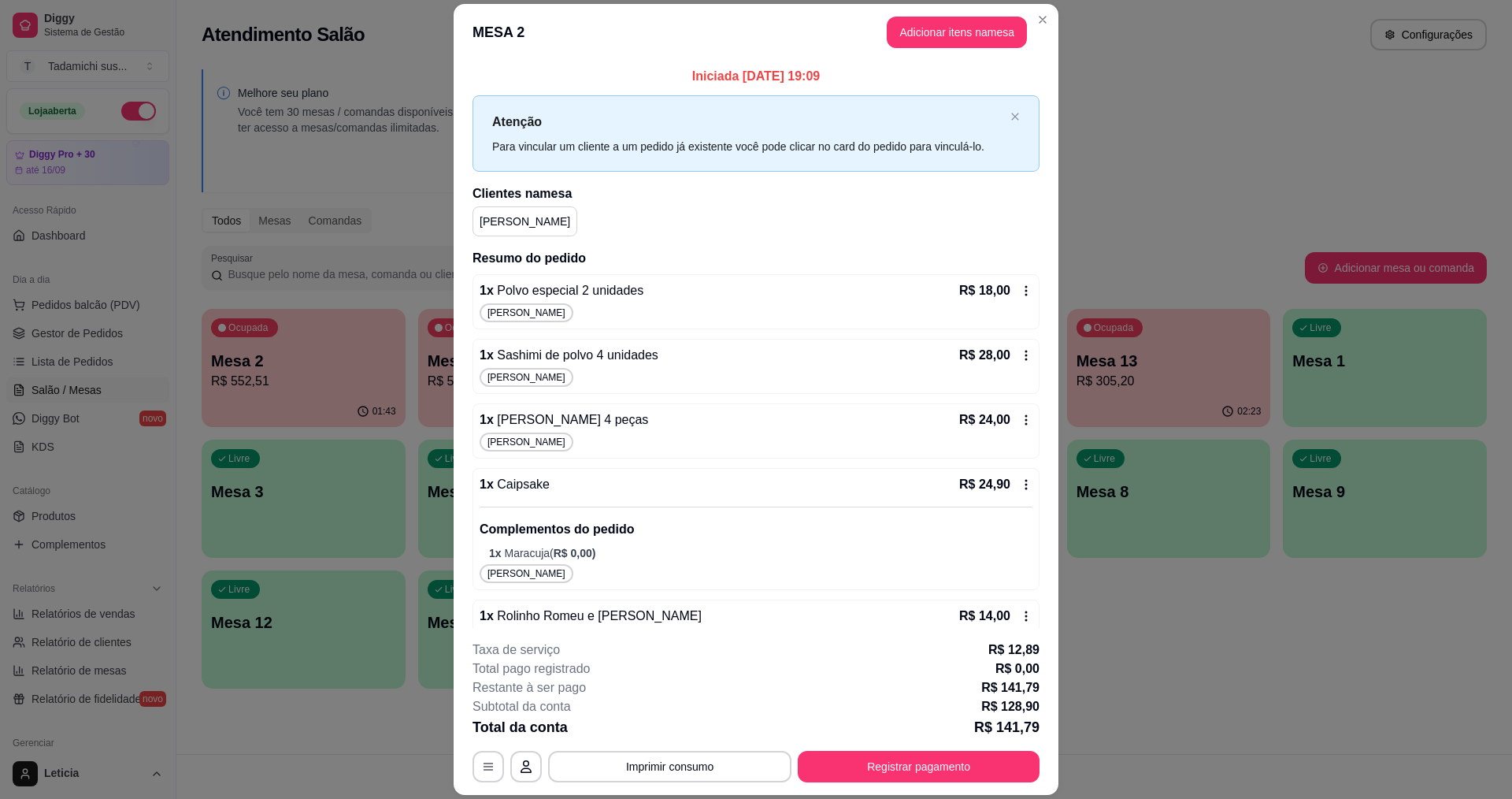
click at [1020, 290] on icon at bounding box center [1026, 290] width 12 height 12
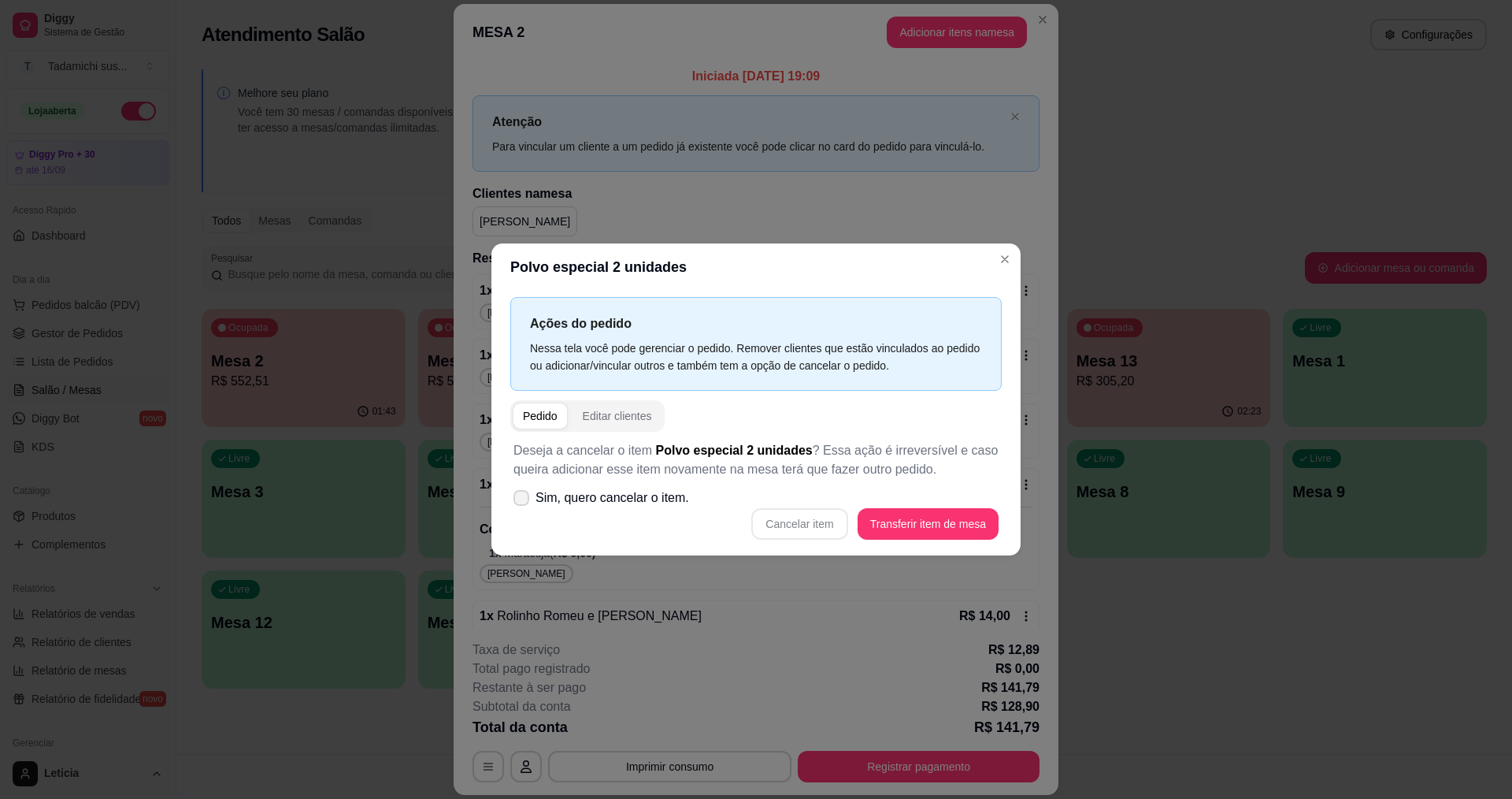
click at [528, 499] on span at bounding box center [521, 498] width 16 height 16
click at [523, 501] on input "Sim, quero cancelar o item." at bounding box center [518, 506] width 10 height 10
checkbox input "true"
click at [819, 524] on button "Cancelar item" at bounding box center [800, 524] width 94 height 31
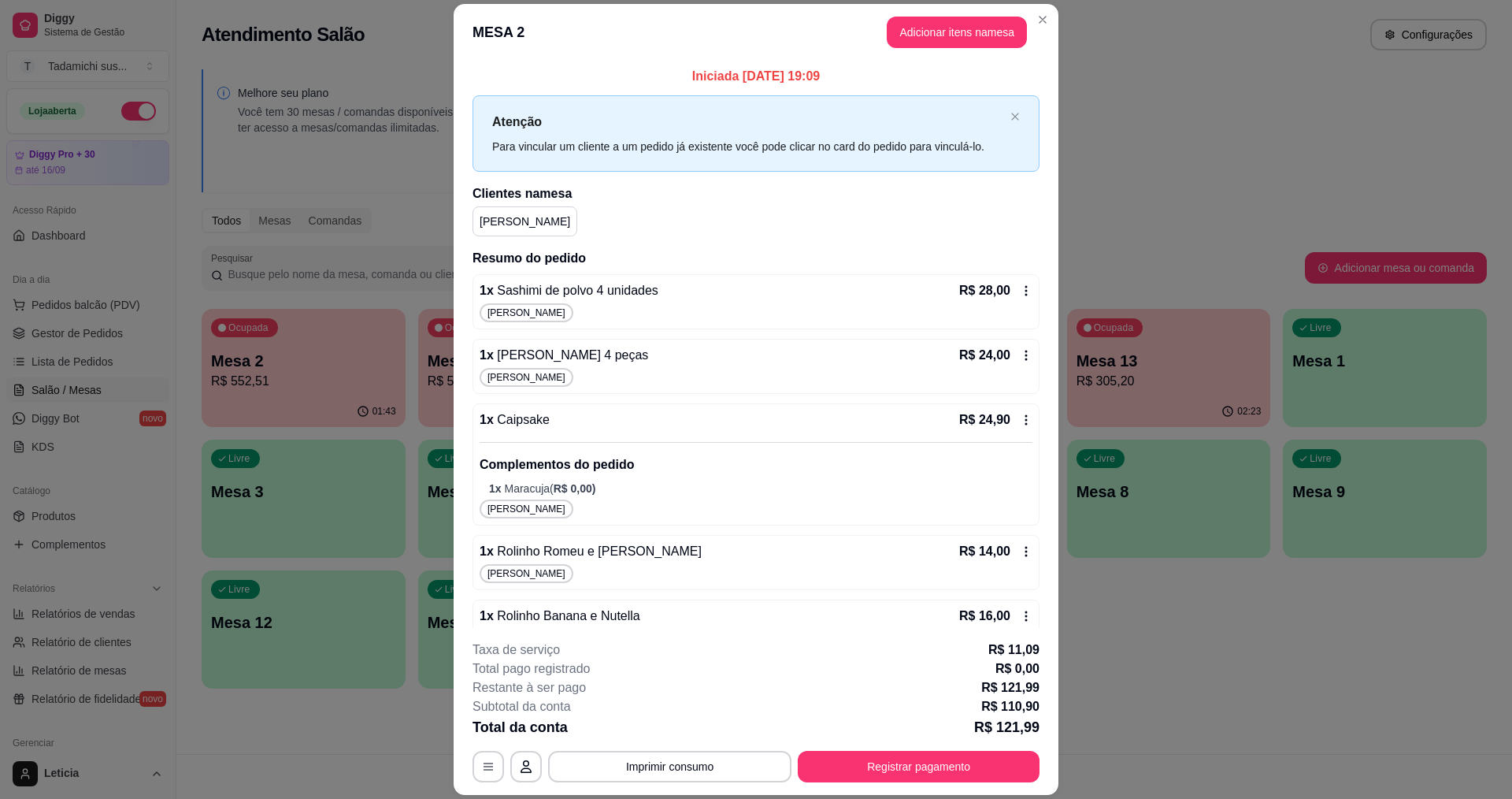
click at [1008, 299] on div "R$ 28,00" at bounding box center [996, 290] width 73 height 19
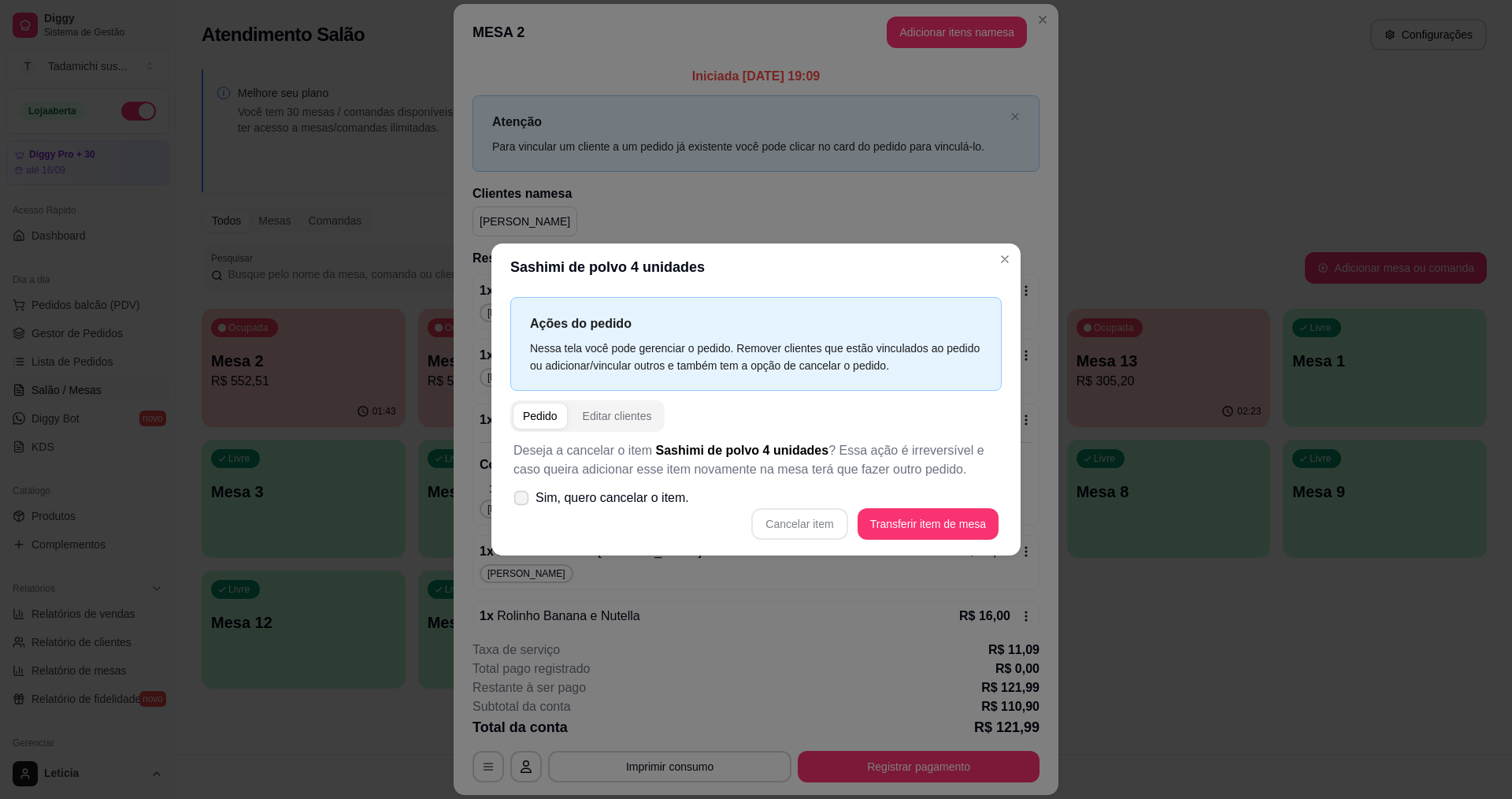
click at [523, 494] on icon at bounding box center [521, 497] width 12 height 8
click at [523, 501] on input "Sim, quero cancelar o item." at bounding box center [518, 506] width 10 height 10
checkbox input "true"
click at [785, 523] on button "Cancelar item" at bounding box center [799, 524] width 96 height 32
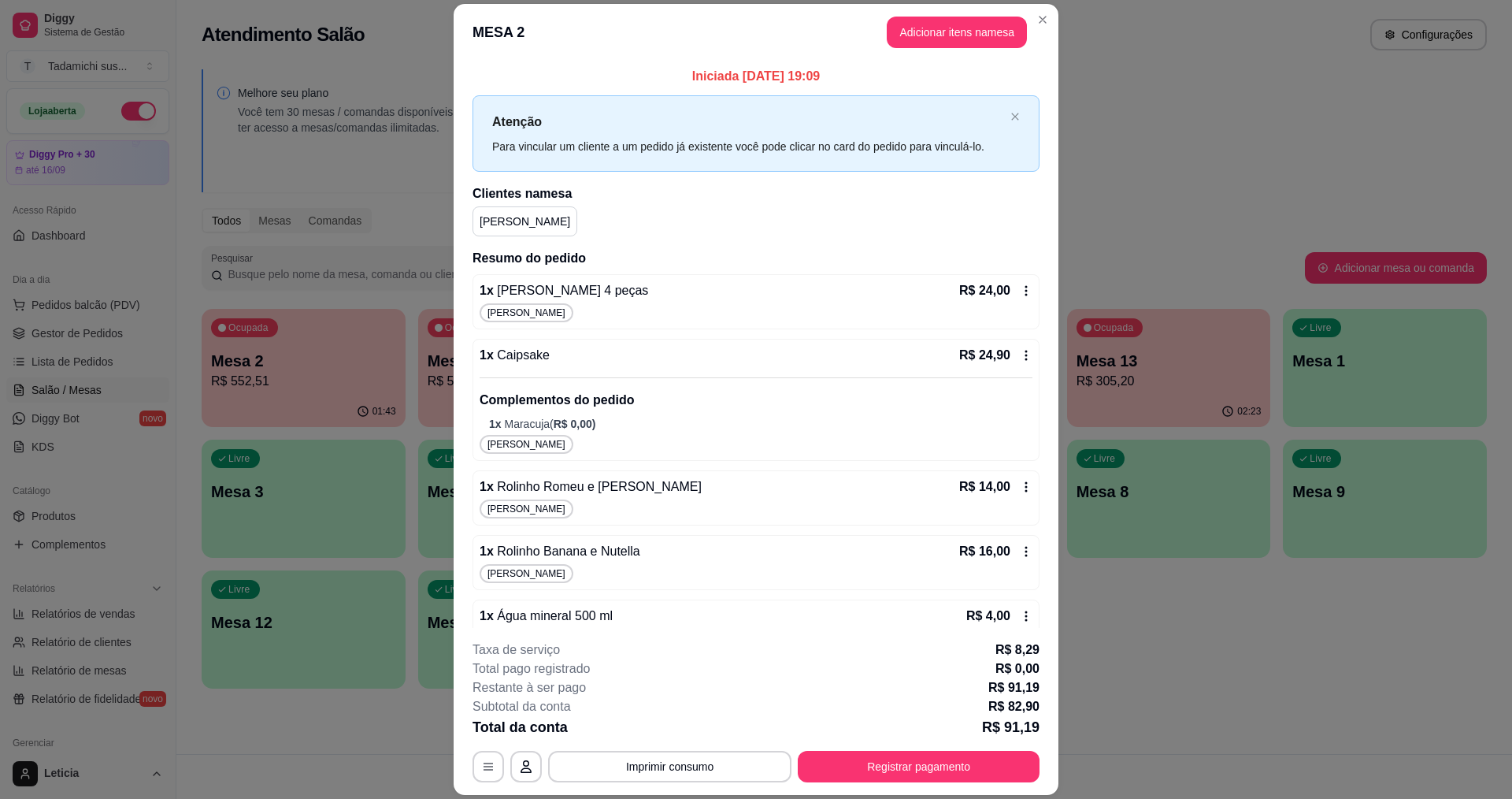
click at [1020, 290] on icon at bounding box center [1026, 290] width 12 height 12
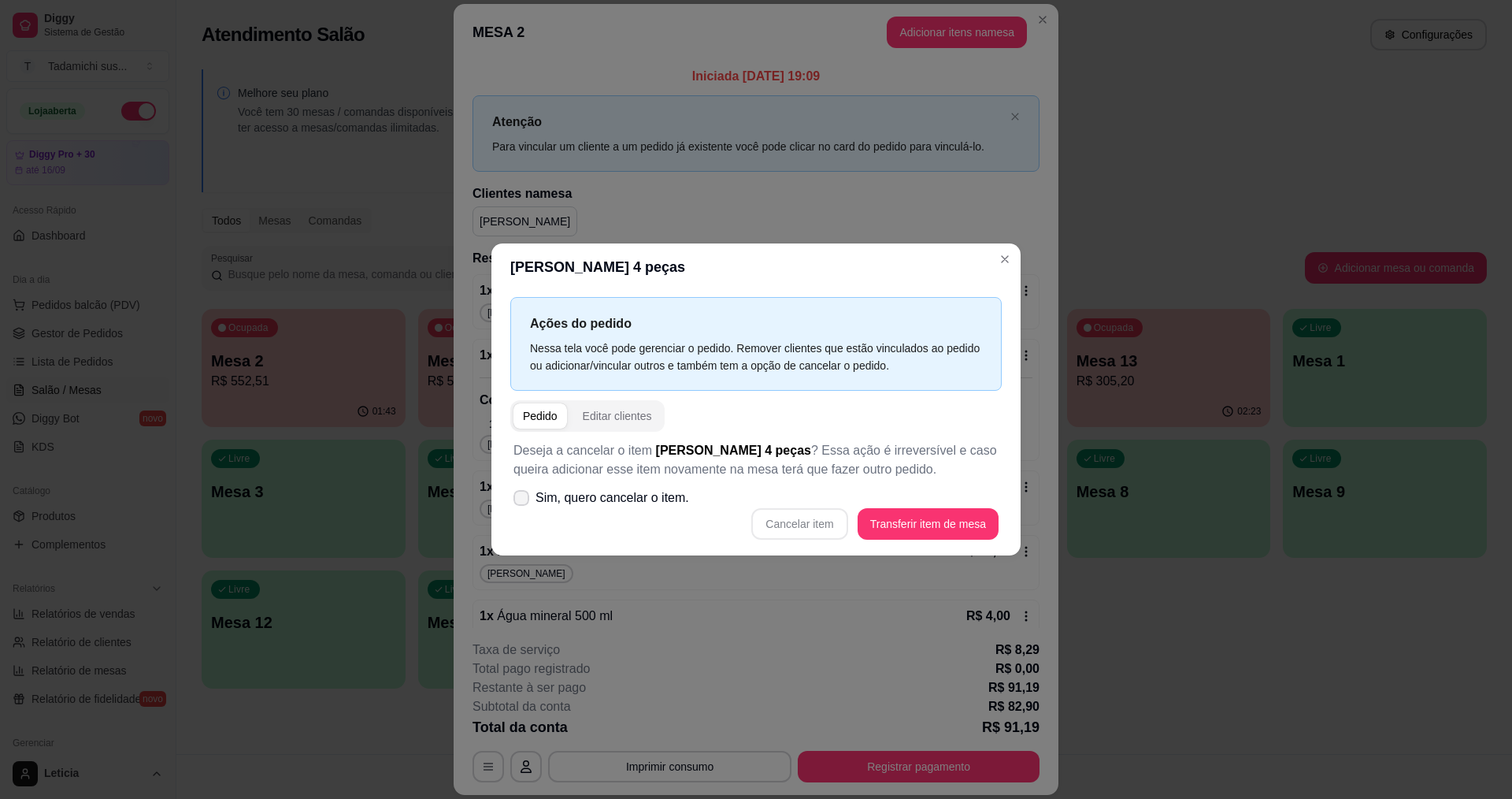
click at [524, 499] on icon at bounding box center [521, 497] width 12 height 9
click at [523, 501] on input "Sim, quero cancelar o item." at bounding box center [518, 506] width 10 height 10
checkbox input "true"
click at [790, 523] on button "Cancelar item" at bounding box center [800, 524] width 94 height 31
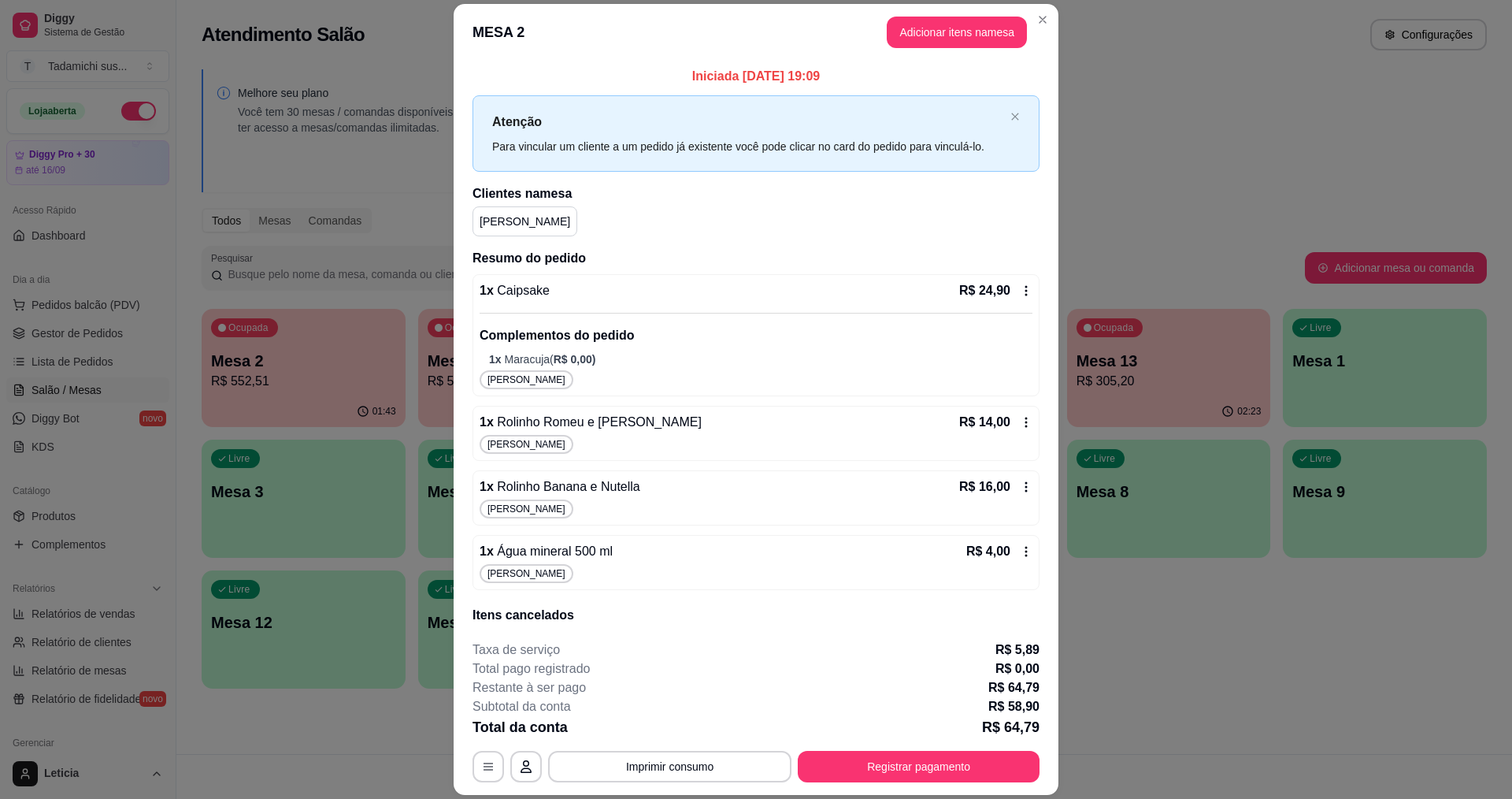
click at [1018, 285] on div "1 x Caipsake R$ 24,90 Complementos do pedido 1 x Maracuja ( R$ 0,00 ) [PERSON_N…" at bounding box center [756, 335] width 567 height 122
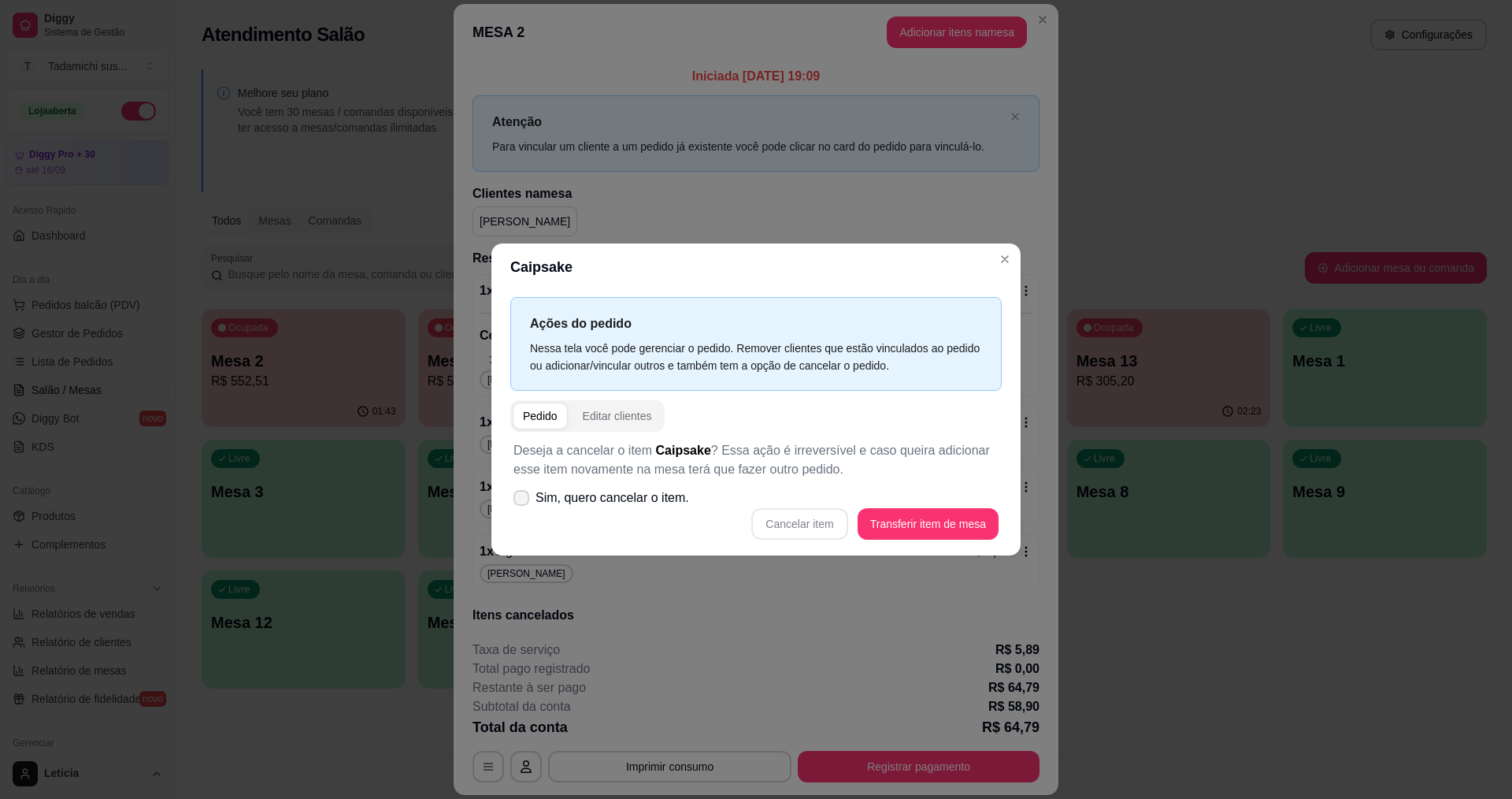
click at [520, 499] on icon at bounding box center [521, 497] width 12 height 9
click at [520, 501] on input "Sim, quero cancelar o item." at bounding box center [518, 506] width 10 height 10
checkbox input "true"
click at [774, 521] on button "Cancelar item" at bounding box center [800, 524] width 94 height 31
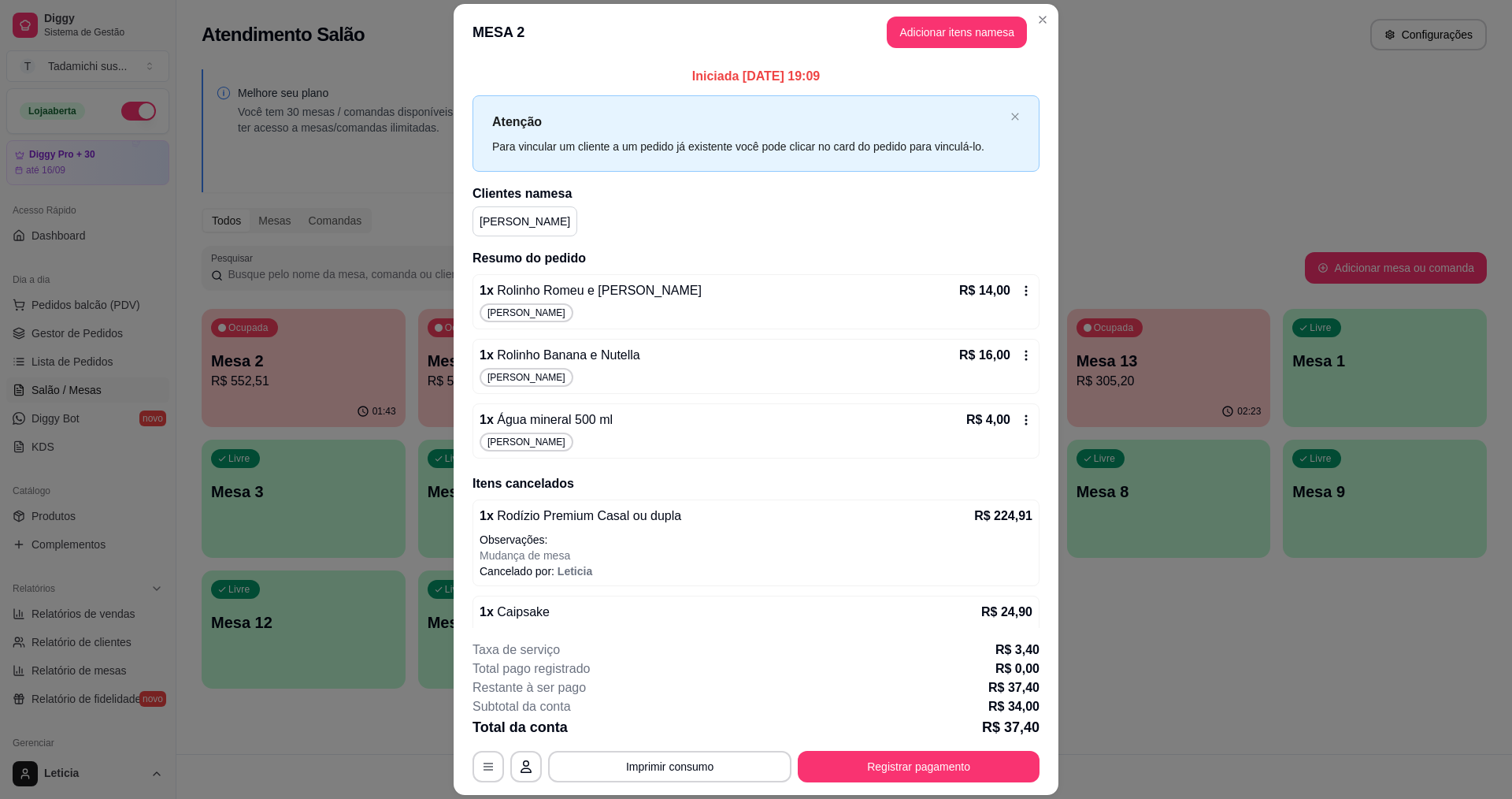
click at [1020, 297] on icon at bounding box center [1026, 290] width 12 height 12
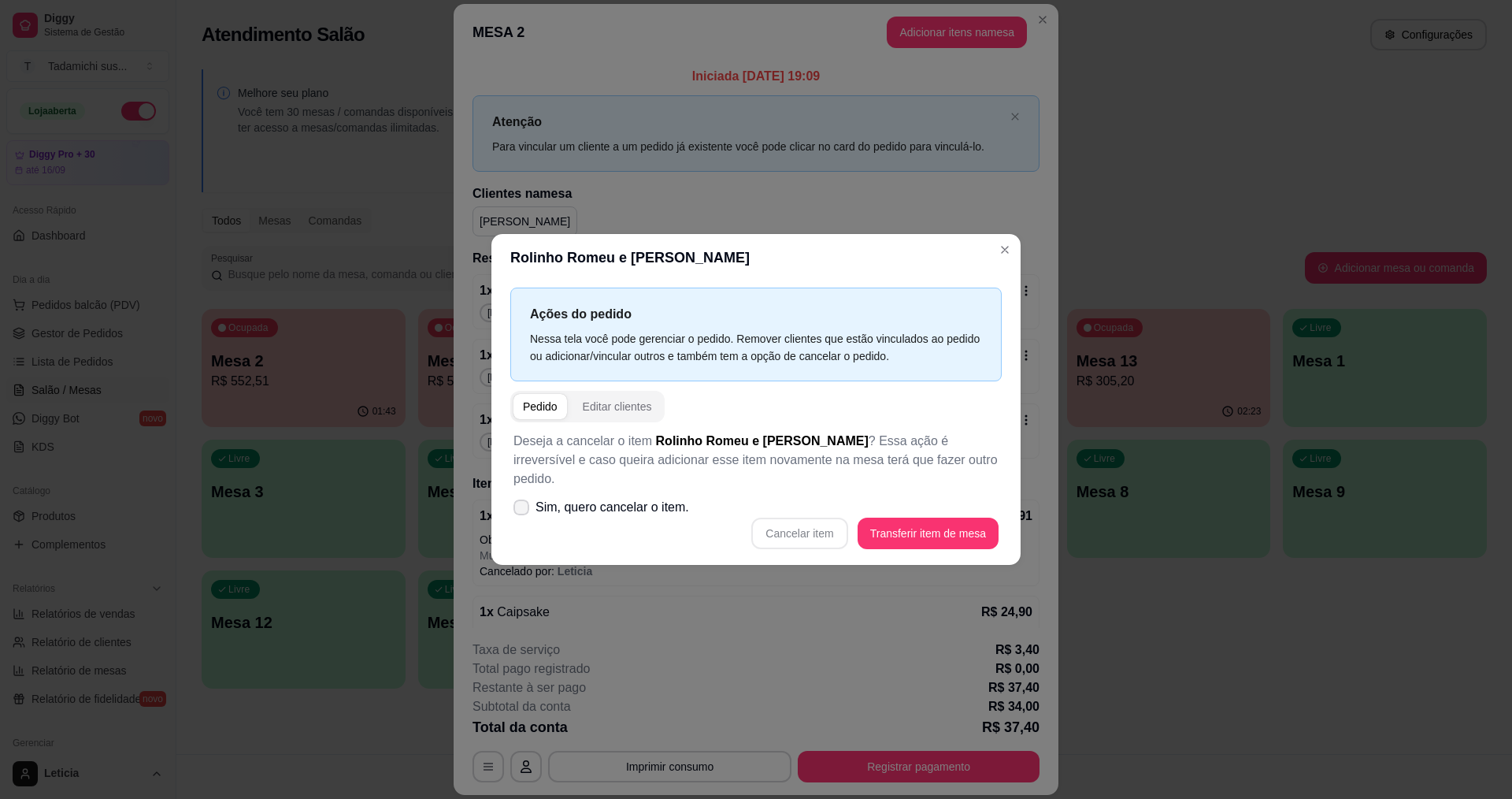
click at [523, 503] on icon at bounding box center [521, 507] width 12 height 9
click at [523, 510] on input "Sim, quero cancelar o item." at bounding box center [518, 515] width 10 height 10
checkbox input "true"
click at [796, 524] on button "Cancelar item" at bounding box center [799, 533] width 96 height 32
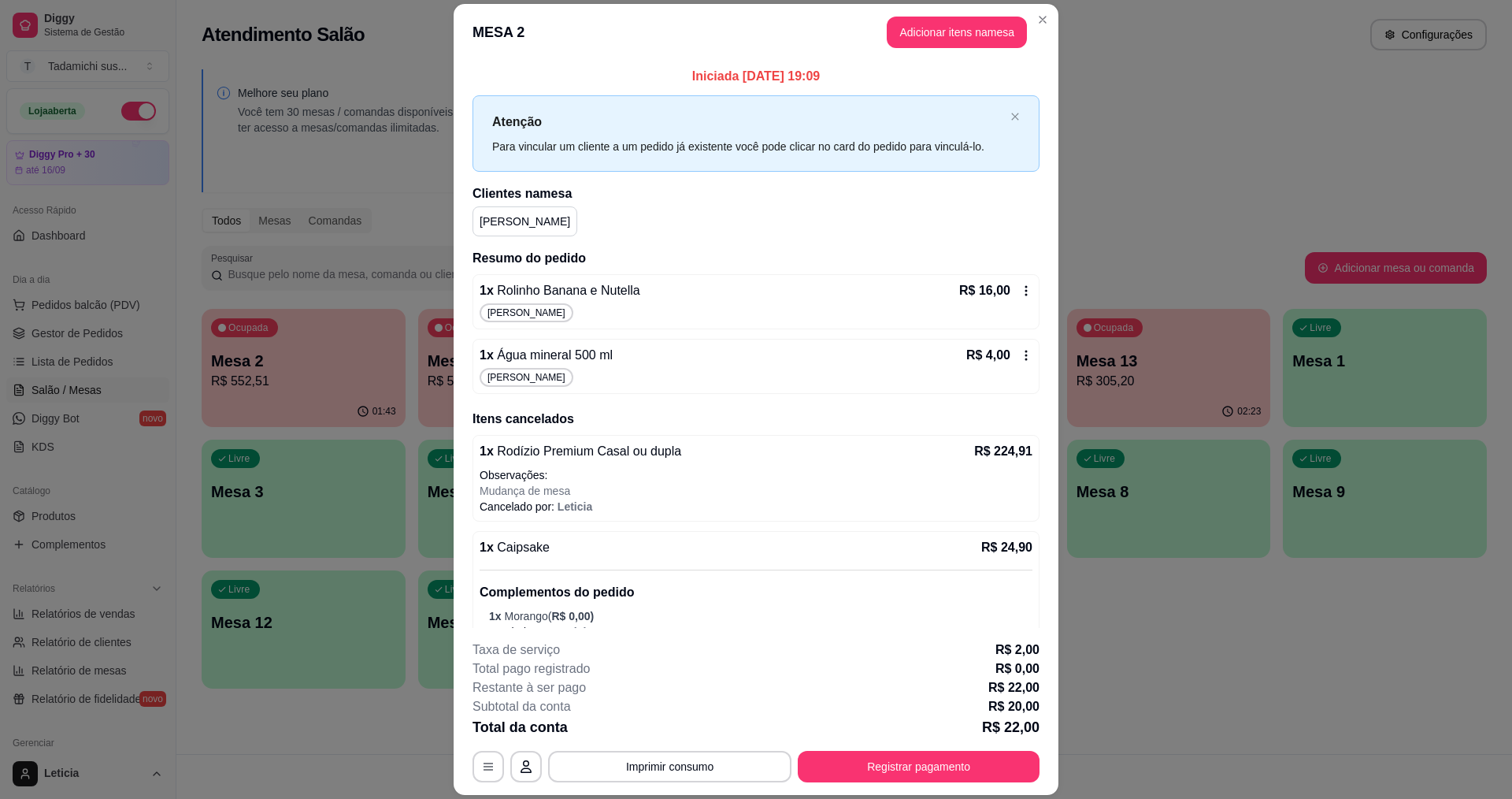
click at [1006, 298] on div "R$ 16,00" at bounding box center [996, 290] width 73 height 19
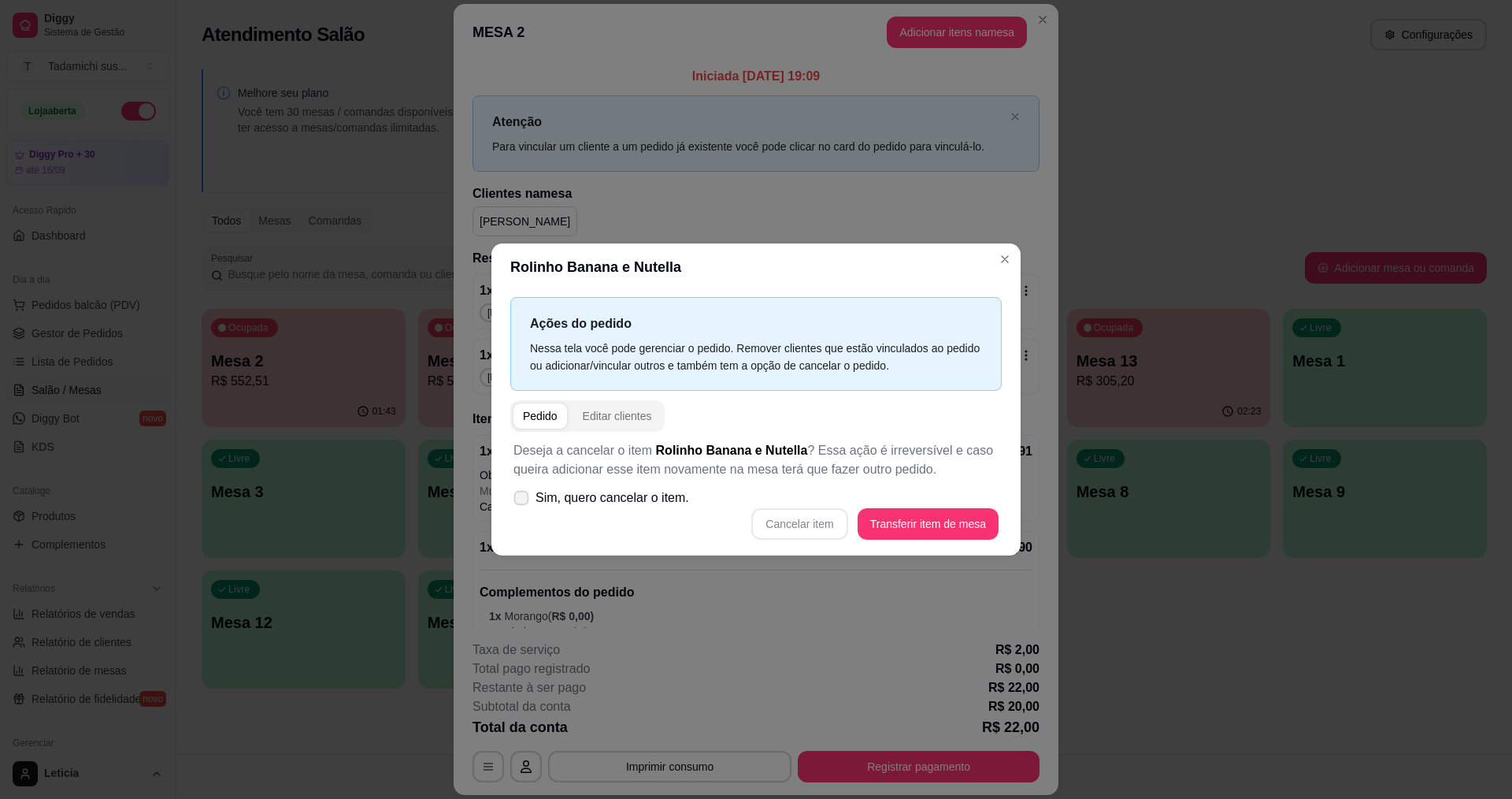
click at [519, 502] on icon at bounding box center [521, 497] width 12 height 8
click at [519, 503] on input "Sim, quero cancelar o item." at bounding box center [518, 506] width 10 height 10
checkbox input "true"
click at [820, 515] on button "Cancelar item" at bounding box center [799, 524] width 96 height 32
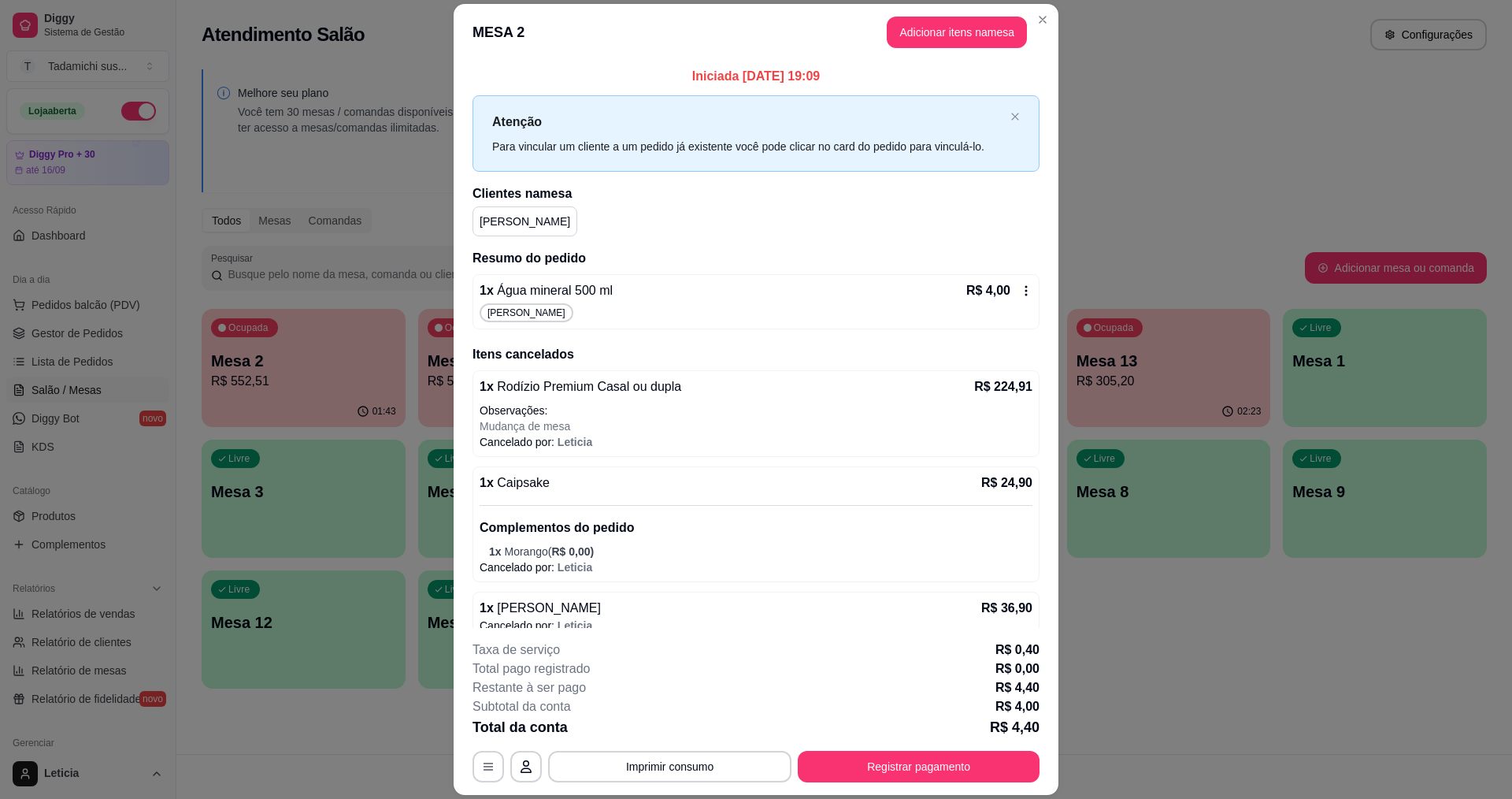
click at [1001, 290] on div "R$ 4,00" at bounding box center [999, 290] width 67 height 19
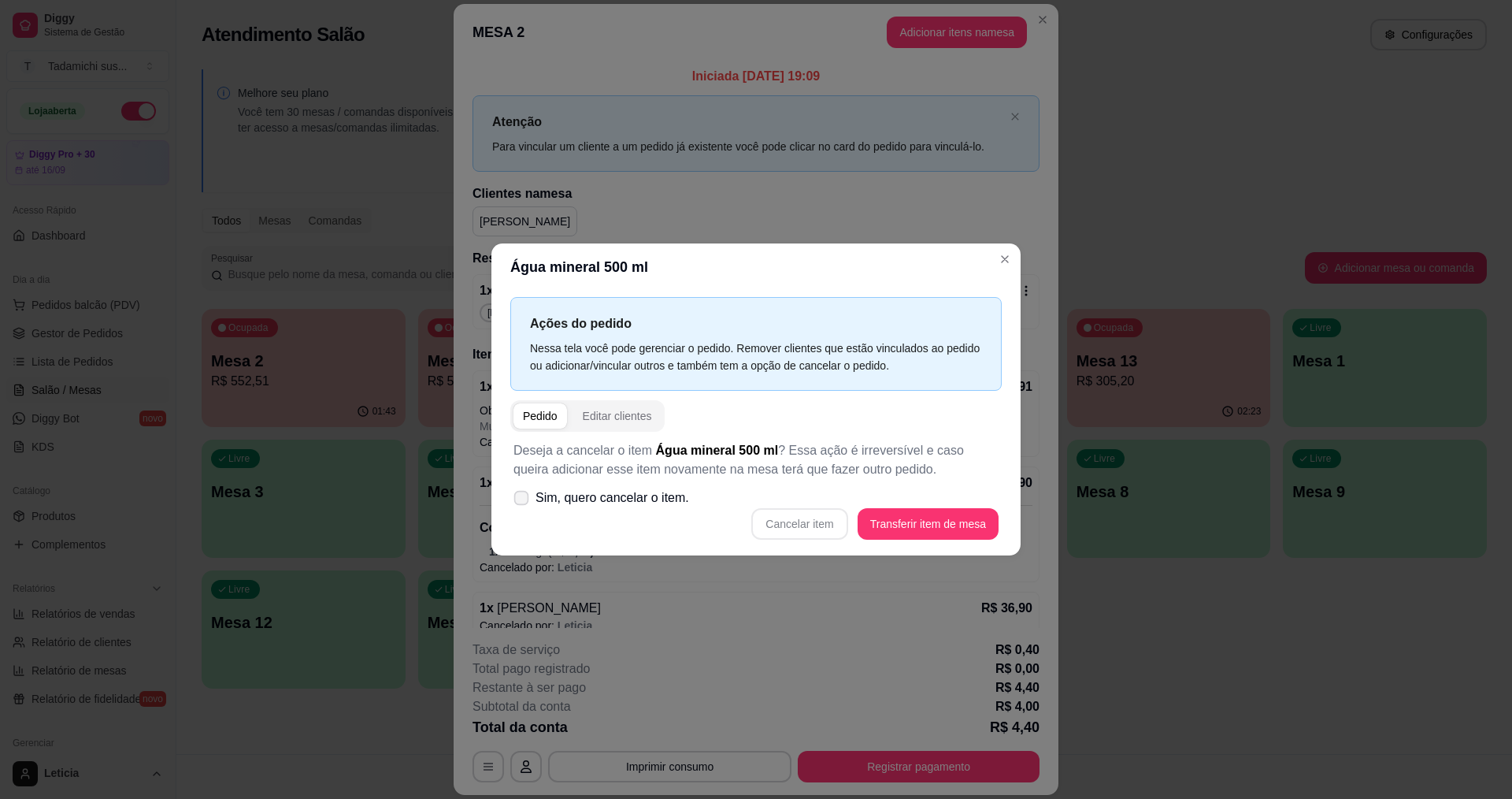
click at [516, 495] on span at bounding box center [522, 499] width 15 height 15
click at [516, 501] on input "Sim, quero cancelar o item." at bounding box center [518, 506] width 10 height 10
checkbox input "true"
click at [810, 524] on button "Cancelar item" at bounding box center [799, 524] width 96 height 32
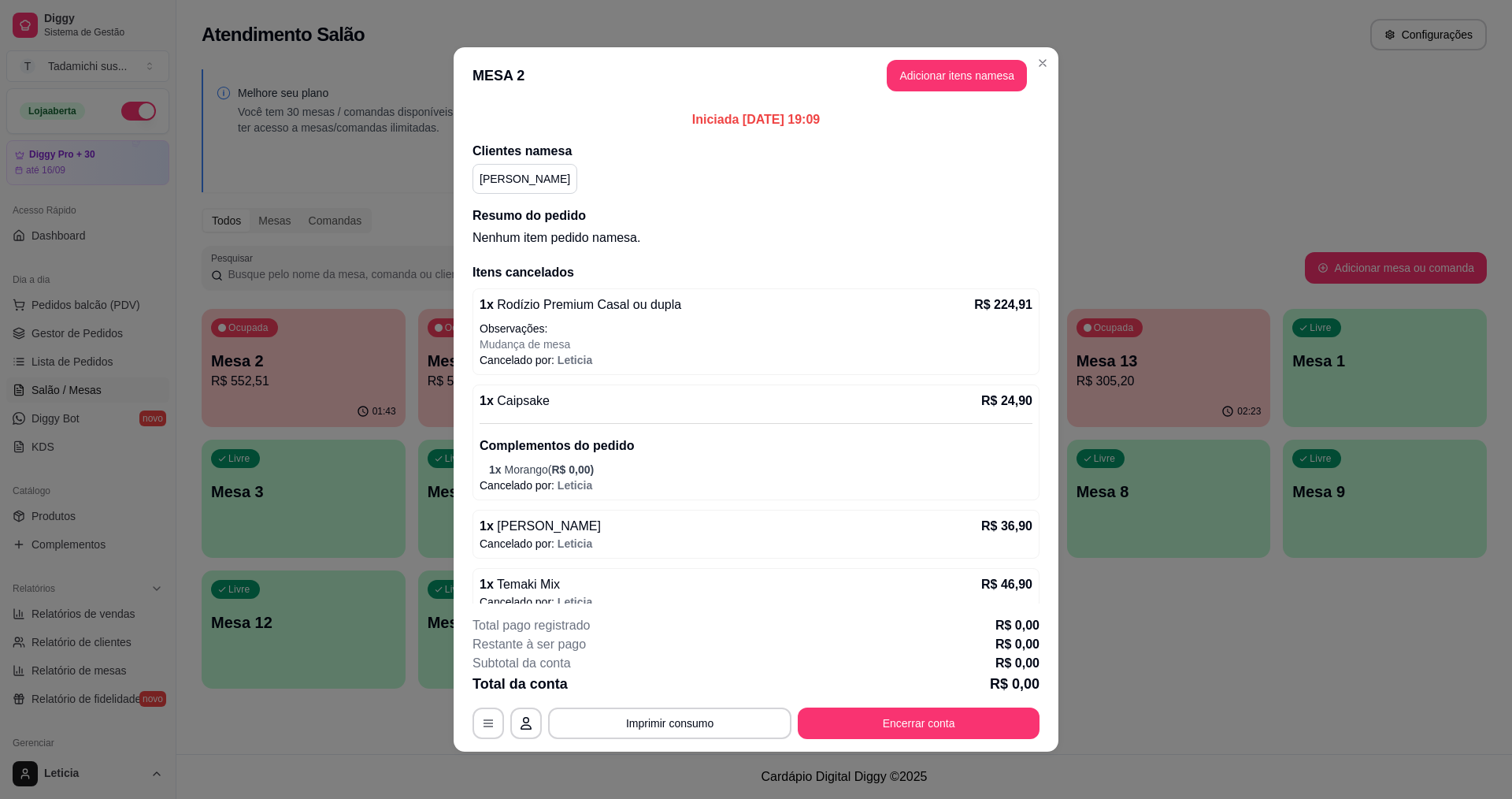
click at [797, 603] on footer "Total pago registrado R$ 0,00 Restante à ser pago R$ 0,00 Subtotal da conta R$ …" at bounding box center [756, 677] width 605 height 148
click at [929, 721] on button "Encerrar conta" at bounding box center [919, 723] width 242 height 32
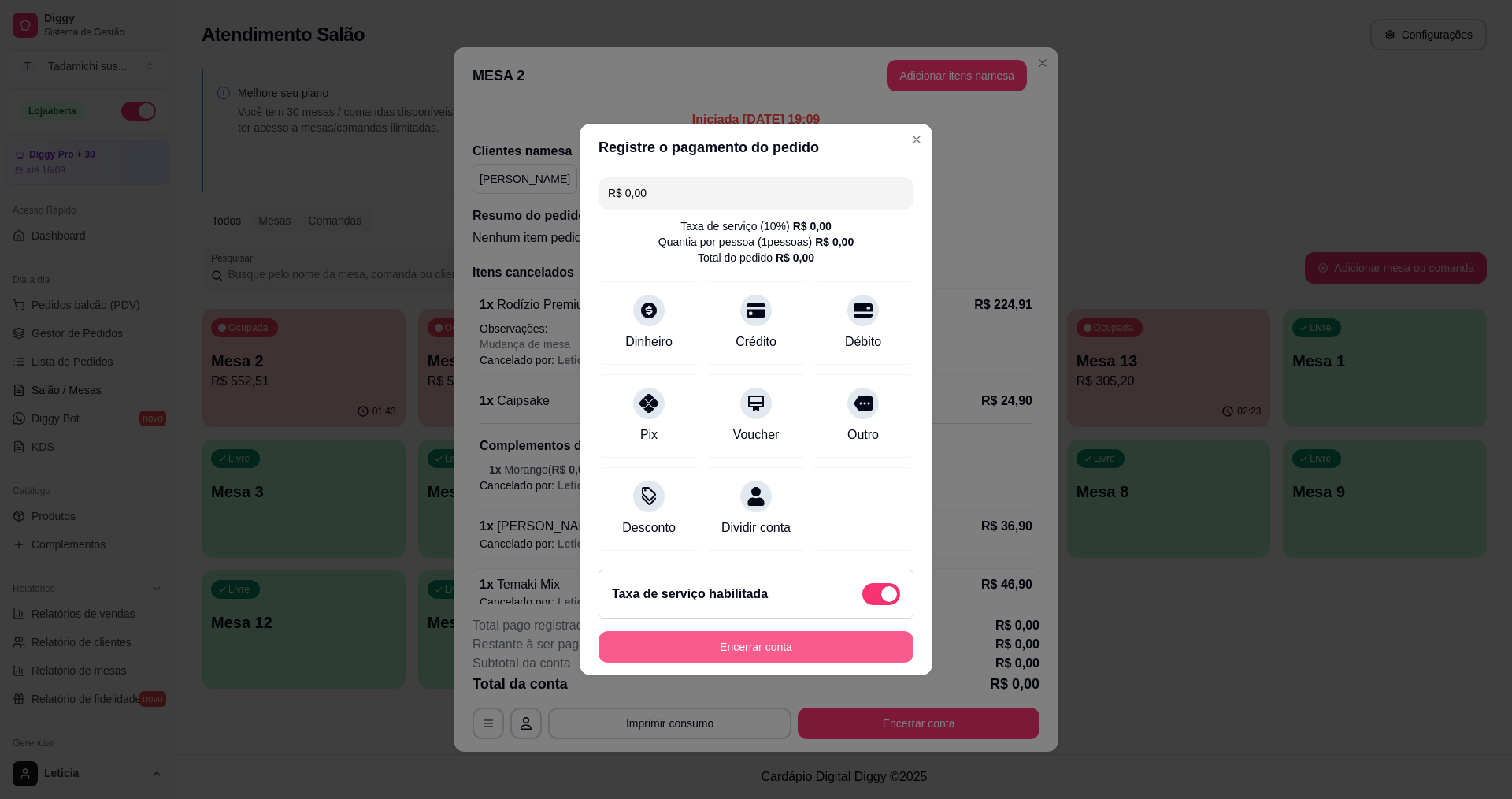
click at [801, 658] on button "Encerrar conta" at bounding box center [756, 647] width 315 height 32
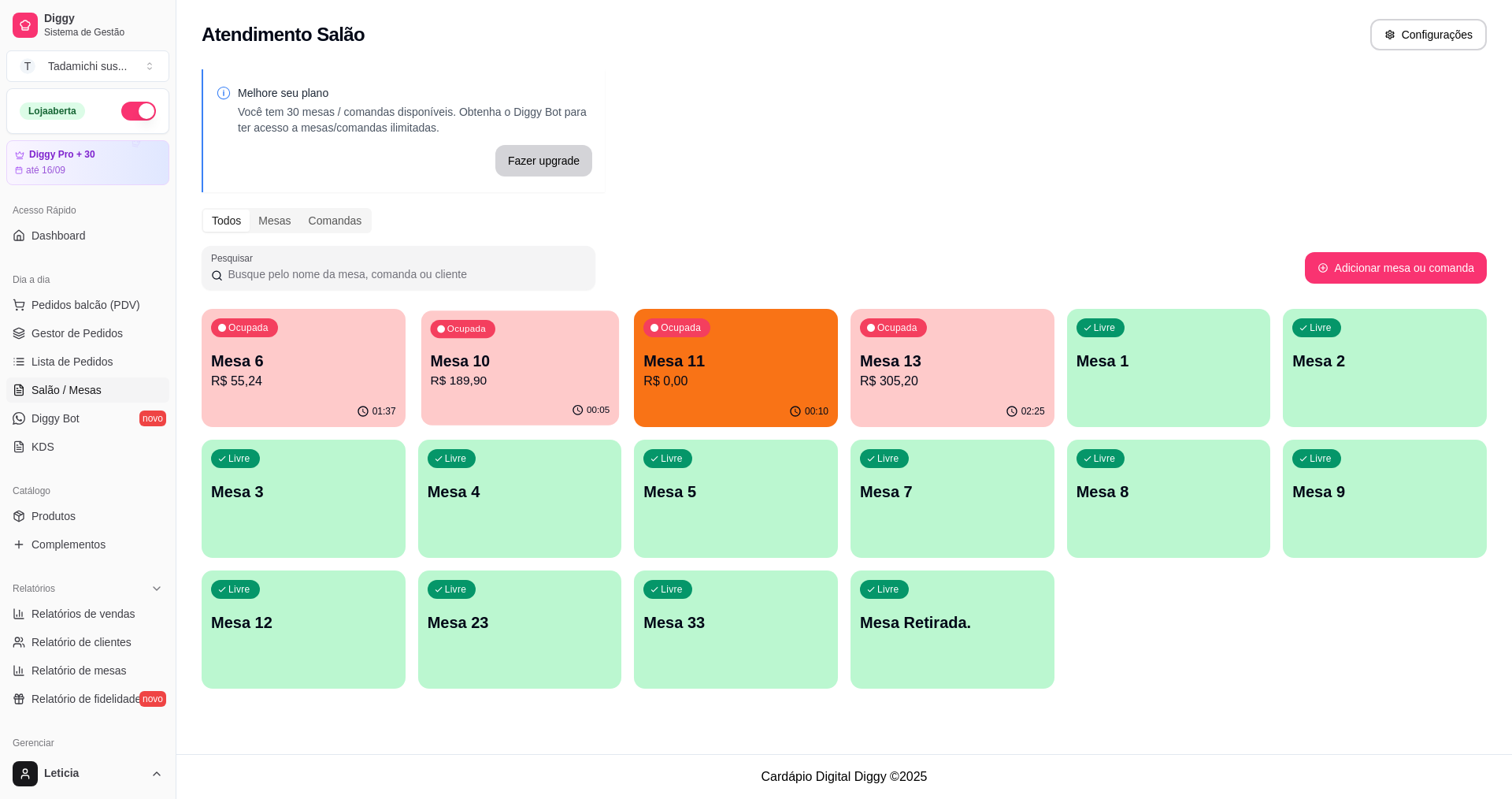
click at [497, 391] on div "Ocupada Mesa 10 R$ 189,90" at bounding box center [520, 353] width 198 height 85
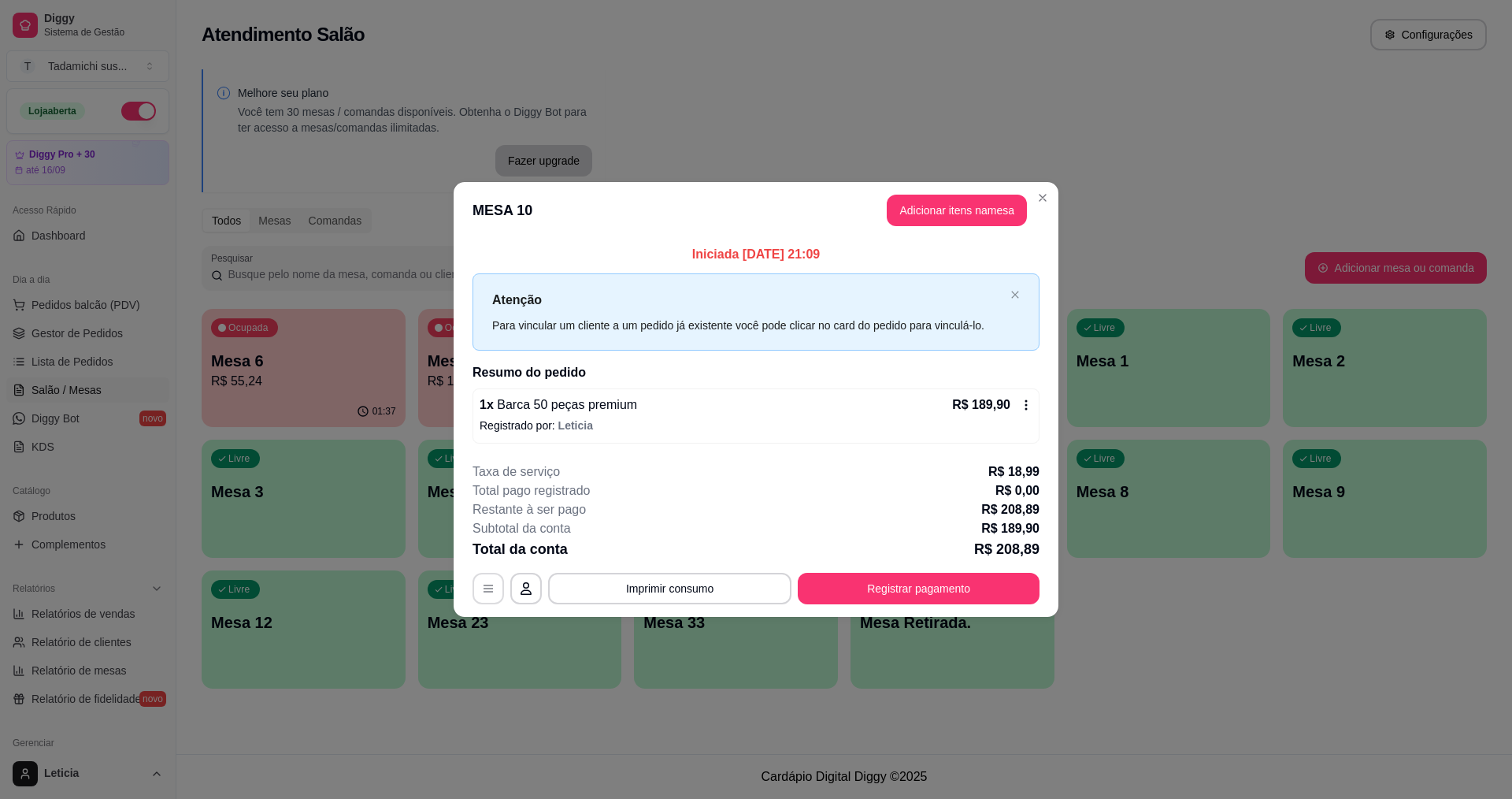
click at [496, 588] on button "button" at bounding box center [488, 588] width 32 height 32
click at [1027, 409] on icon at bounding box center [1026, 404] width 12 height 12
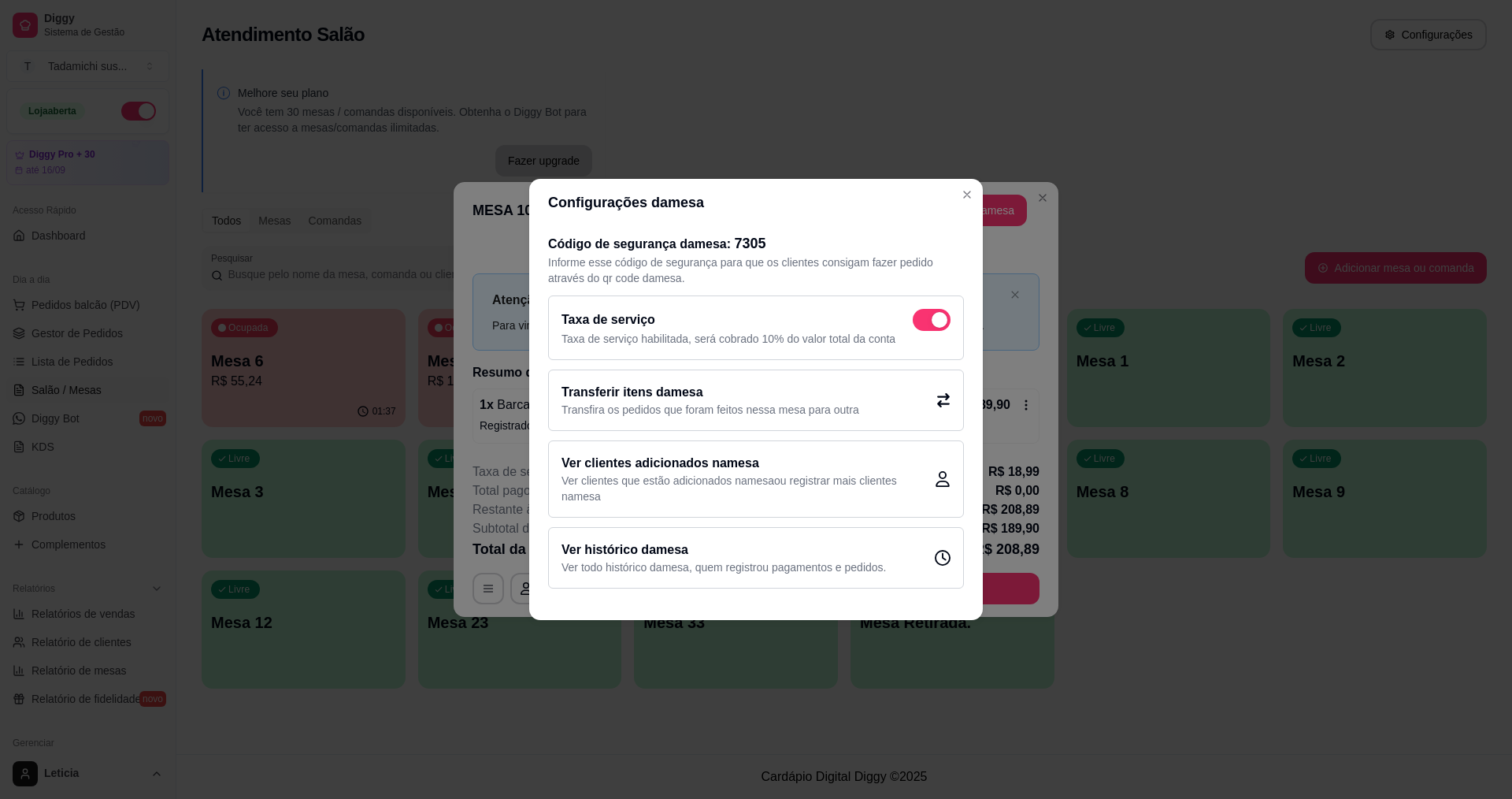
click at [790, 402] on p "Transfira os pedidos que foram feitos nessa mesa para outra" at bounding box center [711, 409] width 298 height 16
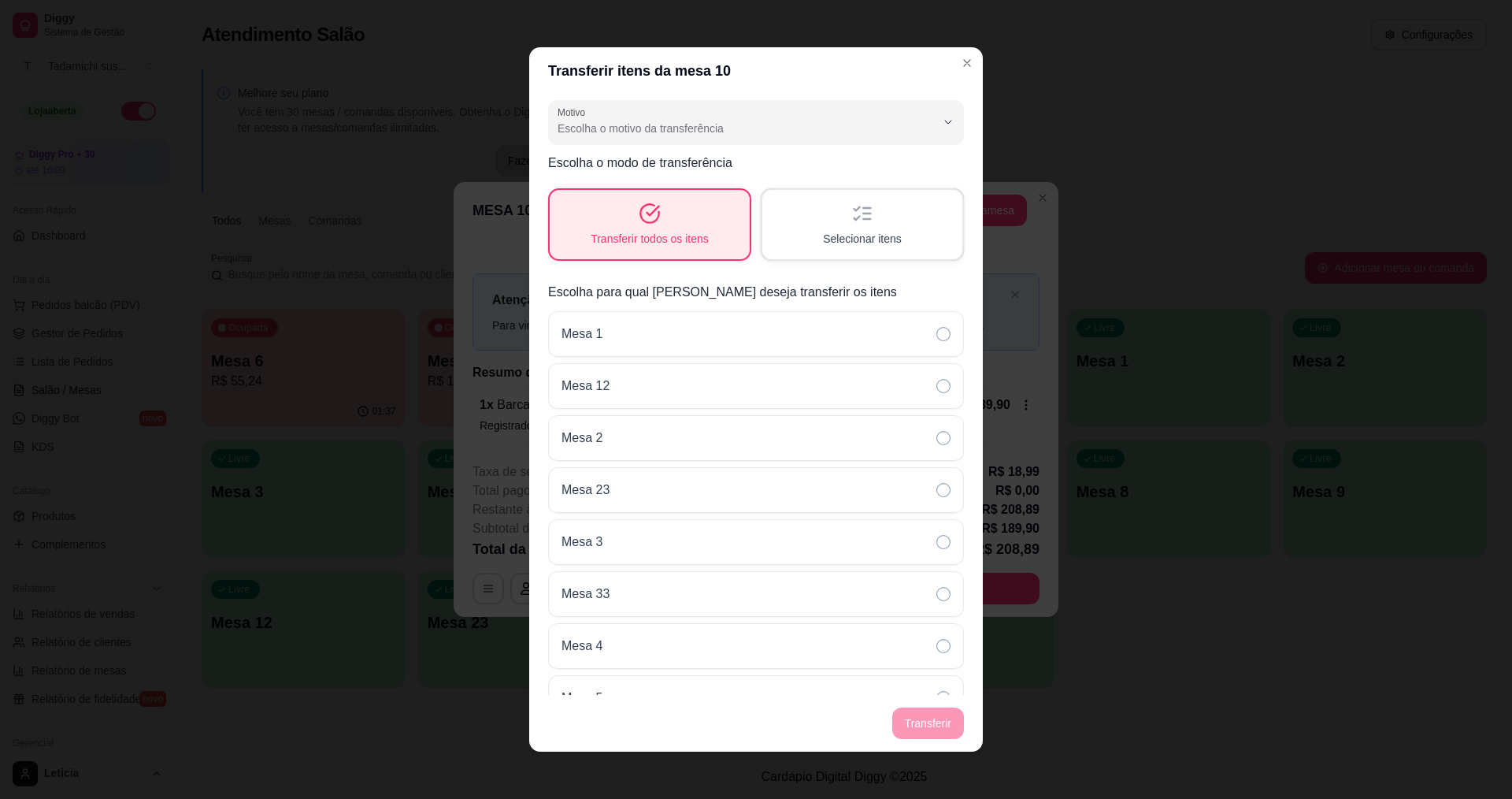
scroll to position [0, 0]
click at [910, 233] on div "Selecionar itens" at bounding box center [862, 225] width 194 height 67
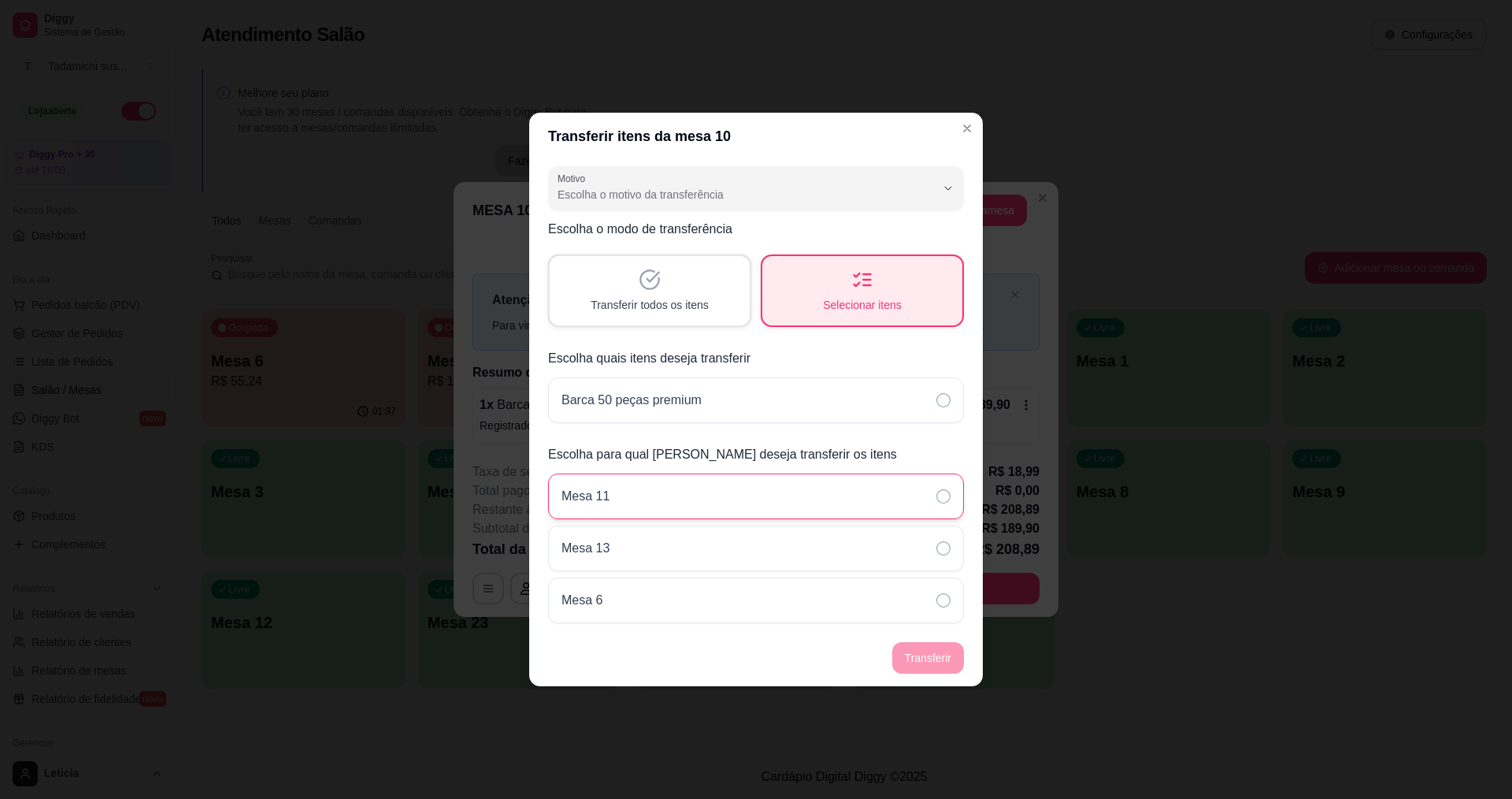
click at [949, 493] on icon at bounding box center [943, 496] width 14 height 14
click at [676, 191] on span "Escolha o motivo da transferência" at bounding box center [746, 194] width 378 height 16
click at [659, 236] on span "Pedido lançado na mesa errada" at bounding box center [748, 232] width 360 height 15
type input "ORDER_PLACED_ON_WRONG_TABLE"
select select "ORDER_PLACED_ON_WRONG_TABLE"
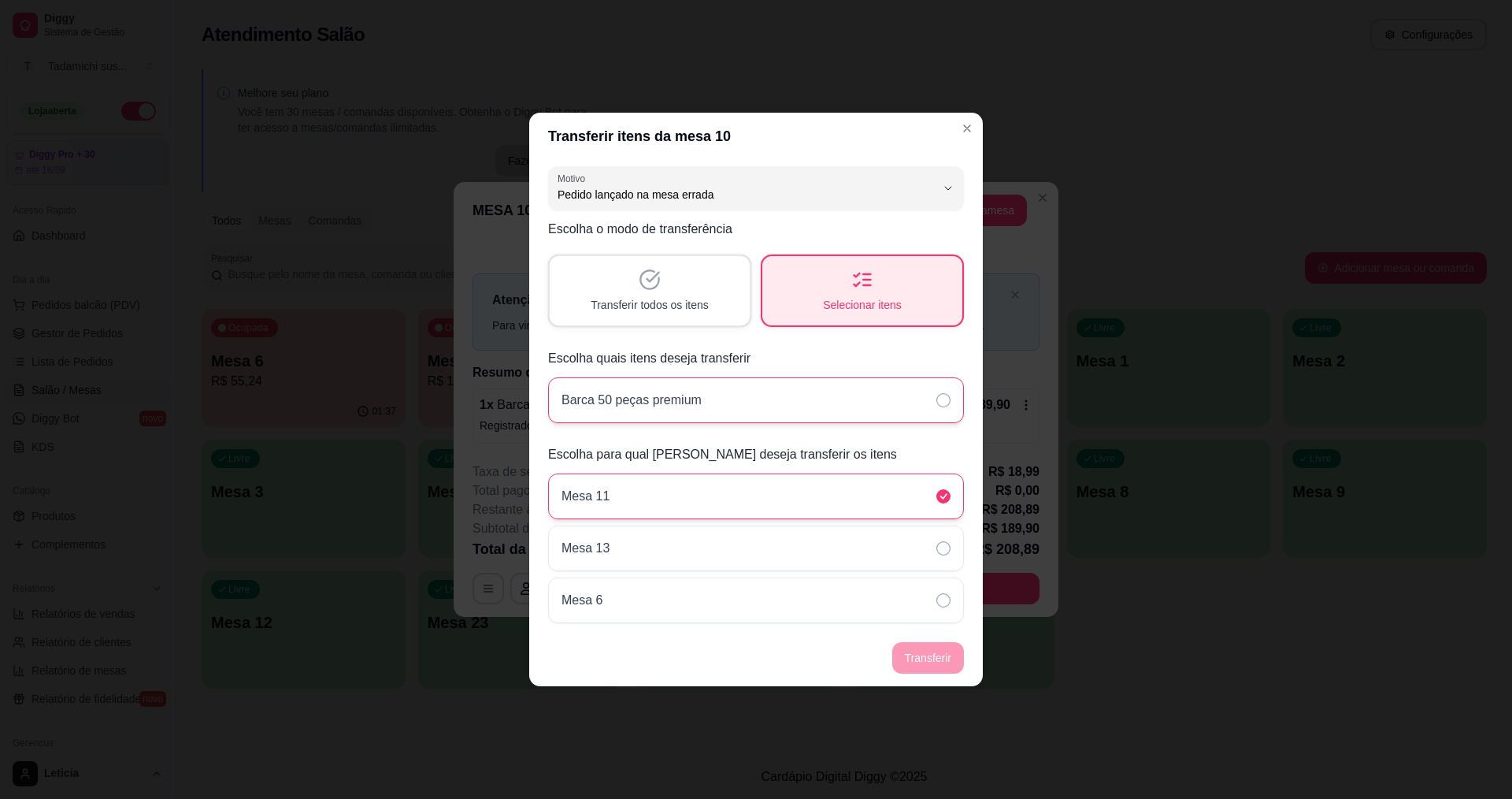
click at [941, 400] on icon at bounding box center [943, 400] width 14 height 14
click at [939, 648] on button "Transferir" at bounding box center [928, 658] width 70 height 31
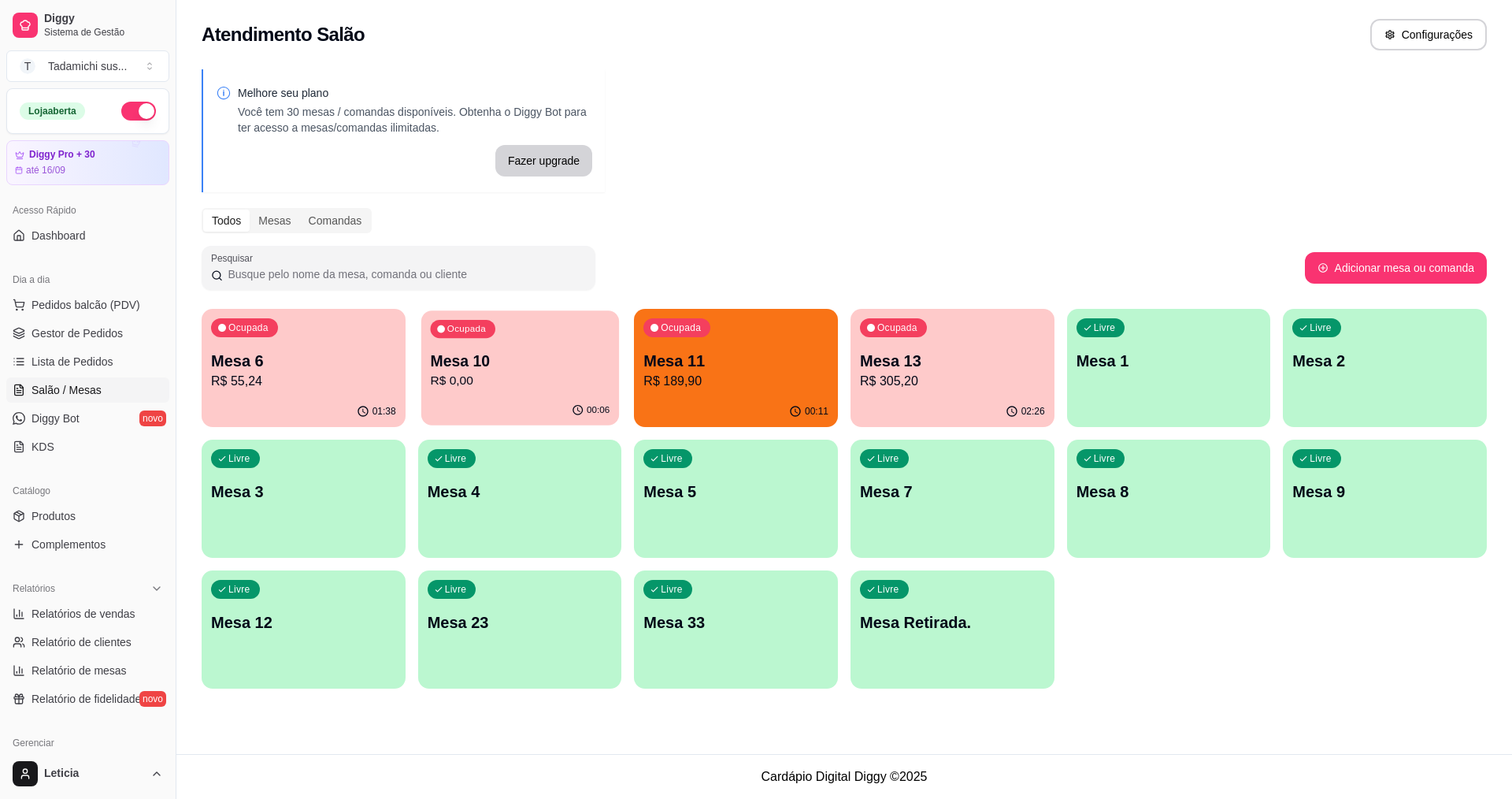
click at [556, 366] on p "Mesa 10" at bounding box center [520, 361] width 180 height 22
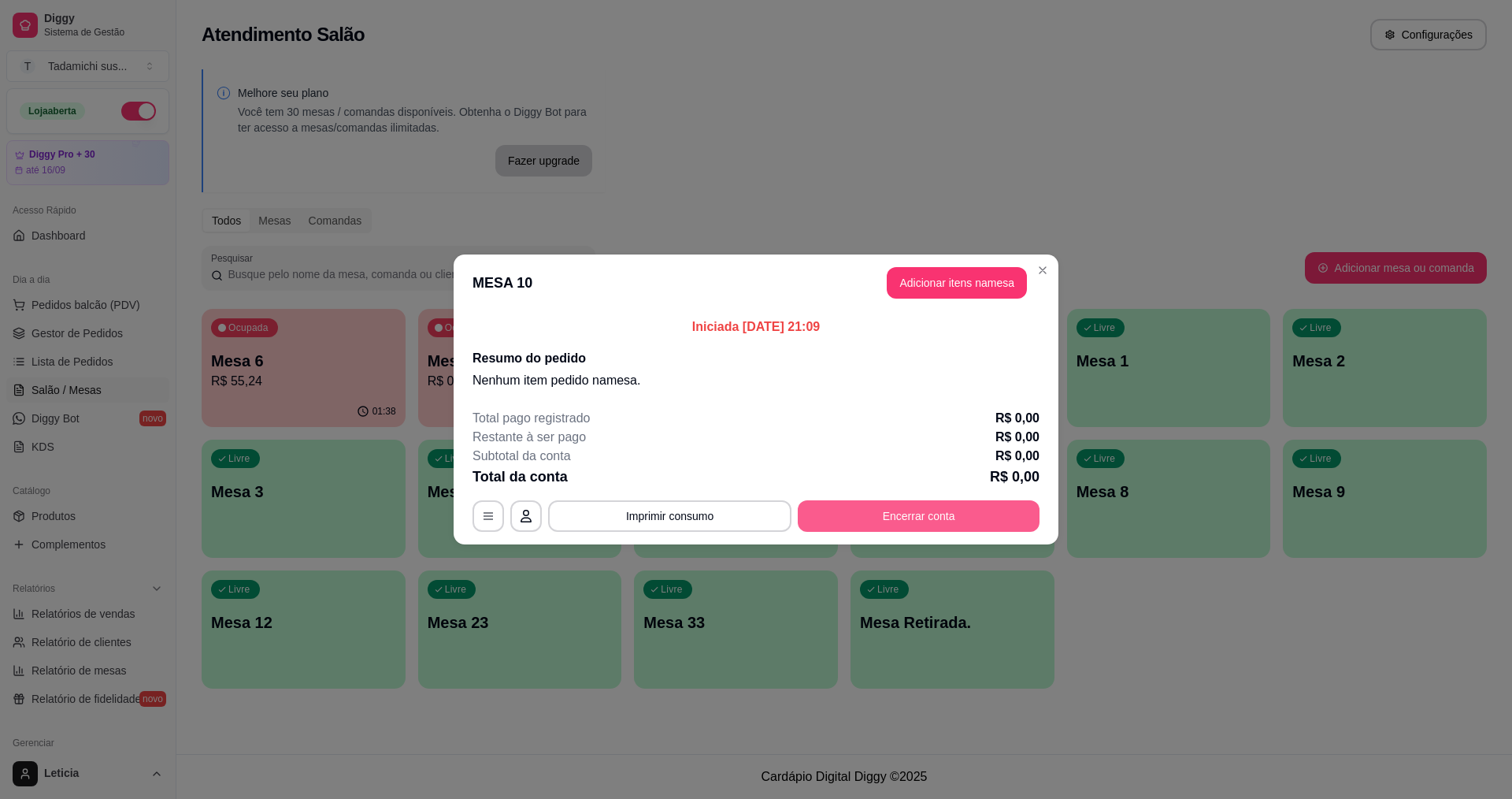
click at [925, 525] on button "Encerrar conta" at bounding box center [919, 516] width 242 height 32
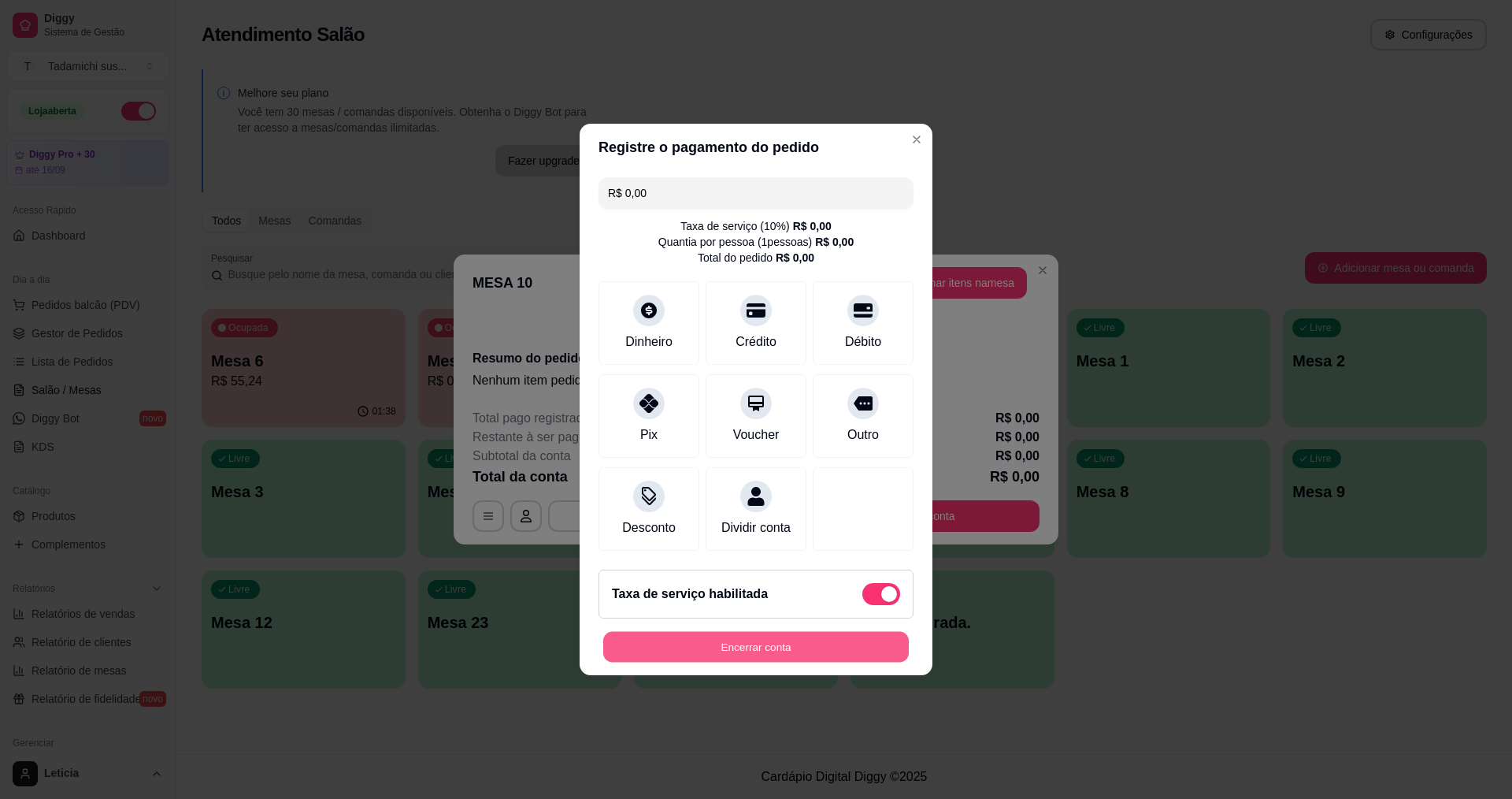
click at [850, 648] on button "Encerrar conta" at bounding box center [756, 647] width 305 height 31
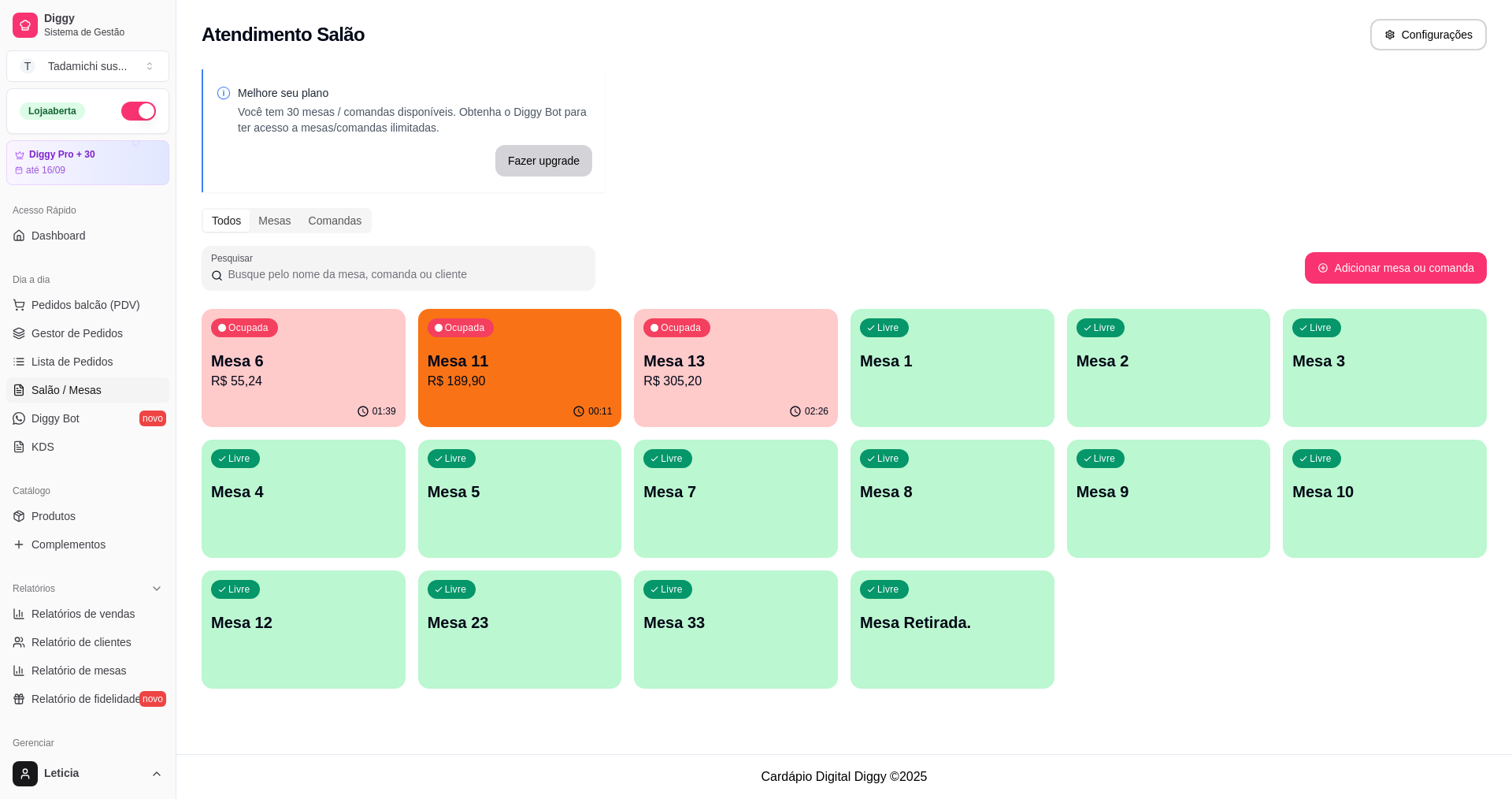
click at [573, 392] on div "Ocupada Mesa 11 R$ 189,90" at bounding box center [520, 352] width 204 height 87
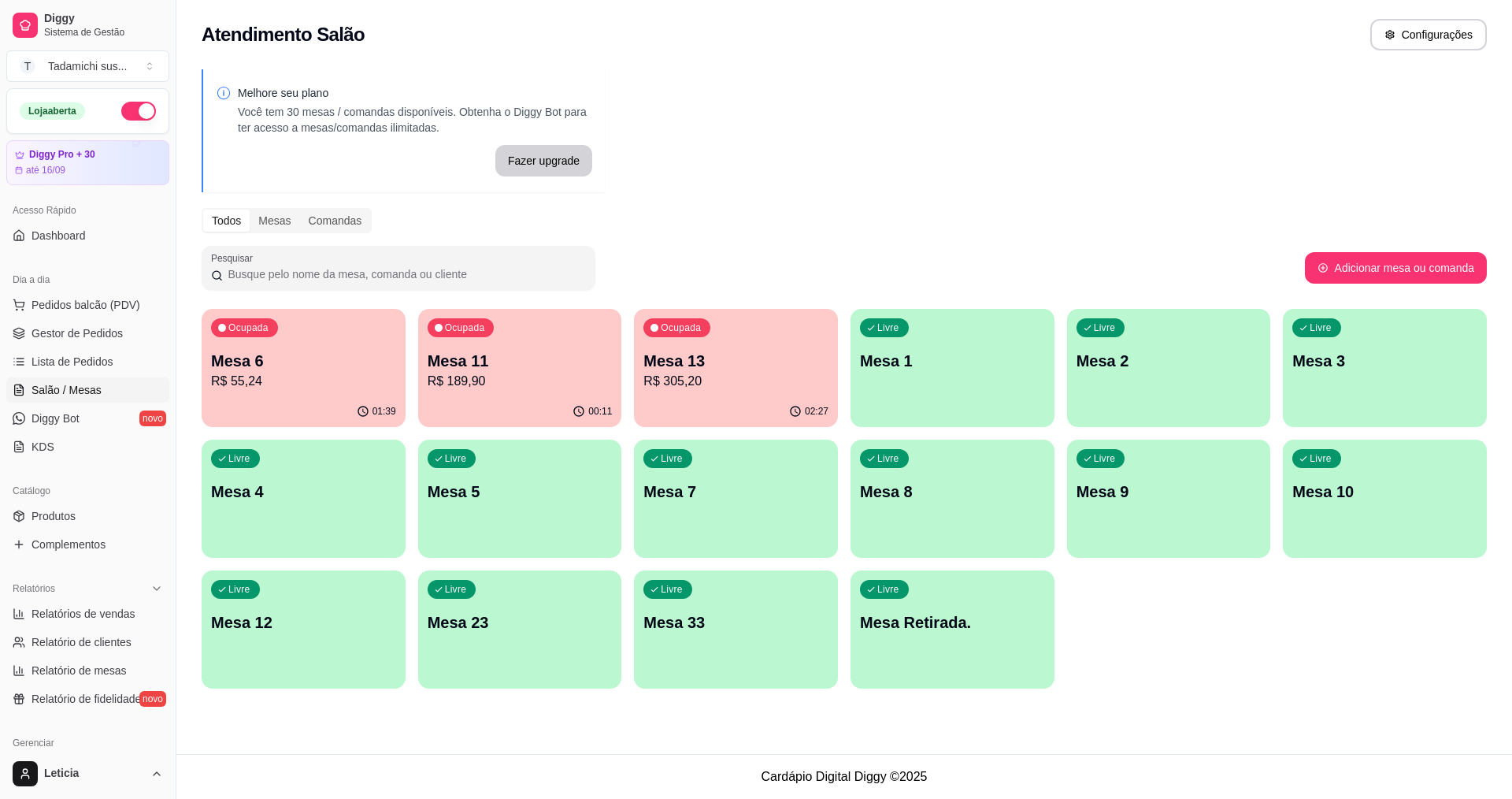
click at [550, 390] on p "R$ 189,90" at bounding box center [520, 381] width 185 height 19
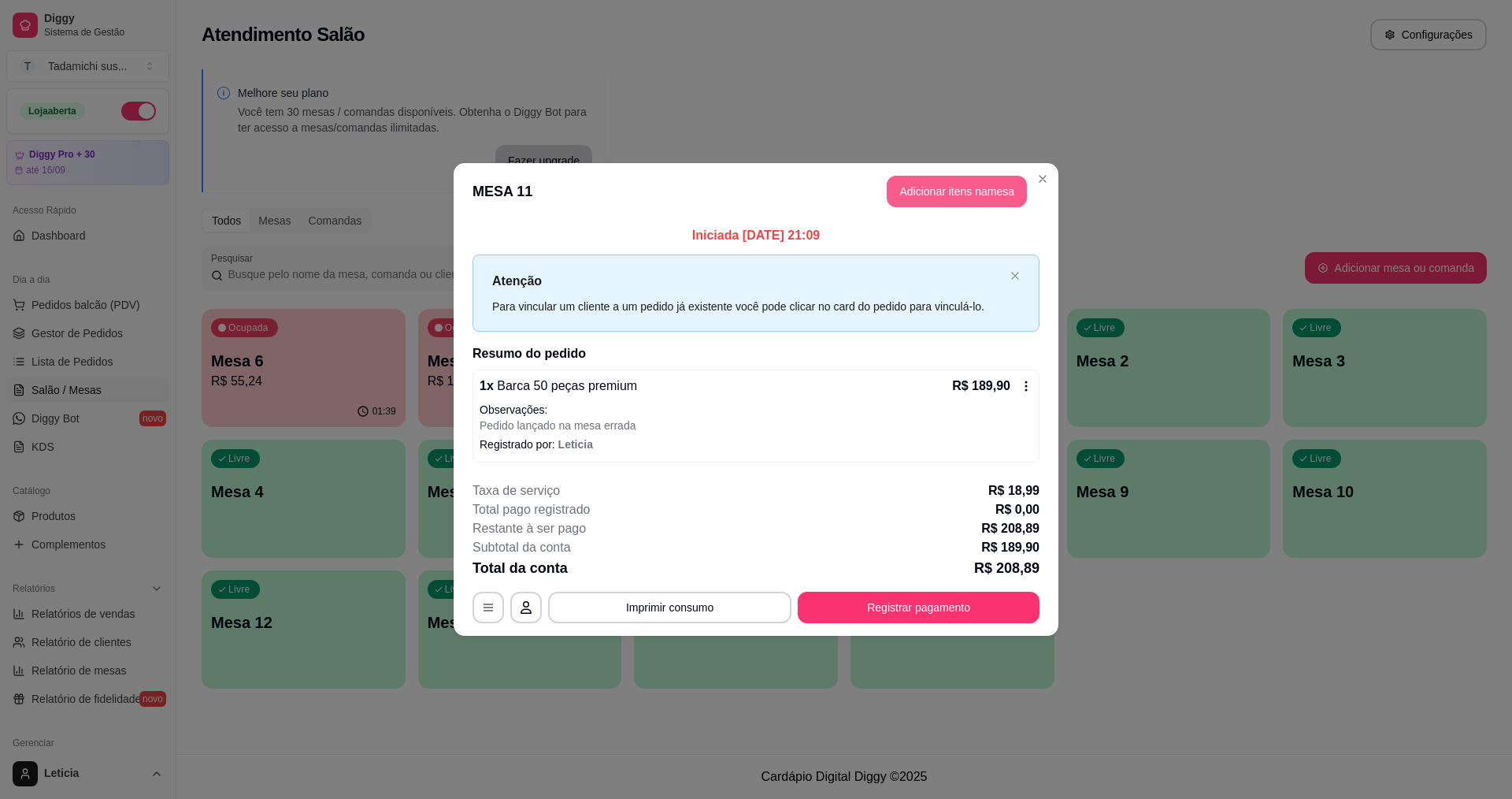
click at [956, 189] on button "Adicionar itens na mesa" at bounding box center [957, 191] width 140 height 32
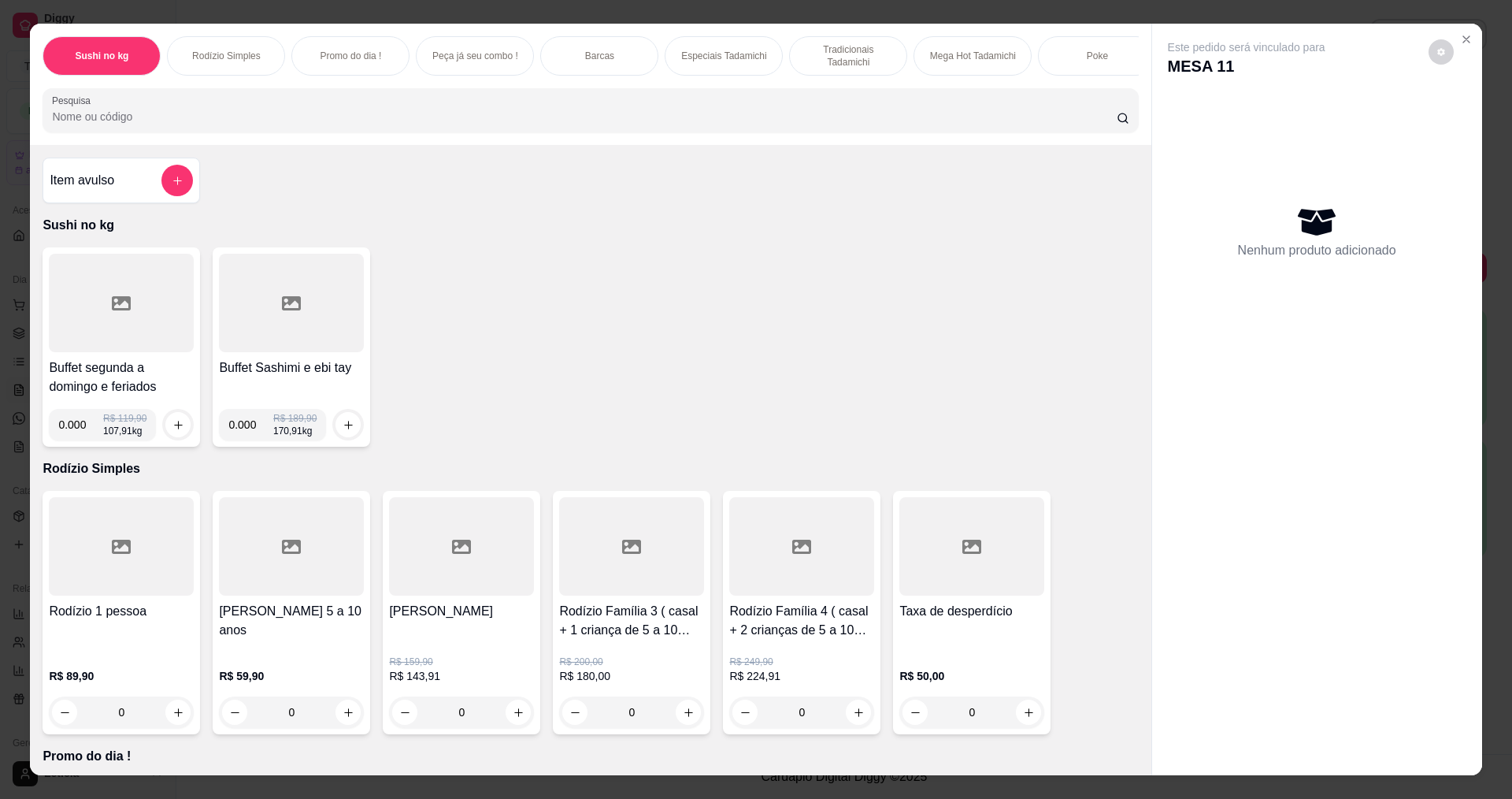
click at [221, 125] on input "Pesquisa" at bounding box center [583, 117] width 1064 height 16
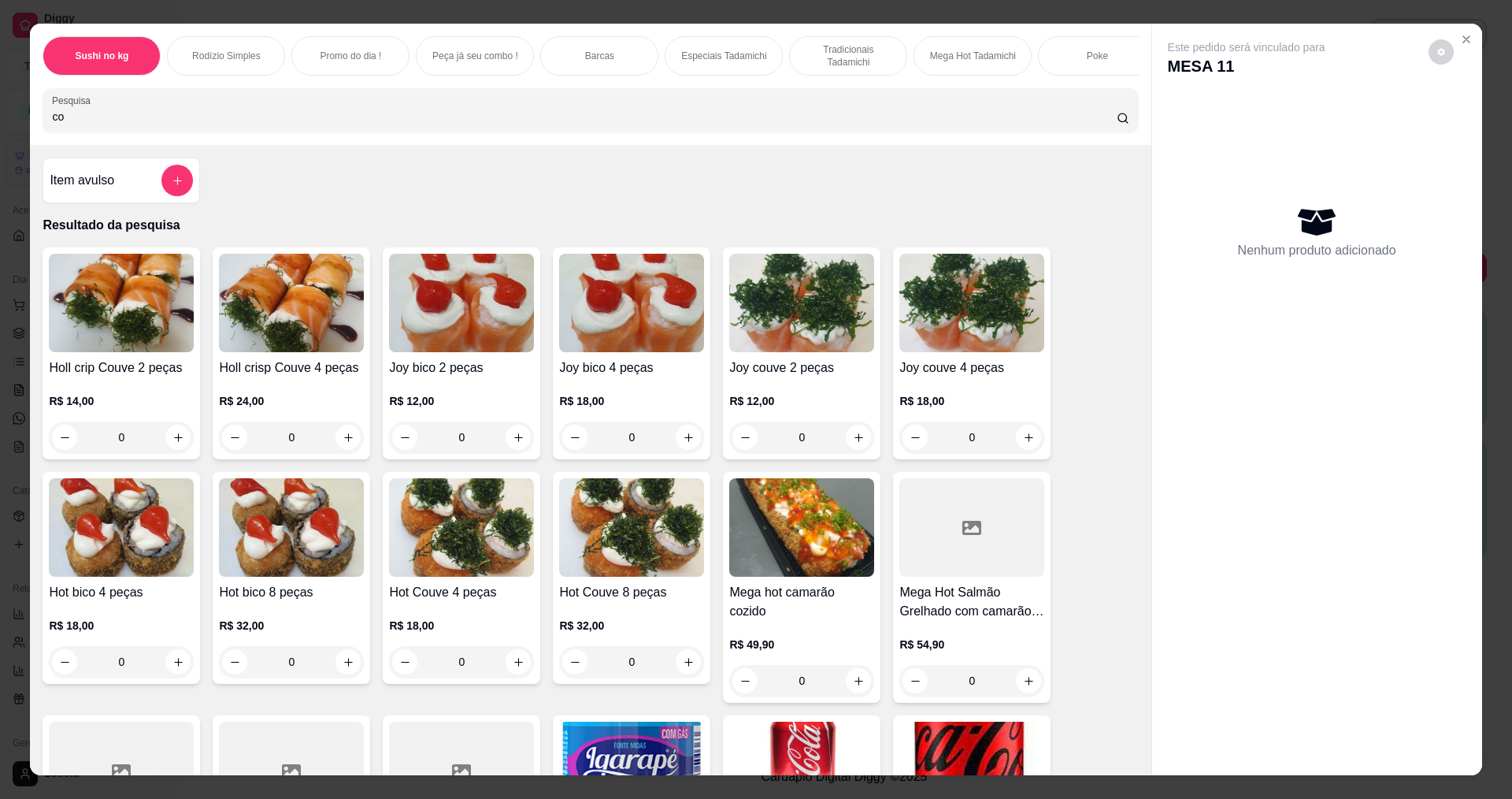
click at [244, 125] on input "co" at bounding box center [583, 117] width 1064 height 16
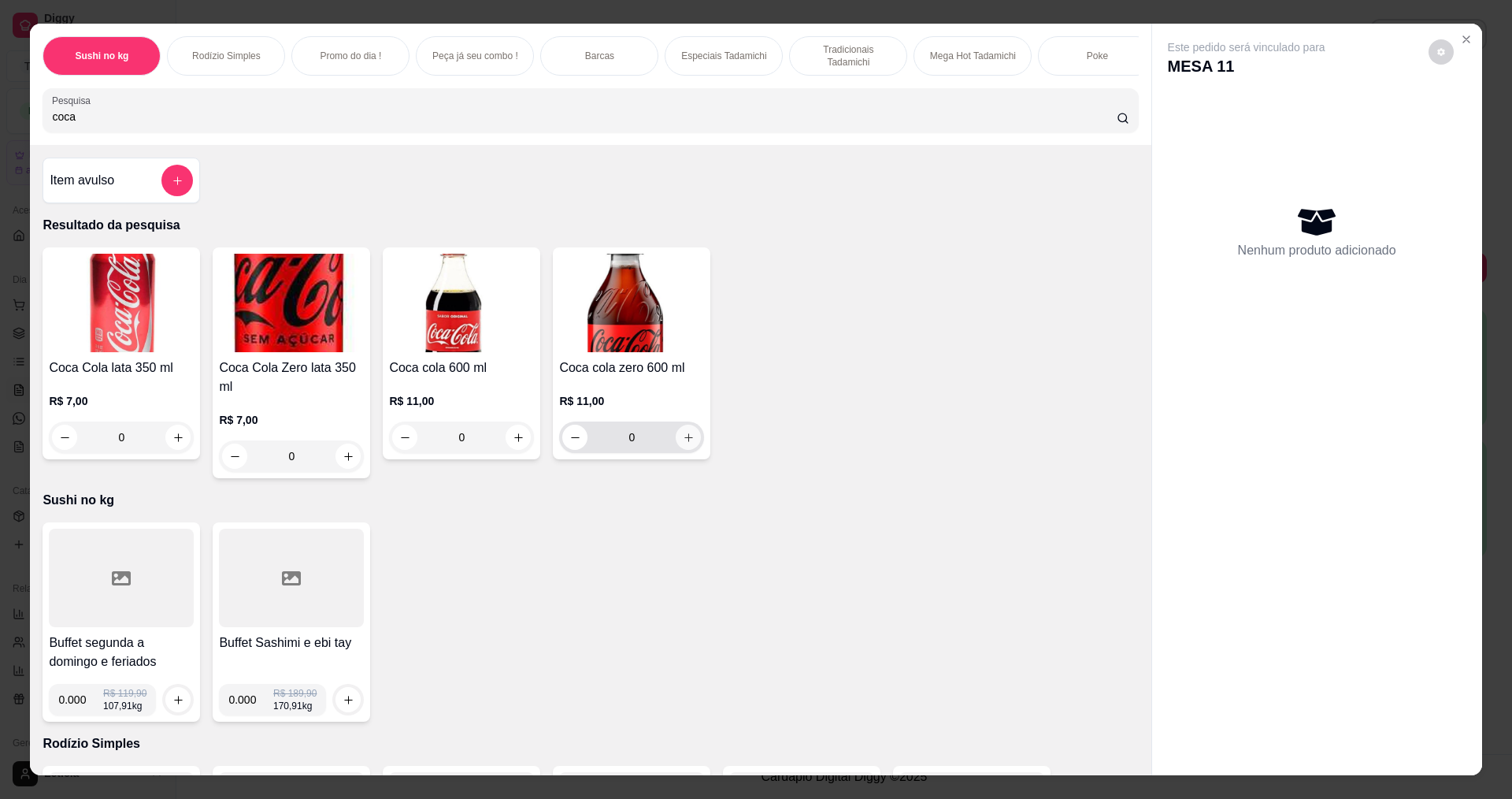
type input "coca"
click at [683, 444] on icon "increase-product-quantity" at bounding box center [689, 438] width 12 height 12
type input "1"
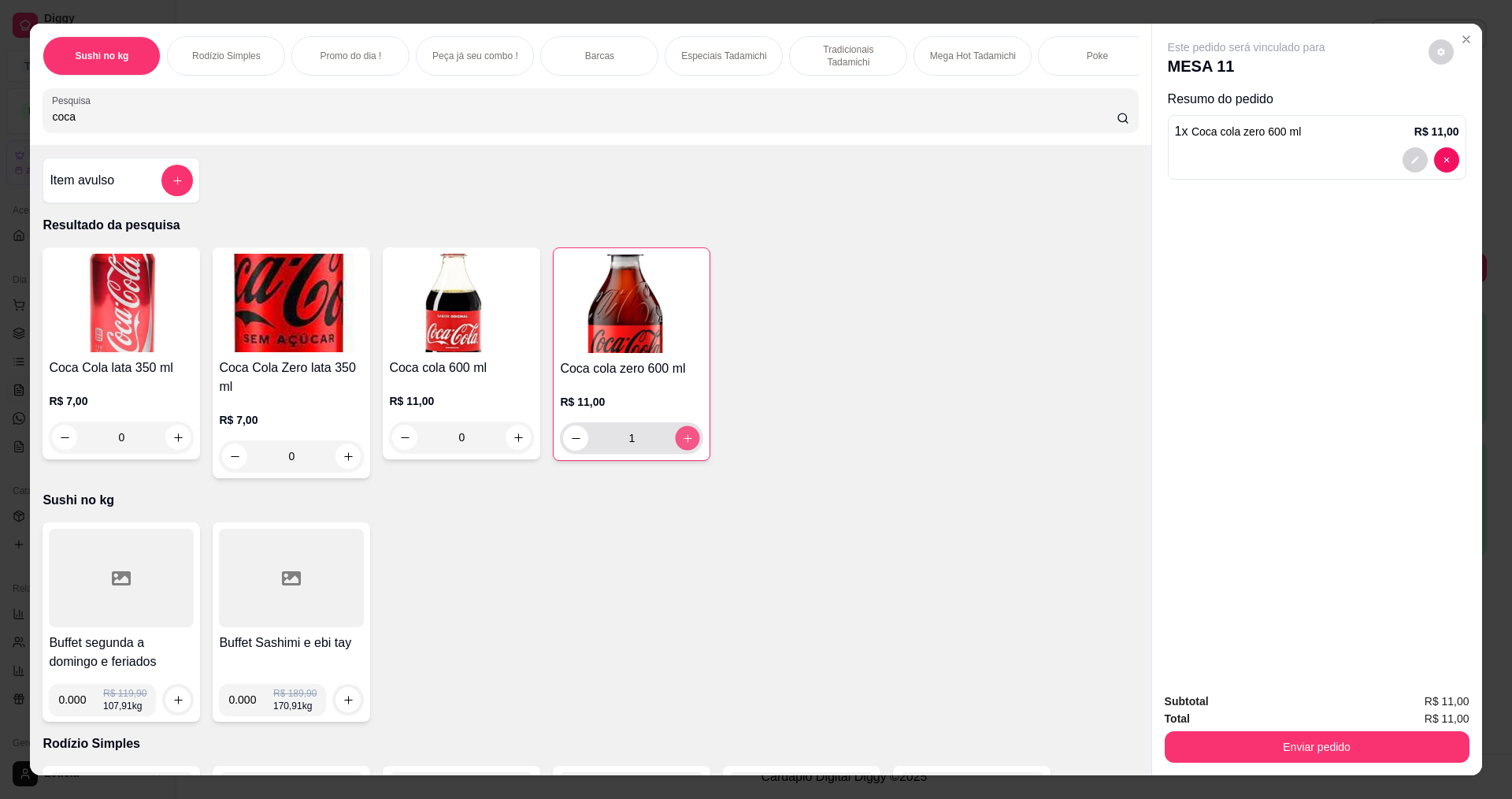
click at [682, 444] on icon "increase-product-quantity" at bounding box center [688, 439] width 12 height 12
type input "2"
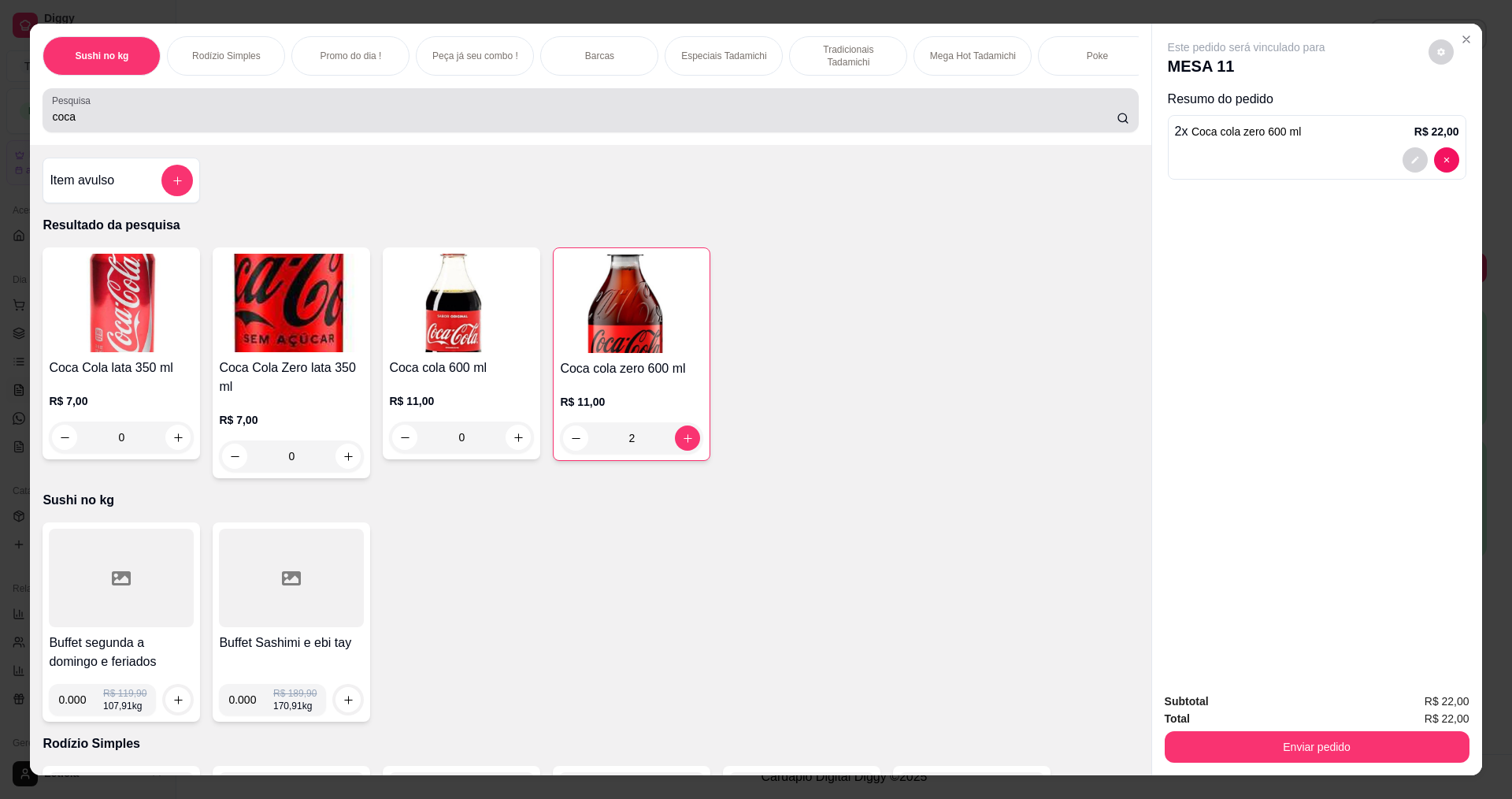
click at [292, 125] on input "coca" at bounding box center [583, 117] width 1064 height 16
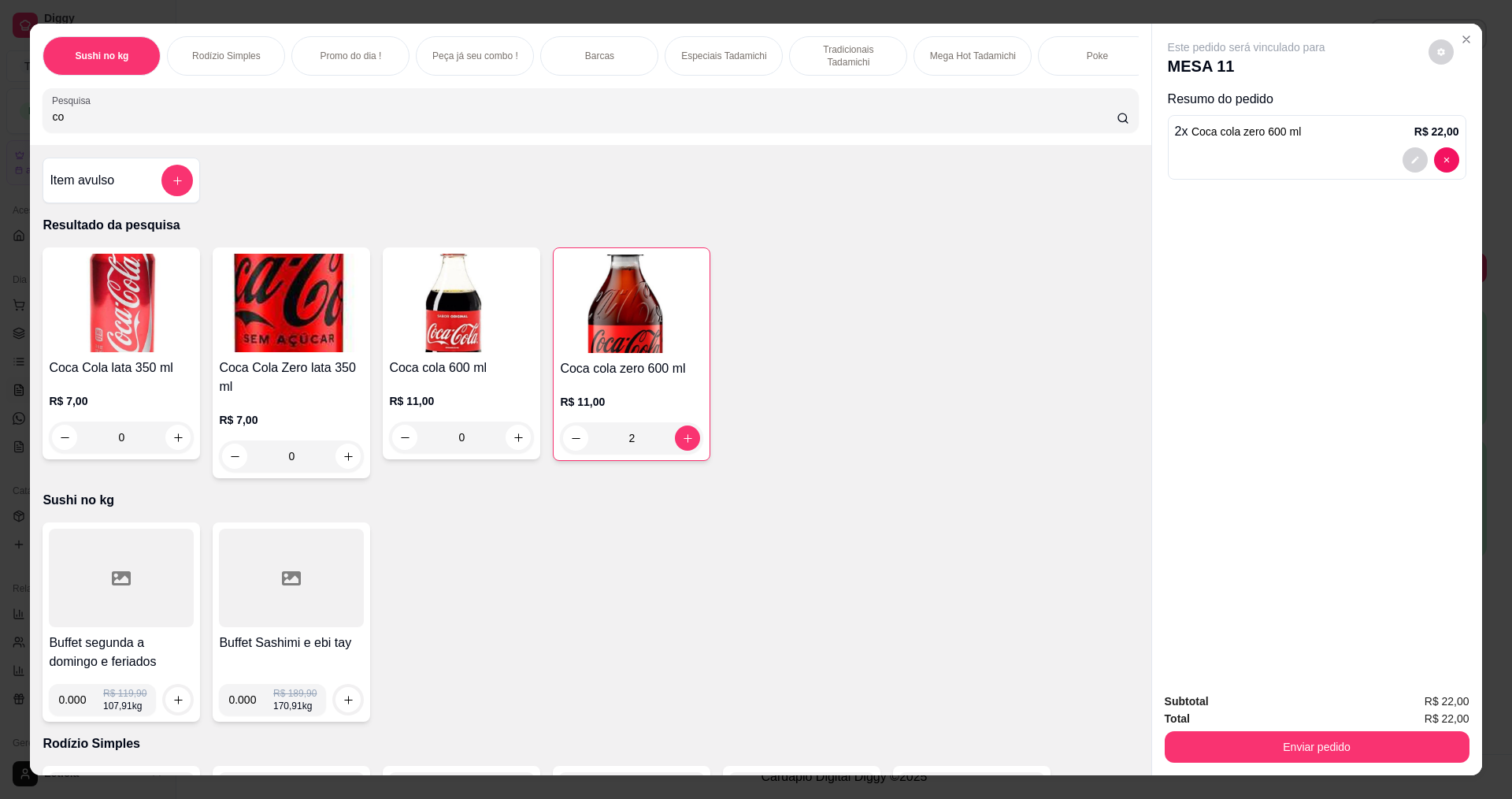
type input "c"
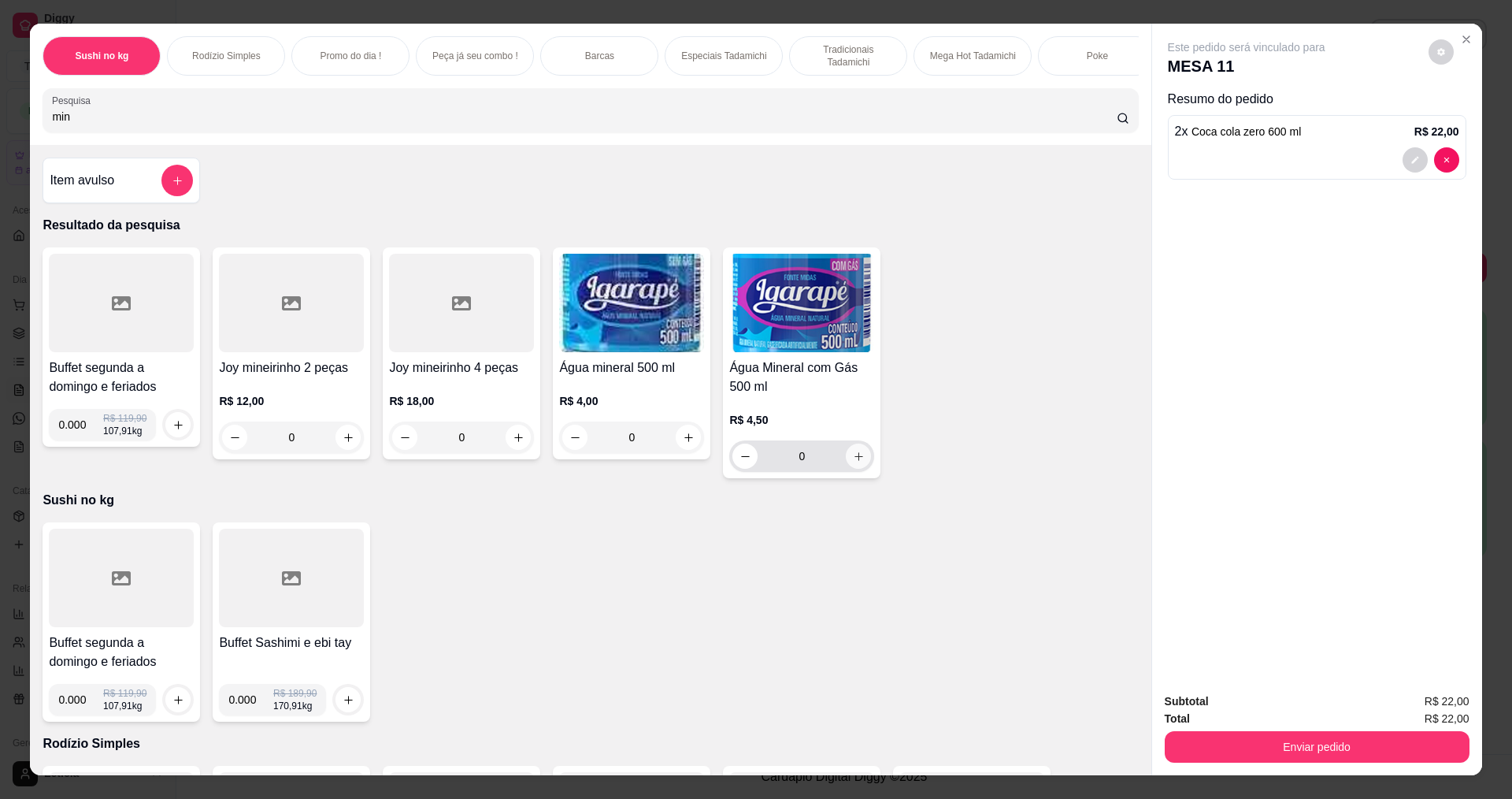
type input "min"
click at [853, 463] on icon "increase-product-quantity" at bounding box center [859, 456] width 12 height 12
type input "1"
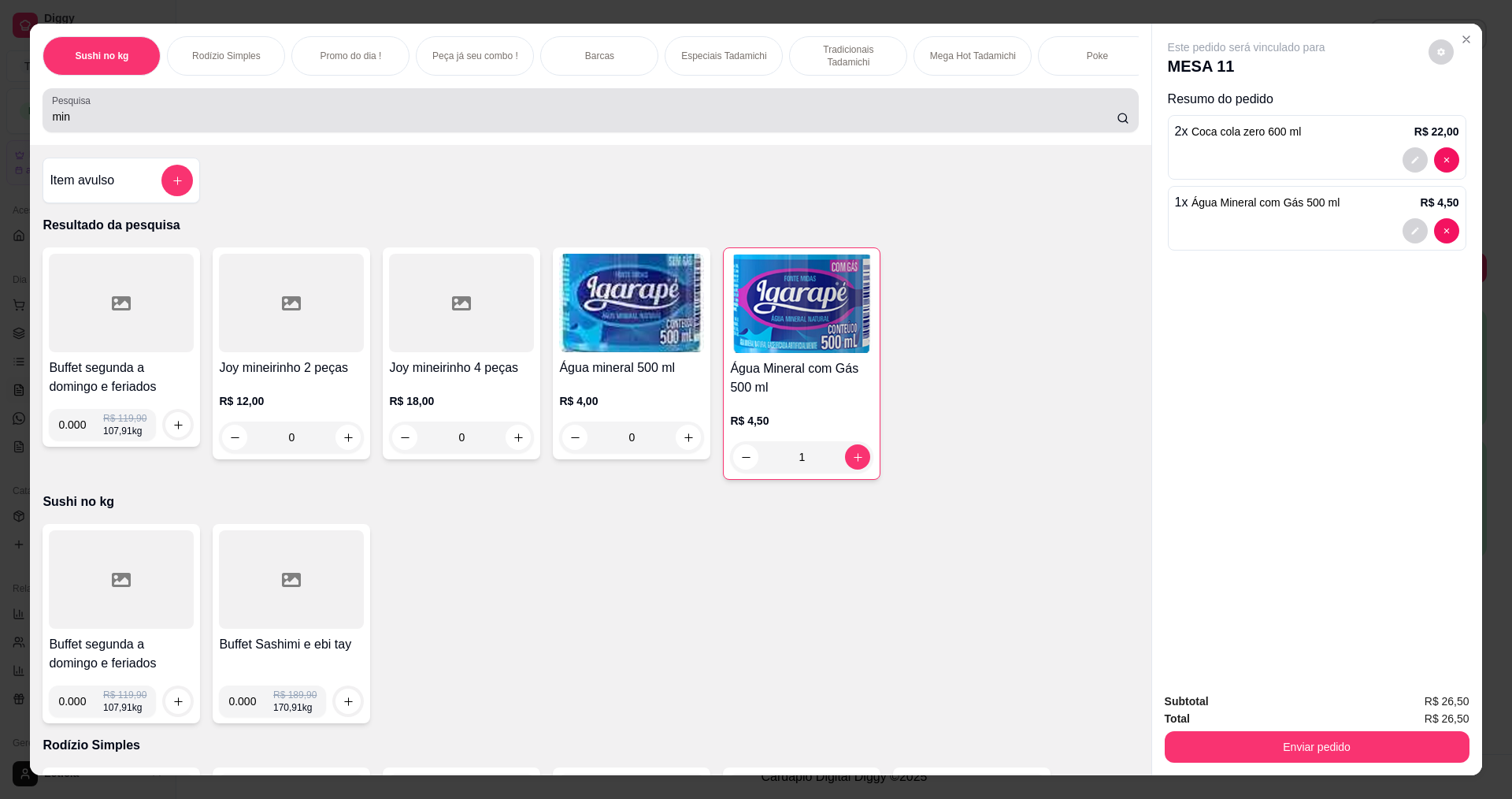
click at [198, 125] on input "min" at bounding box center [583, 117] width 1064 height 16
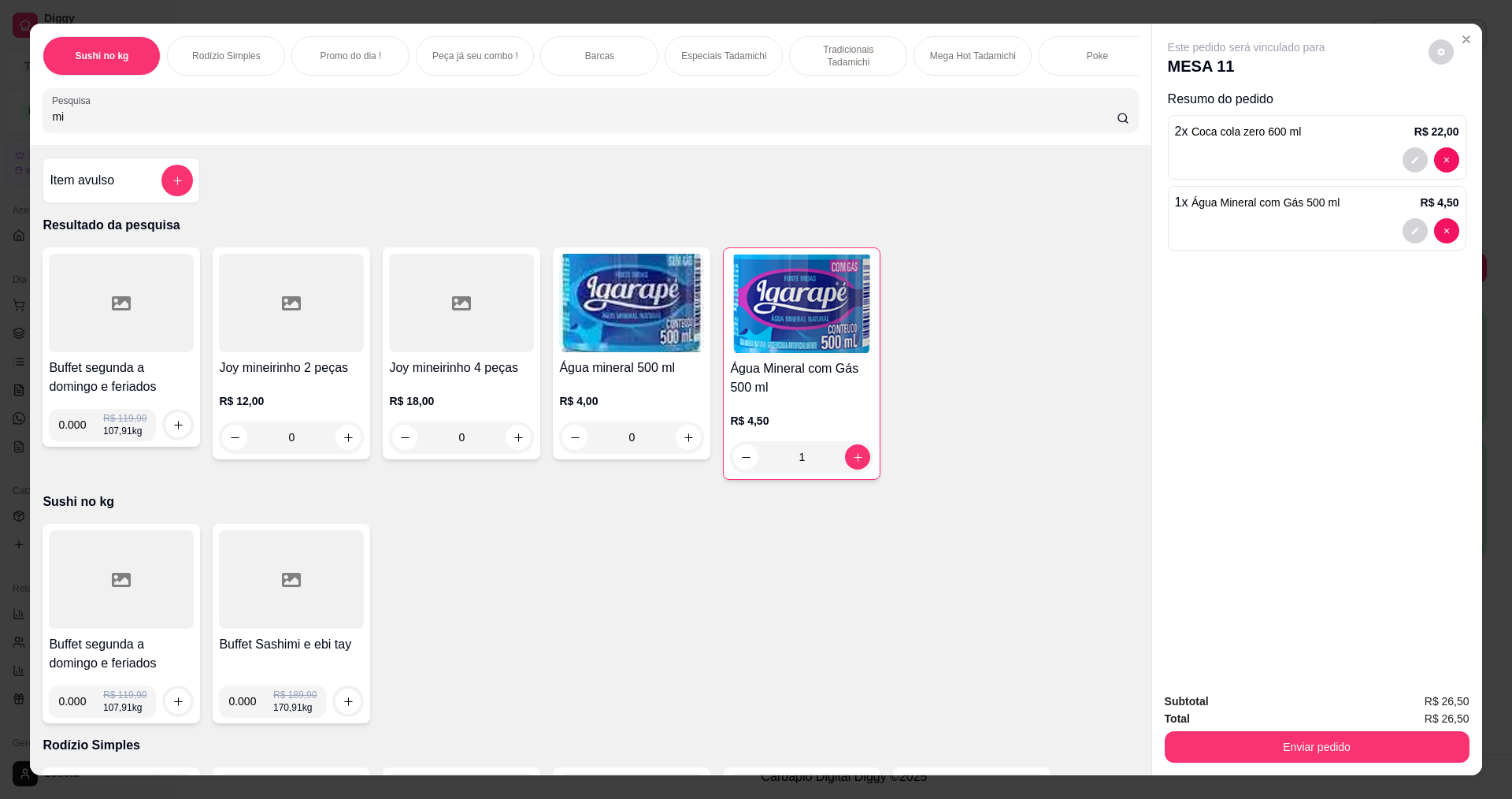
type input "m"
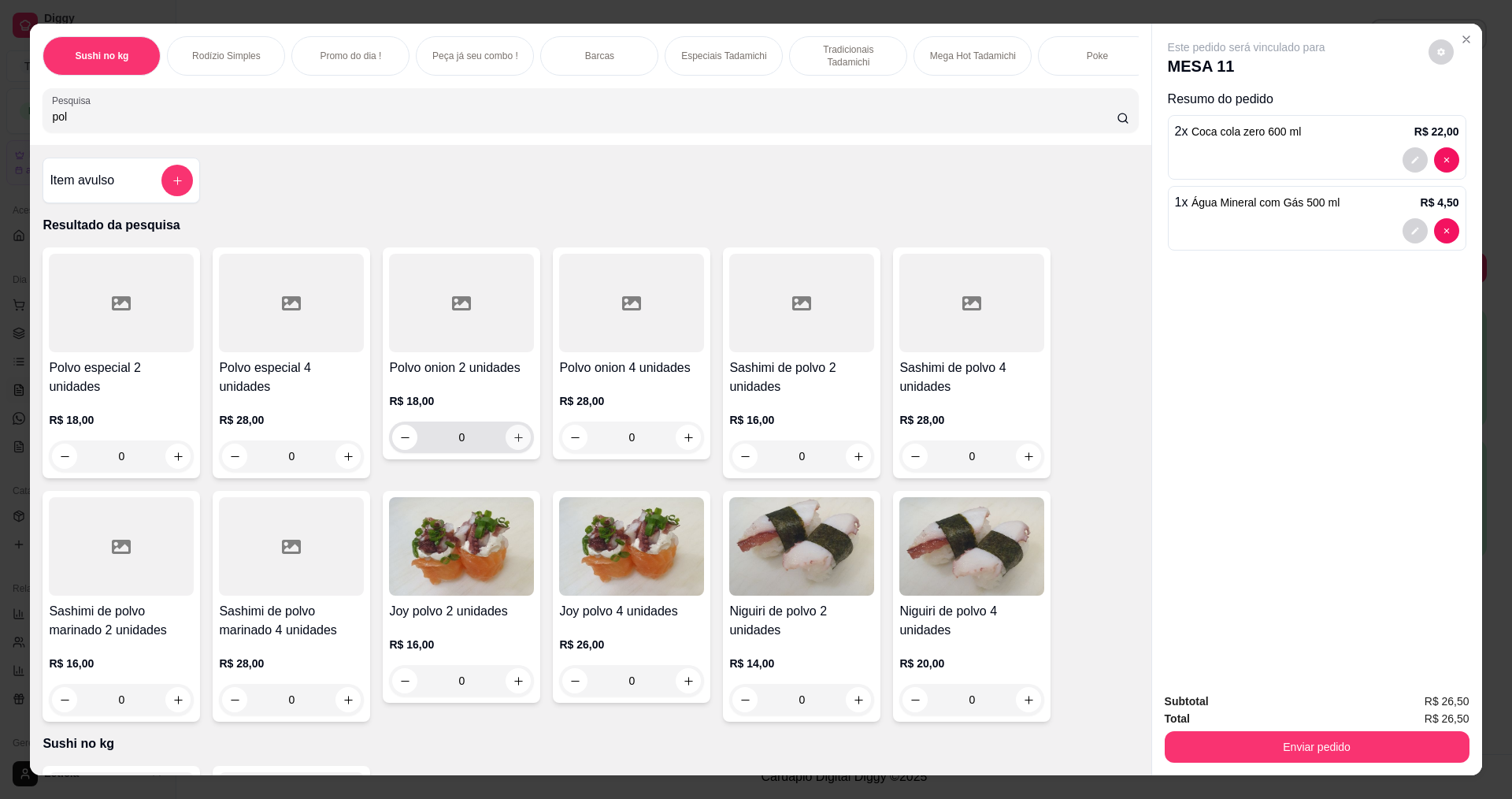
type input "pol"
click at [518, 444] on icon "increase-product-quantity" at bounding box center [518, 438] width 12 height 12
type input "1"
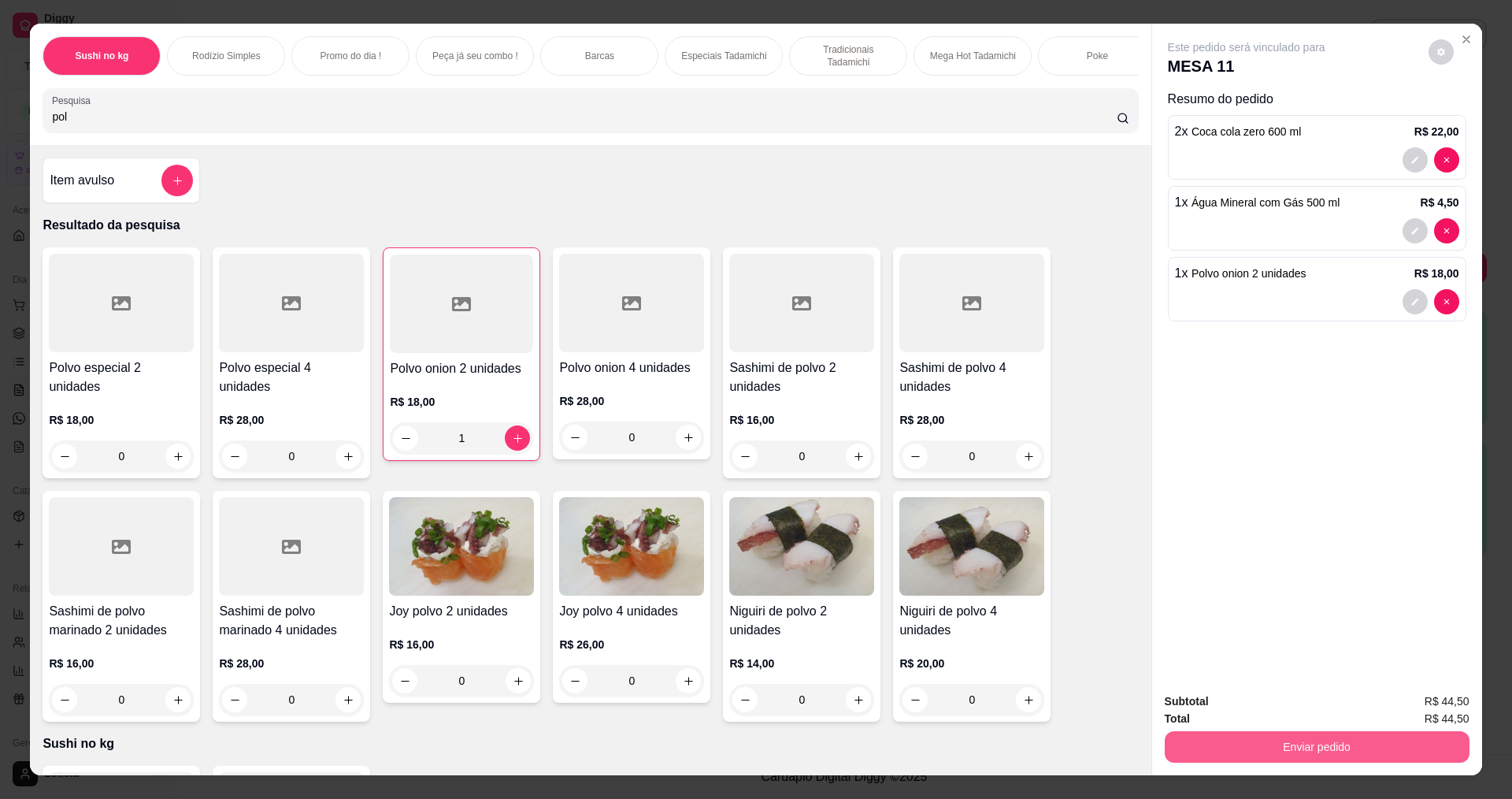
click at [1218, 755] on button "Enviar pedido" at bounding box center [1317, 747] width 305 height 32
click at [1228, 703] on button "Não registrar e enviar pedido" at bounding box center [1262, 707] width 166 height 31
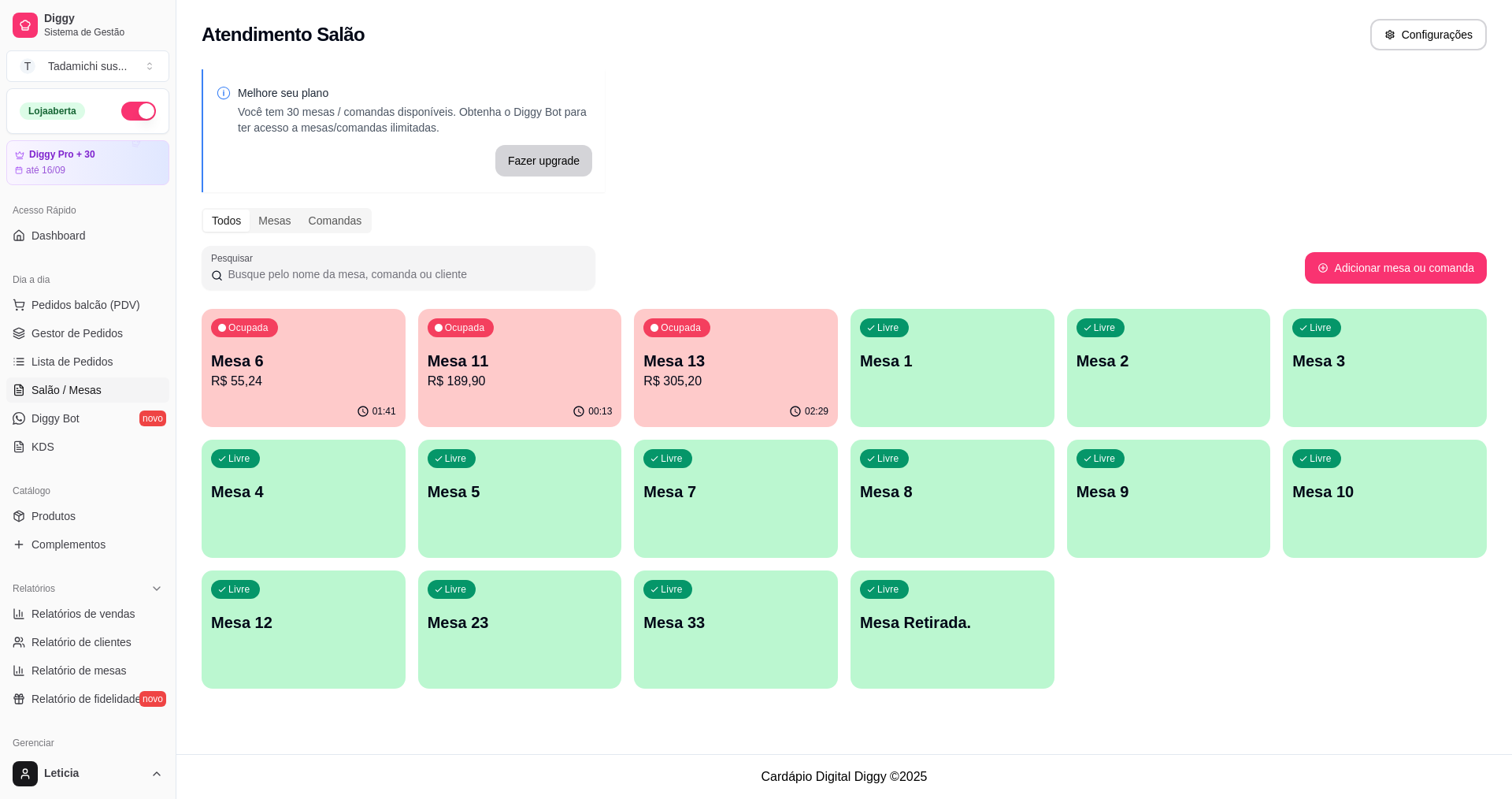
click at [955, 381] on div "Livre Mesa 1" at bounding box center [952, 358] width 204 height 99
click at [52, 297] on span "Pedidos balcão (PDV)" at bounding box center [86, 305] width 109 height 16
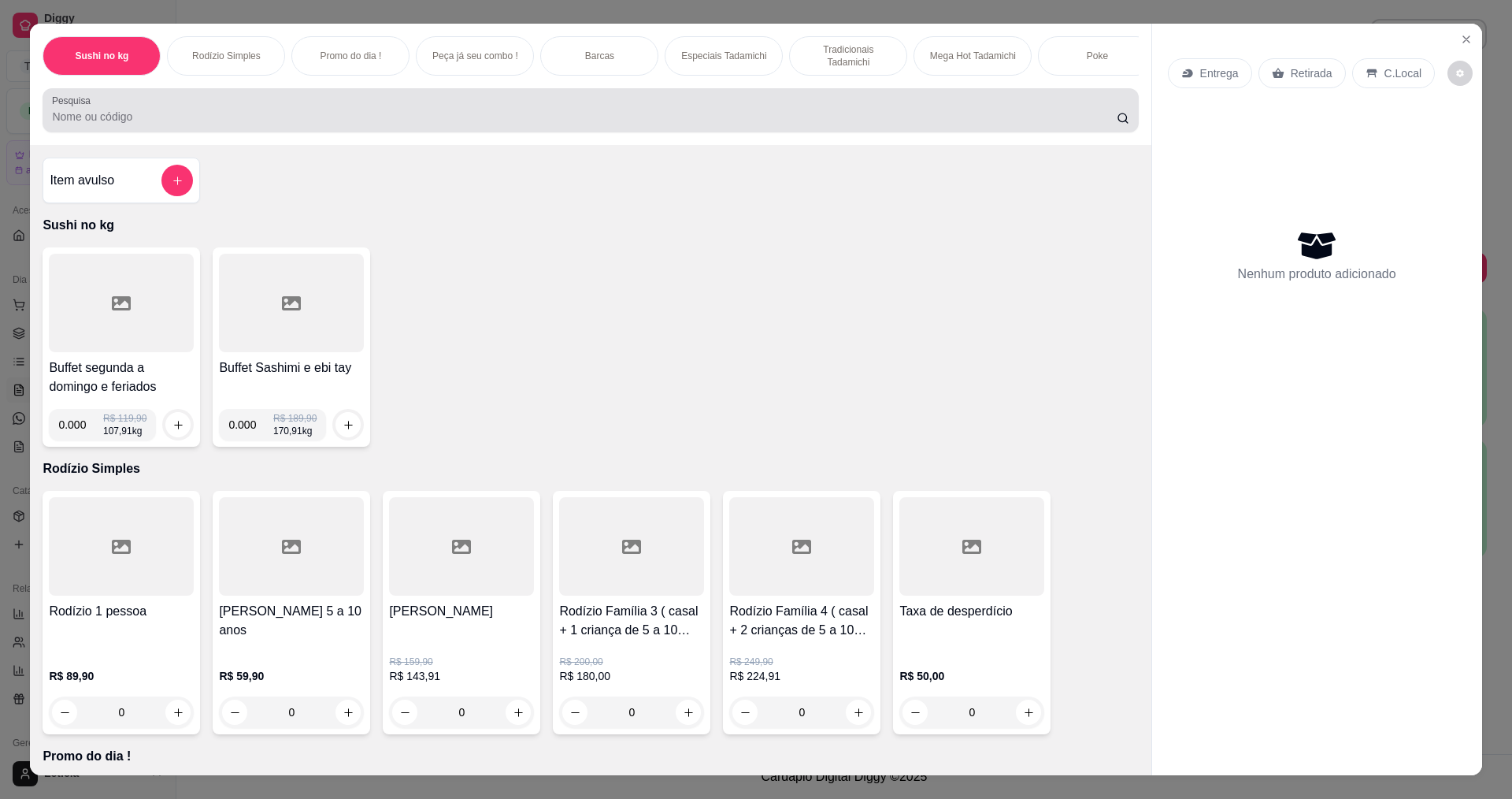
click at [332, 111] on div at bounding box center [590, 111] width 1077 height 32
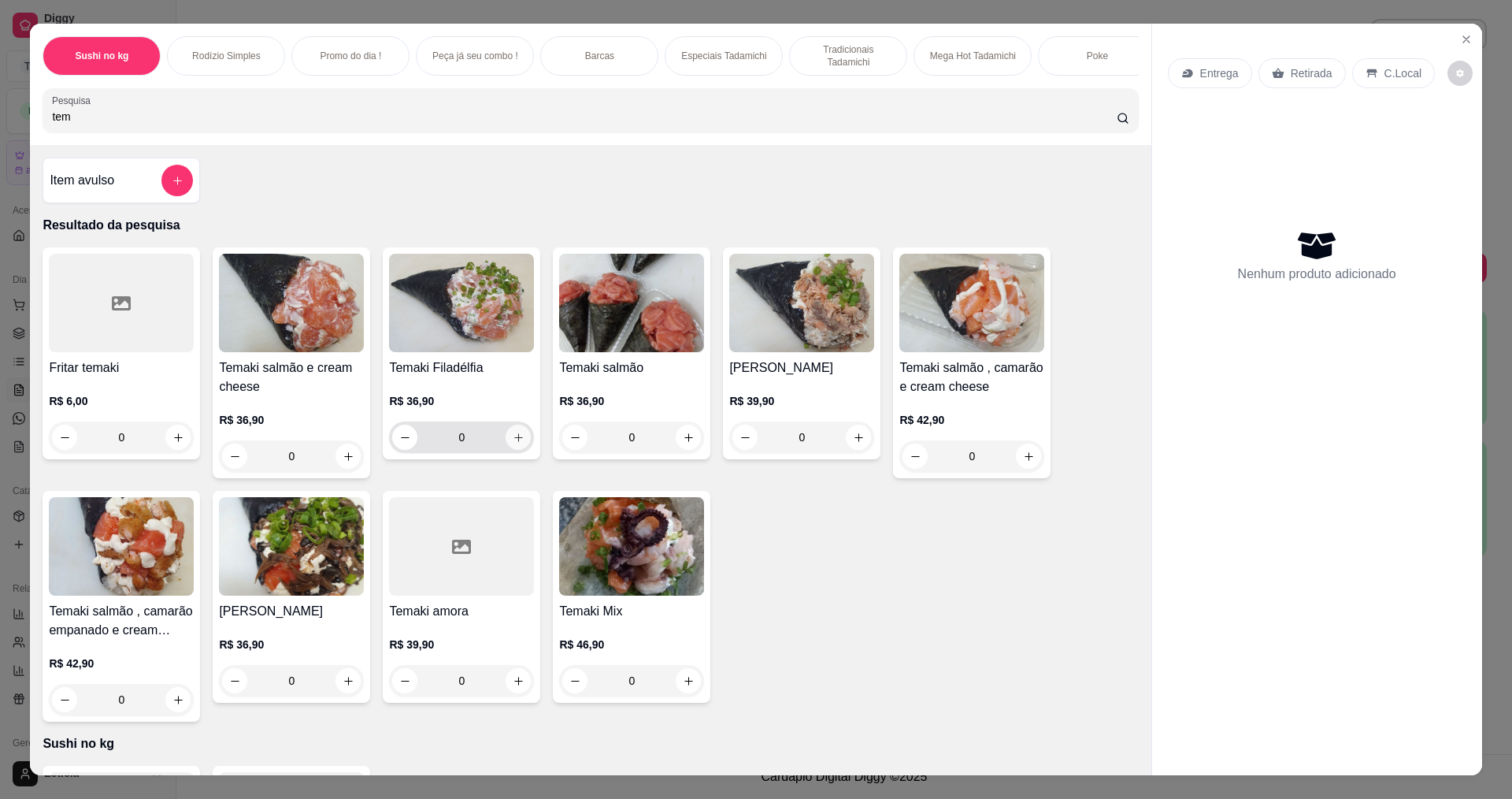
type input "tem"
click at [518, 444] on icon "increase-product-quantity" at bounding box center [518, 438] width 12 height 12
type input "1"
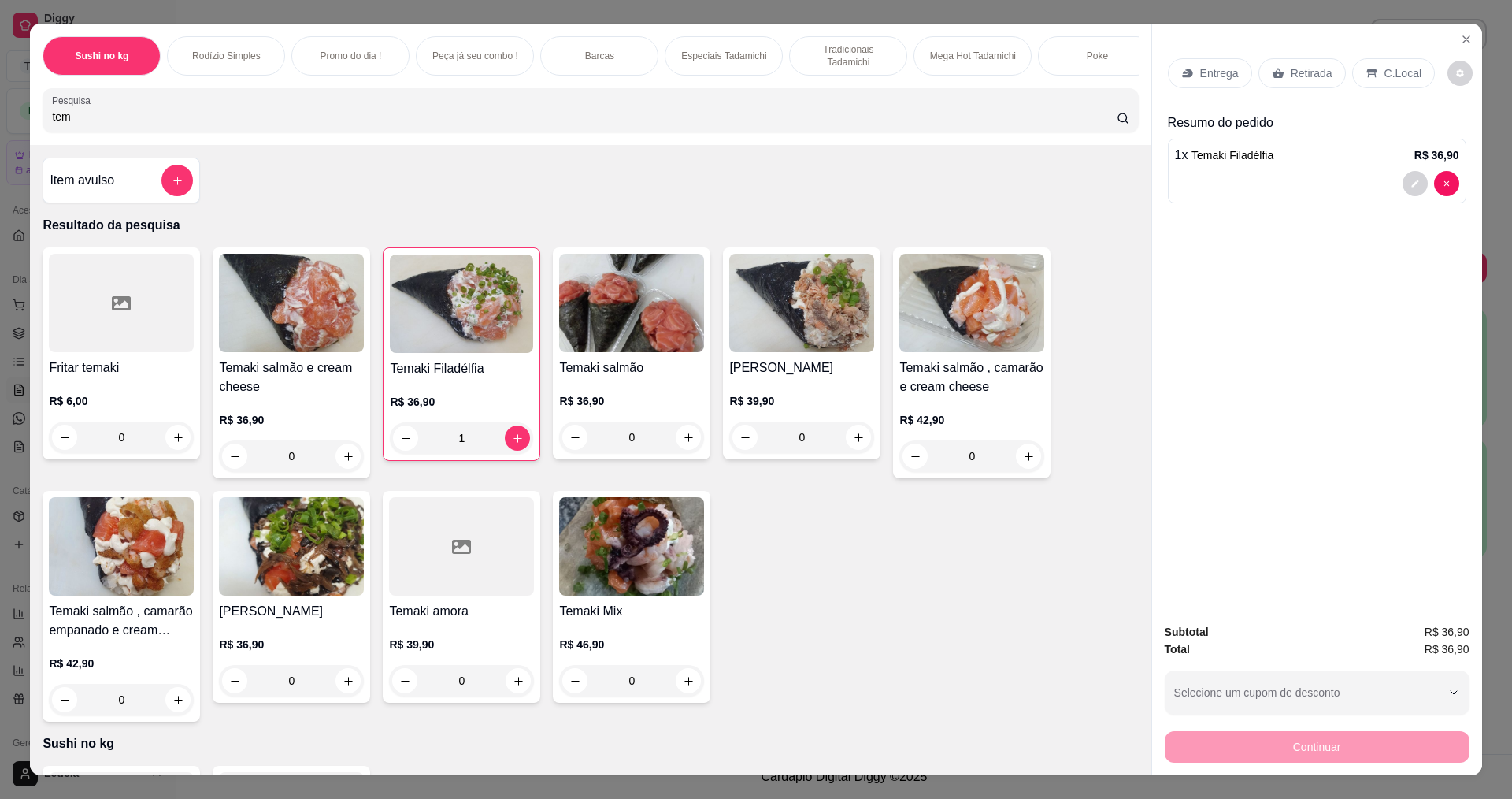
click at [1200, 77] on p "Entrega" at bounding box center [1219, 73] width 38 height 16
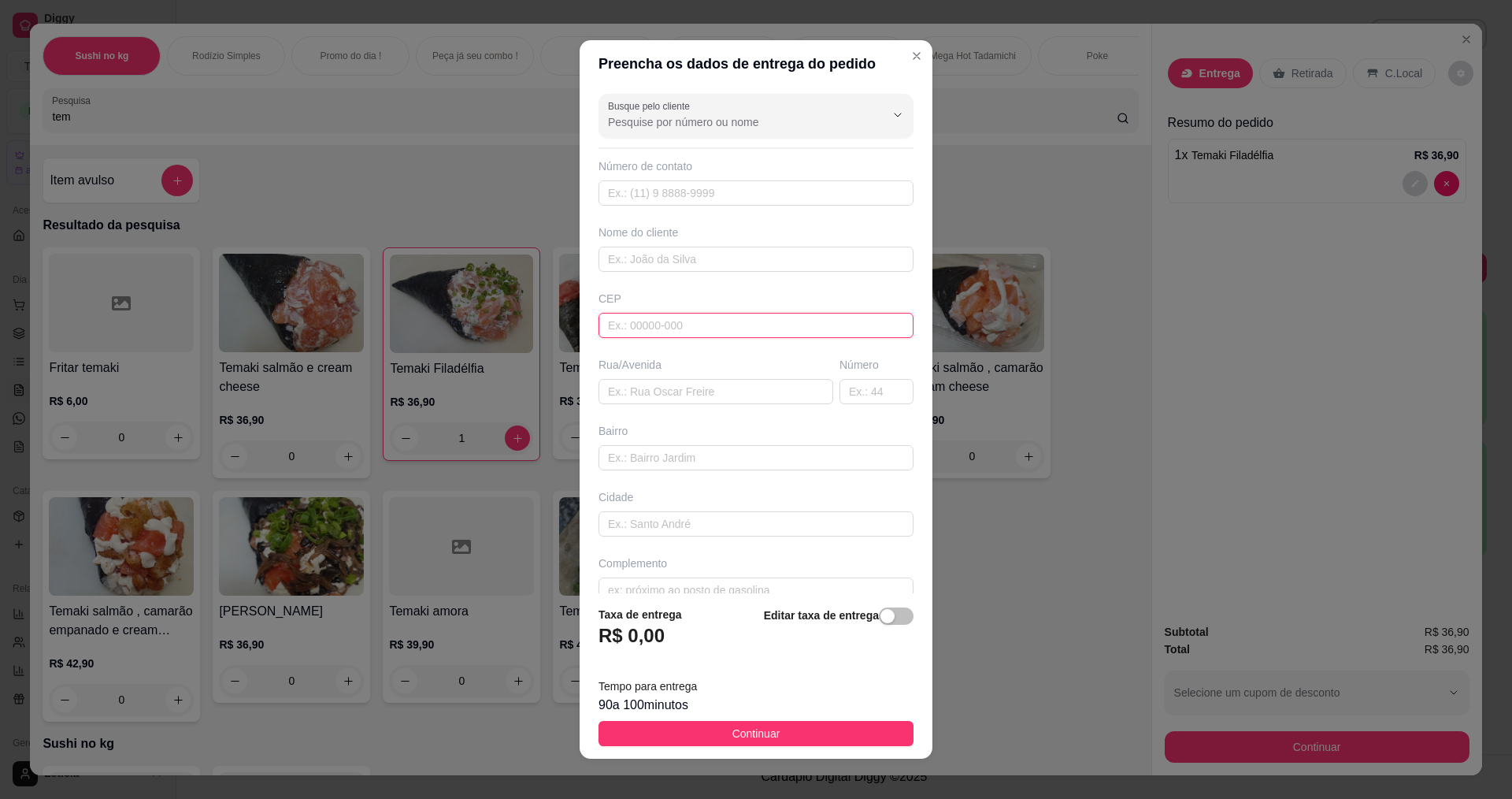
click at [660, 320] on input "text" at bounding box center [756, 325] width 315 height 25
paste input "35700423"
type input "35700423"
type input "Rua Tupis"
type input "Nossa Senhora do Carmo"
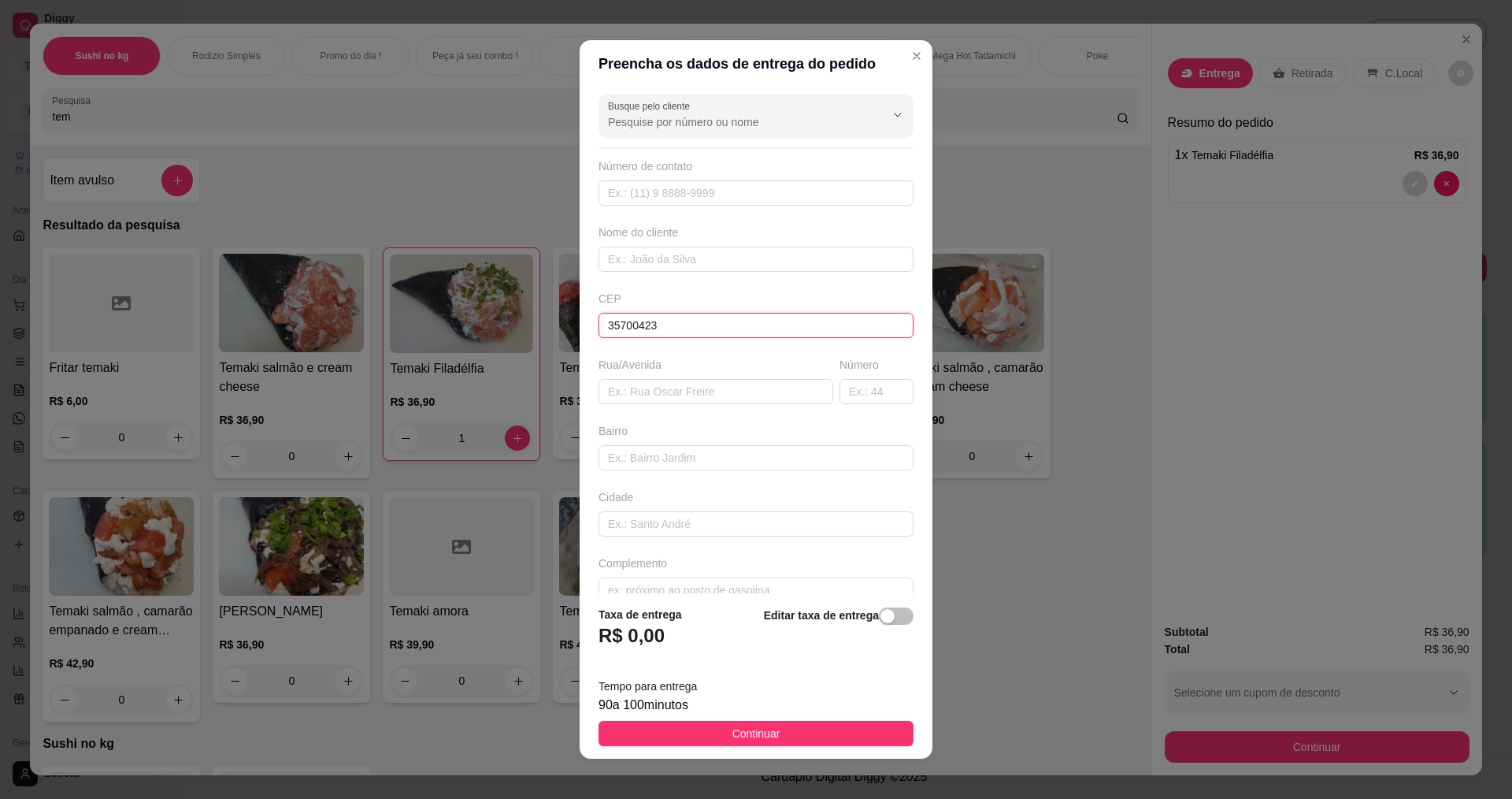
type input "Sete Lagoas"
type input "35700423"
click at [840, 390] on input "text" at bounding box center [876, 391] width 74 height 25
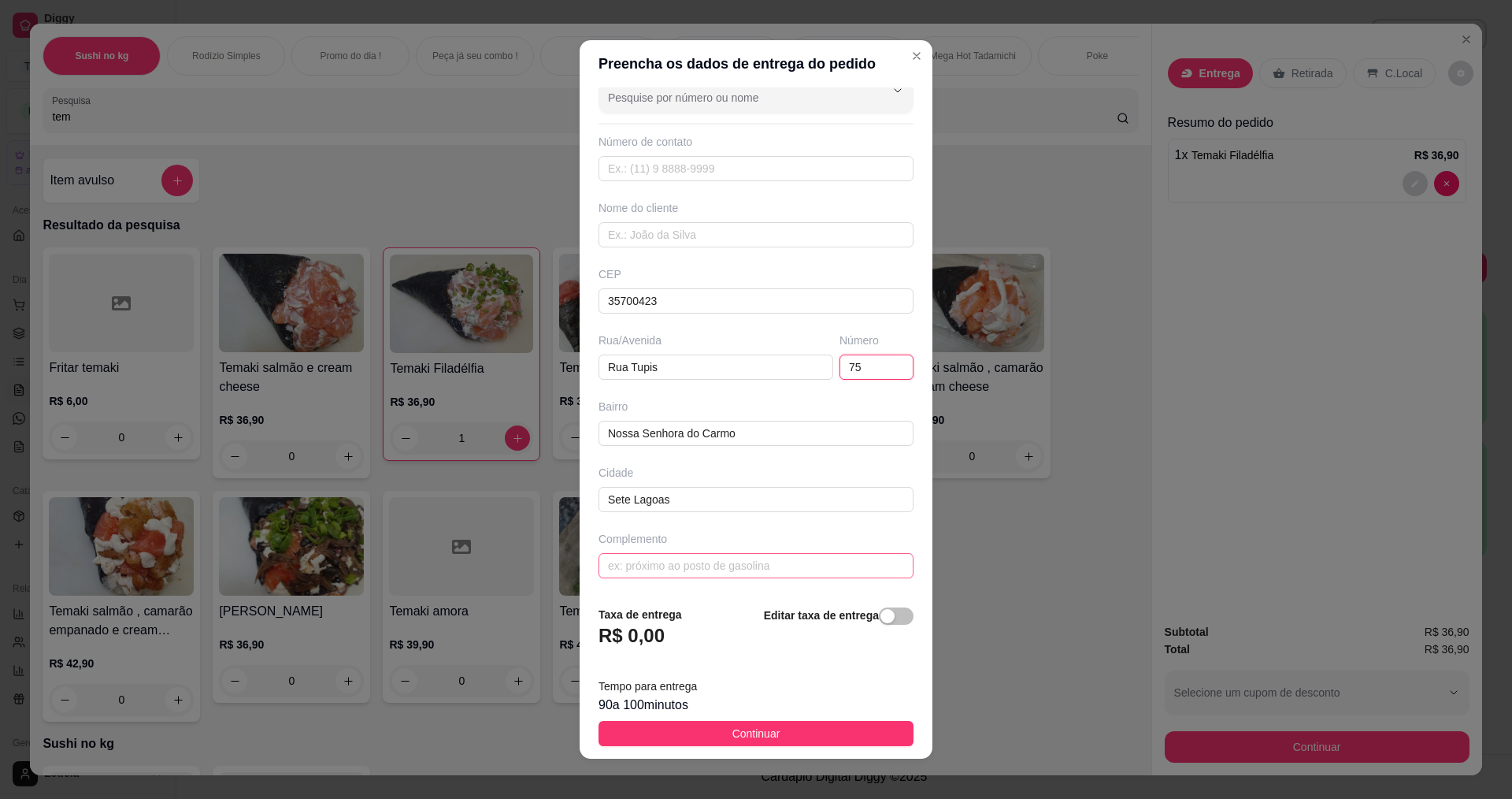
type input "75"
click at [719, 553] on input "text" at bounding box center [756, 565] width 315 height 25
type input "casa"
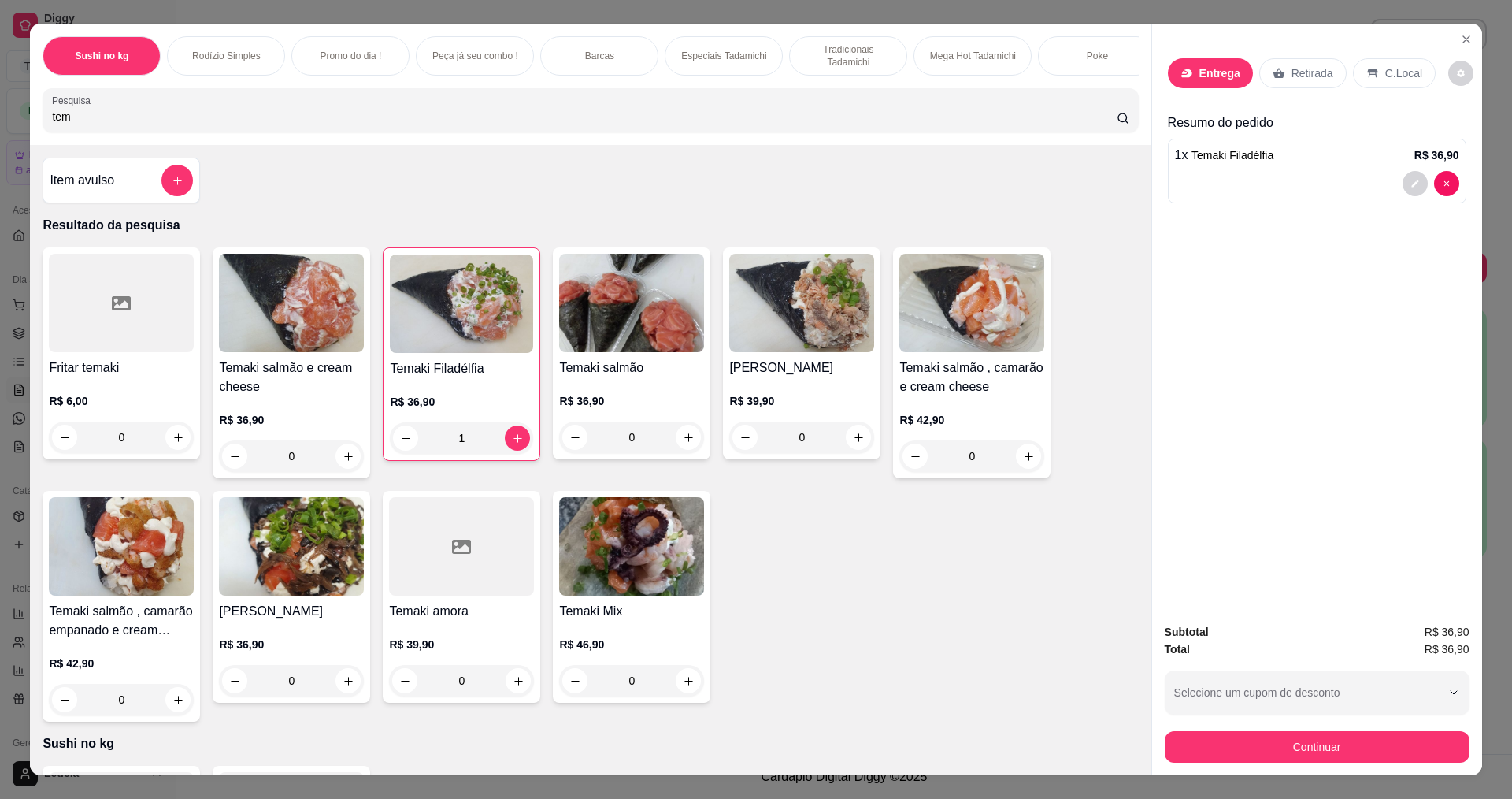
click at [1219, 76] on p "Entrega" at bounding box center [1219, 73] width 41 height 16
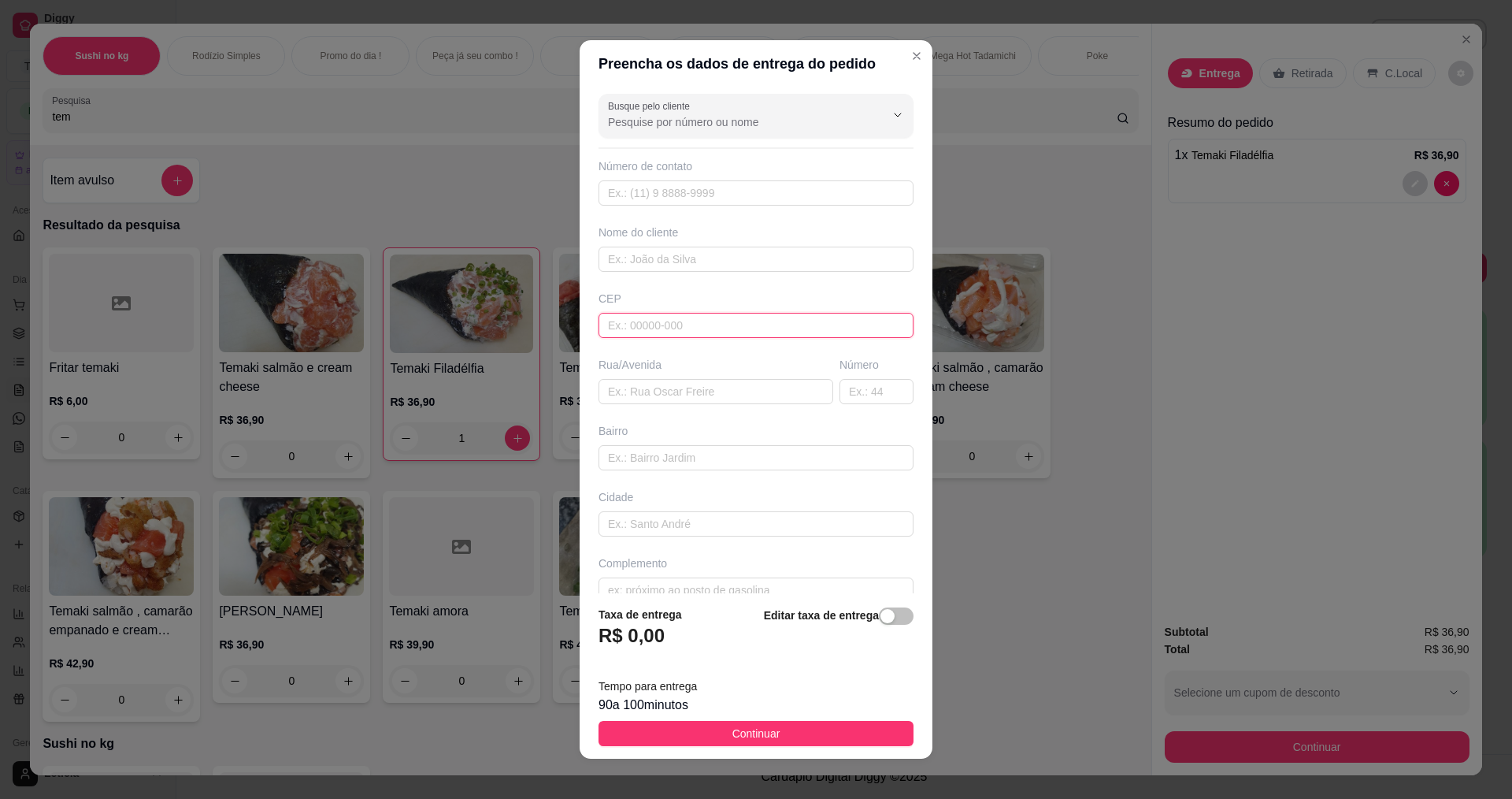
click at [658, 322] on input "text" at bounding box center [756, 325] width 315 height 25
paste input "35700423"
type input "35700423"
type input "Rua Tupis"
type input "Nossa Senhora do Carmo"
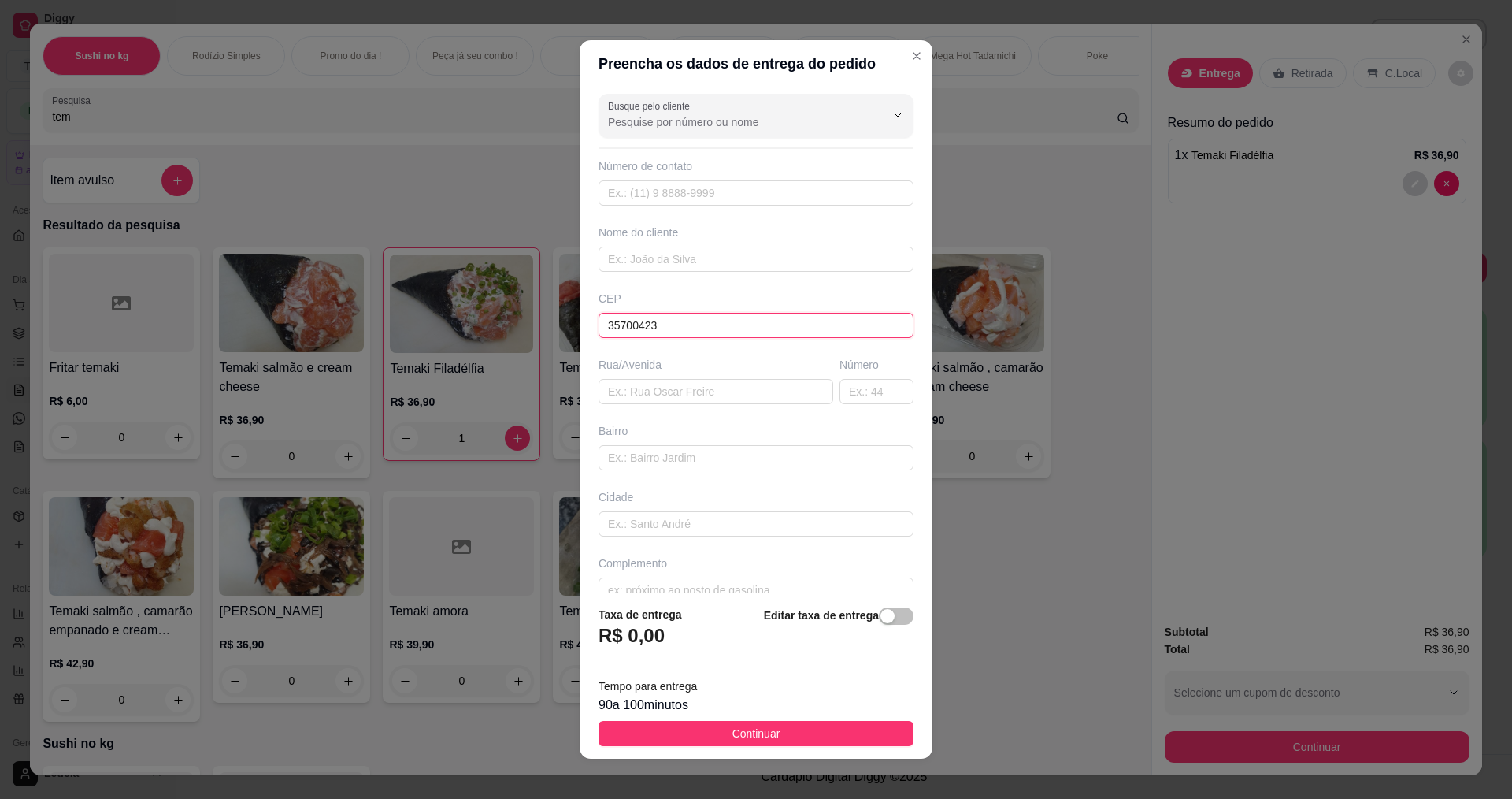
type input "Sete Lagoas"
type input "35700423"
click at [870, 387] on input "text" at bounding box center [876, 391] width 74 height 25
type input "75"
click at [730, 201] on input "text" at bounding box center [756, 193] width 315 height 25
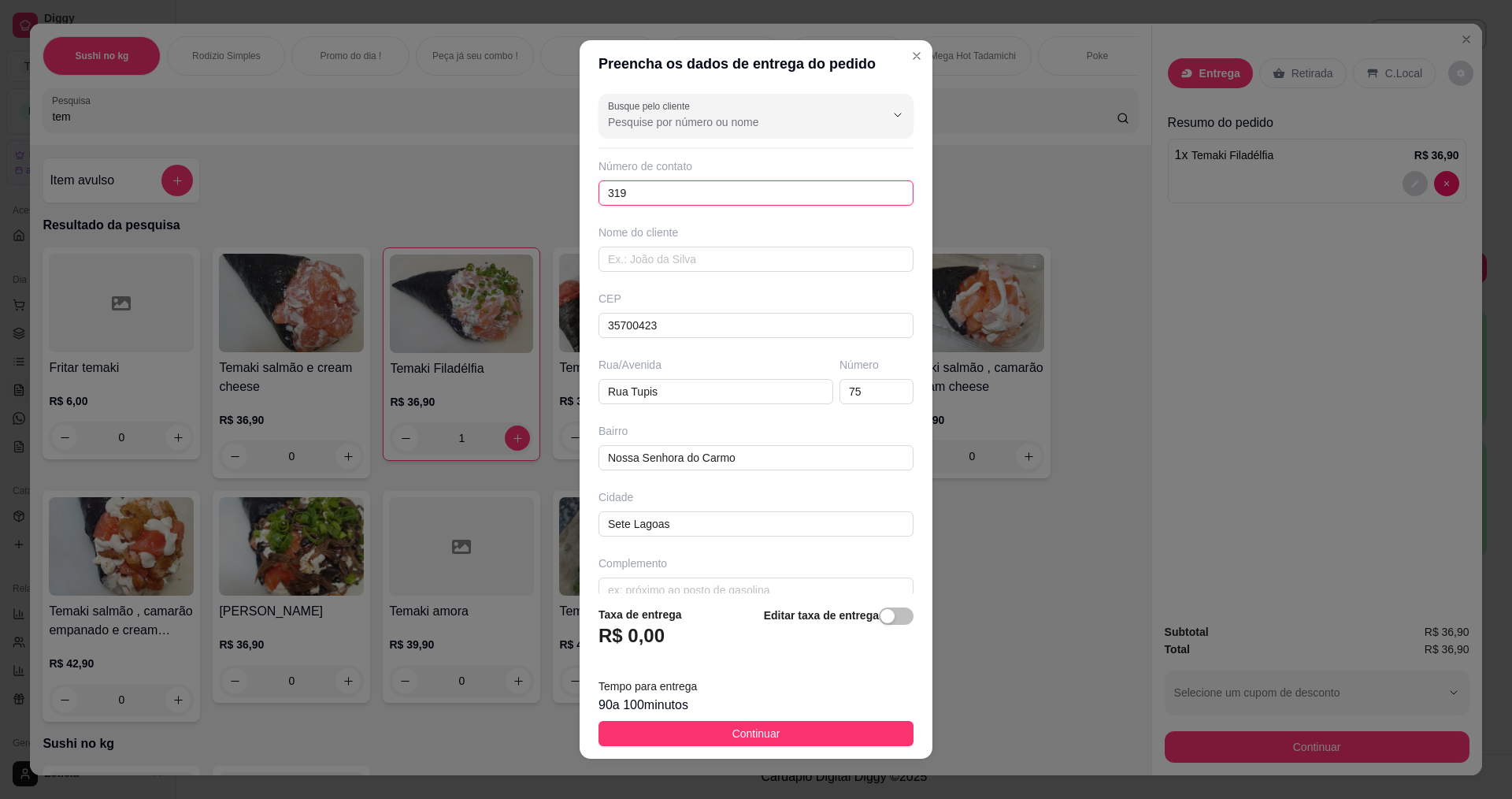
paste input "[PHONE_NUMBER]"
type input "[PHONE_NUMBER]"
click at [672, 263] on input "text" at bounding box center [756, 259] width 315 height 25
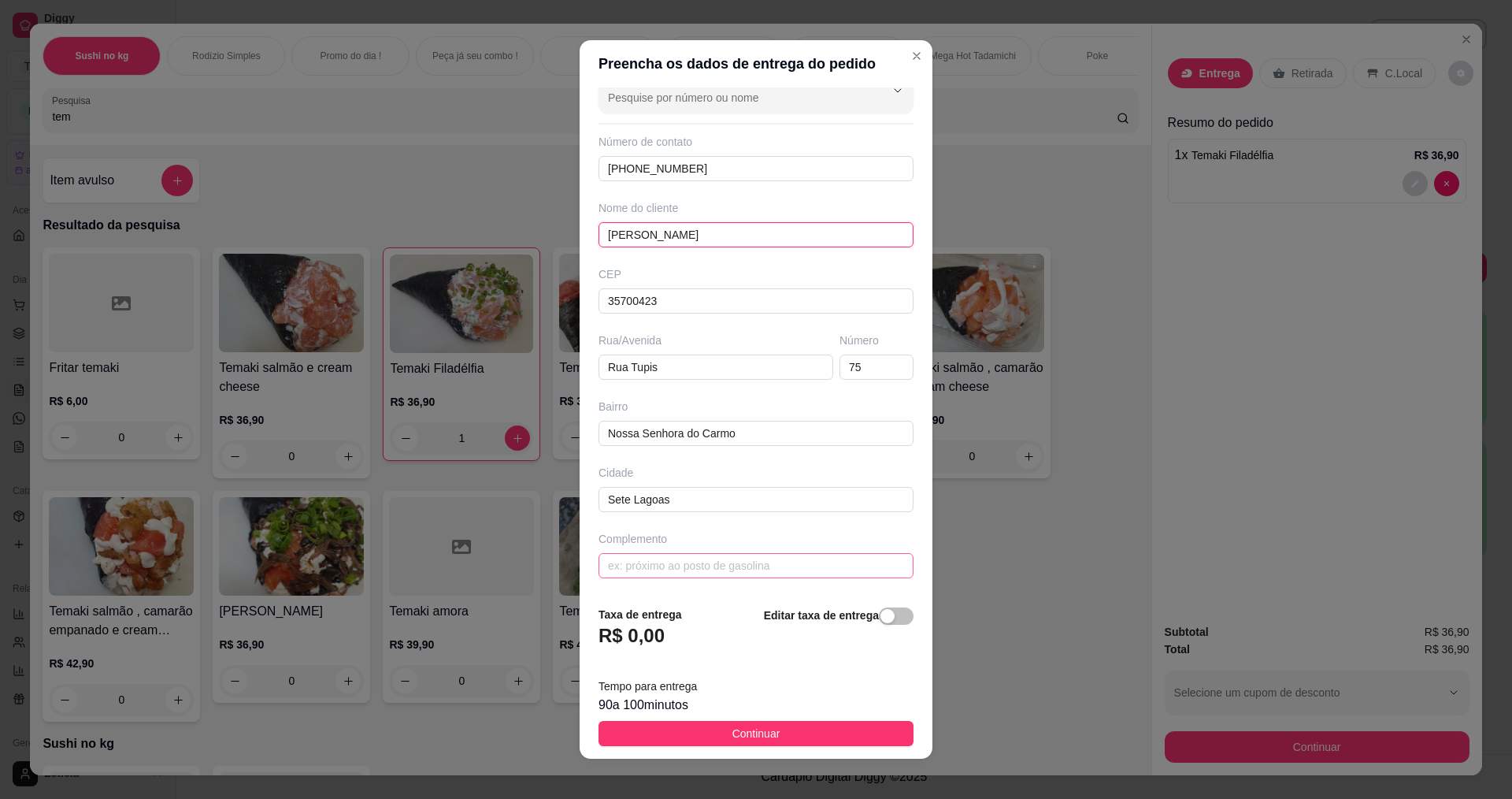
type input "[PERSON_NAME]"
click at [665, 568] on input "text" at bounding box center [756, 565] width 315 height 25
type input "casa"
click at [746, 732] on span "Continuar" at bounding box center [756, 733] width 48 height 17
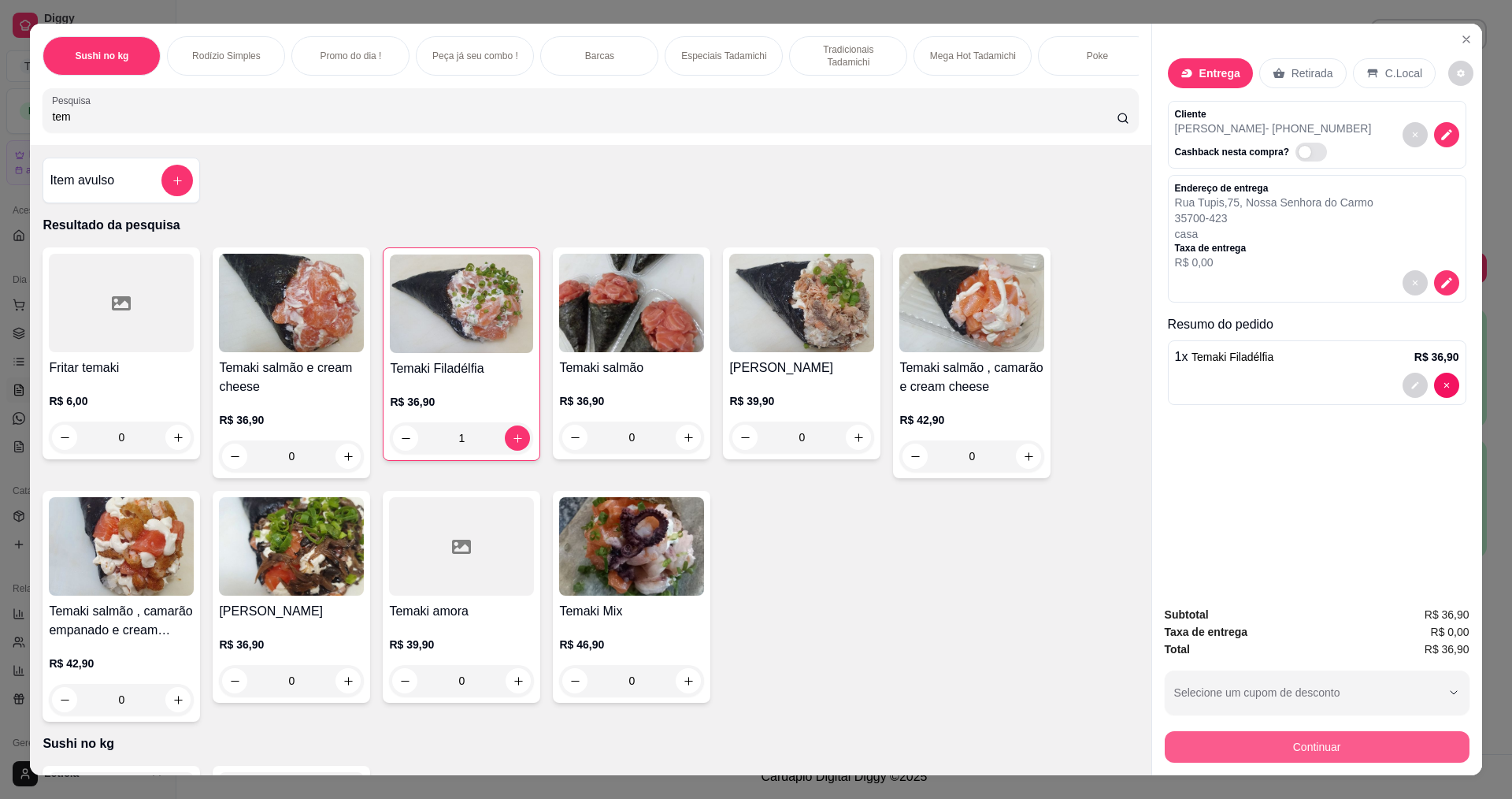
click at [1233, 743] on button "Continuar" at bounding box center [1317, 747] width 305 height 32
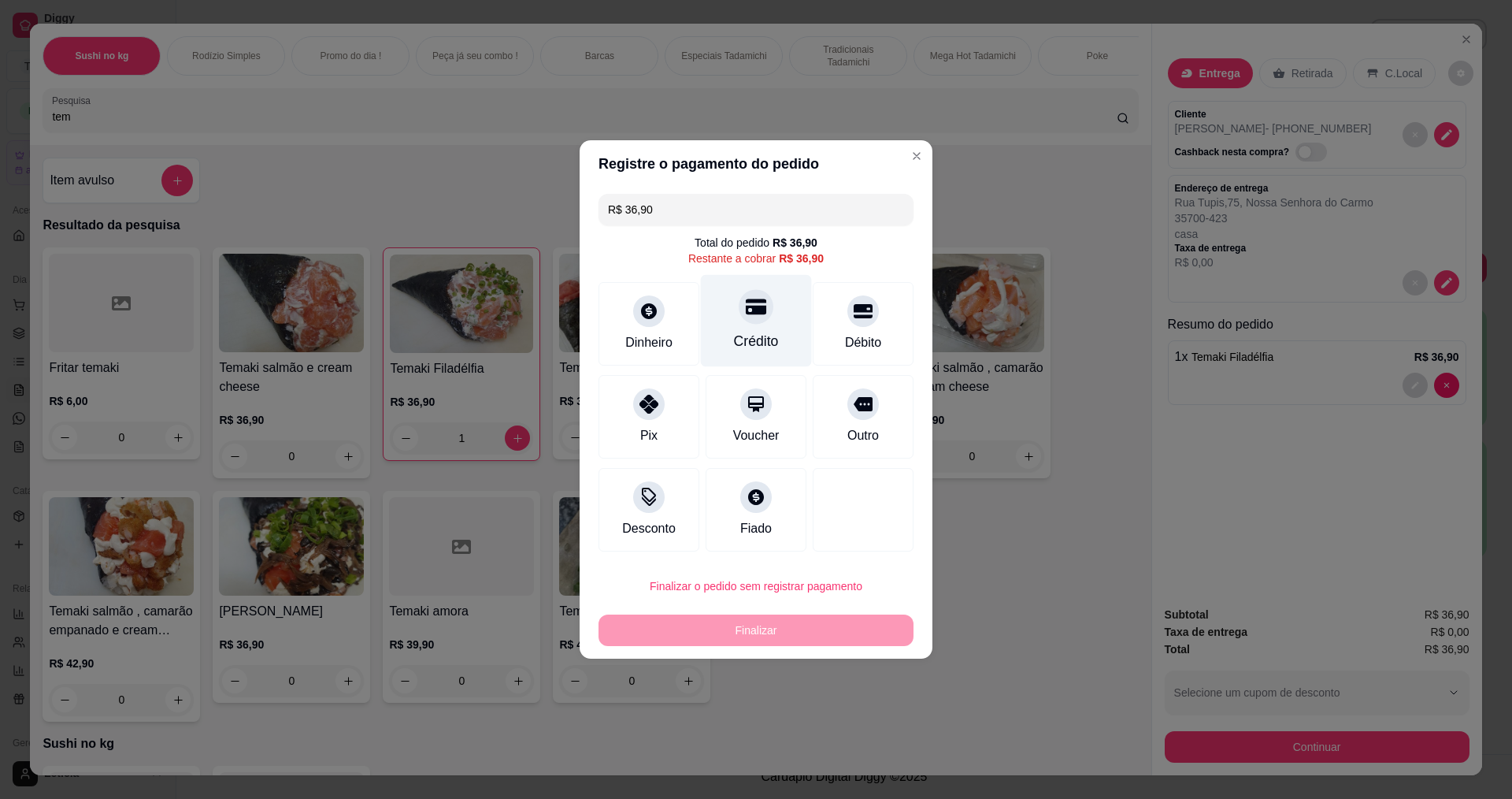
click at [771, 336] on div "Crédito" at bounding box center [756, 341] width 45 height 21
type input "R$ 0,00"
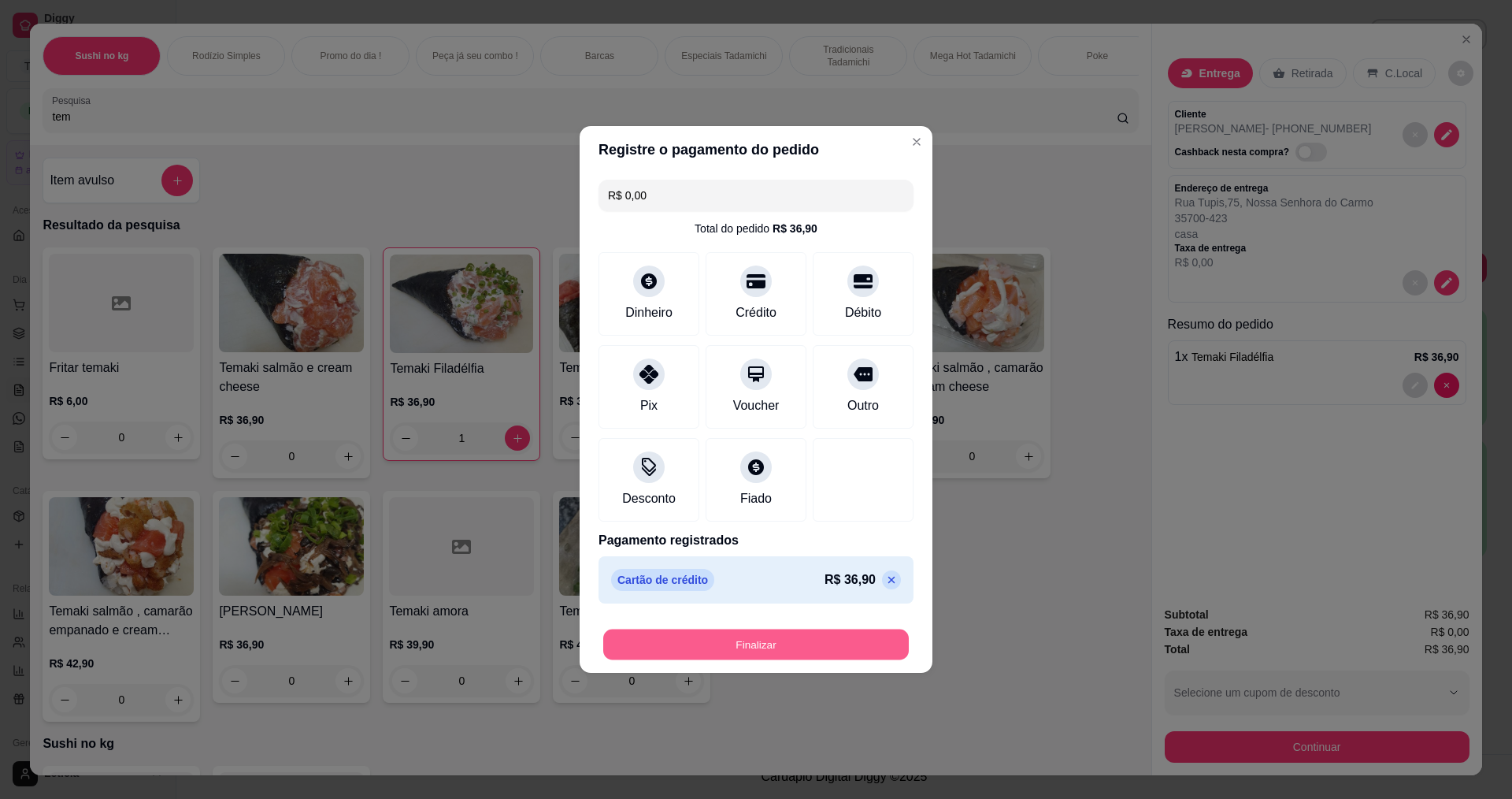
click at [726, 640] on button "Finalizar" at bounding box center [756, 644] width 305 height 31
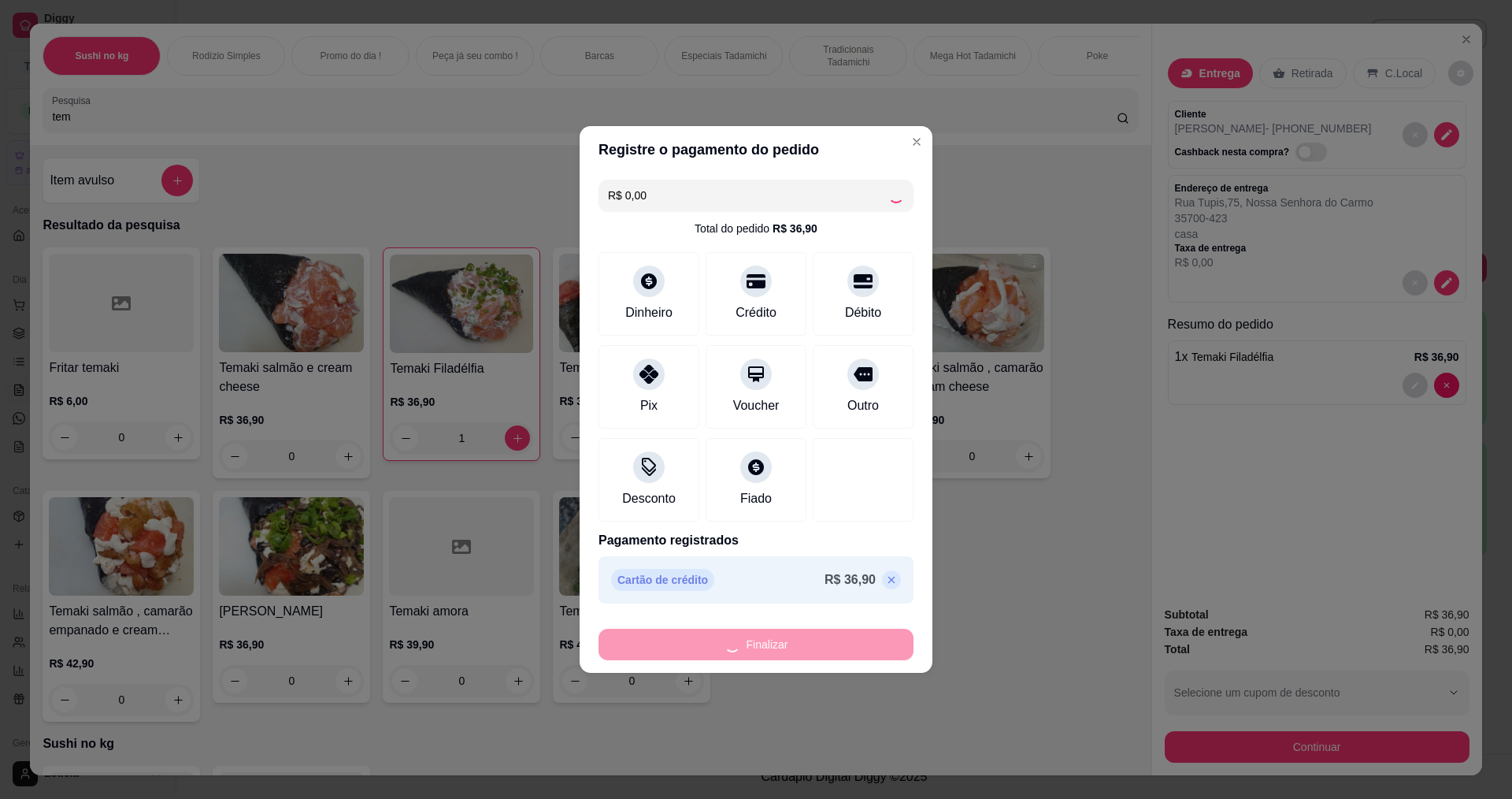
type input "0"
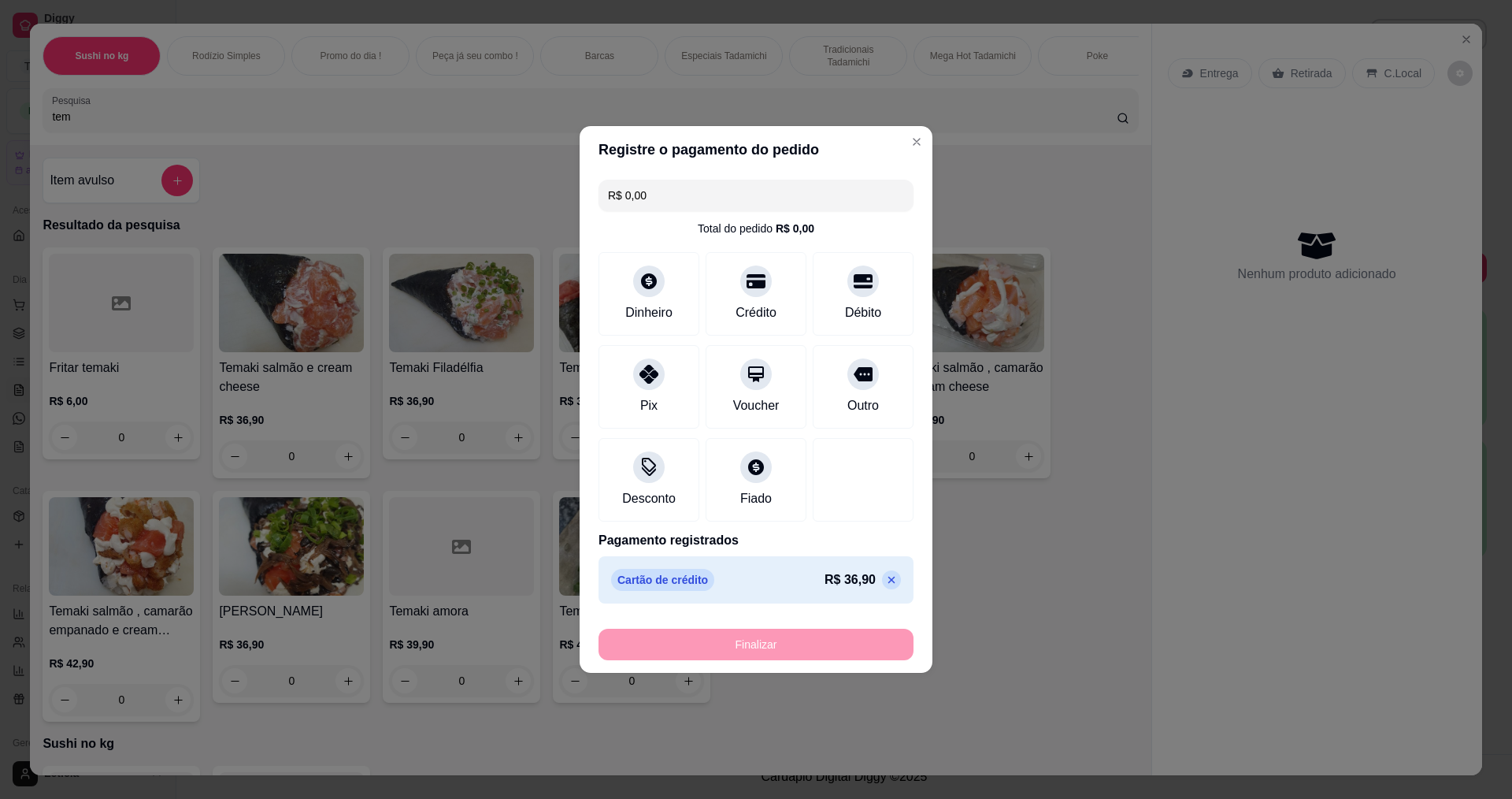
type input "-R$ 36,90"
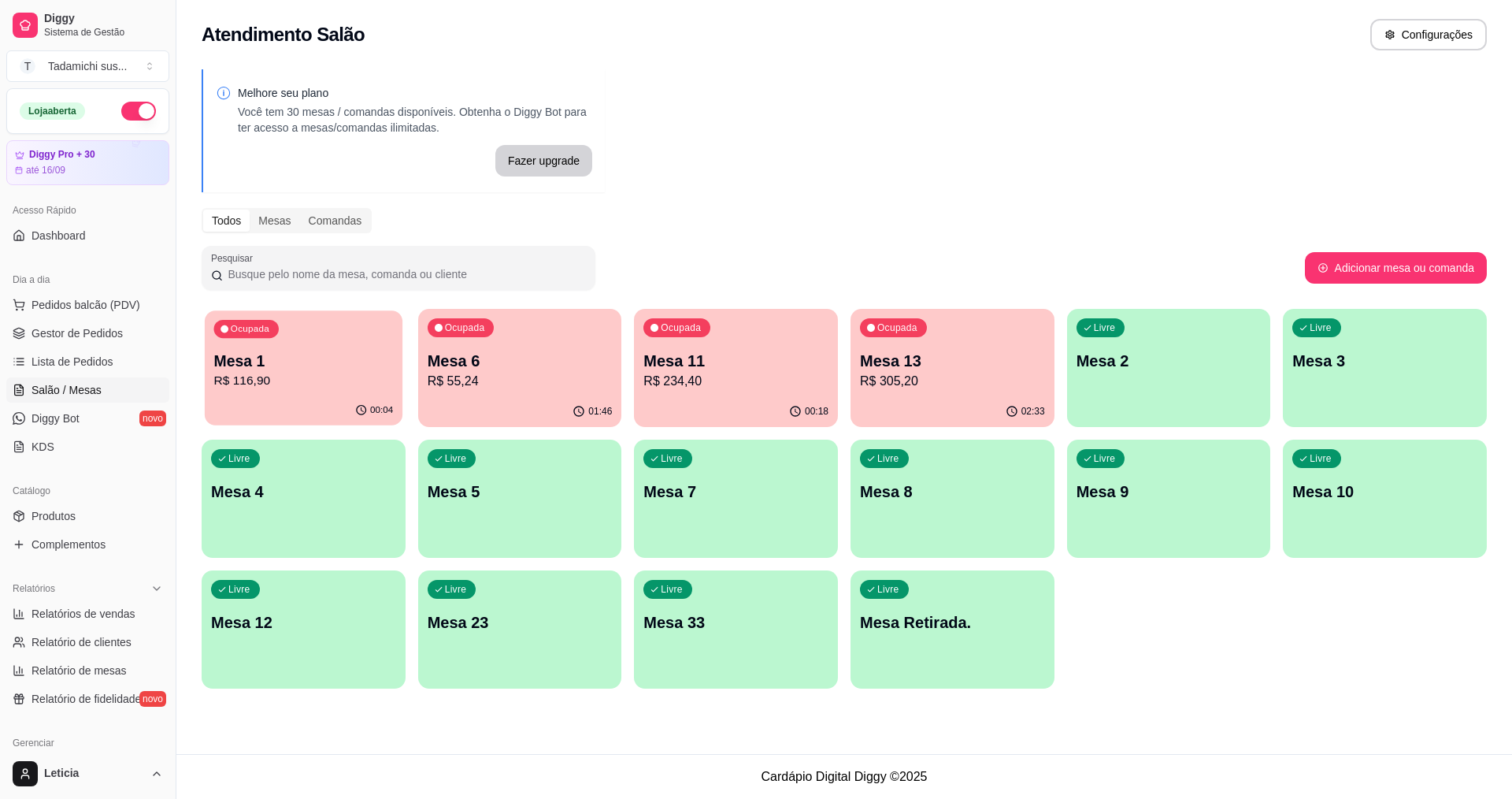
click at [371, 363] on p "Mesa 1" at bounding box center [304, 361] width 180 height 22
click at [568, 369] on p "Mesa 6" at bounding box center [520, 360] width 185 height 22
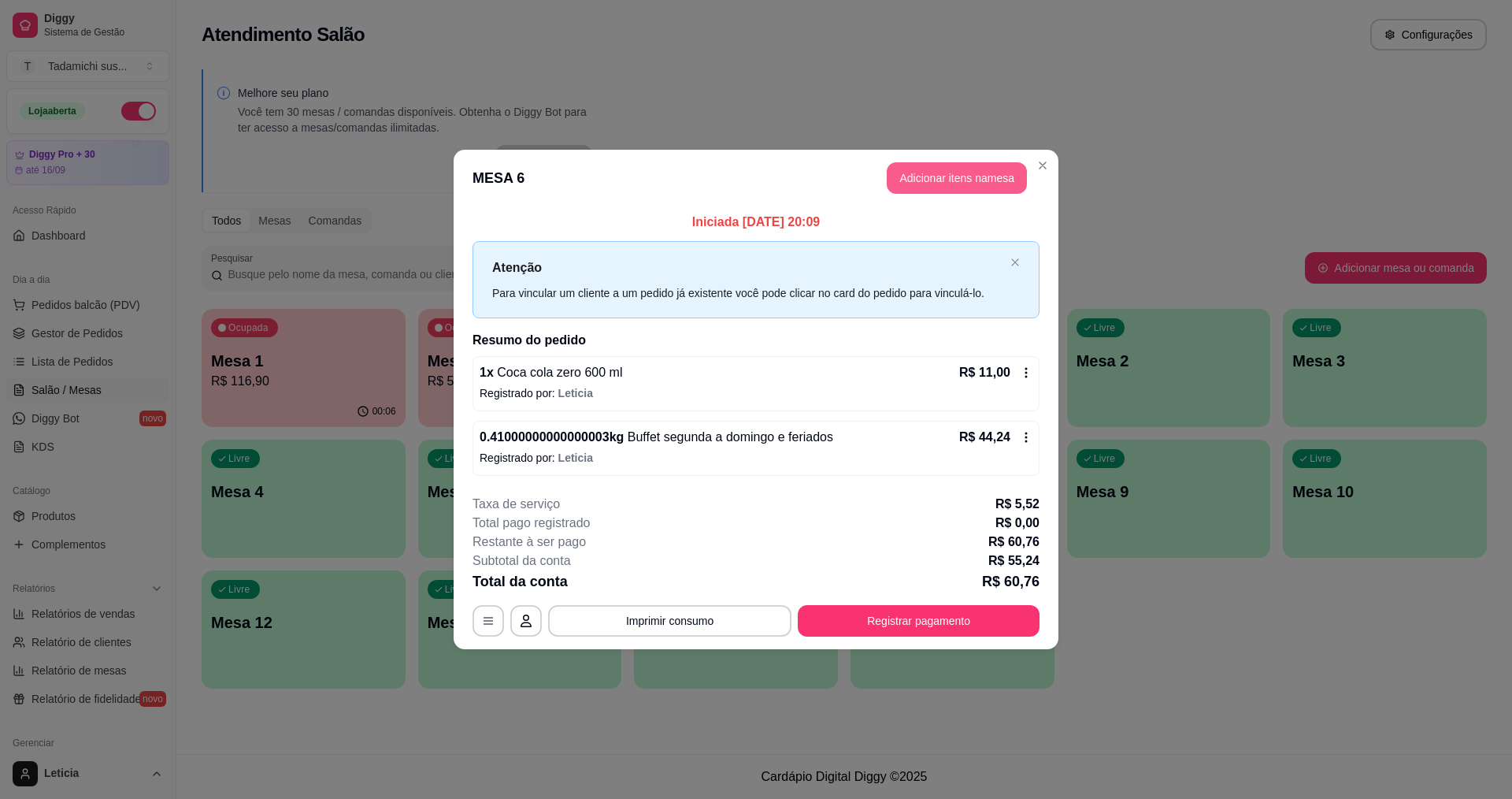
click at [953, 172] on button "Adicionar itens na mesa" at bounding box center [957, 178] width 140 height 32
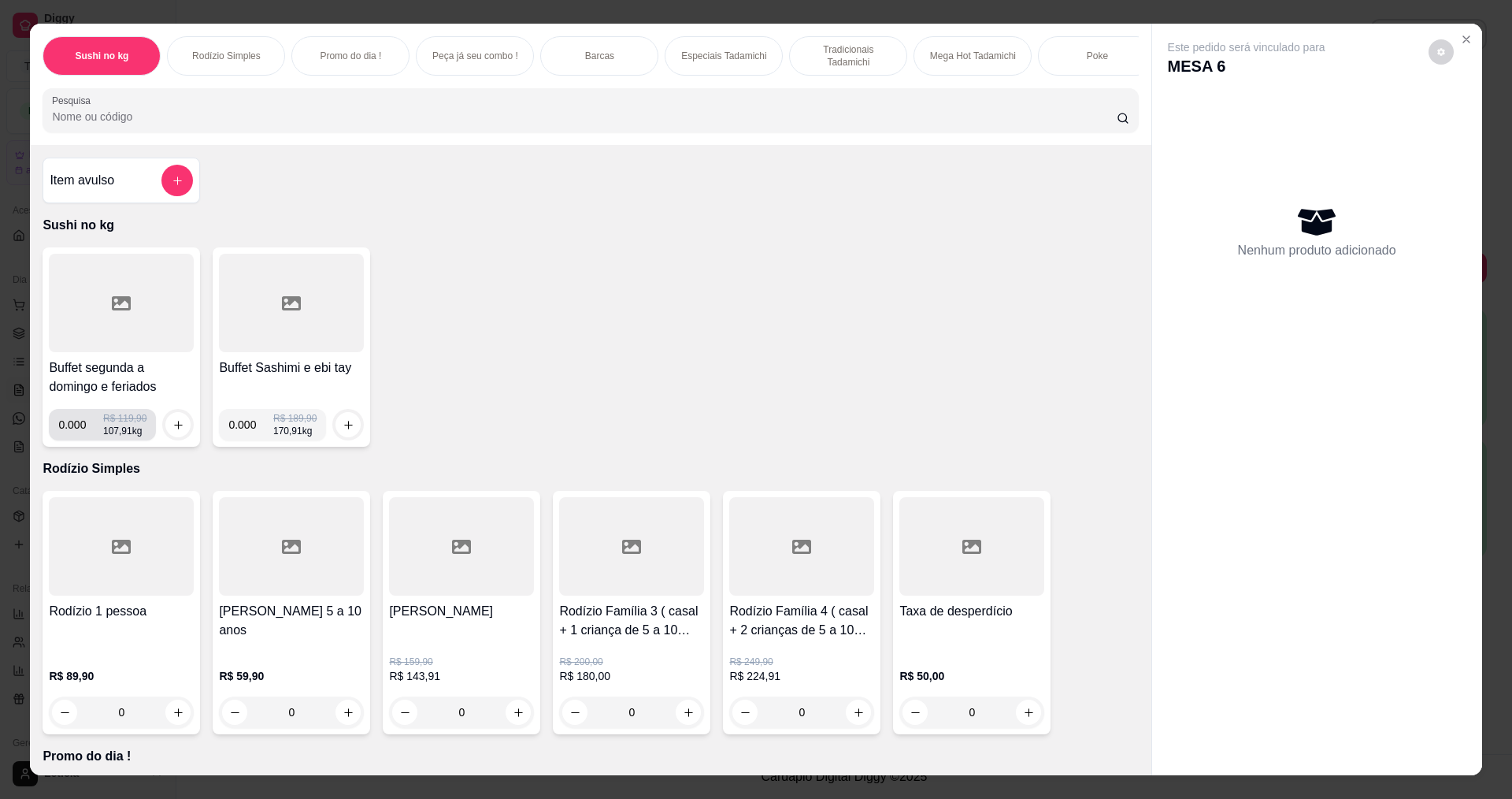
click at [77, 440] on input "0.000" at bounding box center [81, 424] width 45 height 32
type input "0.332"
click at [169, 437] on button "increase-product-quantity" at bounding box center [178, 424] width 24 height 24
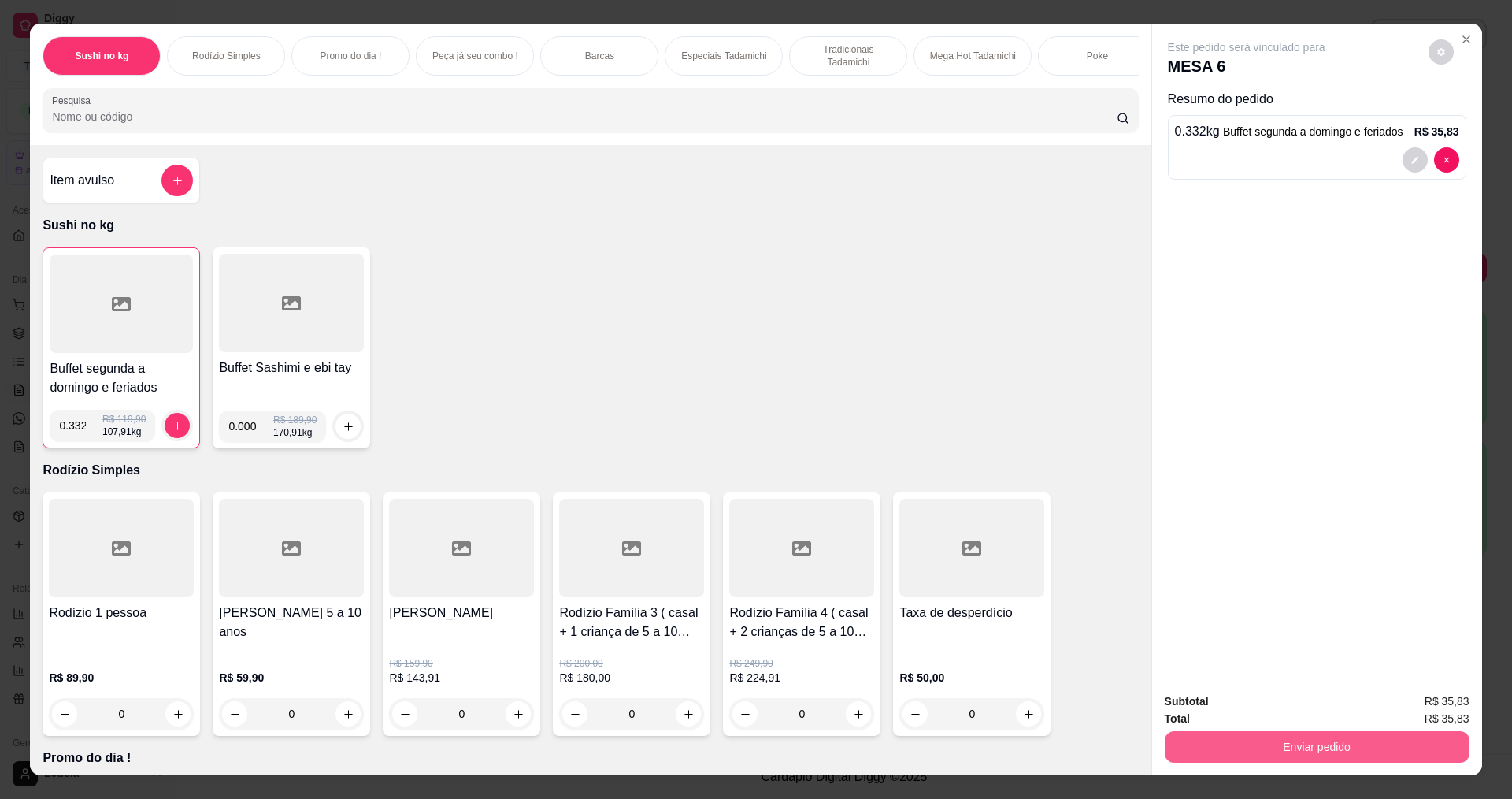
click at [1262, 743] on button "Enviar pedido" at bounding box center [1317, 747] width 305 height 32
click at [1247, 713] on button "Não registrar e enviar pedido" at bounding box center [1264, 707] width 159 height 29
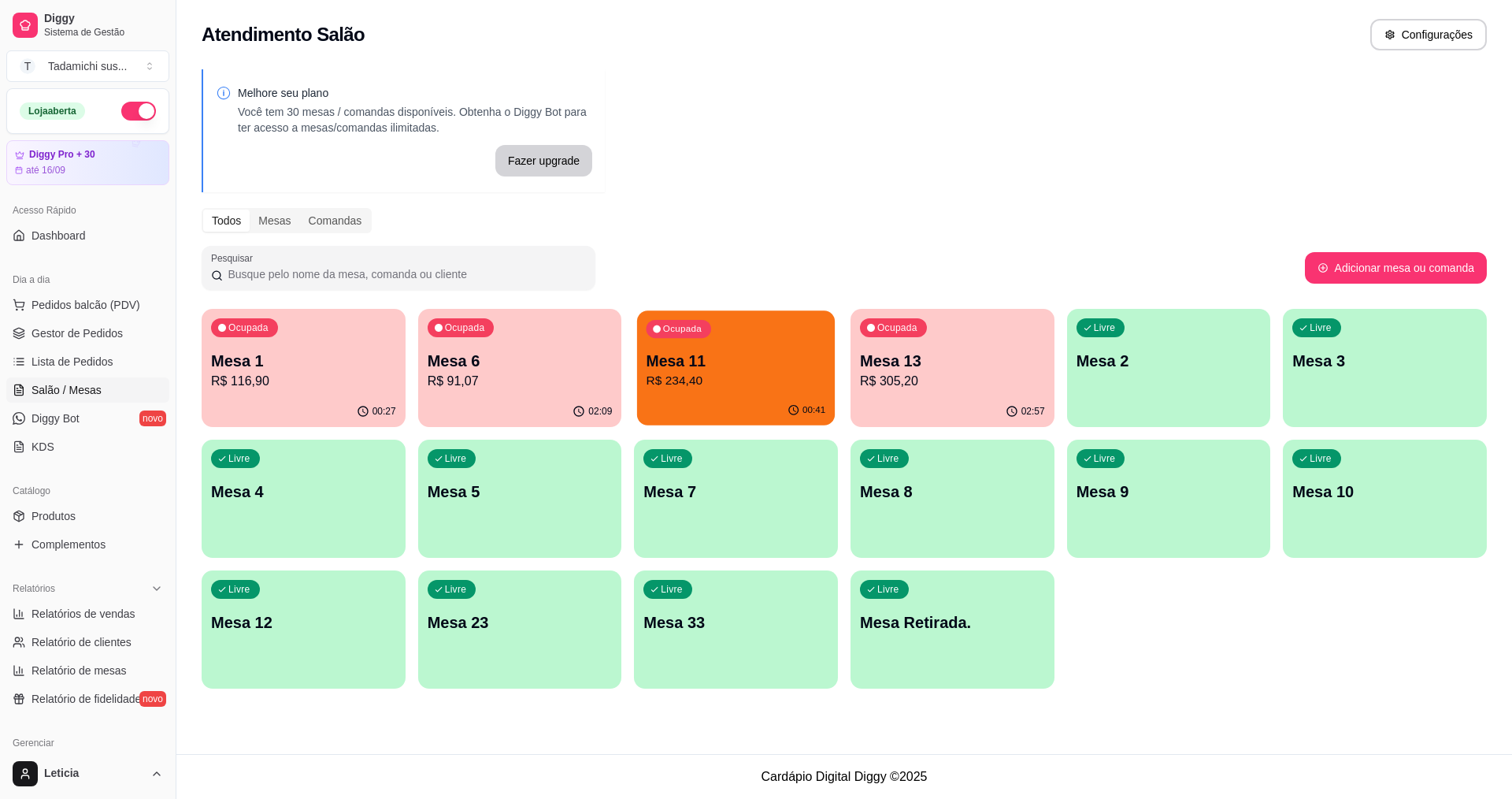
click at [713, 349] on div "Ocupada Mesa 11 R$ 234,40" at bounding box center [736, 353] width 198 height 85
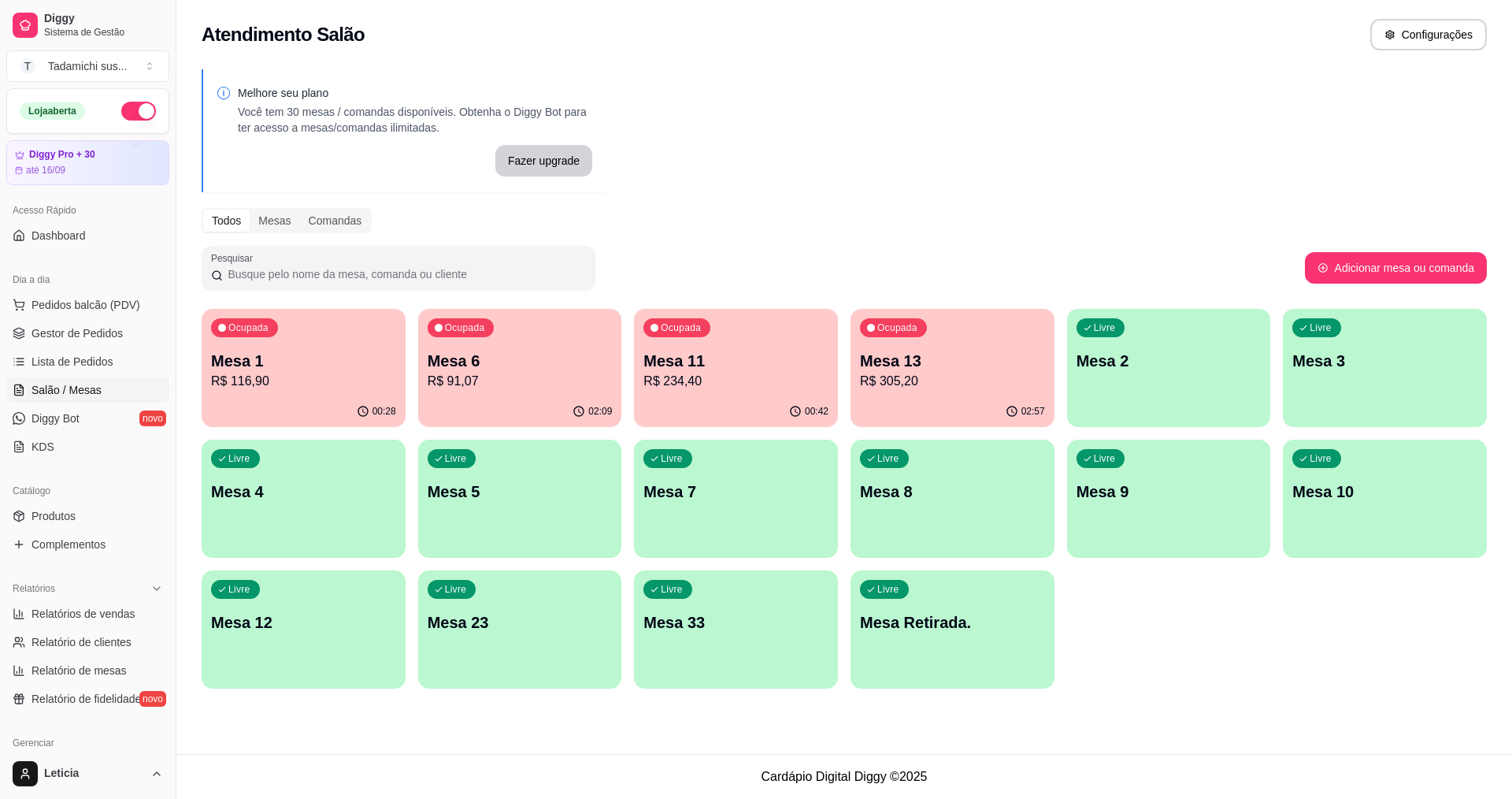
click at [333, 374] on p "R$ 116,90" at bounding box center [304, 381] width 185 height 19
click at [738, 410] on div "00:43" at bounding box center [736, 410] width 198 height 30
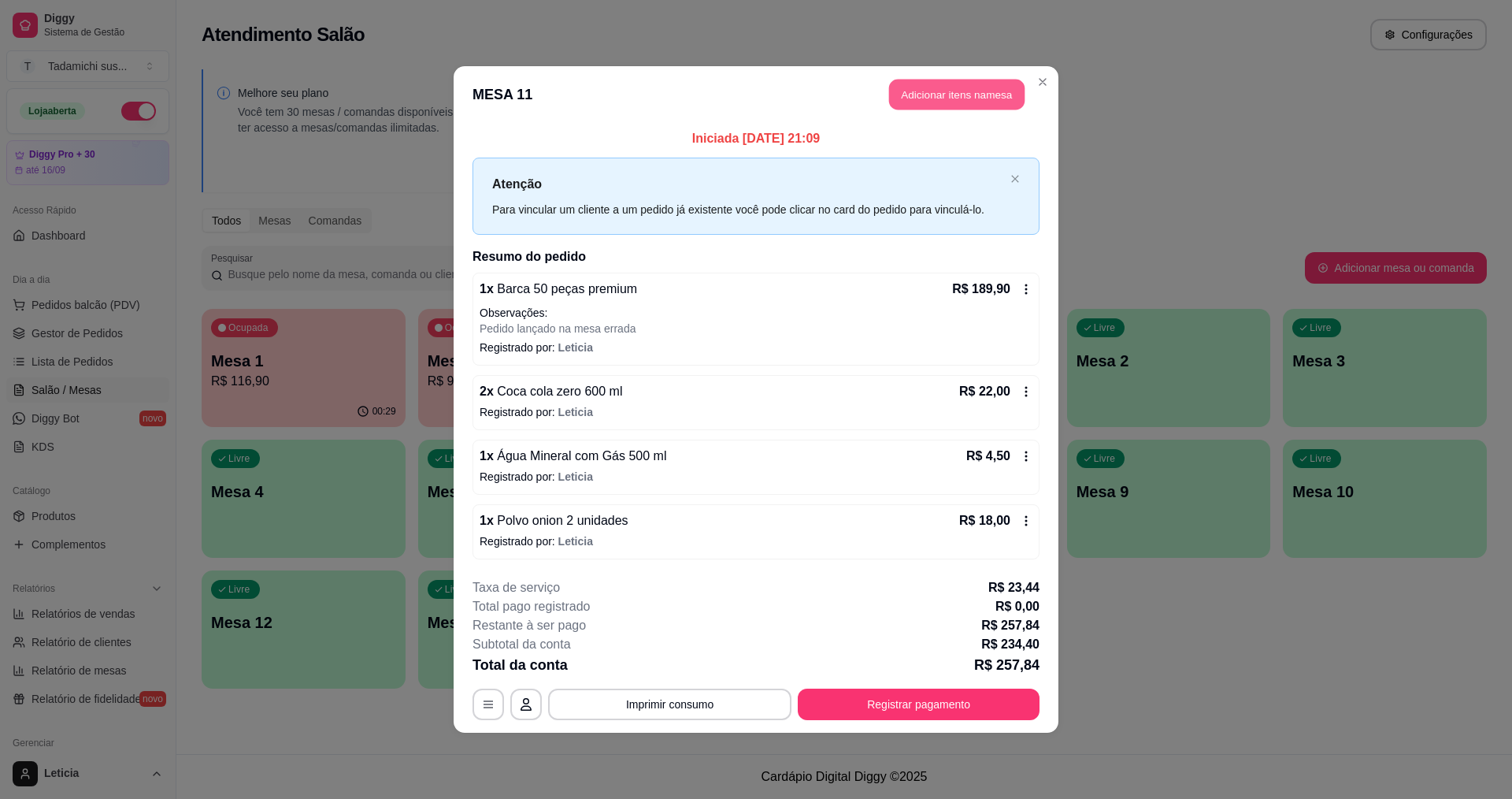
click at [925, 87] on button "Adicionar itens na mesa" at bounding box center [957, 95] width 136 height 31
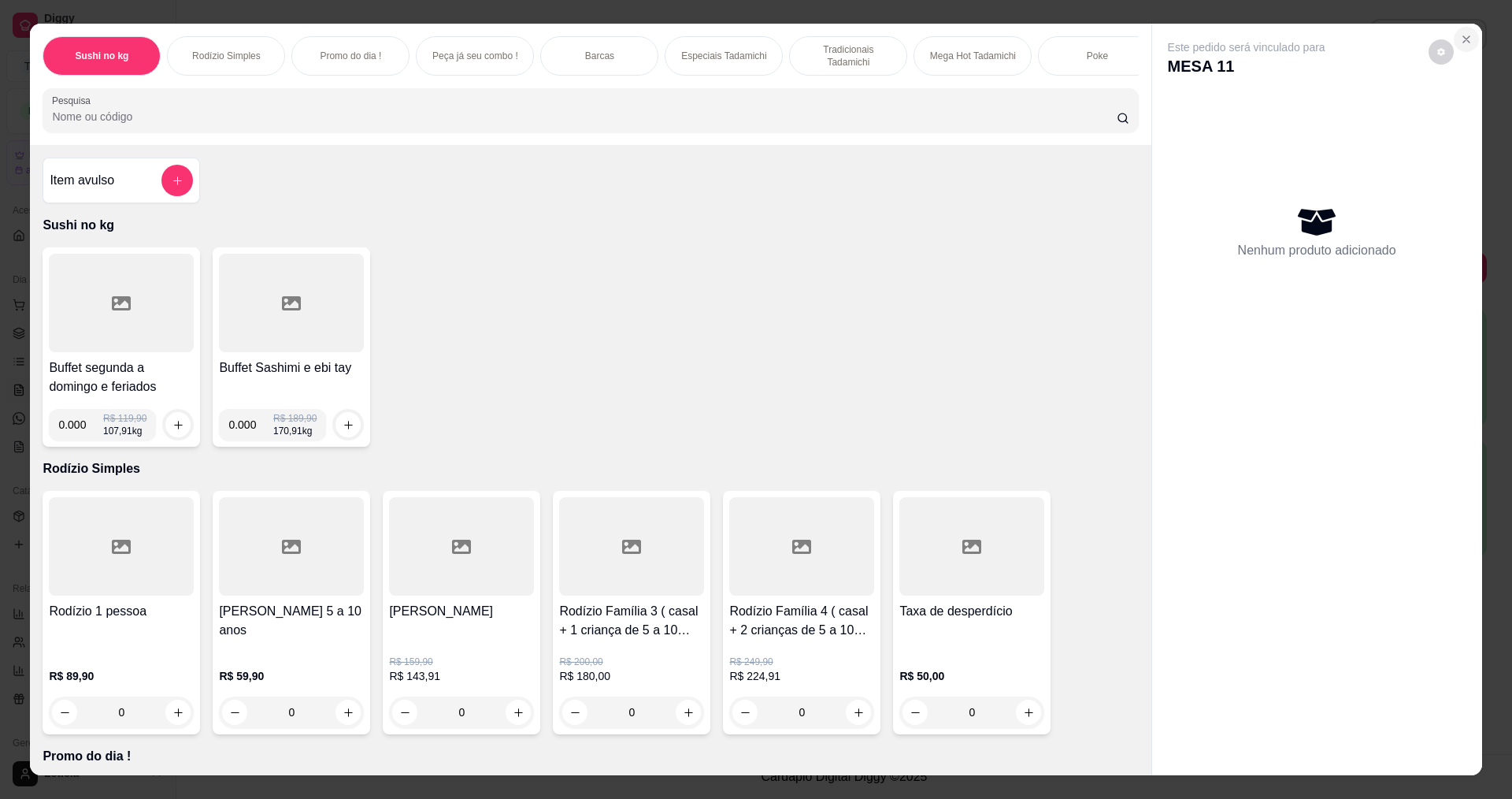
click at [1460, 38] on icon "Close" at bounding box center [1466, 39] width 12 height 12
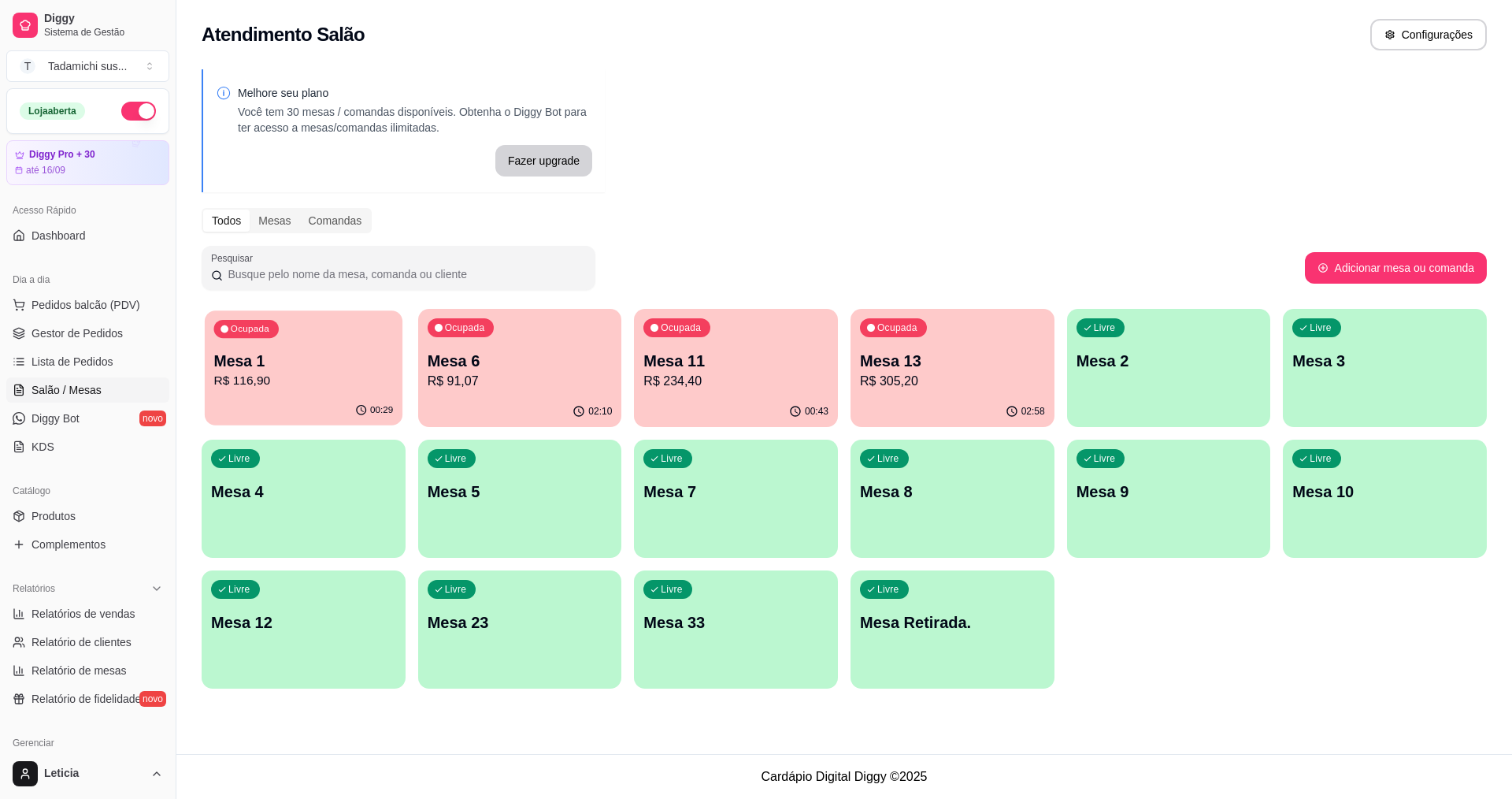
click at [246, 365] on p "Mesa 1" at bounding box center [304, 361] width 180 height 22
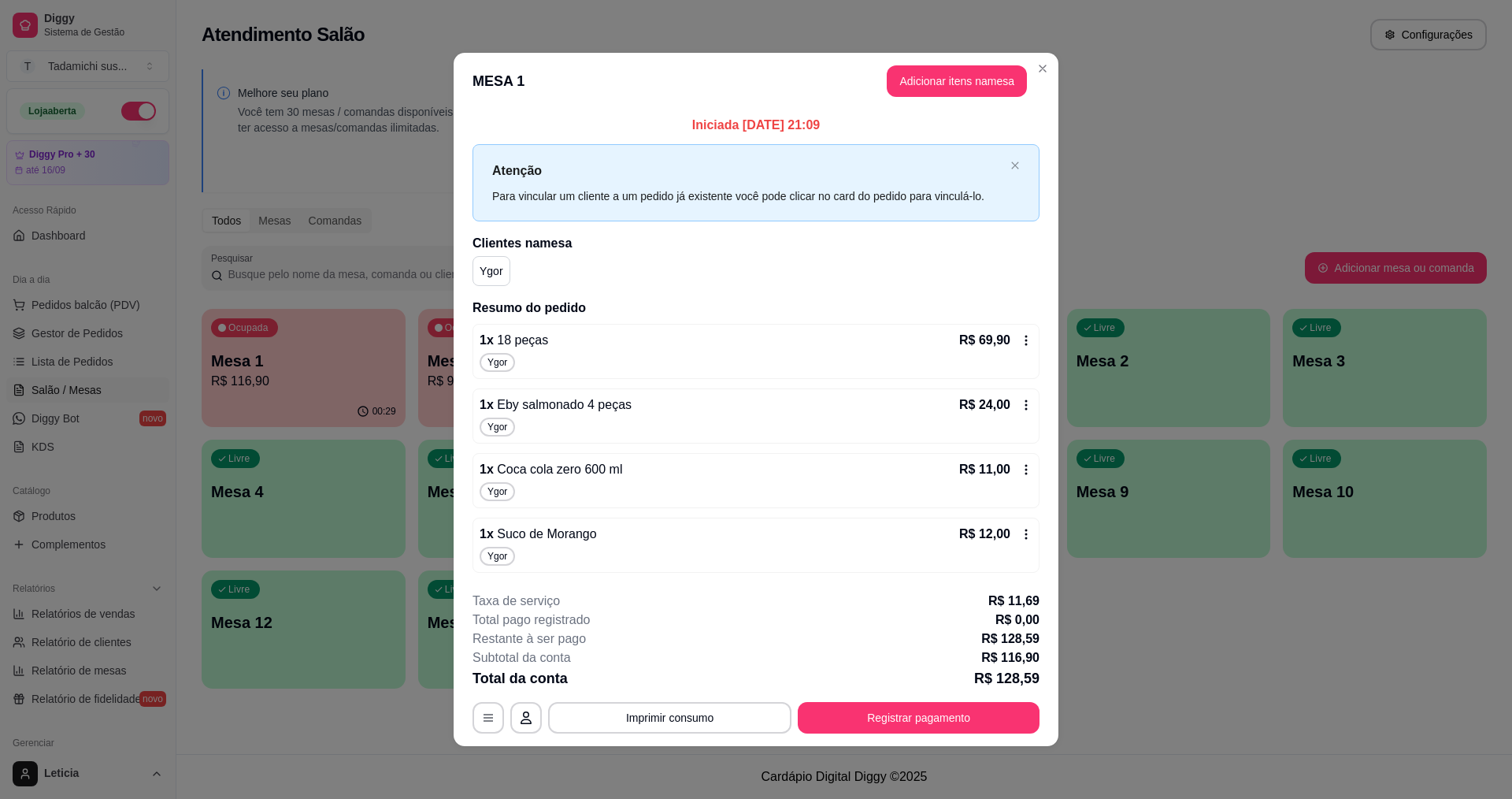
click at [595, 343] on div "1 x 18 peças R$ 69,90" at bounding box center [756, 340] width 553 height 19
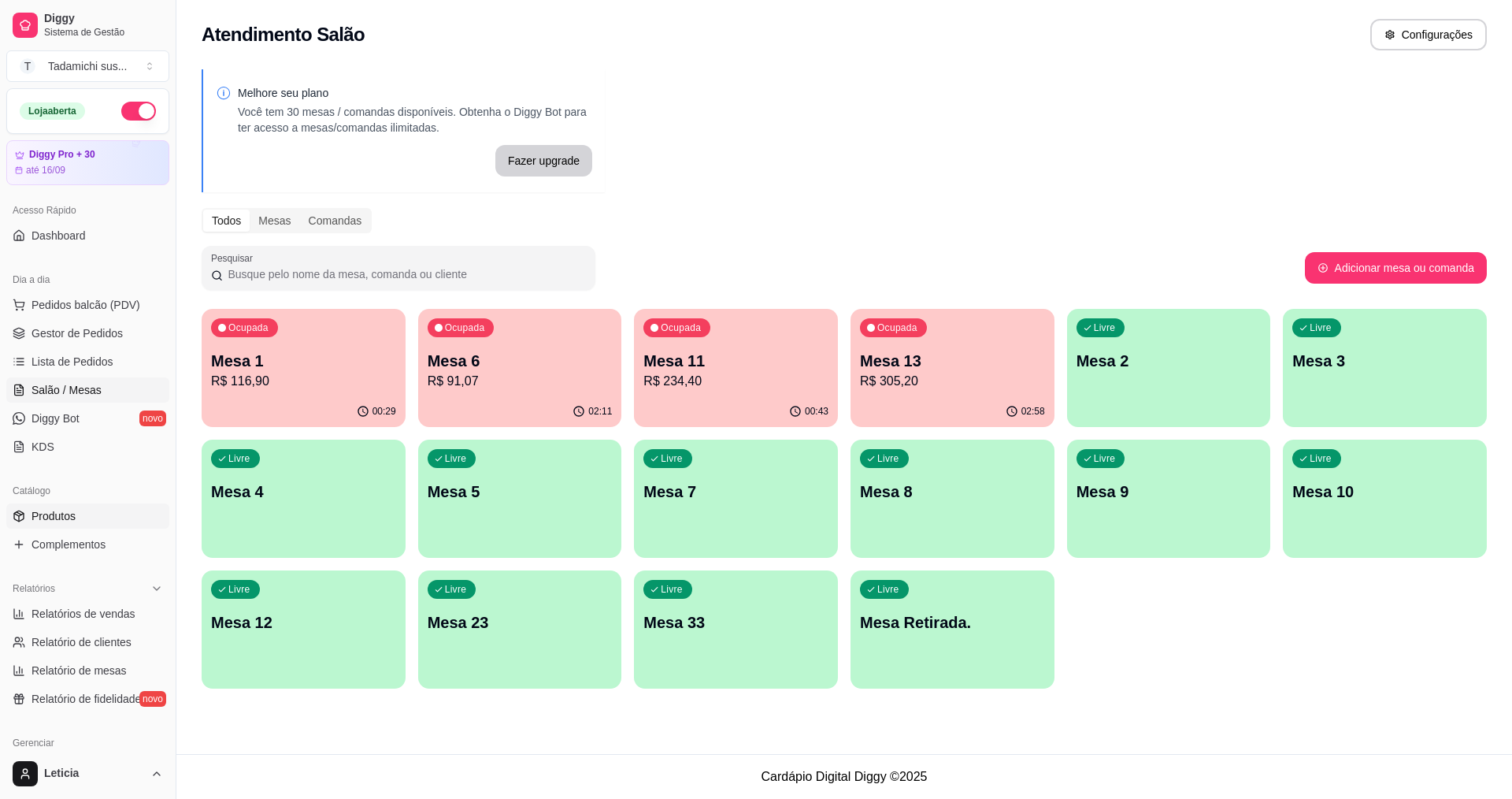
click at [96, 512] on link "Produtos" at bounding box center [88, 516] width 163 height 25
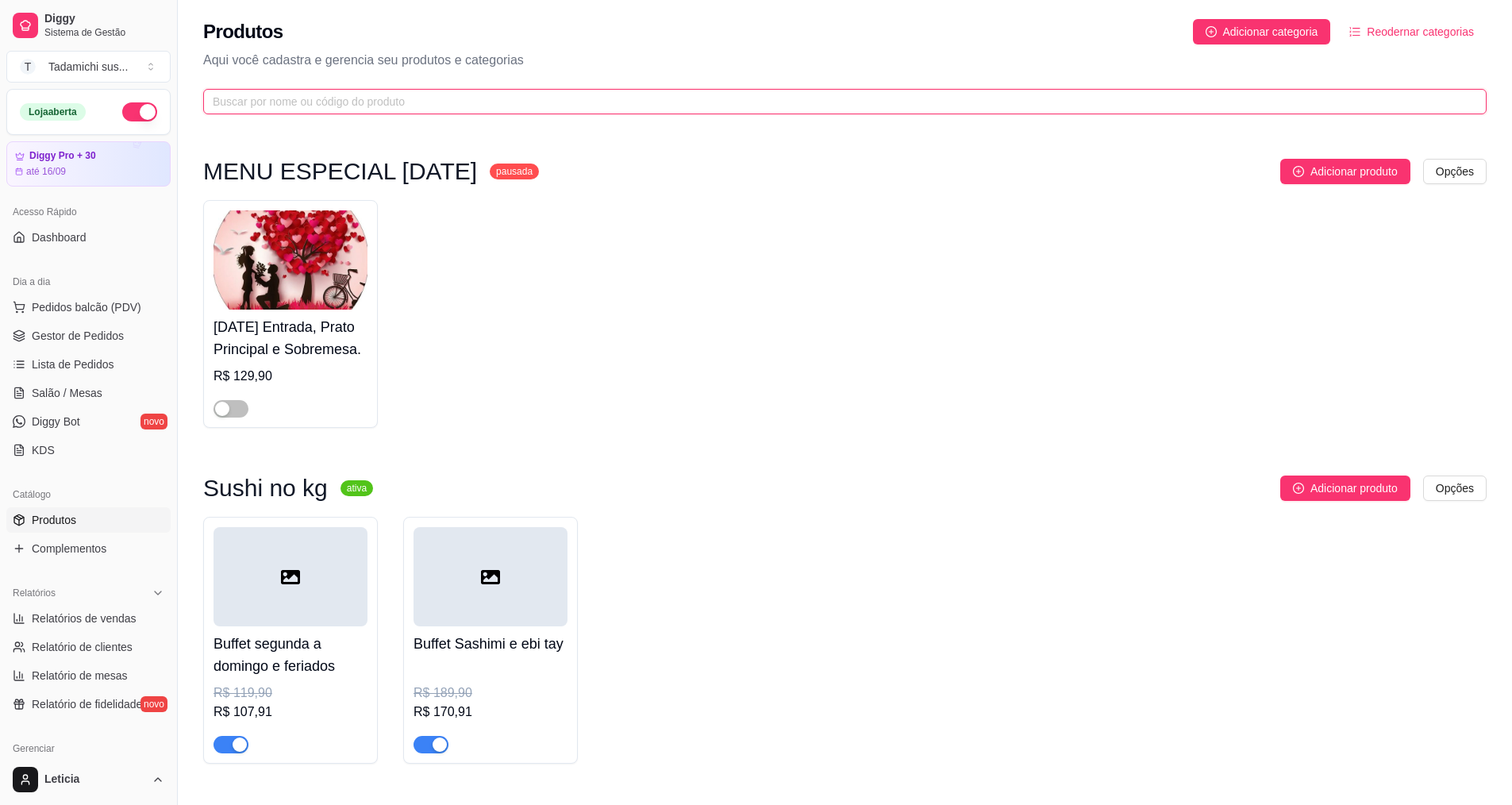
click at [454, 106] on input "text" at bounding box center [839, 101] width 1252 height 18
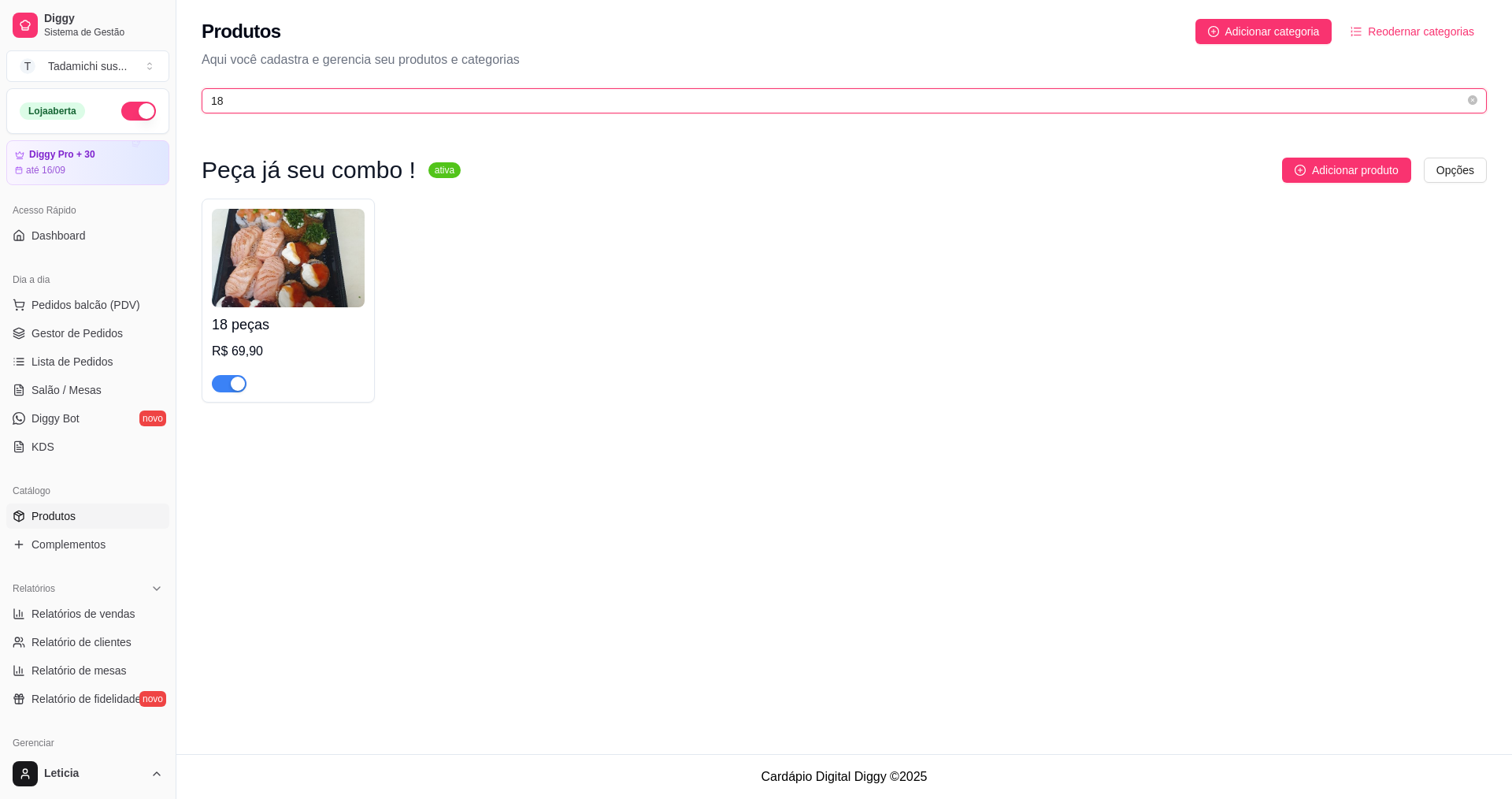
type input "18"
click at [294, 291] on img at bounding box center [289, 258] width 153 height 98
click at [42, 404] on ul "Pedidos balcão (PDV) Gestor de Pedidos Lista de Pedidos Salão / Mesas Diggy Bot…" at bounding box center [88, 375] width 163 height 167
click at [49, 396] on span "Salão / Mesas" at bounding box center [67, 390] width 70 height 16
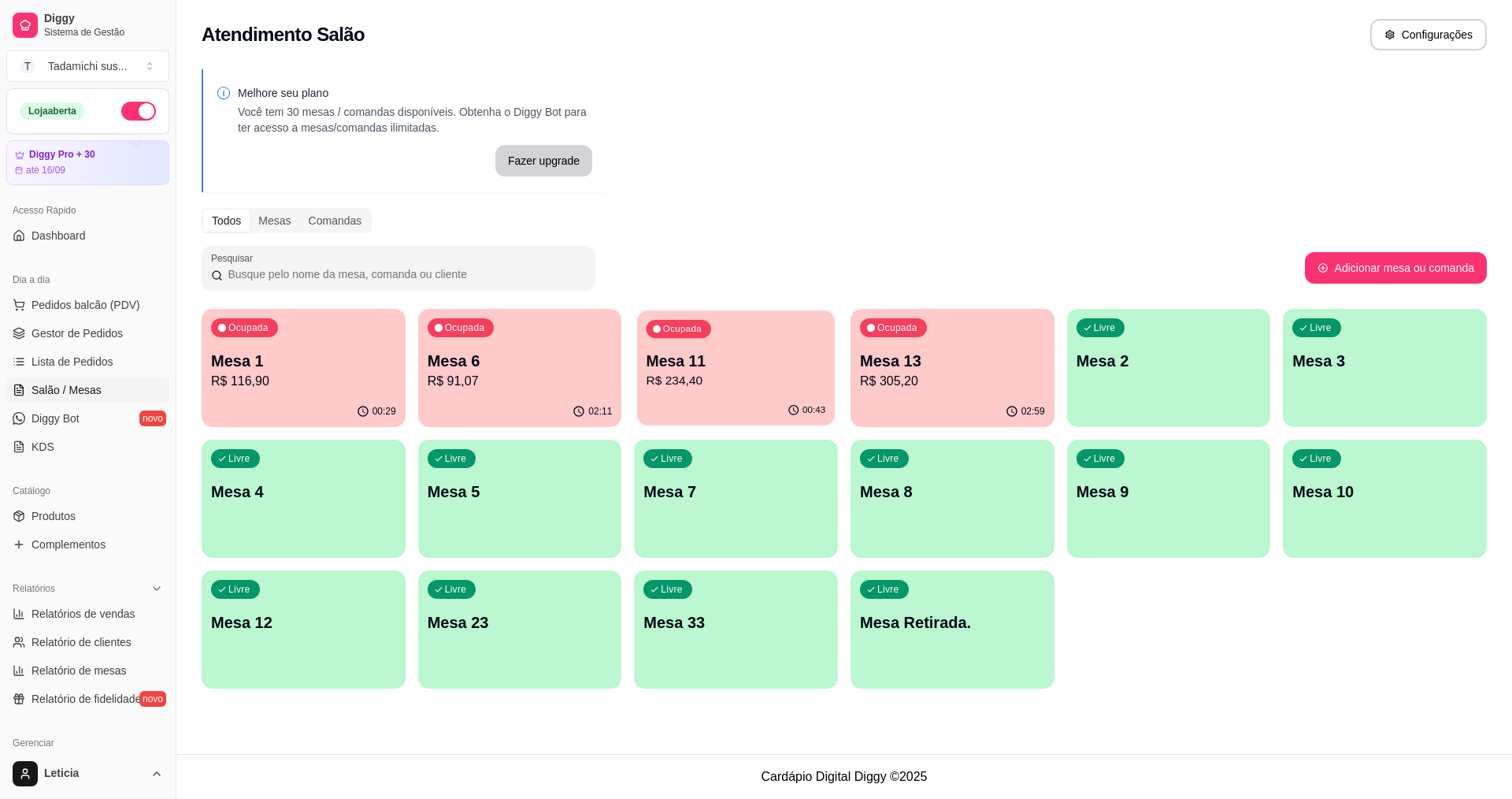
click at [742, 385] on p "R$ 234,40" at bounding box center [736, 381] width 180 height 18
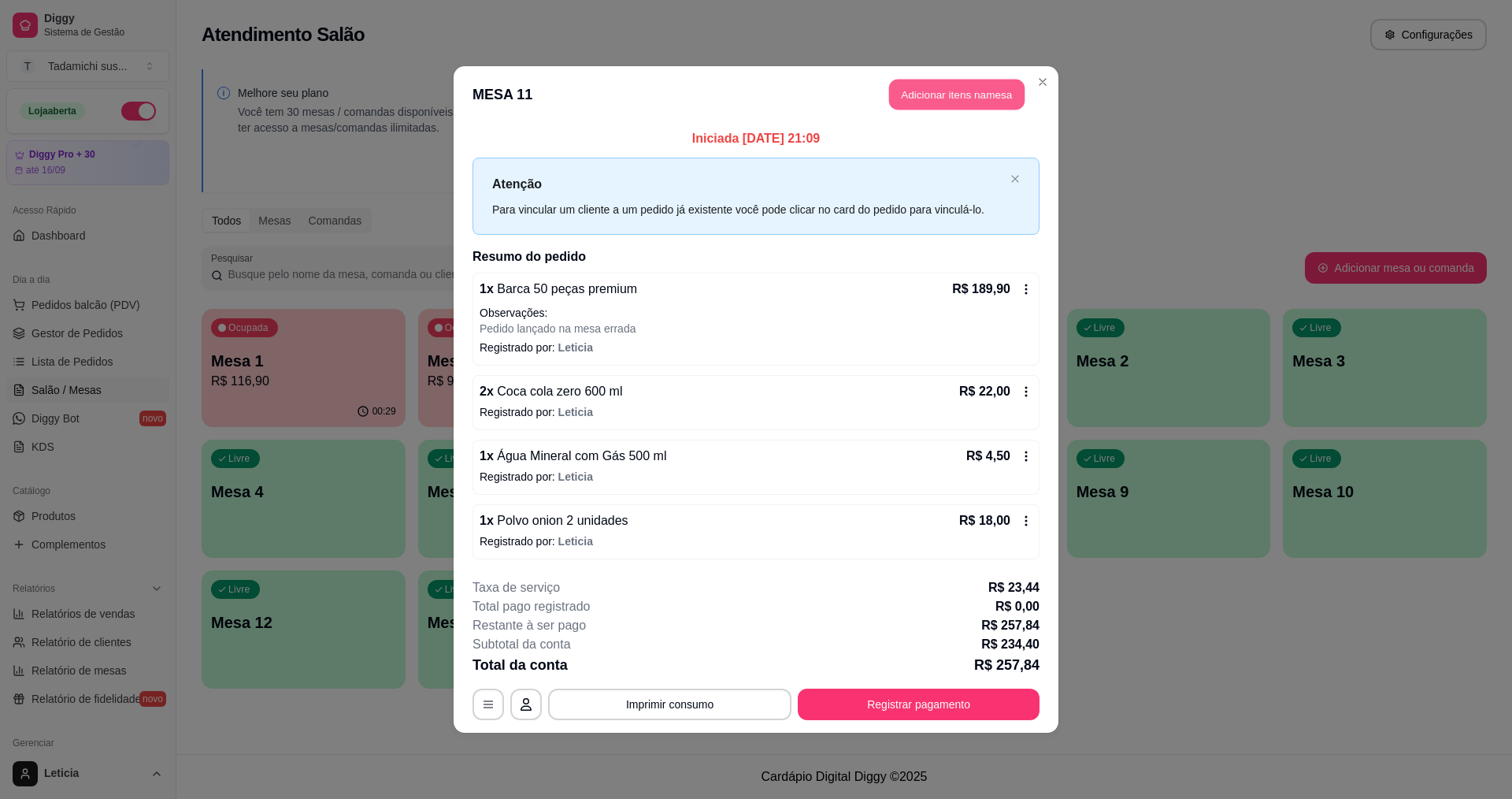
click at [949, 92] on button "Adicionar itens na mesa" at bounding box center [957, 95] width 136 height 31
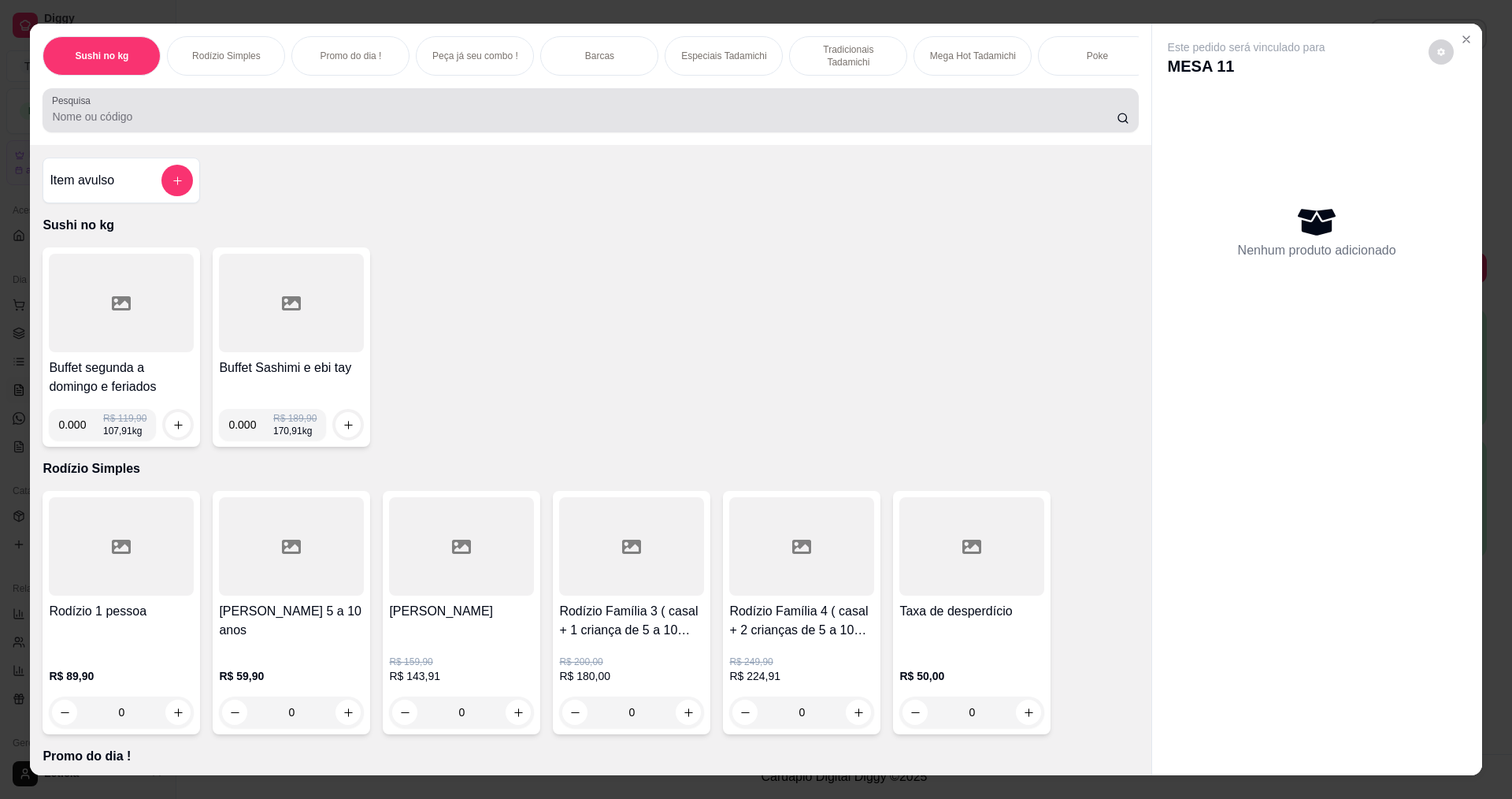
click at [730, 125] on input "Pesquisa" at bounding box center [583, 117] width 1064 height 16
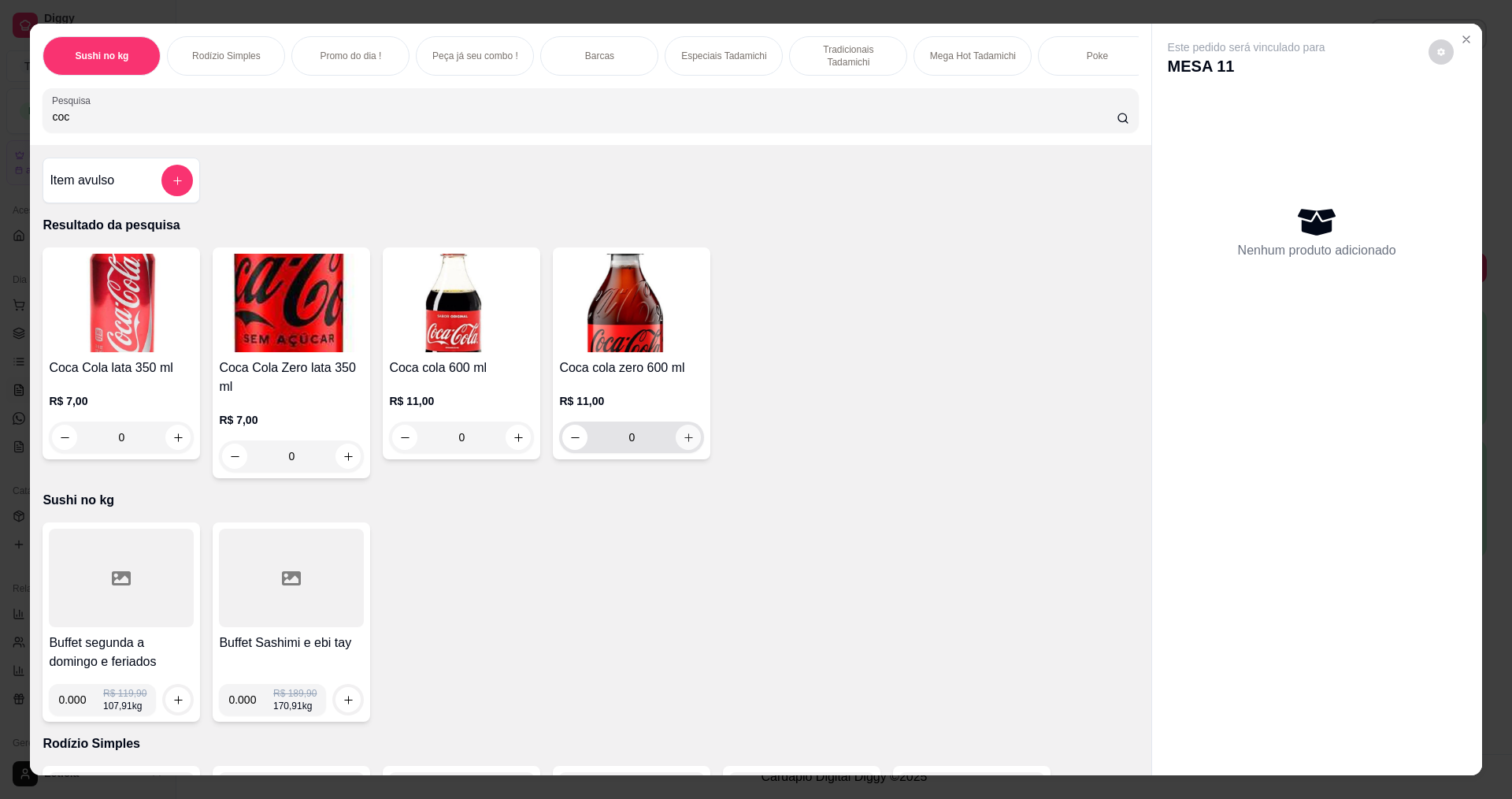
type input "coc"
click at [684, 444] on icon "increase-product-quantity" at bounding box center [689, 438] width 12 height 12
type input "1"
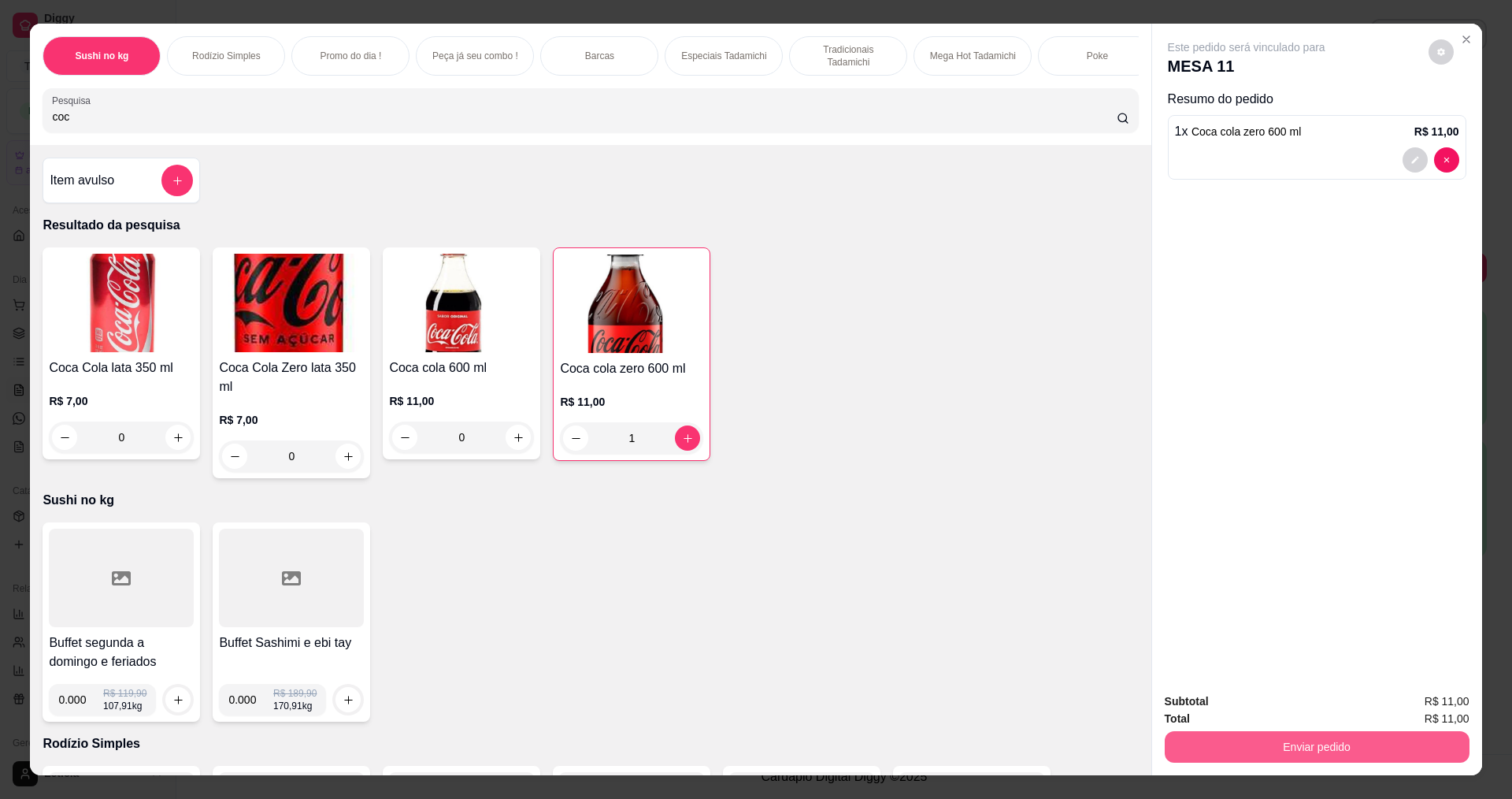
click at [1271, 737] on button "Enviar pedido" at bounding box center [1317, 747] width 305 height 32
click at [1266, 703] on button "Não registrar e enviar pedido" at bounding box center [1264, 707] width 159 height 29
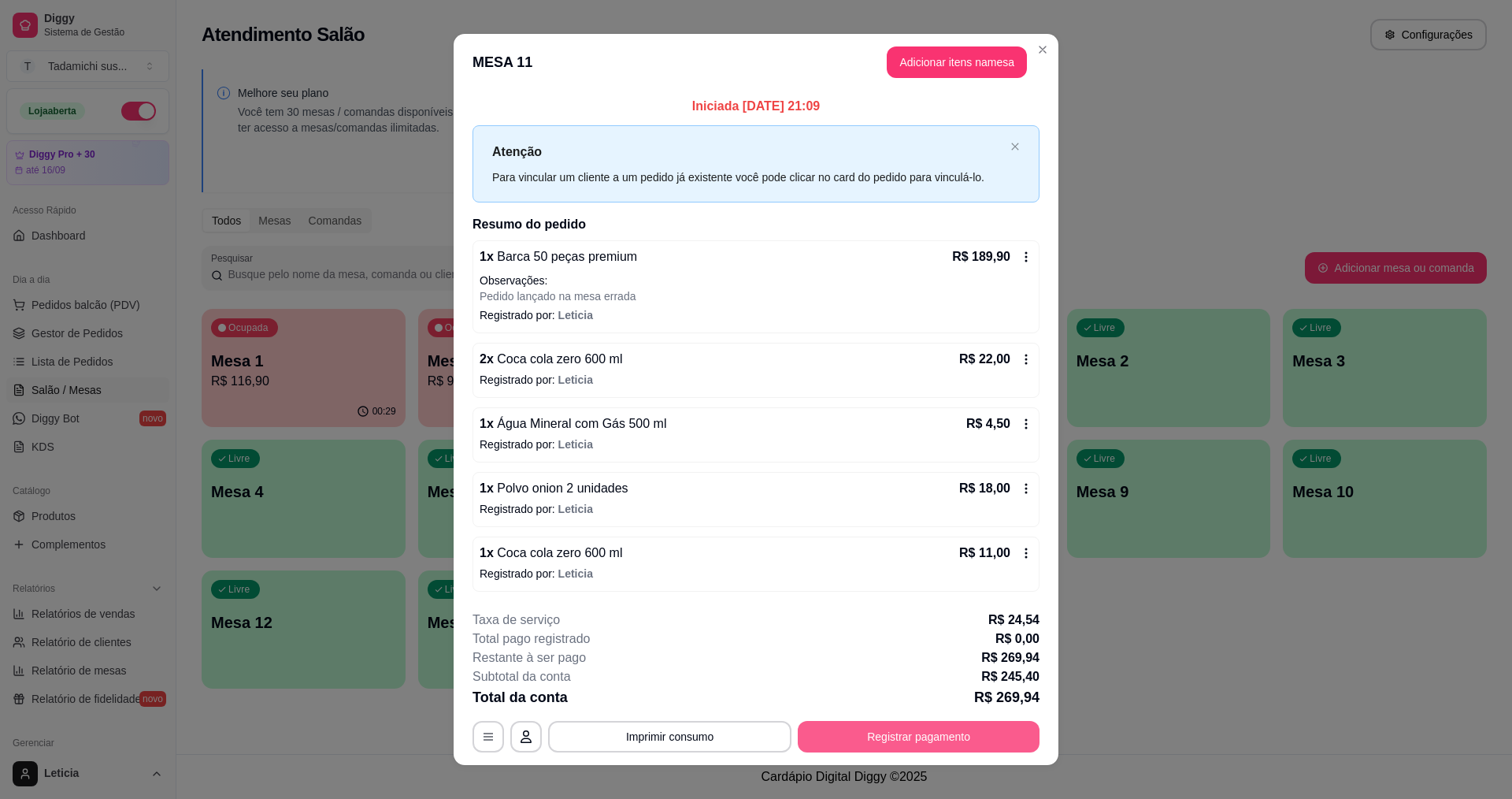
click at [925, 731] on button "Registrar pagamento" at bounding box center [919, 737] width 242 height 32
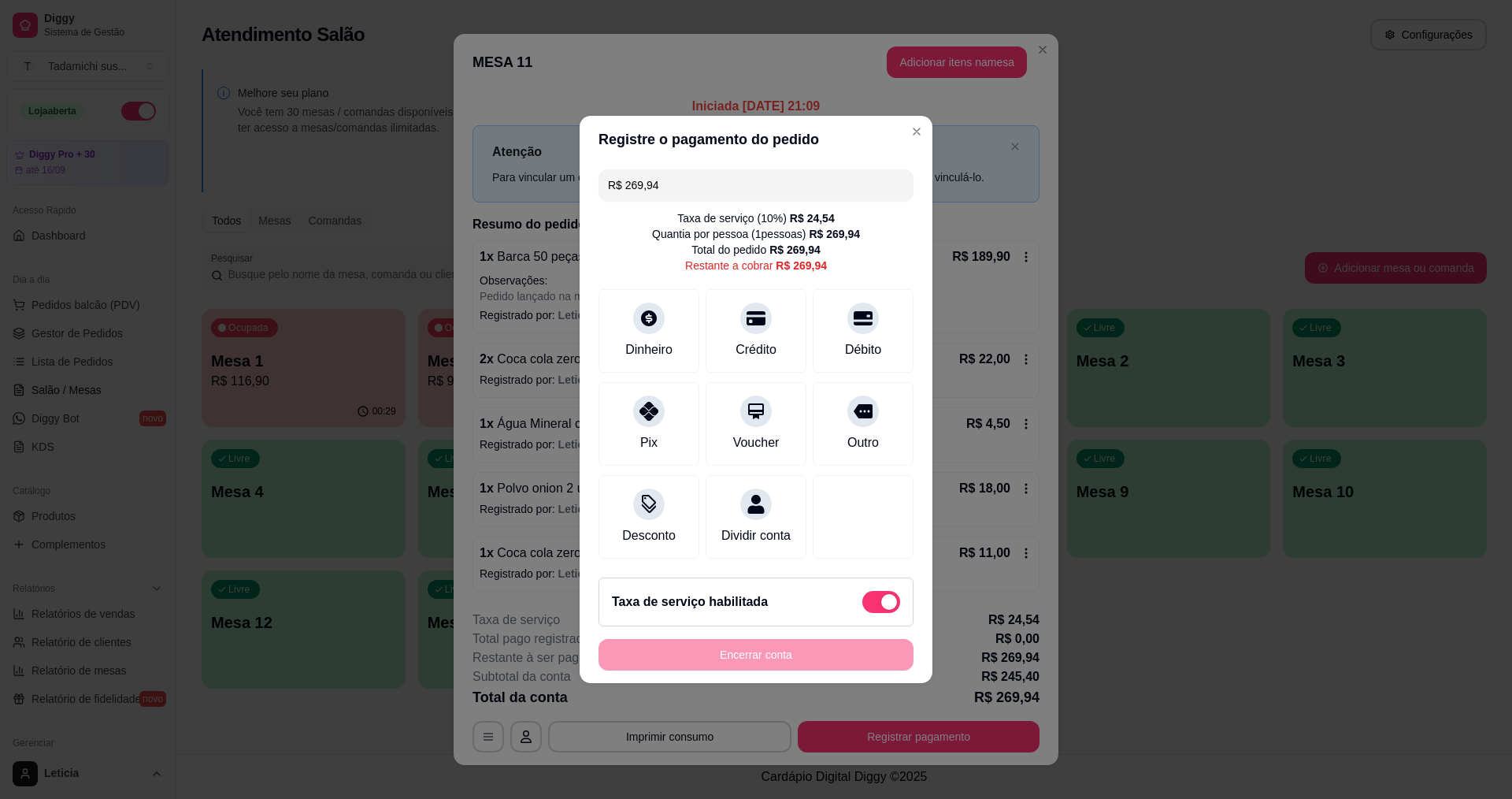
click at [862, 611] on span at bounding box center [880, 602] width 37 height 22
click at [861, 611] on input "checkbox" at bounding box center [866, 610] width 10 height 10
checkbox input "true"
type input "R$ 245,40"
checkbox input "false"
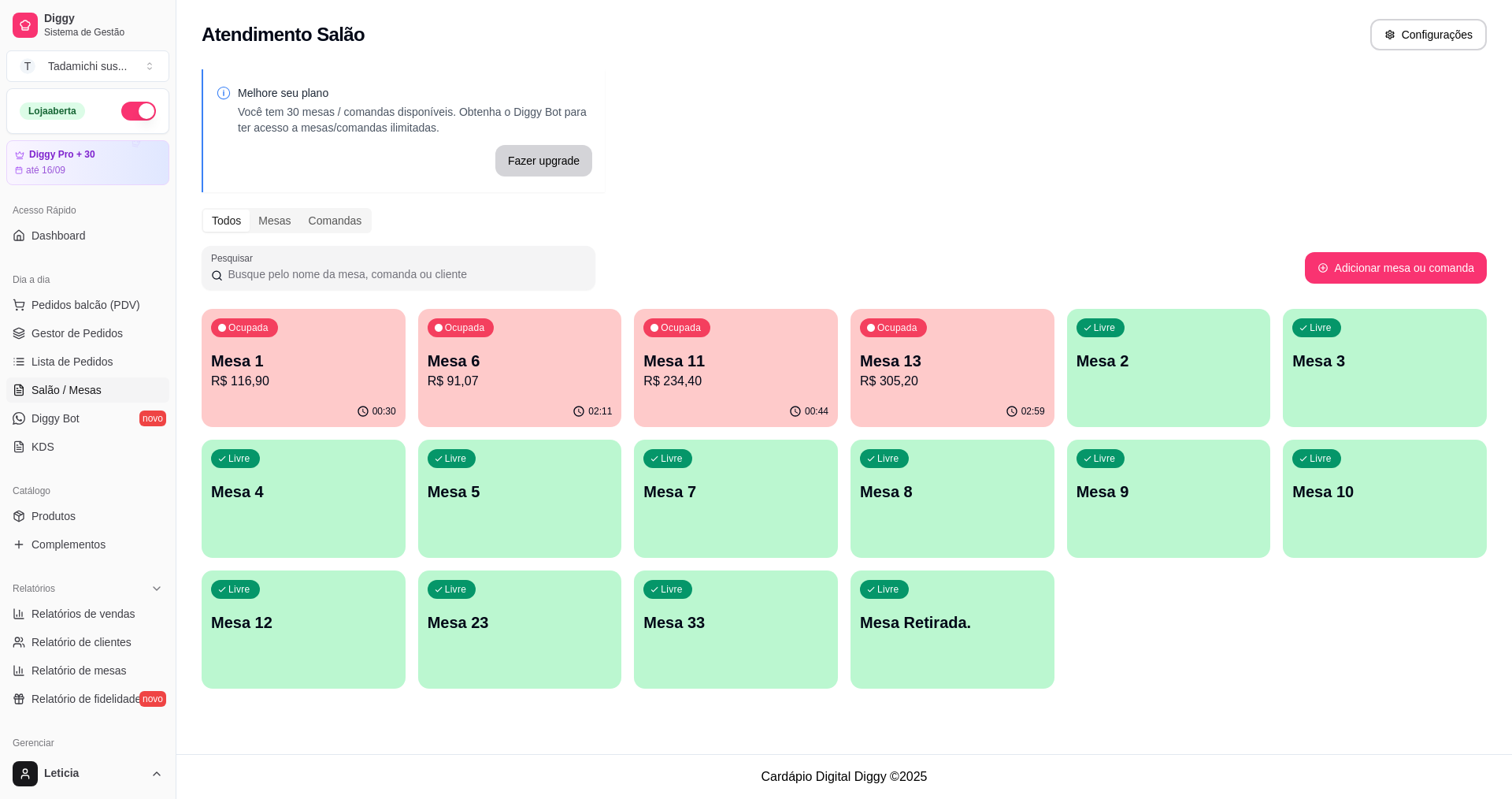
click at [330, 377] on p "R$ 116,90" at bounding box center [304, 381] width 185 height 19
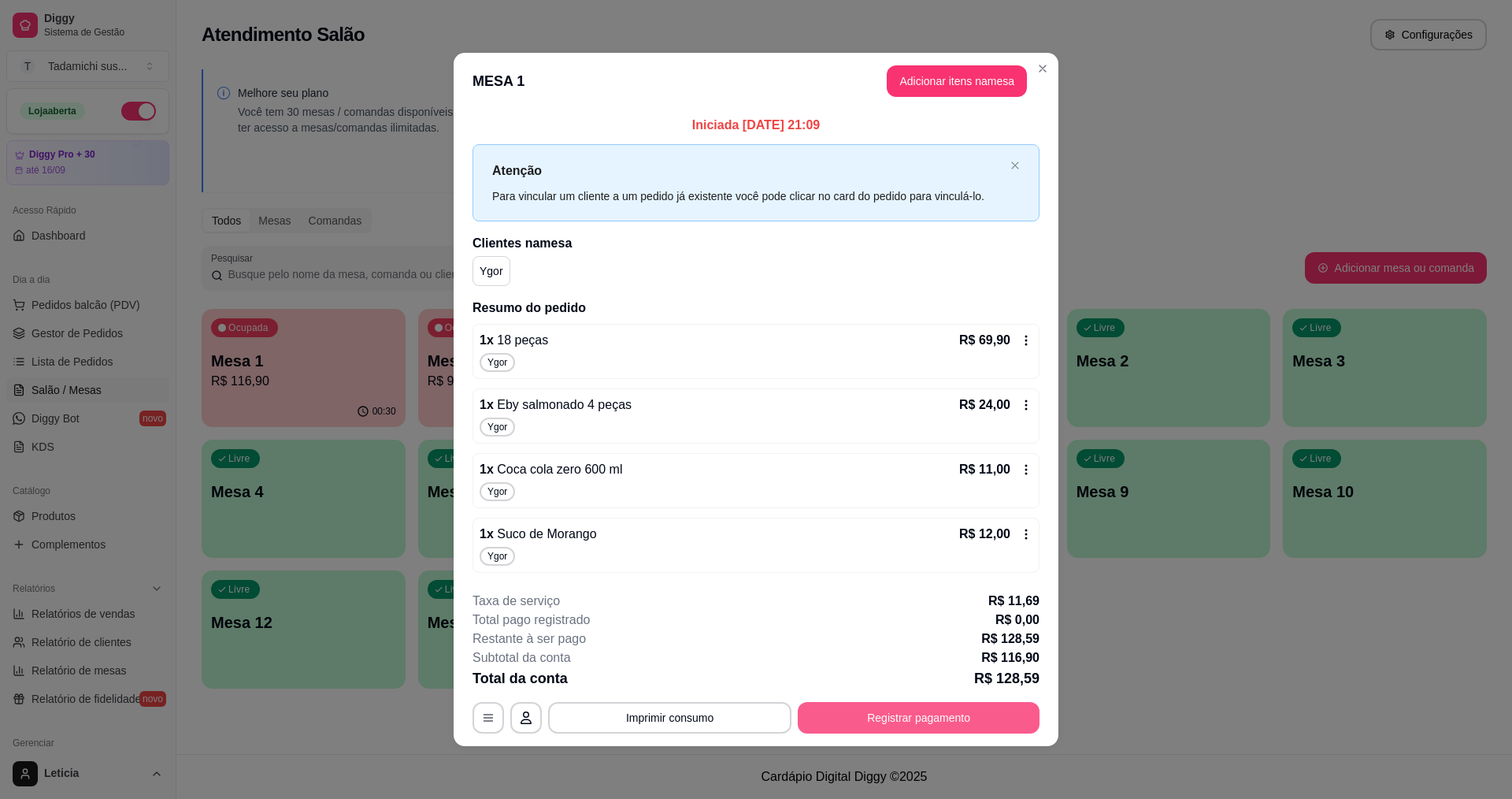
click at [935, 718] on button "Registrar pagamento" at bounding box center [919, 717] width 242 height 32
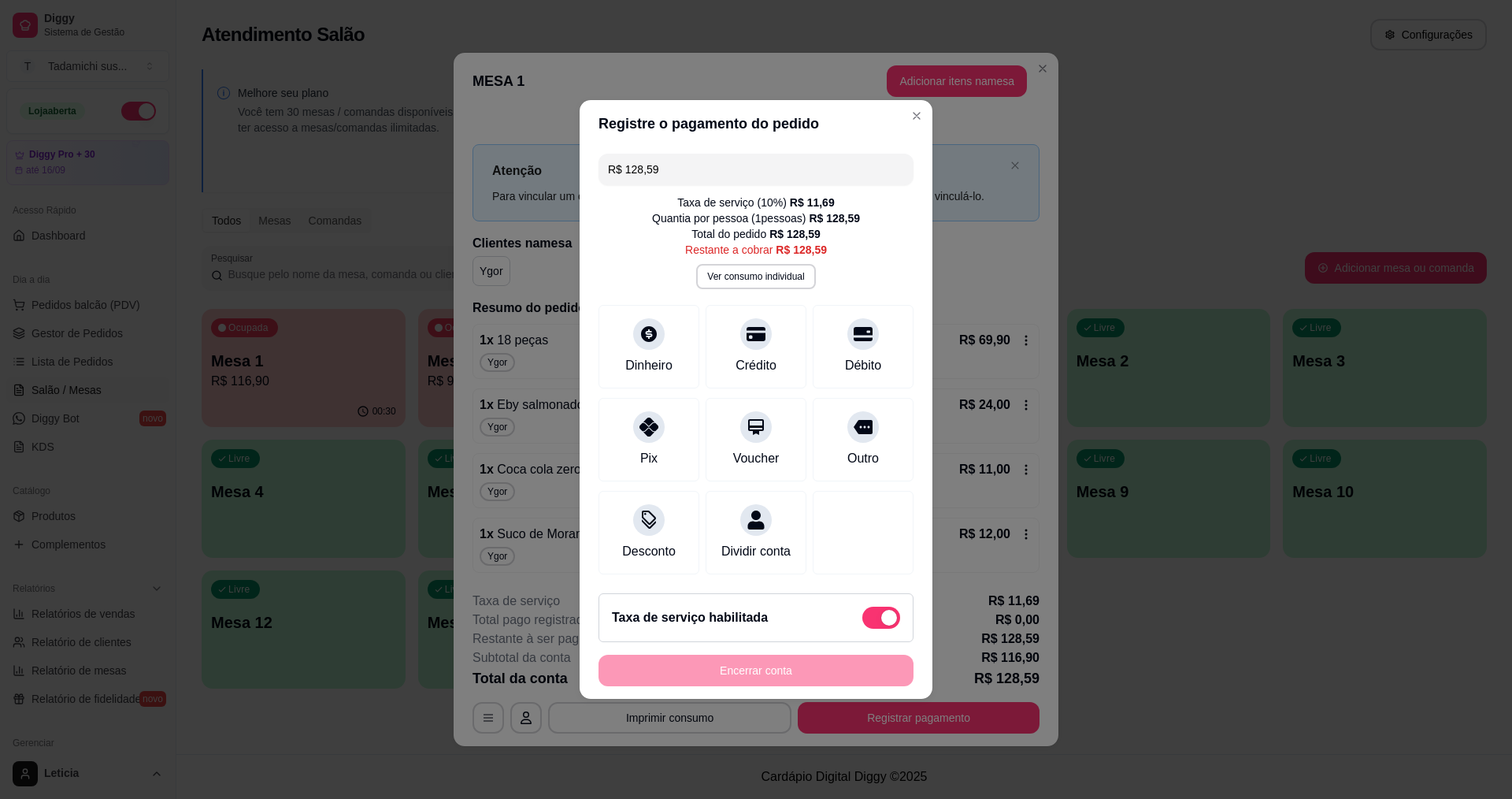
click at [862, 623] on span at bounding box center [880, 618] width 37 height 22
click at [861, 623] on input "checkbox" at bounding box center [866, 626] width 10 height 10
checkbox input "true"
type input "R$ 116,90"
checkbox input "false"
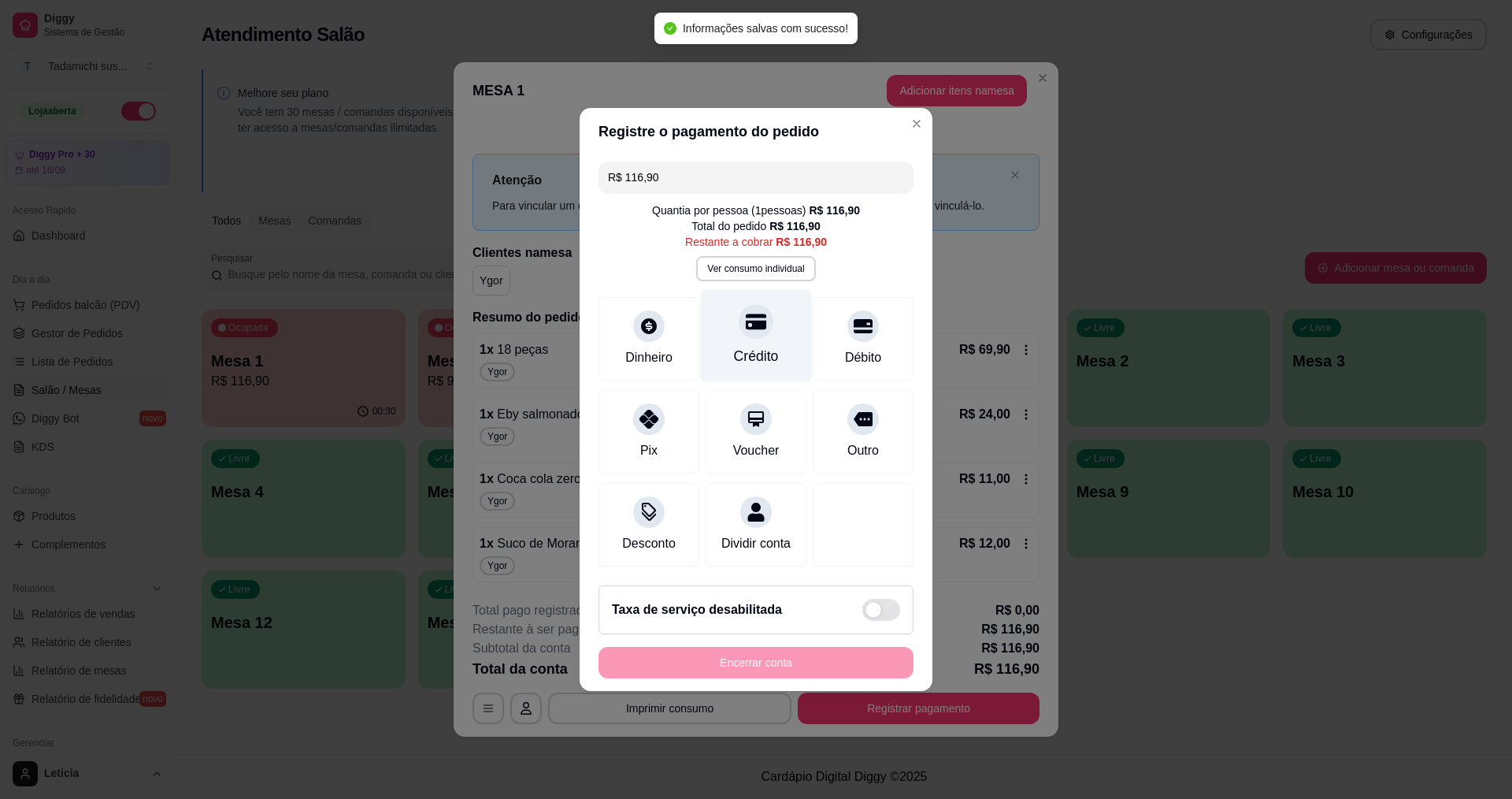
click at [764, 345] on div "Crédito" at bounding box center [756, 355] width 45 height 21
type input "R$ 0,00"
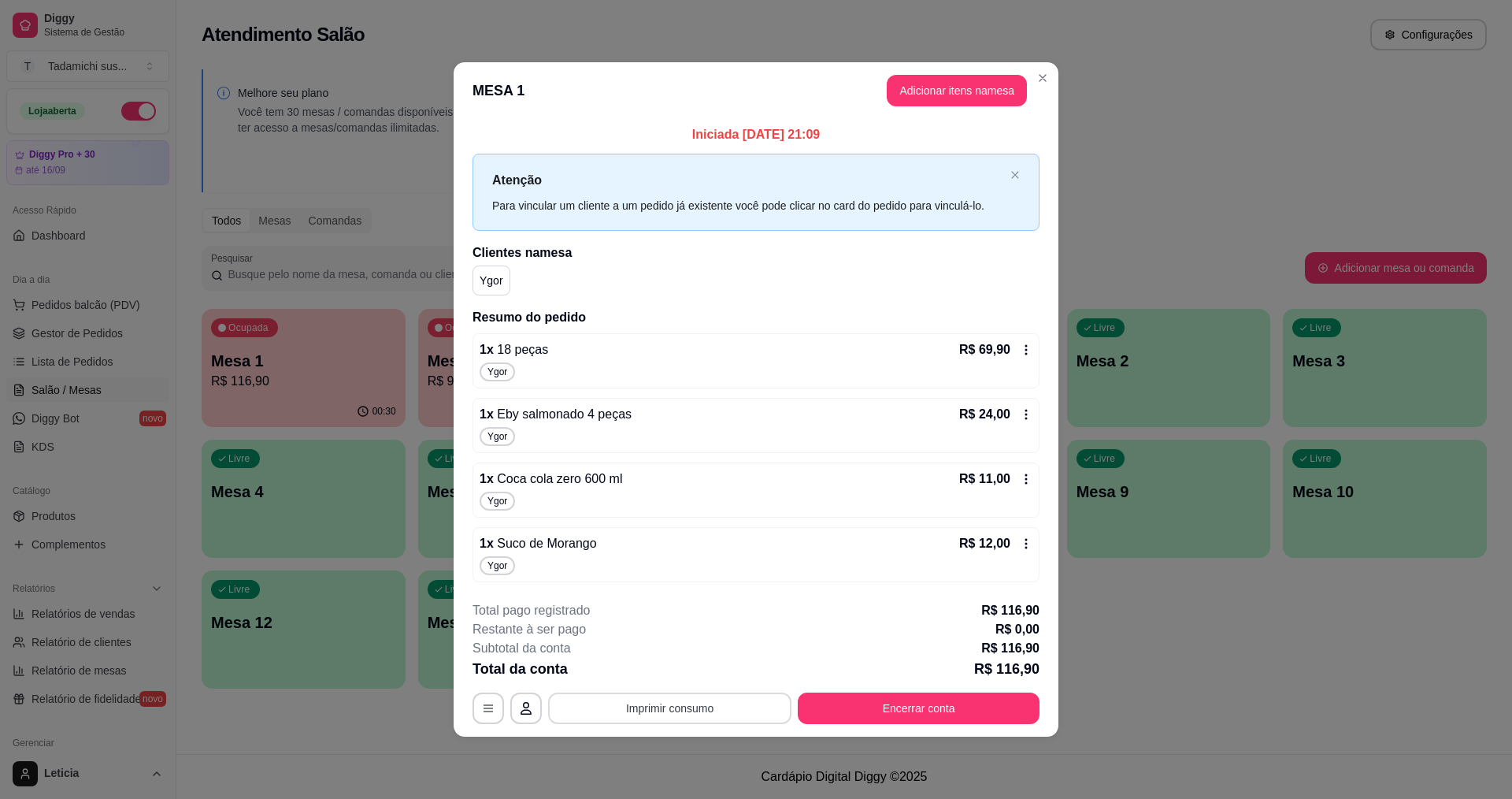
click at [723, 708] on button "Imprimir consumo" at bounding box center [670, 708] width 243 height 32
click at [697, 669] on button "IMPRESSORA HAYOM" at bounding box center [673, 674] width 97 height 21
click at [980, 707] on button "Encerrar conta" at bounding box center [919, 707] width 235 height 31
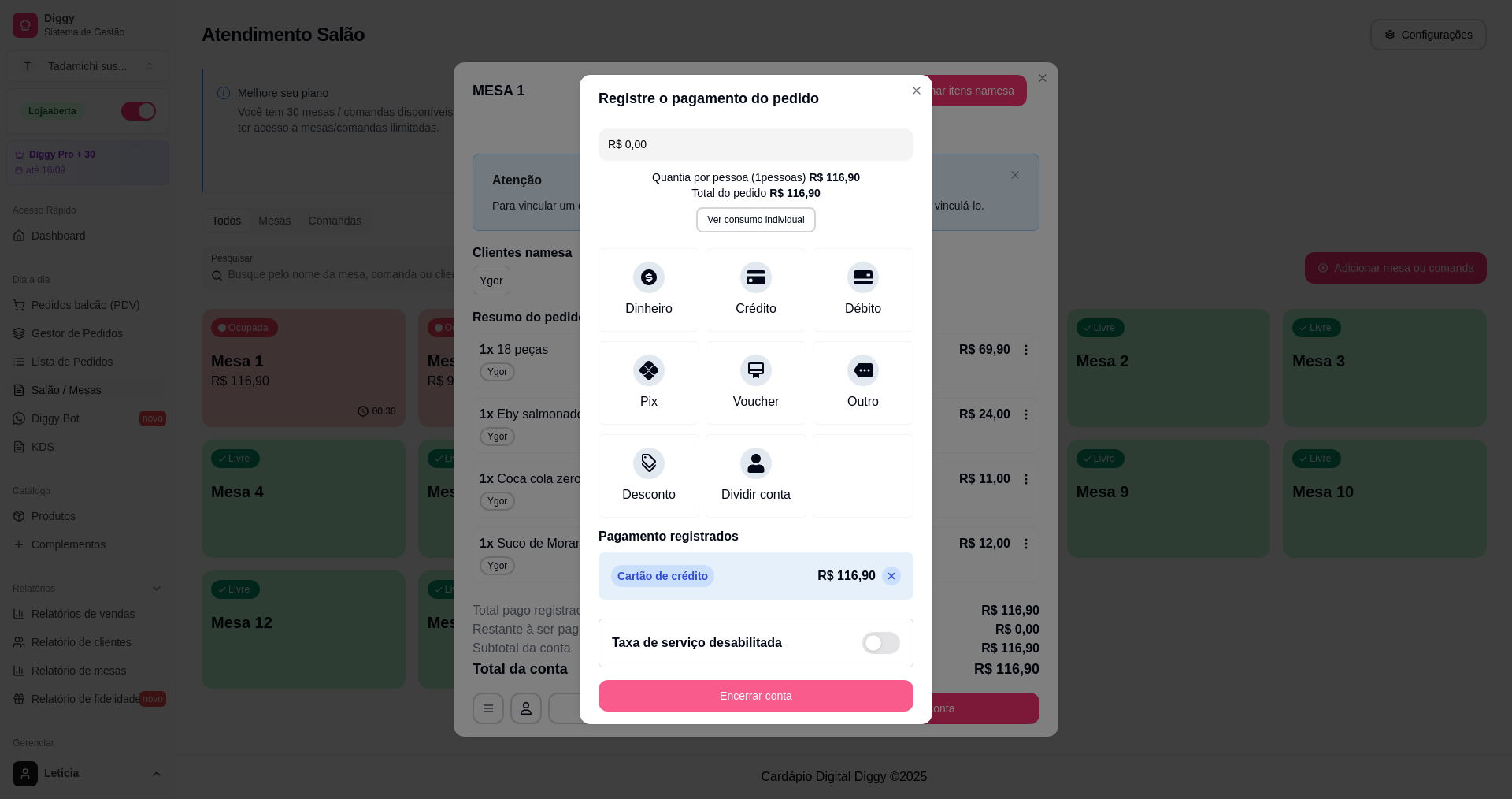
click at [790, 704] on button "Encerrar conta" at bounding box center [756, 696] width 315 height 32
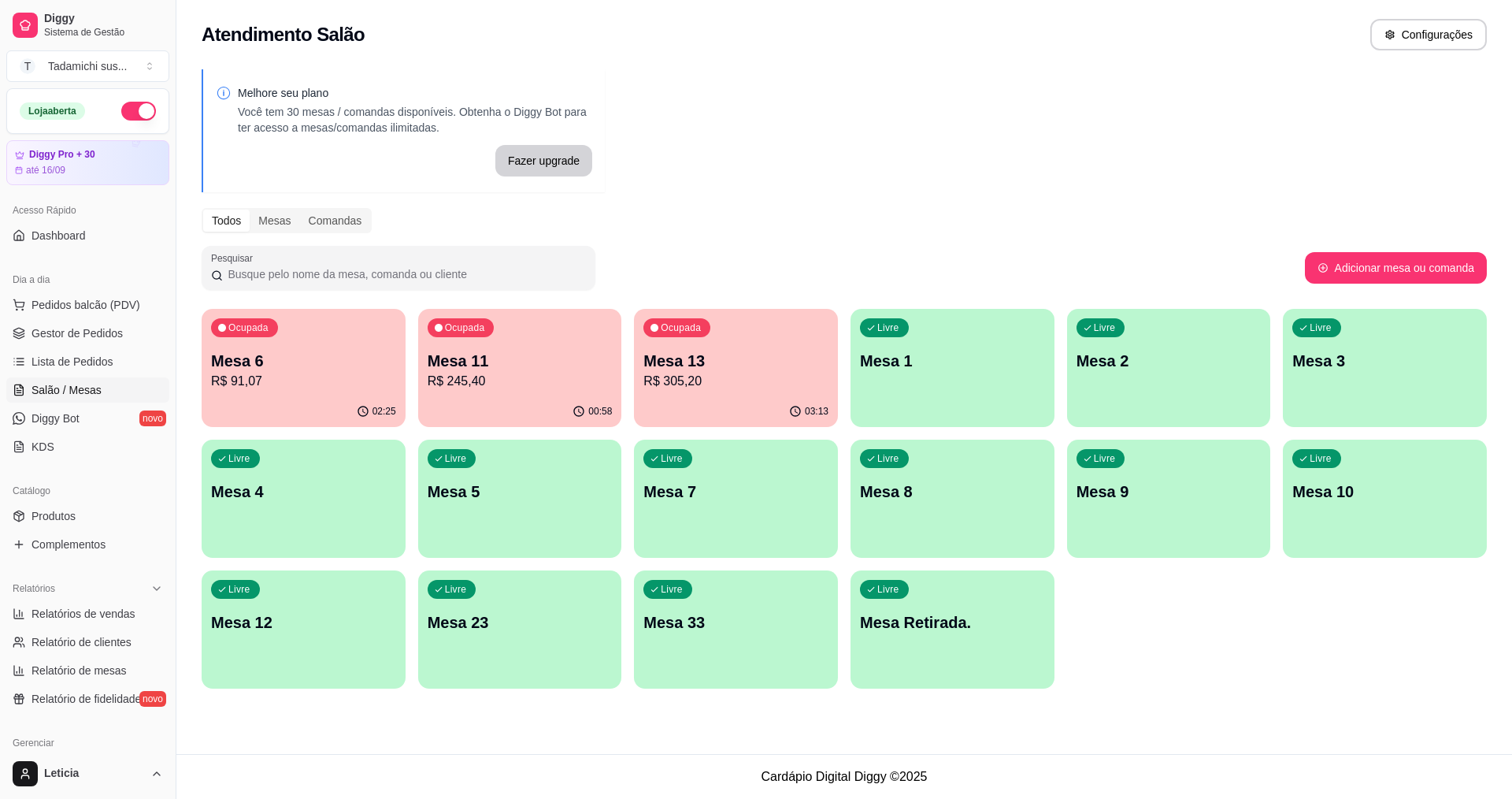
click at [320, 400] on div "02:25" at bounding box center [303, 411] width 204 height 31
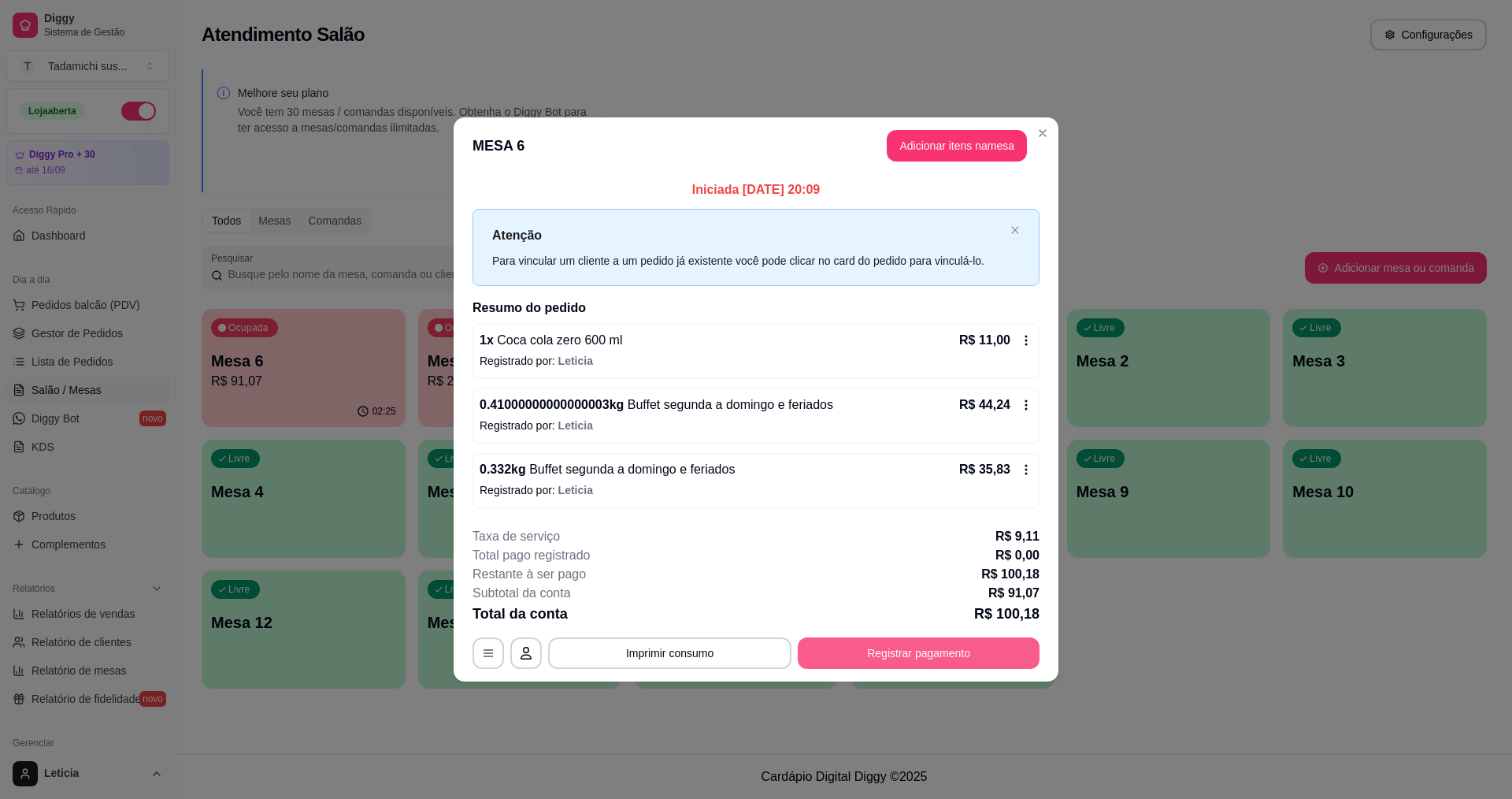
click at [933, 651] on button "Registrar pagamento" at bounding box center [919, 653] width 242 height 32
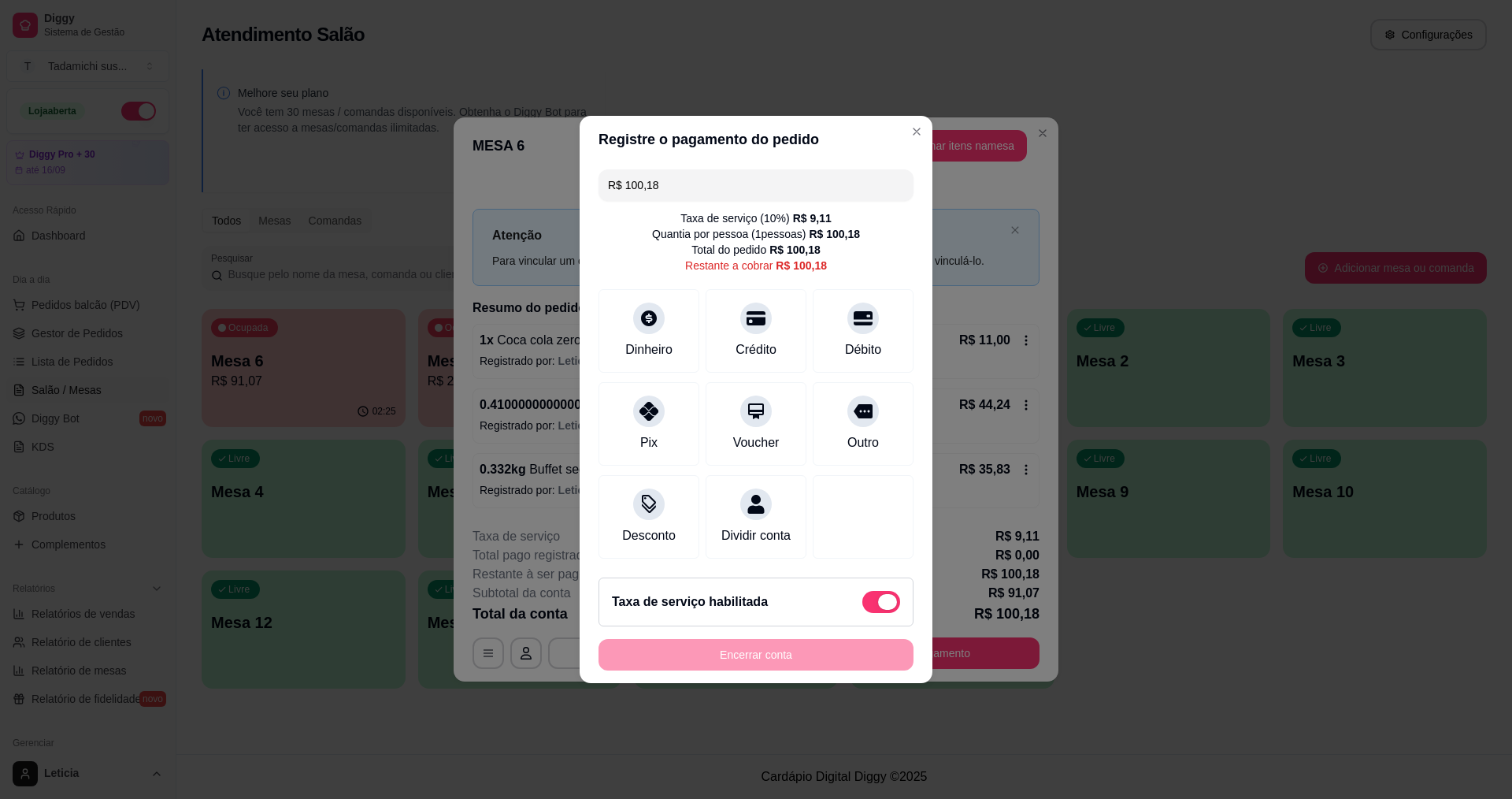
click at [862, 608] on span at bounding box center [880, 602] width 37 height 22
click at [862, 608] on input "checkbox" at bounding box center [866, 610] width 10 height 10
checkbox input "true"
type input "R$ 91,07"
checkbox input "false"
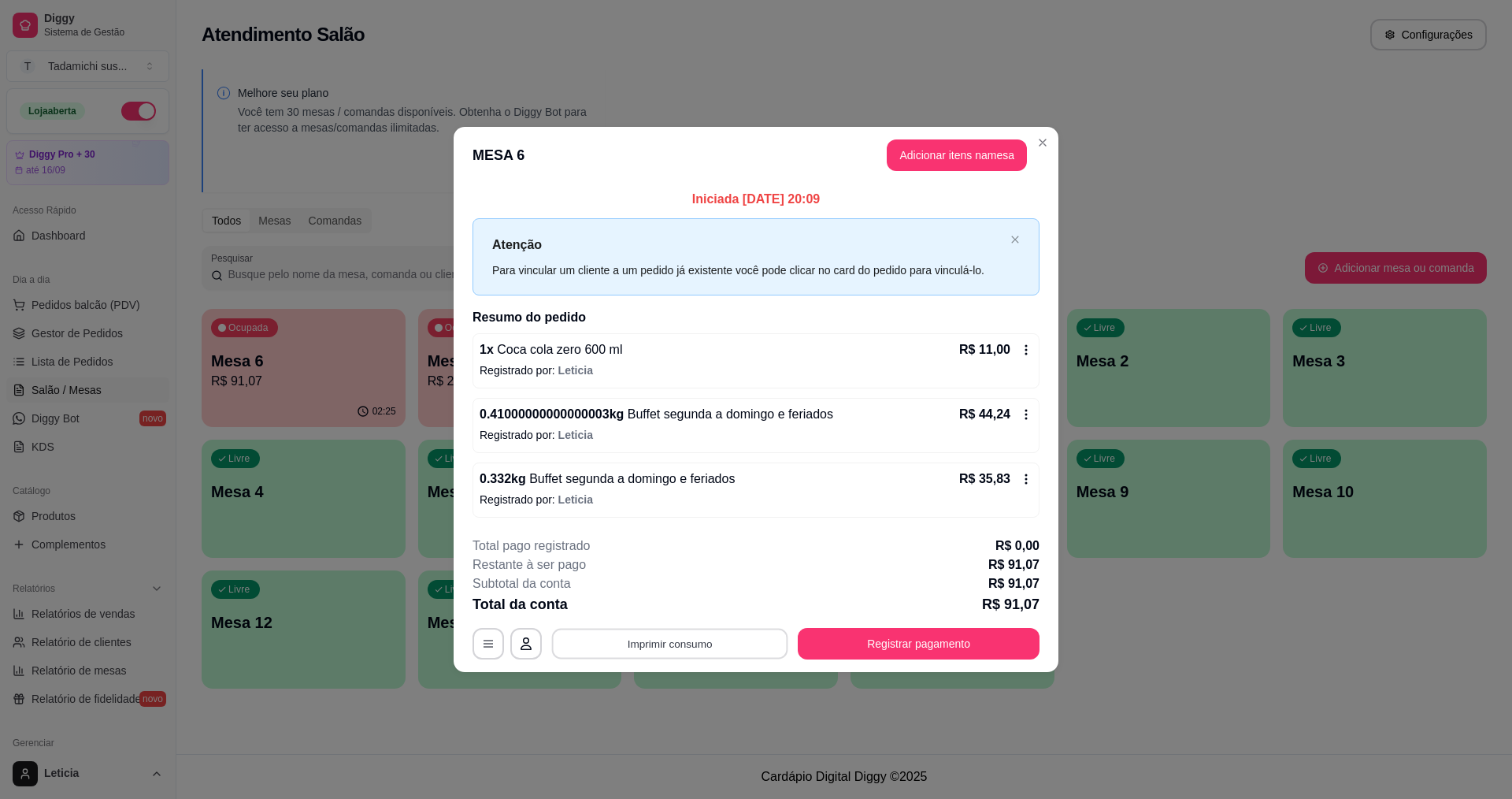
click at [655, 644] on button "Imprimir consumo" at bounding box center [670, 643] width 236 height 31
click at [696, 608] on button "IMPRESSORA HAYOM" at bounding box center [674, 607] width 121 height 25
click at [925, 643] on button "Registrar pagamento" at bounding box center [919, 643] width 242 height 32
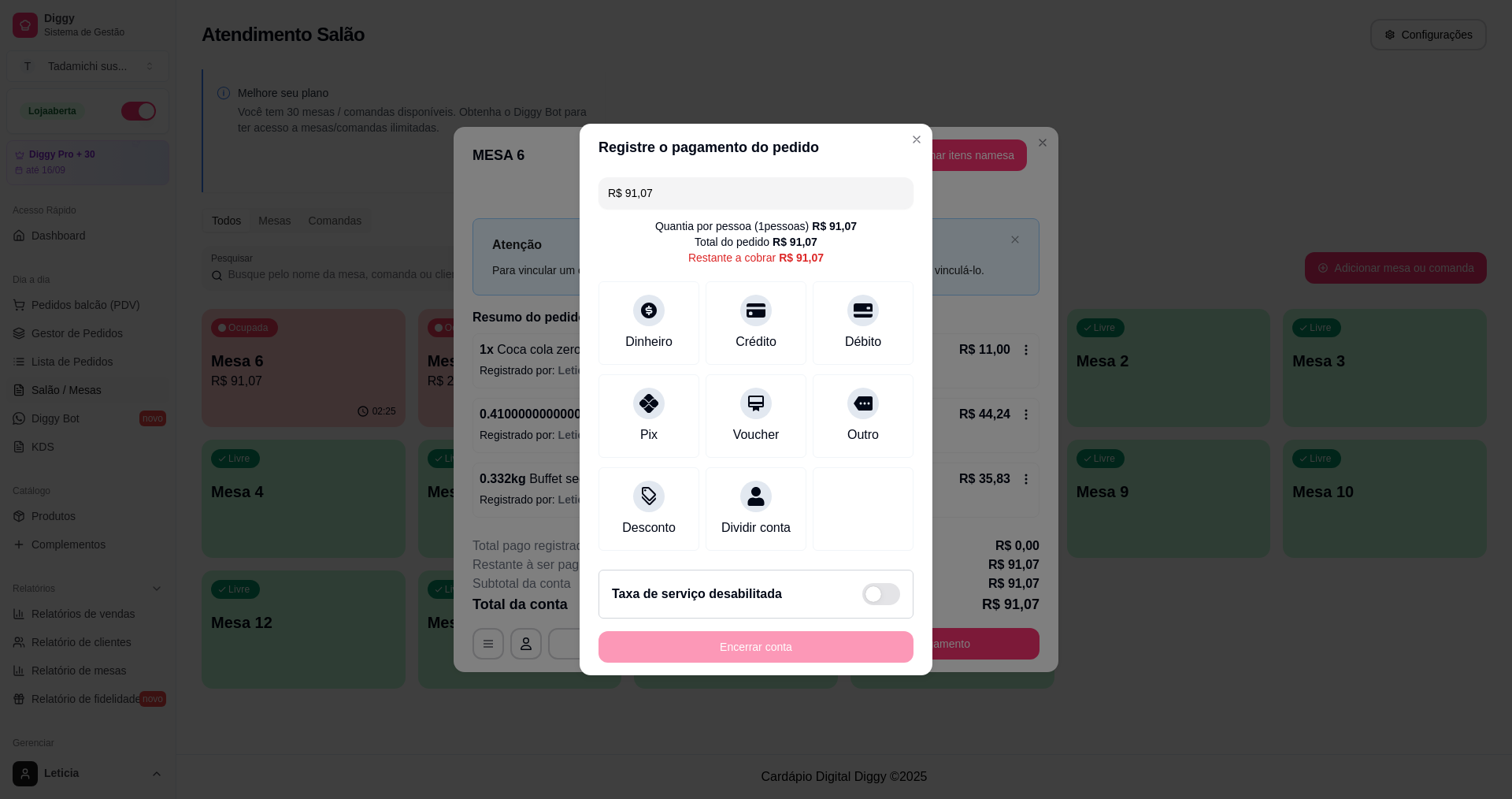
click at [661, 184] on input "R$ 91,07" at bounding box center [756, 193] width 296 height 32
click at [652, 407] on div "Pix" at bounding box center [649, 413] width 111 height 92
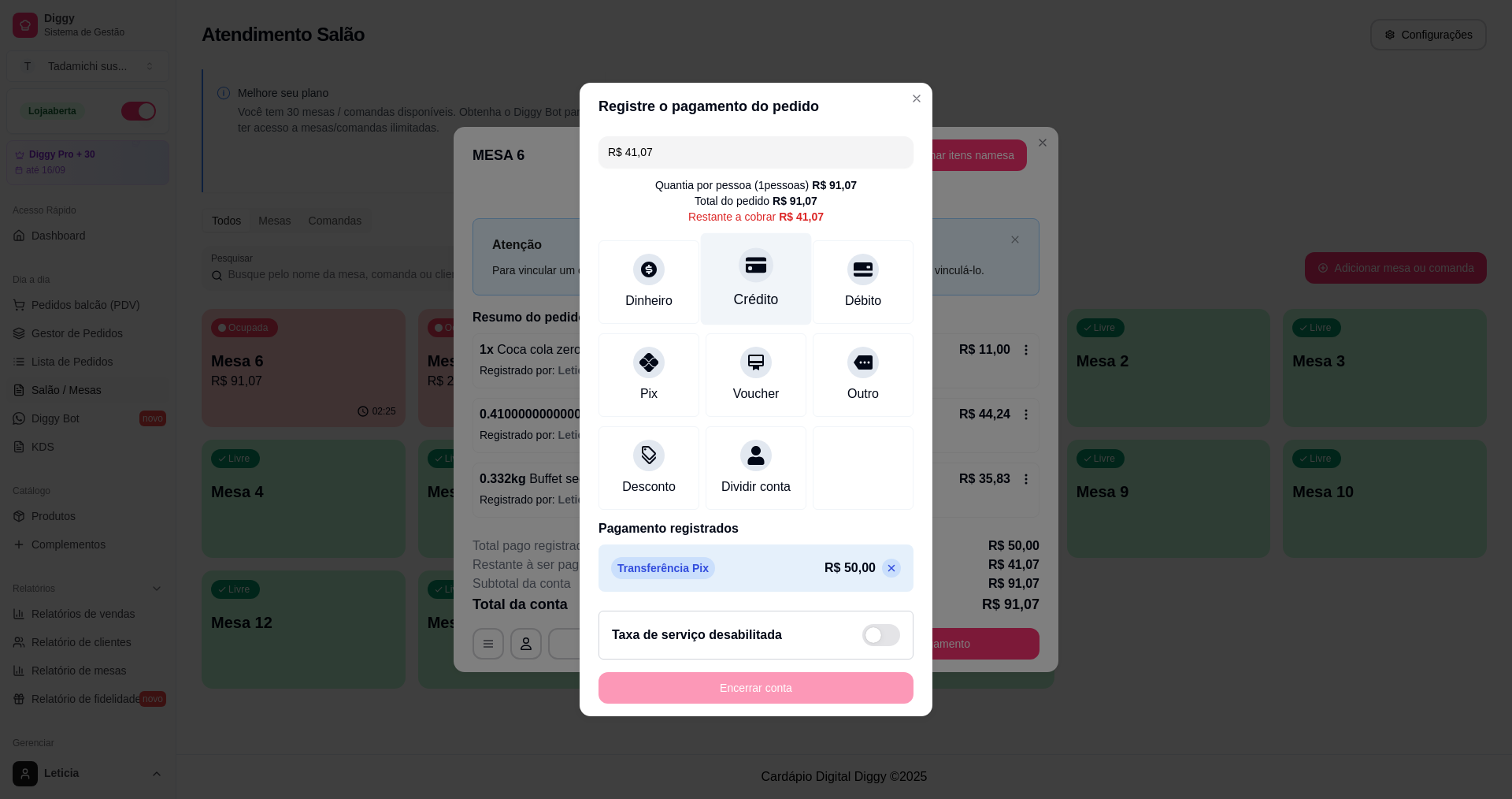
click at [766, 275] on div "Crédito" at bounding box center [756, 279] width 111 height 92
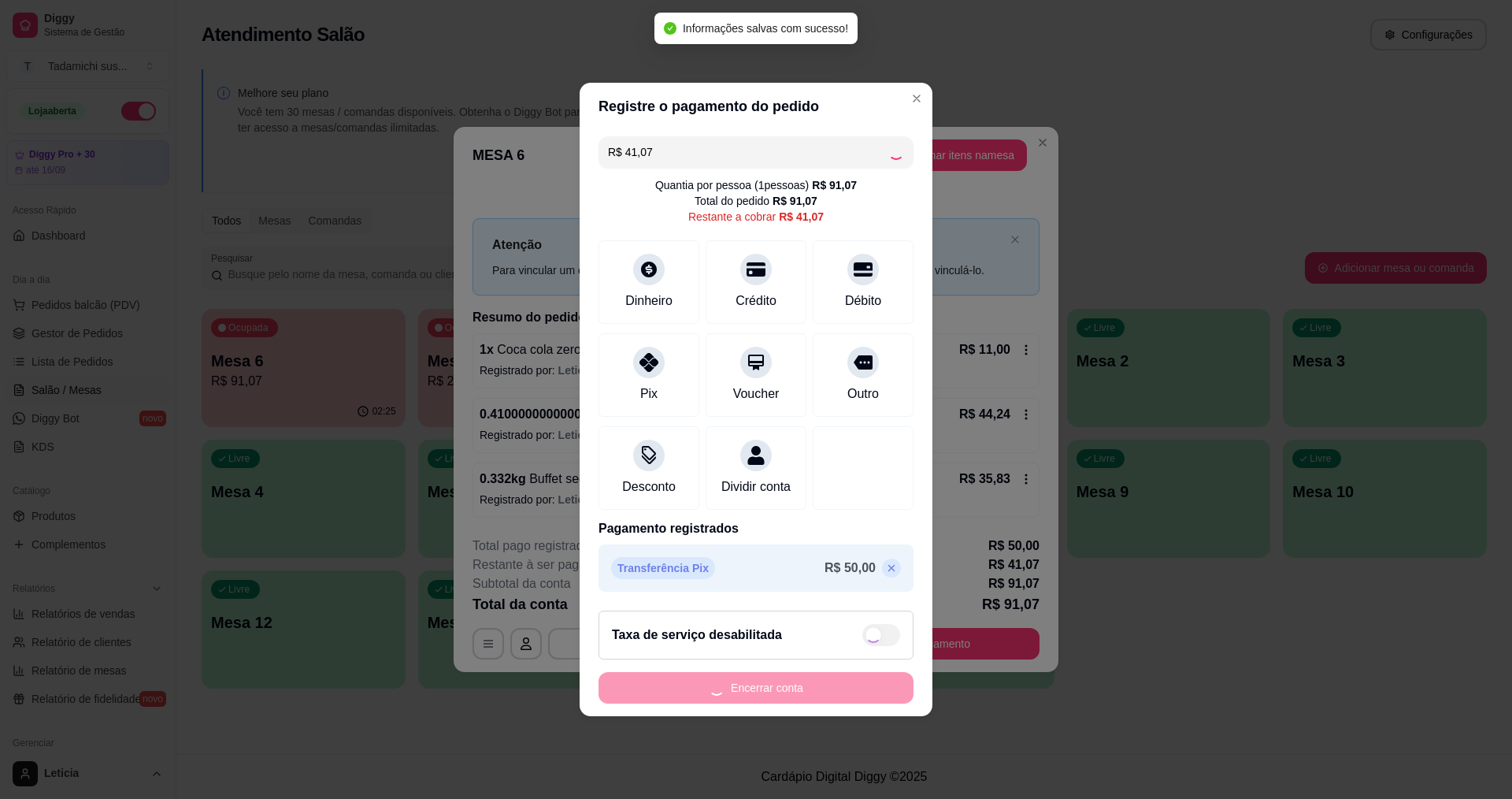
type input "R$ 0,00"
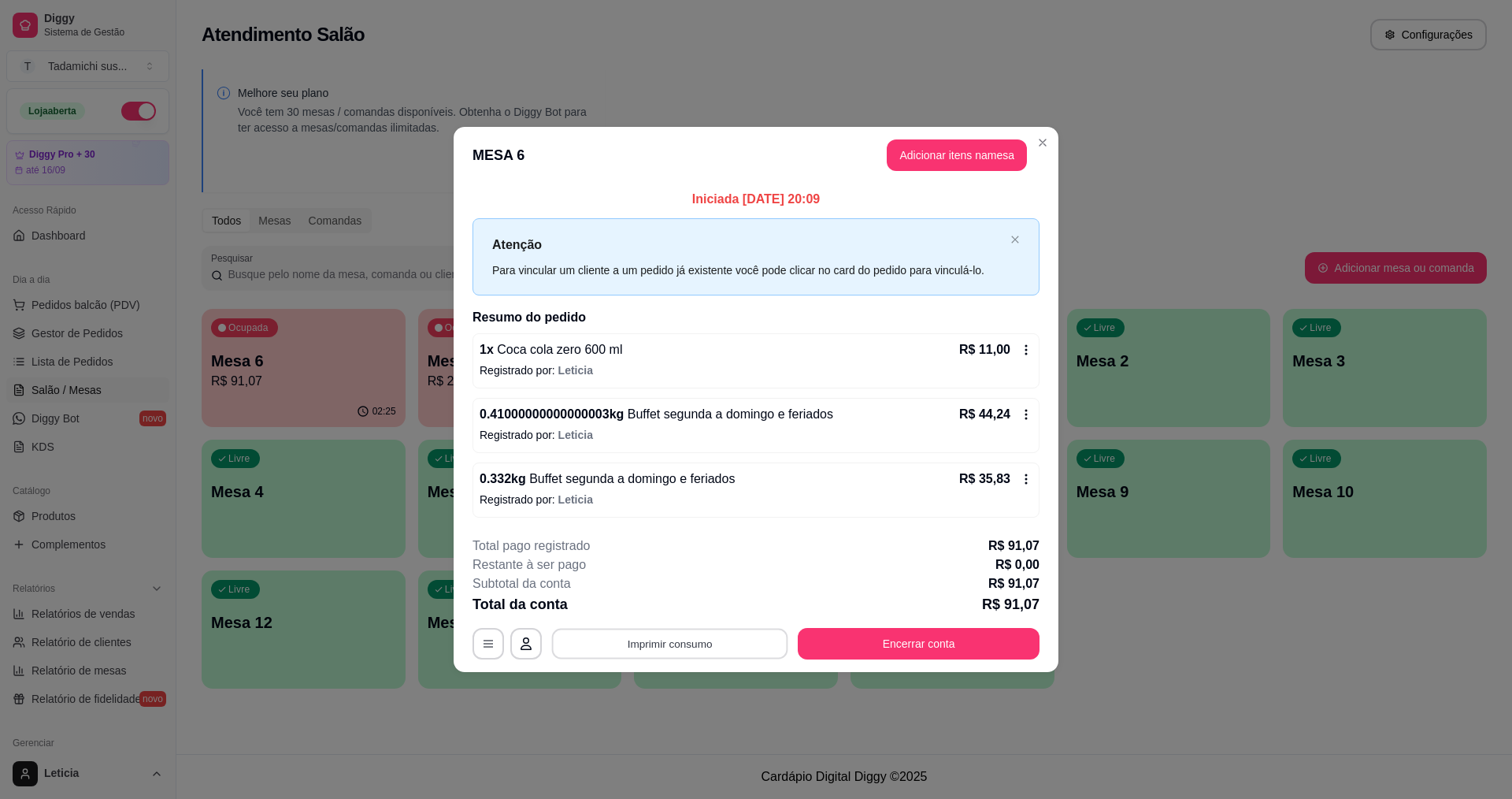
click at [732, 646] on button "Imprimir consumo" at bounding box center [670, 643] width 236 height 31
click at [713, 605] on button "IMPRESSORA HAYOM" at bounding box center [674, 607] width 121 height 25
click at [863, 648] on button "Encerrar conta" at bounding box center [919, 643] width 235 height 31
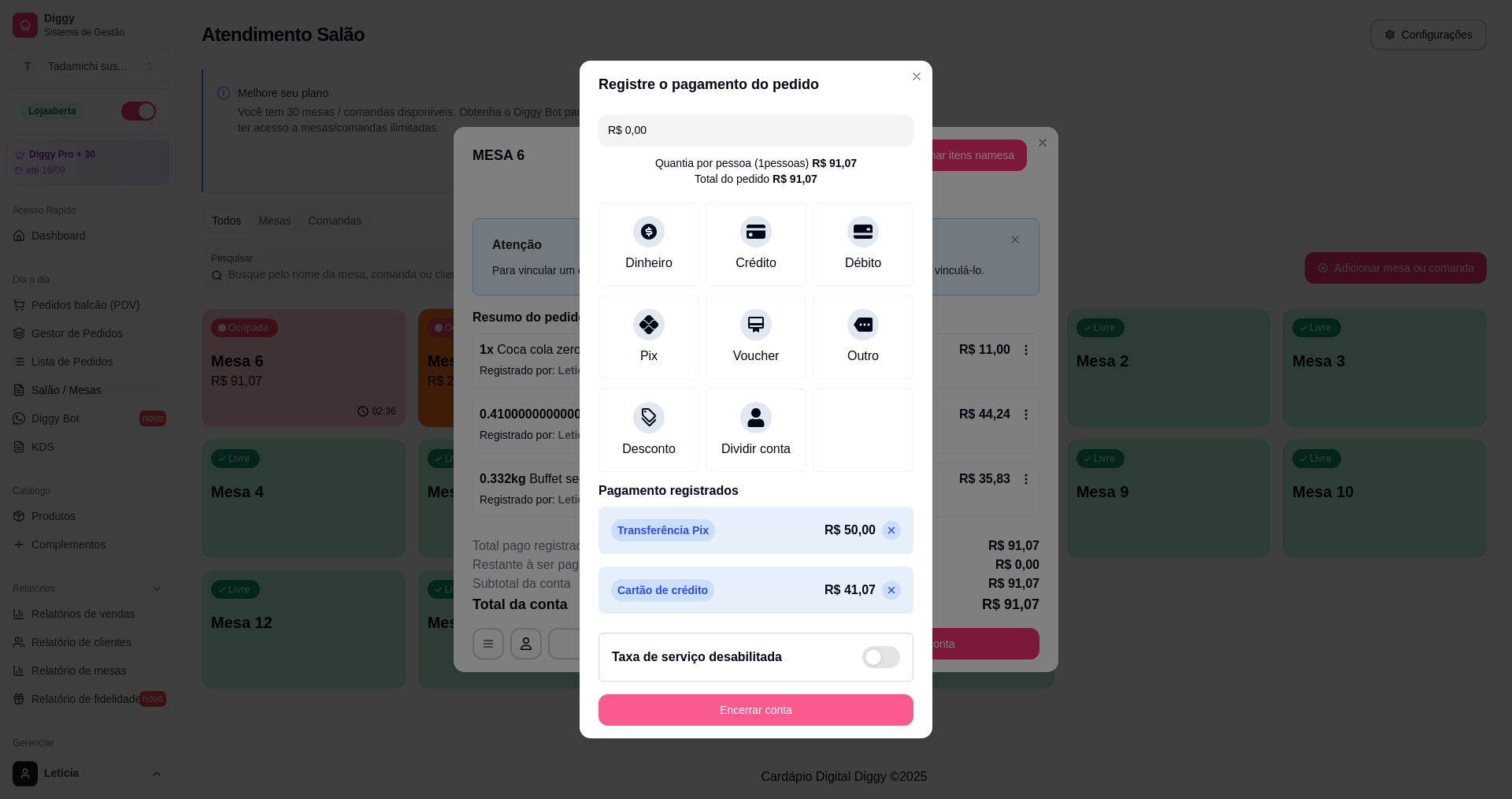
click at [772, 711] on button "Encerrar conta" at bounding box center [756, 710] width 315 height 32
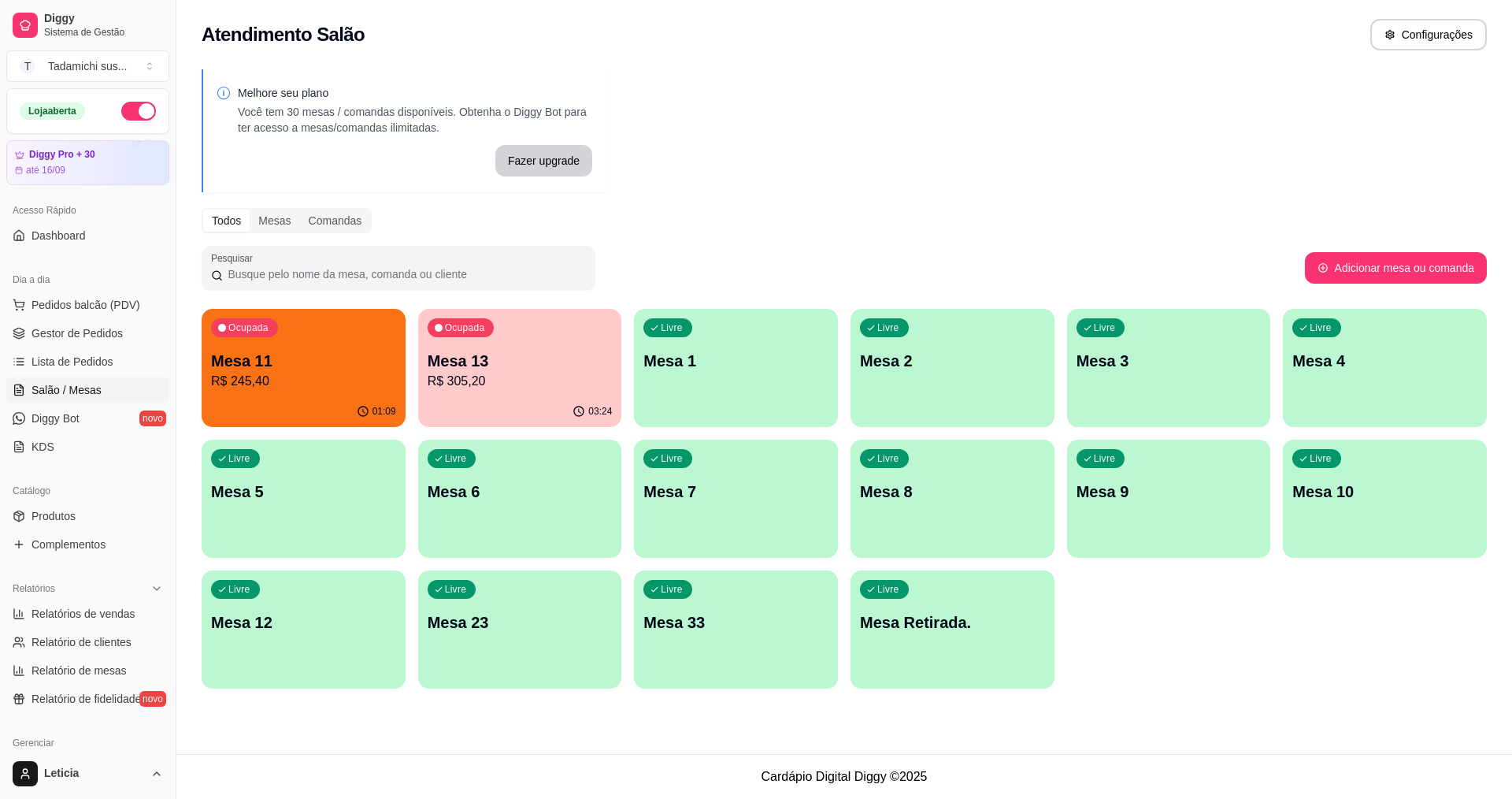
click at [964, 635] on div "Livre Mesa Retirada." at bounding box center [952, 619] width 204 height 99
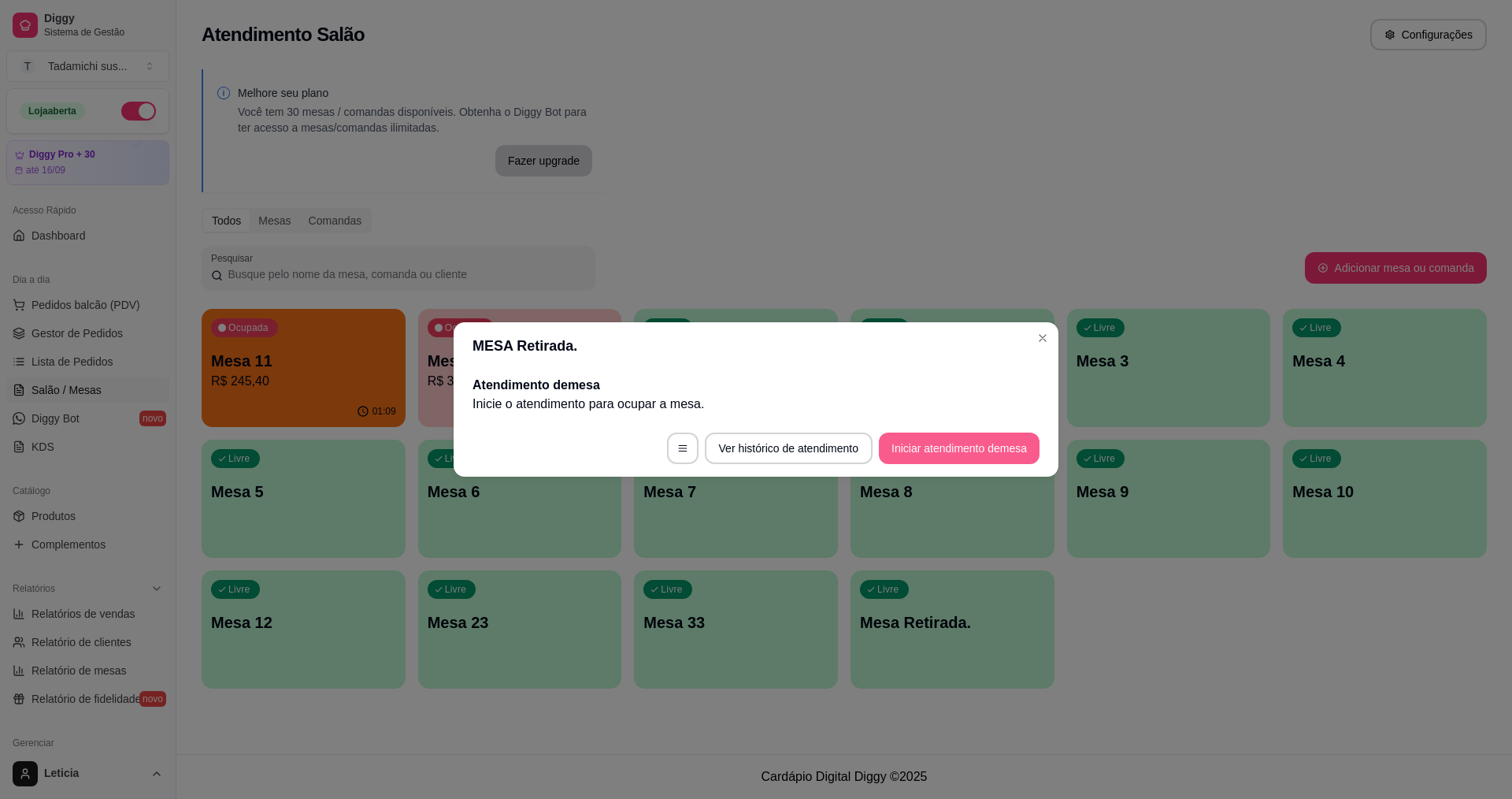
click at [906, 442] on button "Iniciar atendimento de mesa" at bounding box center [959, 449] width 161 height 32
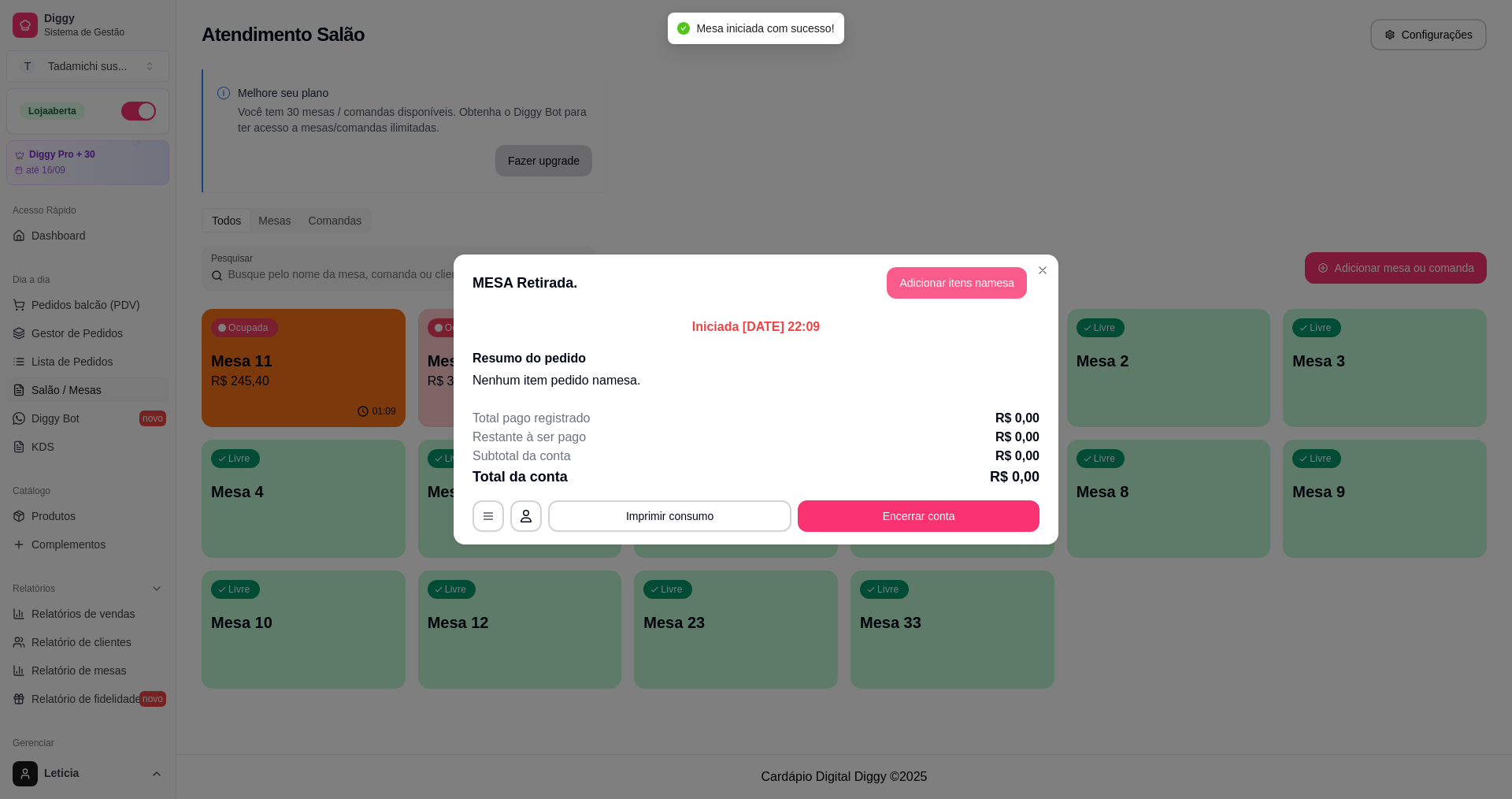
click at [958, 284] on button "Adicionar itens na mesa" at bounding box center [957, 283] width 140 height 32
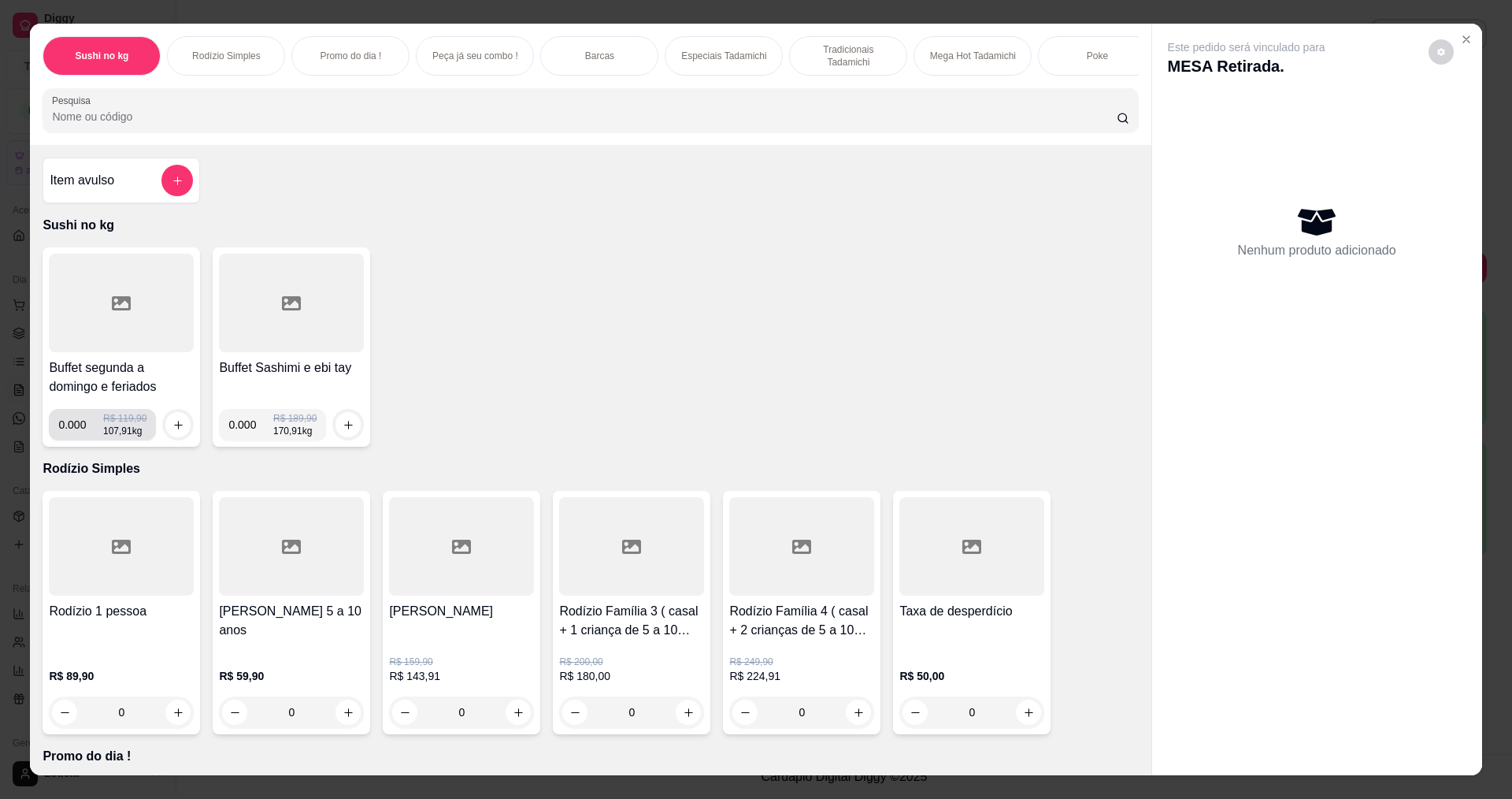
click at [78, 438] on input "0.000" at bounding box center [81, 424] width 45 height 32
type input "0.382"
click at [172, 431] on icon "increase-product-quantity" at bounding box center [178, 425] width 12 height 12
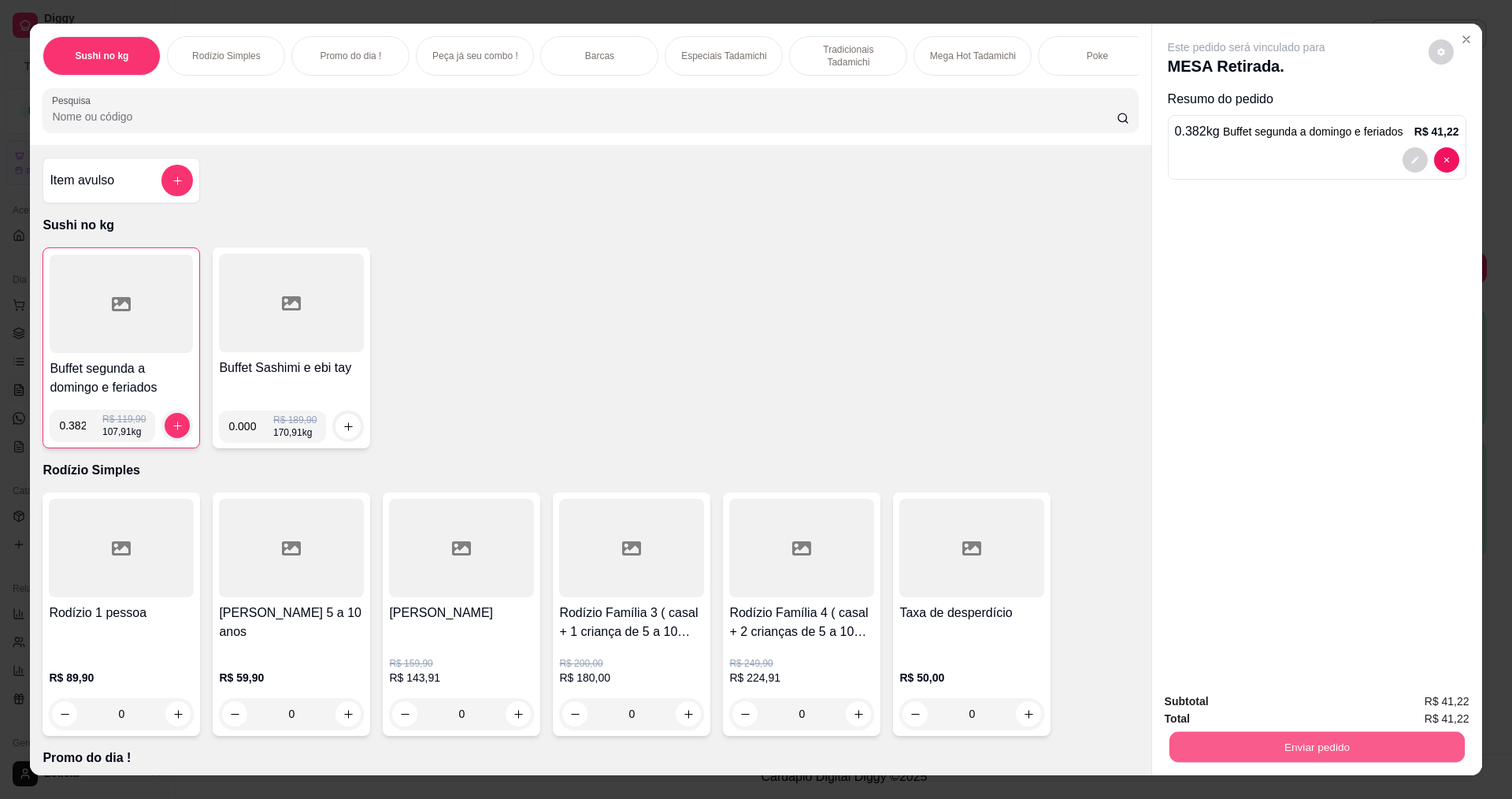
click at [1257, 742] on button "Enviar pedido" at bounding box center [1316, 746] width 295 height 31
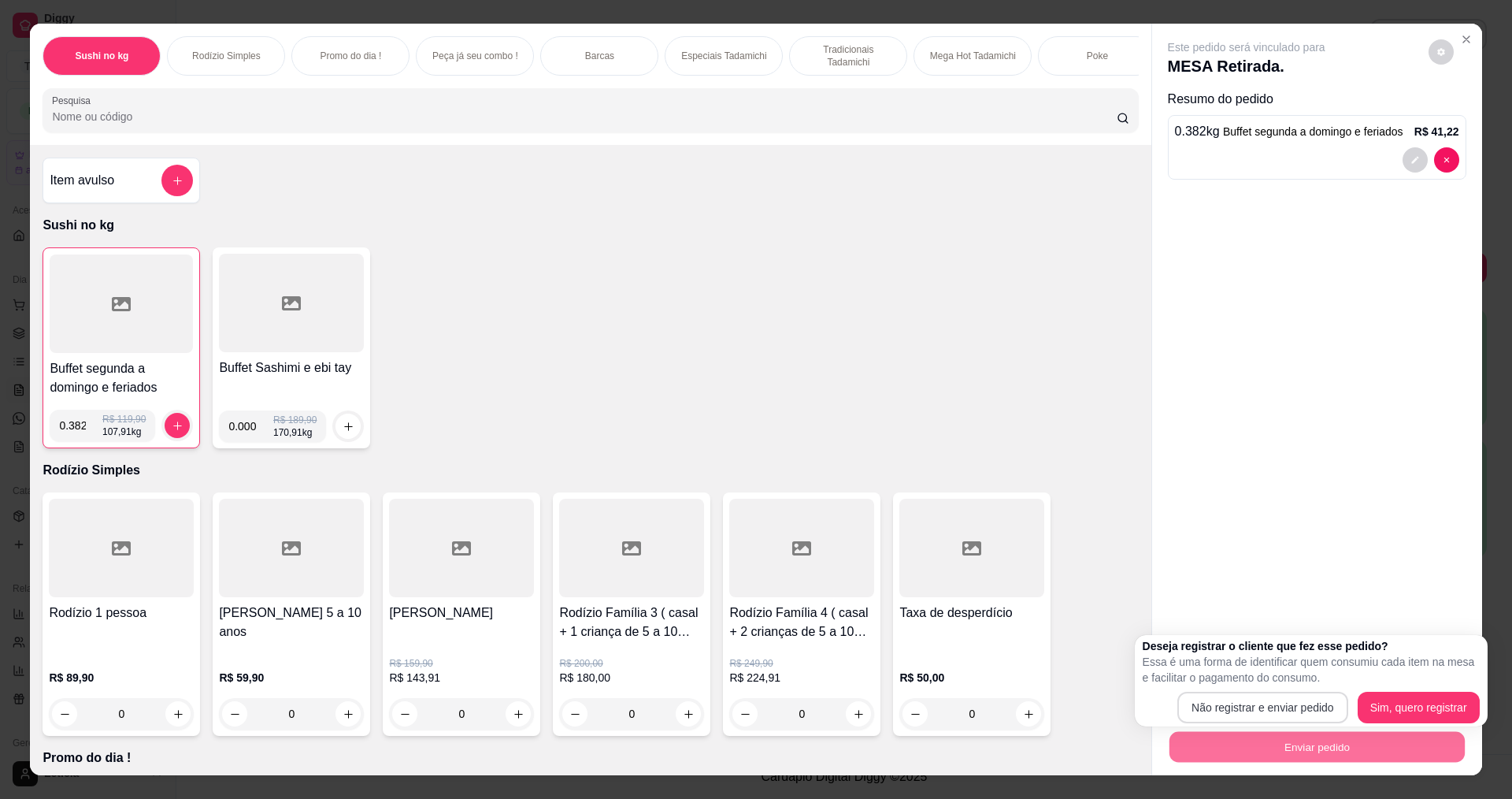
click at [1258, 713] on button "Não registrar e enviar pedido" at bounding box center [1262, 707] width 171 height 32
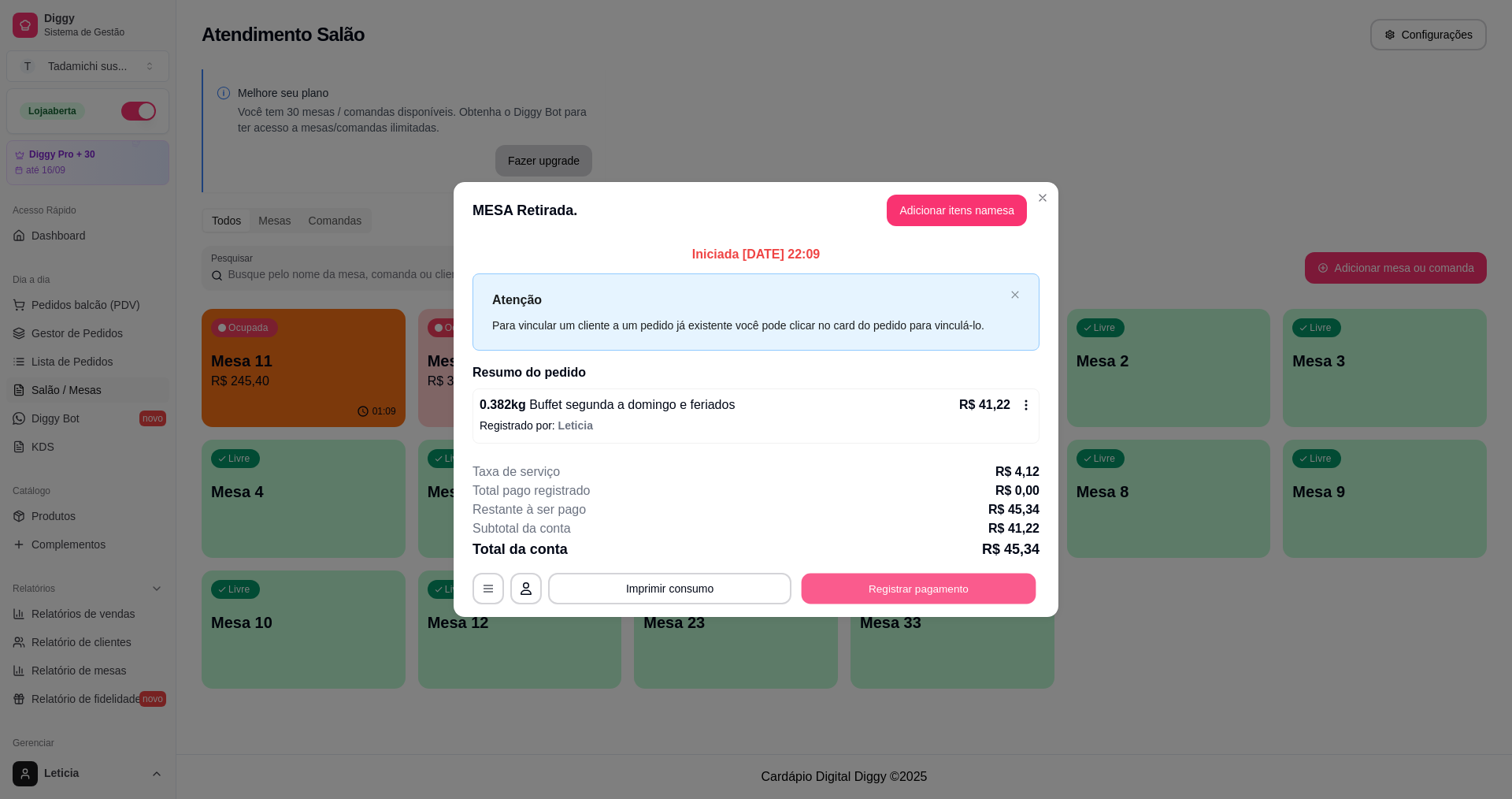
click at [966, 585] on button "Registrar pagamento" at bounding box center [919, 588] width 235 height 31
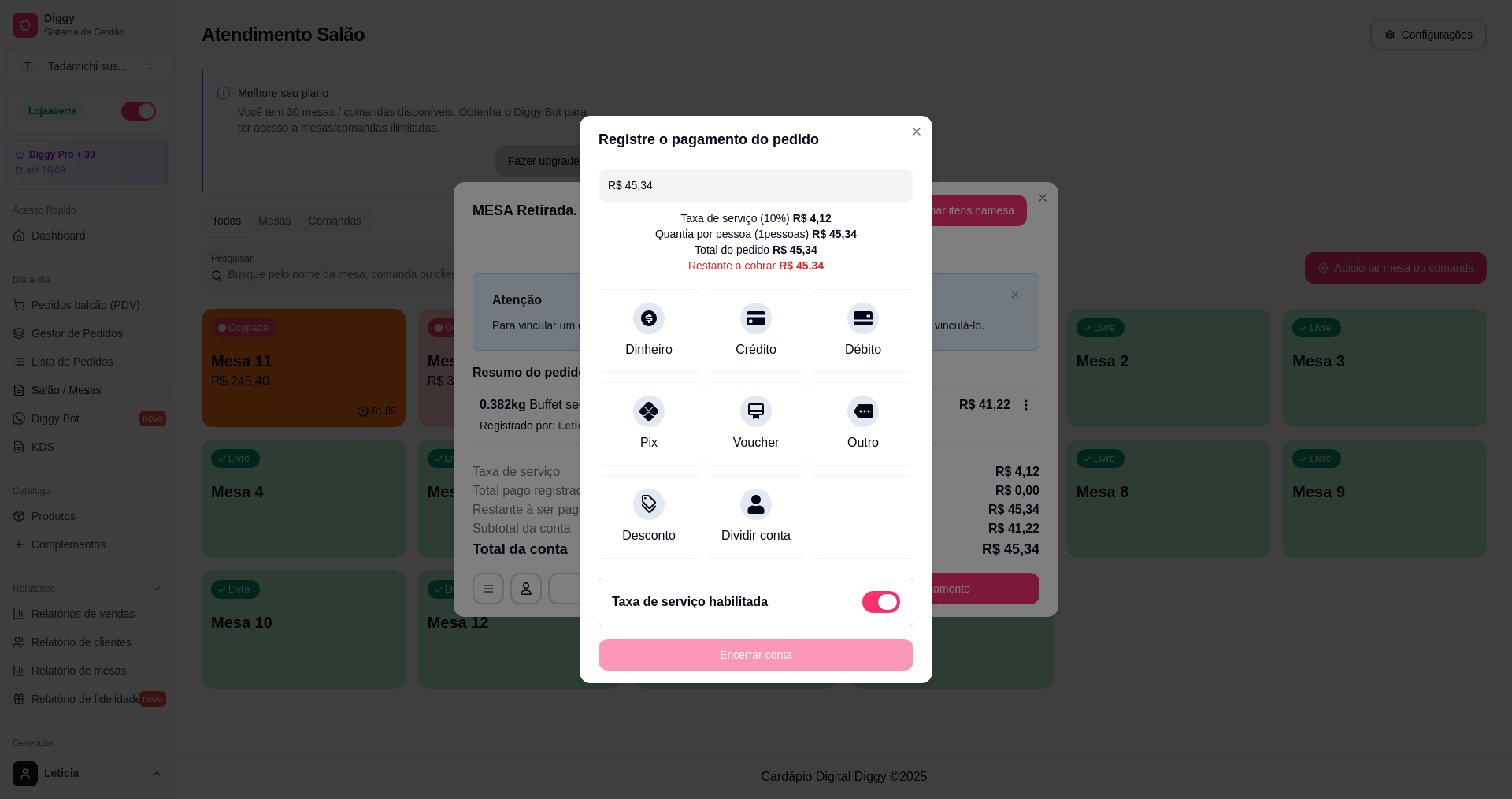
click at [865, 610] on span at bounding box center [880, 602] width 37 height 22
click at [865, 610] on input "checkbox" at bounding box center [866, 610] width 10 height 10
checkbox input "true"
type input "R$ 41,22"
checkbox input "false"
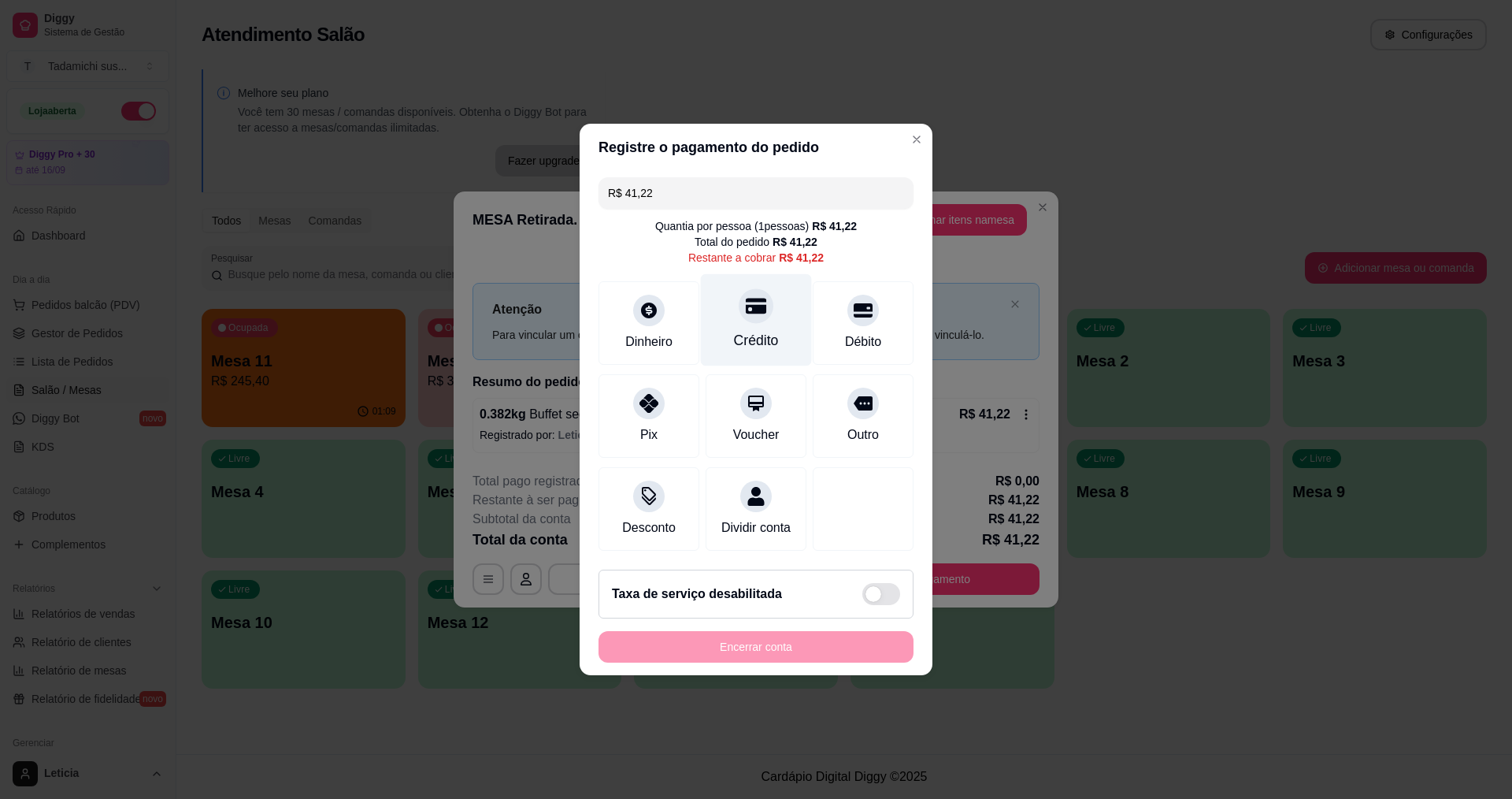
click at [745, 308] on div at bounding box center [756, 305] width 35 height 35
type input "R$ 0,00"
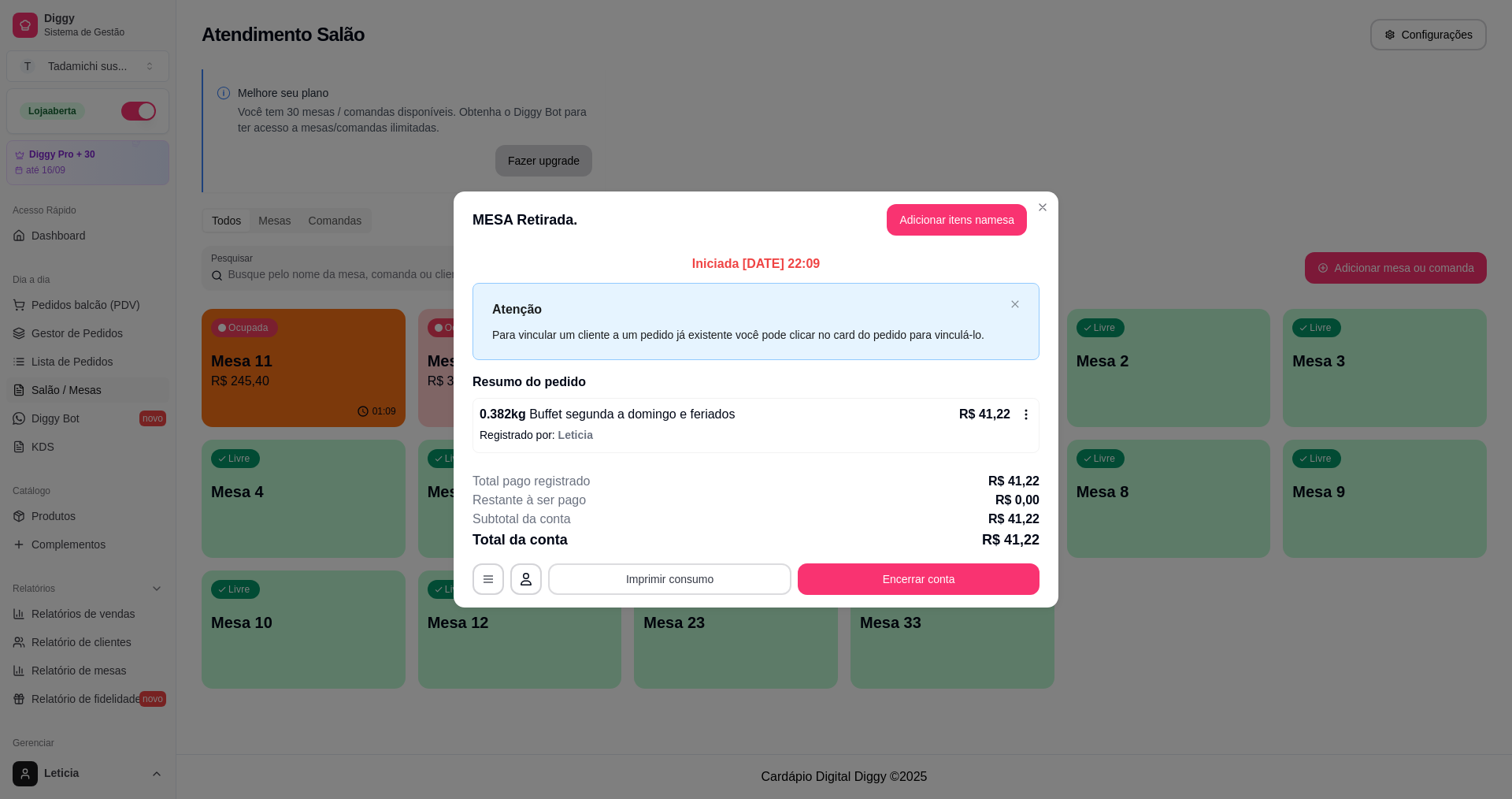
click at [726, 584] on button "Imprimir consumo" at bounding box center [670, 579] width 243 height 32
click at [709, 543] on button "IMPRESSORA HAYOM" at bounding box center [674, 542] width 121 height 25
click at [964, 594] on button "Encerrar conta" at bounding box center [919, 578] width 235 height 31
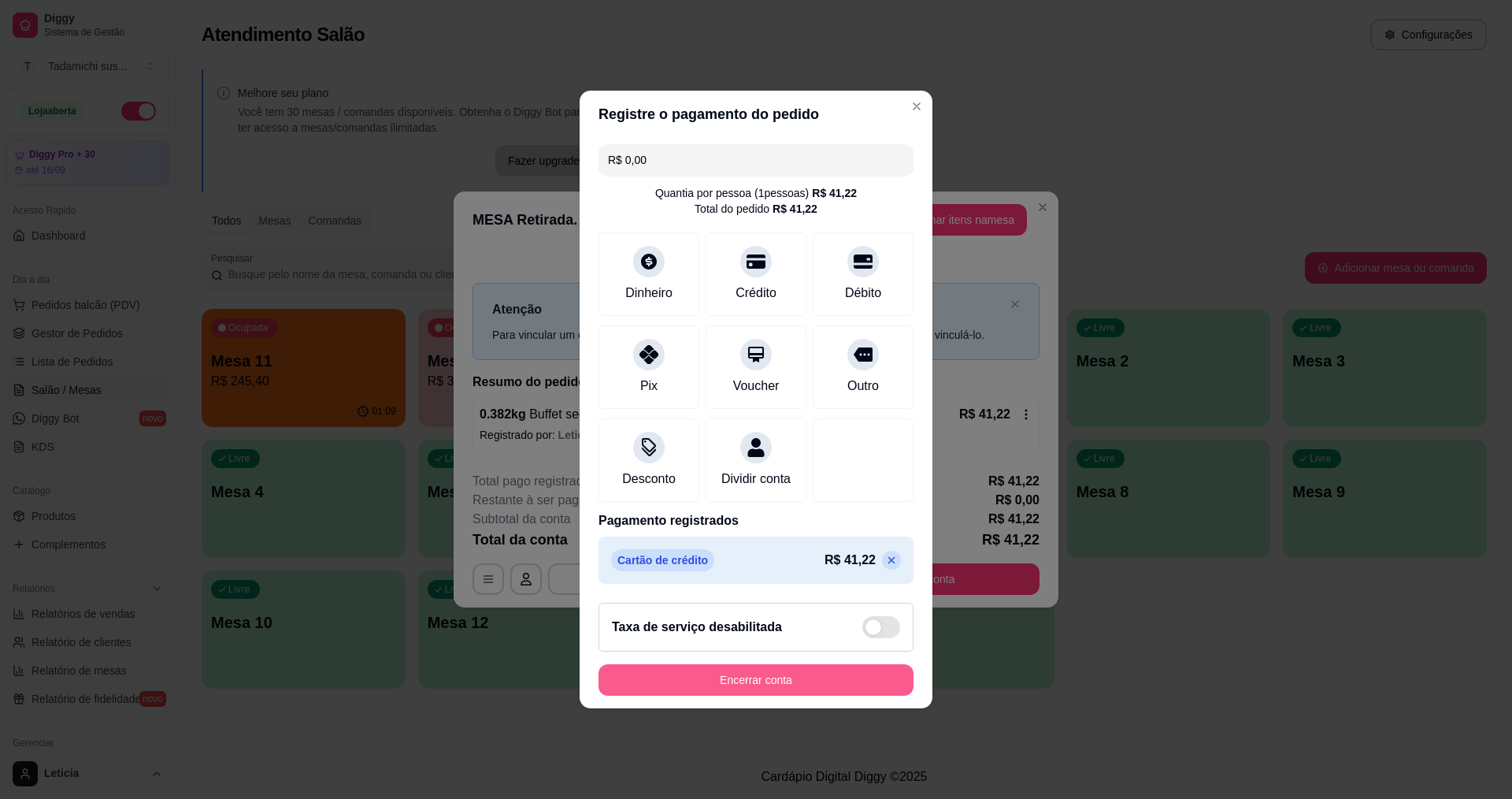
click at [815, 683] on button "Encerrar conta" at bounding box center [756, 680] width 315 height 32
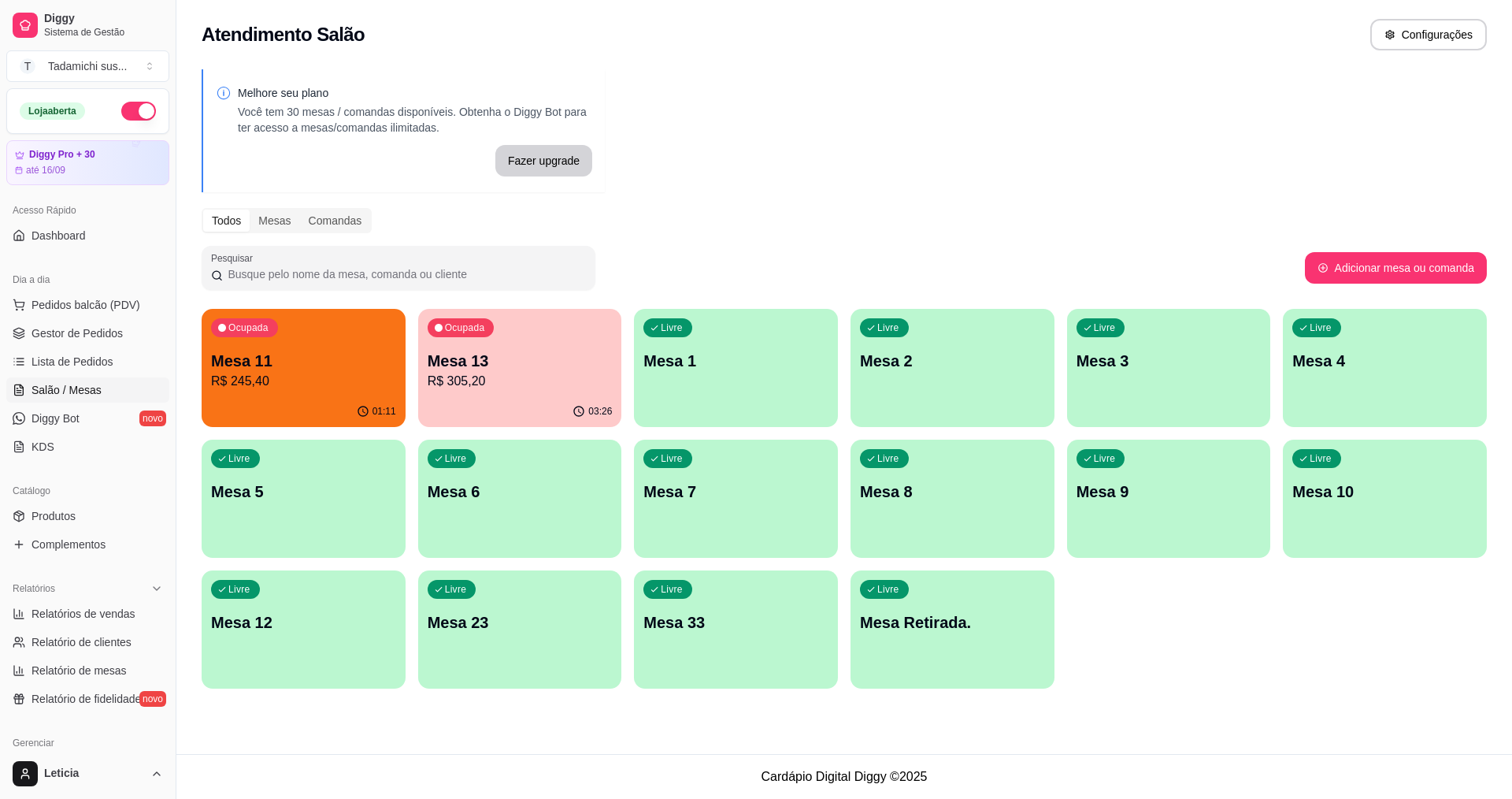
click at [340, 381] on p "R$ 245,40" at bounding box center [304, 381] width 185 height 19
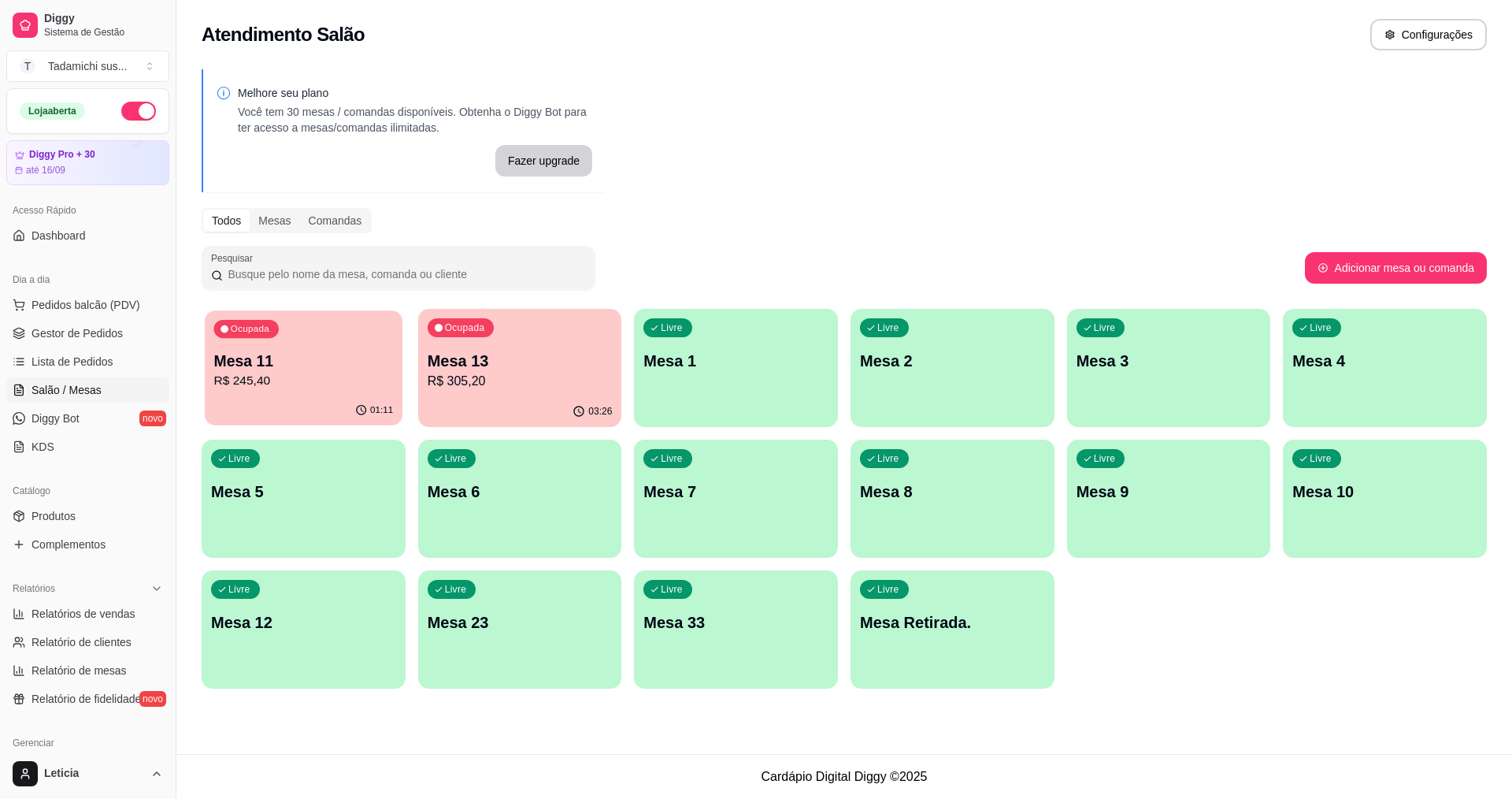
click at [292, 394] on div "Ocupada Mesa 11 R$ 245,40" at bounding box center [304, 353] width 198 height 85
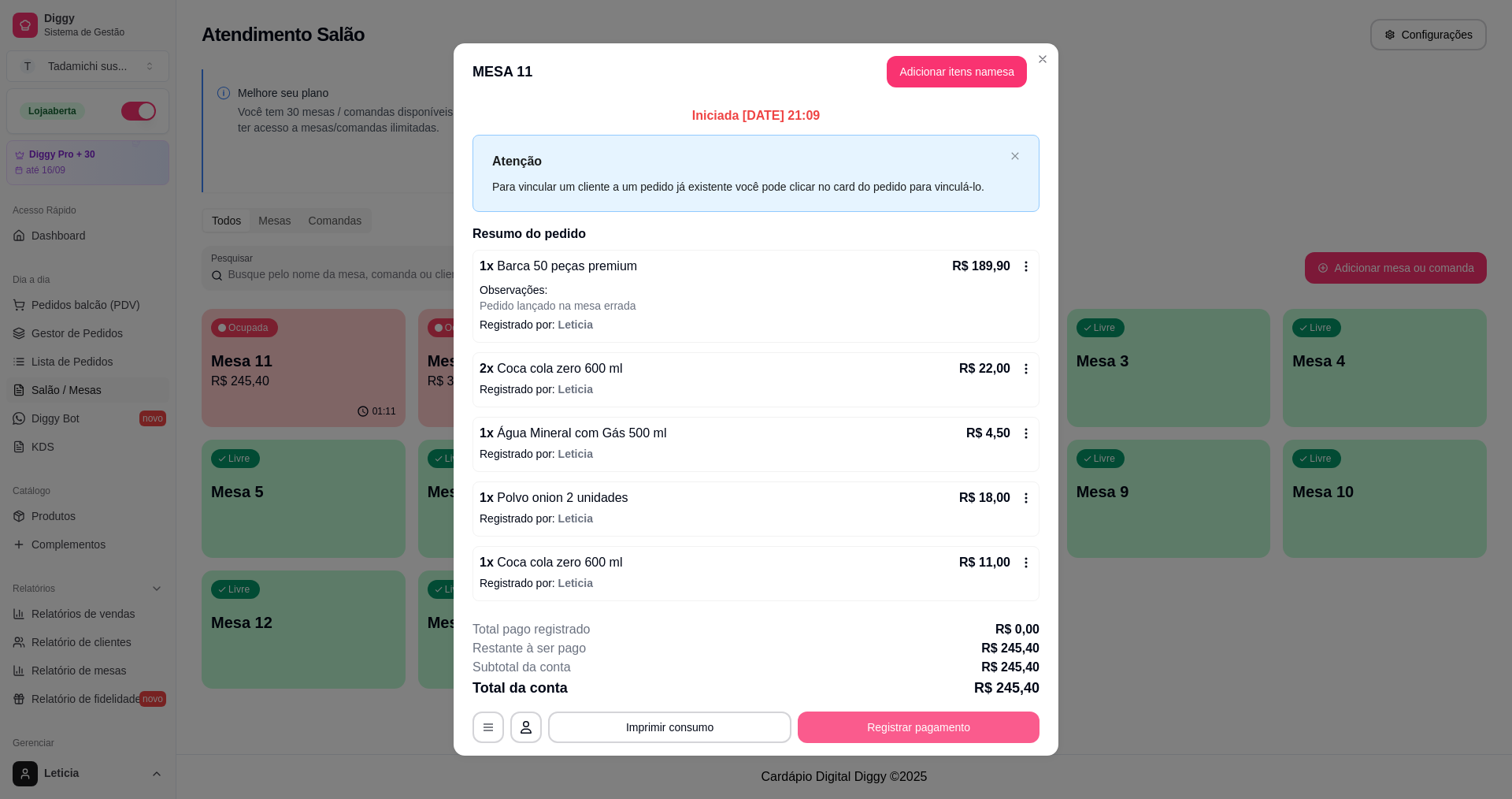
click at [971, 737] on button "Registrar pagamento" at bounding box center [919, 727] width 242 height 32
click at [672, 720] on button "Imprimir consumo" at bounding box center [670, 727] width 236 height 31
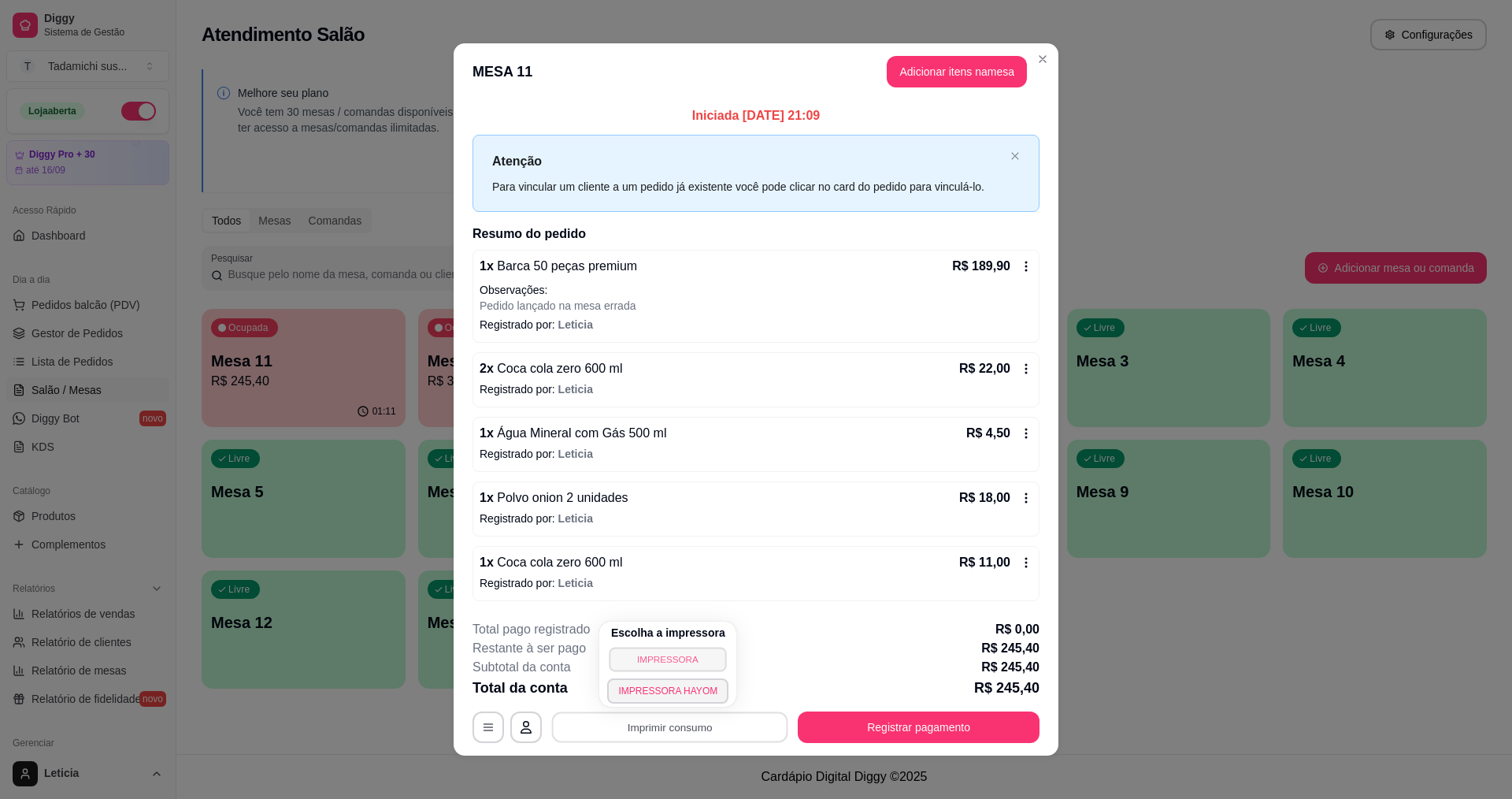
click at [667, 662] on button "IMPRESSORA" at bounding box center [668, 658] width 117 height 24
click at [696, 733] on button "Imprimir consumo" at bounding box center [670, 727] width 236 height 31
click at [695, 682] on button "IMPRESSORA HAYOM" at bounding box center [668, 690] width 121 height 25
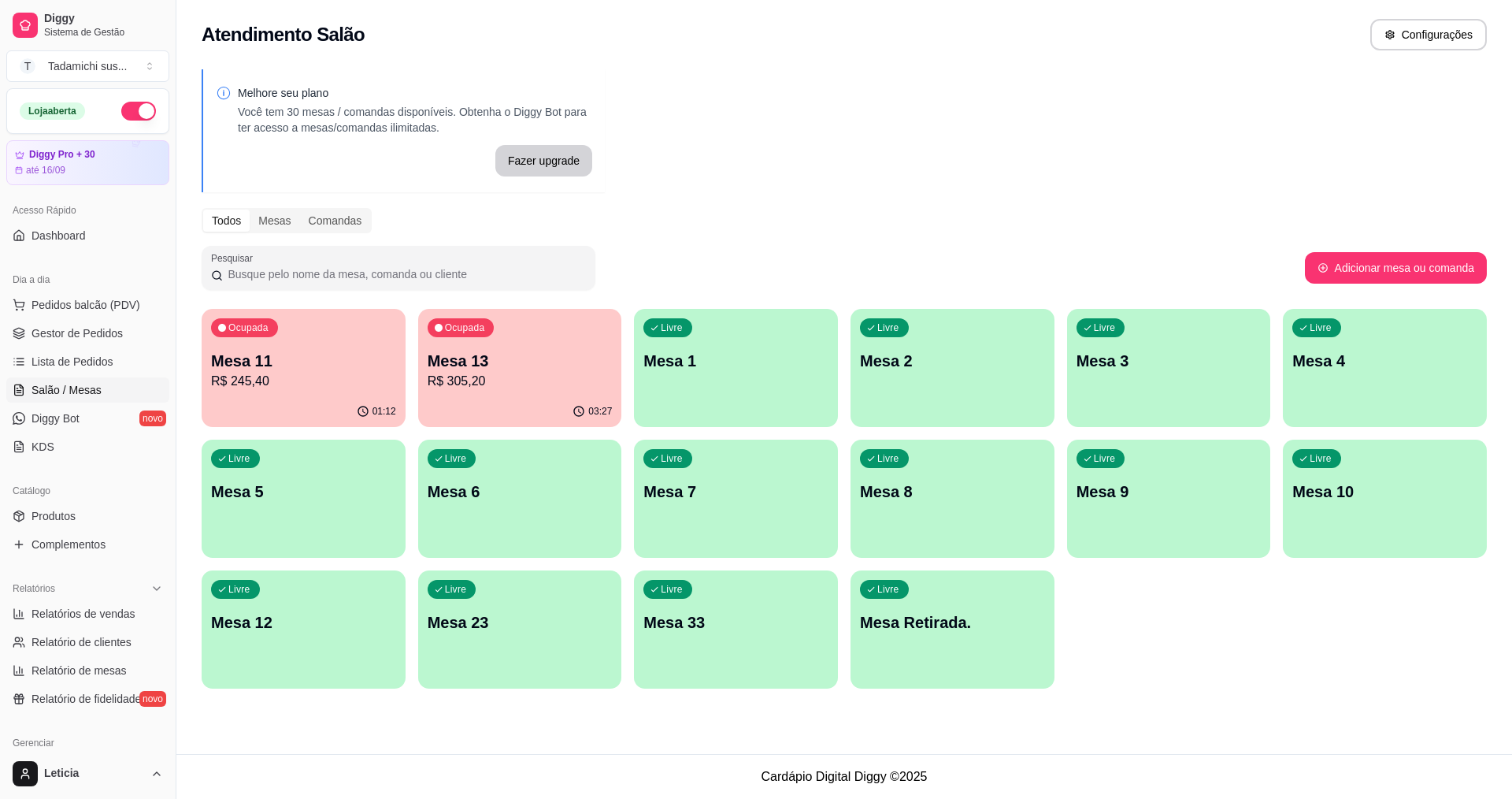
click at [551, 402] on div "03:27" at bounding box center [520, 411] width 204 height 31
click at [309, 362] on p "Mesa 11" at bounding box center [304, 361] width 180 height 22
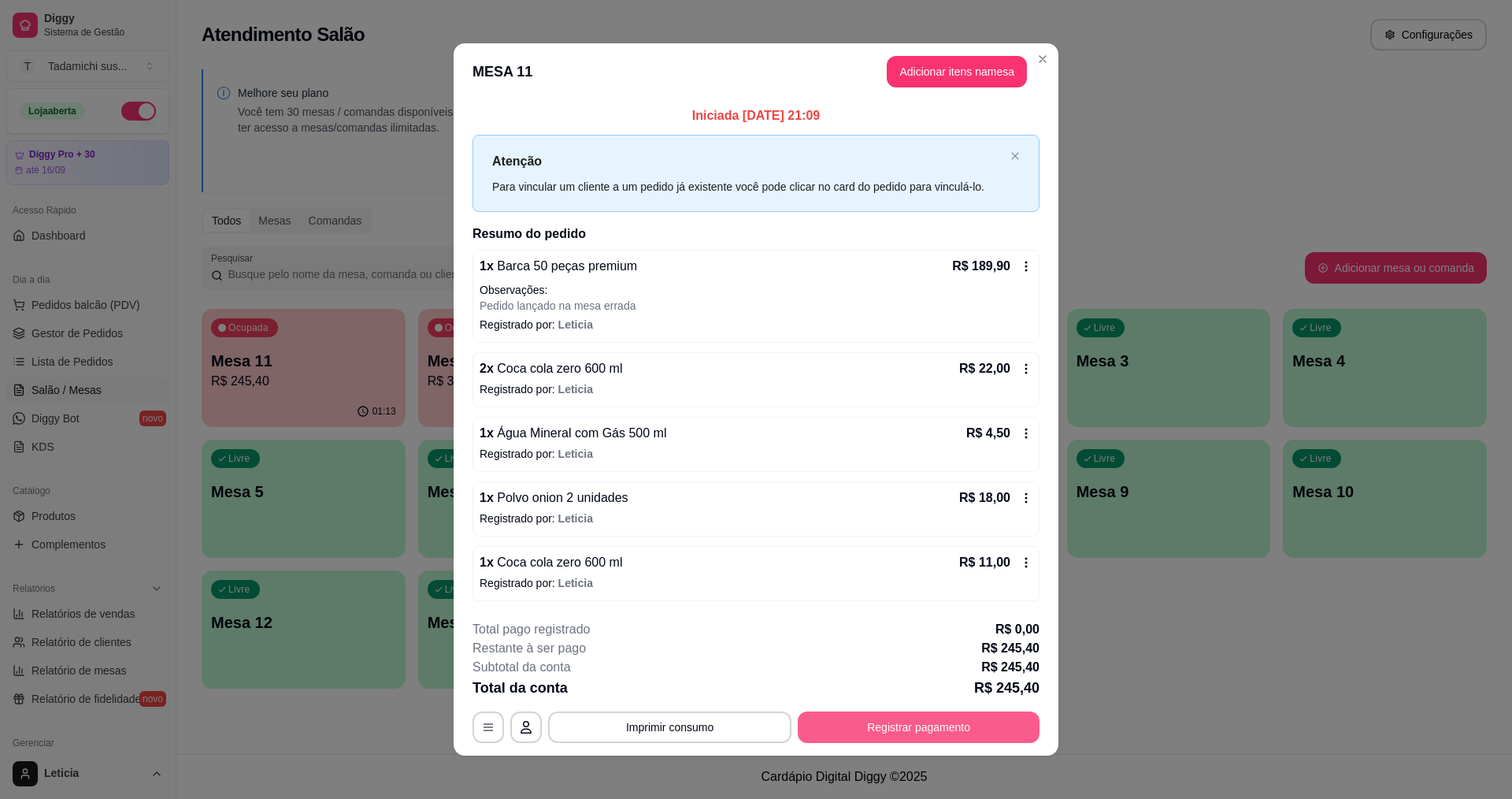
click at [905, 727] on button "Registrar pagamento" at bounding box center [919, 727] width 242 height 32
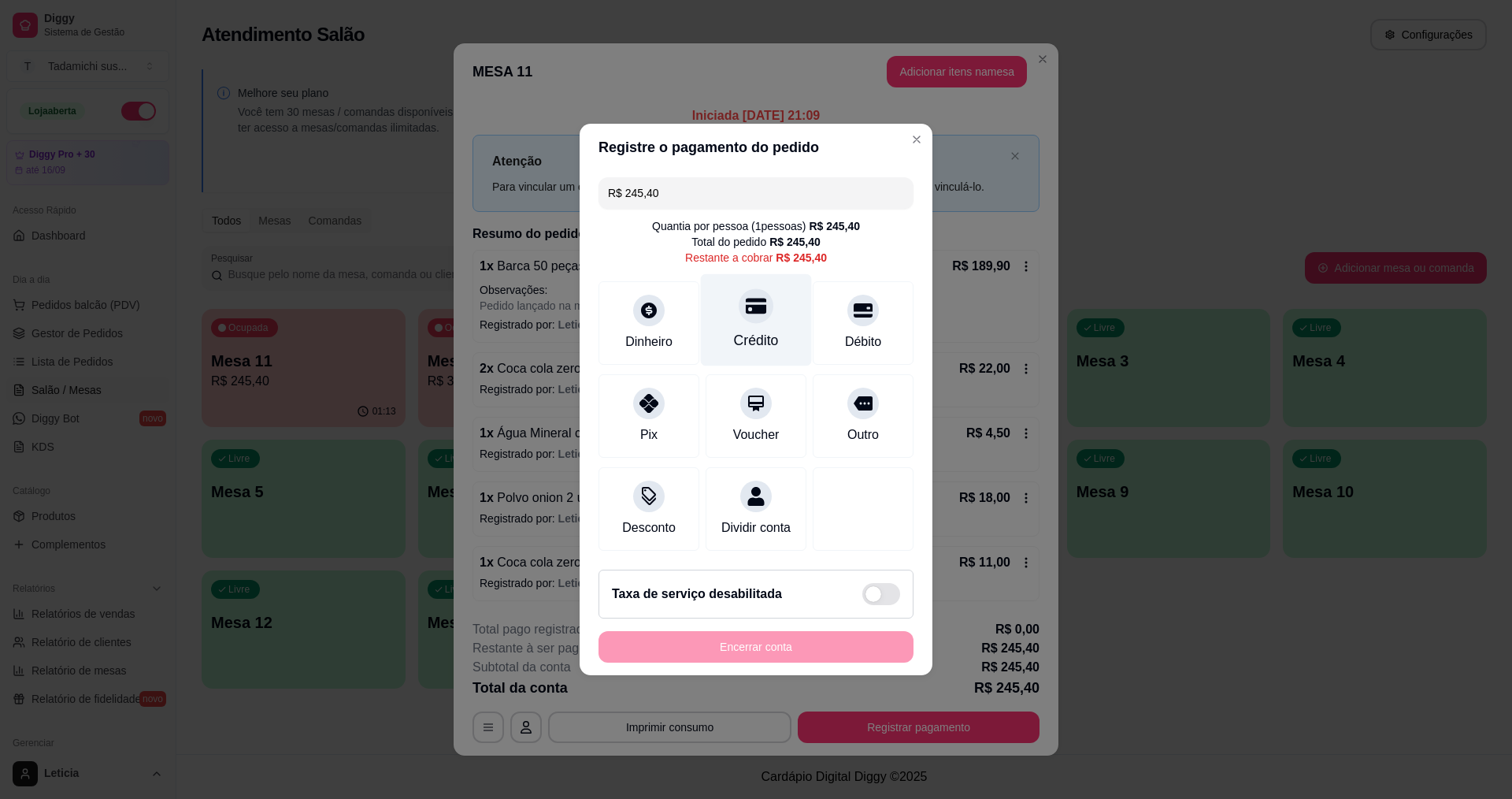
click at [763, 335] on div "Crédito" at bounding box center [756, 340] width 45 height 21
type input "R$ 0,00"
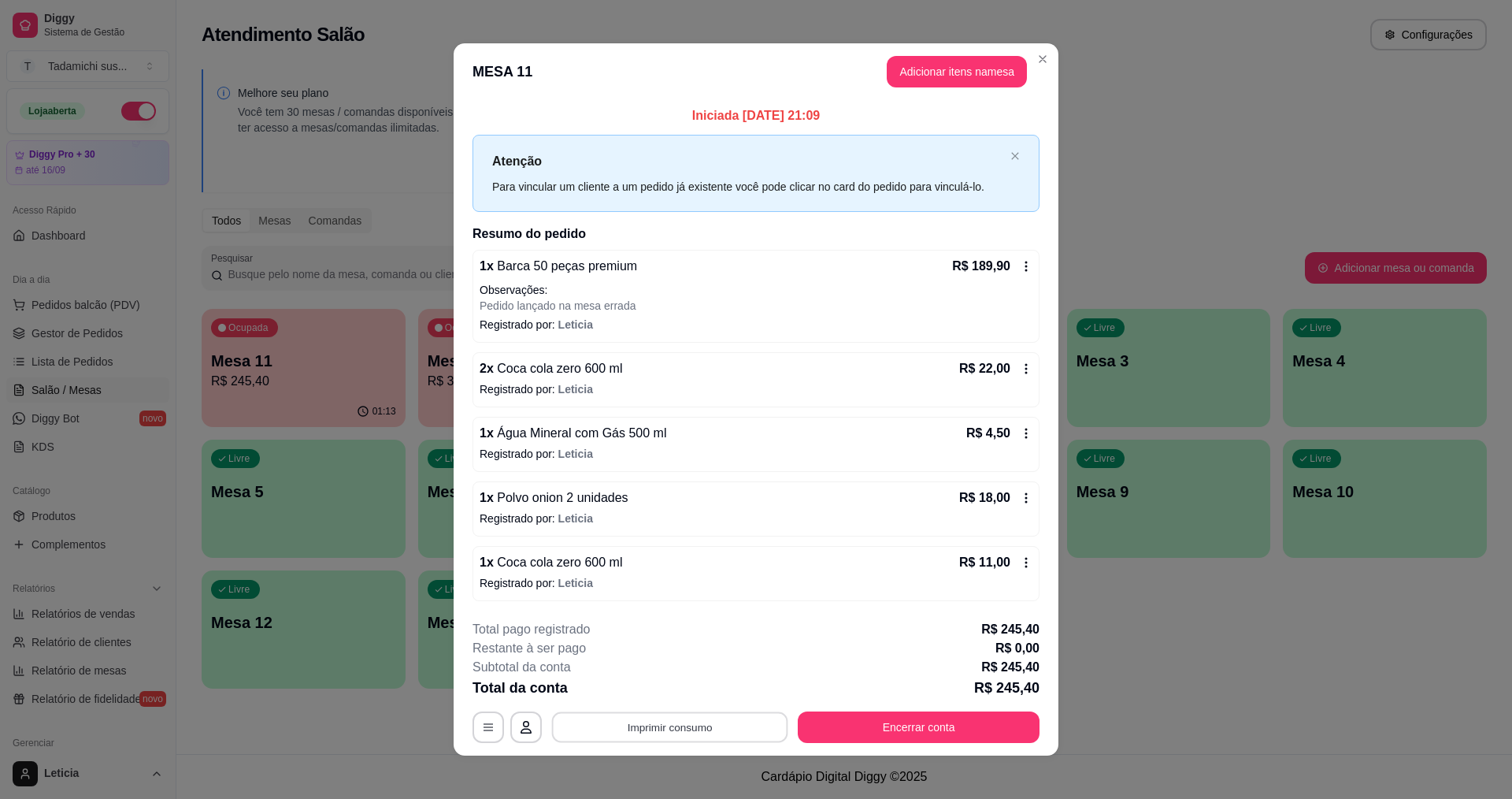
click at [696, 713] on button "Imprimir consumo" at bounding box center [670, 727] width 236 height 31
click at [677, 689] on button "IMPRESSORA HAYOM" at bounding box center [668, 690] width 121 height 25
click at [911, 726] on button "Encerrar conta" at bounding box center [919, 727] width 235 height 31
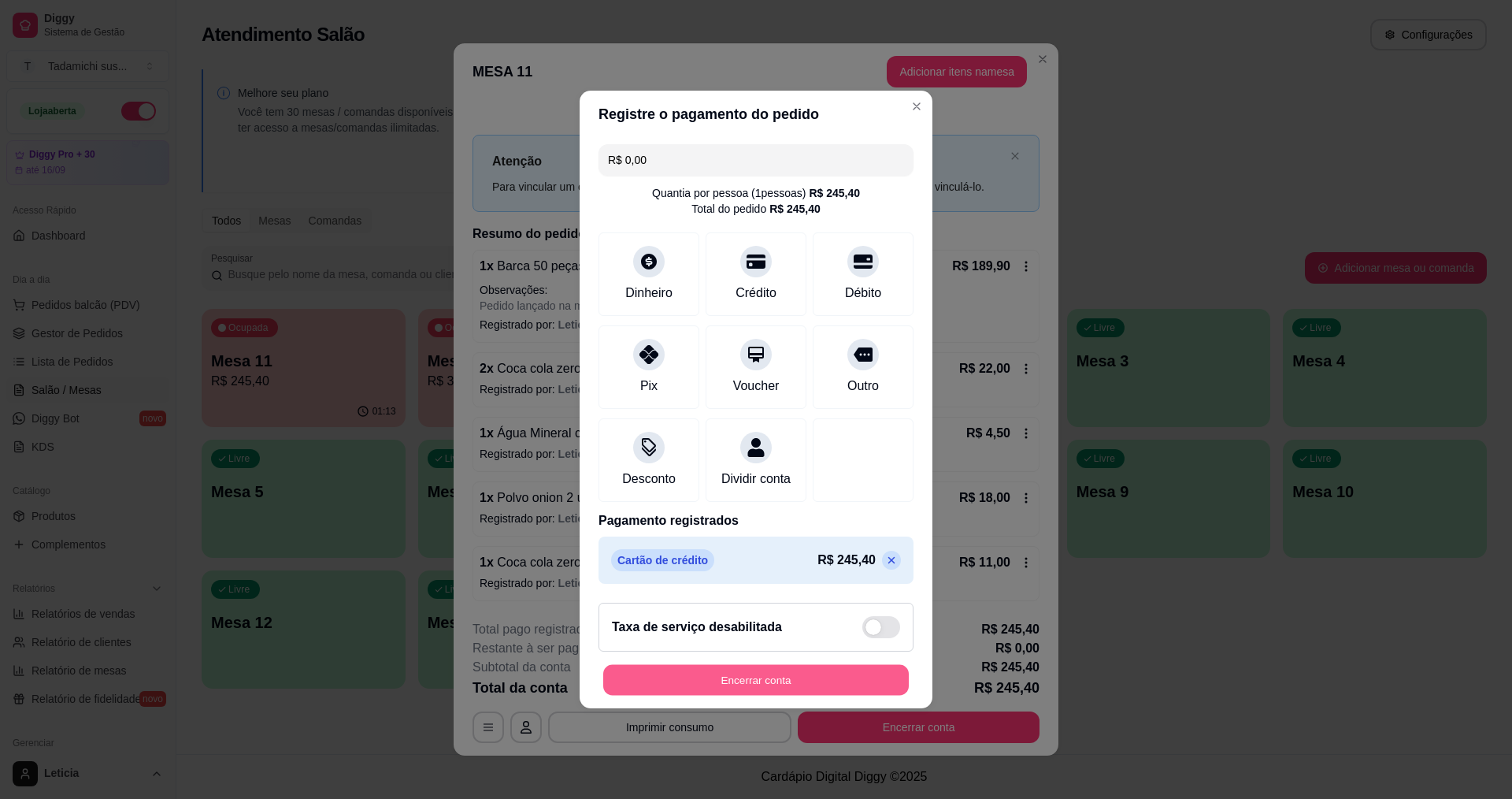
click at [832, 689] on button "Encerrar conta" at bounding box center [756, 680] width 305 height 31
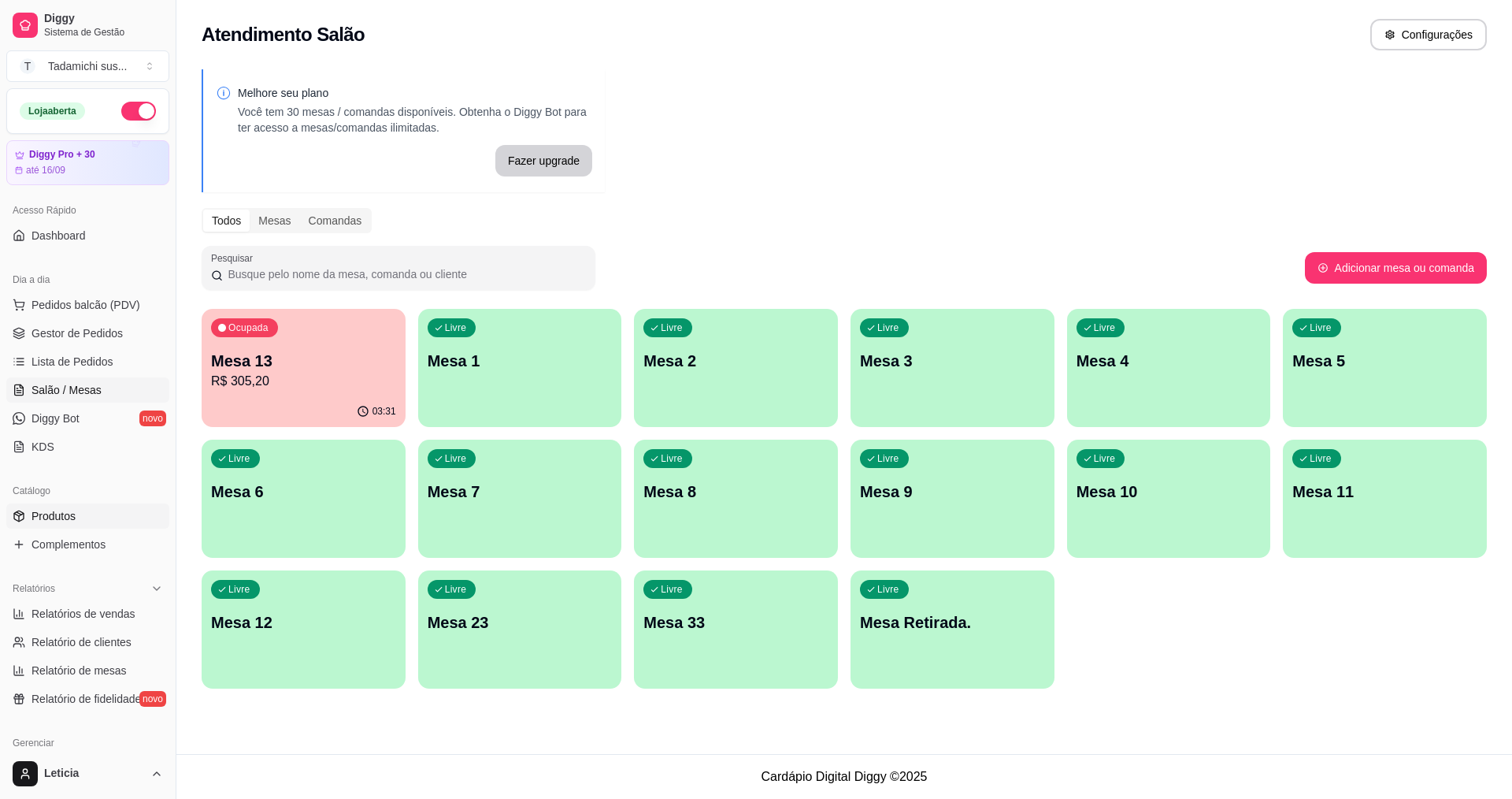
click at [75, 526] on link "Produtos" at bounding box center [88, 516] width 163 height 25
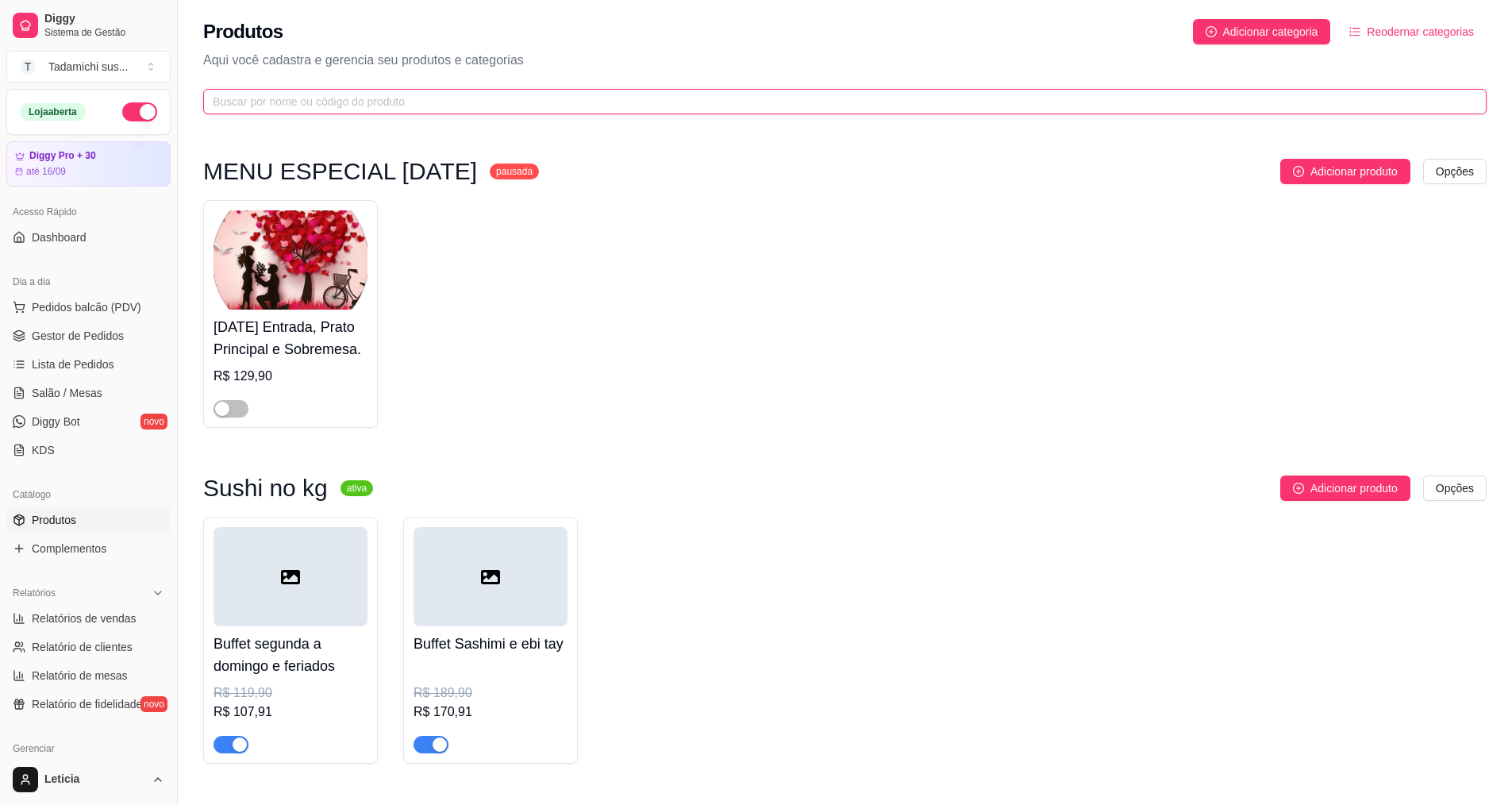
click at [356, 106] on input "text" at bounding box center [839, 101] width 1252 height 18
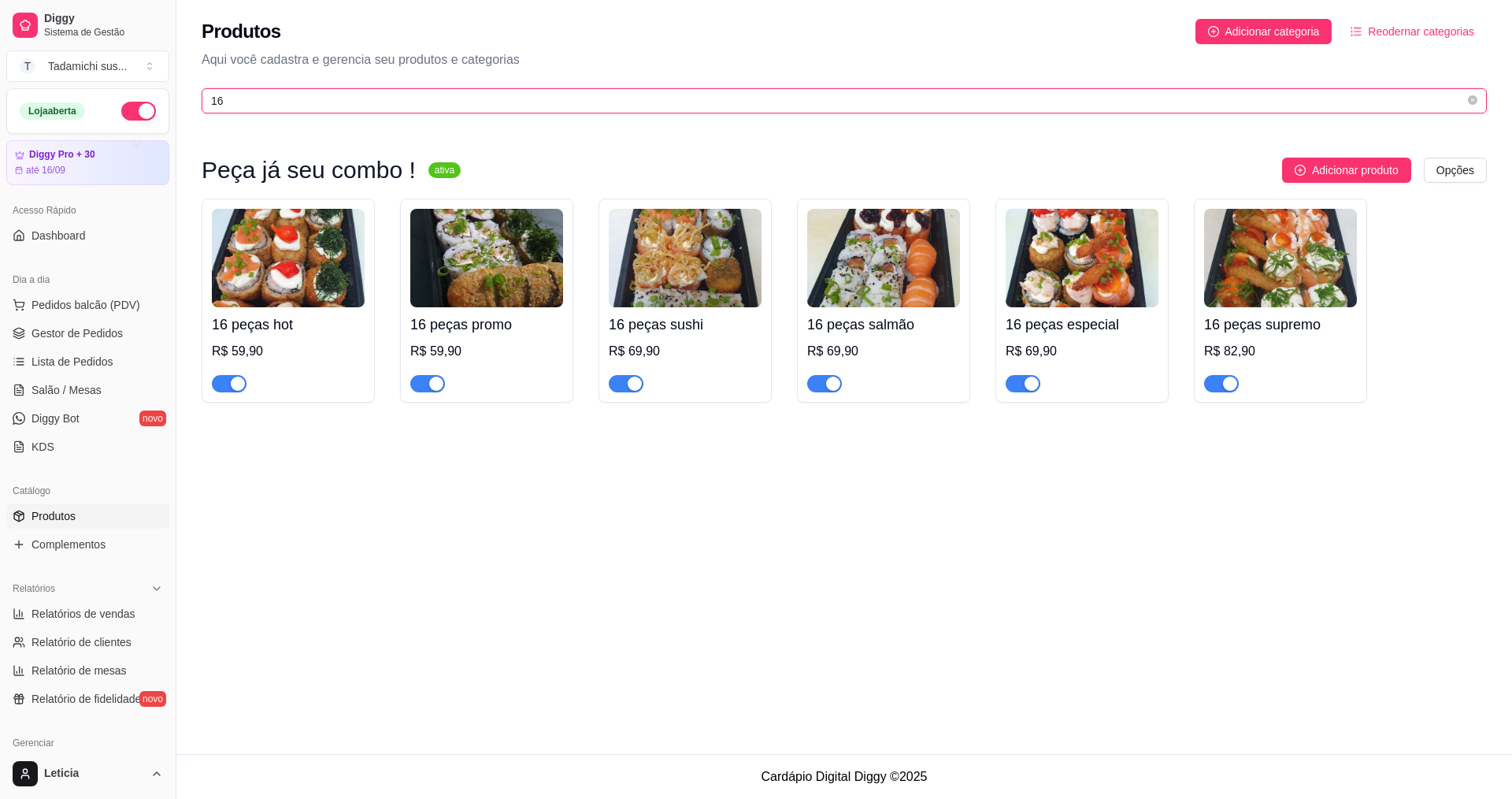
type input "16"
click at [1276, 280] on img at bounding box center [1281, 258] width 153 height 98
click at [90, 333] on span "Gestor de Pedidos" at bounding box center [77, 333] width 92 height 16
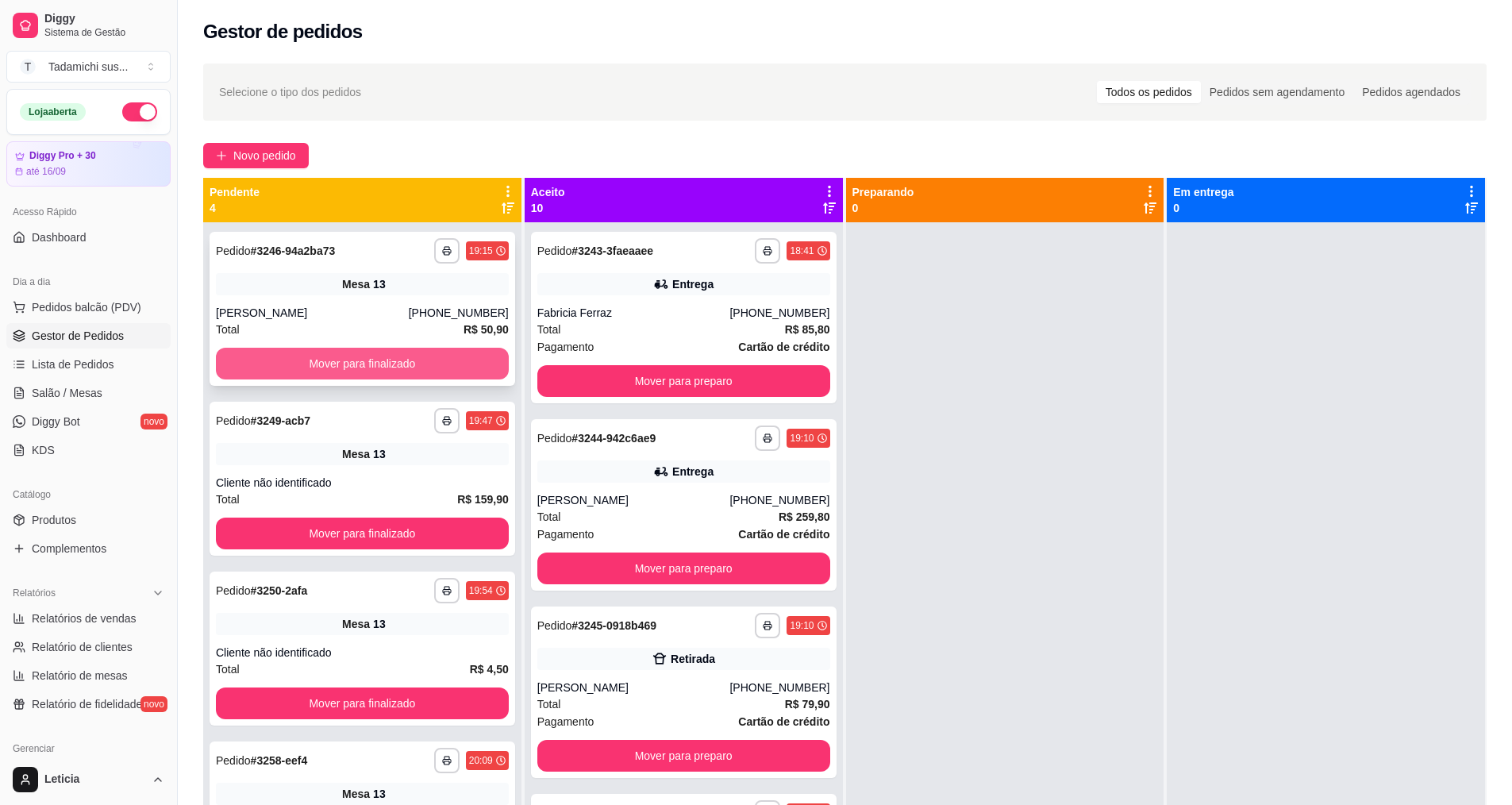
click at [351, 358] on button "Mover para finalizado" at bounding box center [361, 364] width 293 height 32
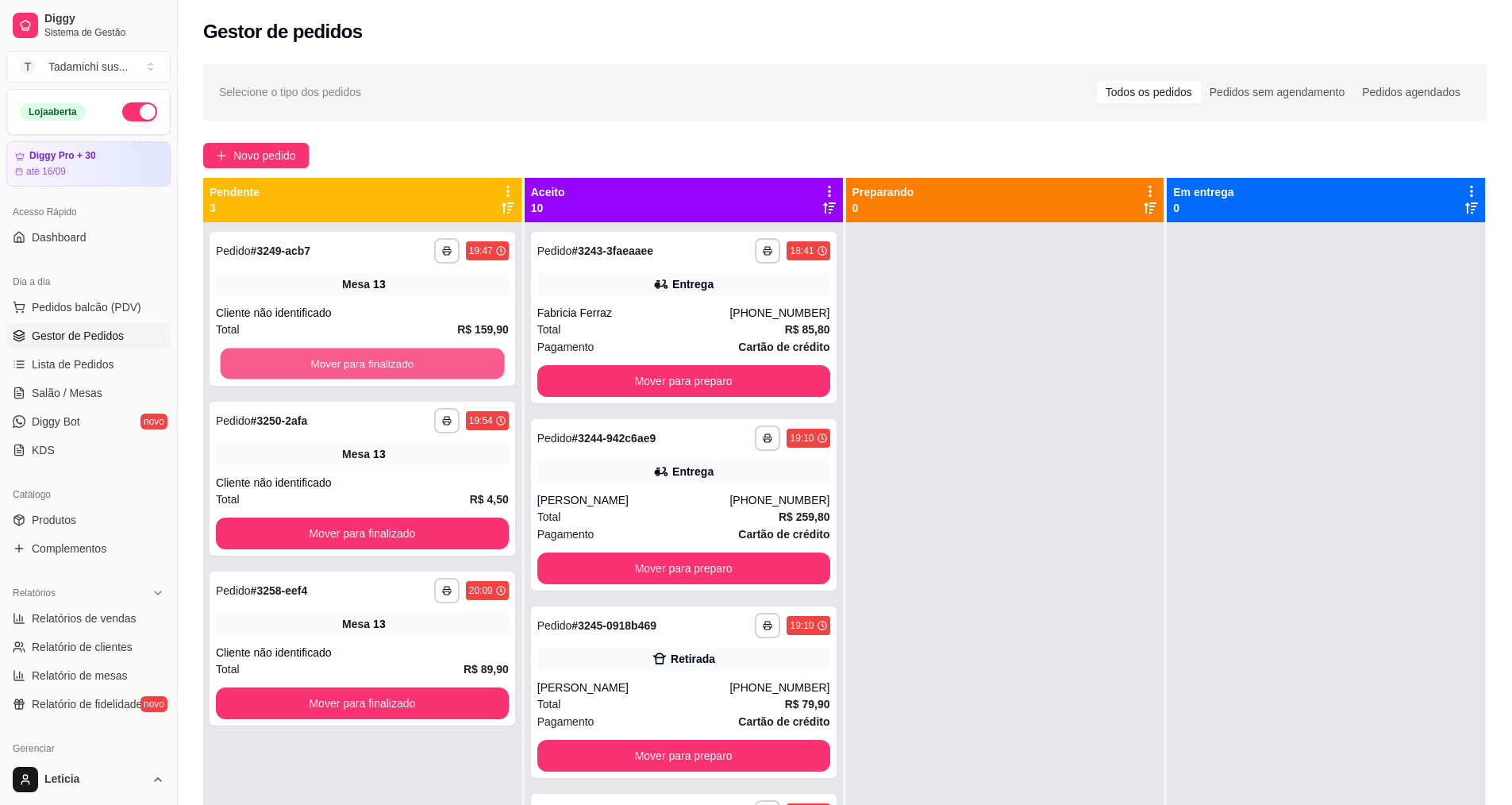
click at [351, 358] on button "Mover para finalizado" at bounding box center [362, 363] width 284 height 31
click at [351, 517] on button "Mover para finalizado" at bounding box center [361, 533] width 293 height 32
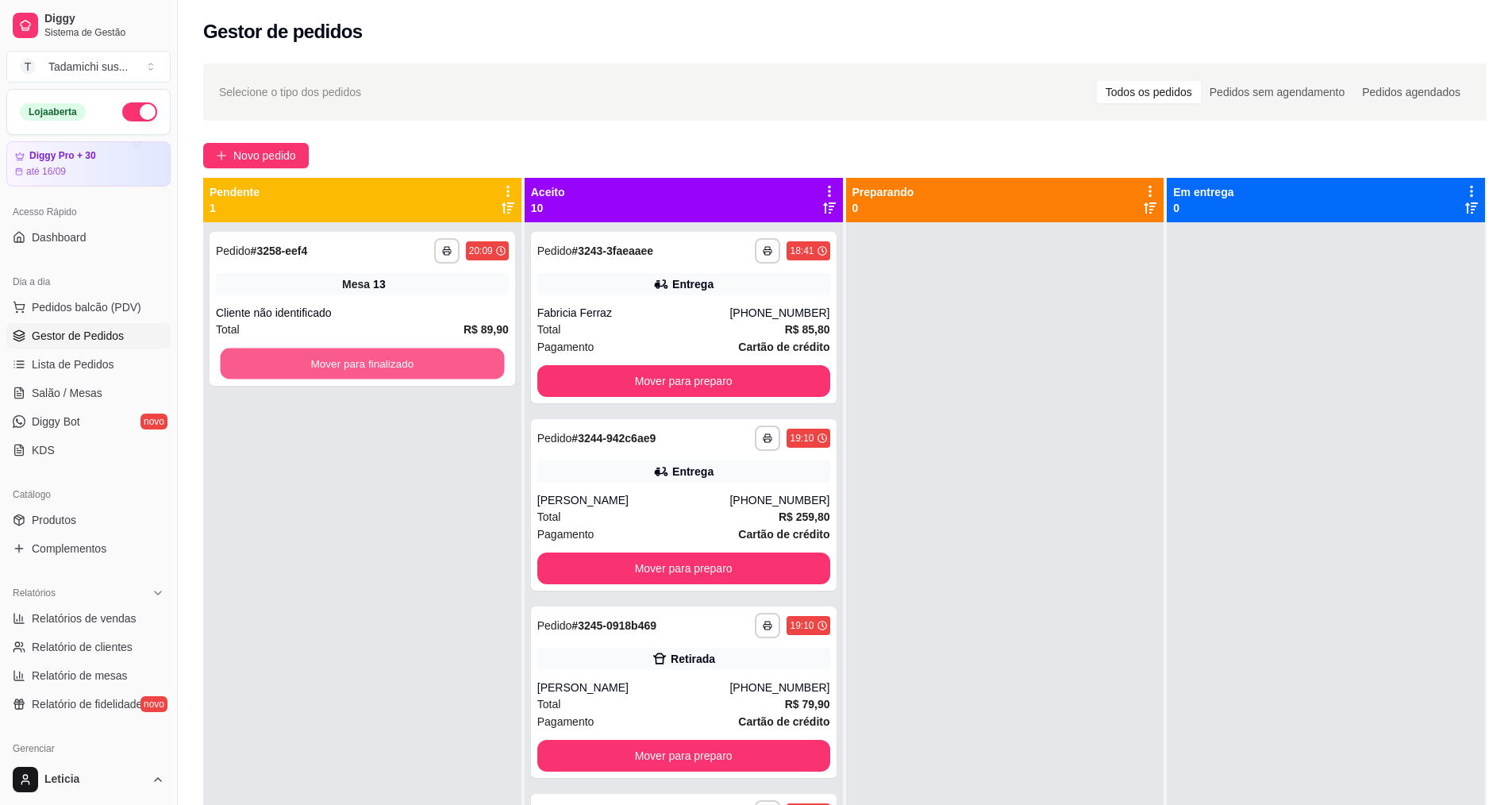
click at [351, 358] on button "Mover para finalizado" at bounding box center [362, 363] width 284 height 31
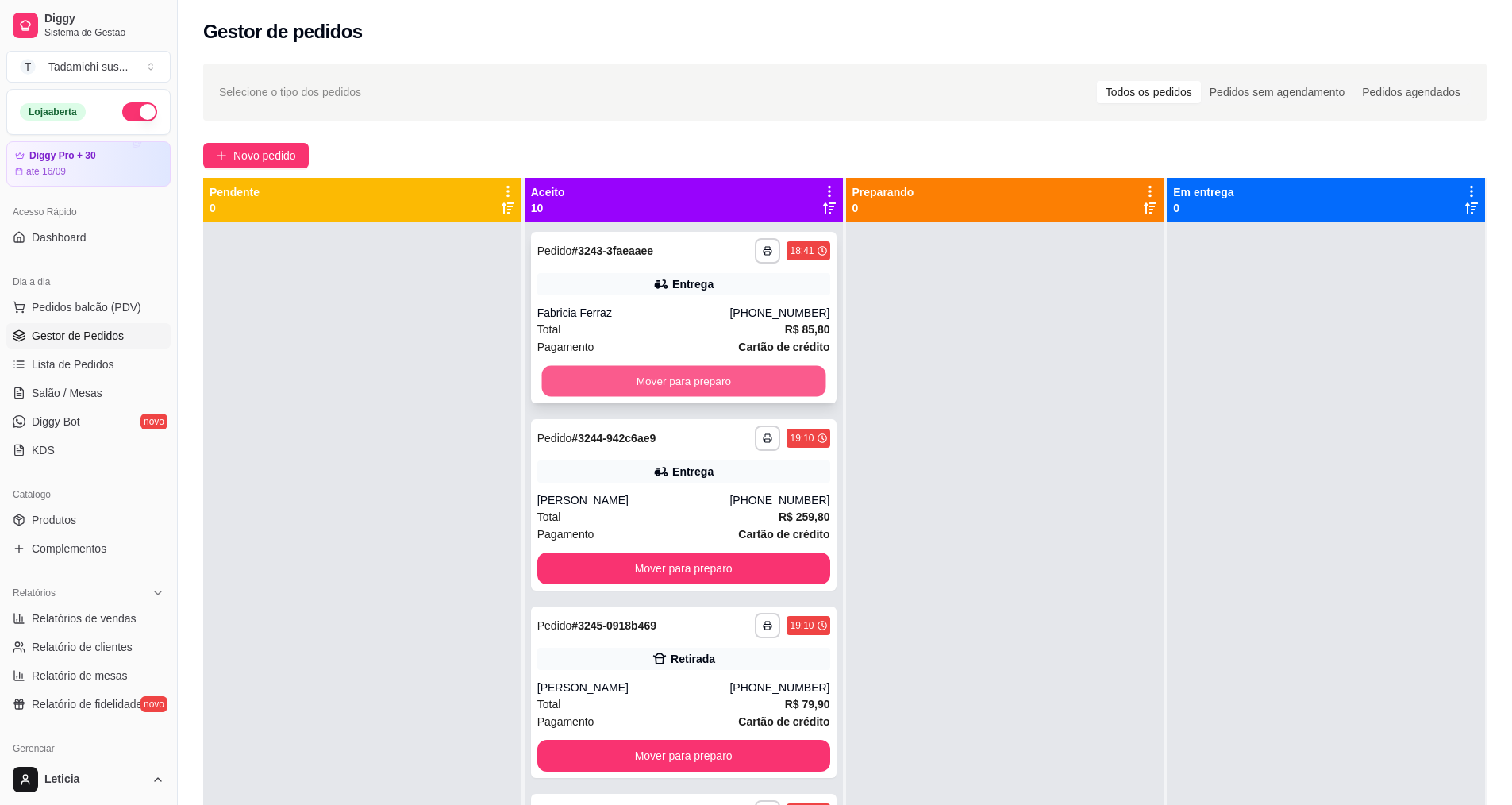
click at [642, 376] on button "Mover para preparo" at bounding box center [683, 381] width 284 height 31
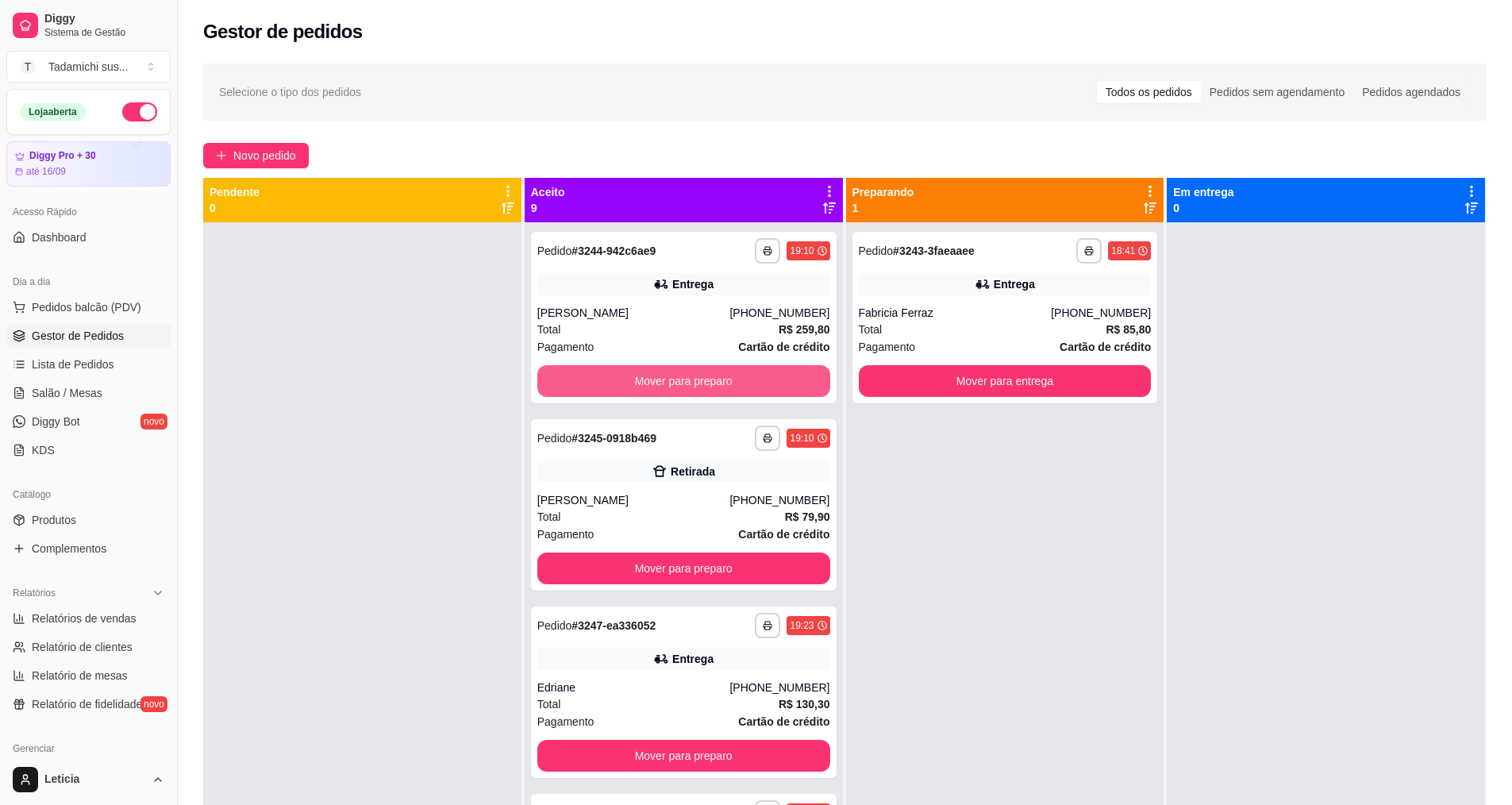
click at [642, 376] on button "Mover para preparo" at bounding box center [683, 381] width 293 height 32
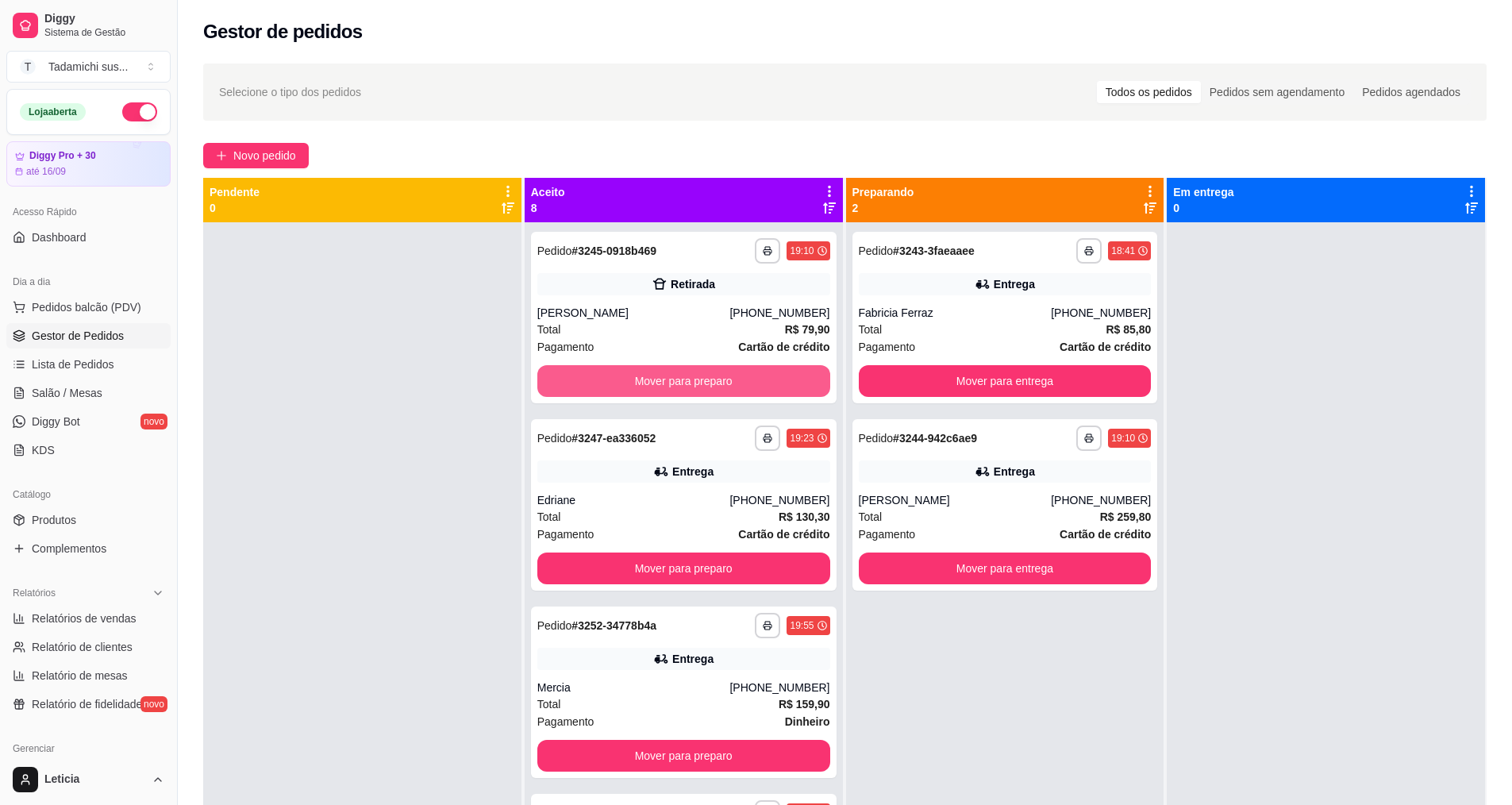
click at [642, 376] on button "Mover para preparo" at bounding box center [683, 381] width 293 height 32
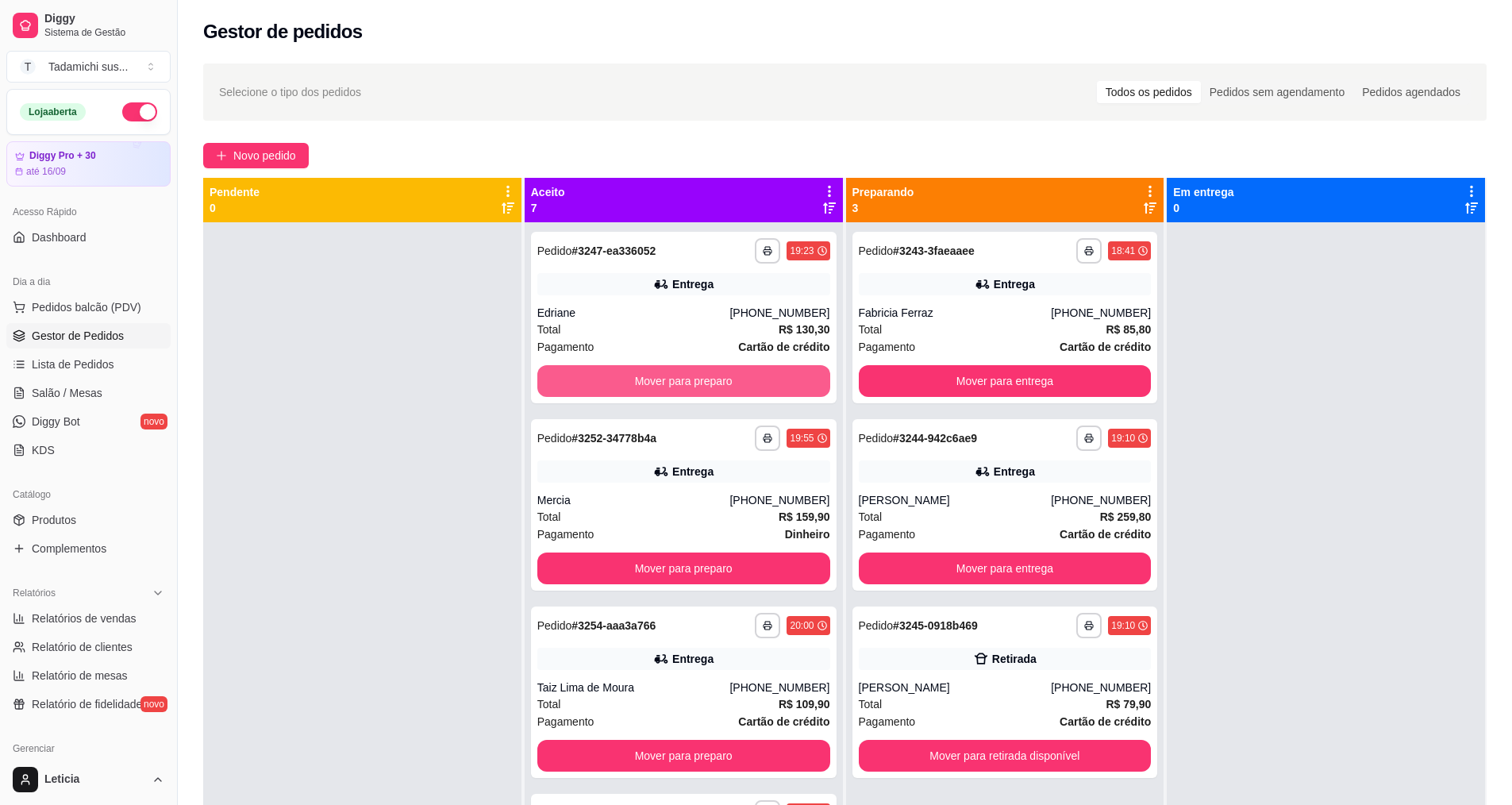
click at [642, 376] on button "Mover para preparo" at bounding box center [683, 381] width 293 height 32
click at [642, 376] on button "Mover para preparo" at bounding box center [683, 381] width 284 height 31
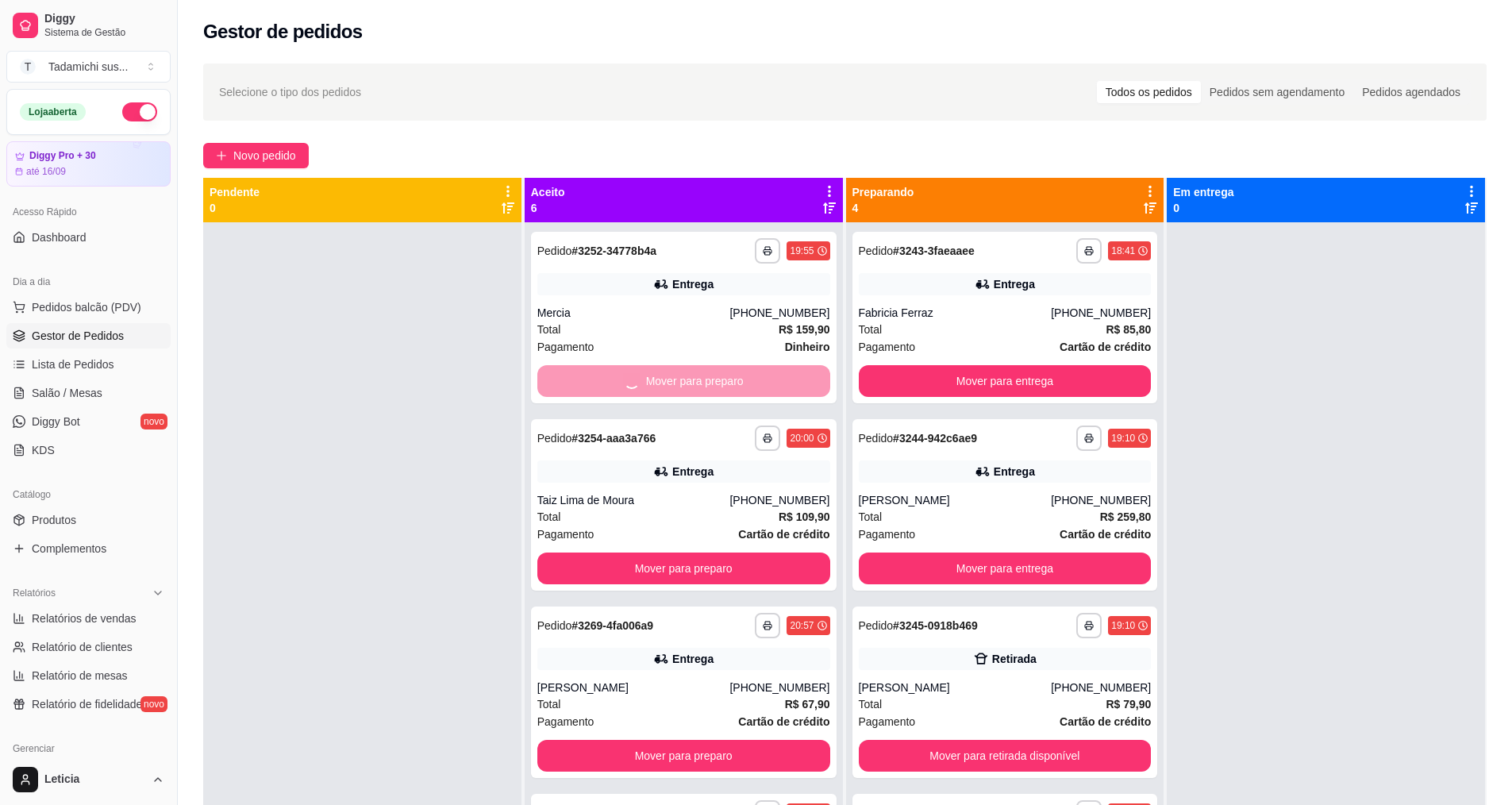
click at [642, 553] on button "Mover para preparo" at bounding box center [683, 569] width 293 height 32
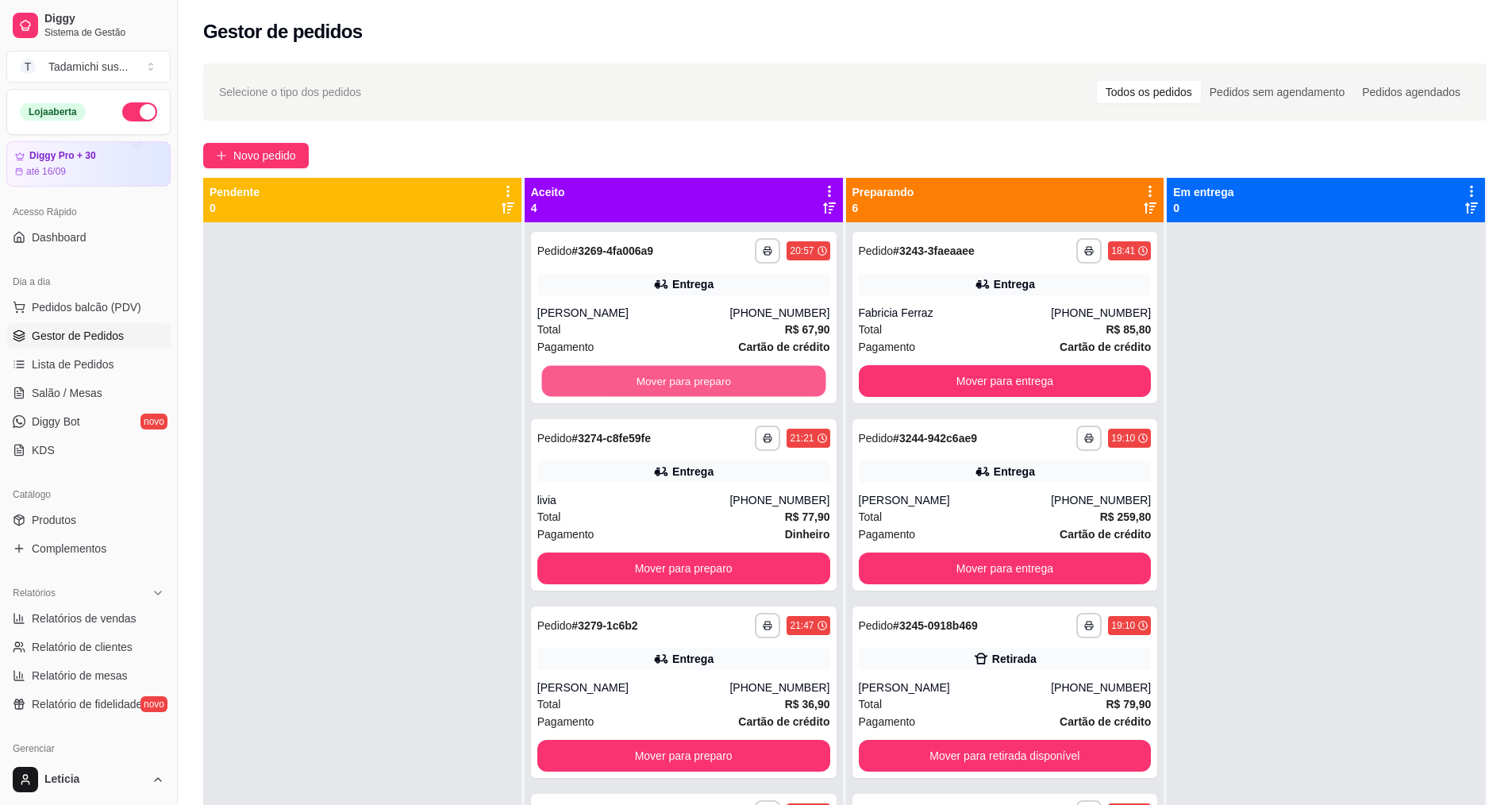
click at [642, 377] on button "Mover para preparo" at bounding box center [683, 381] width 284 height 31
click at [642, 377] on button "Mover para preparo" at bounding box center [683, 381] width 293 height 32
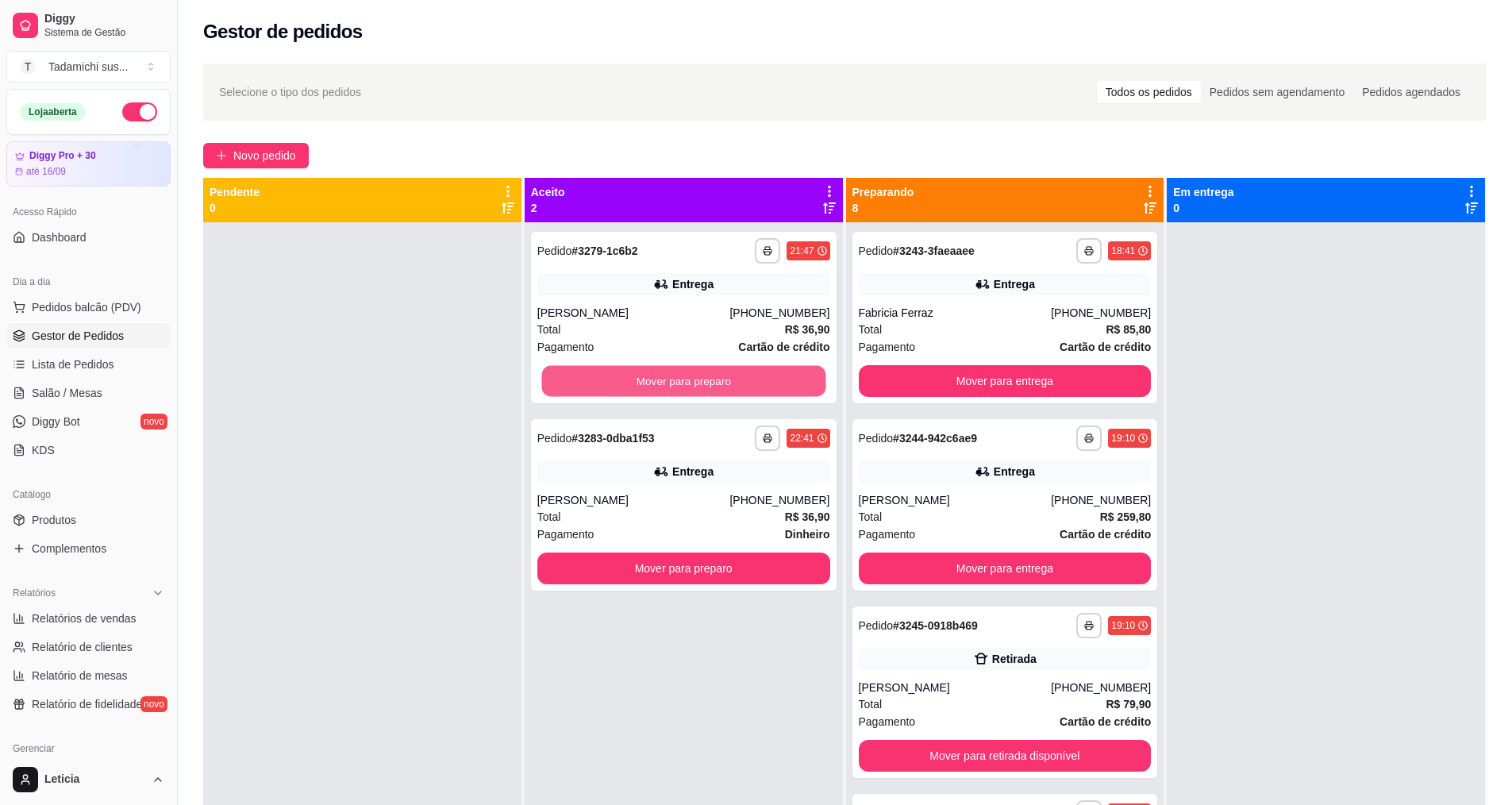
click at [642, 377] on button "Mover para preparo" at bounding box center [683, 381] width 284 height 31
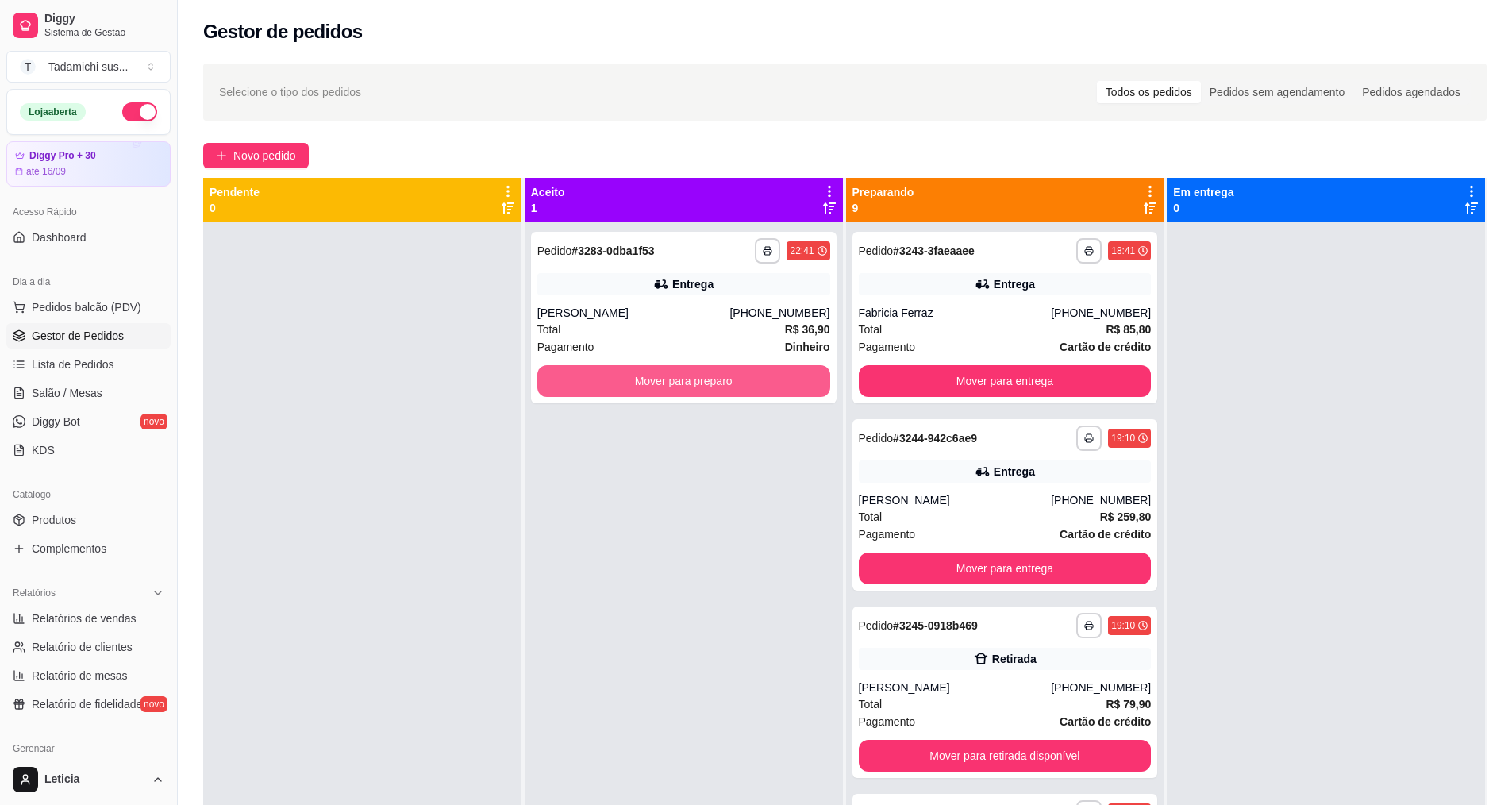
click at [642, 377] on button "Mover para preparo" at bounding box center [683, 381] width 293 height 32
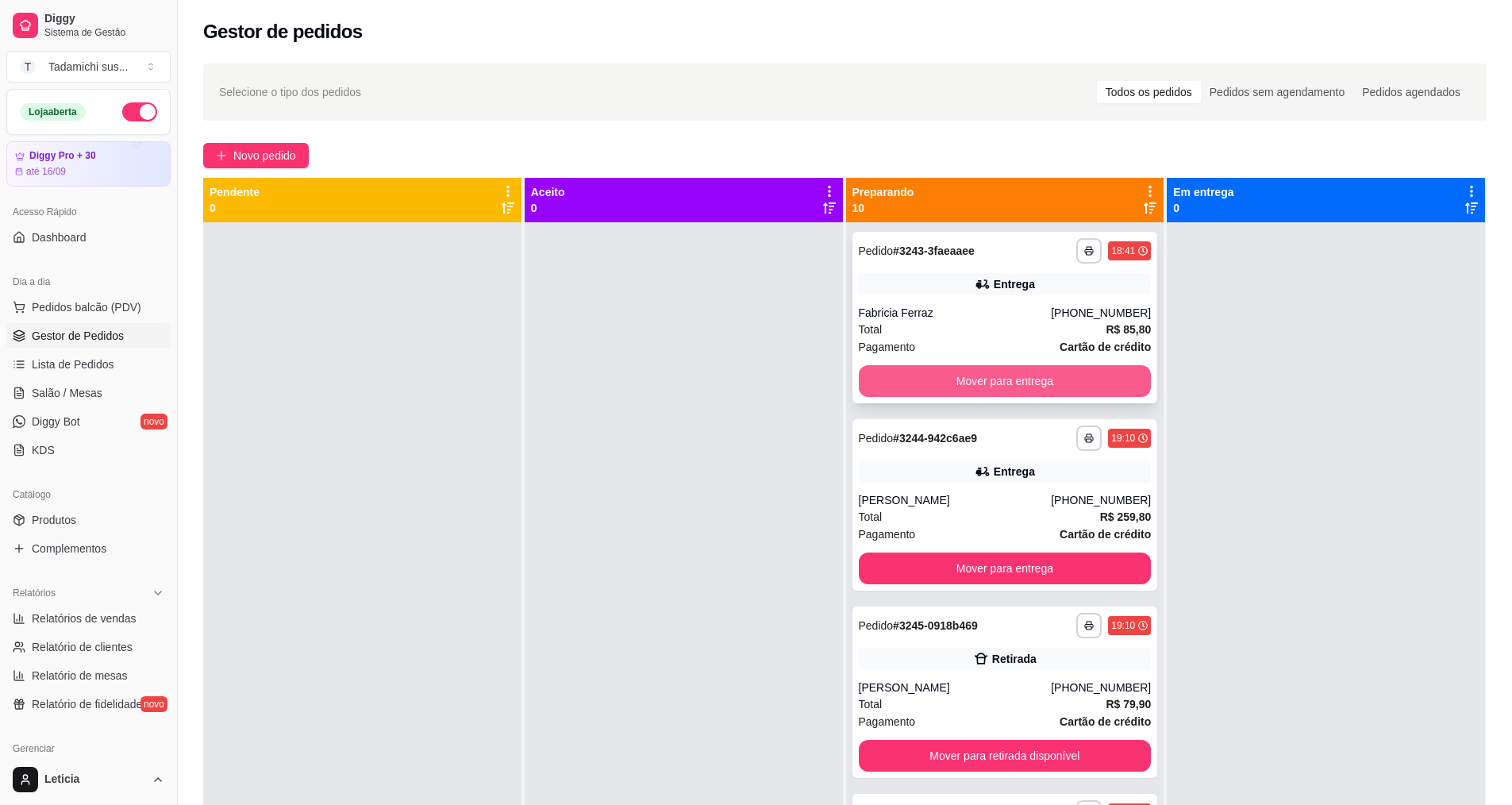
click at [908, 373] on button "Mover para entrega" at bounding box center [1005, 381] width 293 height 32
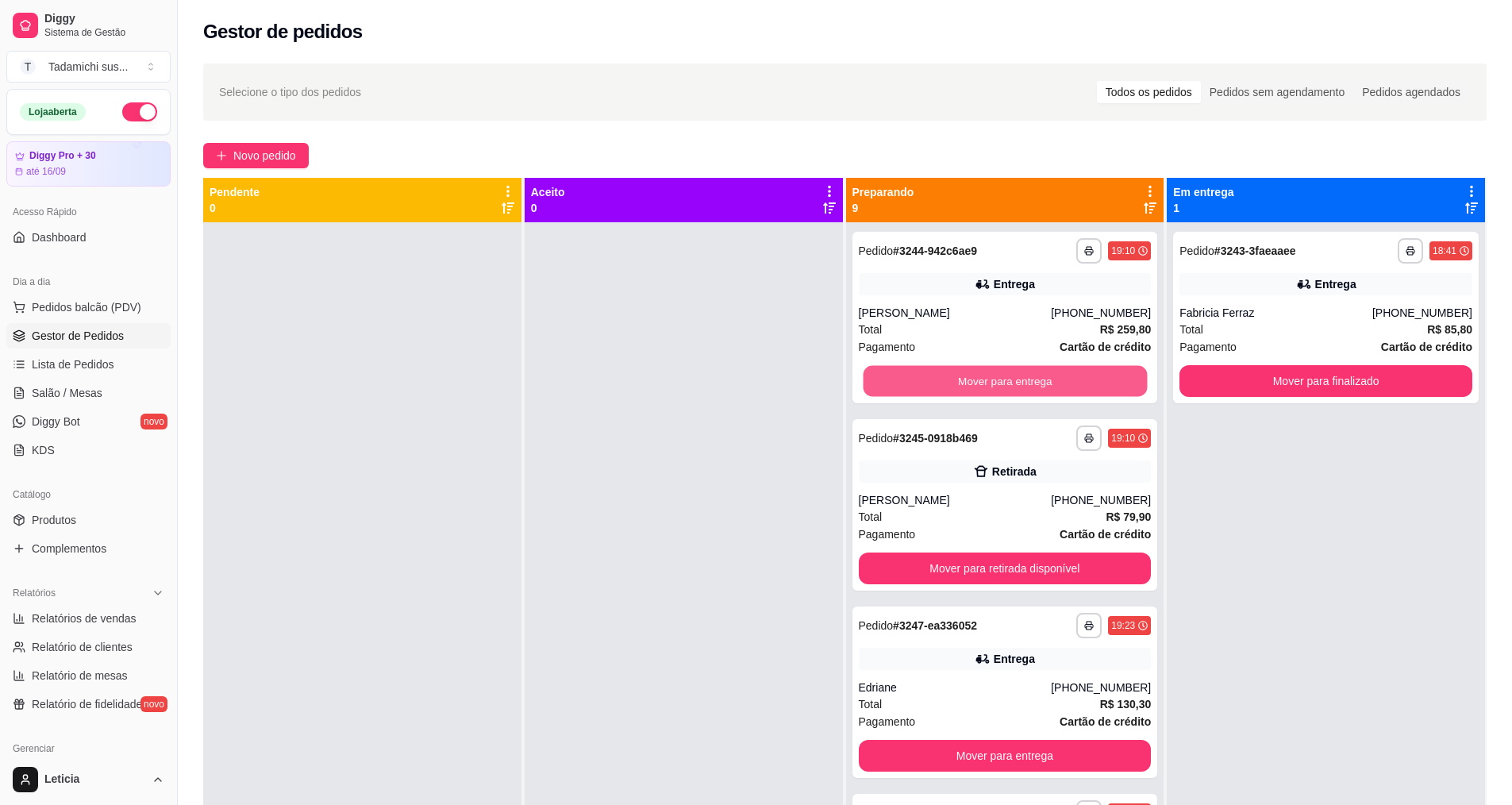
click at [908, 372] on button "Mover para entrega" at bounding box center [1005, 381] width 284 height 31
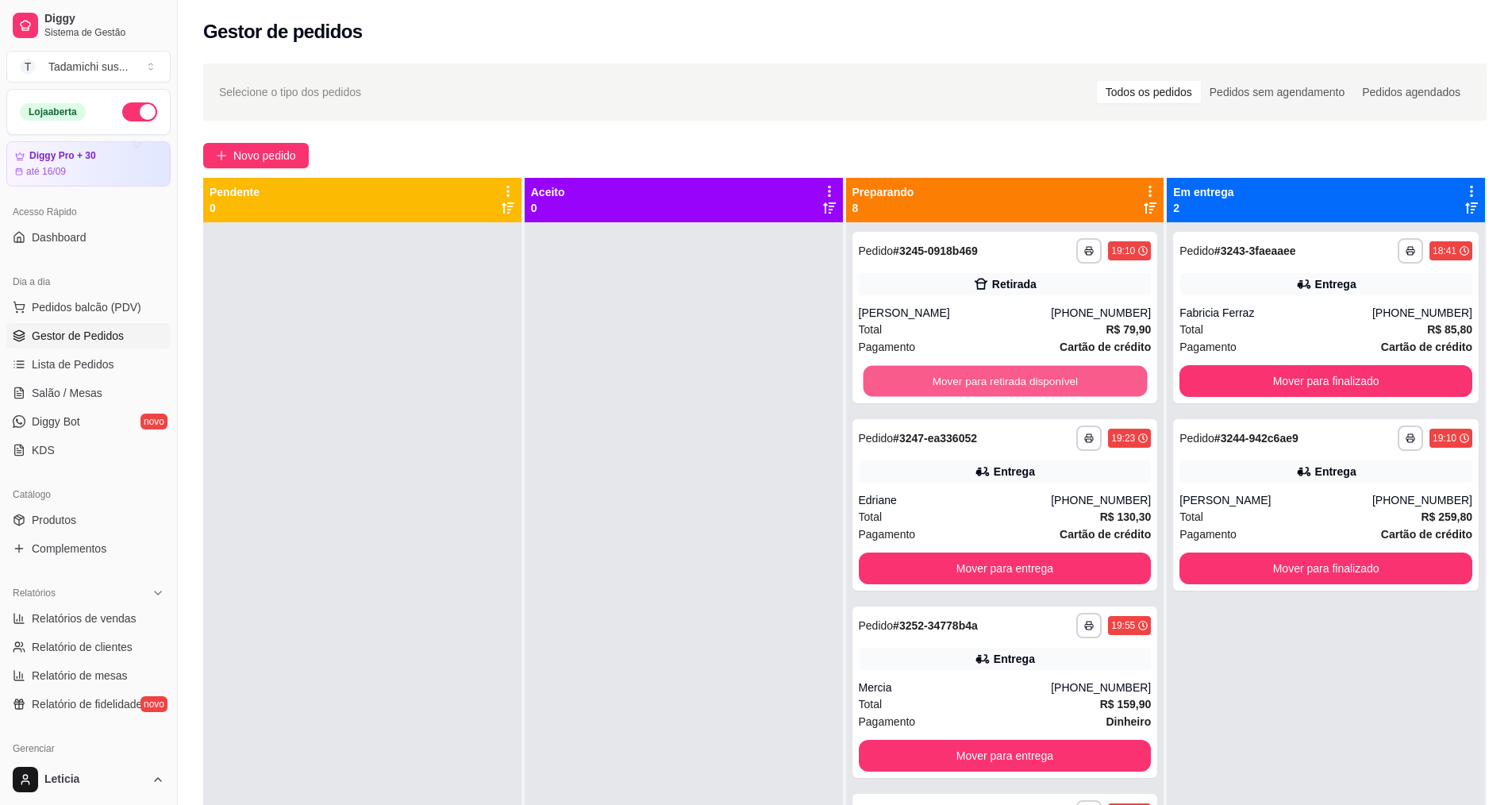
click at [908, 372] on button "Mover para retirada disponível" at bounding box center [1005, 381] width 284 height 31
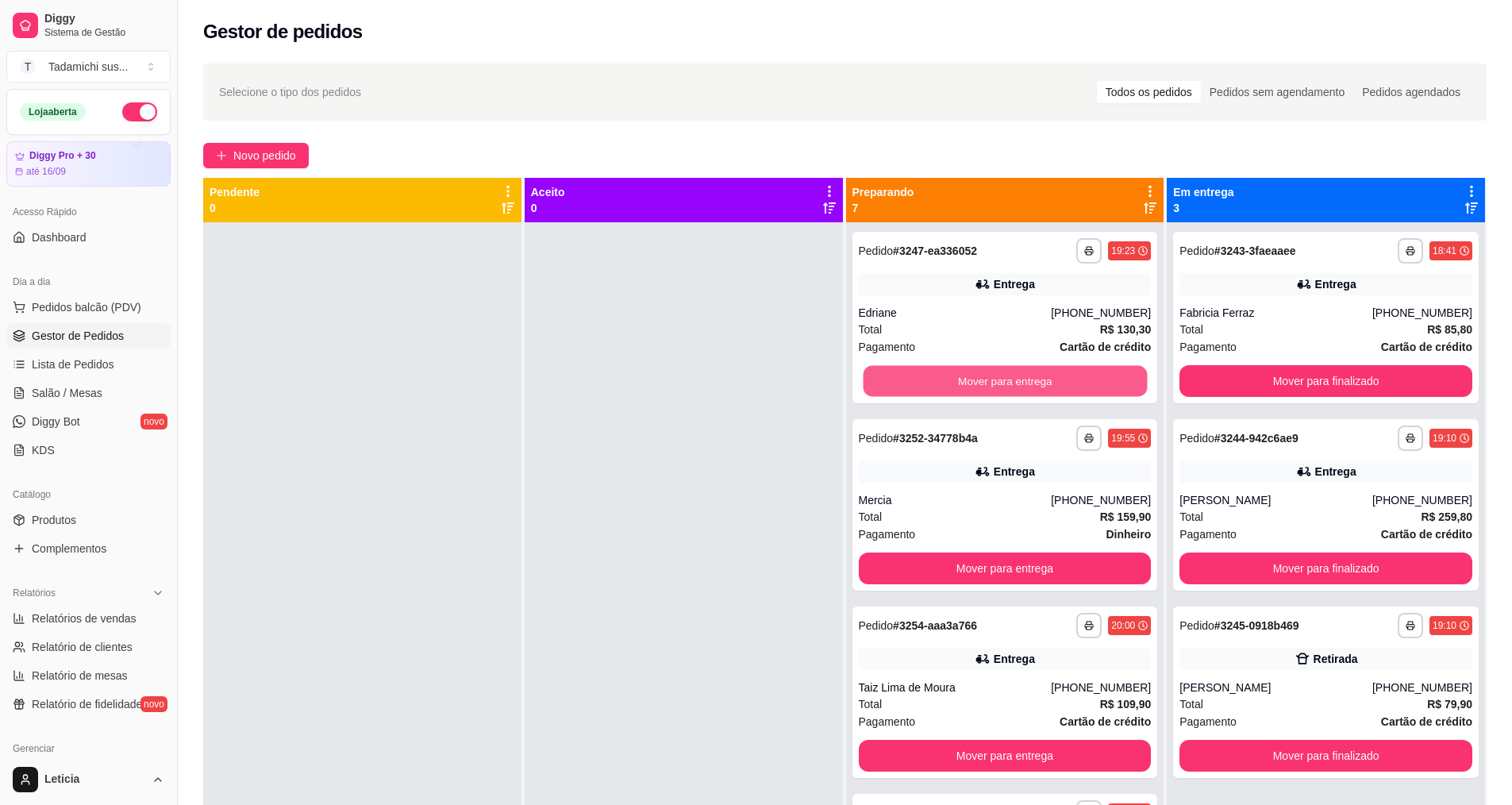
click at [908, 372] on button "Mover para entrega" at bounding box center [1005, 381] width 284 height 31
click at [908, 372] on button "Mover para entrega" at bounding box center [1005, 381] width 293 height 32
click at [908, 371] on button "Mover para entrega" at bounding box center [1005, 381] width 293 height 32
click at [908, 371] on button "Mover para entrega" at bounding box center [1005, 381] width 284 height 31
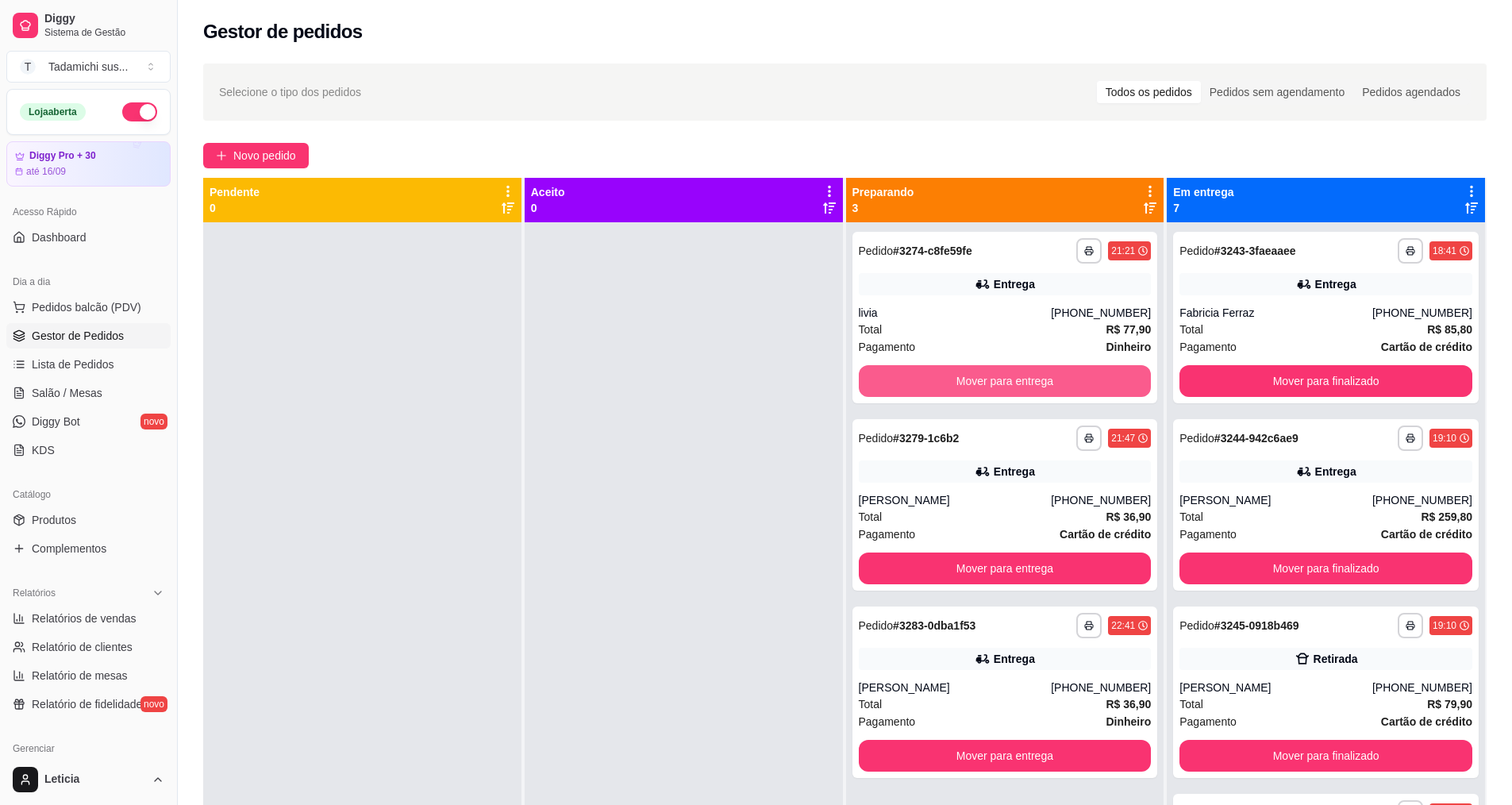
click at [908, 371] on button "Mover para entrega" at bounding box center [1005, 381] width 293 height 32
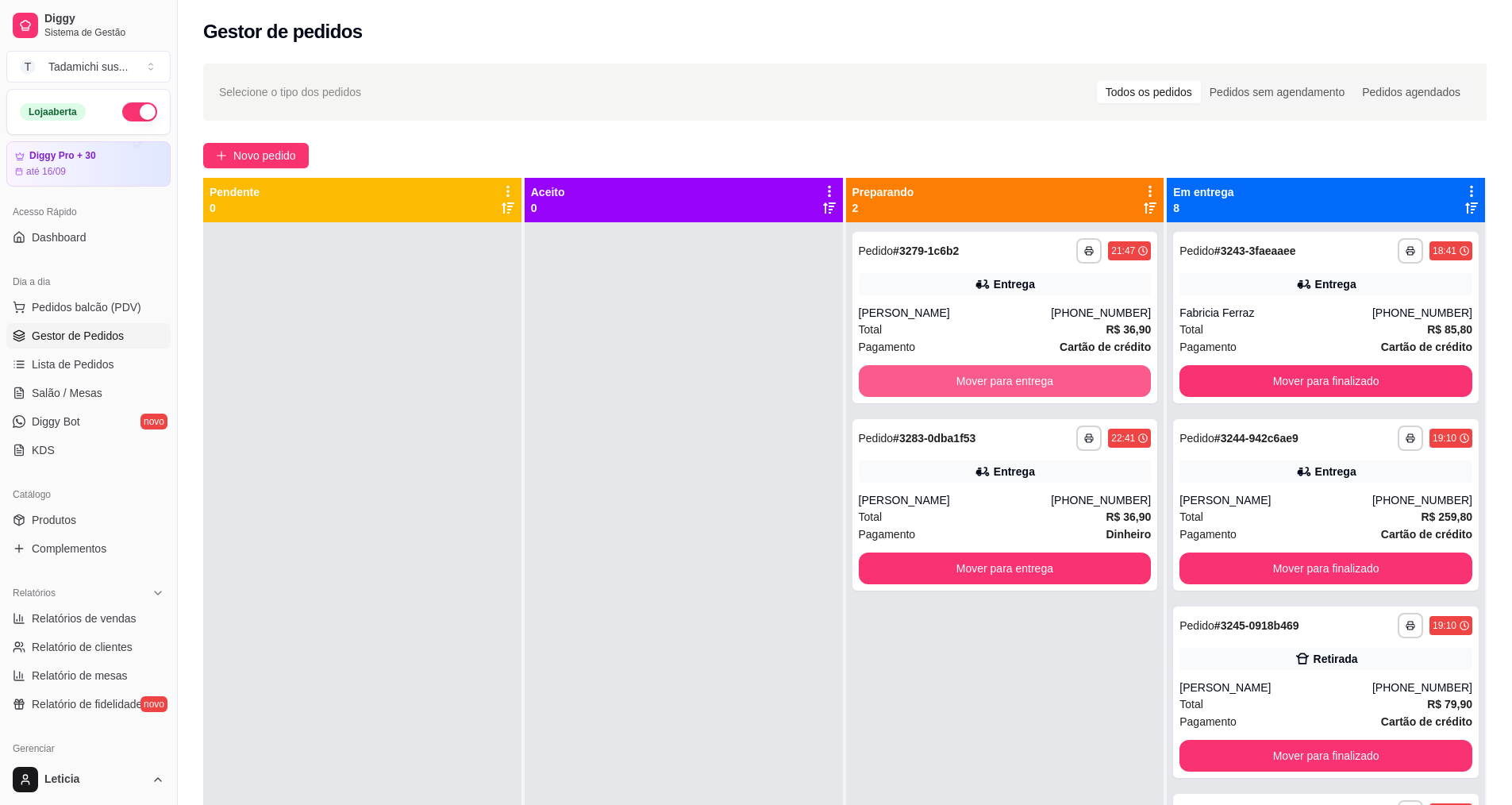
click at [908, 371] on button "Mover para entrega" at bounding box center [1005, 381] width 293 height 32
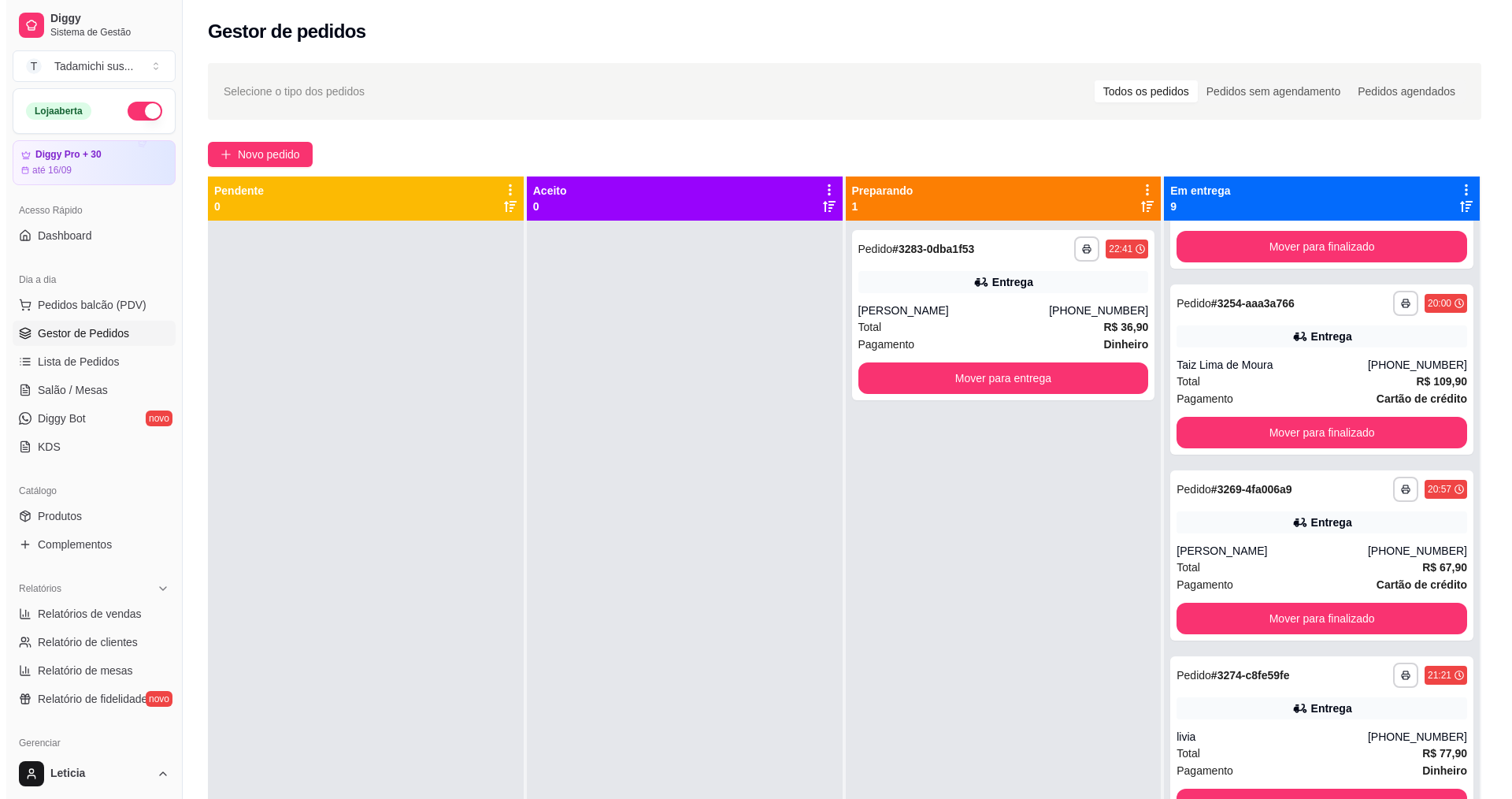
scroll to position [890, 0]
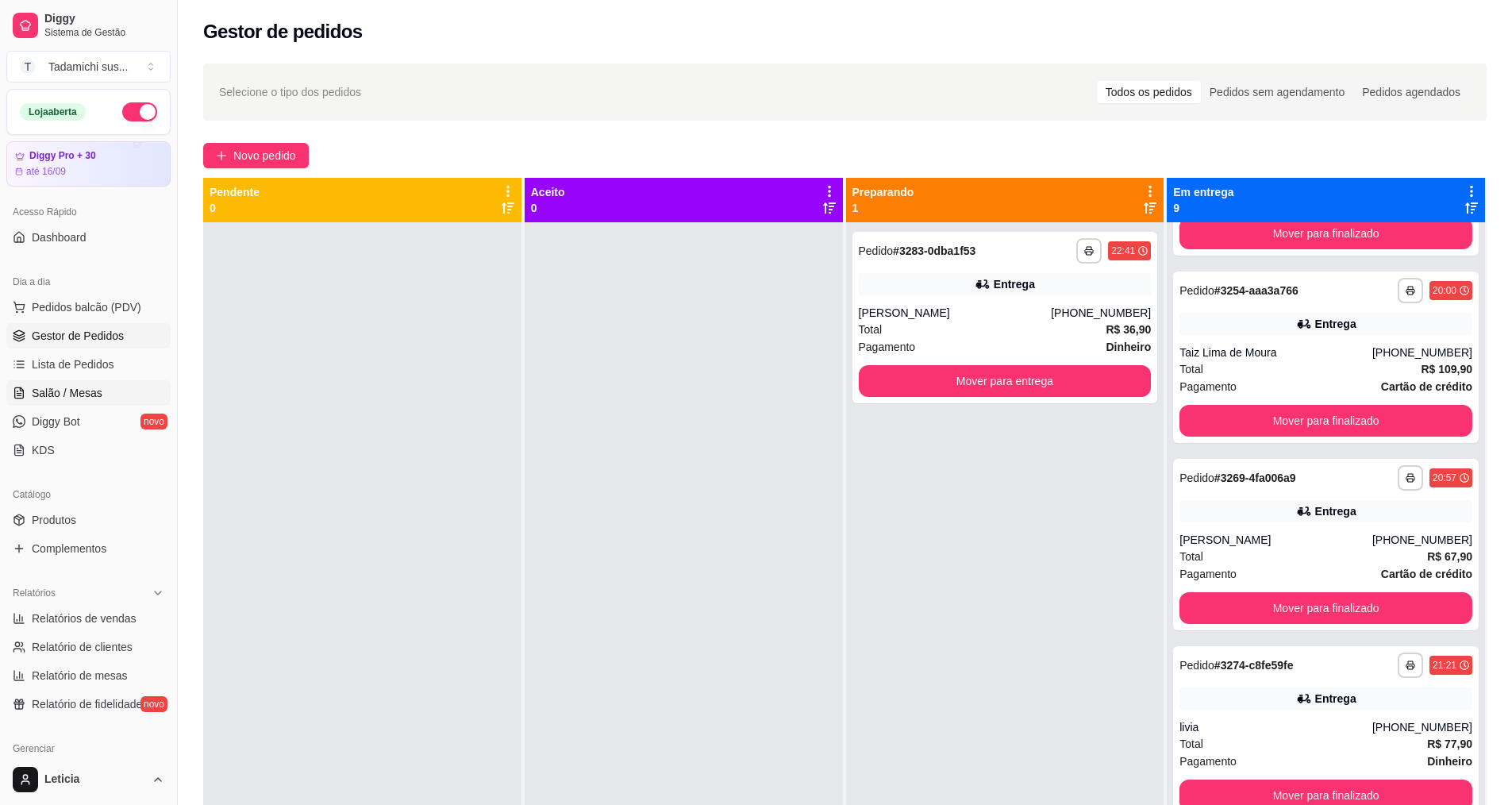
click at [86, 399] on span "Salão / Mesas" at bounding box center [67, 392] width 70 height 16
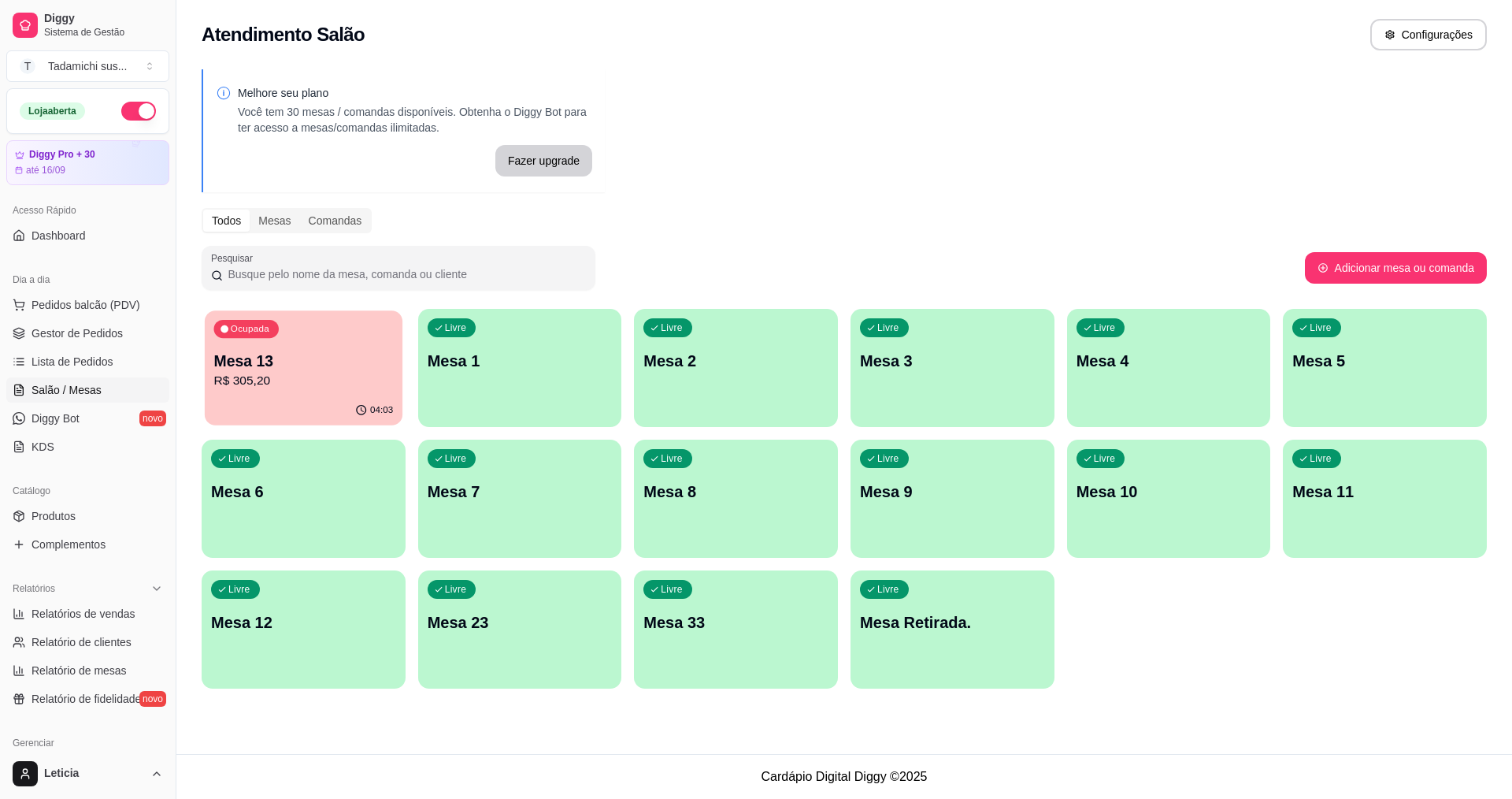
click at [295, 361] on p "Mesa 13" at bounding box center [304, 361] width 180 height 22
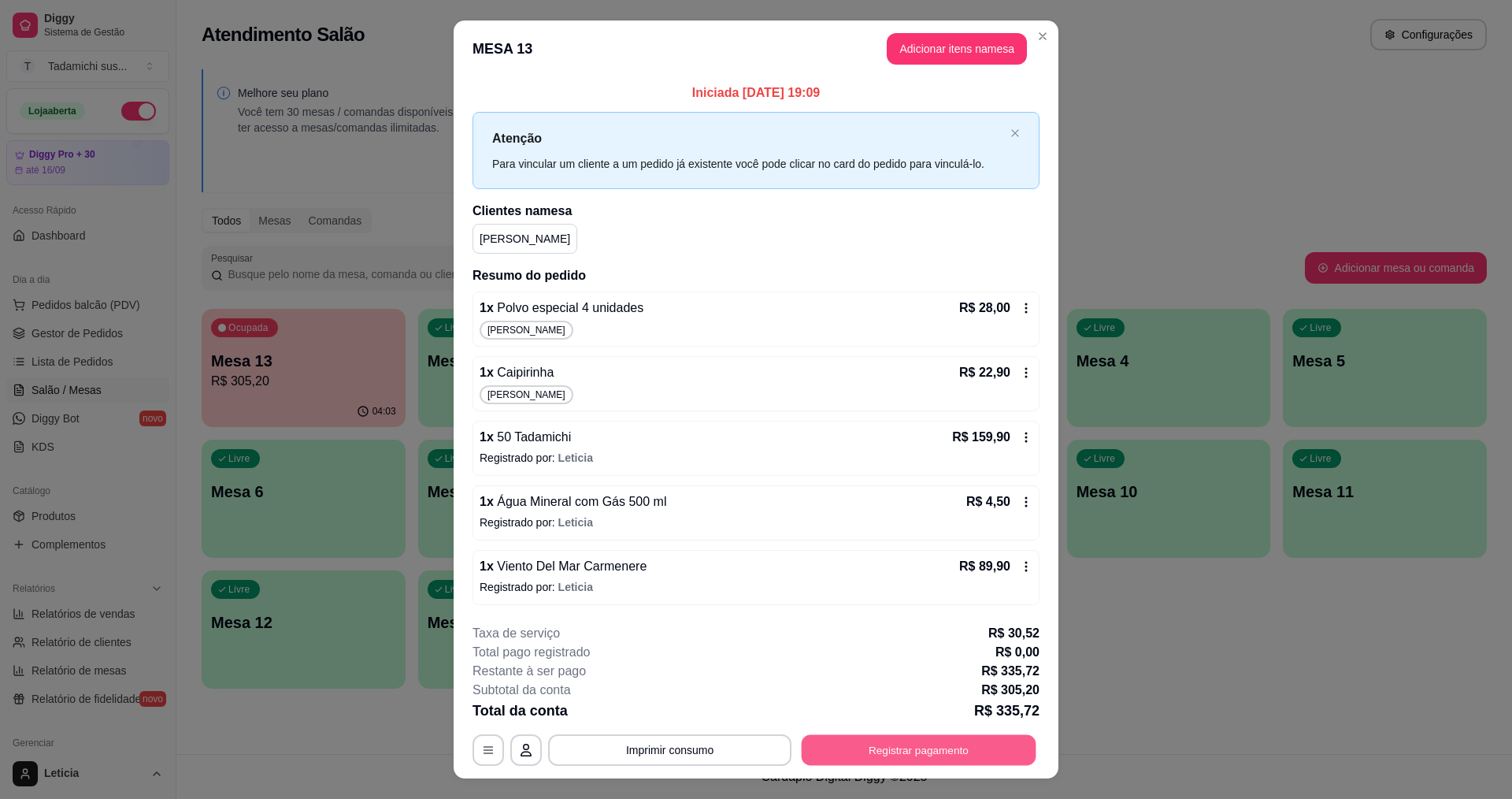
click at [958, 742] on button "Registrar pagamento" at bounding box center [919, 749] width 235 height 31
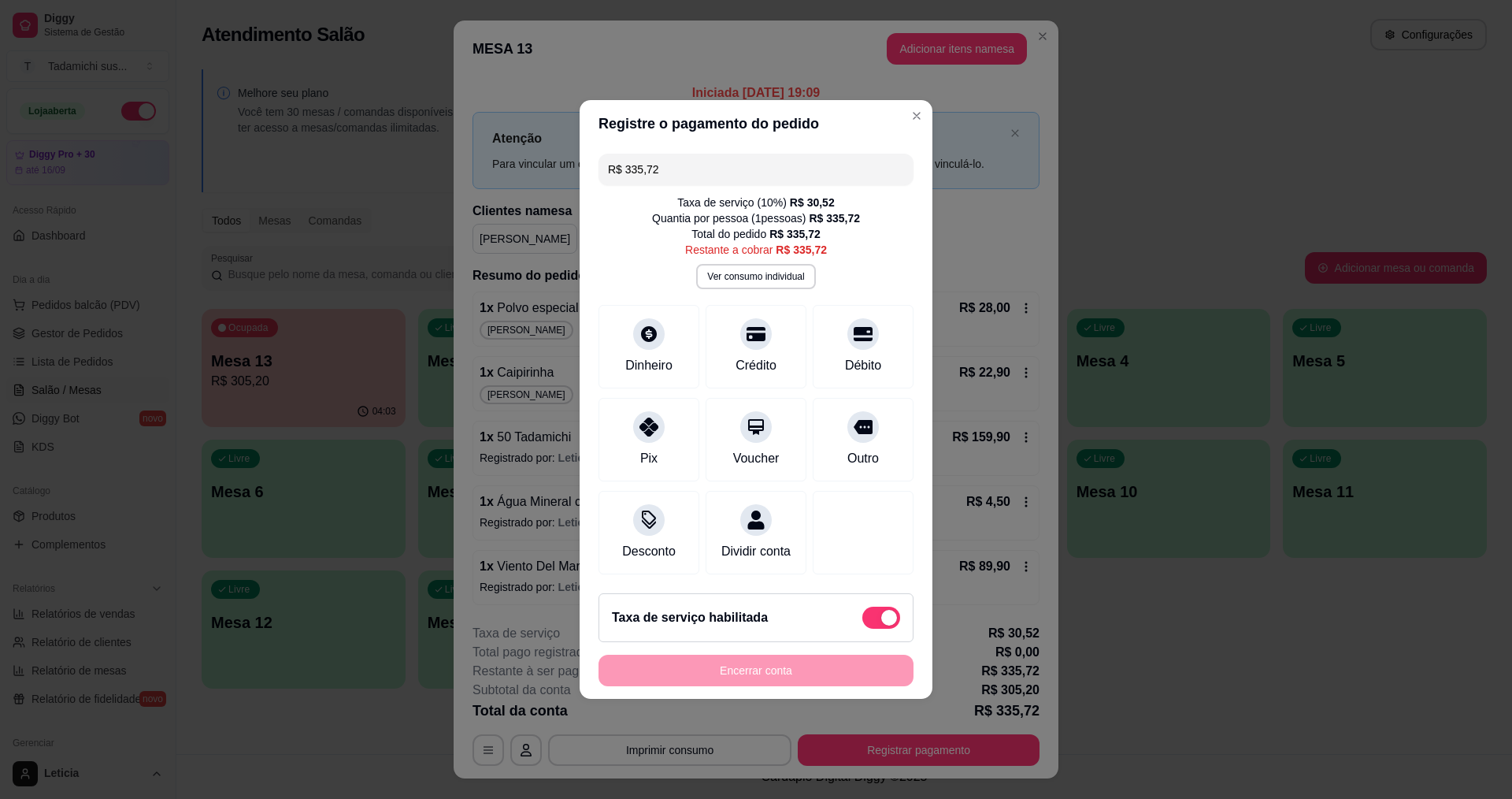
click at [862, 628] on span at bounding box center [880, 618] width 37 height 22
click at [861, 629] on input "checkbox" at bounding box center [866, 626] width 10 height 10
checkbox input "true"
type input "R$ 305,20"
checkbox input "false"
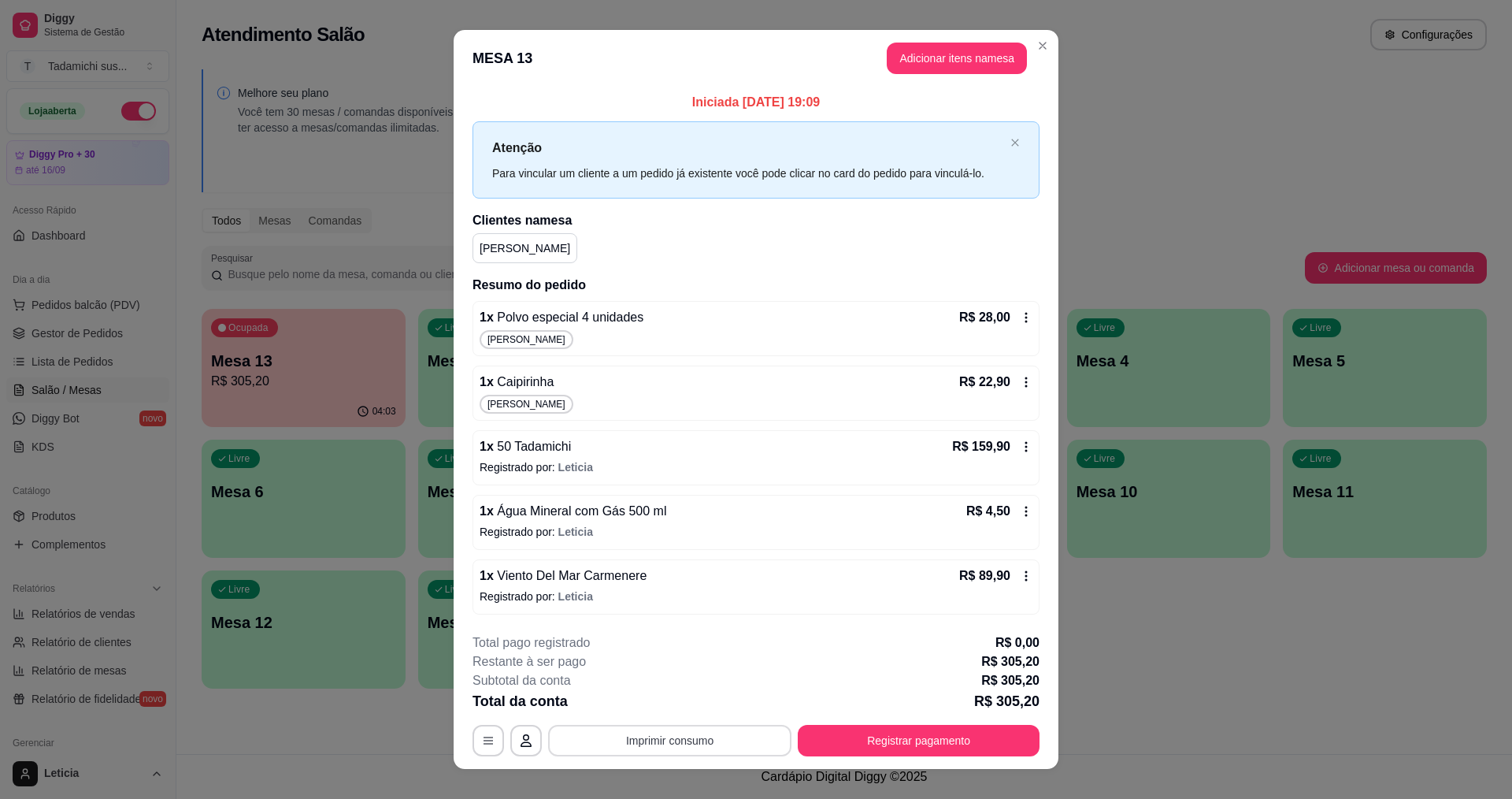
click at [689, 737] on button "Imprimir consumo" at bounding box center [670, 741] width 243 height 32
click at [700, 702] on button "IMPRESSORA HAYOM" at bounding box center [668, 703] width 121 height 25
click at [875, 742] on button "Registrar pagamento" at bounding box center [919, 740] width 235 height 31
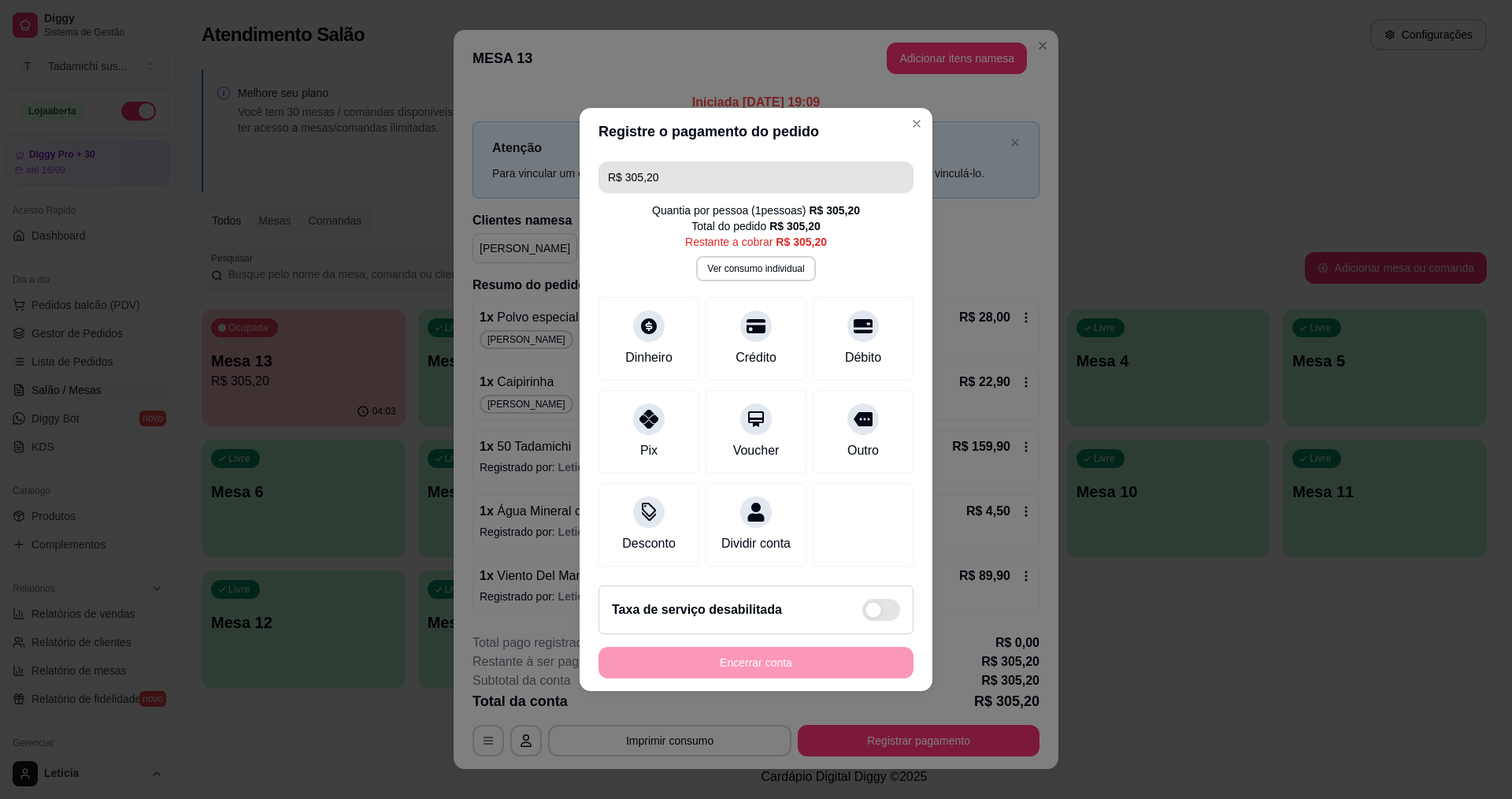
click at [677, 176] on input "R$ 305,20" at bounding box center [756, 177] width 296 height 32
click at [873, 335] on div "Débito" at bounding box center [863, 335] width 111 height 92
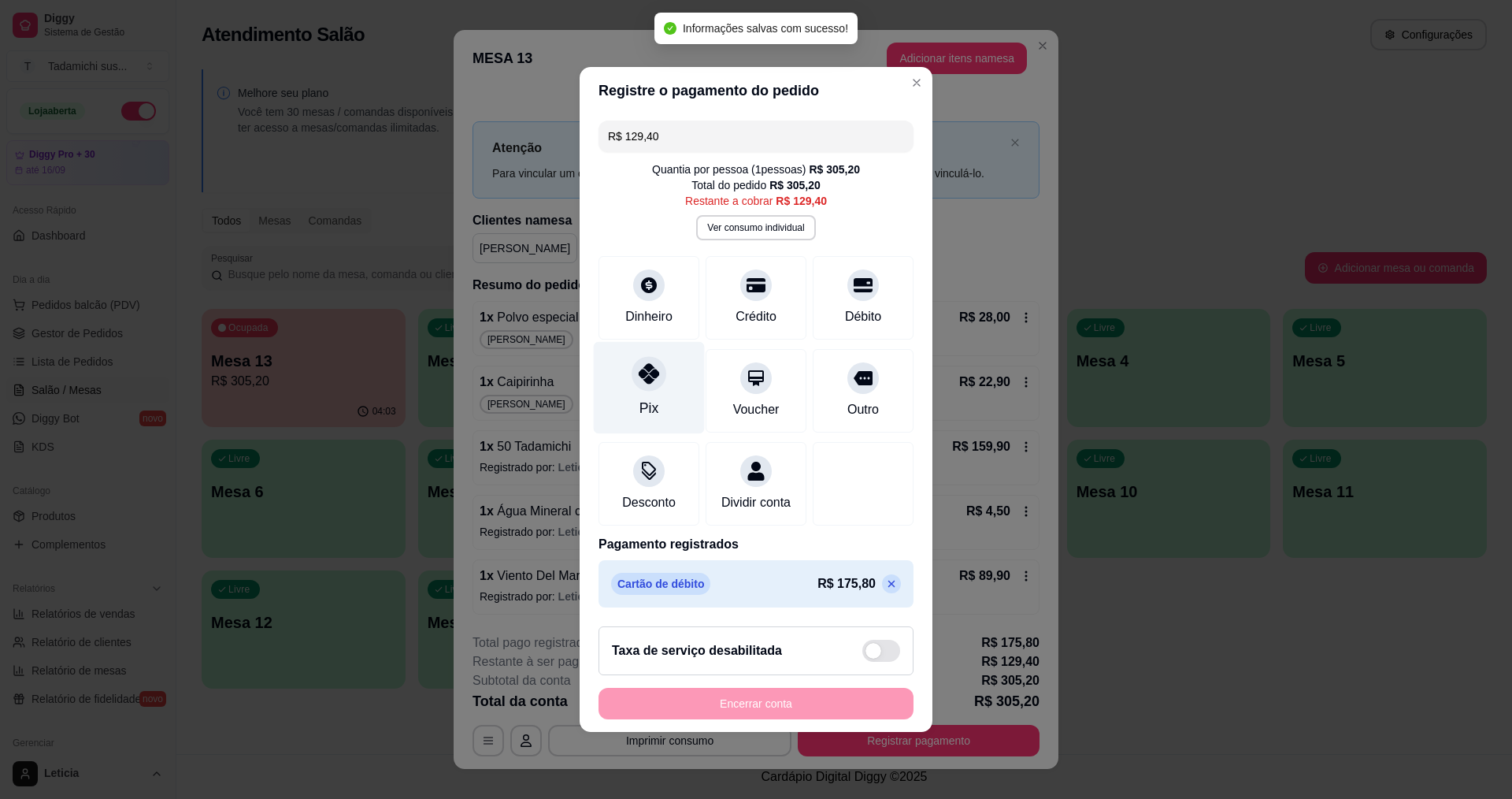
click at [640, 398] on div "Pix" at bounding box center [649, 408] width 19 height 21
type input "R$ 0,00"
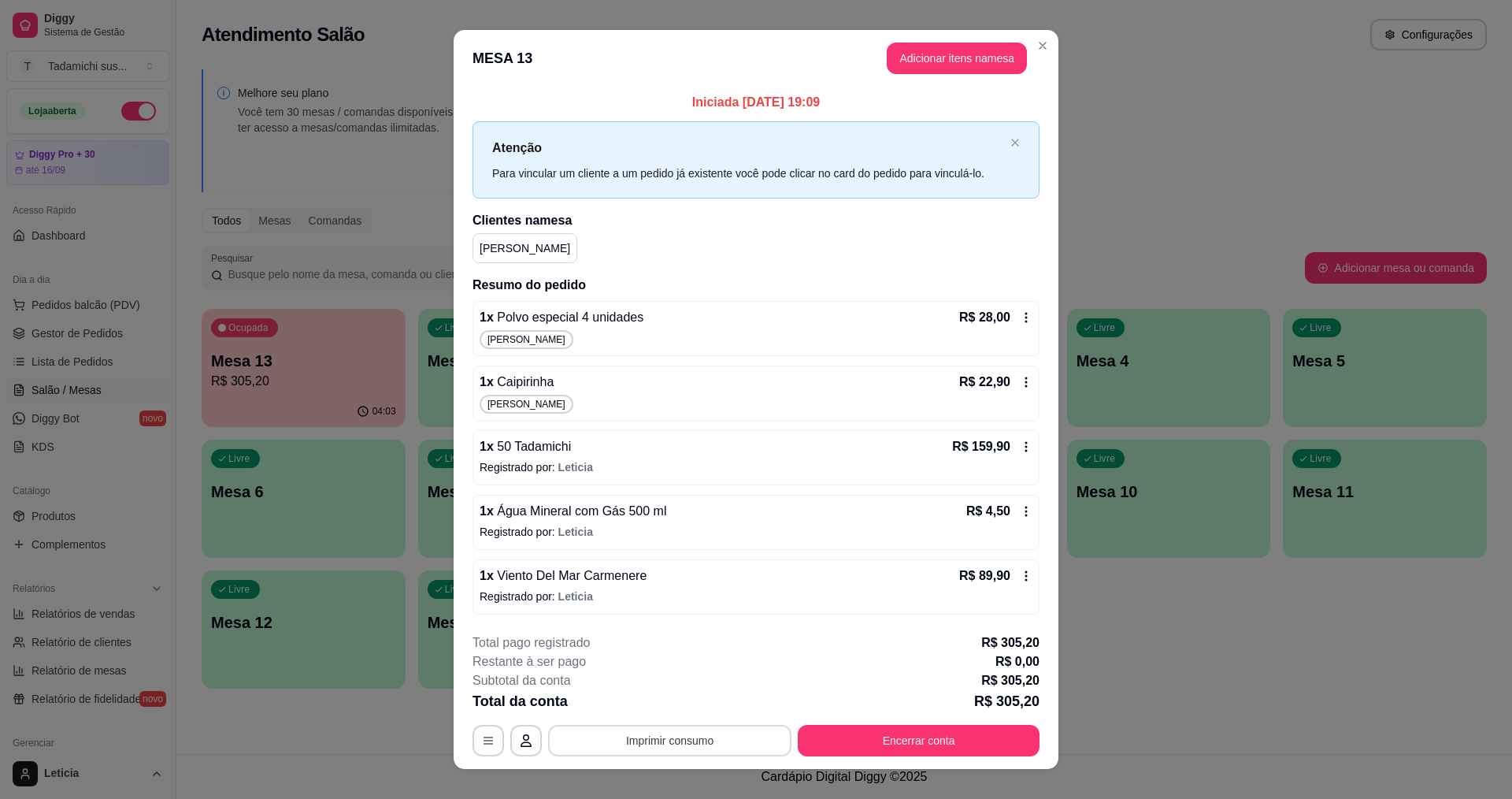
click at [684, 738] on button "Imprimir consumo" at bounding box center [670, 741] width 243 height 32
click at [697, 702] on button "IMPRESSORA HAYOM" at bounding box center [668, 703] width 121 height 25
click at [934, 738] on button "Encerrar conta" at bounding box center [919, 741] width 242 height 32
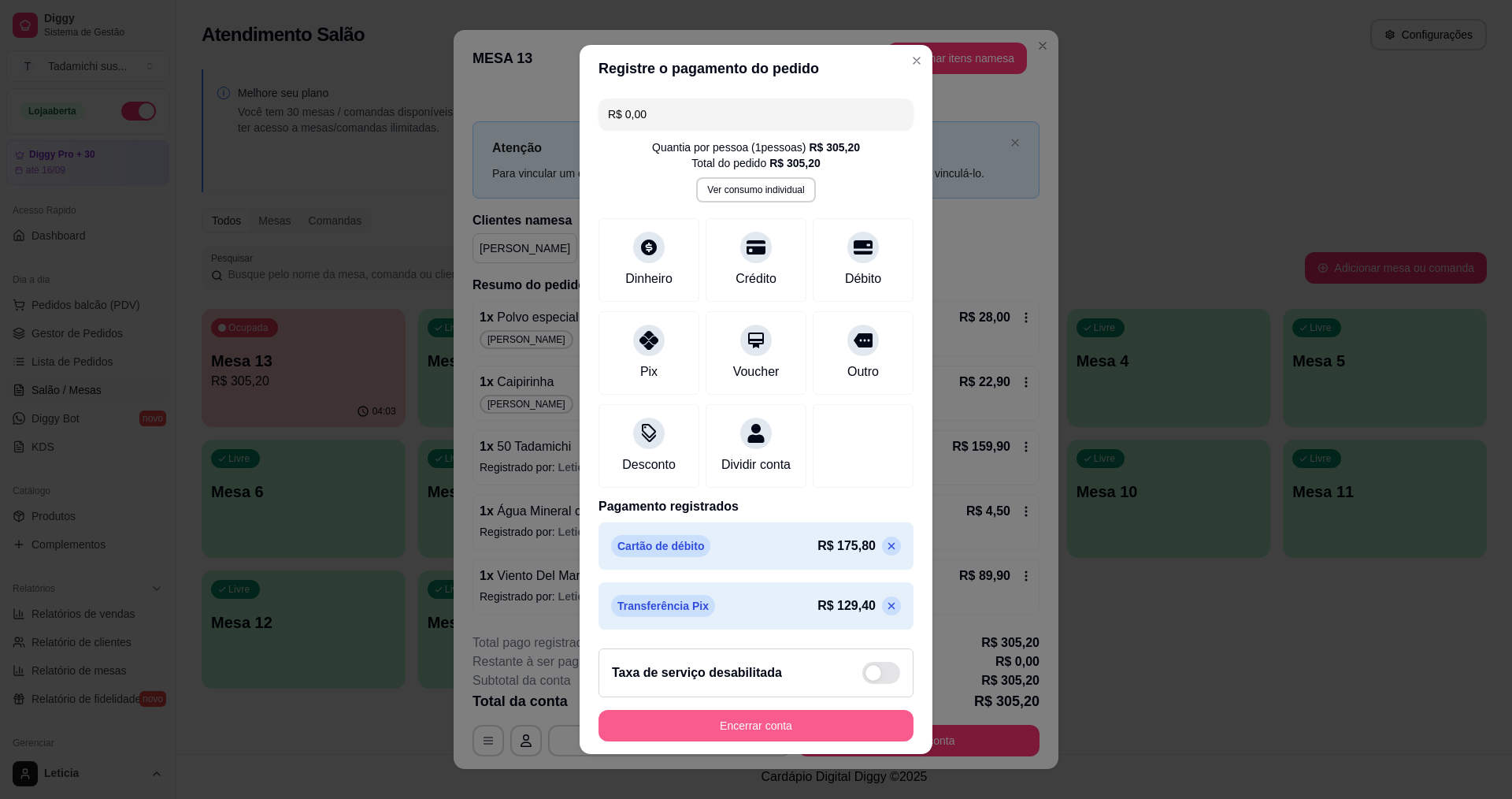
click at [785, 731] on button "Encerrar conta" at bounding box center [756, 726] width 315 height 32
